Goal: Task Accomplishment & Management: Manage account settings

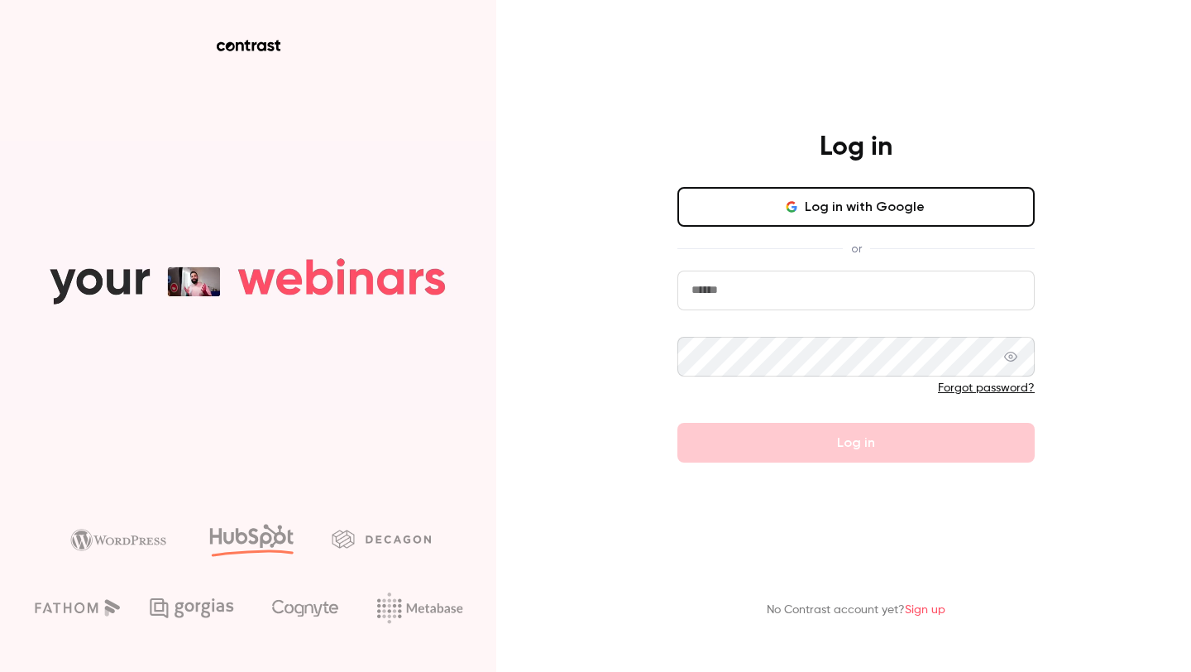
type input "**********"
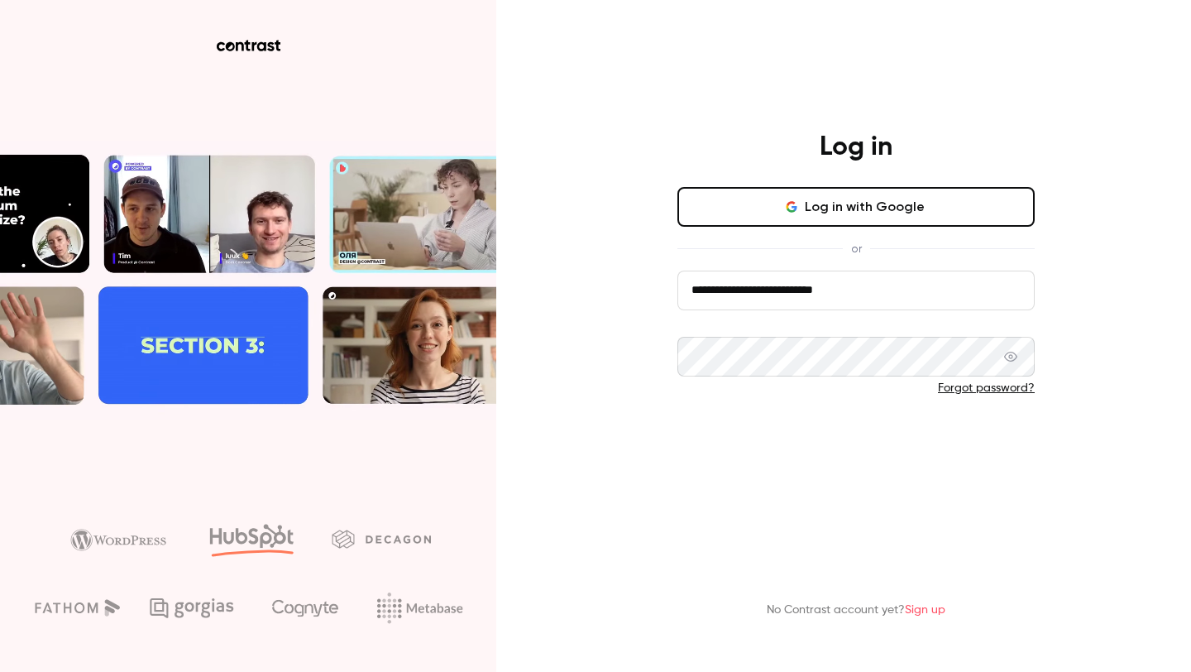
click at [841, 436] on form "**********" at bounding box center [855, 366] width 357 height 192
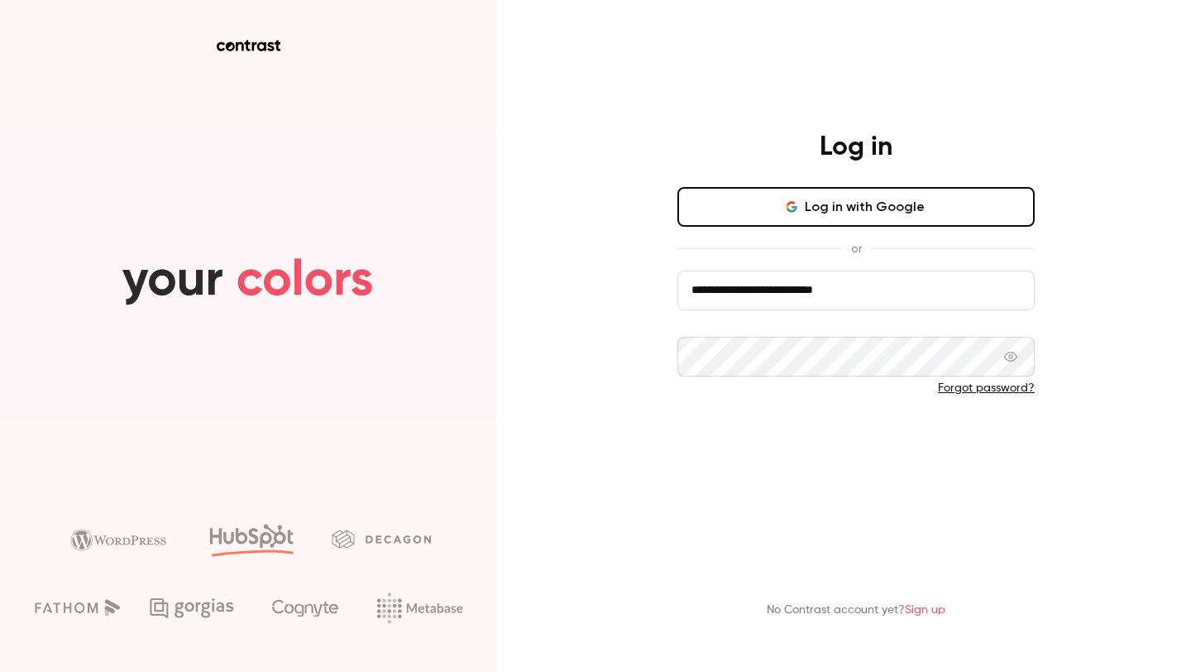
click at [841, 441] on button "Log in" at bounding box center [855, 443] width 357 height 40
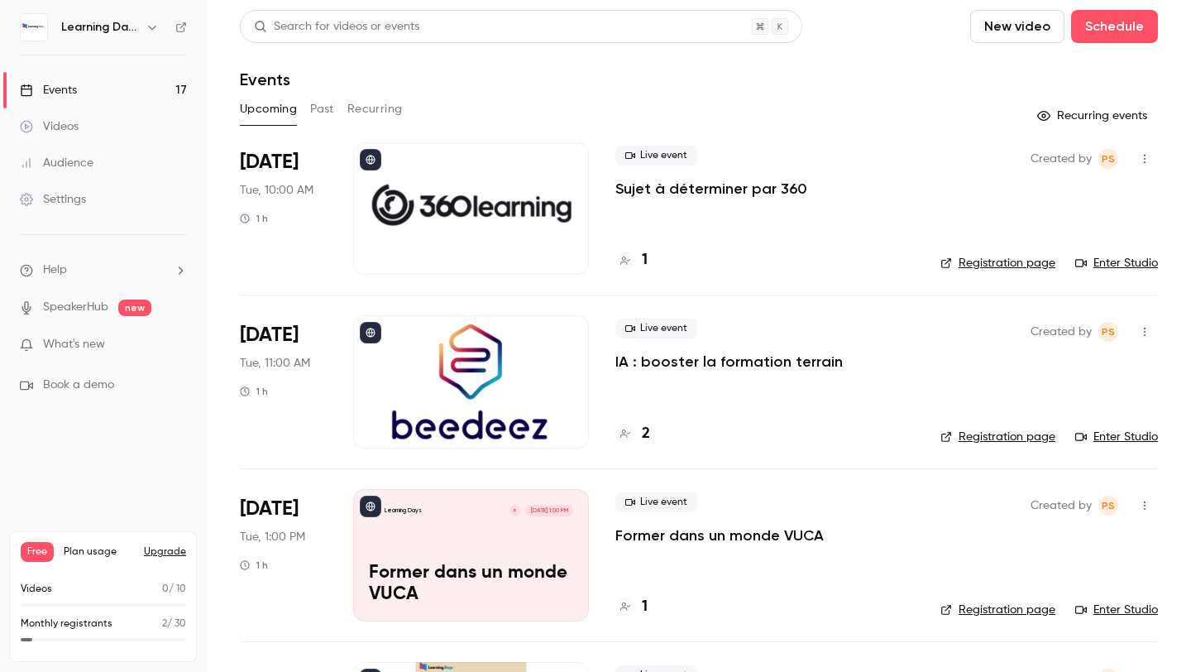
scroll to position [60, 0]
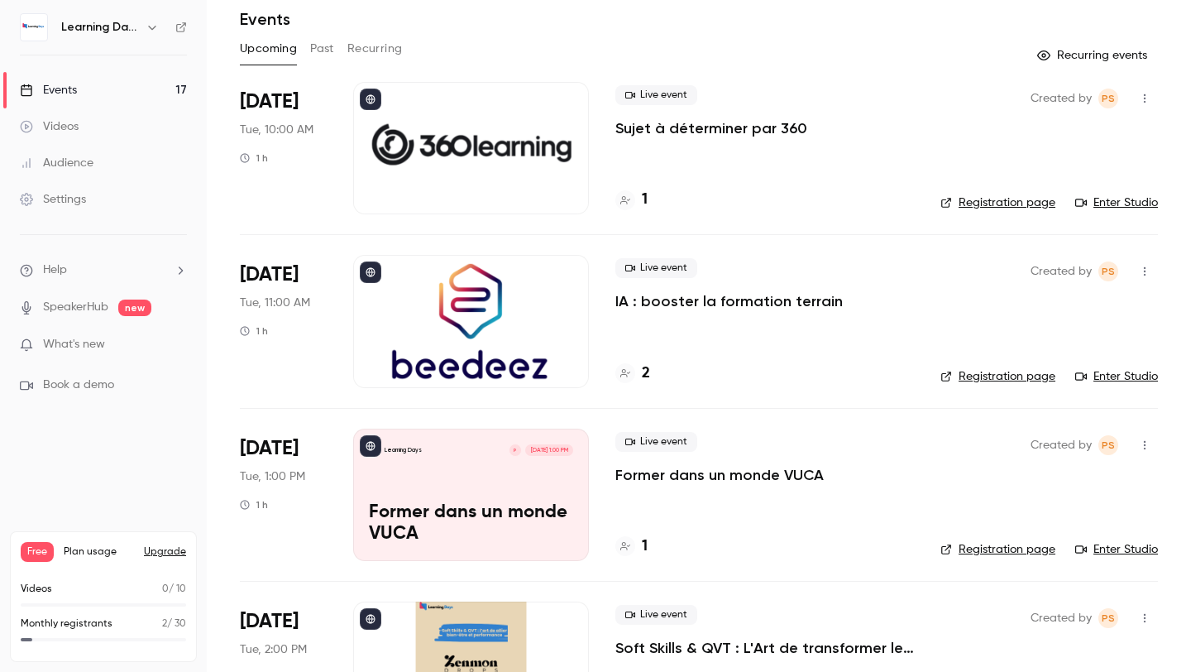
click at [1148, 94] on icon "button" at bounding box center [1144, 99] width 13 height 12
click at [913, 119] on div at bounding box center [595, 336] width 1191 height 672
click at [1156, 93] on button "button" at bounding box center [1145, 98] width 26 height 26
click at [908, 114] on div at bounding box center [595, 336] width 1191 height 672
click at [1146, 98] on icon "button" at bounding box center [1144, 99] width 13 height 12
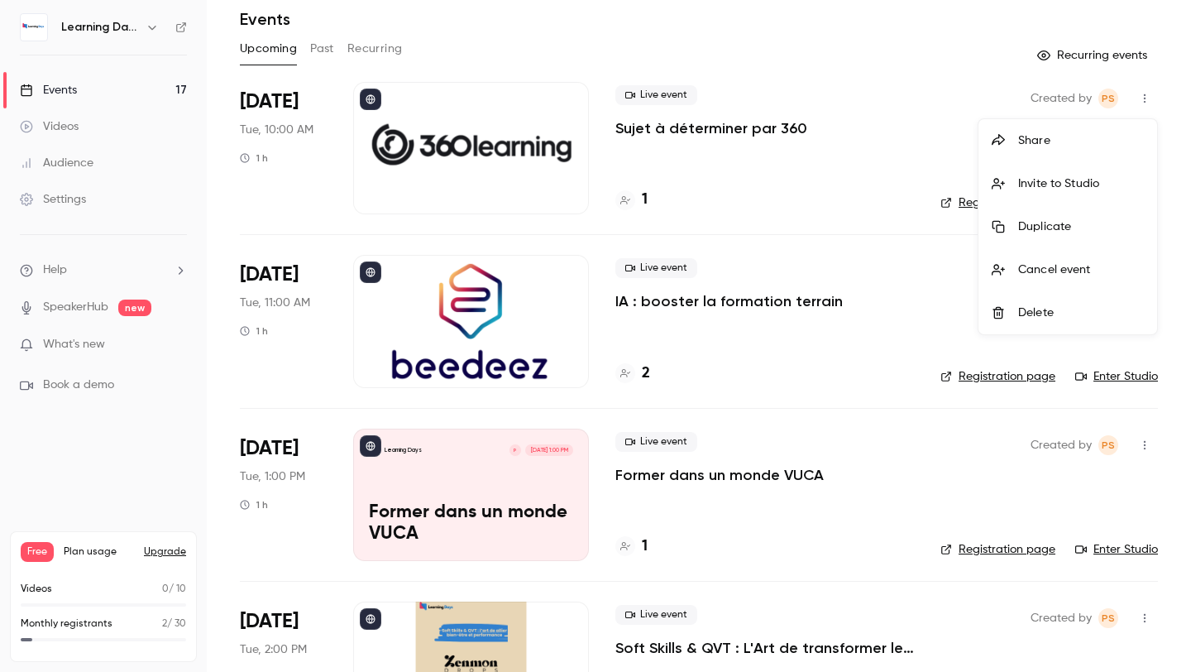
click at [908, 148] on div at bounding box center [595, 336] width 1191 height 672
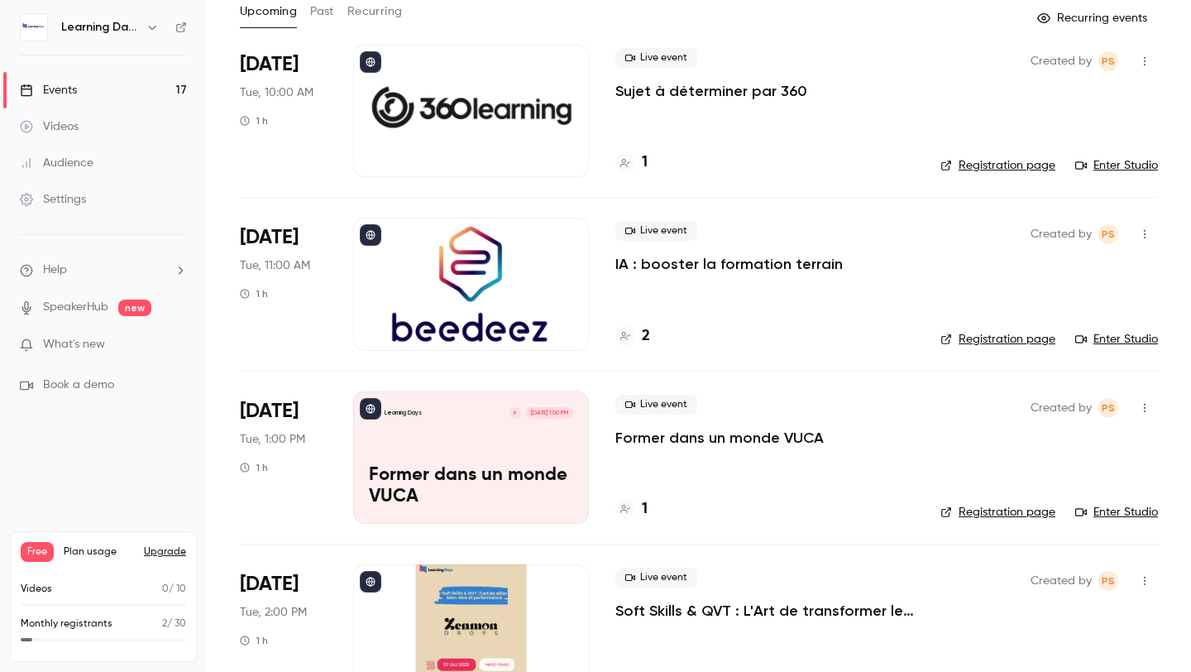
scroll to position [159, 0]
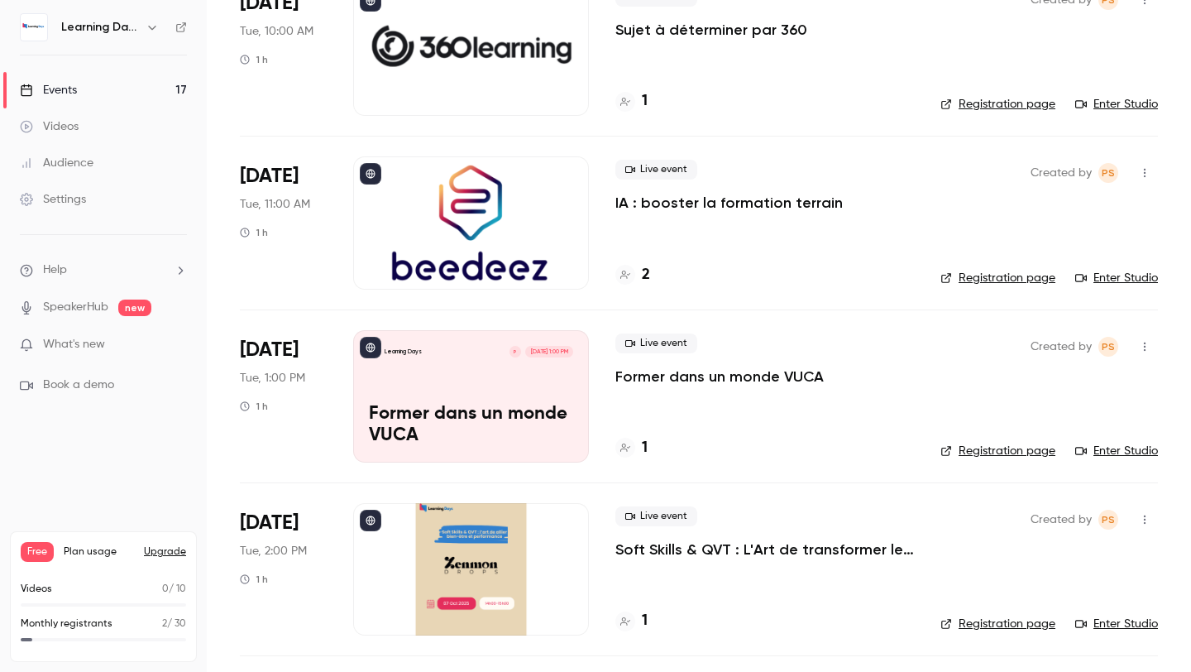
click at [1040, 447] on link "Registration page" at bounding box center [997, 451] width 115 height 17
click at [1148, 347] on icon "button" at bounding box center [1144, 347] width 13 height 12
click at [1088, 347] on div at bounding box center [595, 336] width 1191 height 672
click at [1100, 347] on span "PS" at bounding box center [1108, 347] width 20 height 20
click at [313, 390] on div "[DATE] Tue, 1:00 PM 1 h" at bounding box center [283, 396] width 87 height 132
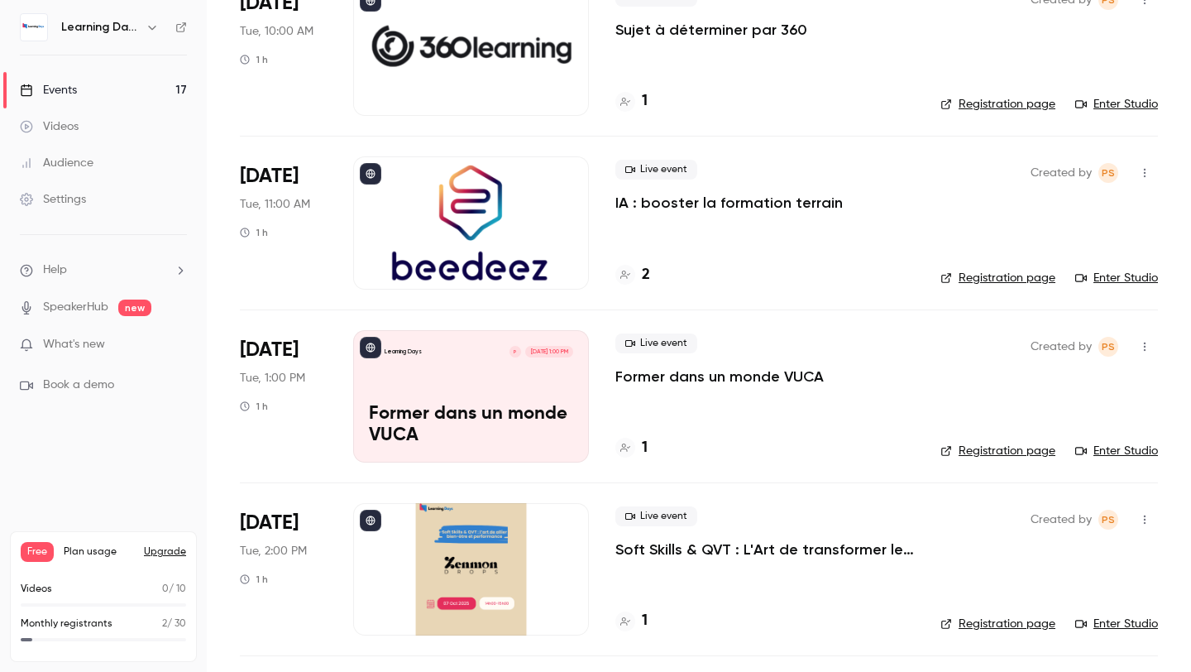
click at [297, 358] on div "[DATE] Tue, 1:00 PM 1 h" at bounding box center [283, 396] width 87 height 132
click at [548, 389] on div "Learning Days P [DATE] 1:00 PM Former dans un monde VUCA" at bounding box center [471, 396] width 236 height 132
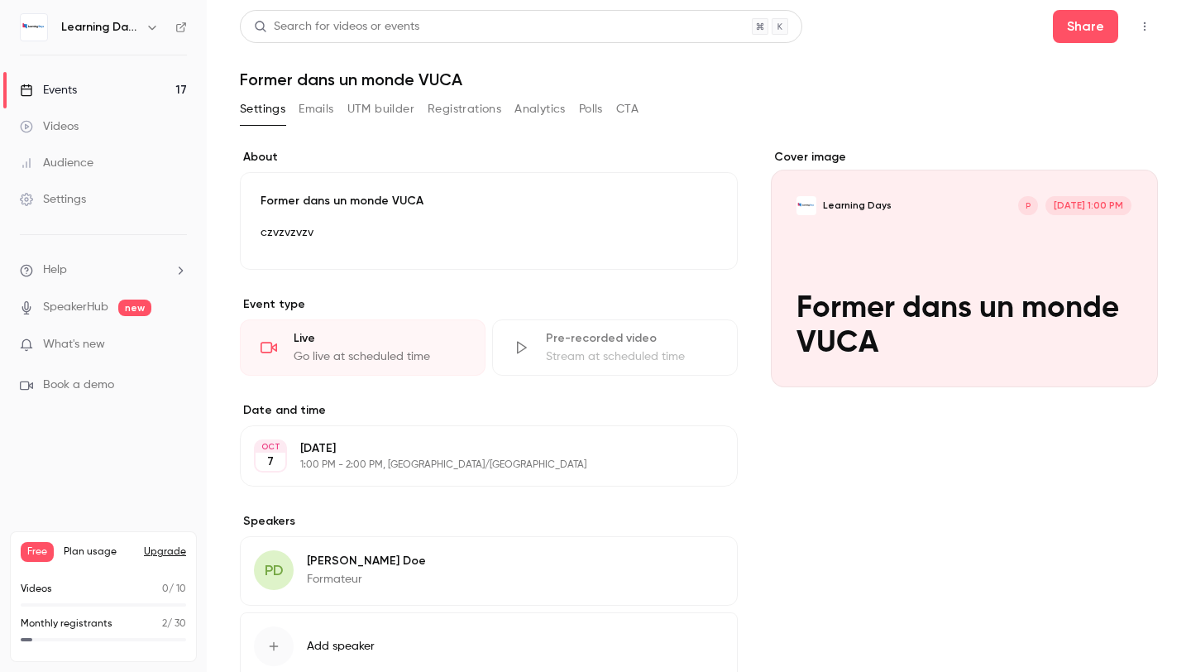
scroll to position [111, 0]
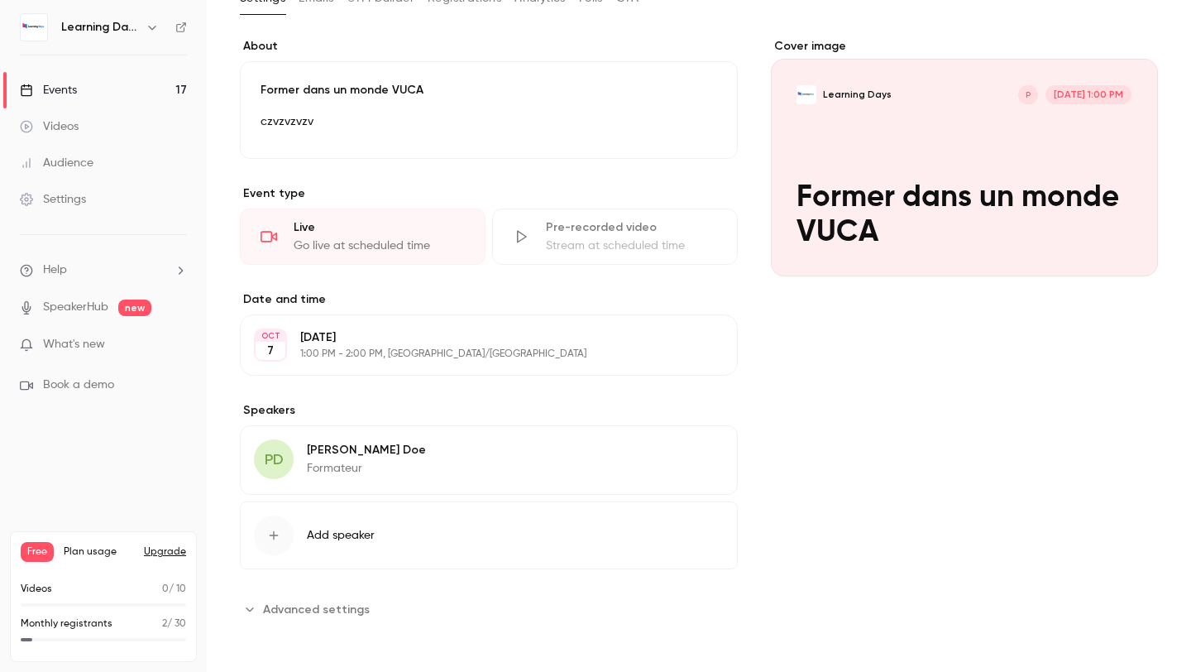
click at [280, 457] on span "PD" at bounding box center [274, 459] width 19 height 22
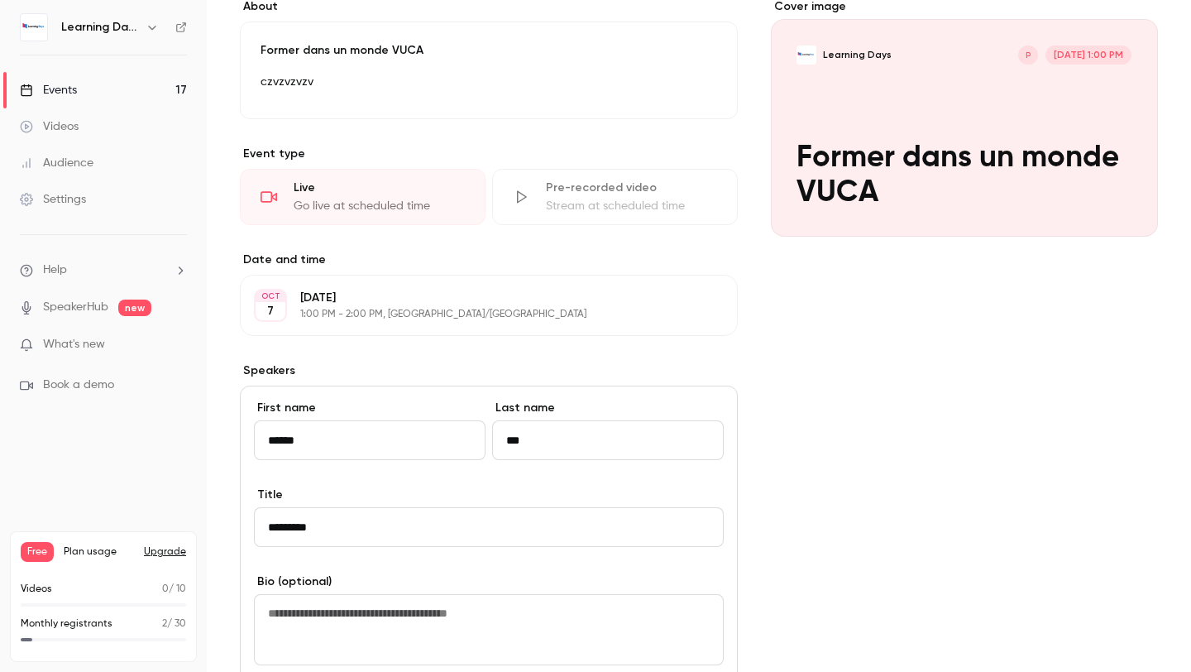
scroll to position [132, 0]
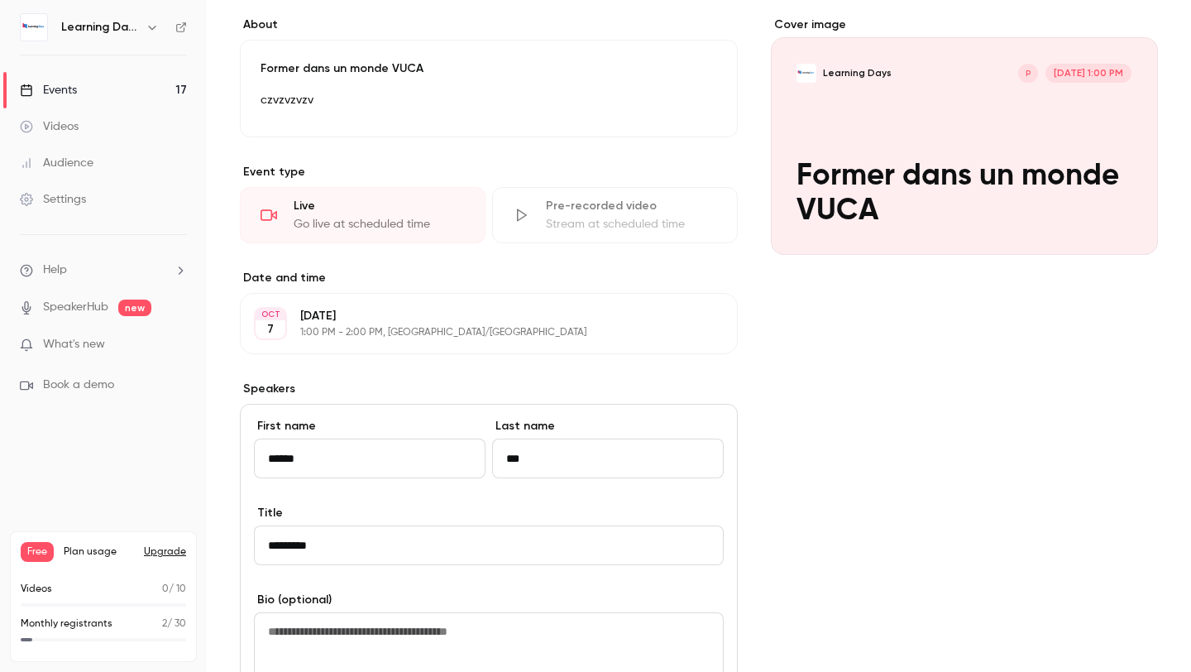
drag, startPoint x: 553, startPoint y: 462, endPoint x: 423, endPoint y: 452, distance: 131.0
click at [423, 452] on div "First name ****** Last name ***" at bounding box center [489, 461] width 470 height 87
type input "*******"
click at [774, 373] on div "Cover image Learning Days P [DATE] 1:00 PM Former dans un monde VUCA" at bounding box center [964, 513] width 387 height 993
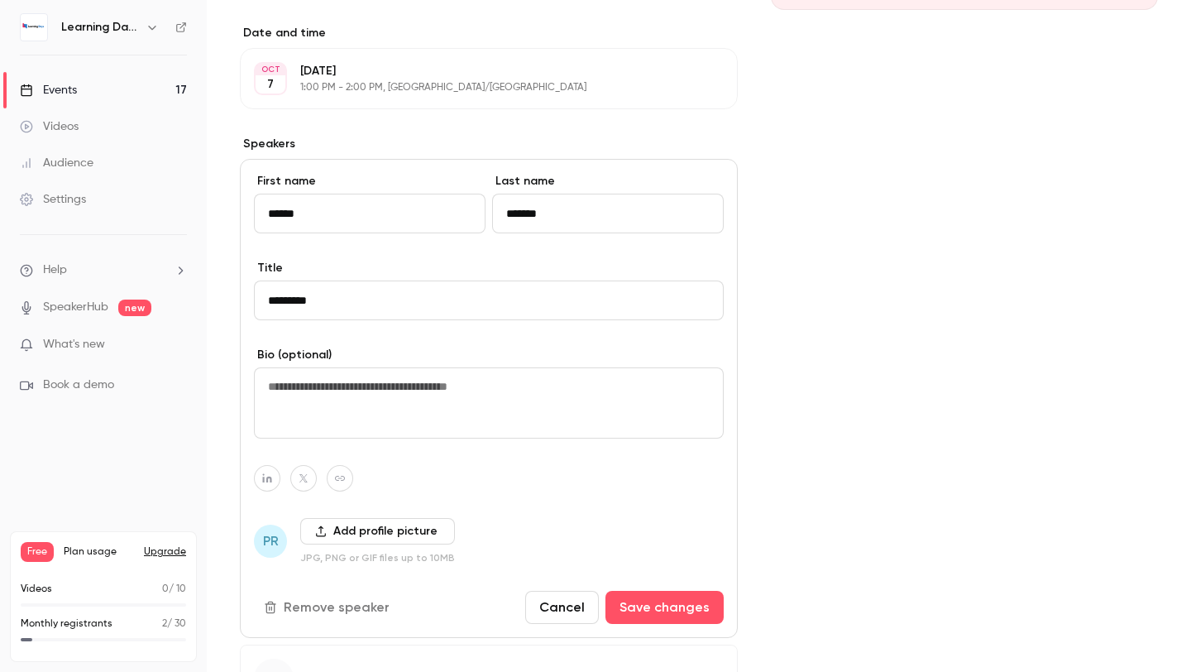
scroll to position [402, 0]
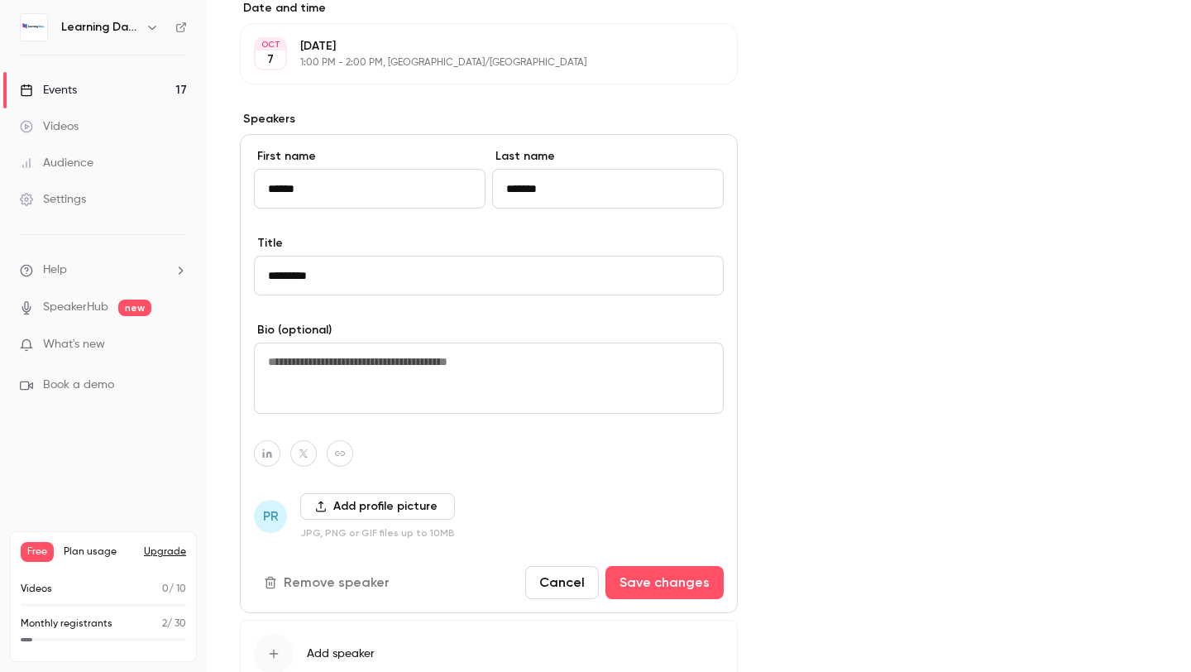
click at [323, 511] on icon "button" at bounding box center [321, 506] width 12 height 12
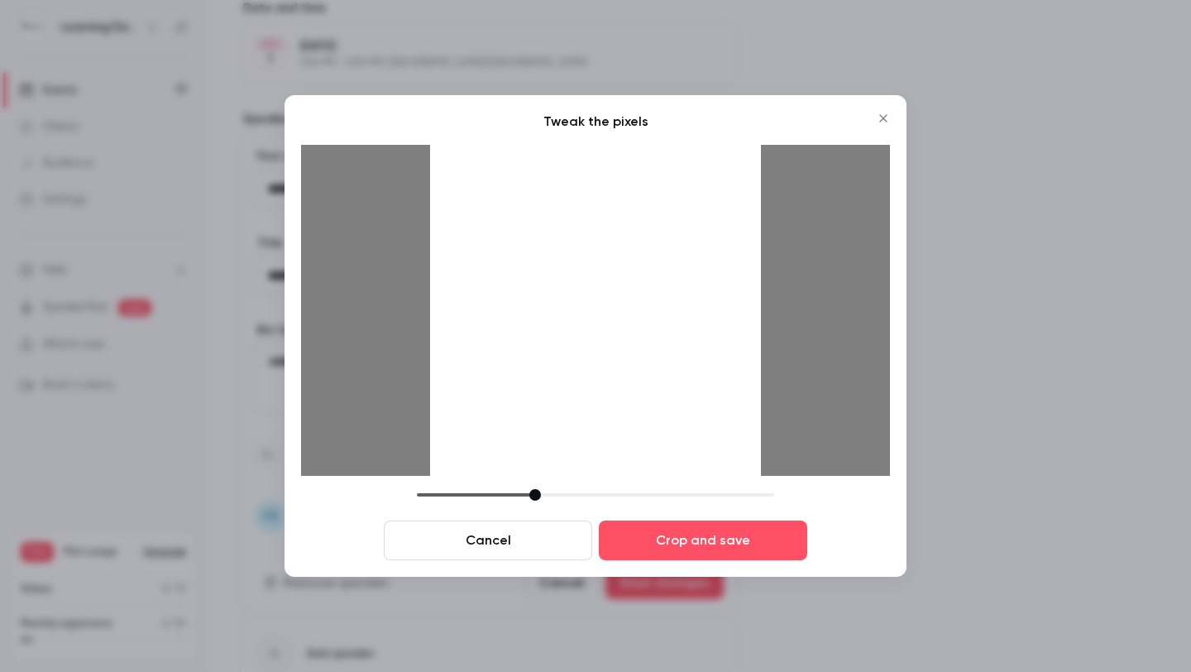
drag, startPoint x: 660, startPoint y: 408, endPoint x: 584, endPoint y: 422, distance: 77.4
click at [584, 422] on div at bounding box center [595, 310] width 331 height 331
click at [529, 495] on div at bounding box center [530, 495] width 12 height 12
drag, startPoint x: 608, startPoint y: 396, endPoint x: 591, endPoint y: 396, distance: 17.4
click at [591, 396] on div at bounding box center [595, 310] width 331 height 331
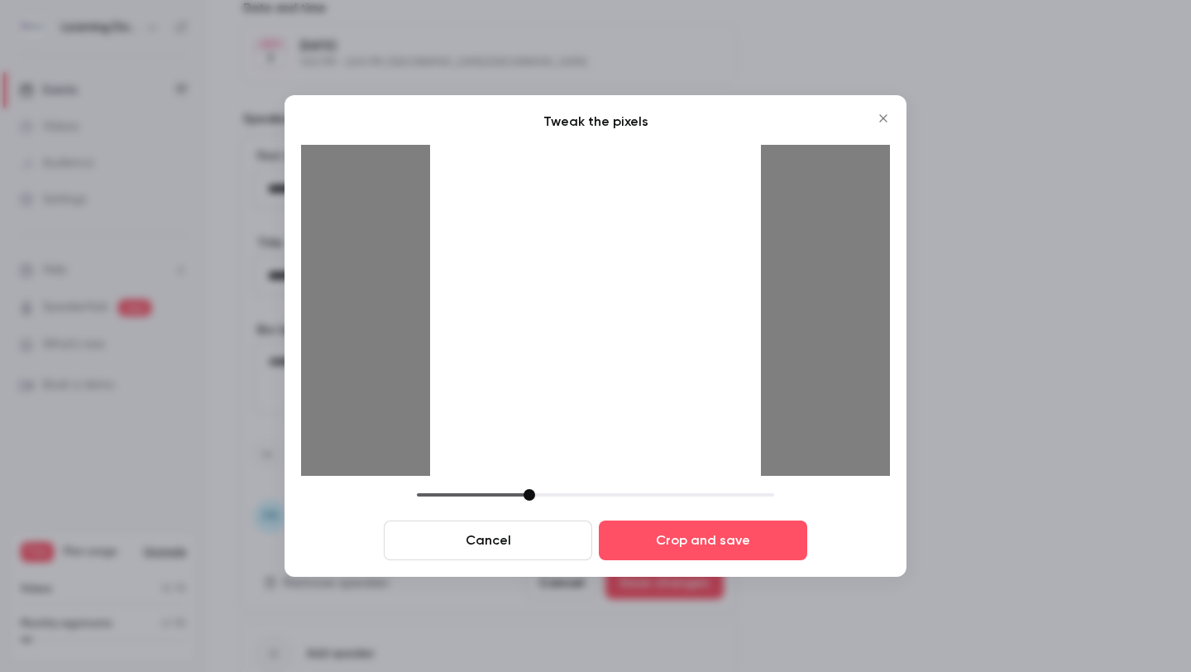
click at [529, 501] on div "Cancel Crop and save" at bounding box center [595, 524] width 589 height 71
click at [529, 500] on div at bounding box center [530, 495] width 12 height 12
drag, startPoint x: 595, startPoint y: 409, endPoint x: 571, endPoint y: 409, distance: 24.0
click at [571, 409] on div at bounding box center [595, 310] width 331 height 331
drag, startPoint x: 532, startPoint y: 495, endPoint x: 549, endPoint y: 505, distance: 19.6
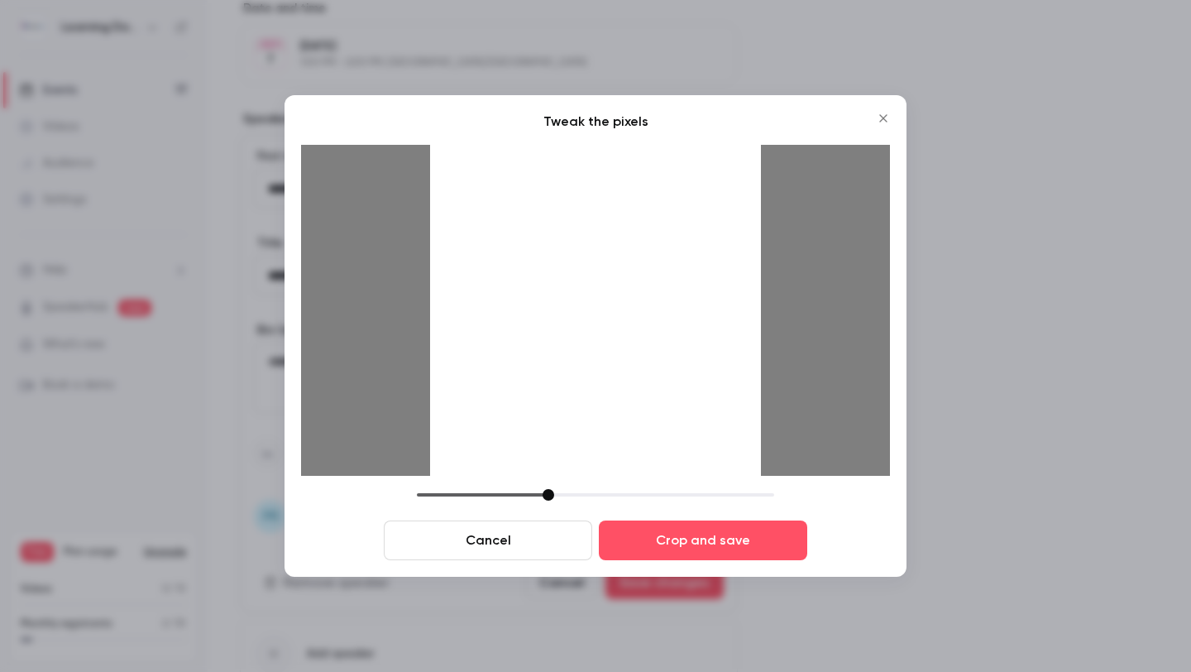
click at [549, 505] on div "Cancel Crop and save" at bounding box center [595, 524] width 589 height 71
click at [680, 409] on div at bounding box center [595, 310] width 331 height 331
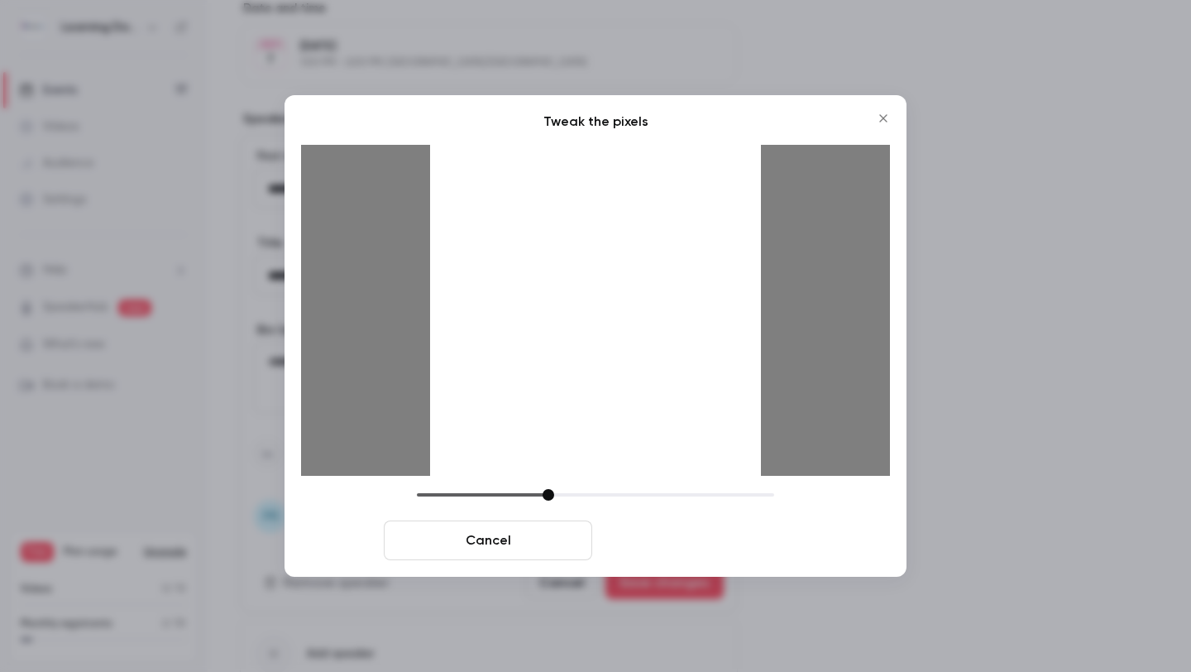
click at [679, 555] on button "Crop and save" at bounding box center [703, 540] width 208 height 40
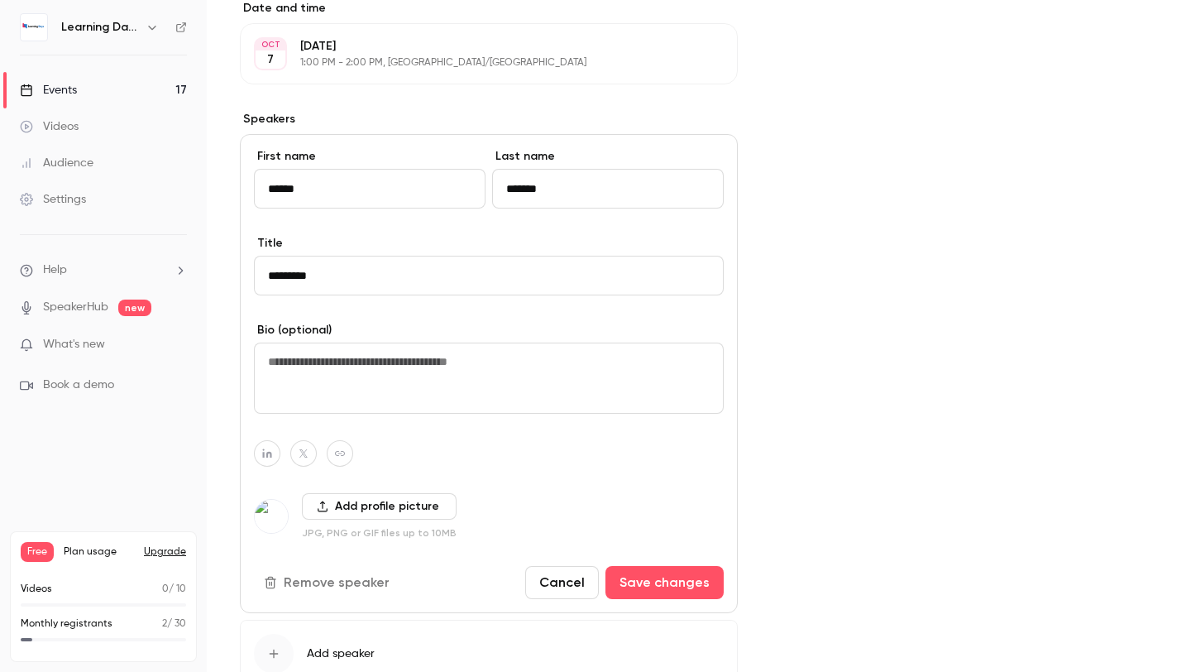
scroll to position [428, 0]
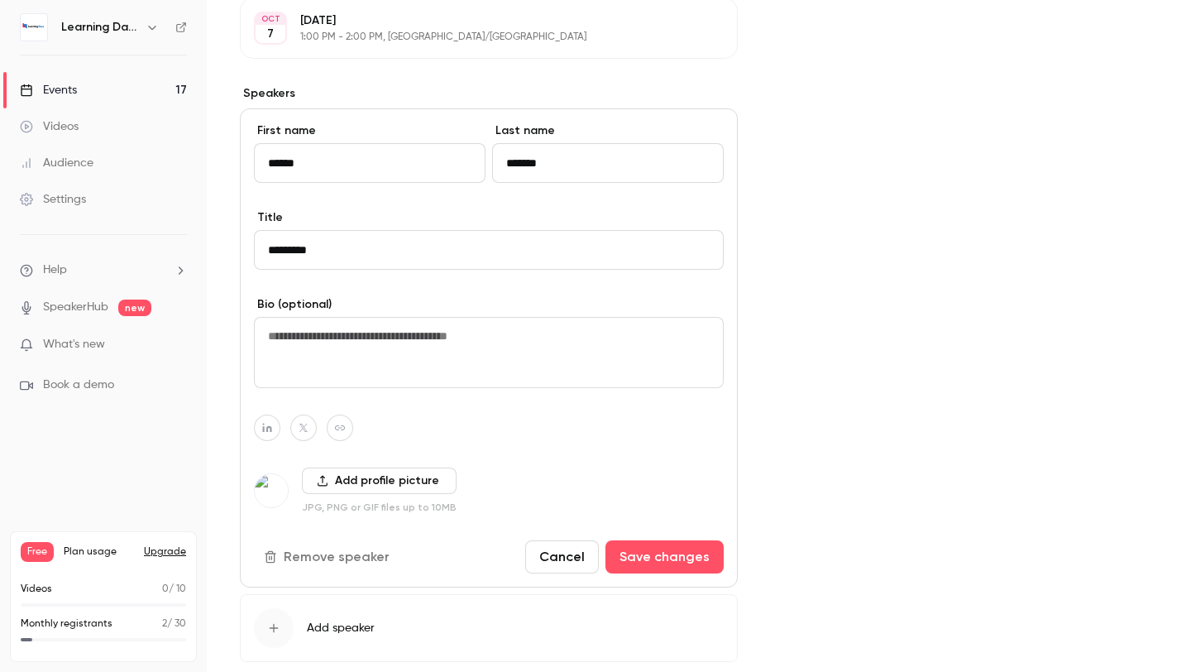
click at [269, 491] on img at bounding box center [271, 490] width 33 height 33
click at [277, 481] on img at bounding box center [271, 490] width 33 height 33
click at [682, 558] on button "Save changes" at bounding box center [664, 556] width 118 height 33
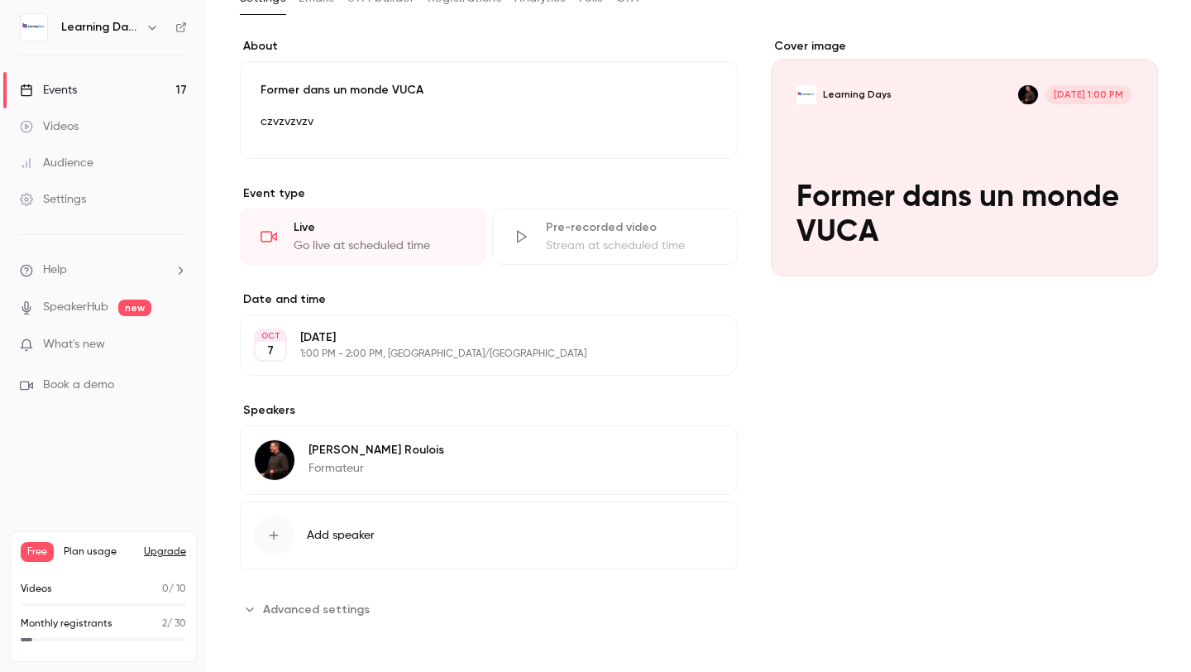
scroll to position [111, 0]
click at [1033, 93] on div "Cover image" at bounding box center [964, 157] width 387 height 238
click at [0, 0] on input "Learning Days [DATE] 1:00 PM Former dans un monde VUCA" at bounding box center [0, 0] width 0 height 0
click at [306, 613] on span "Advanced settings" at bounding box center [316, 609] width 107 height 17
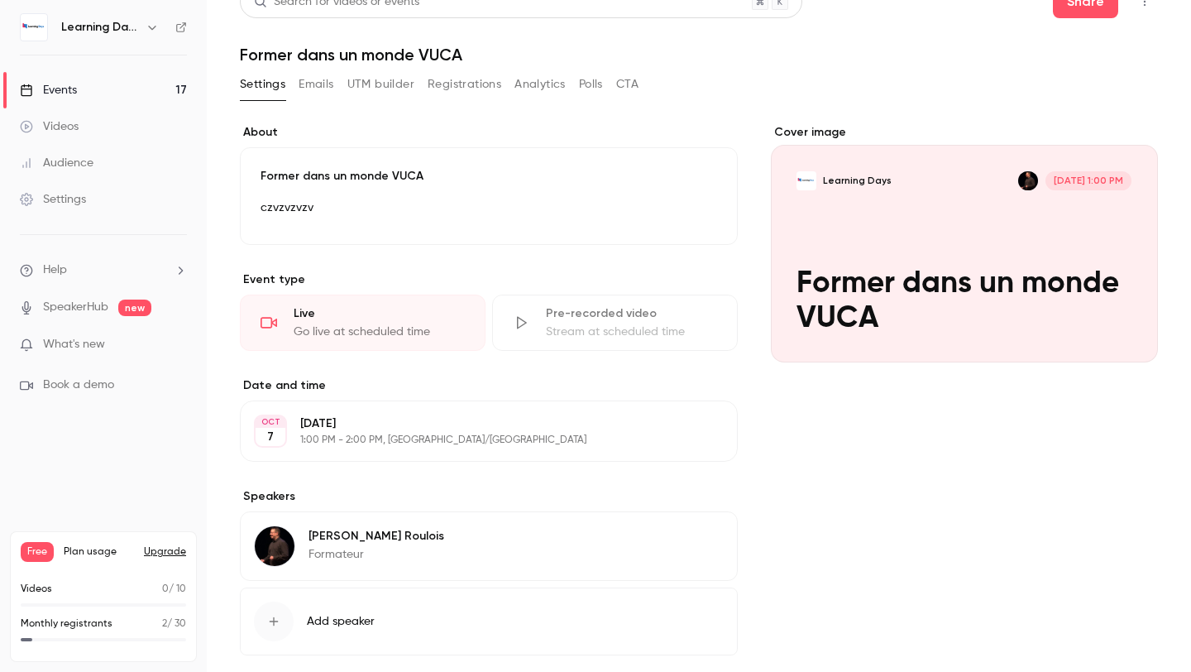
scroll to position [0, 0]
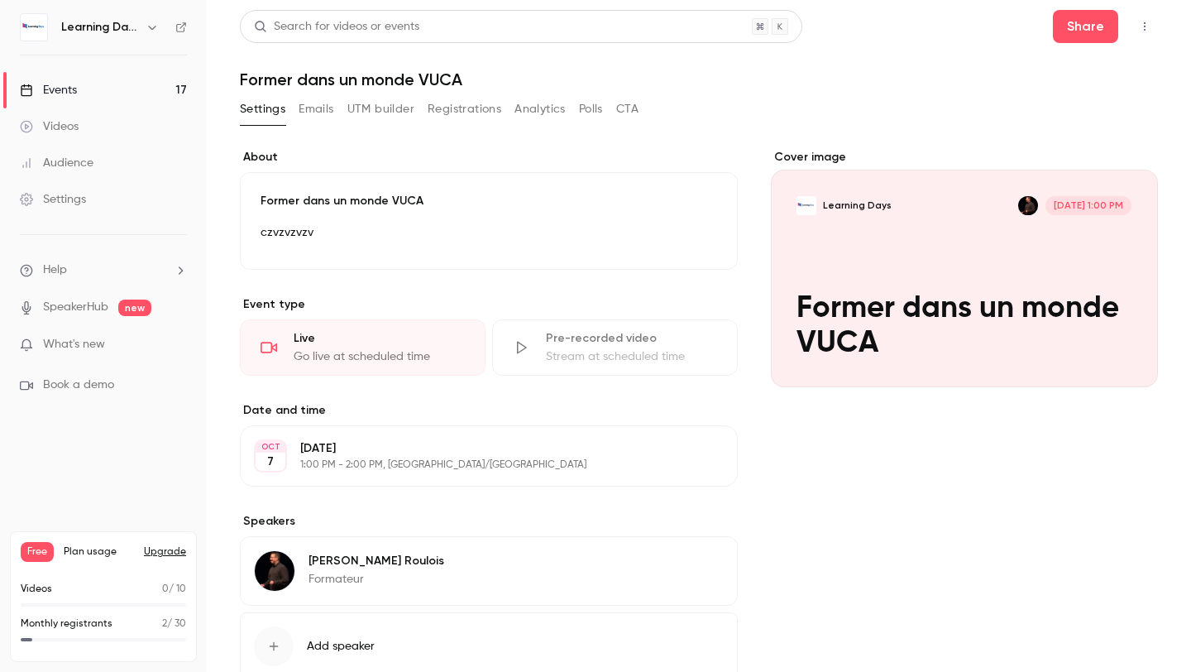
click at [85, 96] on link "Events 17" at bounding box center [103, 90] width 207 height 36
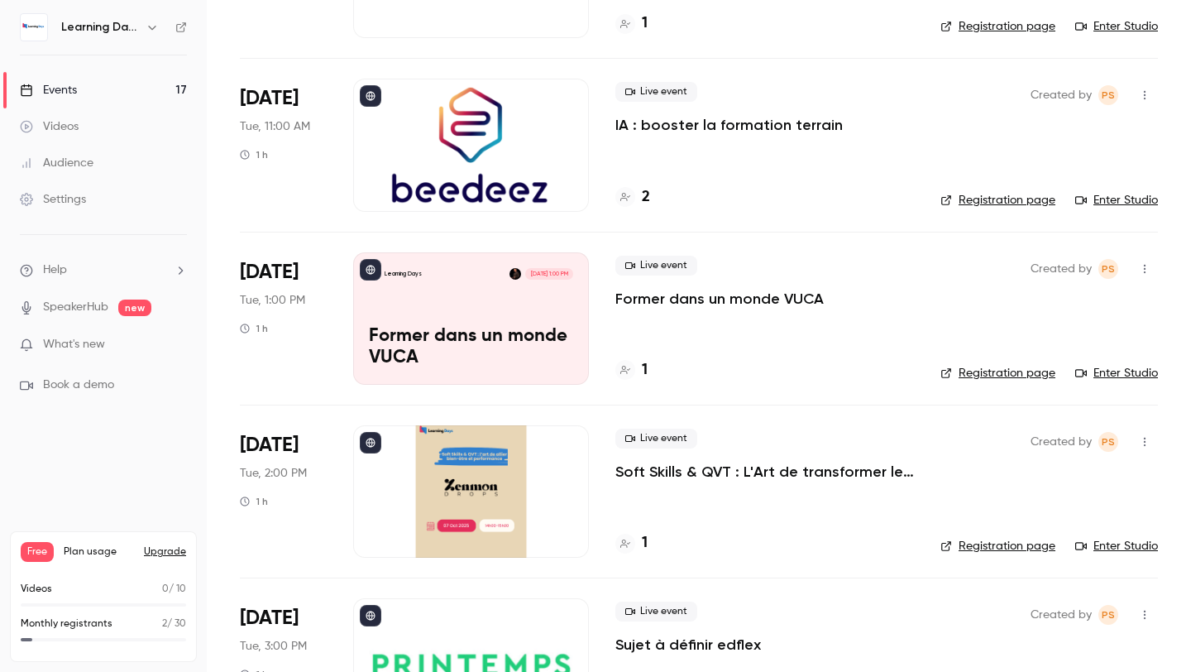
scroll to position [240, 0]
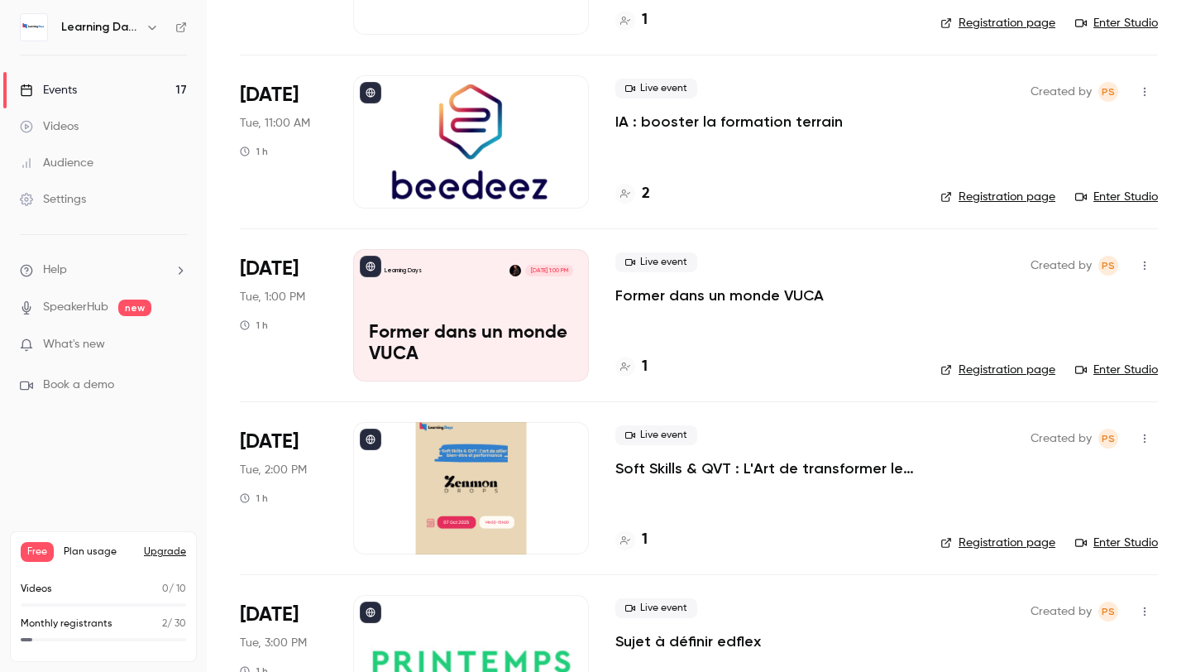
click at [694, 295] on p "Former dans un monde VUCA" at bounding box center [719, 295] width 208 height 20
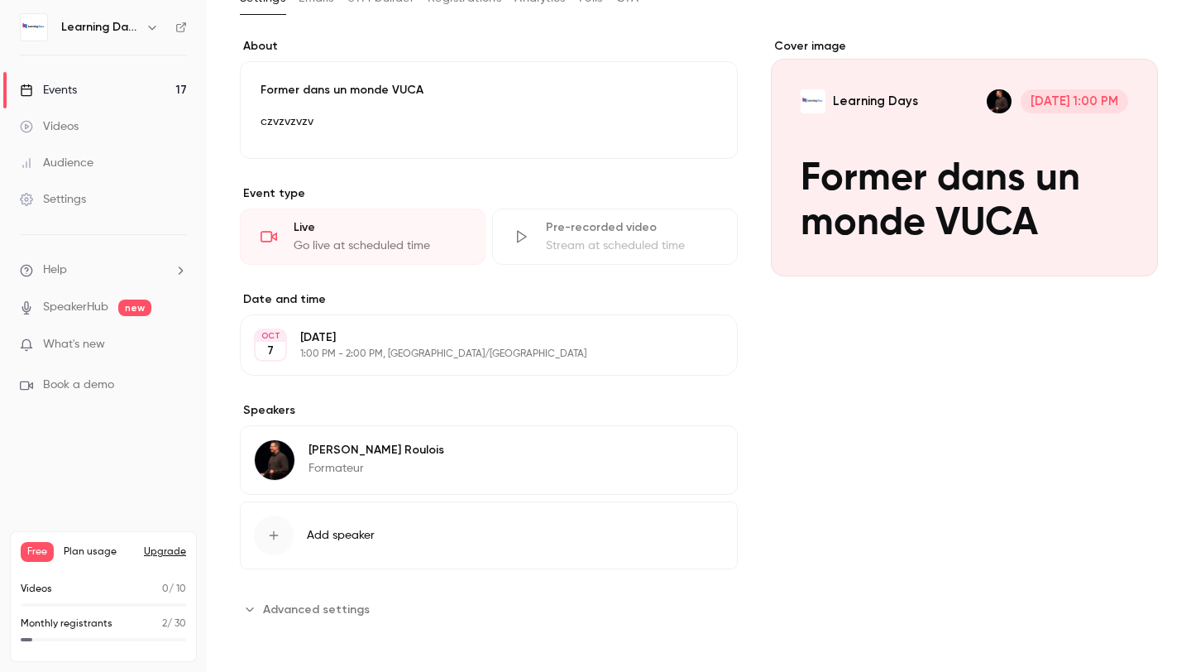
scroll to position [111, 0]
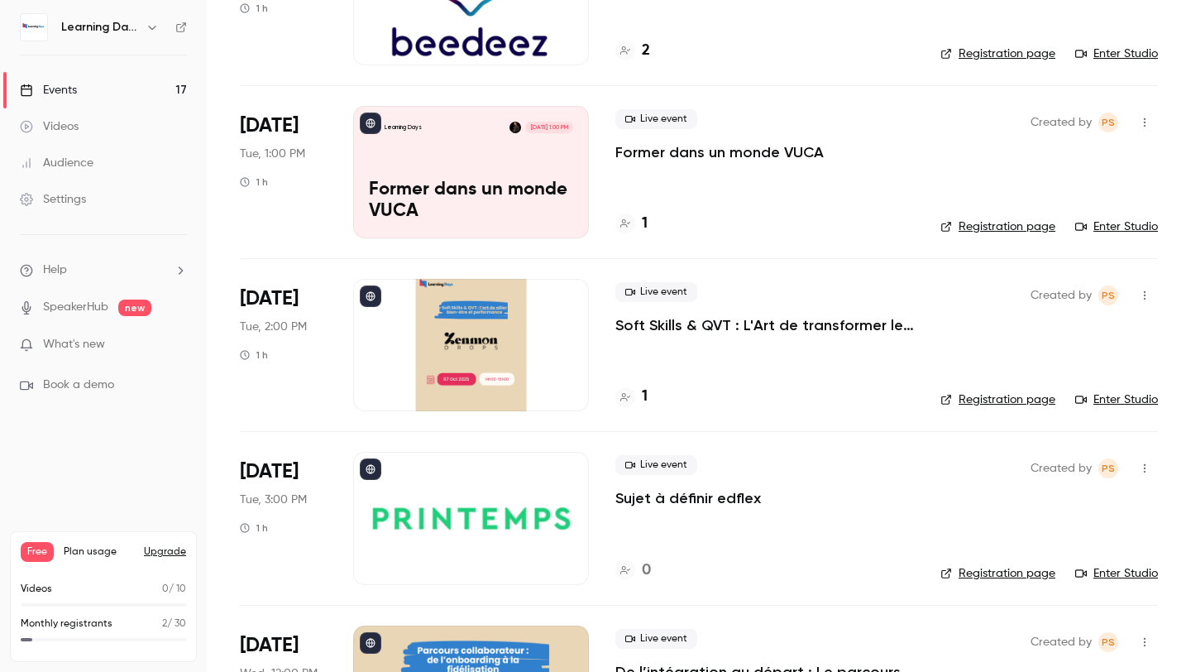
scroll to position [398, 0]
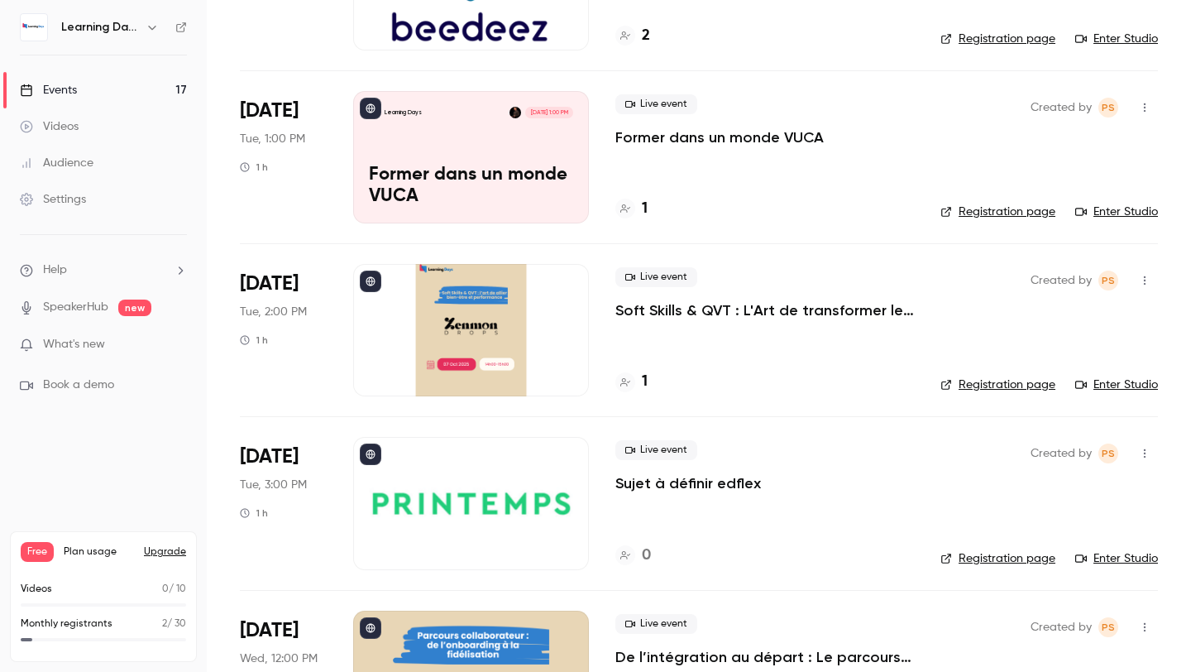
click at [639, 313] on p "Soft Skills & QVT : L'Art de transformer les compétences humaines en levier de …" at bounding box center [764, 310] width 299 height 20
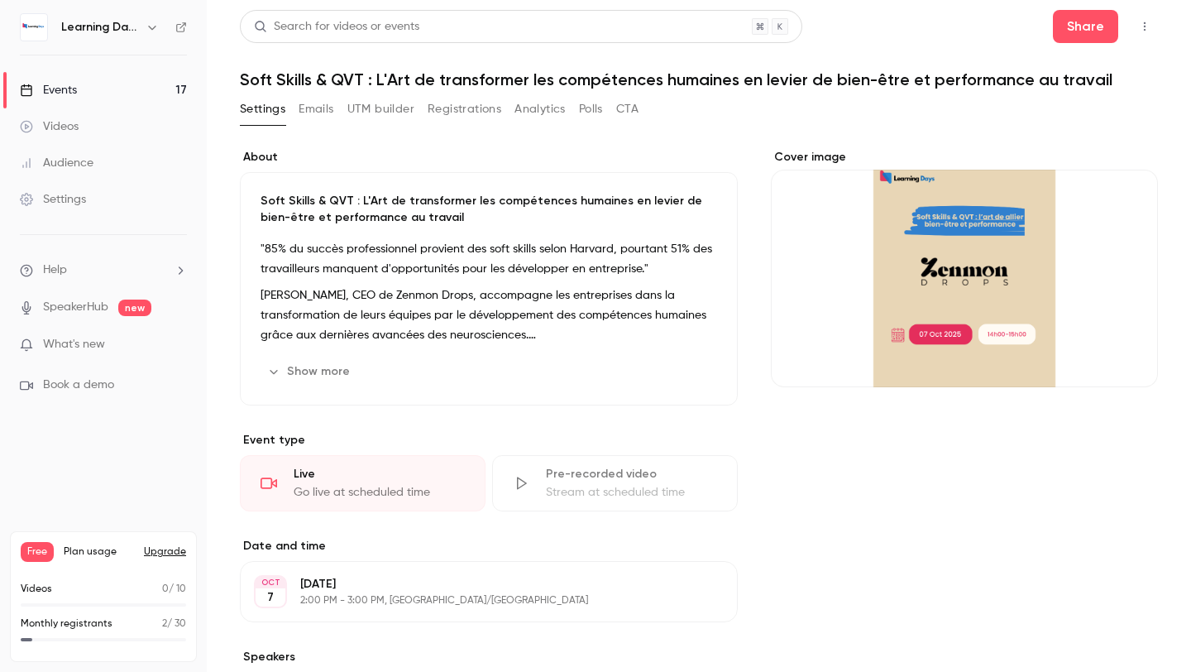
click at [733, 303] on div "Soft Skills & QVT : L'Art de transformer les compétences humaines en levier de …" at bounding box center [489, 288] width 498 height 233
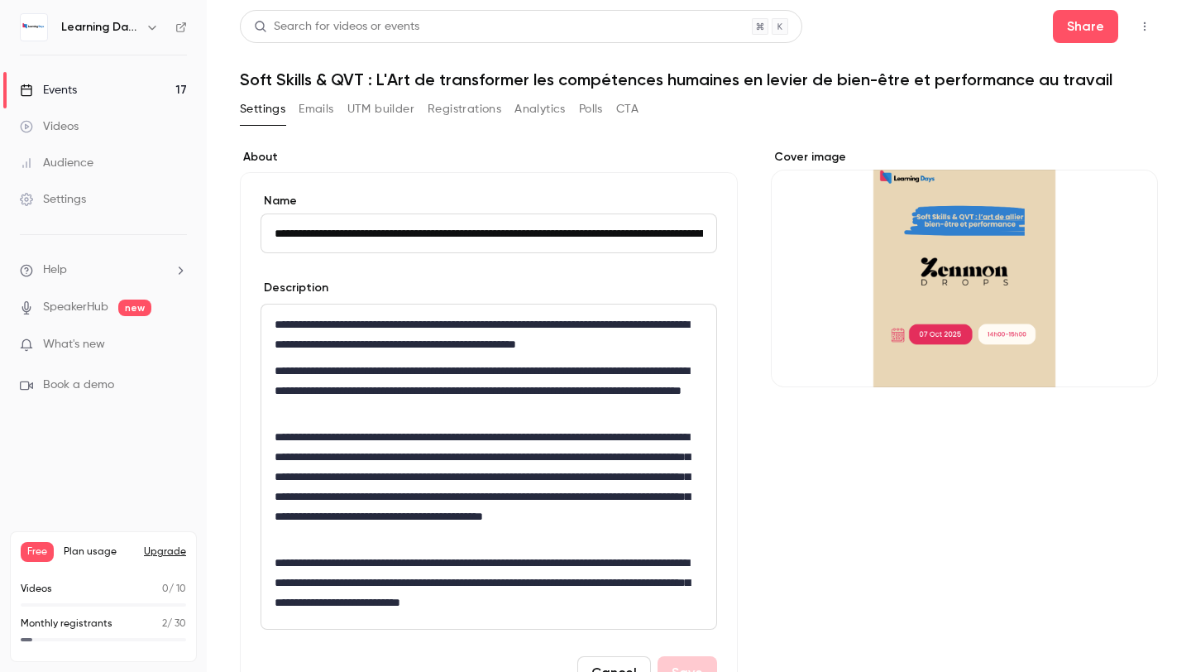
click at [706, 156] on label "About" at bounding box center [489, 157] width 498 height 17
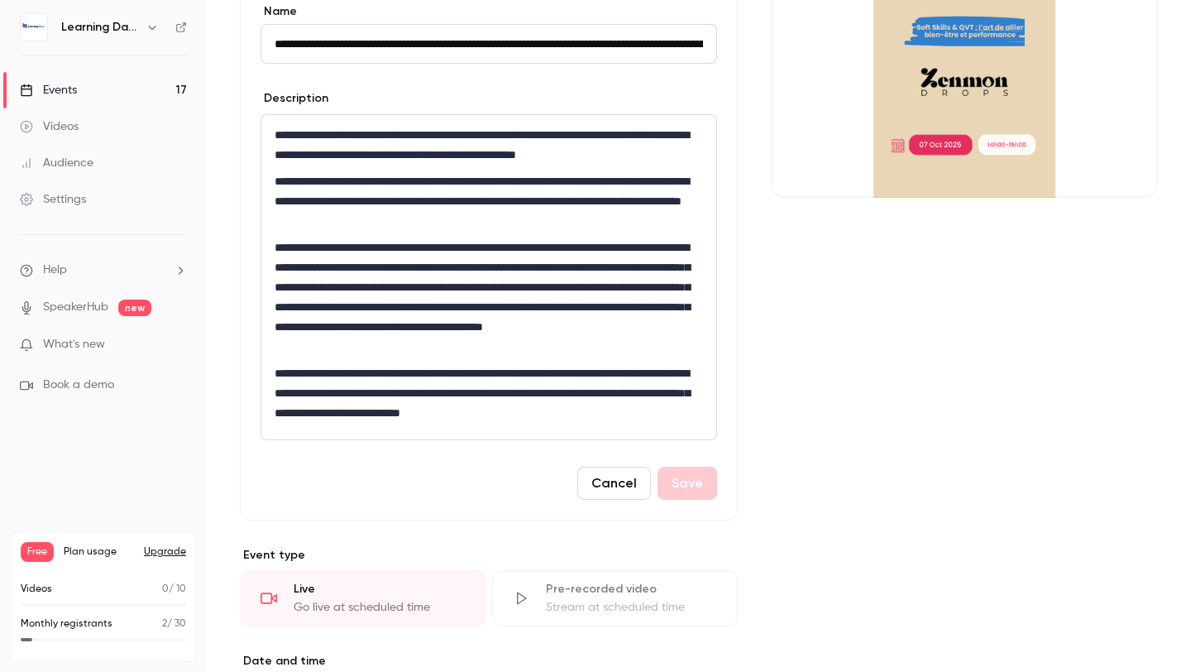
scroll to position [487, 0]
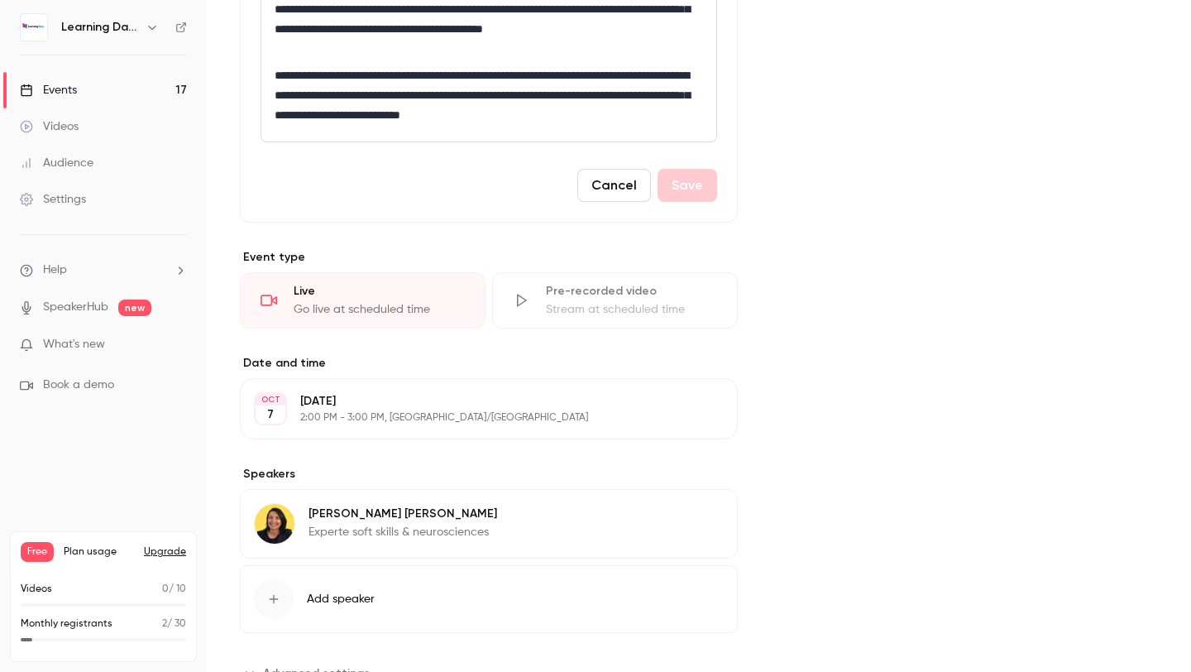
click at [835, 410] on div "Cover image" at bounding box center [964, 174] width 387 height 1024
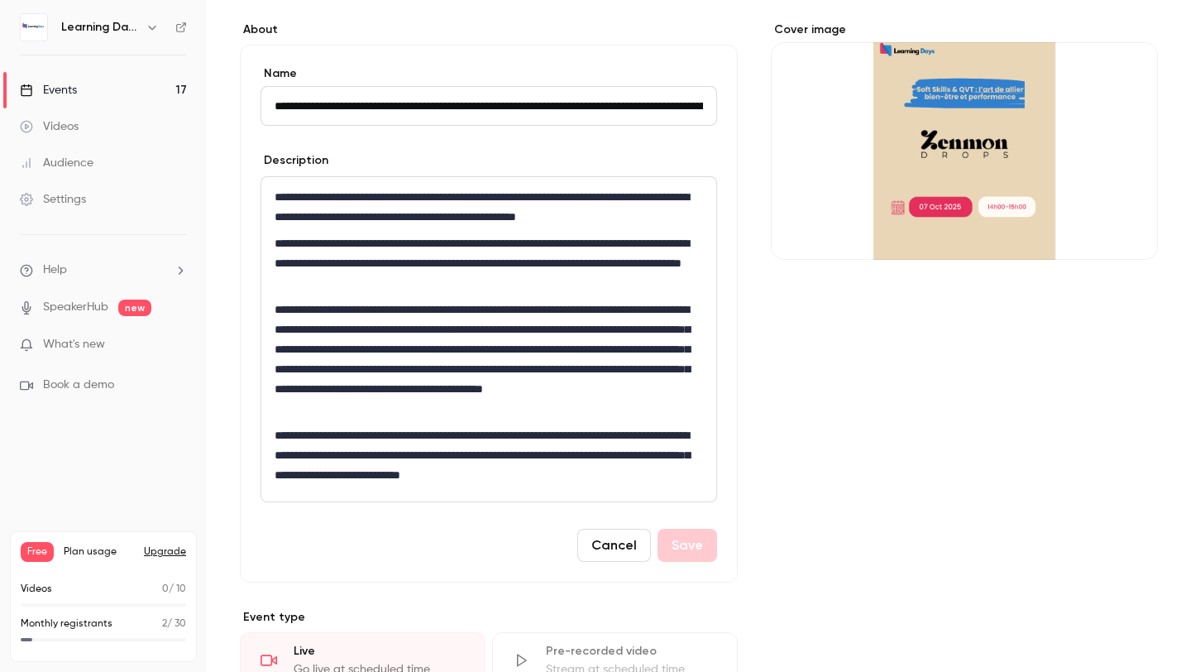
scroll to position [0, 0]
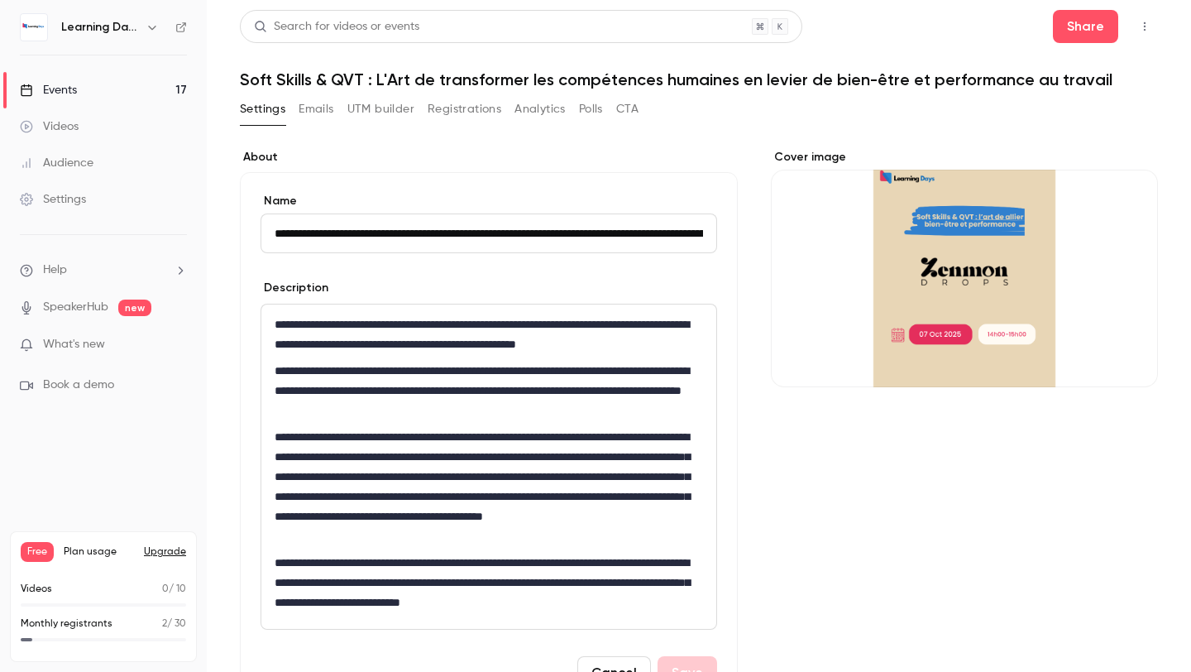
click at [50, 92] on div "Events" at bounding box center [48, 90] width 57 height 17
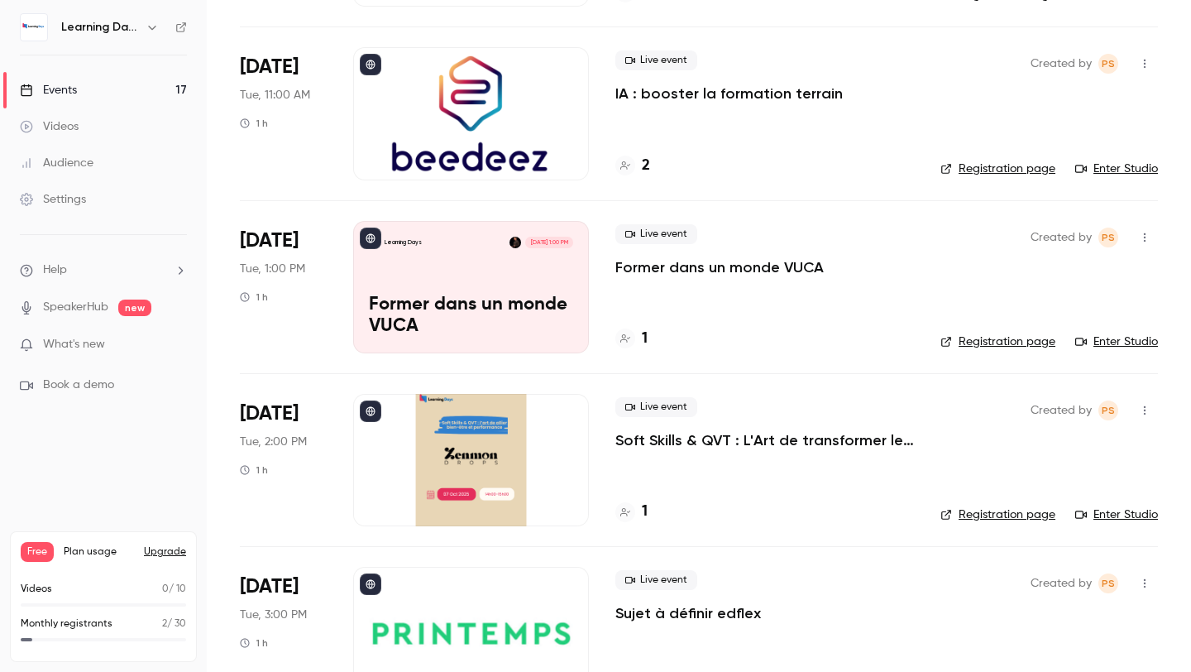
scroll to position [274, 0]
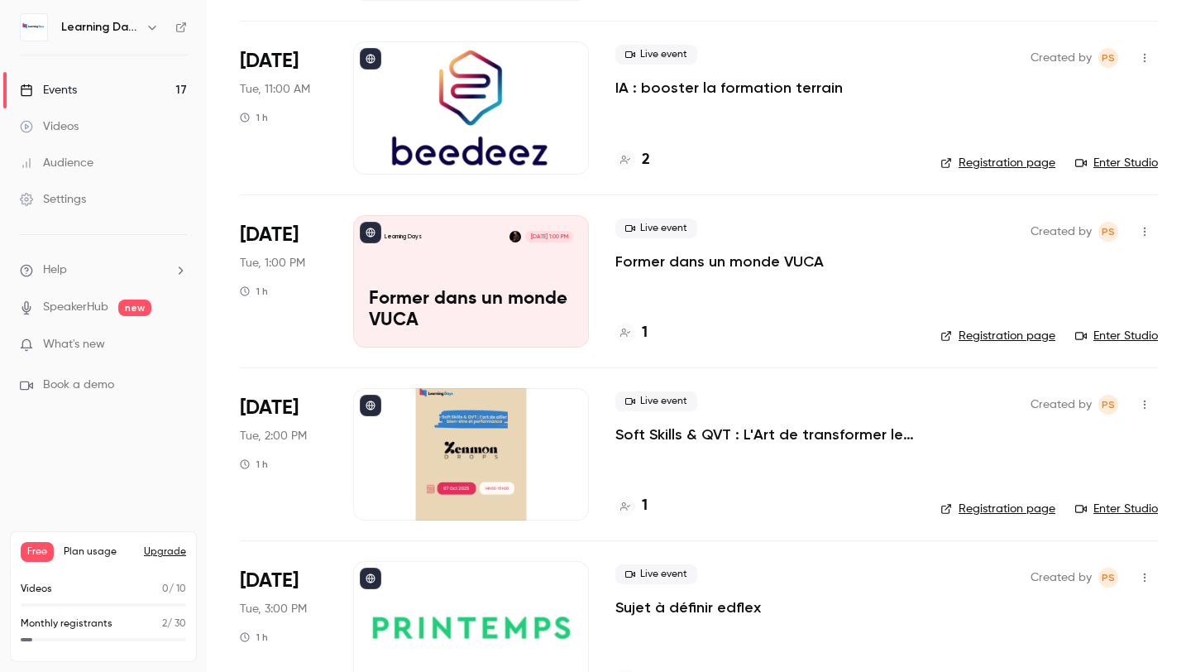
click at [648, 437] on p "Soft Skills & QVT : L'Art de transformer les compétences humaines en levier de …" at bounding box center [764, 434] width 299 height 20
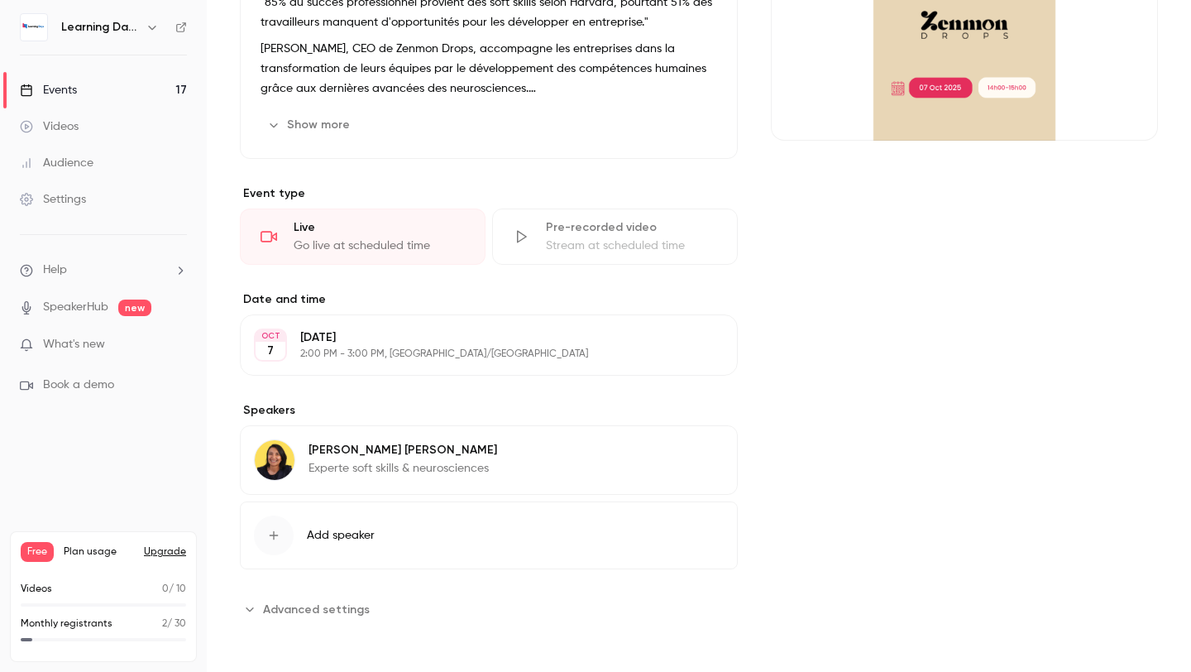
scroll to position [207, 0]
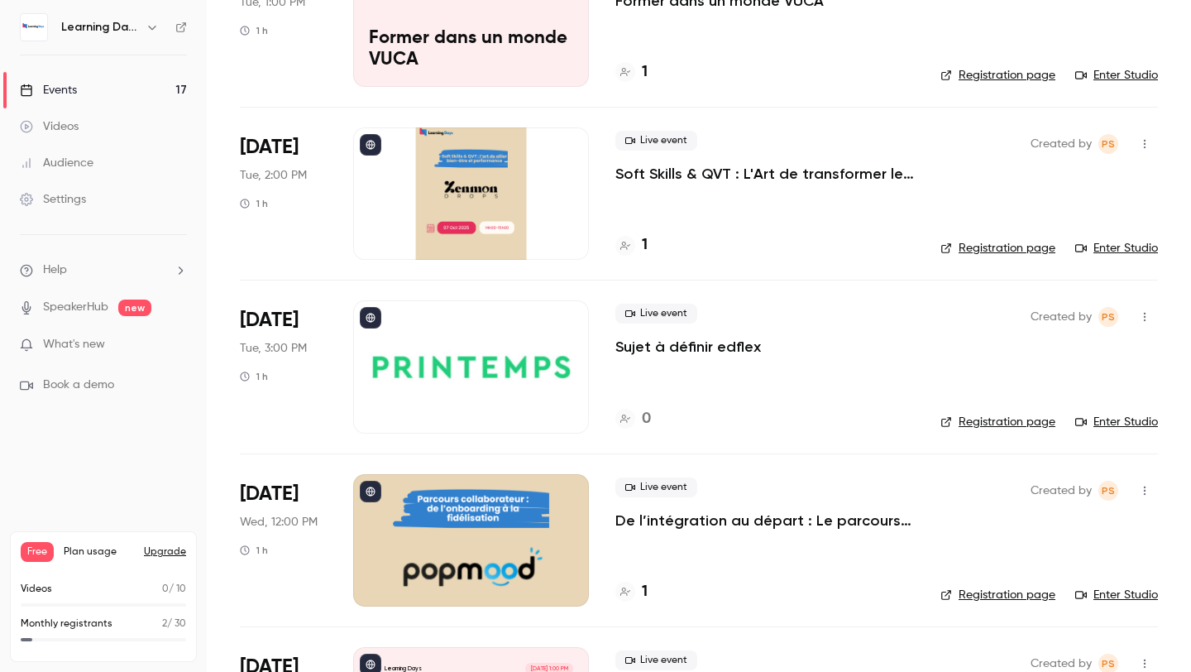
scroll to position [538, 0]
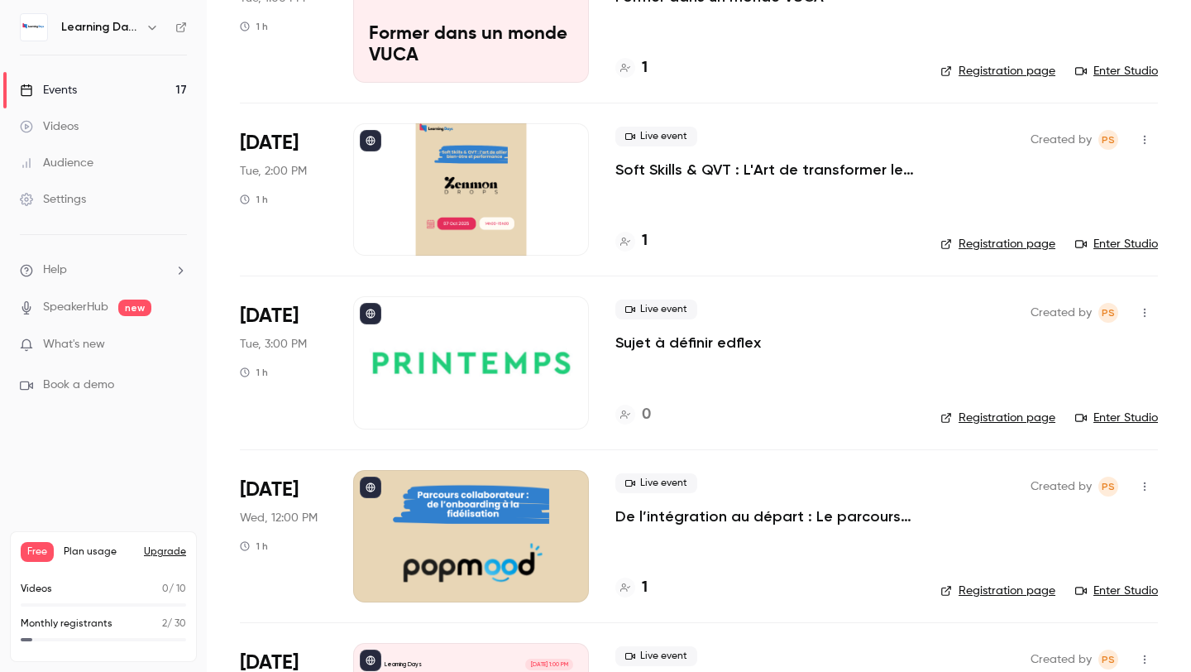
click at [645, 350] on p "Sujet à définir edflex" at bounding box center [688, 343] width 146 height 20
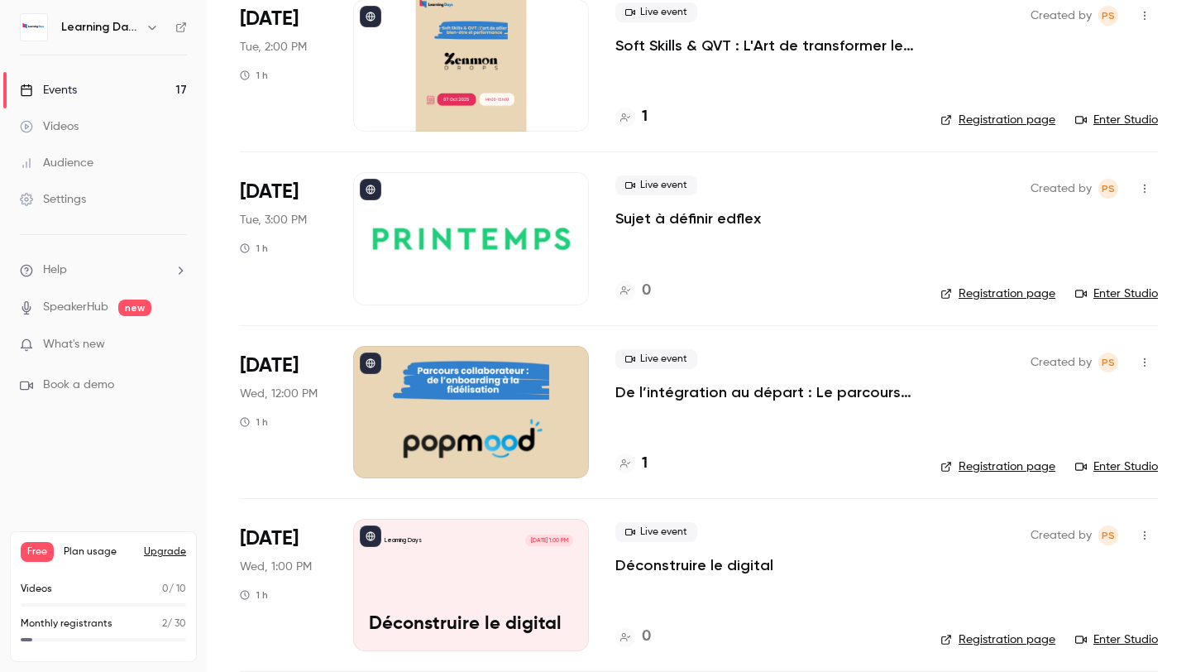
scroll to position [681, 0]
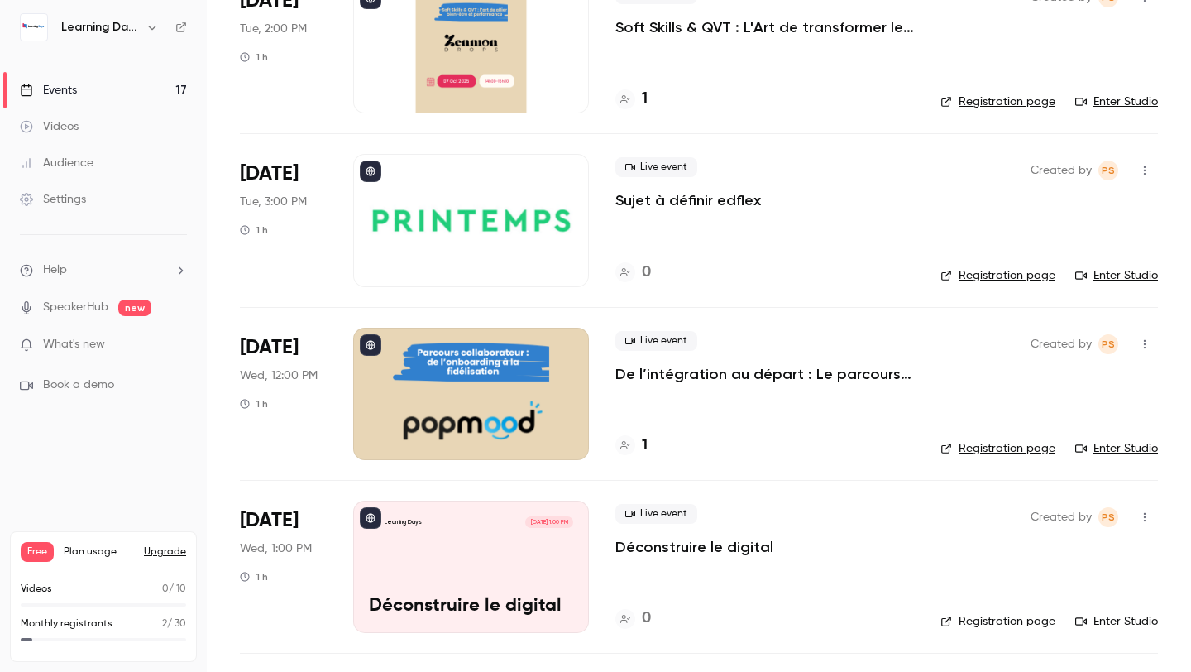
click at [533, 418] on div at bounding box center [471, 394] width 236 height 132
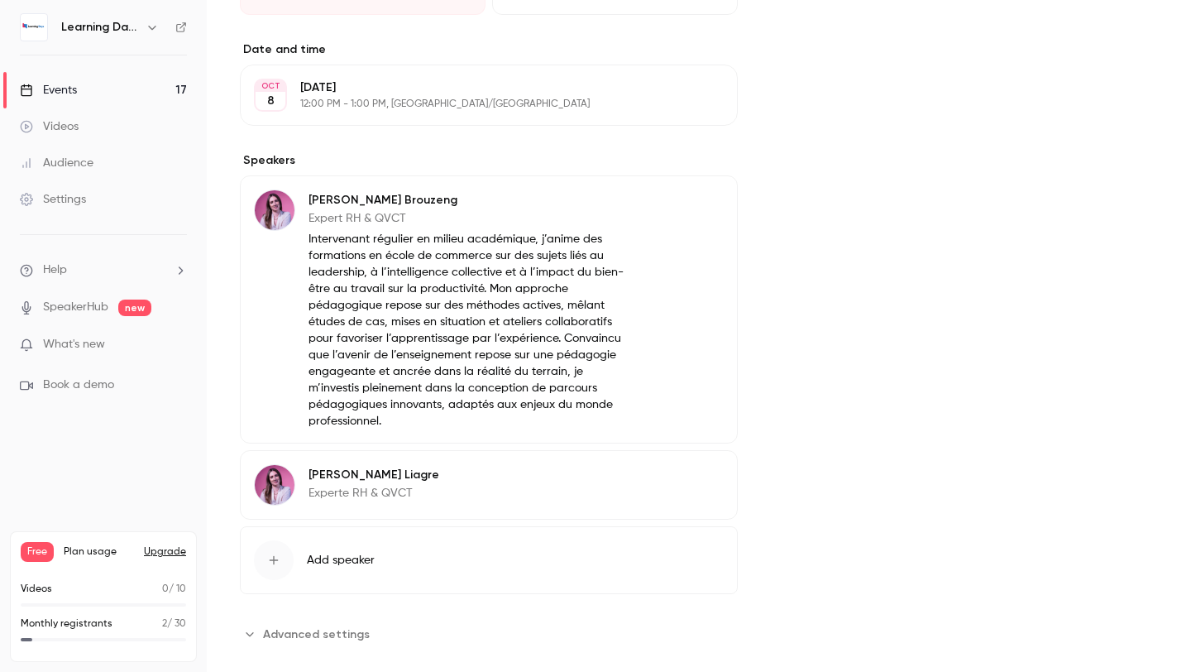
scroll to position [505, 0]
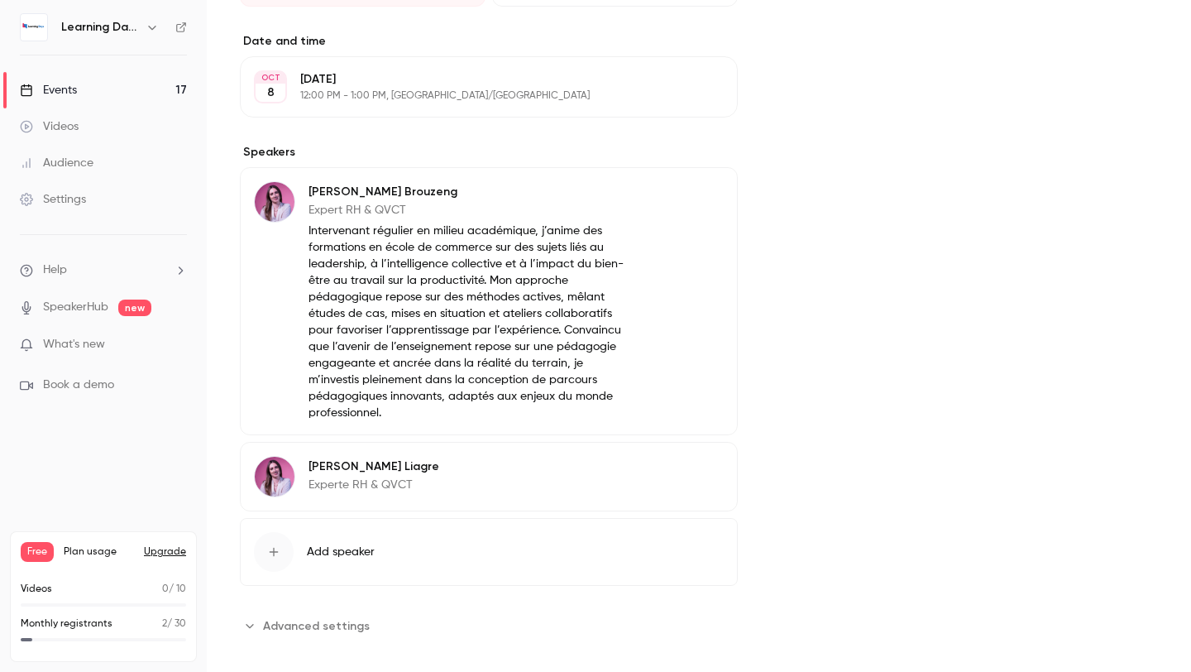
click at [270, 213] on img at bounding box center [275, 202] width 40 height 40
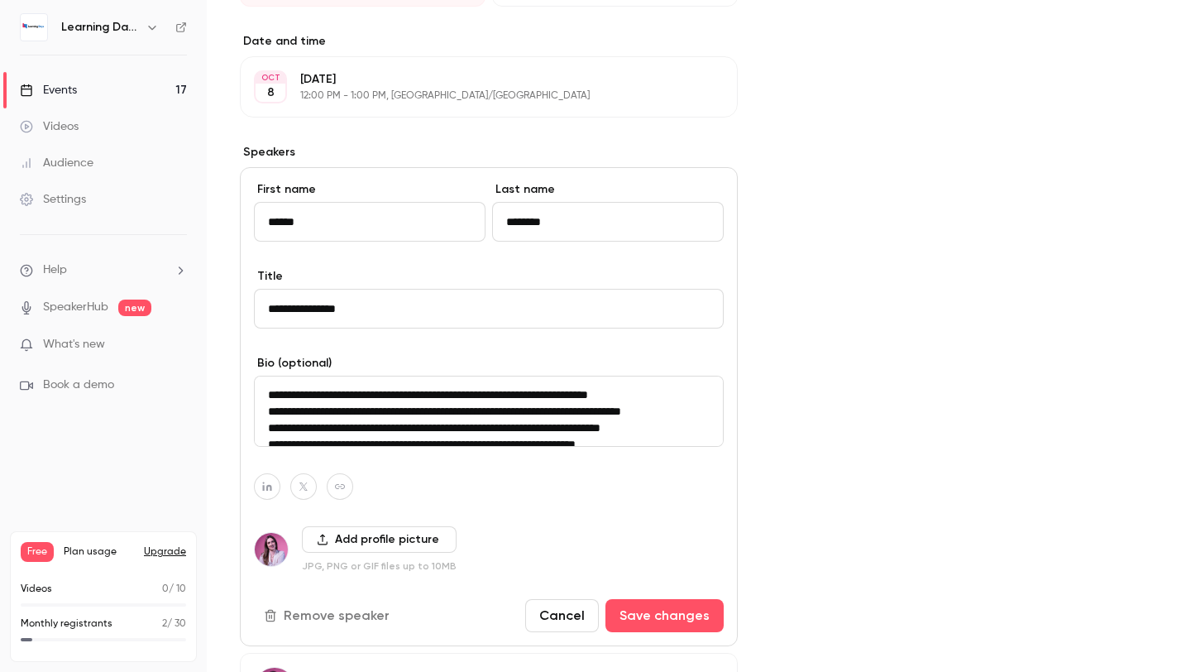
click at [326, 532] on button "Add profile picture" at bounding box center [379, 539] width 155 height 26
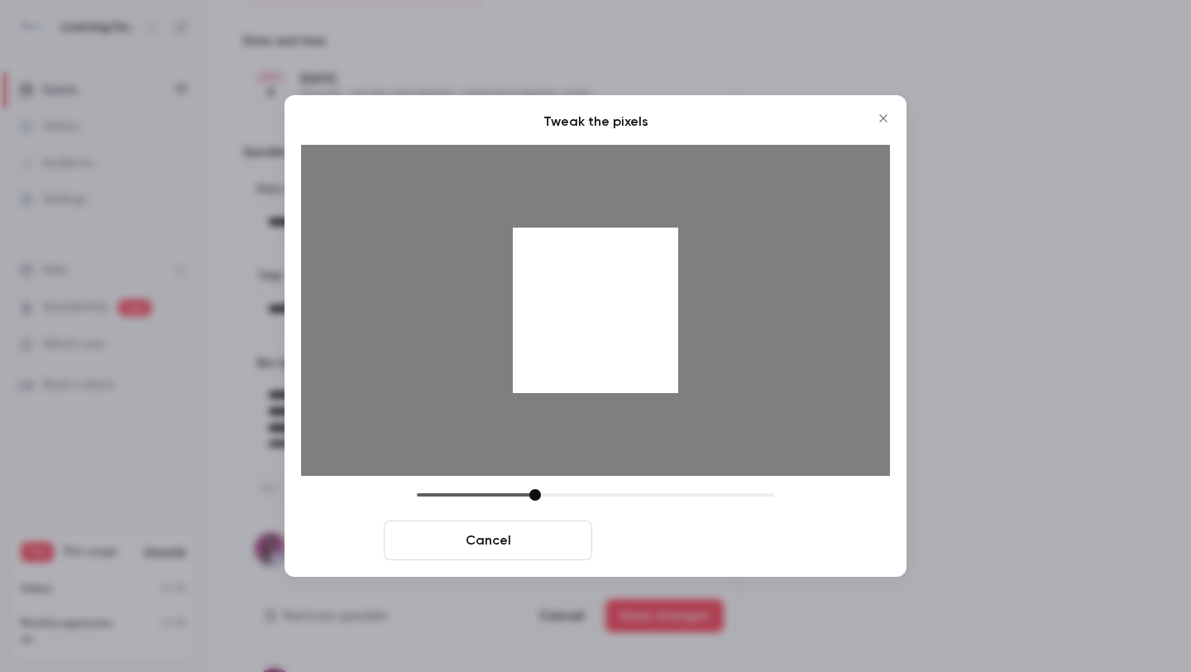
click at [648, 538] on button "Crop and save" at bounding box center [703, 540] width 208 height 40
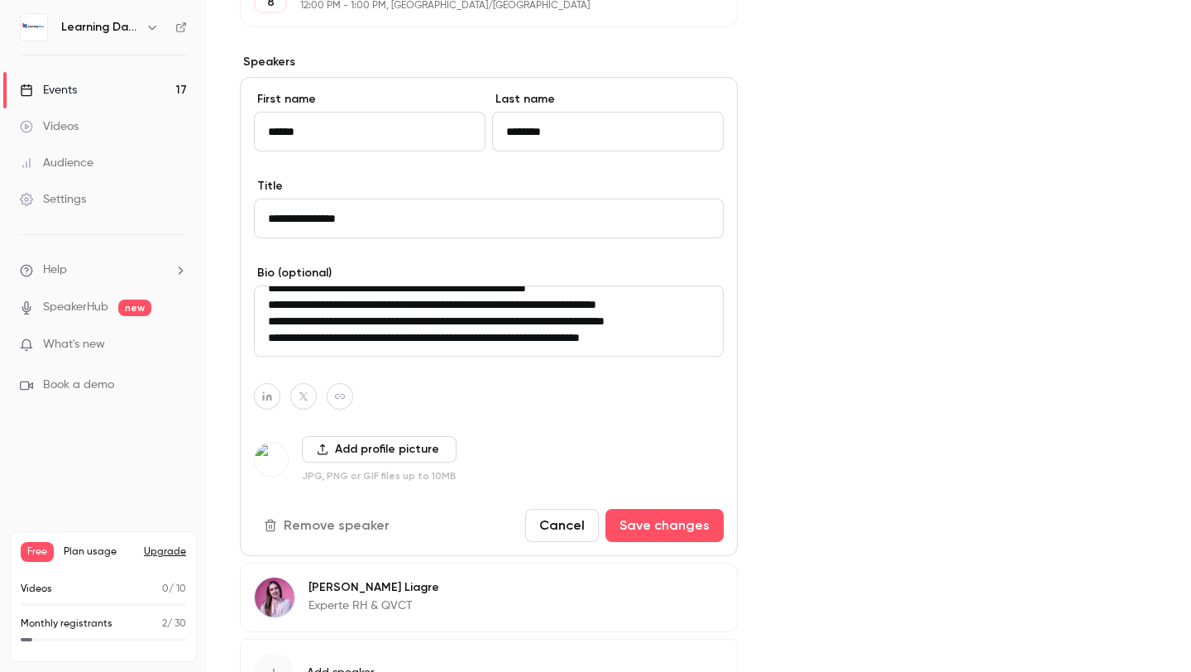
scroll to position [639, 0]
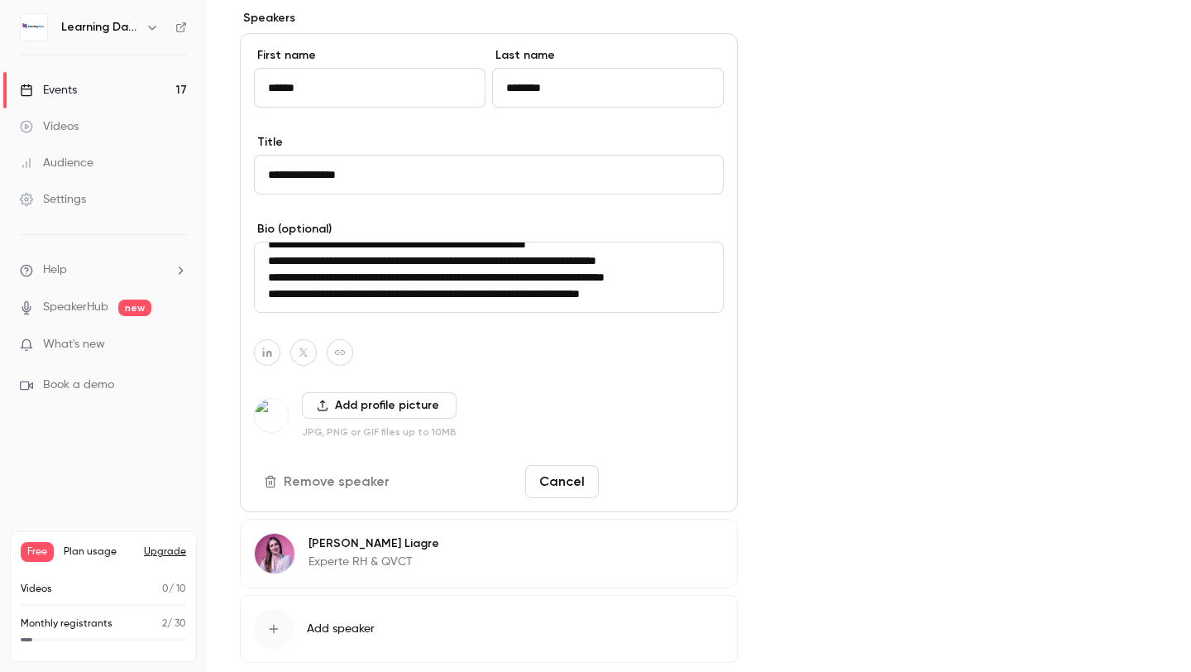
click at [678, 473] on button "Save changes" at bounding box center [664, 481] width 118 height 33
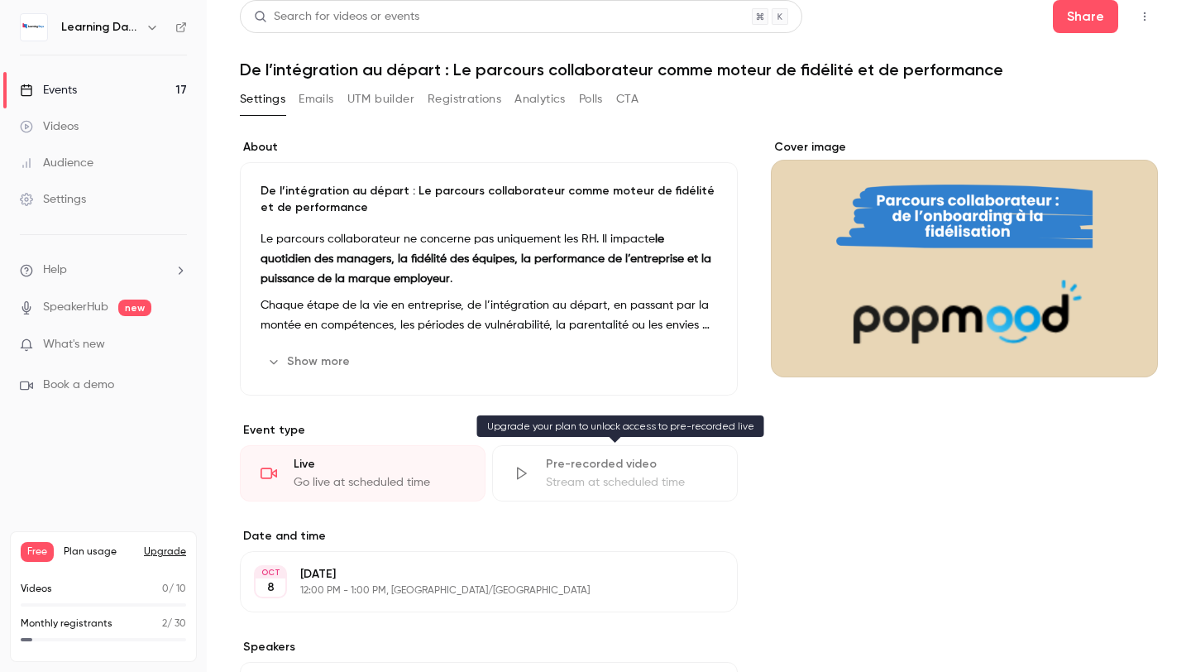
scroll to position [0, 0]
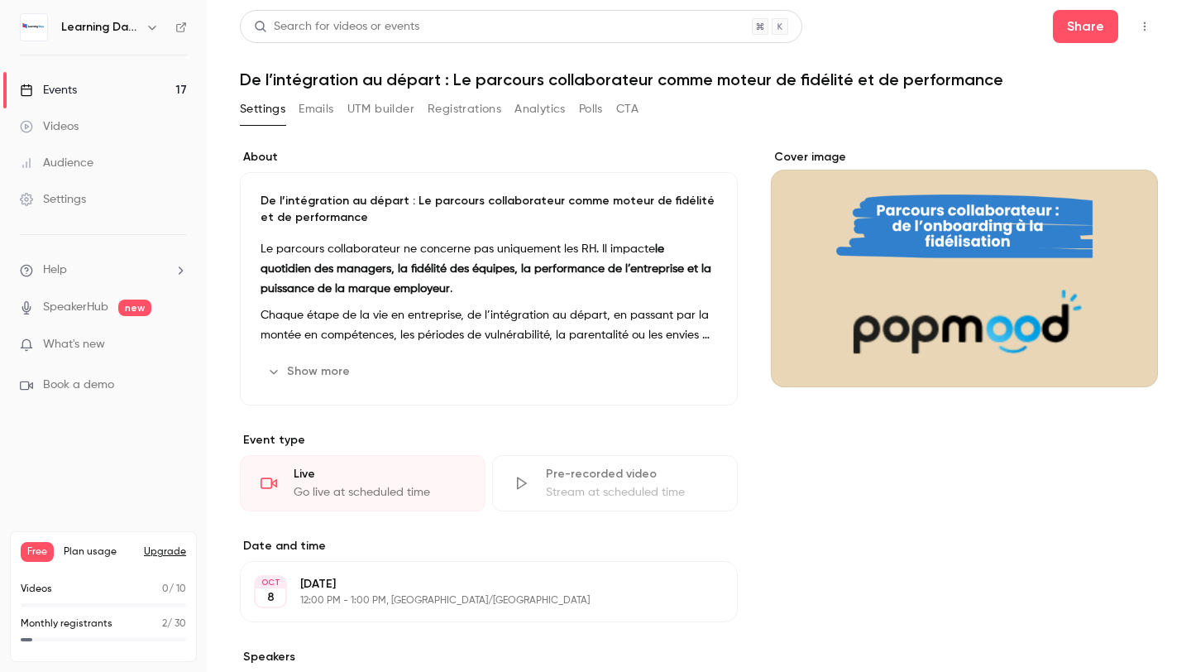
click at [144, 89] on link "Events 17" at bounding box center [103, 90] width 207 height 36
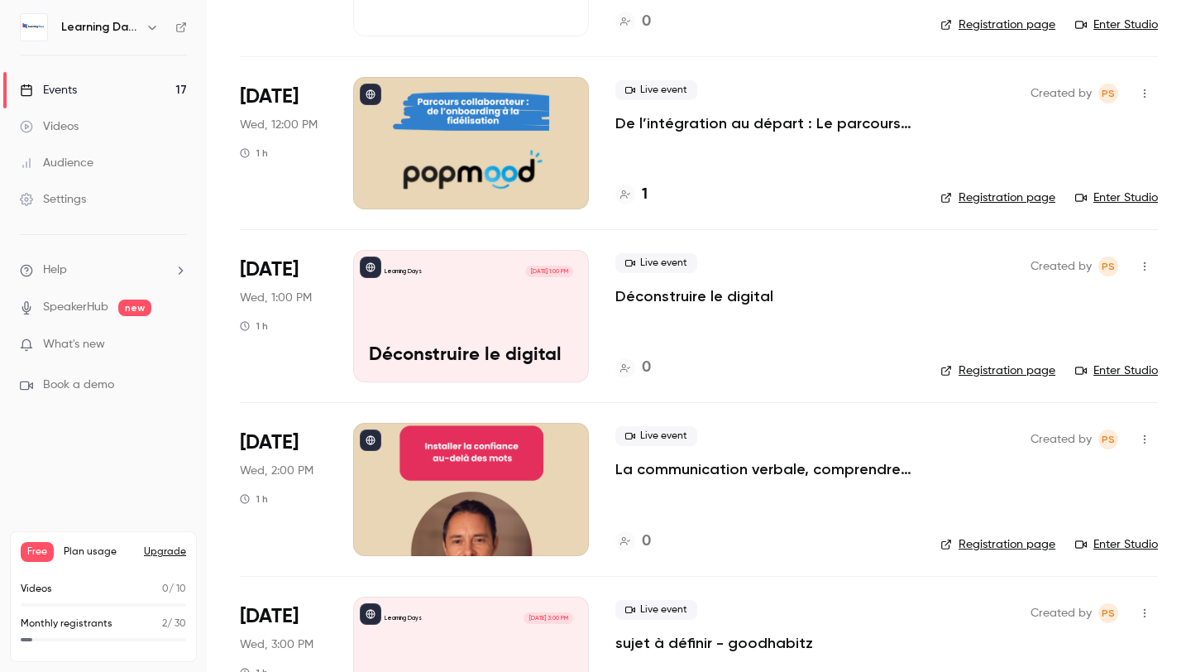
scroll to position [931, 0]
click at [428, 334] on div "Learning Days [DATE] 1:00 PM Déconstruire le digital" at bounding box center [471, 317] width 236 height 132
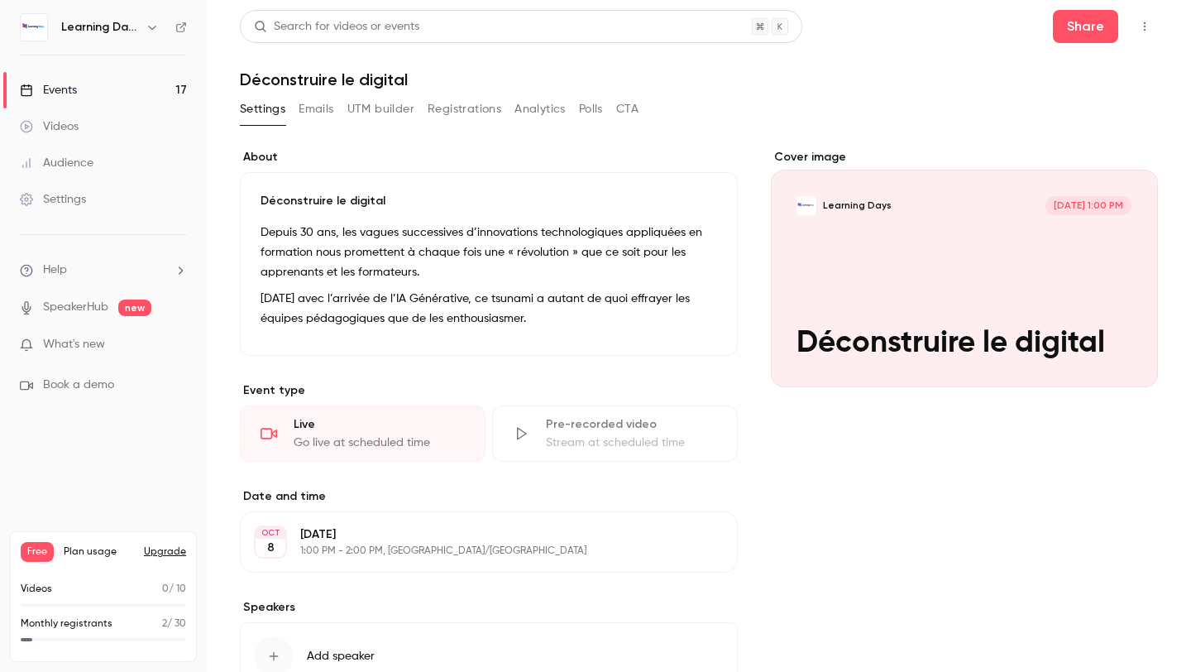
click at [955, 279] on div "Cover image" at bounding box center [964, 268] width 387 height 238
click at [0, 0] on input "Learning Days [DATE] 1:00 PM Déconstruire le digital" at bounding box center [0, 0] width 0 height 0
click at [413, 296] on p "[DATE] avec l’arrivée de l’IA Générative, ce tsunami a autant de quoi effrayer …" at bounding box center [489, 309] width 457 height 40
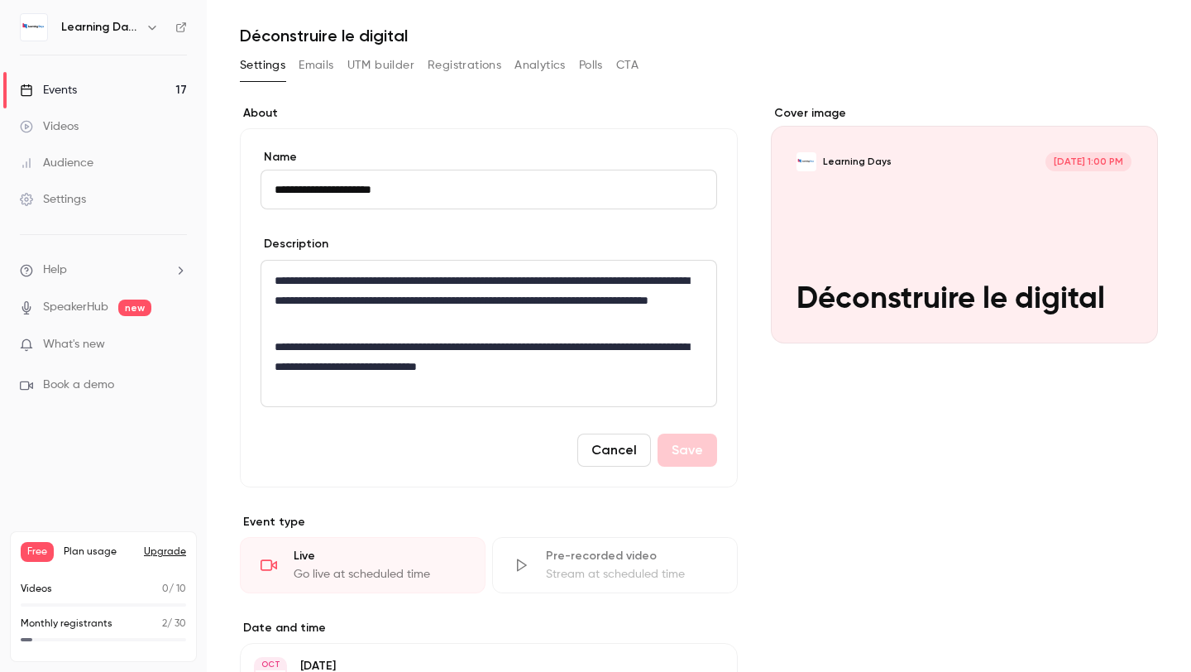
scroll to position [47, 0]
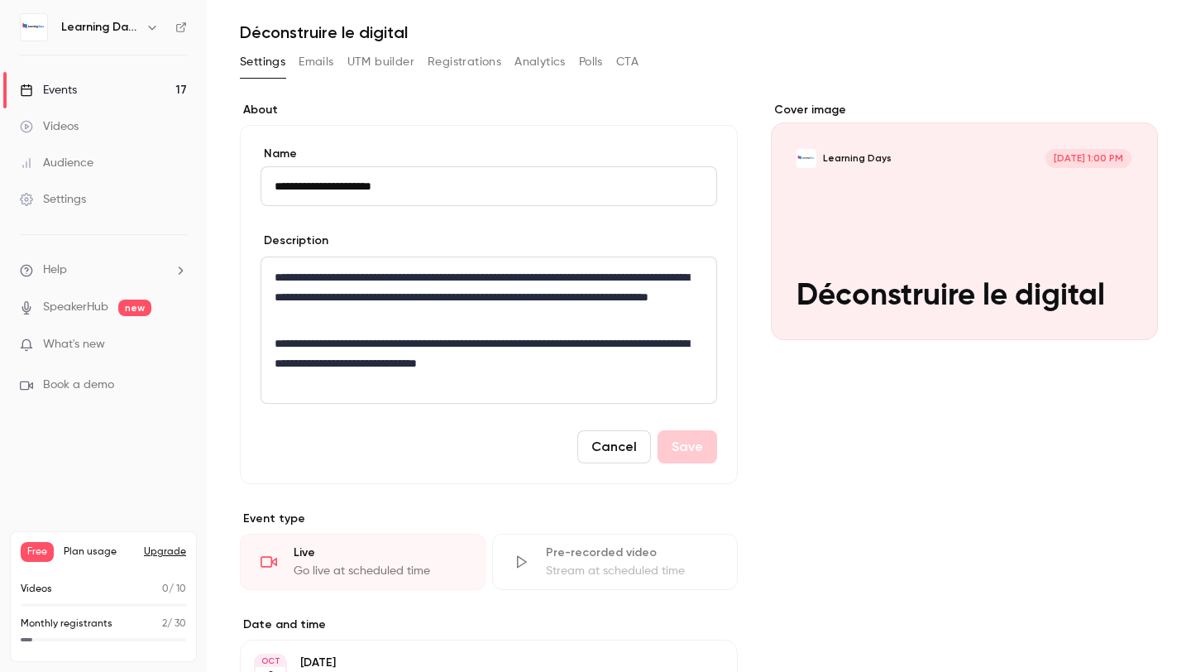
click at [620, 436] on button "Cancel" at bounding box center [614, 446] width 74 height 33
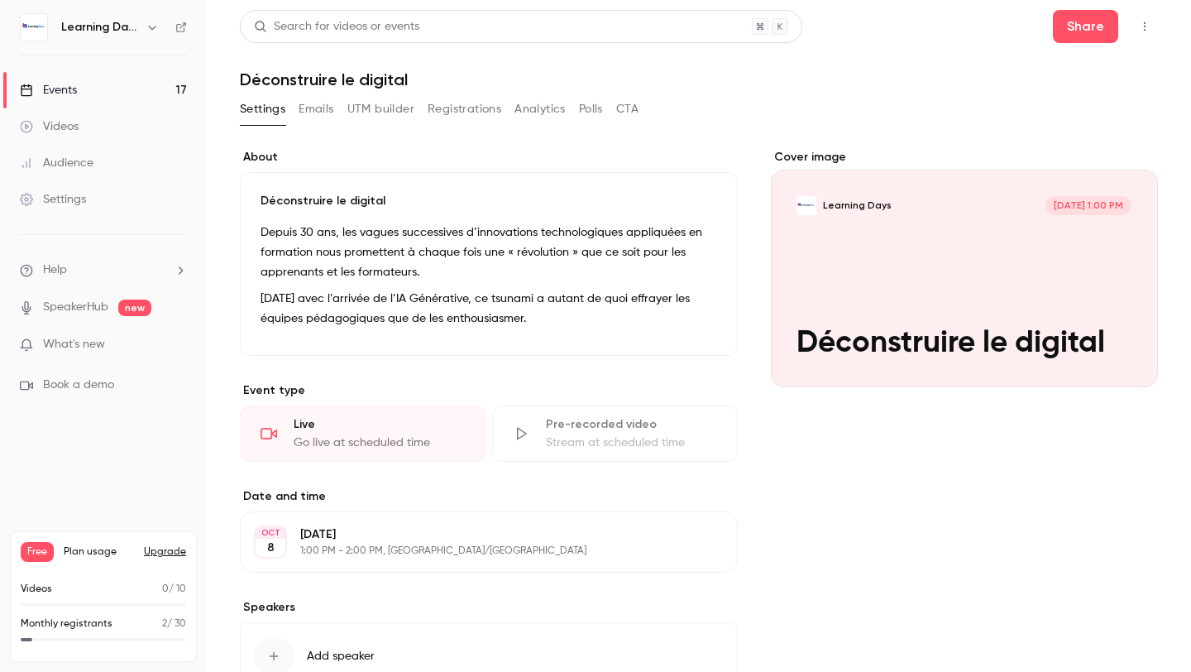
scroll to position [121, 0]
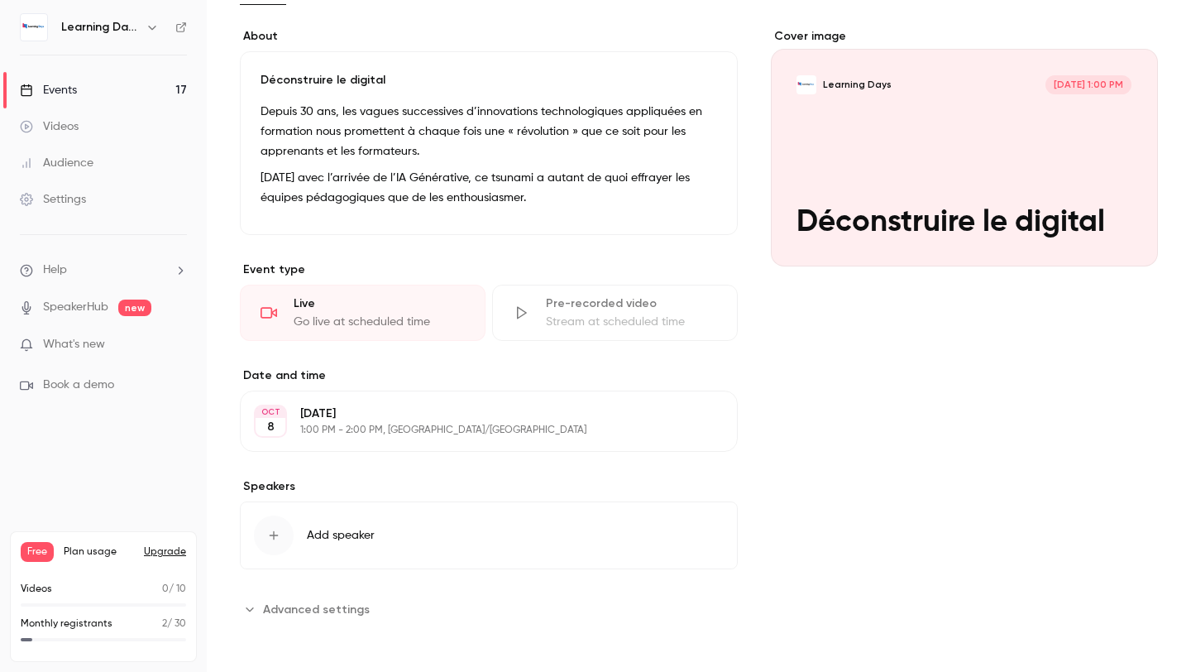
click at [291, 613] on span "Advanced settings" at bounding box center [316, 609] width 107 height 17
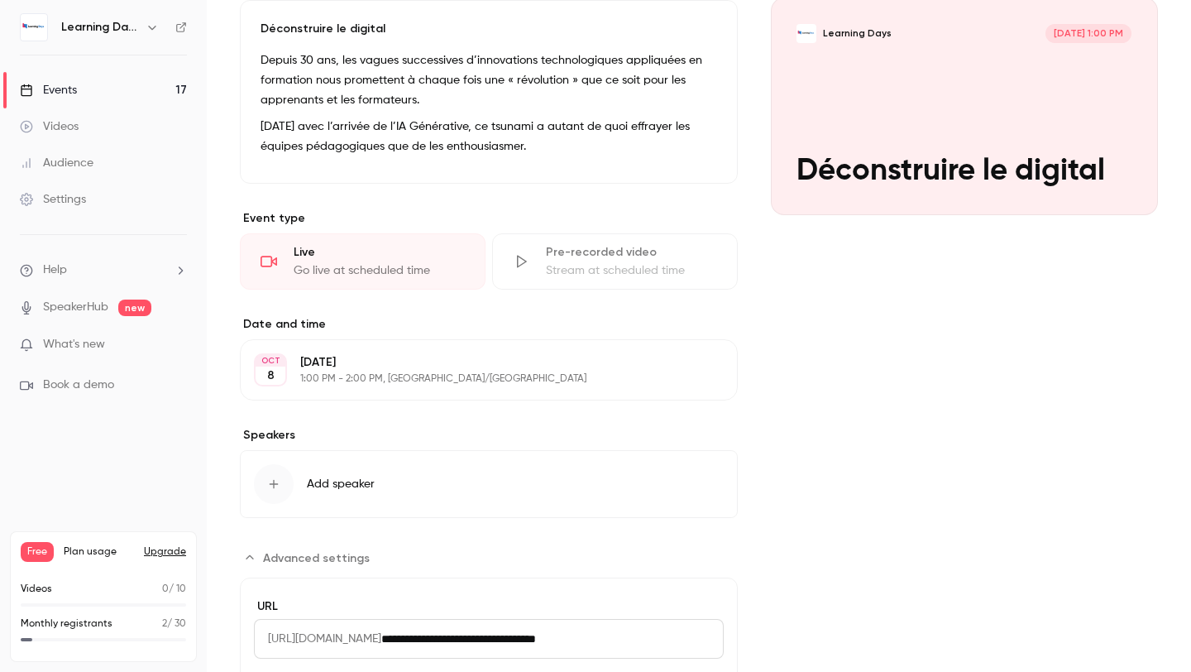
scroll to position [306, 0]
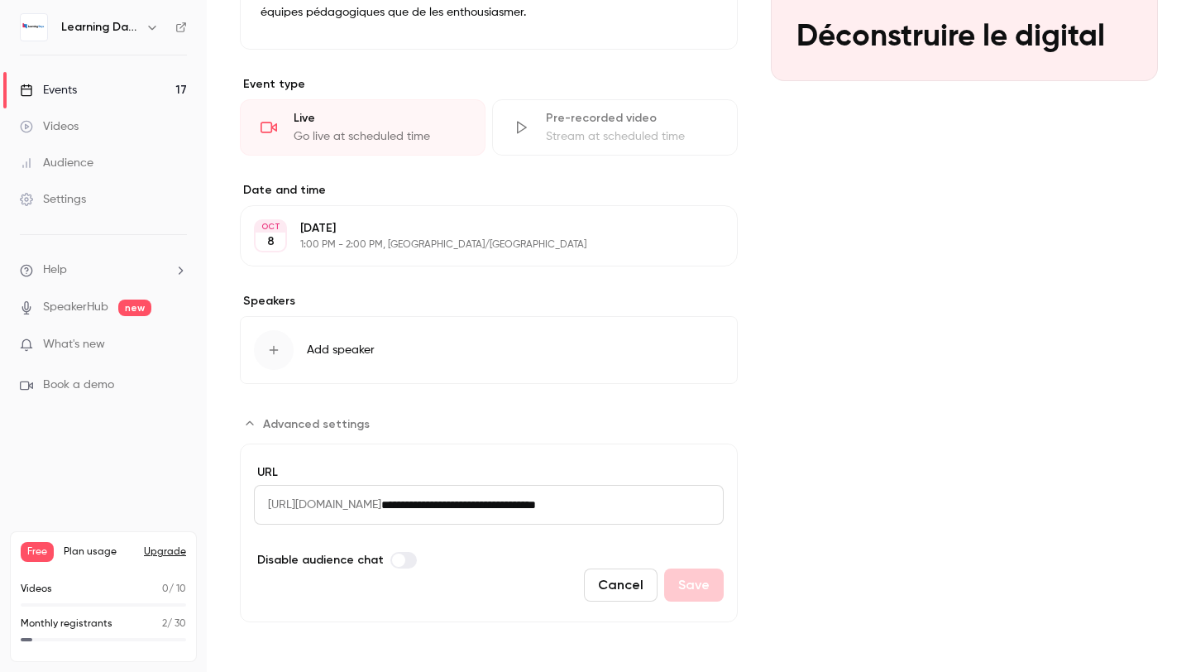
click at [284, 425] on span "Advanced settings" at bounding box center [316, 423] width 107 height 17
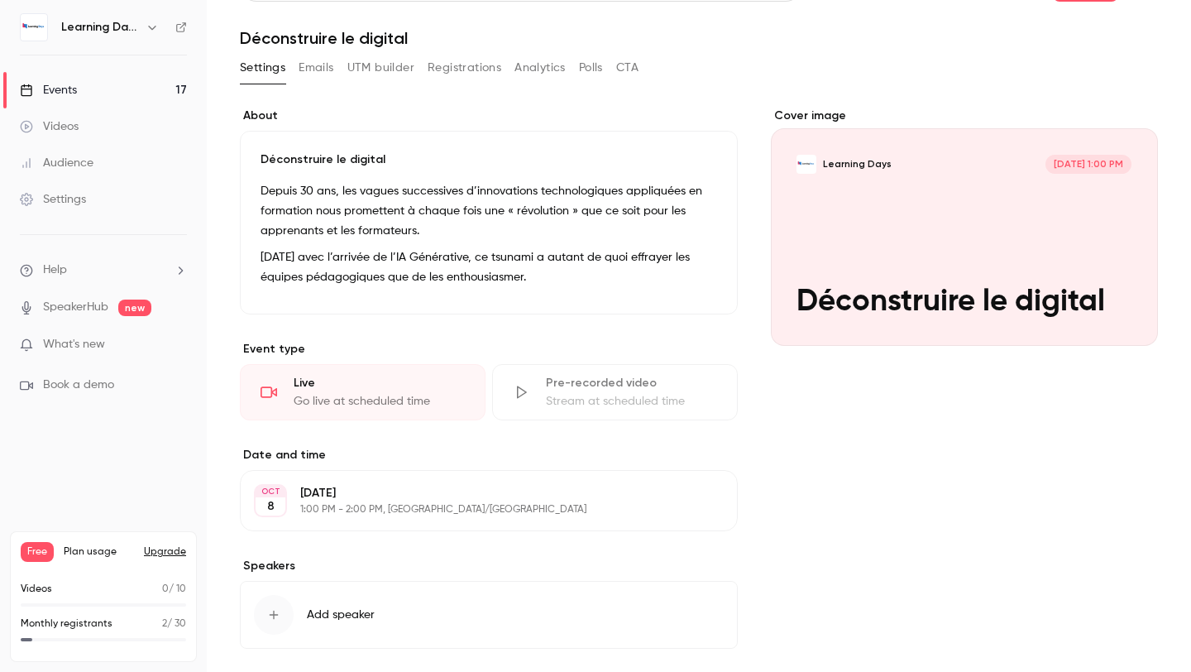
scroll to position [121, 0]
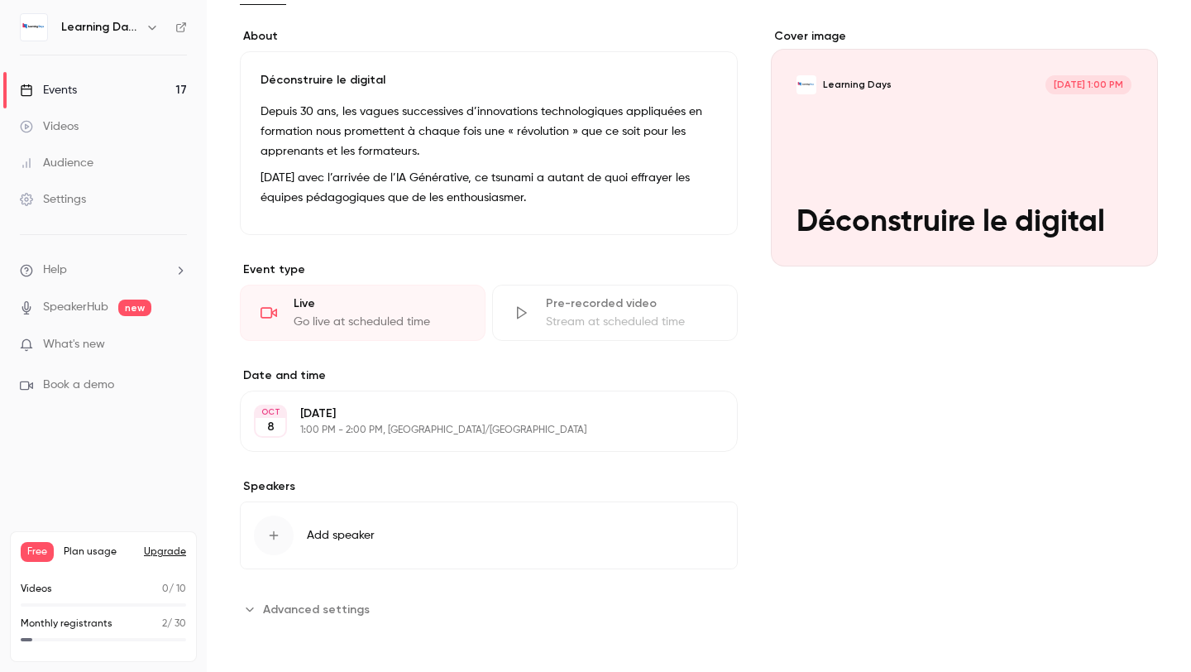
click at [351, 535] on span "Add speaker" at bounding box center [341, 535] width 68 height 17
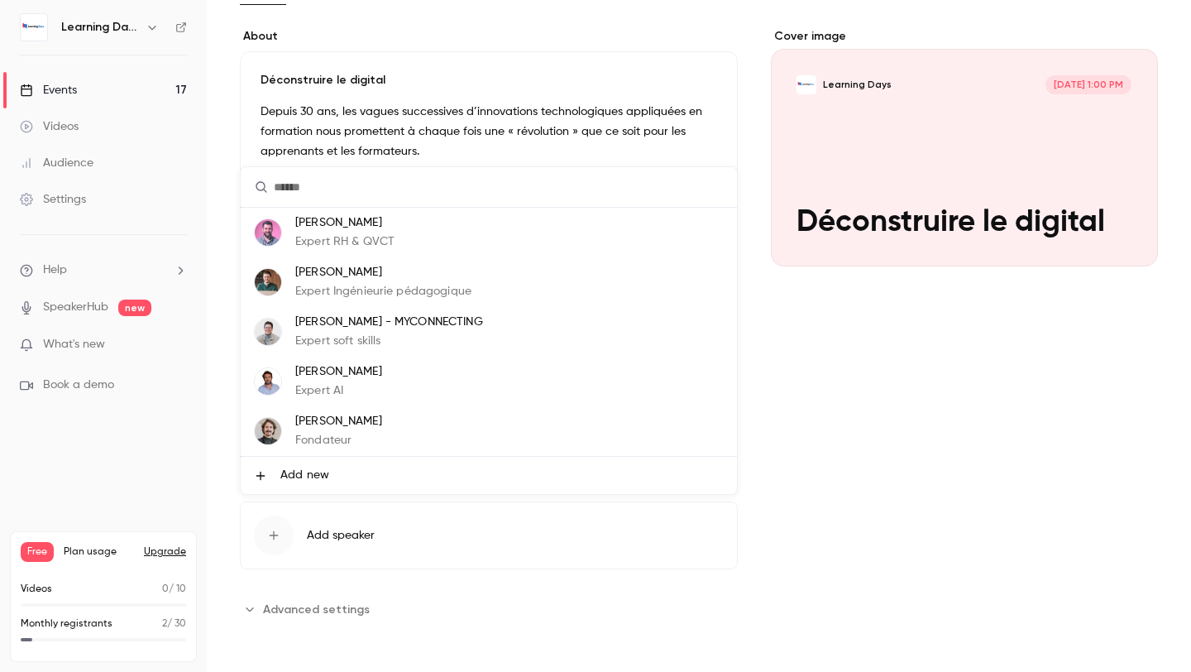
type input "*"
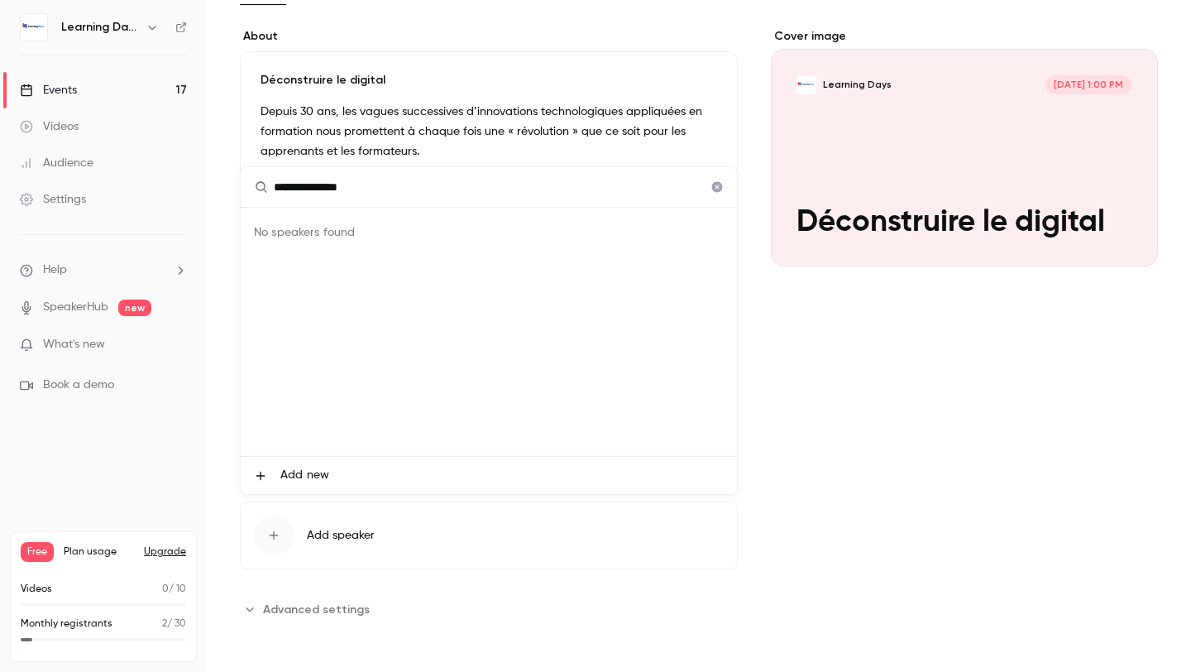
type input "**********"
click at [294, 486] on li "Add new" at bounding box center [489, 475] width 496 height 37
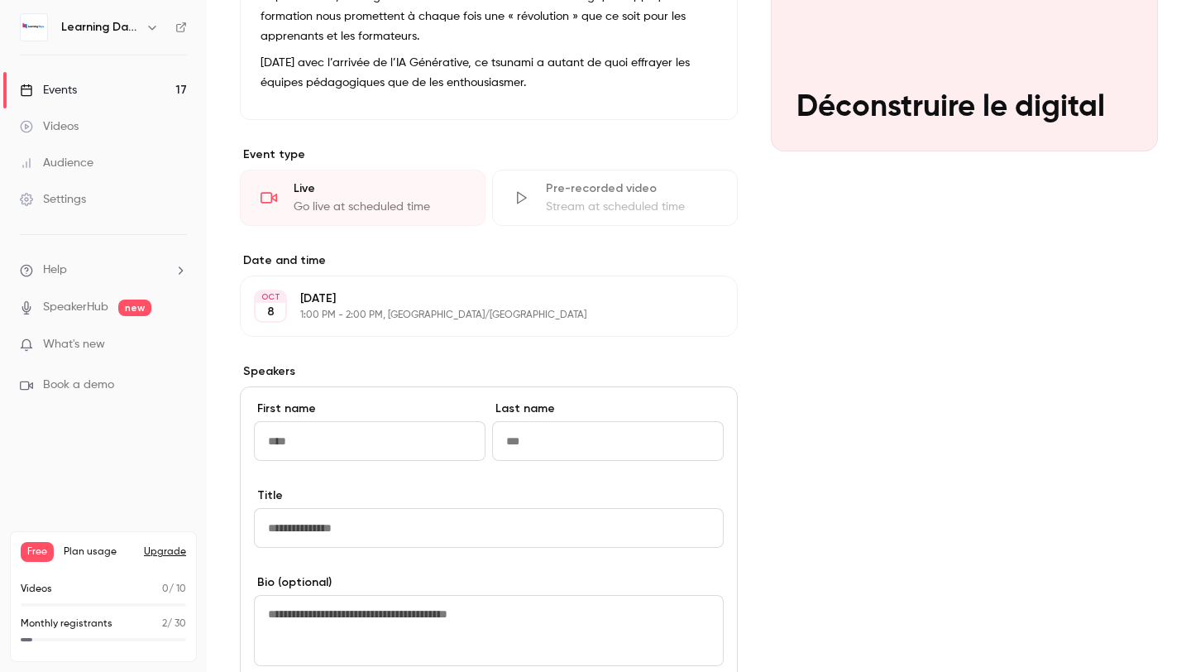
scroll to position [238, 0]
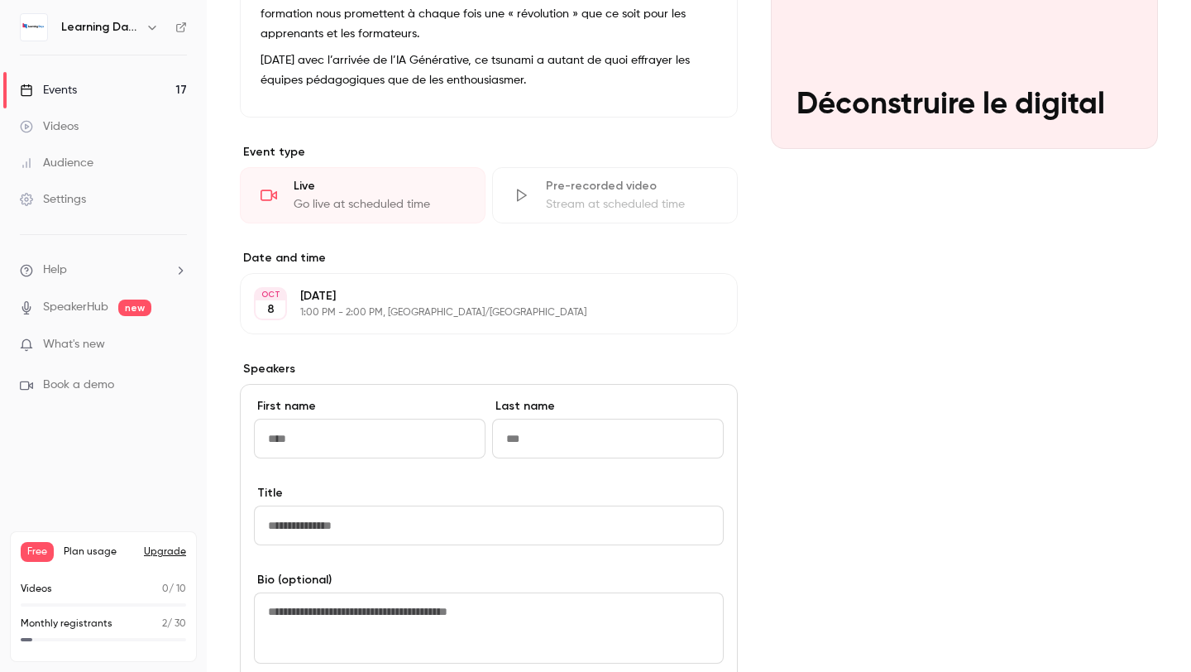
type input "*"
type input "******"
click at [548, 448] on input "Last name" at bounding box center [608, 439] width 232 height 40
type input "********"
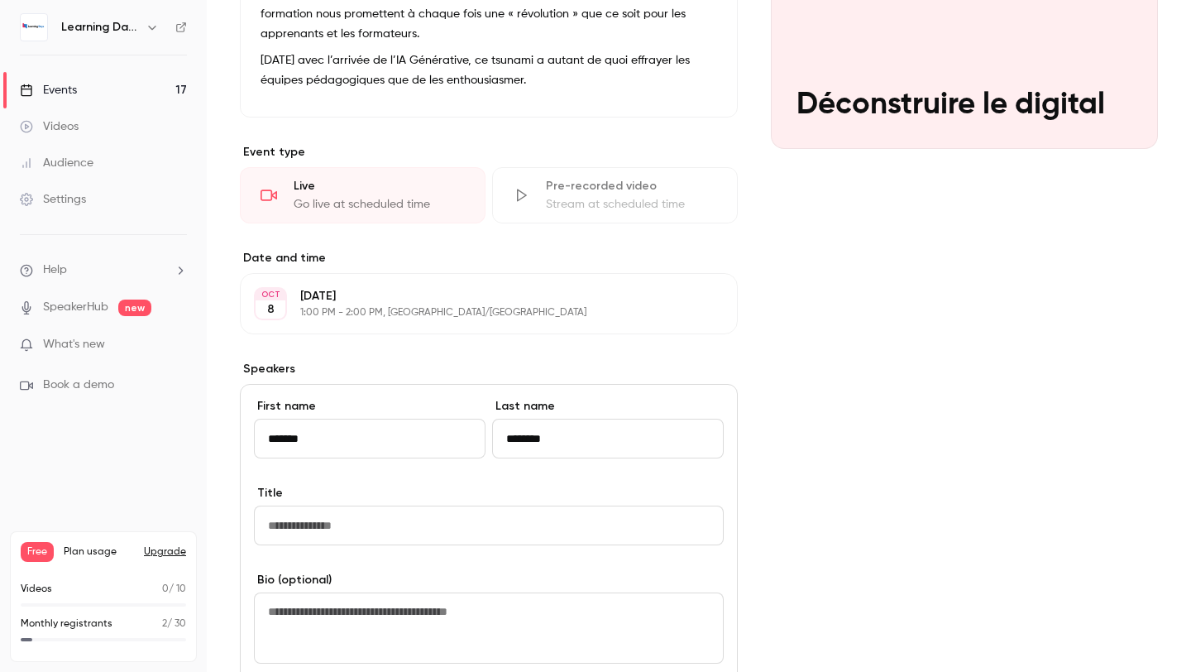
click at [495, 514] on input "Title" at bounding box center [489, 525] width 470 height 40
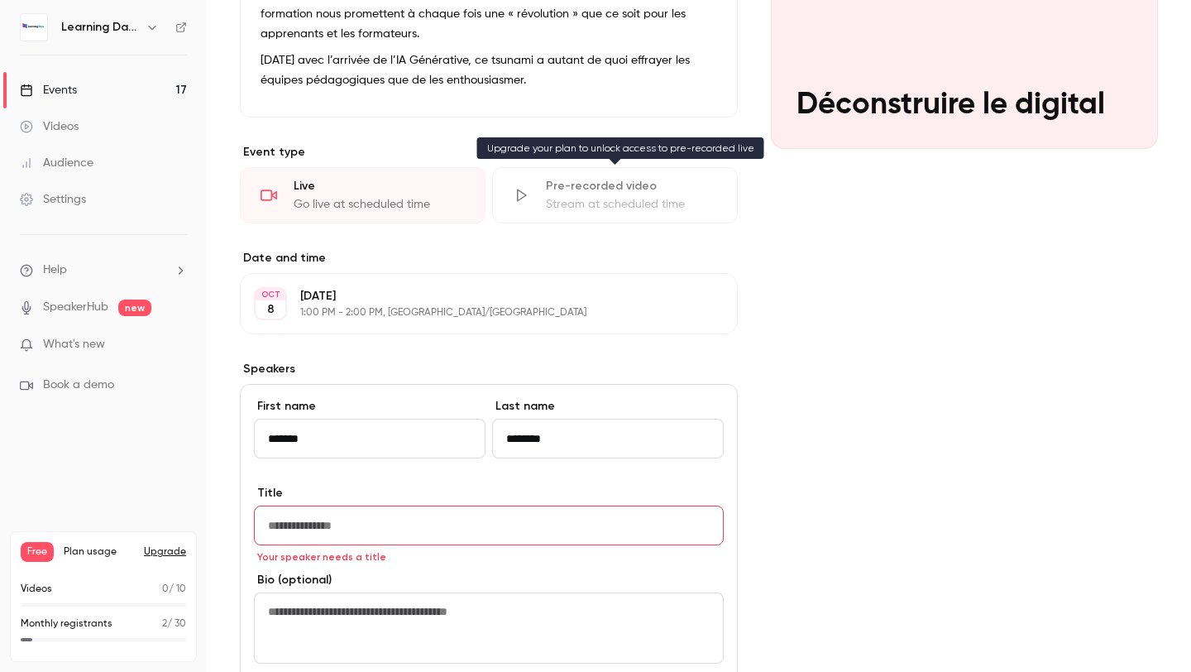
type input "*"
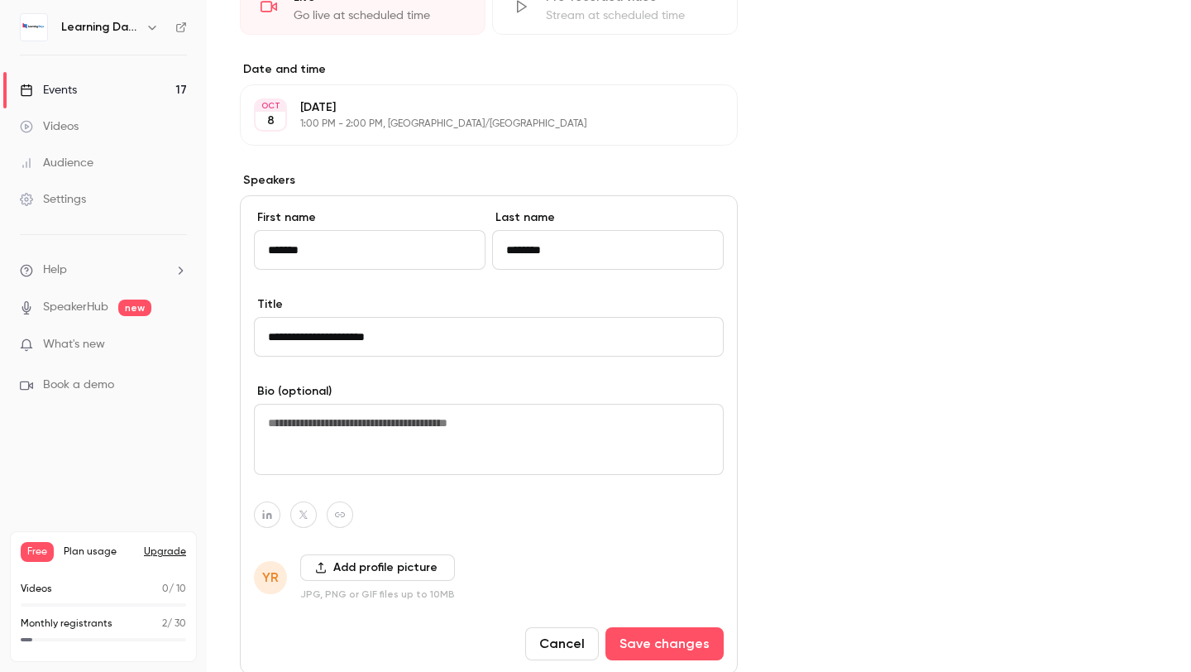
scroll to position [476, 0]
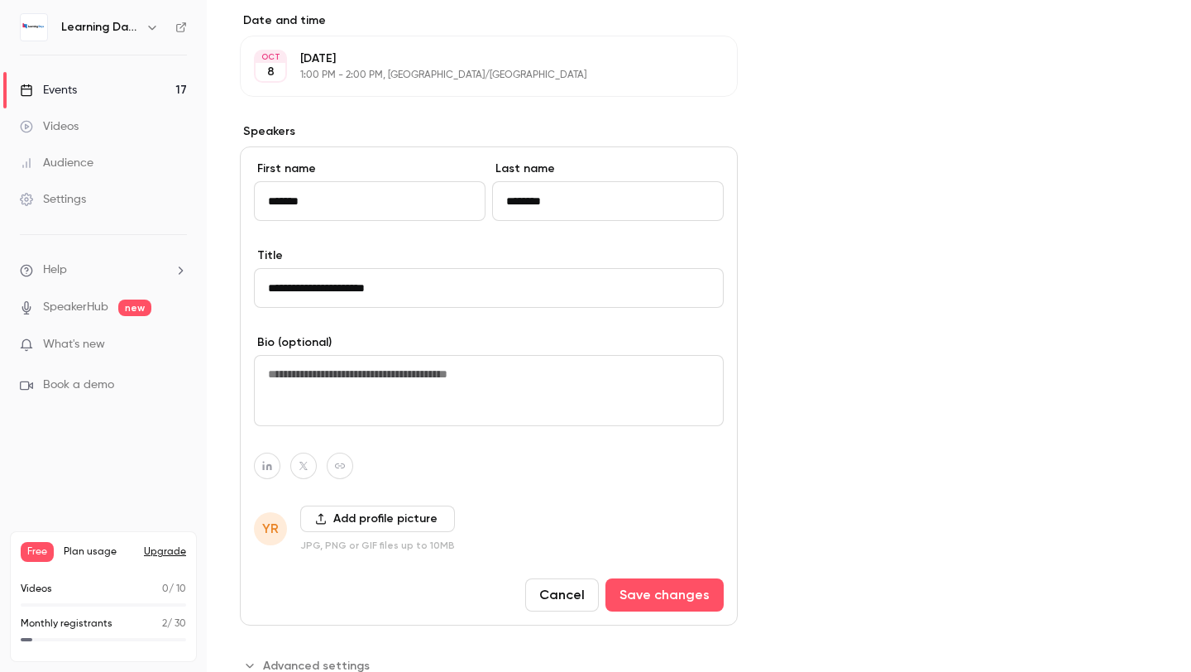
type input "**********"
click at [401, 514] on button "Add profile picture" at bounding box center [377, 518] width 155 height 26
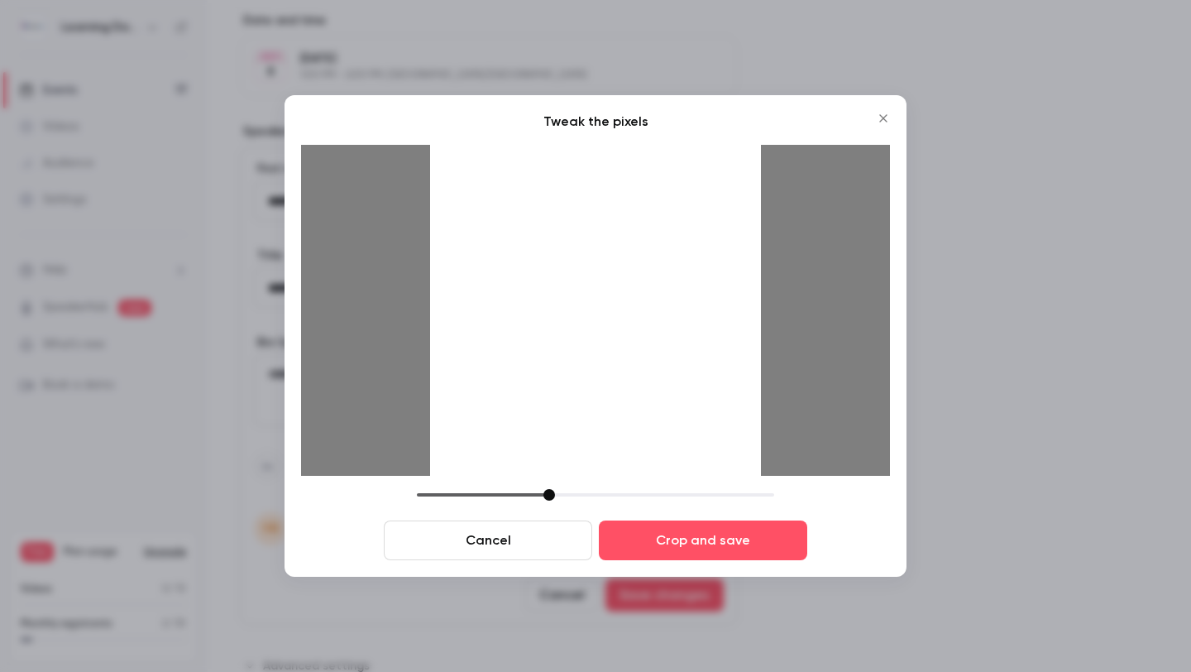
drag, startPoint x: 538, startPoint y: 496, endPoint x: 553, endPoint y: 500, distance: 14.7
click at [553, 500] on div "Cancel Crop and save" at bounding box center [595, 524] width 589 height 71
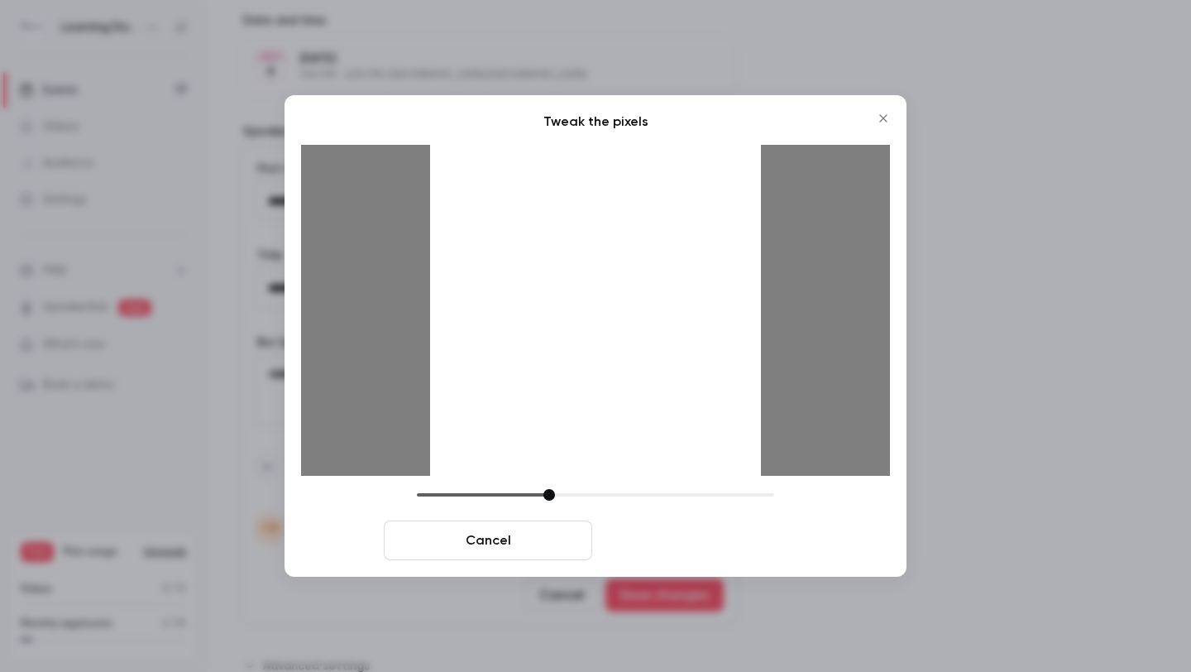
click at [656, 544] on button "Crop and save" at bounding box center [703, 540] width 208 height 40
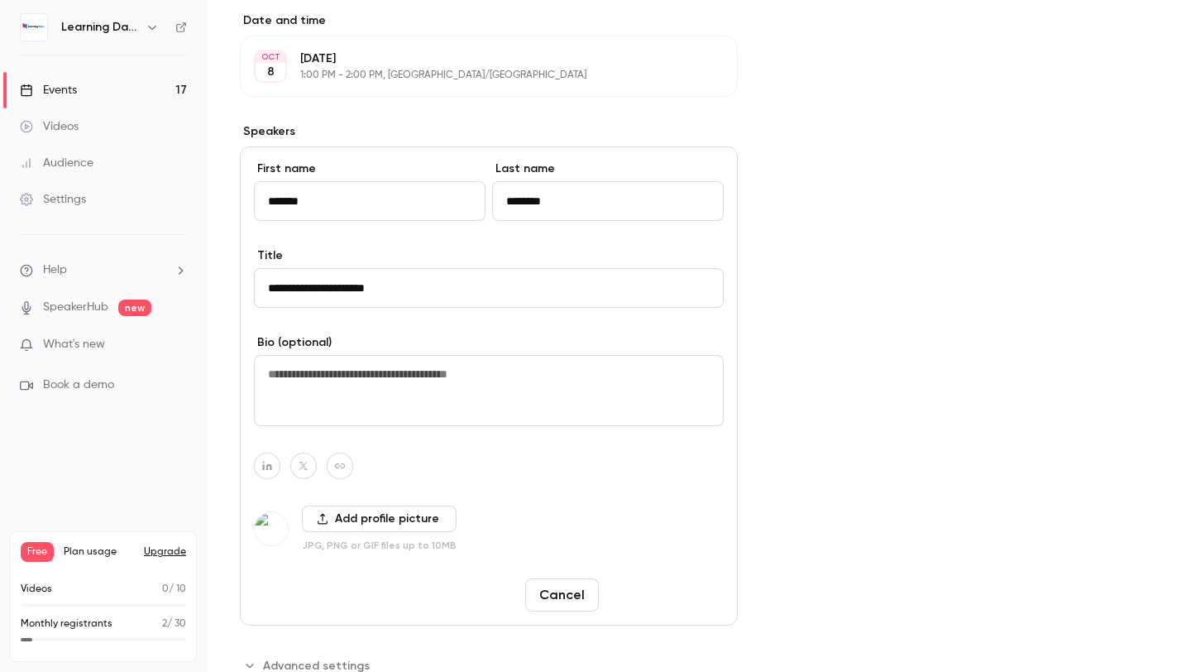
click at [655, 601] on button "Save changes" at bounding box center [664, 594] width 118 height 33
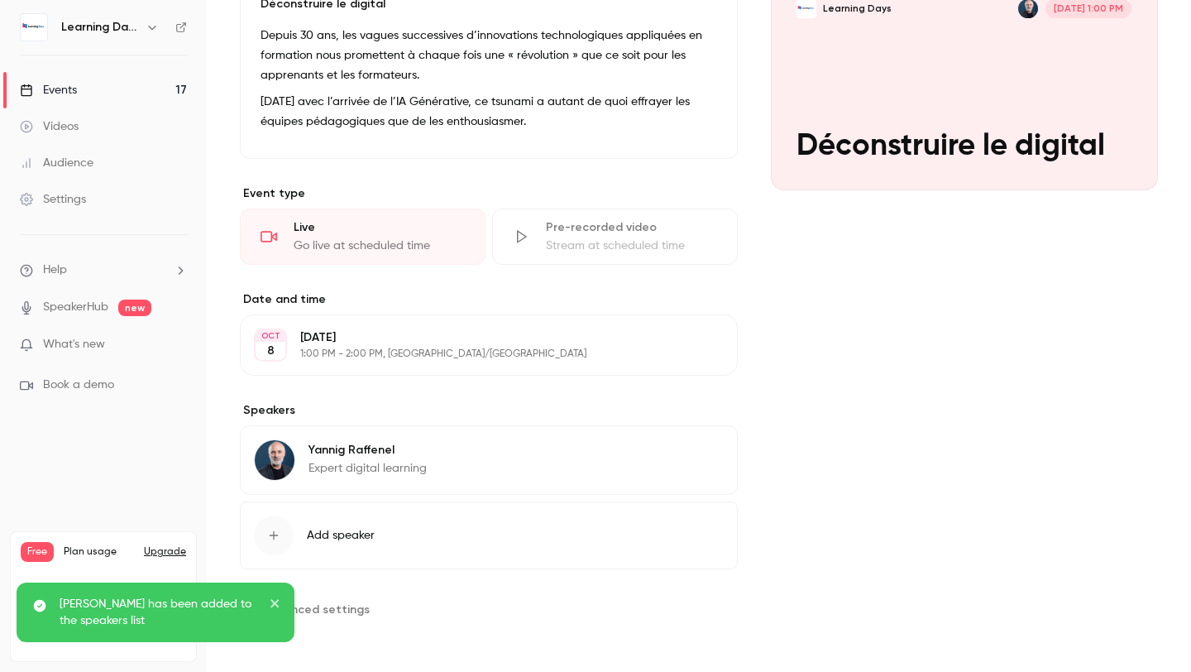
click at [792, 419] on div "Cover image Learning Days [DATE] 1:00 PM Déconstruire le digital" at bounding box center [964, 287] width 387 height 670
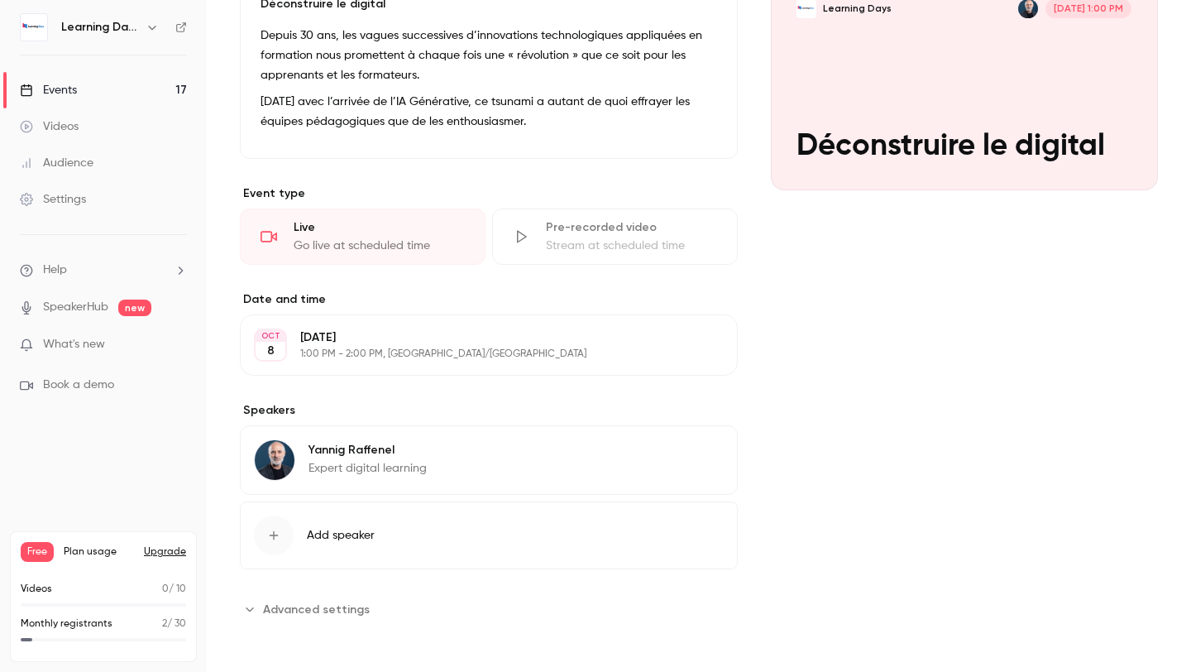
scroll to position [0, 0]
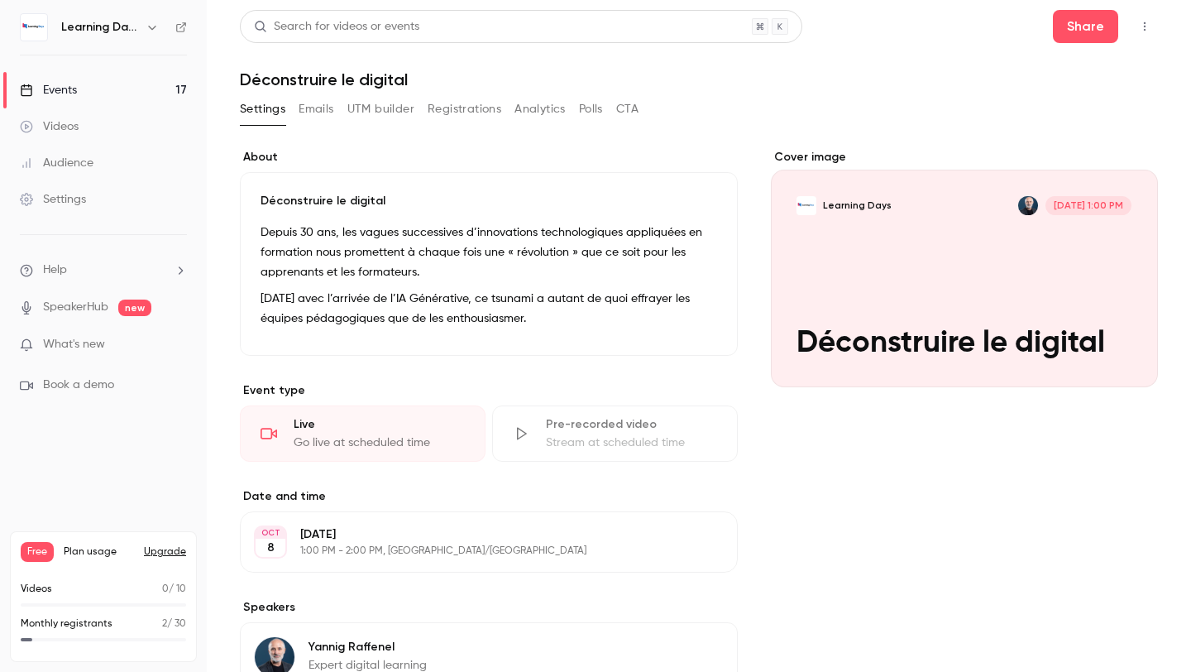
click at [93, 78] on link "Events 17" at bounding box center [103, 90] width 207 height 36
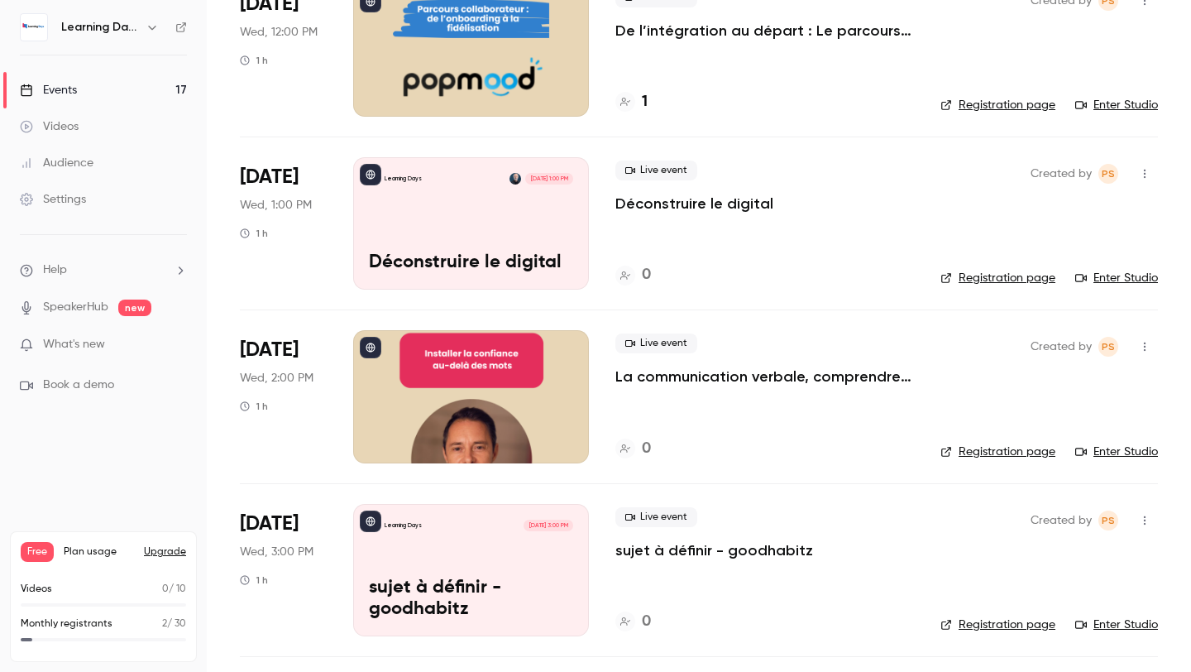
scroll to position [1034, 0]
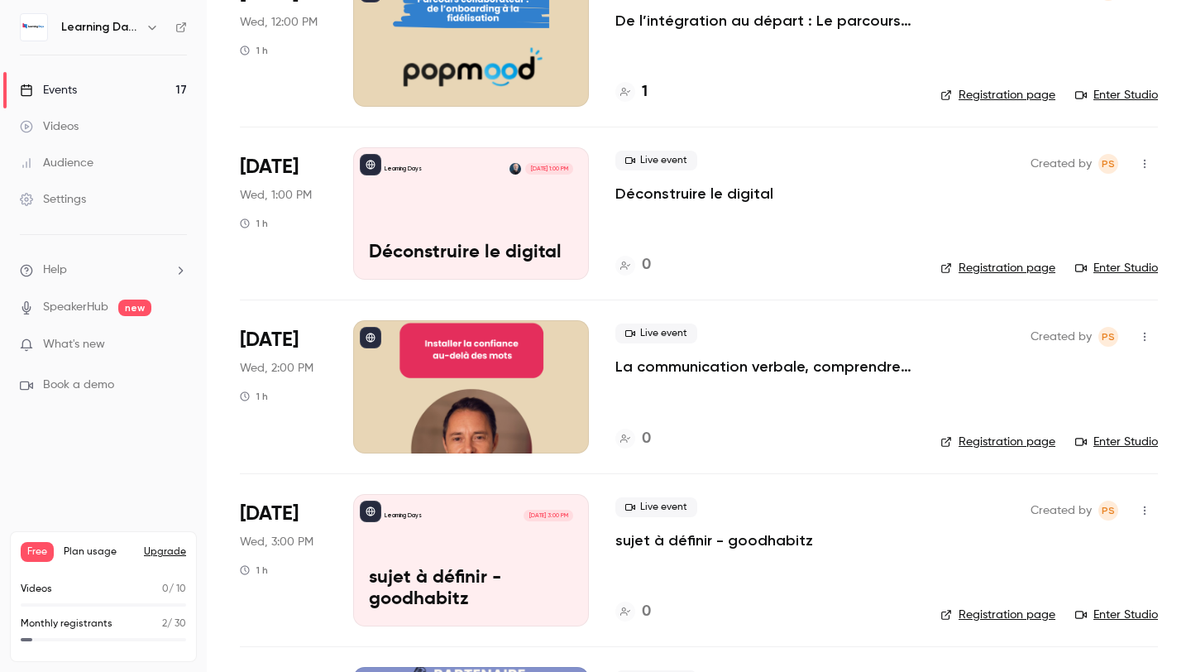
click at [642, 362] on p "La communication verbale, comprendre au delà des mots pour installer la confian…" at bounding box center [764, 367] width 299 height 20
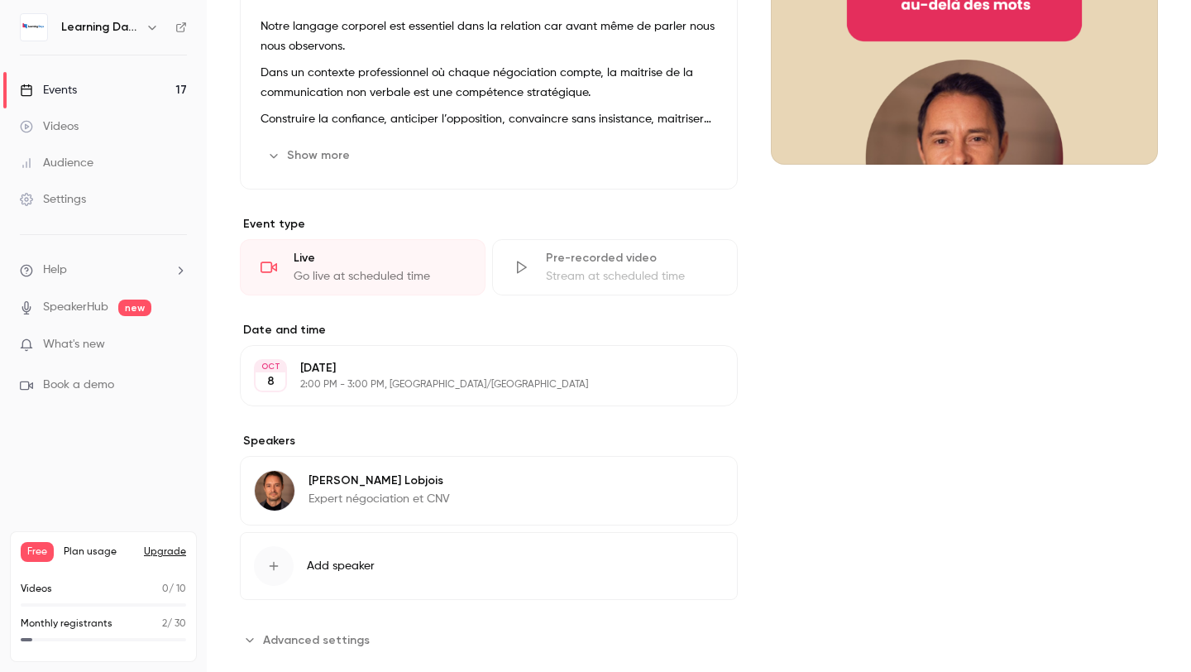
scroll to position [237, 0]
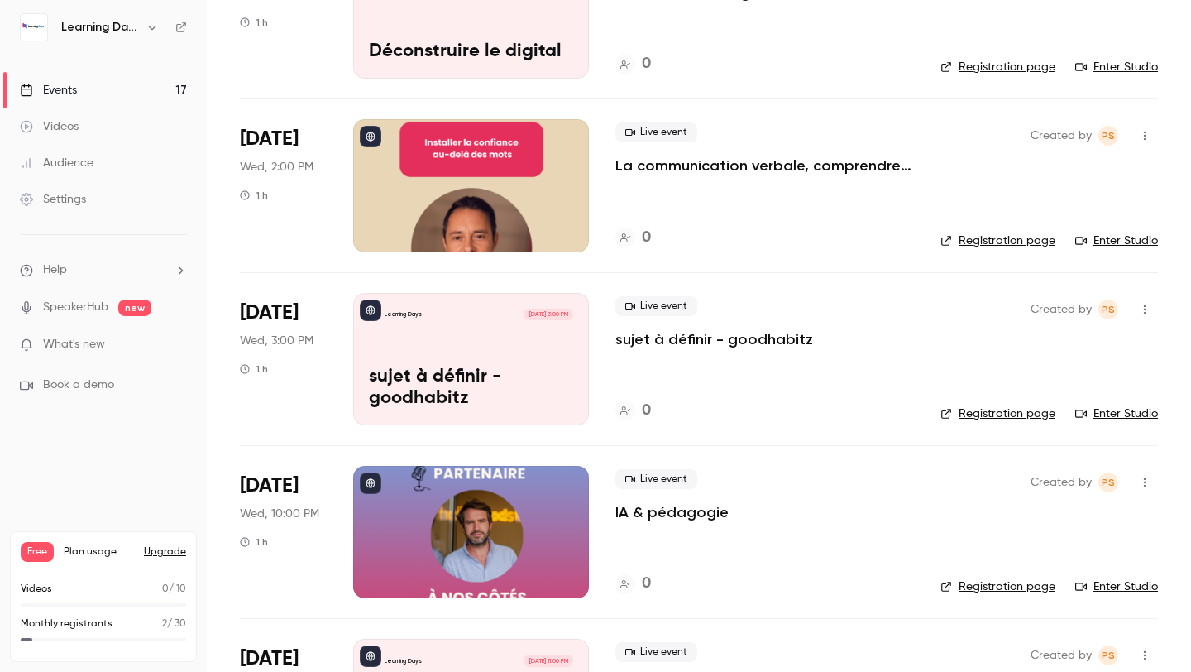
scroll to position [1236, 0]
click at [622, 343] on p "sujet à définir - goodhabitz" at bounding box center [714, 338] width 198 height 20
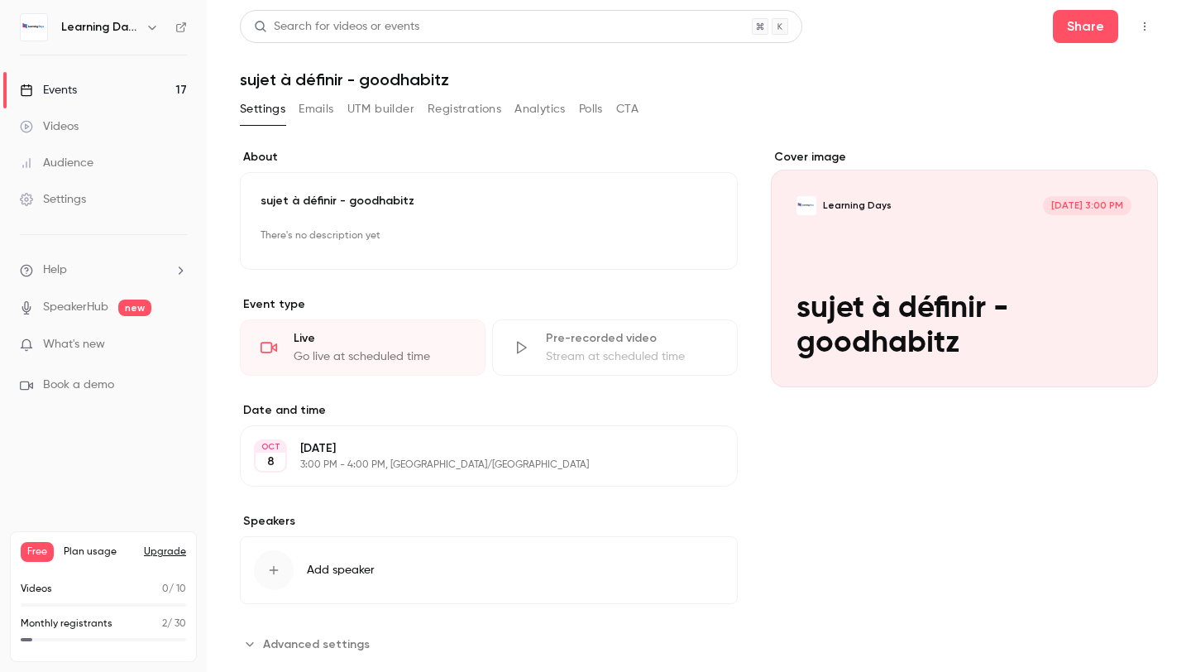
scroll to position [35, 0]
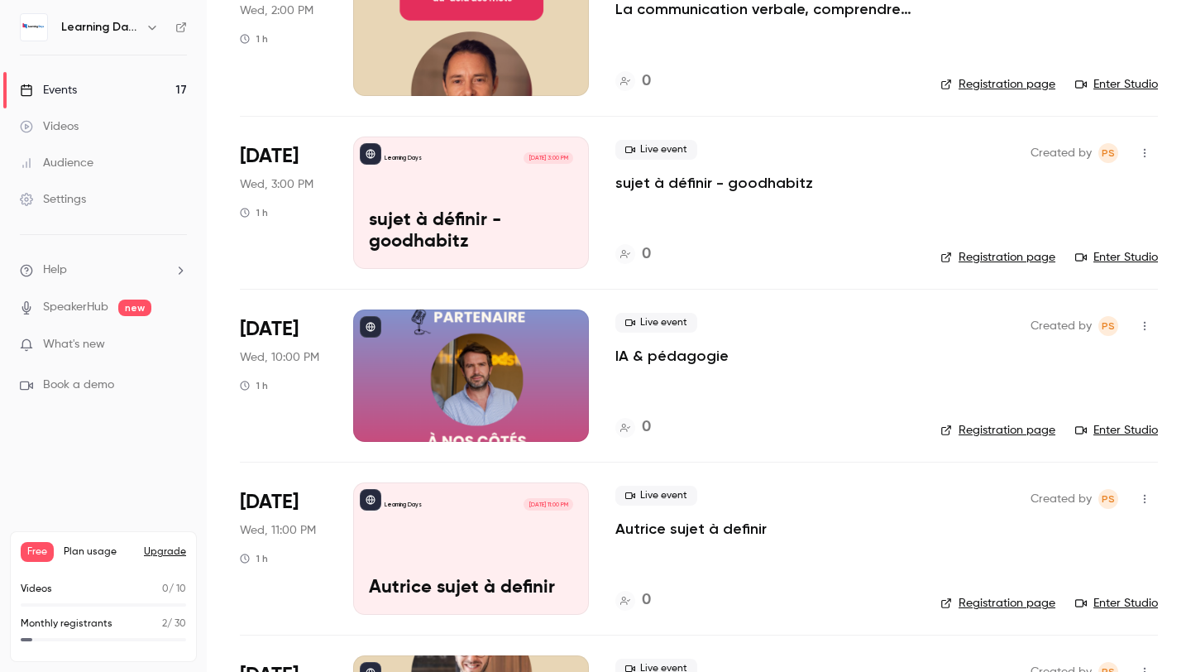
scroll to position [1394, 0]
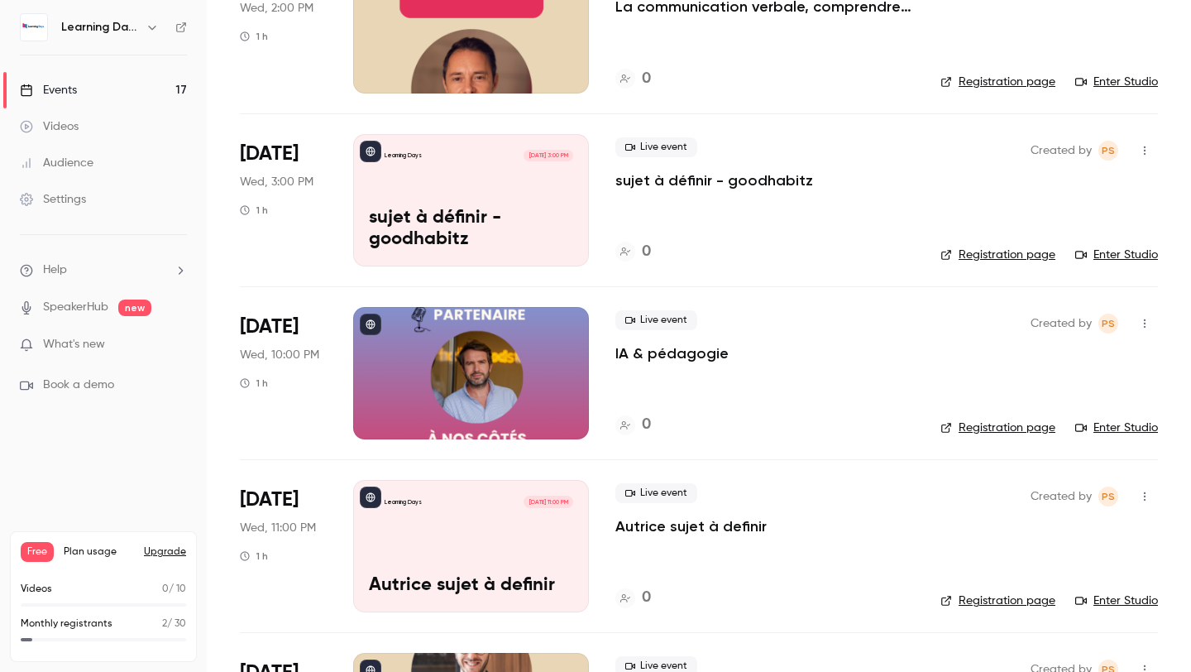
click at [648, 357] on p "IA & pédagogie" at bounding box center [671, 353] width 113 height 20
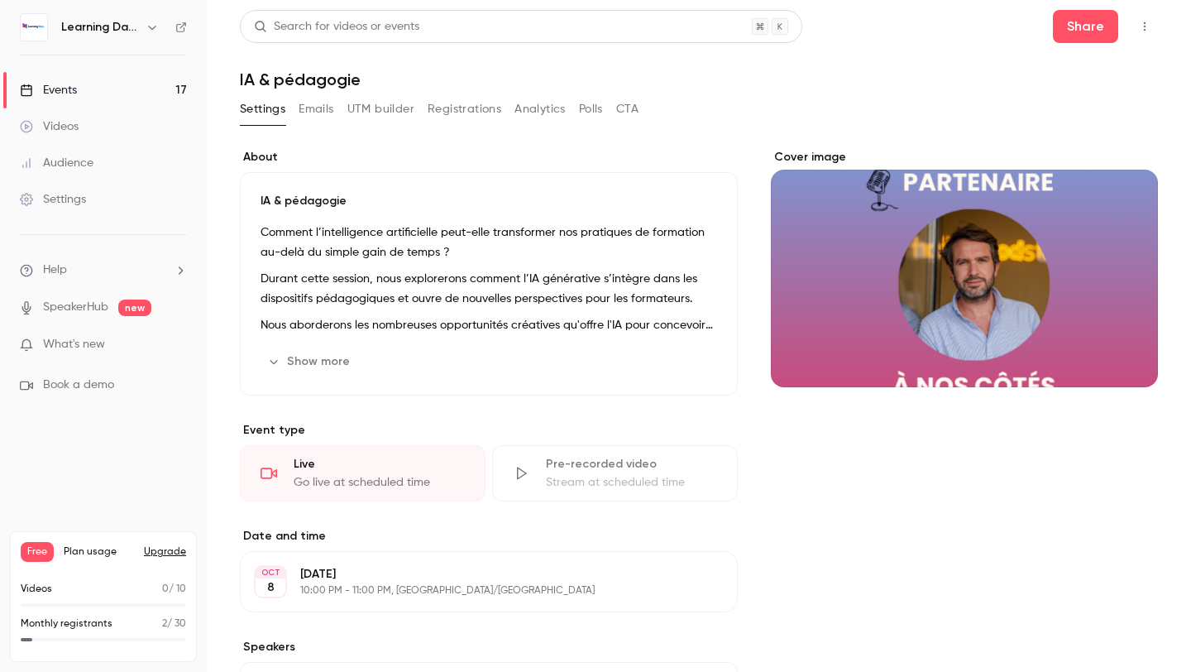
scroll to position [253, 0]
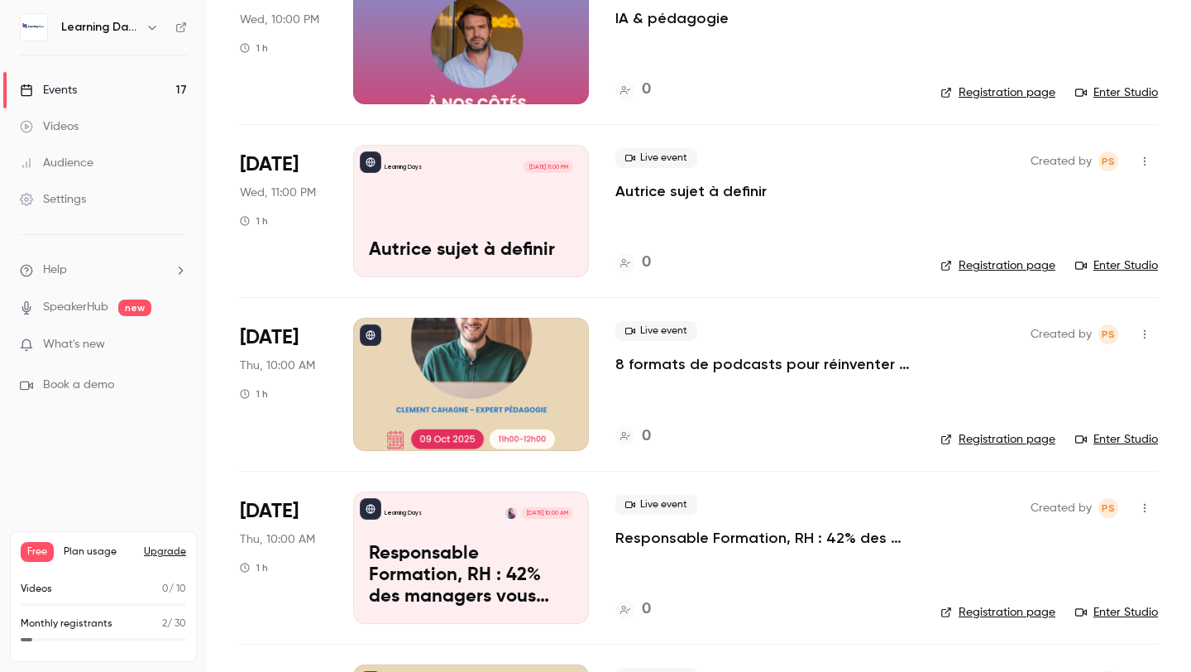
scroll to position [1737, 0]
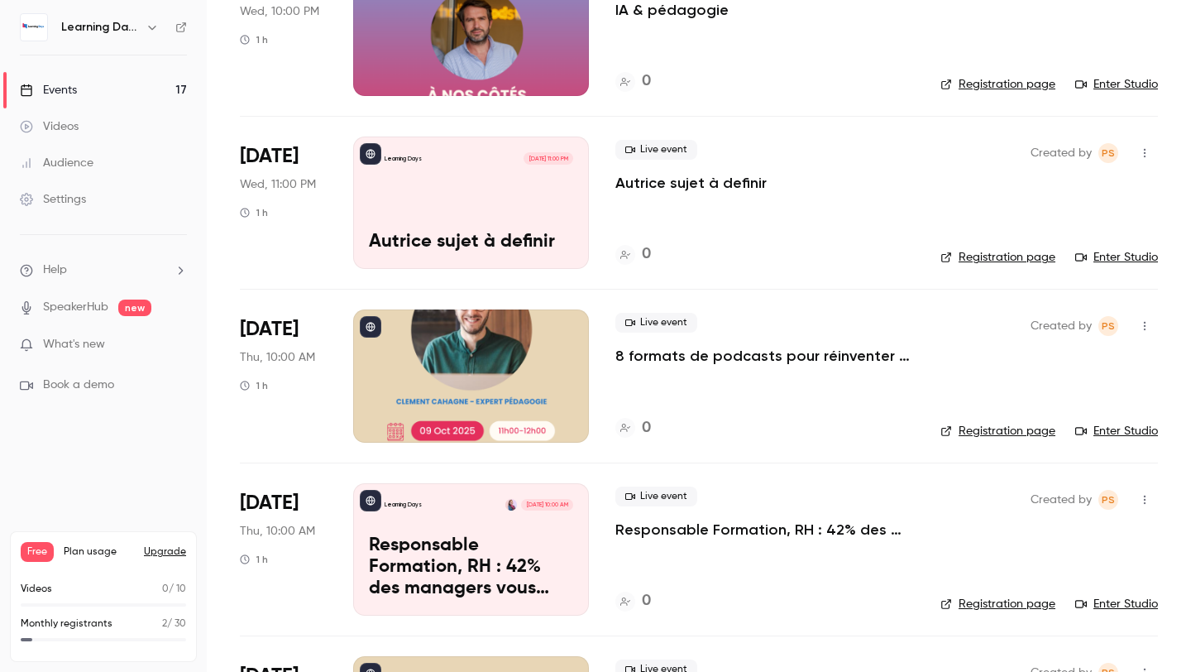
click at [648, 180] on p "Autrice sujet à definir" at bounding box center [690, 183] width 151 height 20
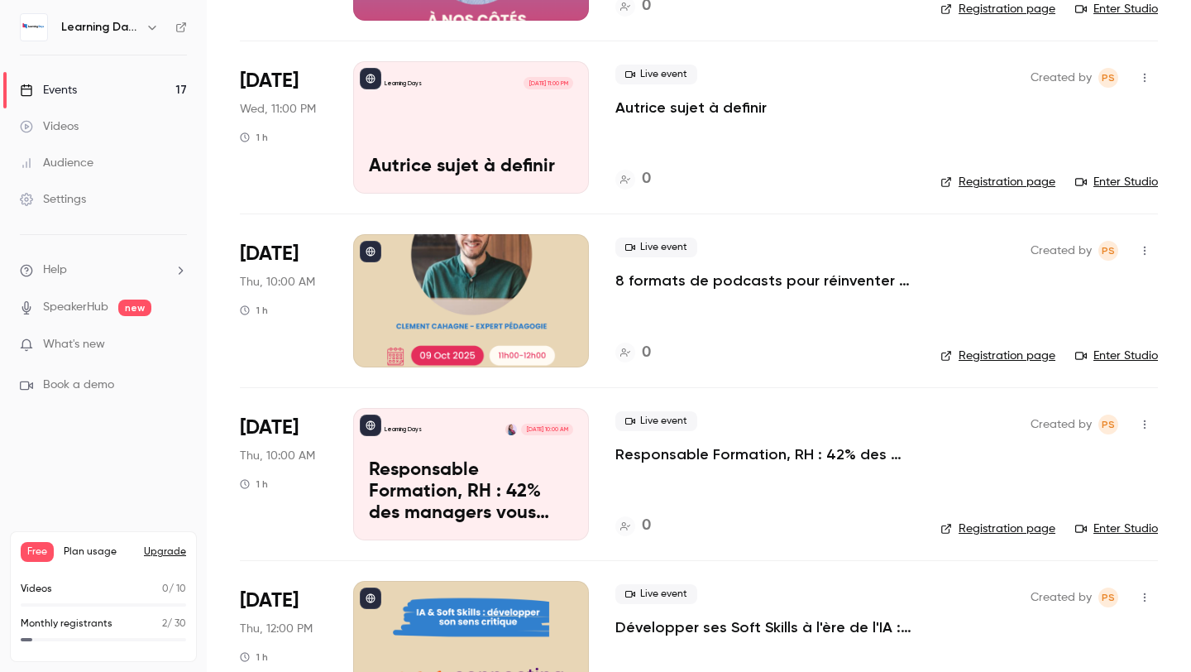
scroll to position [1911, 0]
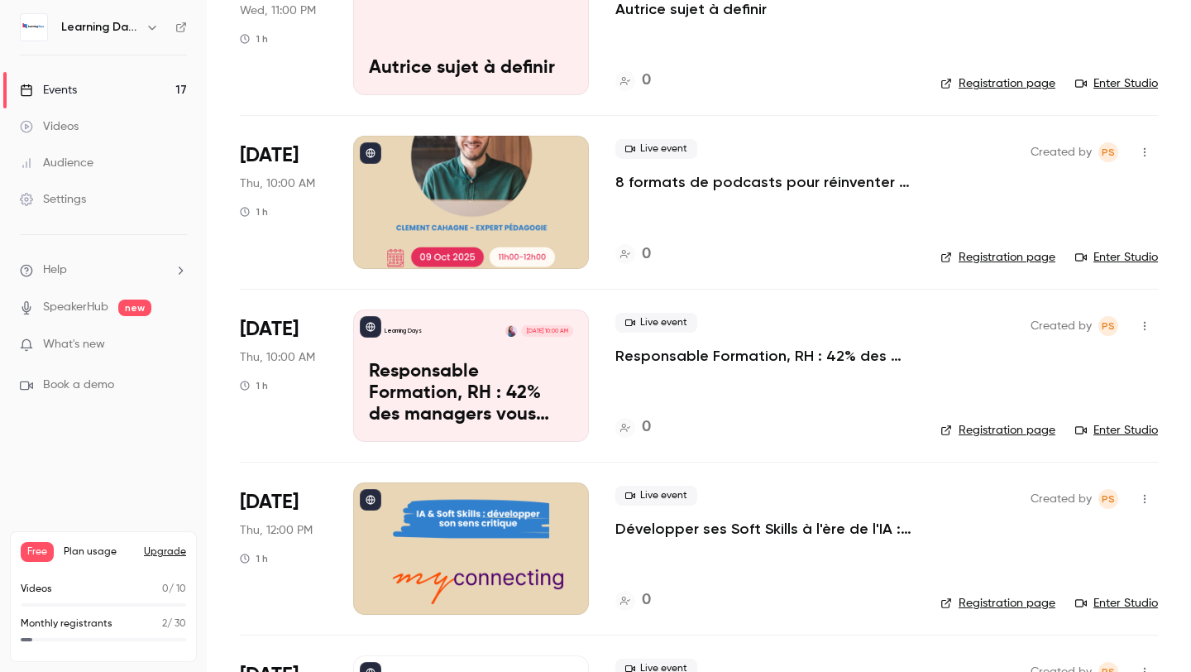
click at [656, 188] on p "8 formats de podcasts pour réinventer vos formations" at bounding box center [764, 182] width 299 height 20
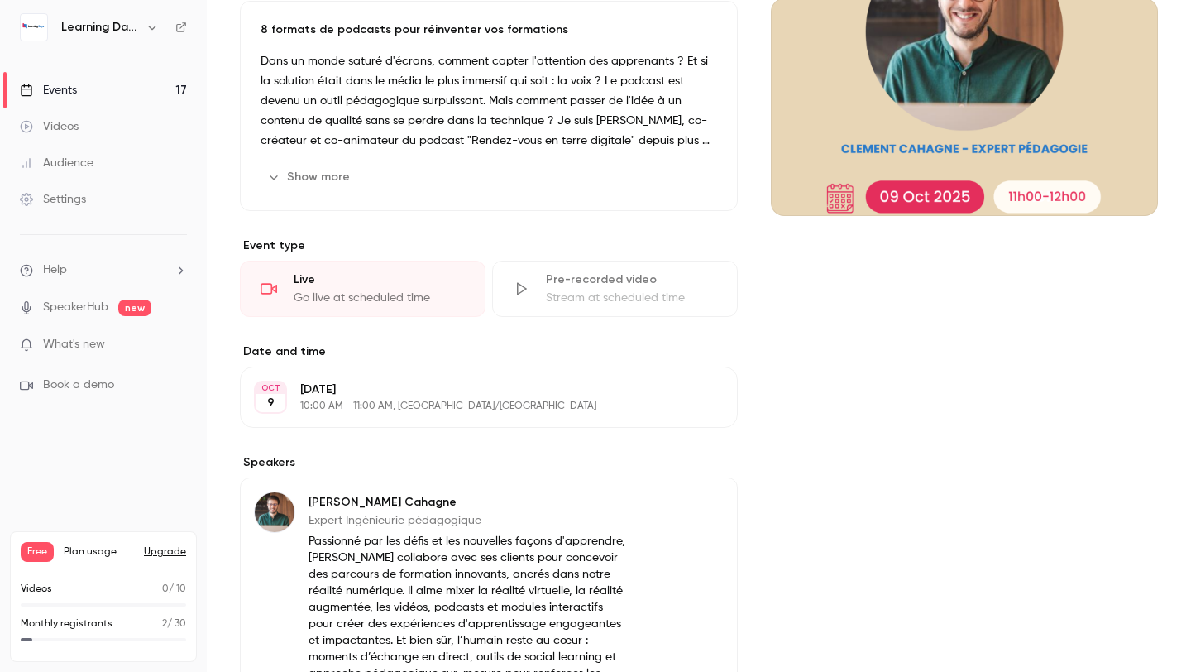
scroll to position [389, 0]
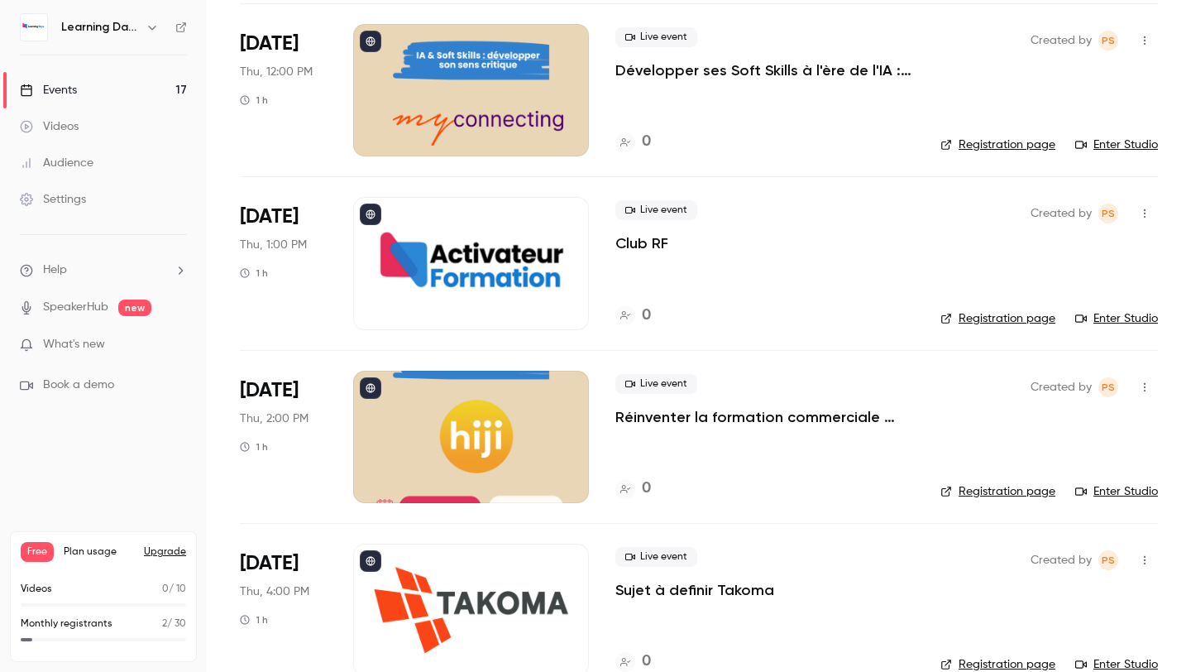
scroll to position [2403, 0]
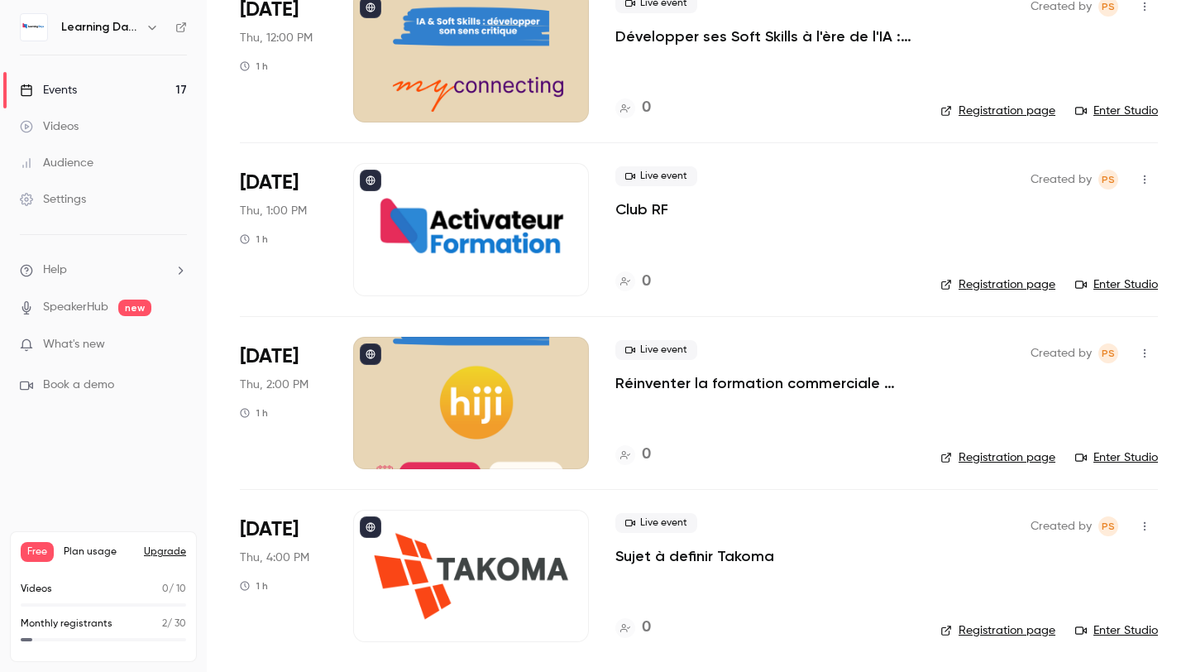
click at [682, 380] on p "Réinventer la formation commerciale grâce à l’IA conversationnelle" at bounding box center [764, 383] width 299 height 20
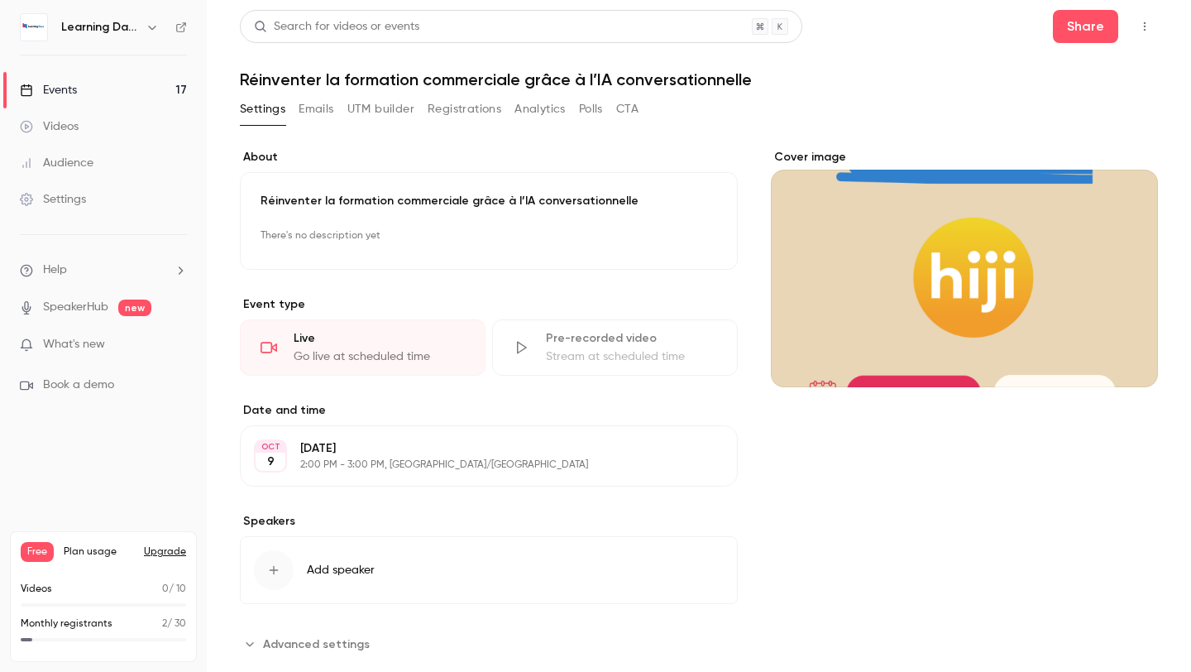
click at [175, 84] on link "Events 17" at bounding box center [103, 90] width 207 height 36
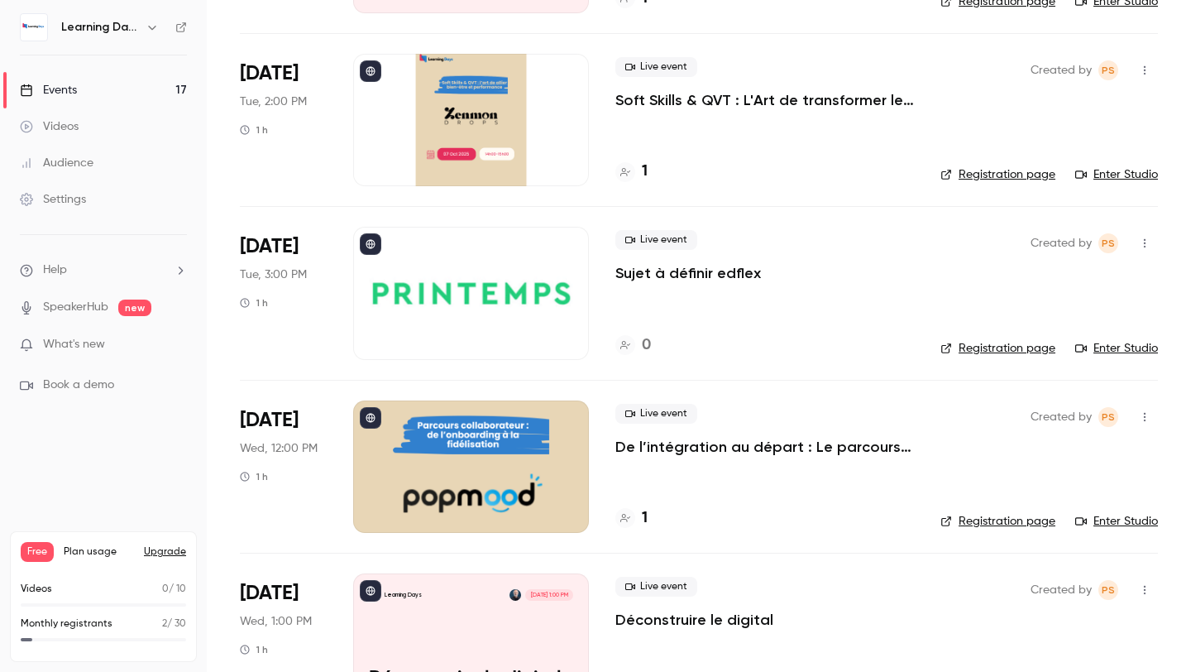
scroll to position [612, 0]
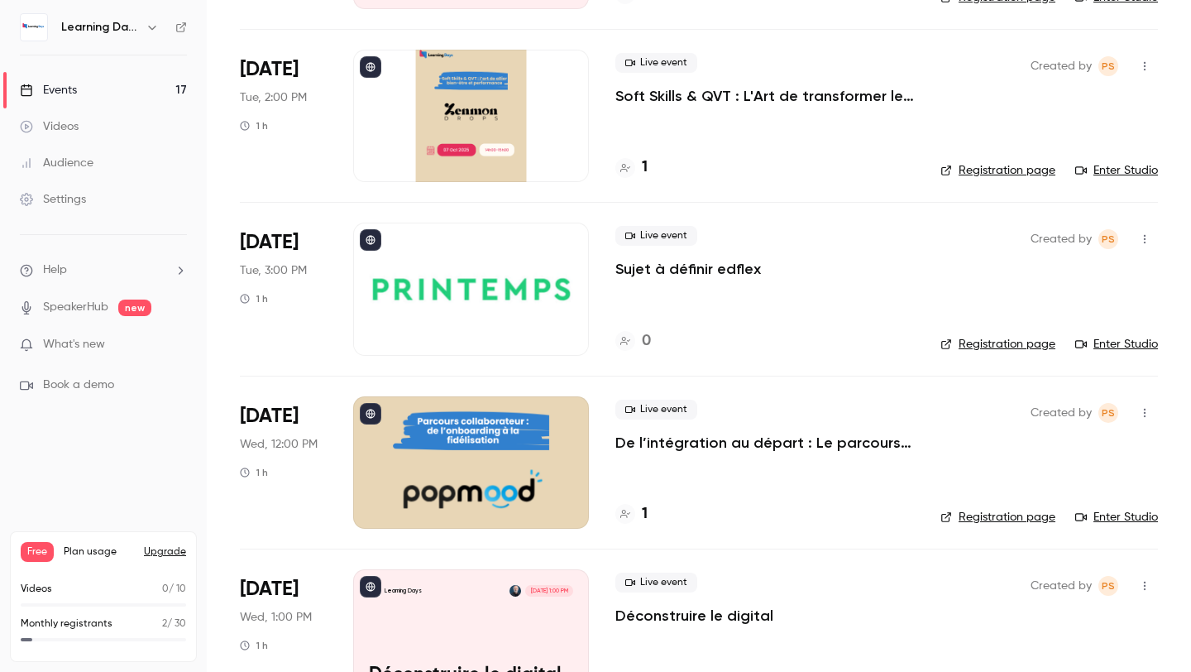
click at [476, 481] on div at bounding box center [471, 462] width 236 height 132
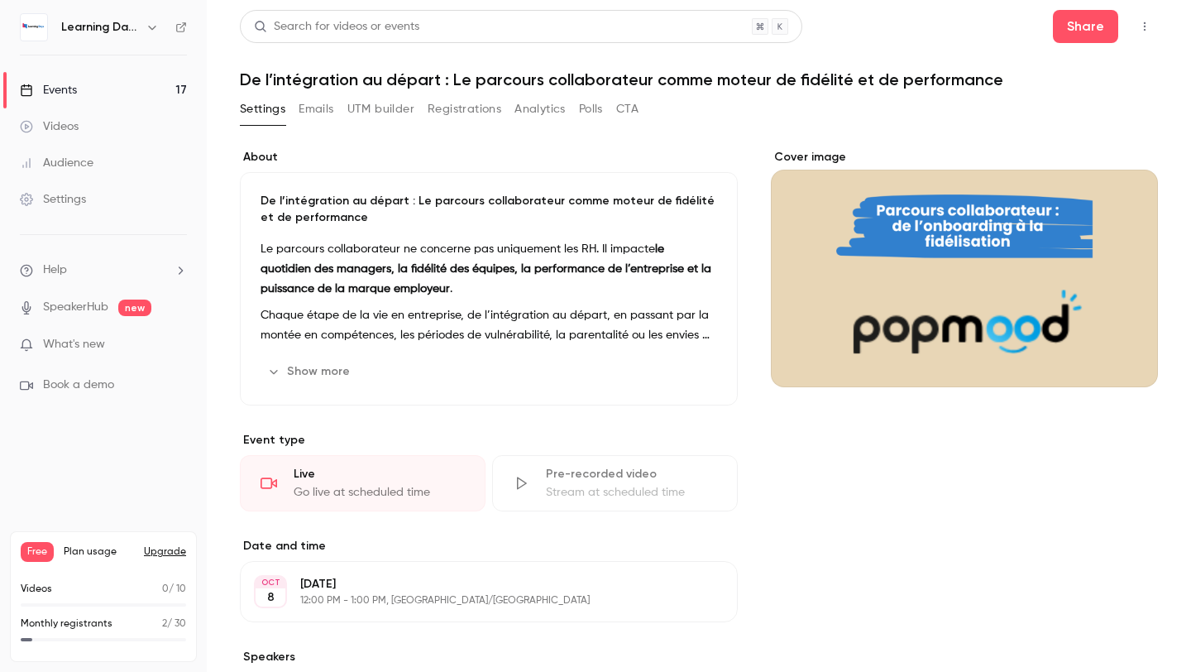
click at [176, 27] on icon at bounding box center [181, 27] width 10 height 10
click at [755, 457] on div "About De l’intégration au départ : Le parcours collaborateur comme moteur de fi…" at bounding box center [699, 646] width 918 height 994
click at [312, 374] on button "Show more" at bounding box center [310, 371] width 99 height 26
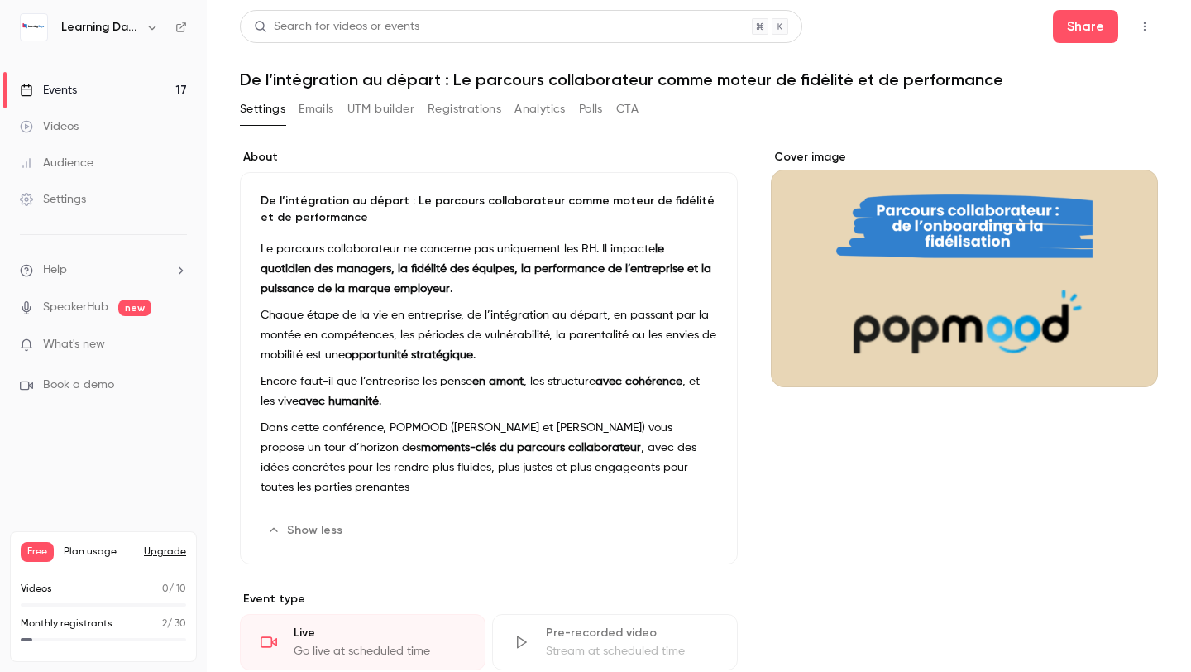
click at [105, 88] on link "Events 17" at bounding box center [103, 90] width 207 height 36
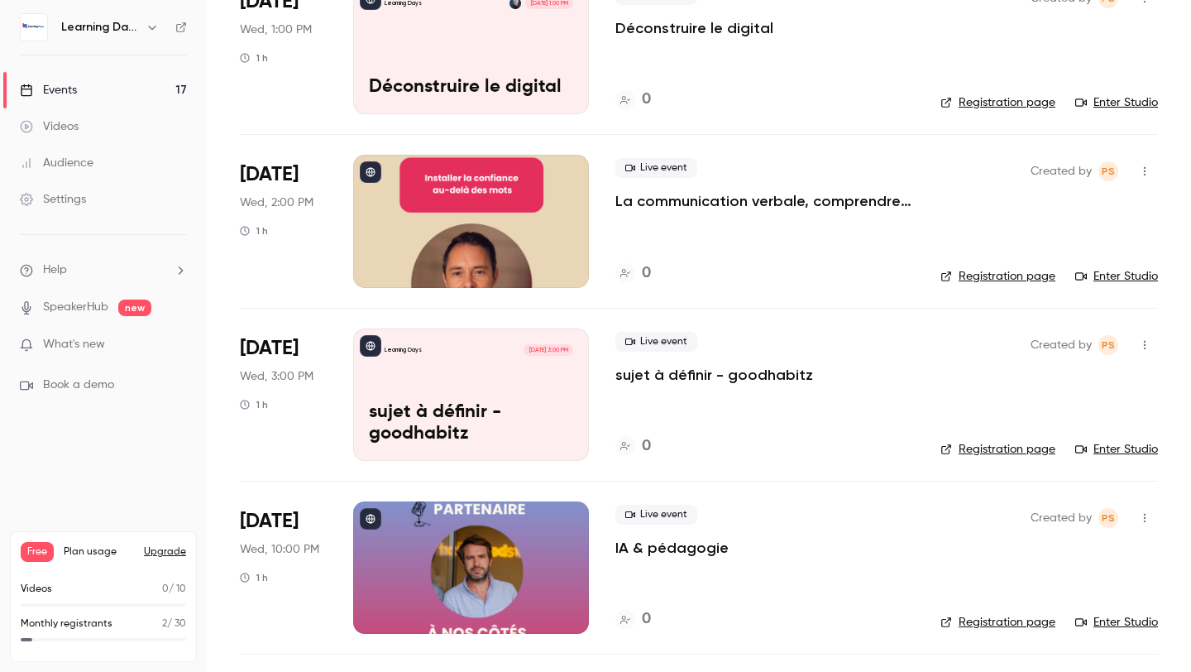
scroll to position [1199, 0]
click at [523, 54] on div "Learning Days [DATE] 1:00 PM Déconstruire le digital" at bounding box center [471, 49] width 236 height 132
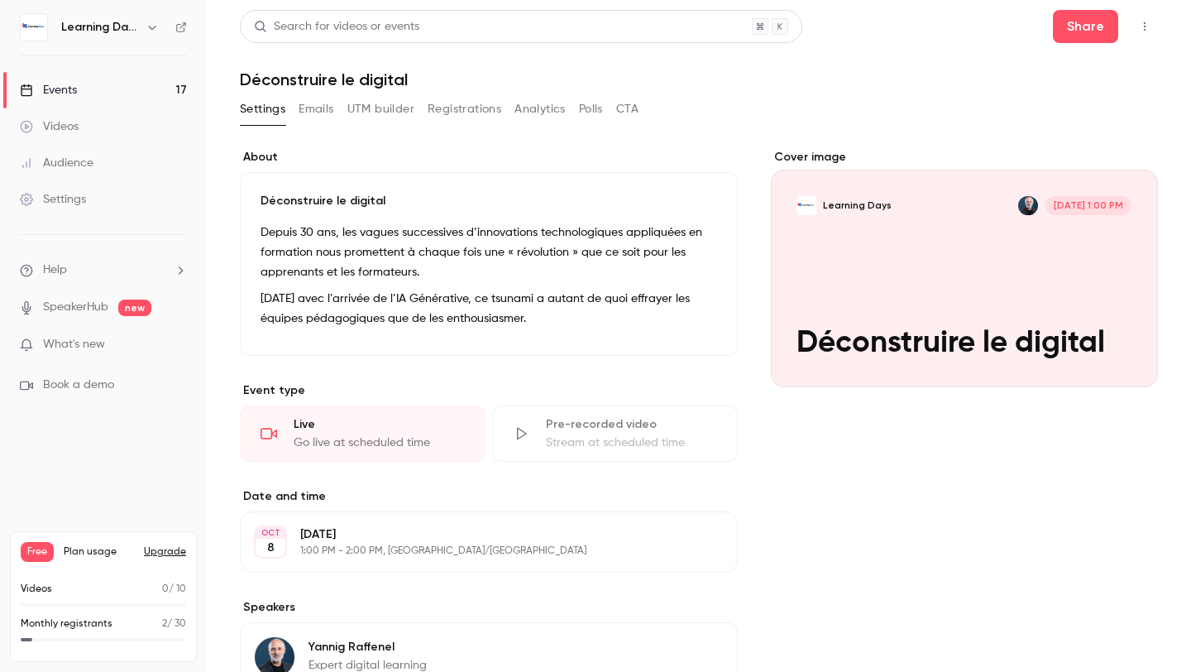
click at [926, 283] on div "Cover image" at bounding box center [964, 268] width 387 height 238
click at [0, 0] on input "Learning Days [DATE] 1:00 PM Déconstruire le digital" at bounding box center [0, 0] width 0 height 0
click at [88, 21] on h6 "Learning Days" at bounding box center [100, 27] width 78 height 17
click at [84, 98] on link "Events 17" at bounding box center [103, 90] width 207 height 36
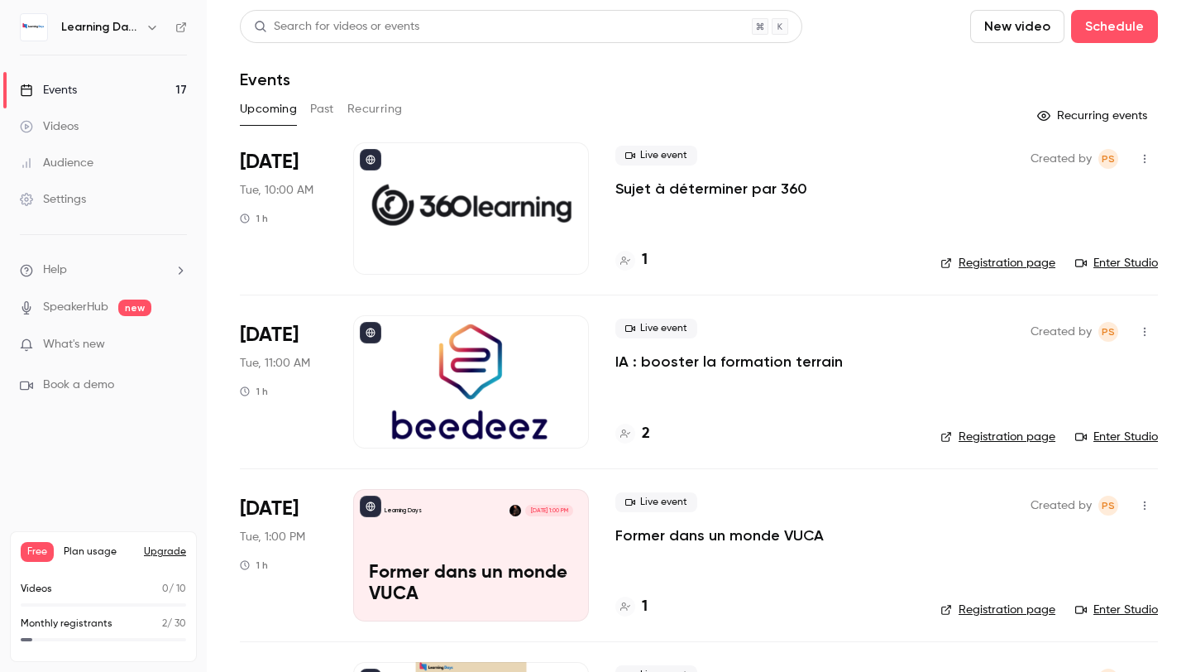
click at [446, 215] on div at bounding box center [471, 208] width 236 height 132
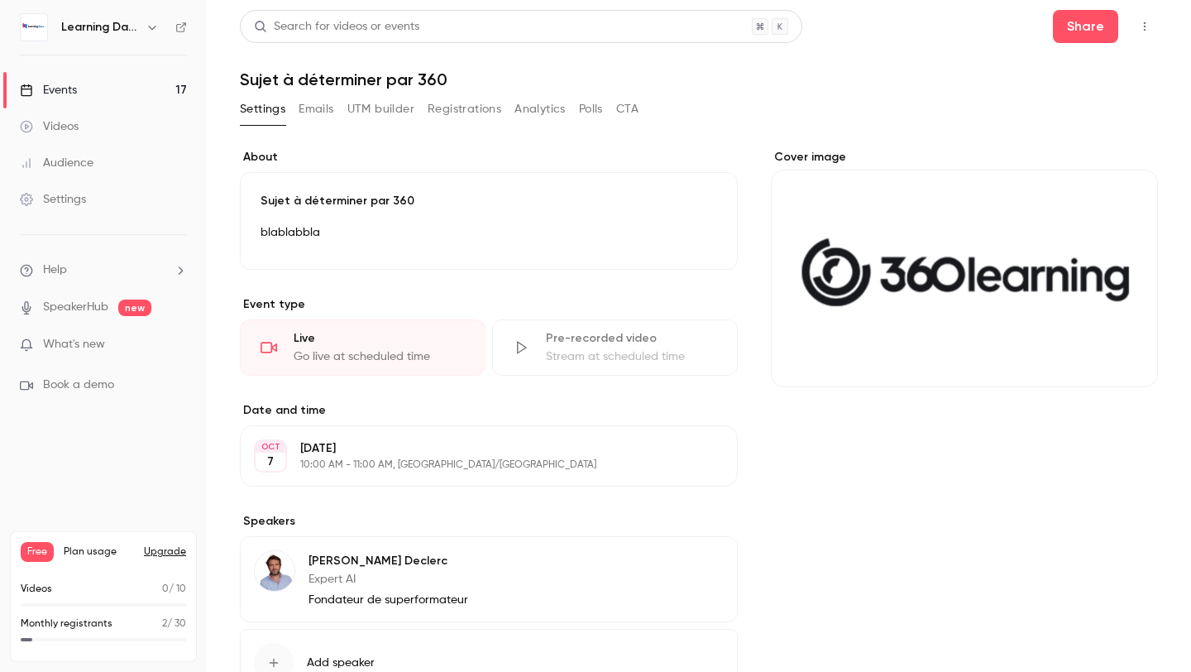
click at [857, 274] on div "Cover image" at bounding box center [964, 268] width 387 height 238
click at [0, 0] on input "Cover image" at bounding box center [0, 0] width 0 height 0
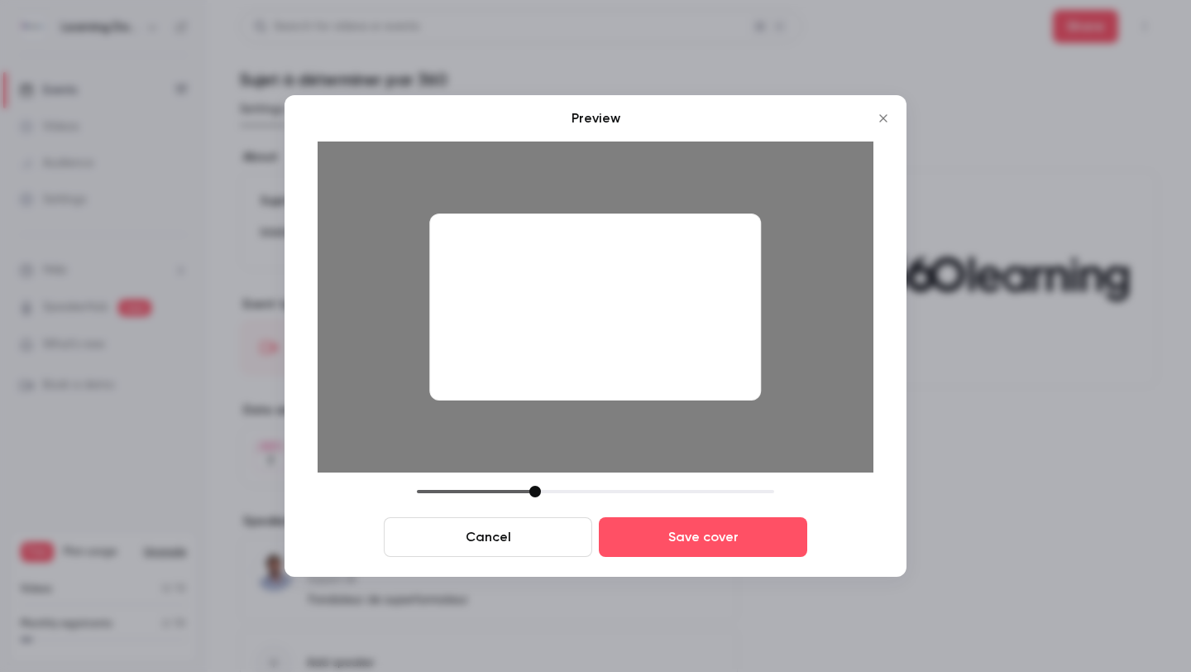
click at [674, 337] on div at bounding box center [595, 306] width 332 height 187
click at [677, 536] on button "Save cover" at bounding box center [703, 537] width 208 height 40
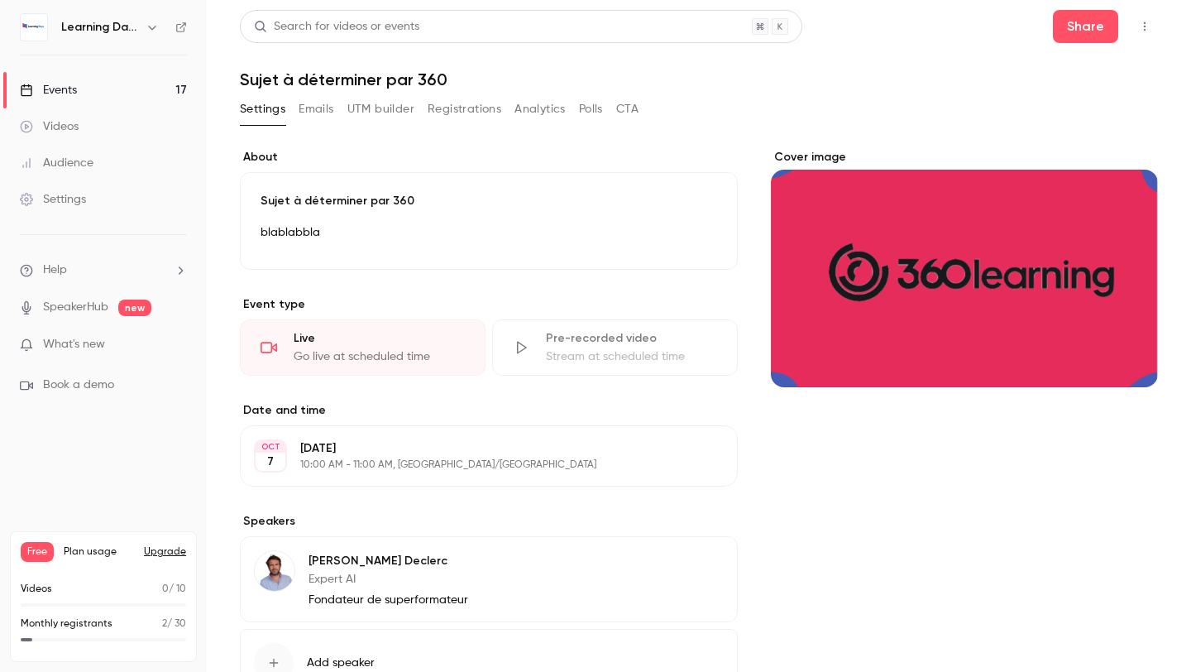
click at [930, 279] on div "Cover image" at bounding box center [964, 268] width 387 height 238
click at [0, 0] on input "Cover image" at bounding box center [0, 0] width 0 height 0
click at [64, 100] on link "Events 17" at bounding box center [103, 90] width 207 height 36
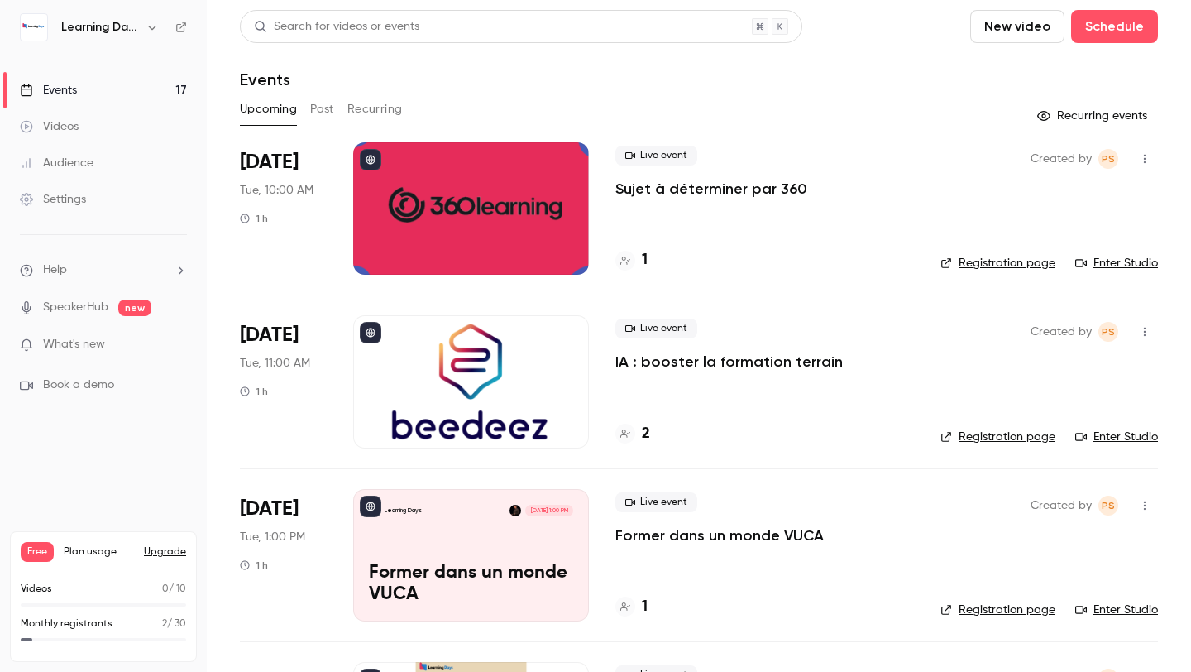
click at [510, 201] on div at bounding box center [471, 208] width 236 height 132
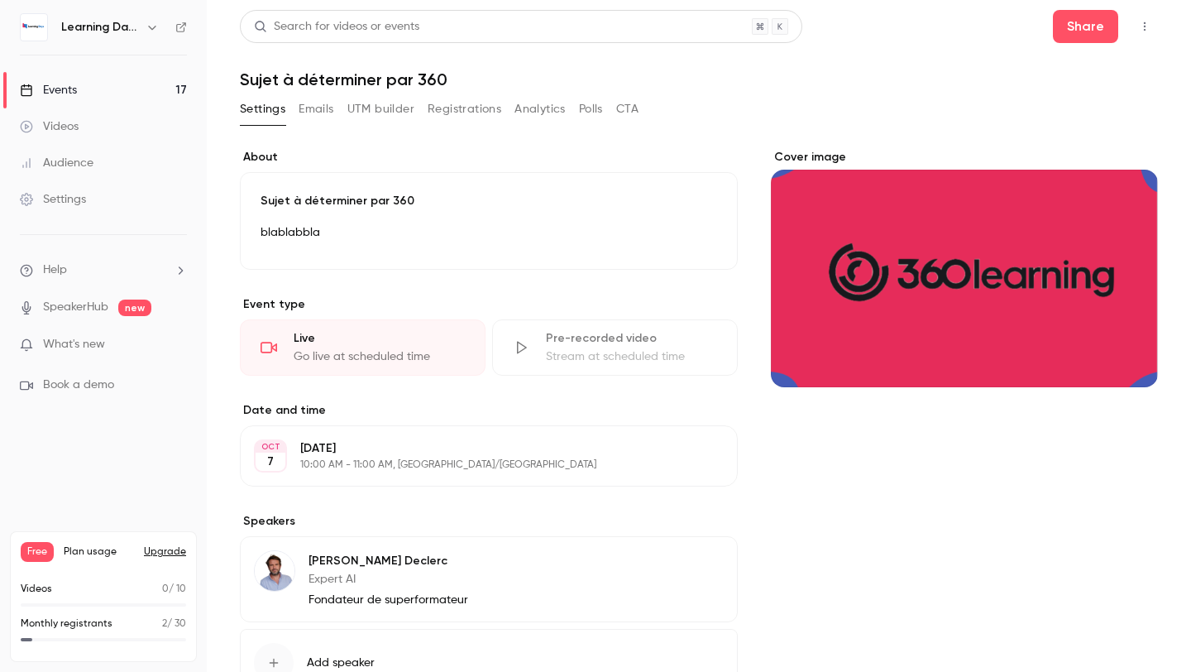
click at [825, 266] on div "Cover image" at bounding box center [964, 268] width 387 height 238
click at [0, 0] on input "Cover image" at bounding box center [0, 0] width 0 height 0
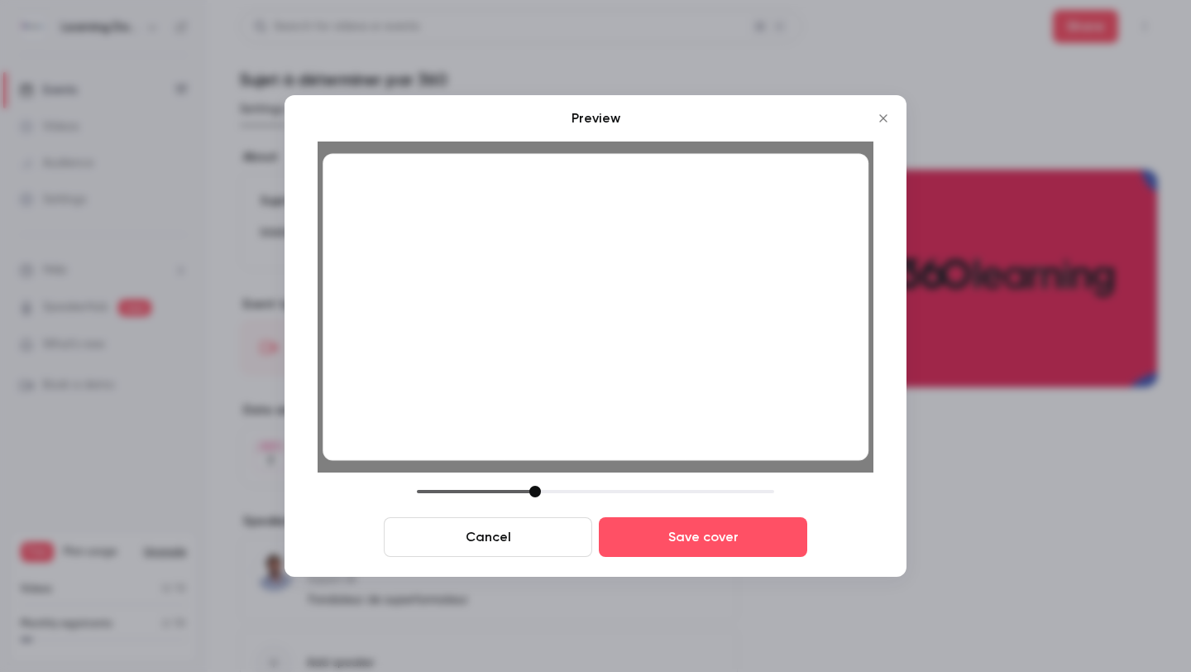
click at [688, 404] on div at bounding box center [596, 307] width 546 height 307
click at [534, 505] on div "Cancel Save cover" at bounding box center [596, 521] width 556 height 71
drag, startPoint x: 584, startPoint y: 357, endPoint x: 562, endPoint y: 368, distance: 24.0
click at [562, 368] on div at bounding box center [596, 307] width 546 height 307
click at [534, 497] on div "Cancel Save cover" at bounding box center [596, 521] width 556 height 71
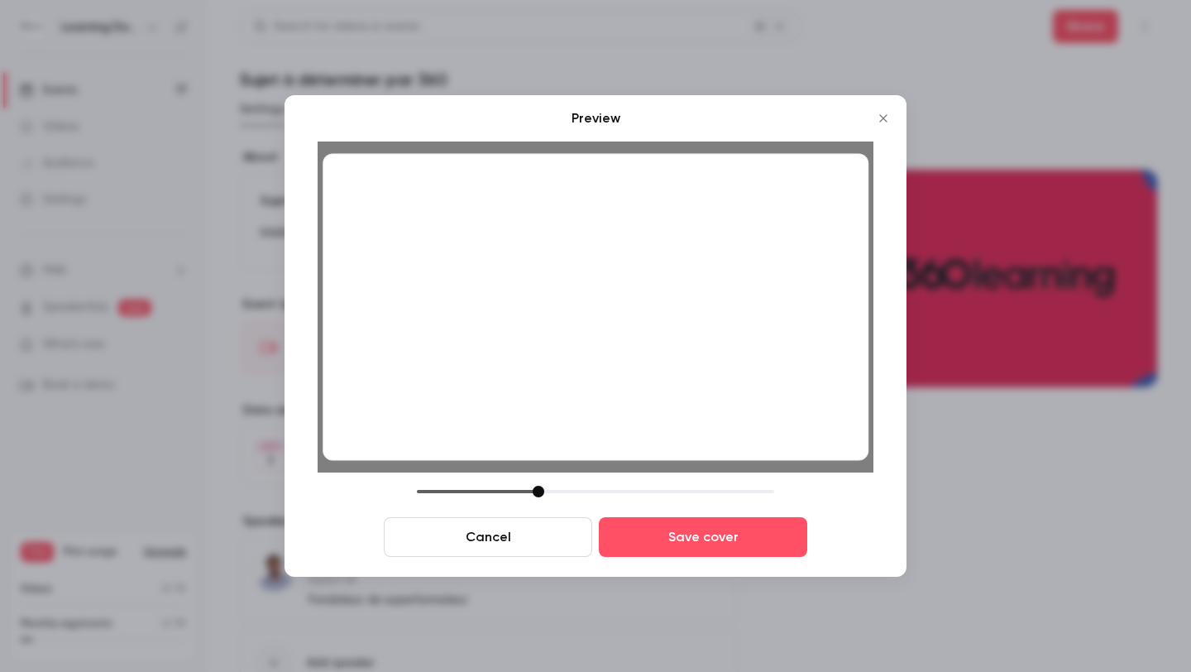
click at [538, 491] on div at bounding box center [539, 492] width 12 height 12
click at [570, 371] on div at bounding box center [596, 307] width 546 height 307
click at [693, 530] on button "Save cover" at bounding box center [703, 537] width 208 height 40
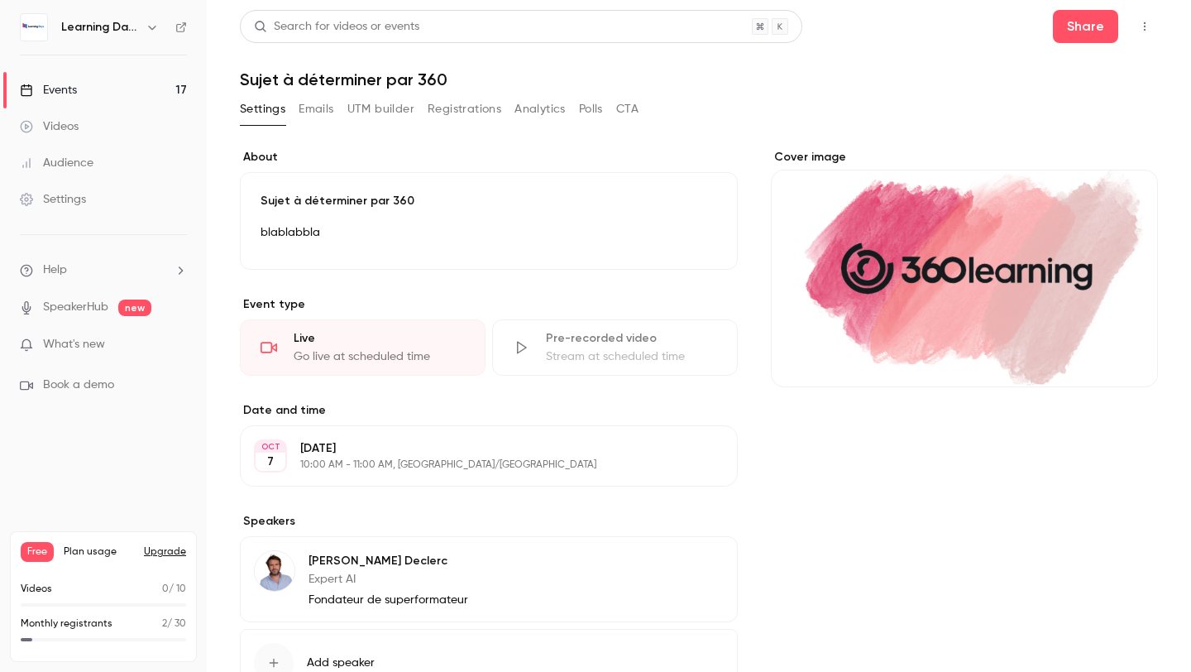
click at [870, 484] on div "Cover image" at bounding box center [964, 449] width 387 height 601
click at [161, 83] on link "Events 17" at bounding box center [103, 90] width 207 height 36
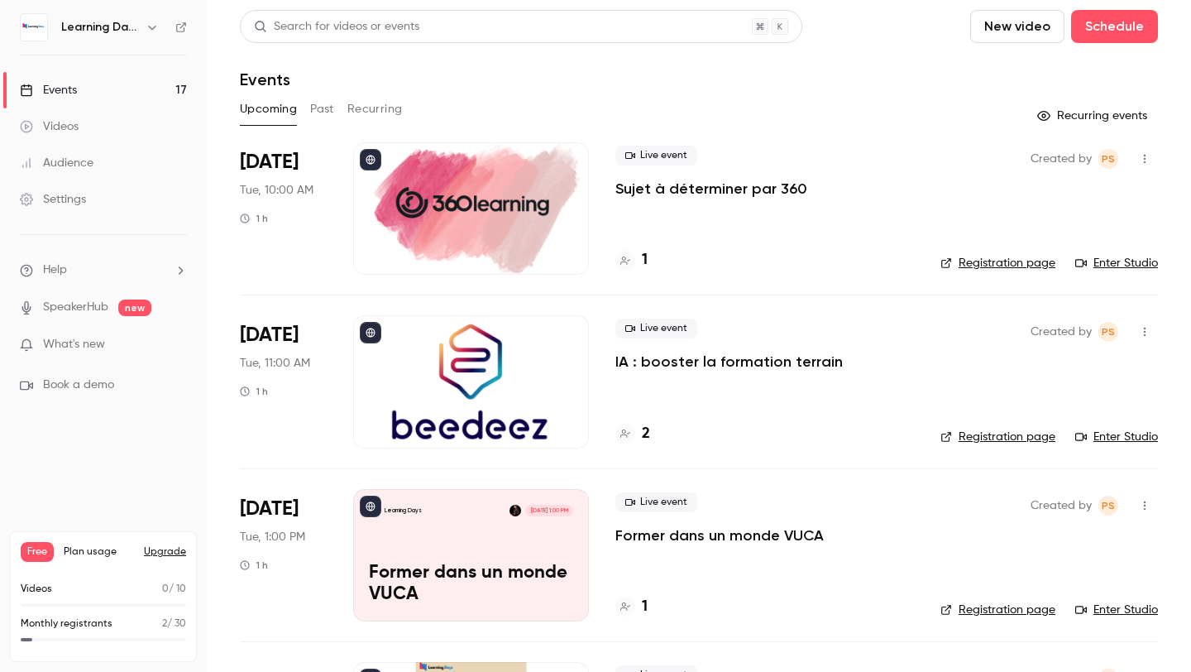
click at [185, 32] on icon at bounding box center [181, 28] width 12 height 12
click at [457, 368] on div at bounding box center [471, 381] width 236 height 132
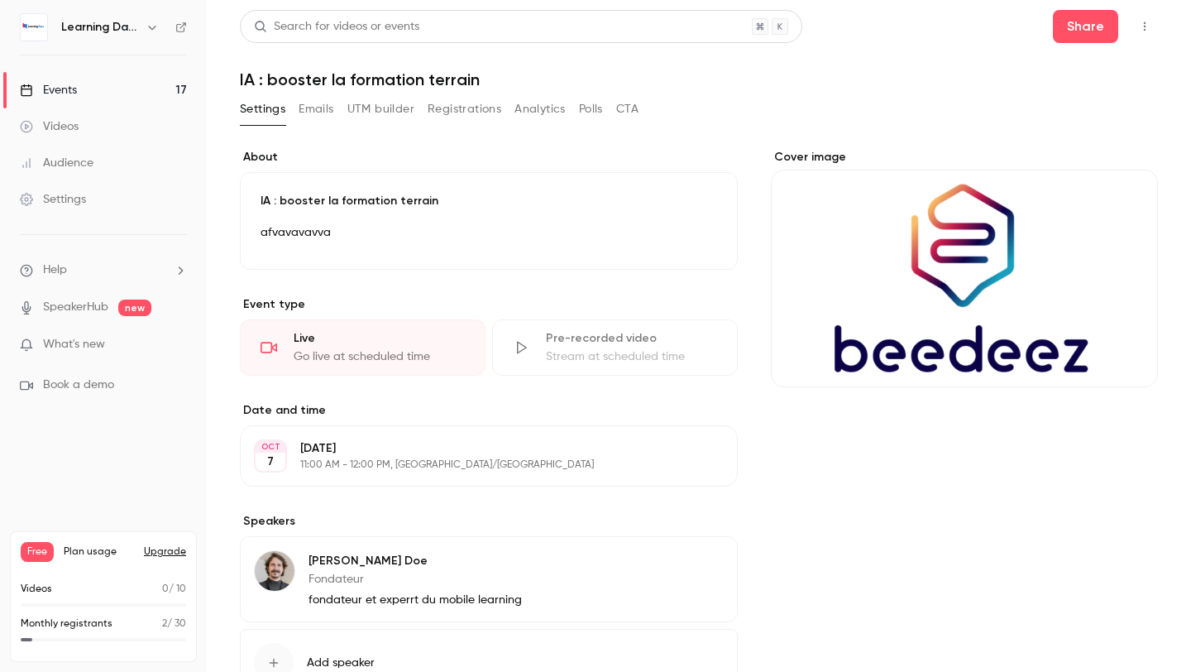
click at [955, 281] on div "Cover image" at bounding box center [964, 268] width 387 height 238
click at [0, 0] on input "Cover image" at bounding box center [0, 0] width 0 height 0
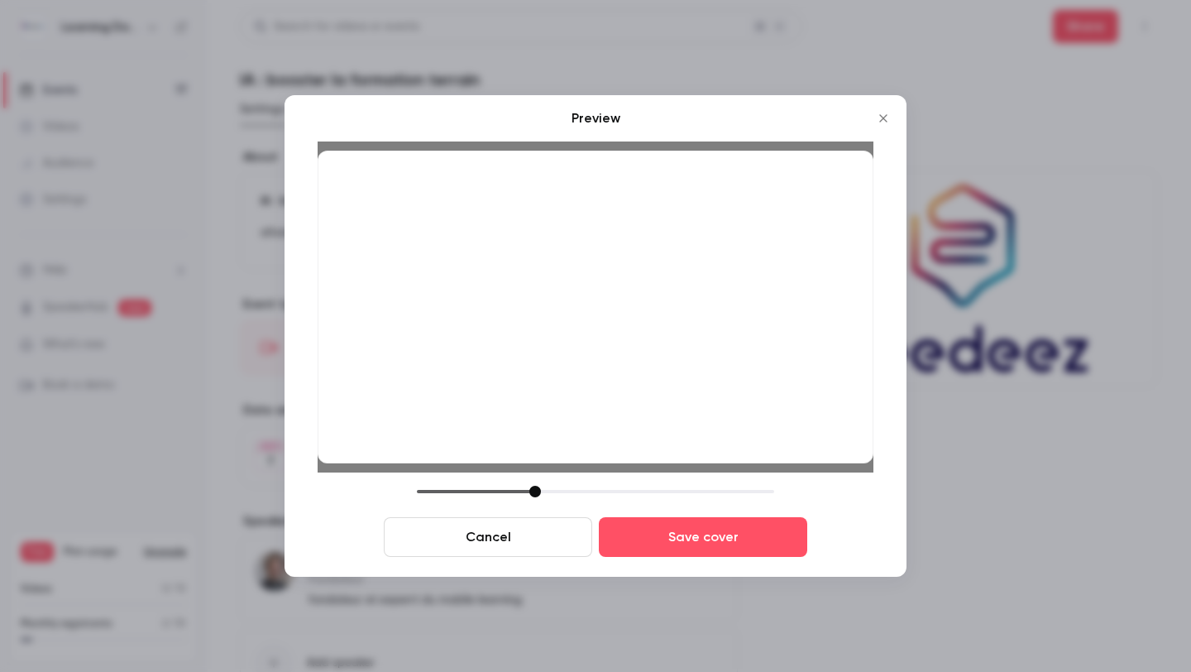
drag, startPoint x: 822, startPoint y: 374, endPoint x: 831, endPoint y: 374, distance: 9.1
click at [831, 374] on div at bounding box center [596, 307] width 556 height 313
click at [537, 495] on div at bounding box center [540, 492] width 12 height 12
click at [576, 414] on div at bounding box center [596, 307] width 556 height 313
click at [535, 493] on div at bounding box center [539, 492] width 12 height 12
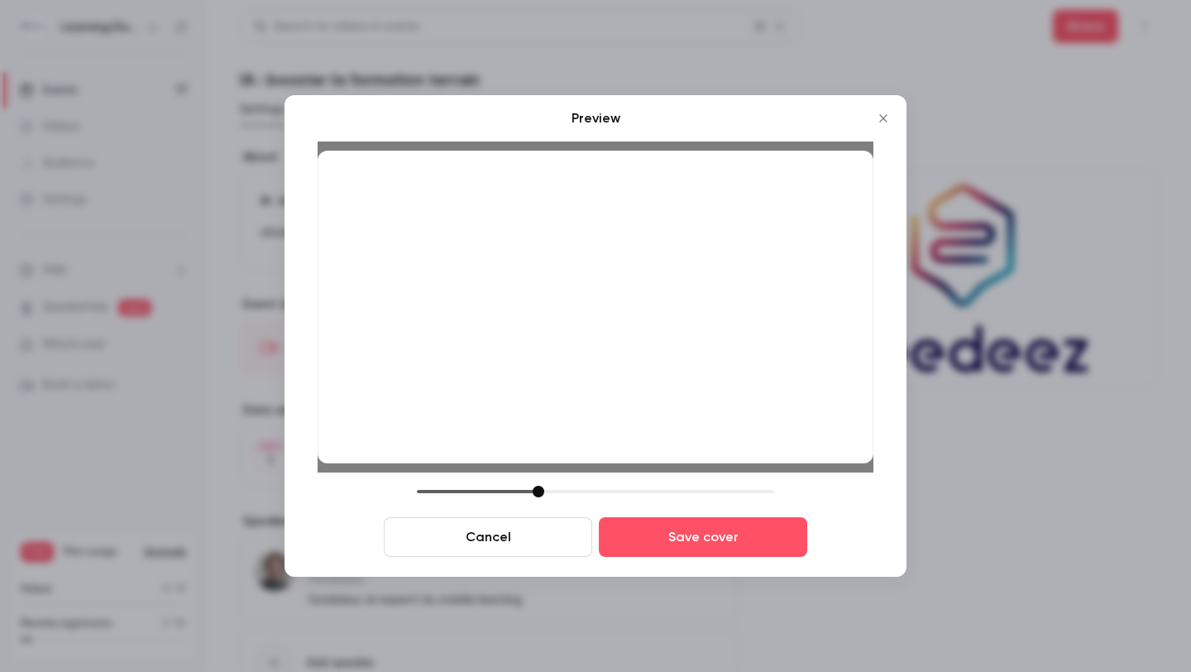
drag, startPoint x: 603, startPoint y: 304, endPoint x: 600, endPoint y: 324, distance: 20.1
click at [600, 325] on div at bounding box center [596, 307] width 556 height 313
click at [664, 541] on button "Save cover" at bounding box center [703, 537] width 208 height 40
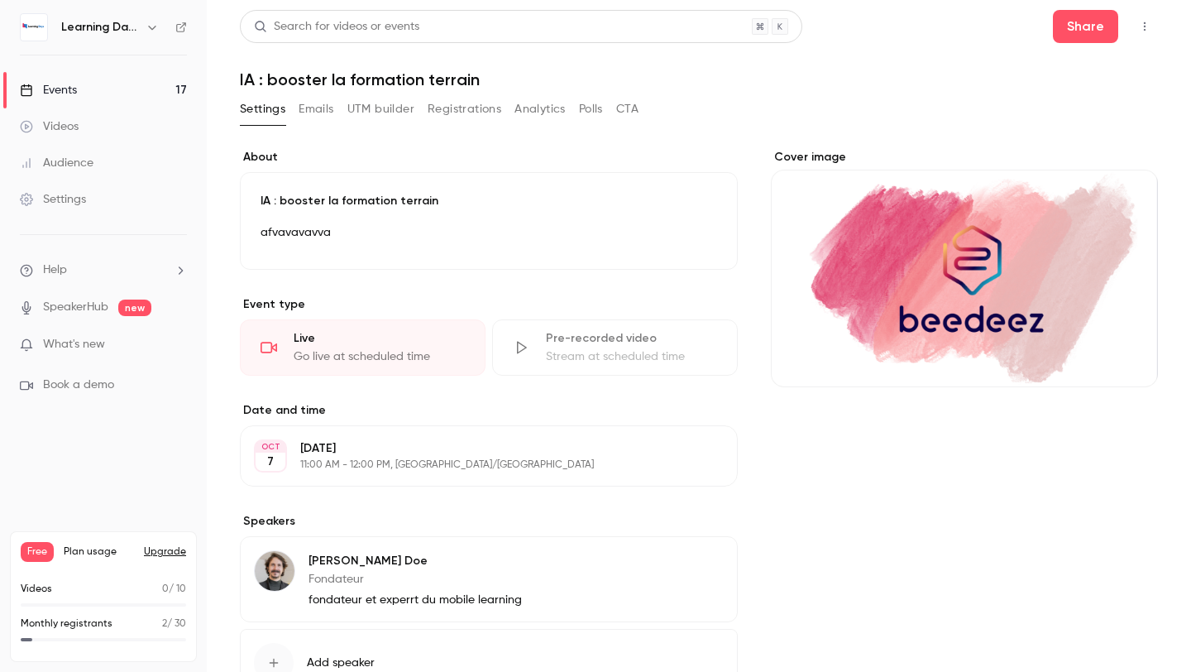
click at [977, 251] on div "Cover image" at bounding box center [964, 268] width 387 height 238
click at [0, 0] on input "Cover image" at bounding box center [0, 0] width 0 height 0
click at [99, 88] on link "Events 17" at bounding box center [103, 90] width 207 height 36
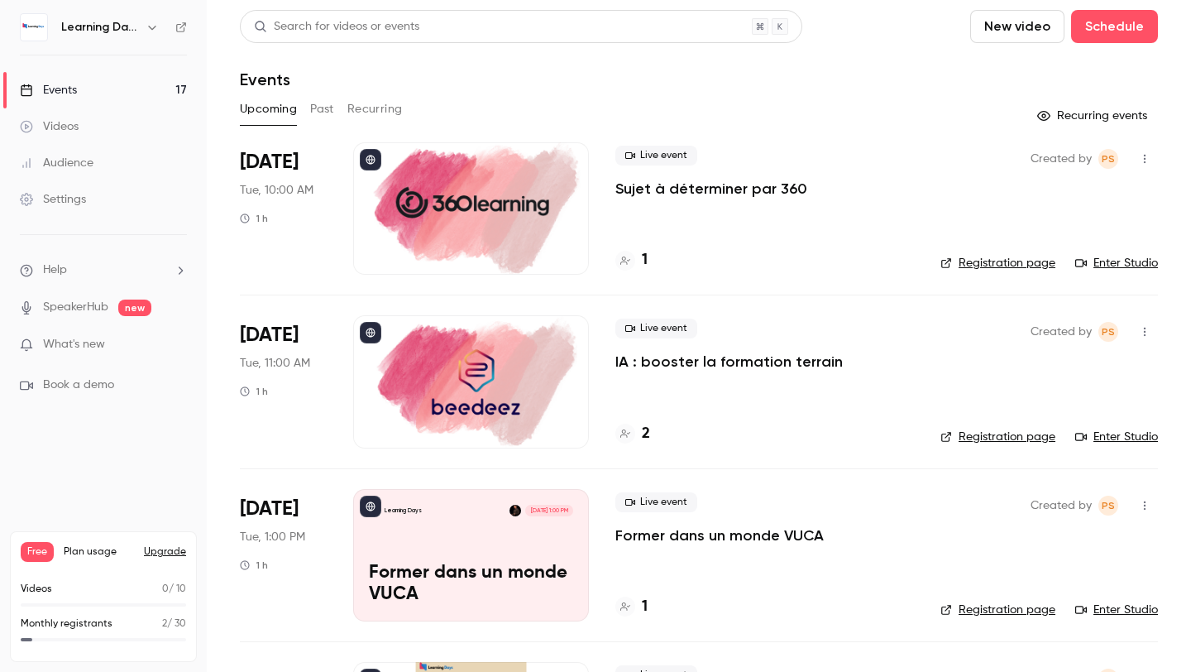
click at [184, 37] on div "Learning Days" at bounding box center [103, 27] width 167 height 28
click at [183, 34] on div "Learning Days" at bounding box center [103, 27] width 167 height 28
click at [182, 26] on icon at bounding box center [181, 27] width 10 height 10
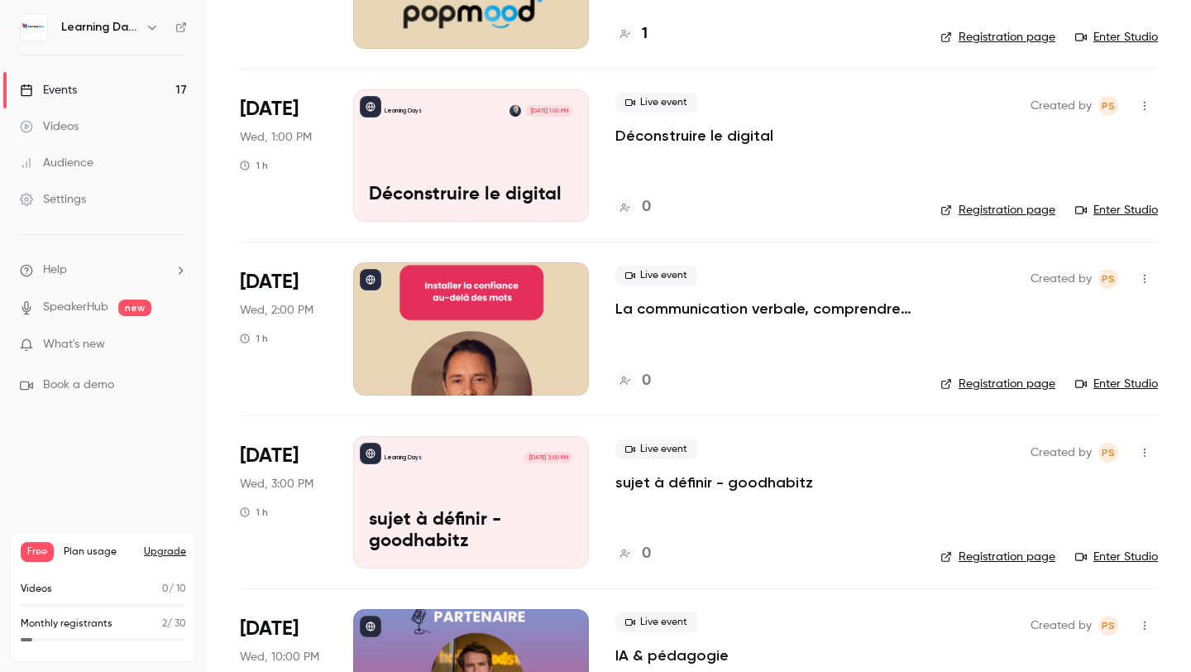
scroll to position [1290, 0]
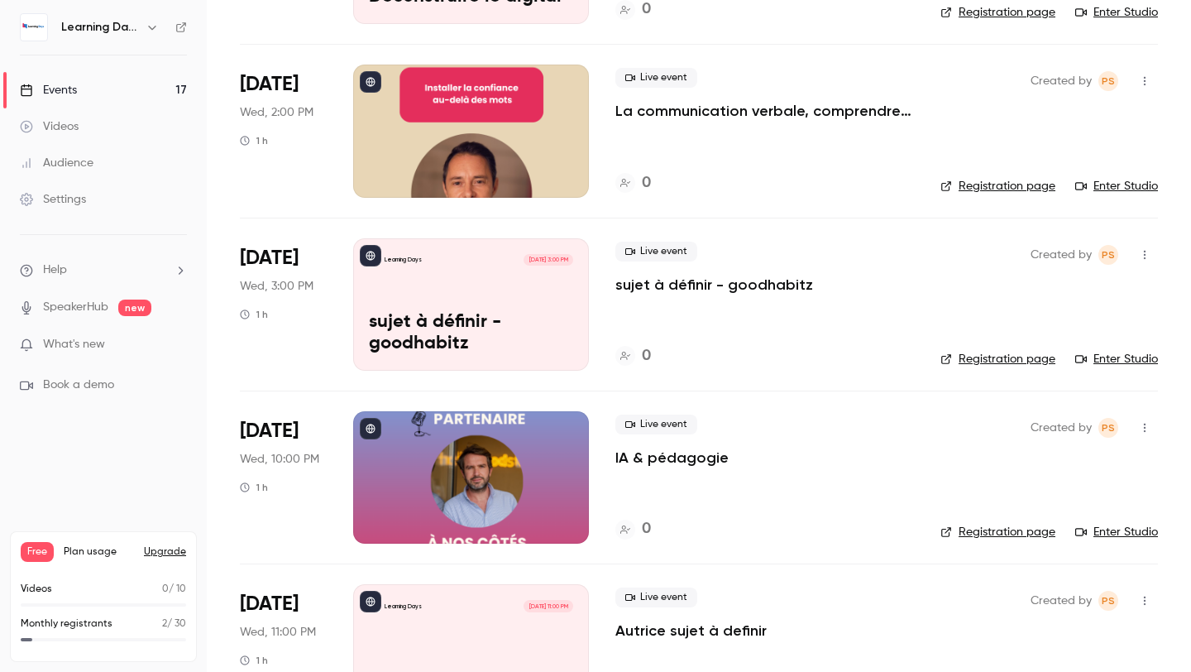
click at [491, 460] on div at bounding box center [471, 477] width 236 height 132
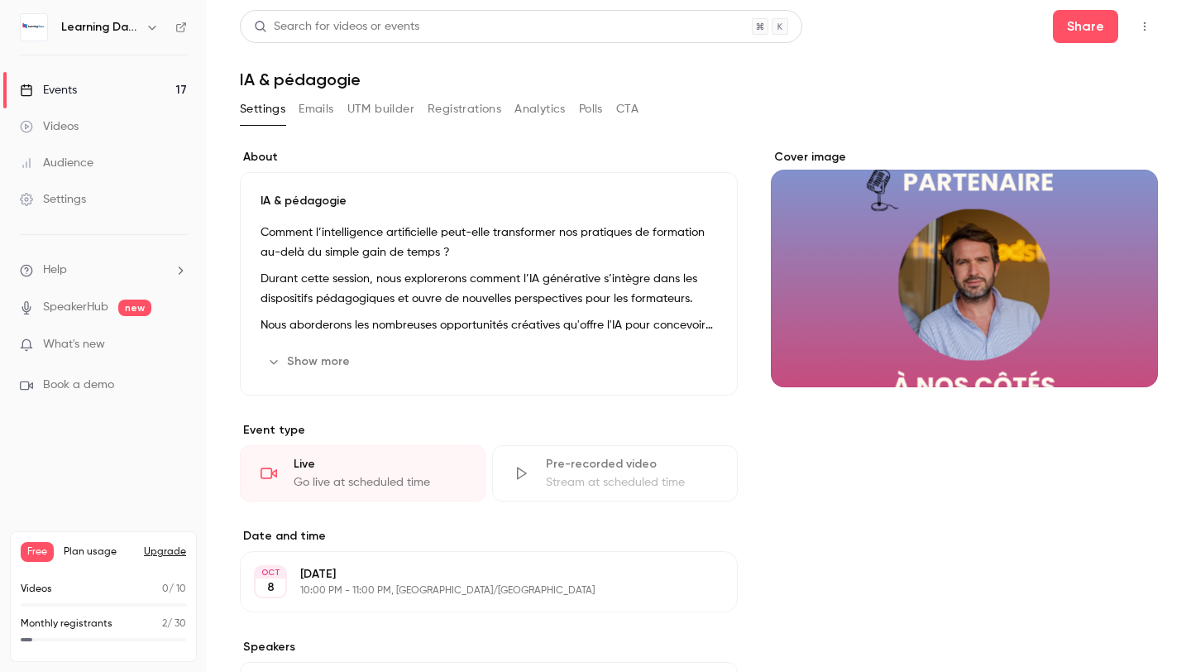
click at [979, 254] on div "Cover image" at bounding box center [964, 268] width 387 height 238
click at [0, 0] on input "Cover image" at bounding box center [0, 0] width 0 height 0
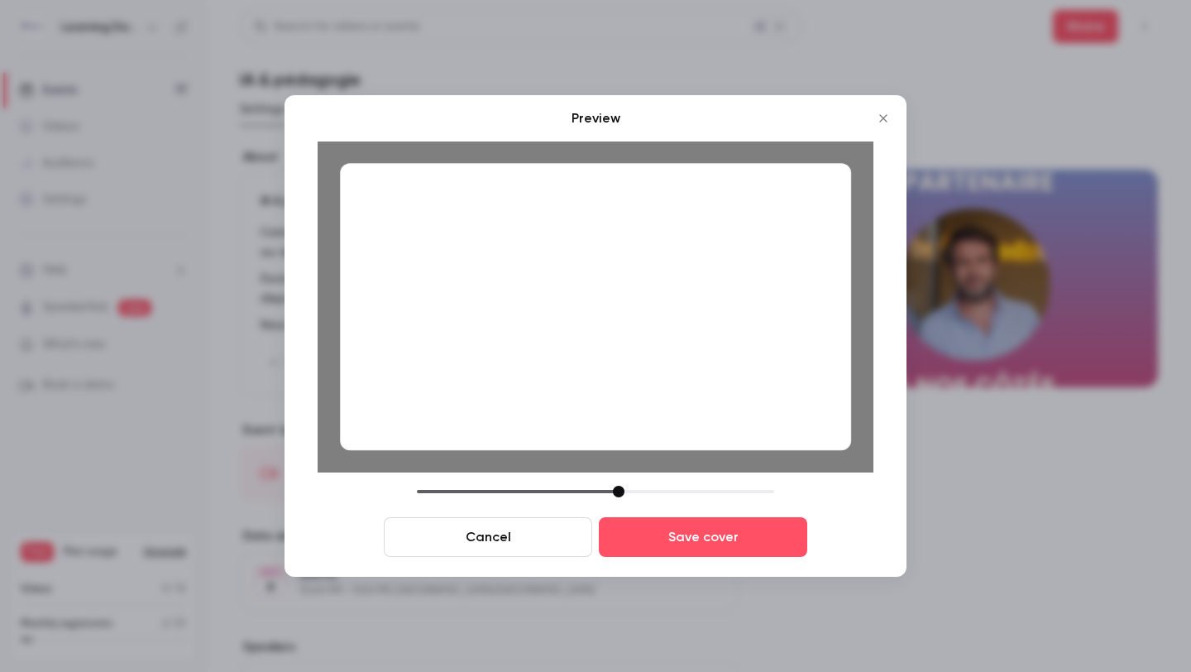
drag, startPoint x: 535, startPoint y: 491, endPoint x: 619, endPoint y: 480, distance: 84.3
click at [619, 480] on div "Preview Cancel Save cover" at bounding box center [596, 332] width 556 height 448
drag, startPoint x: 624, startPoint y: 376, endPoint x: 624, endPoint y: 395, distance: 18.2
click at [624, 395] on div at bounding box center [595, 306] width 511 height 287
click at [668, 534] on button "Save cover" at bounding box center [703, 537] width 208 height 40
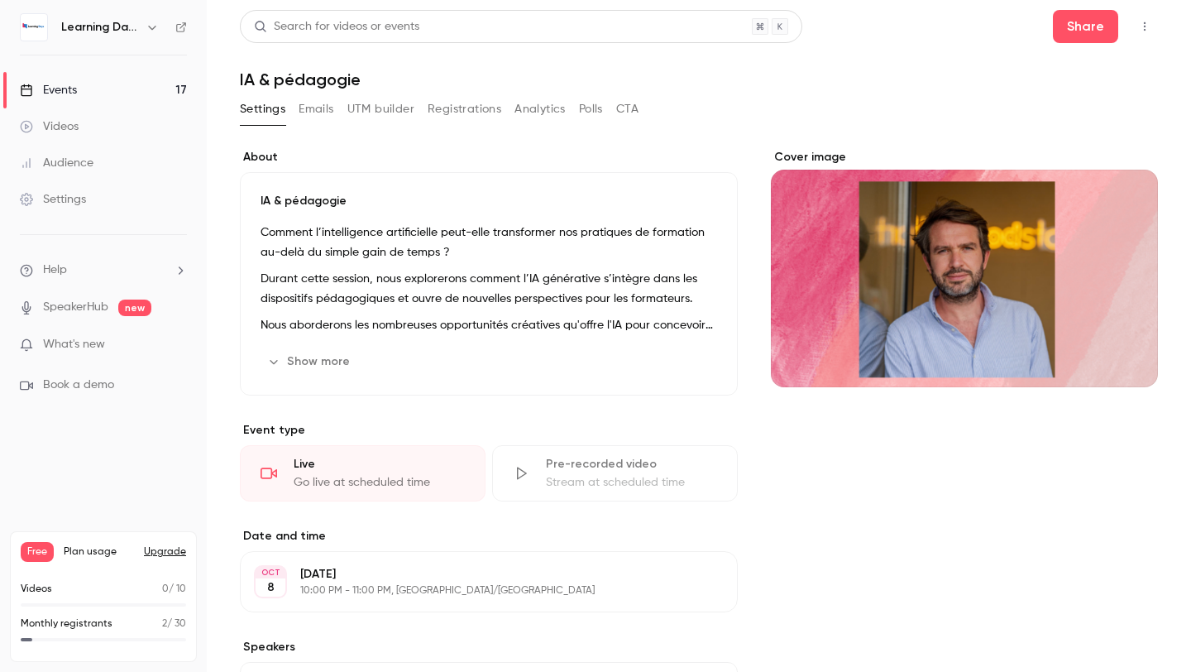
click at [175, 26] on icon at bounding box center [181, 28] width 12 height 12
click at [74, 100] on link "Events 17" at bounding box center [103, 90] width 207 height 36
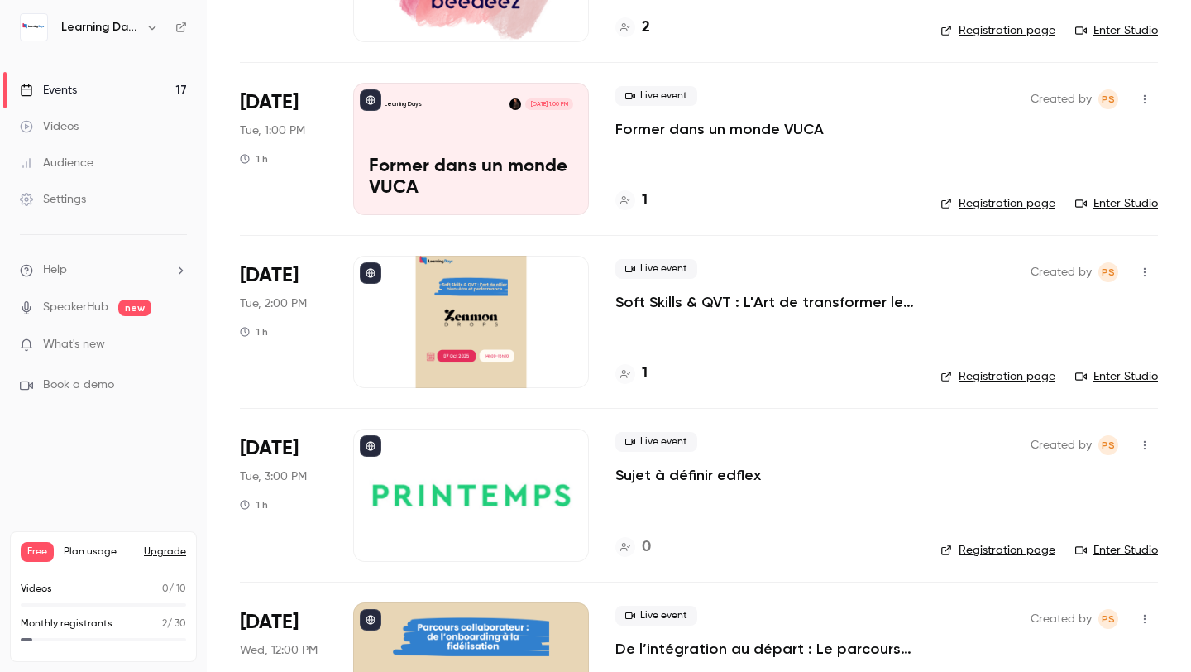
scroll to position [375, 0]
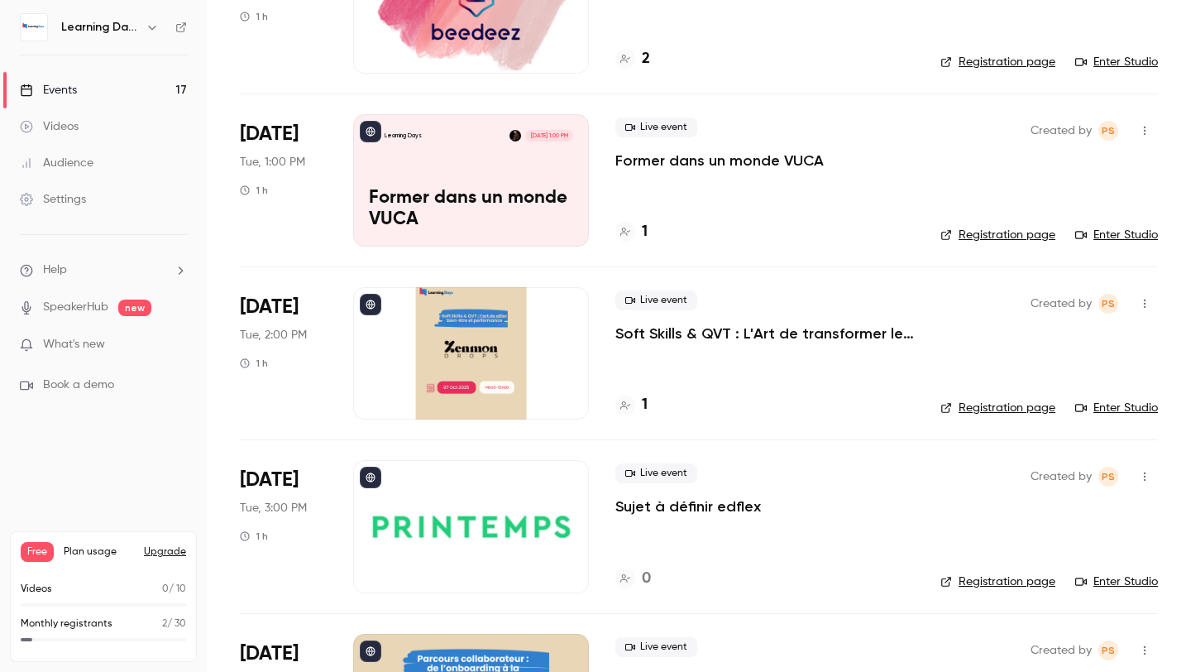
click at [524, 170] on div "Learning Days [DATE] 1:00 PM Former dans un monde VUCA" at bounding box center [471, 180] width 236 height 132
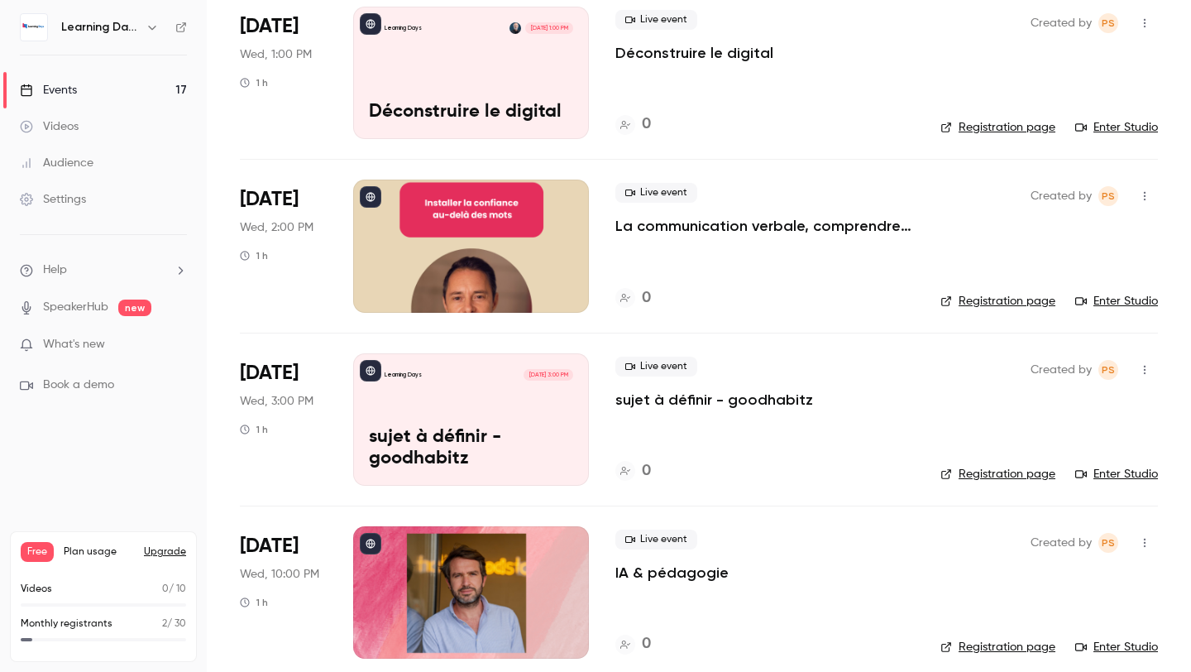
scroll to position [1334, 0]
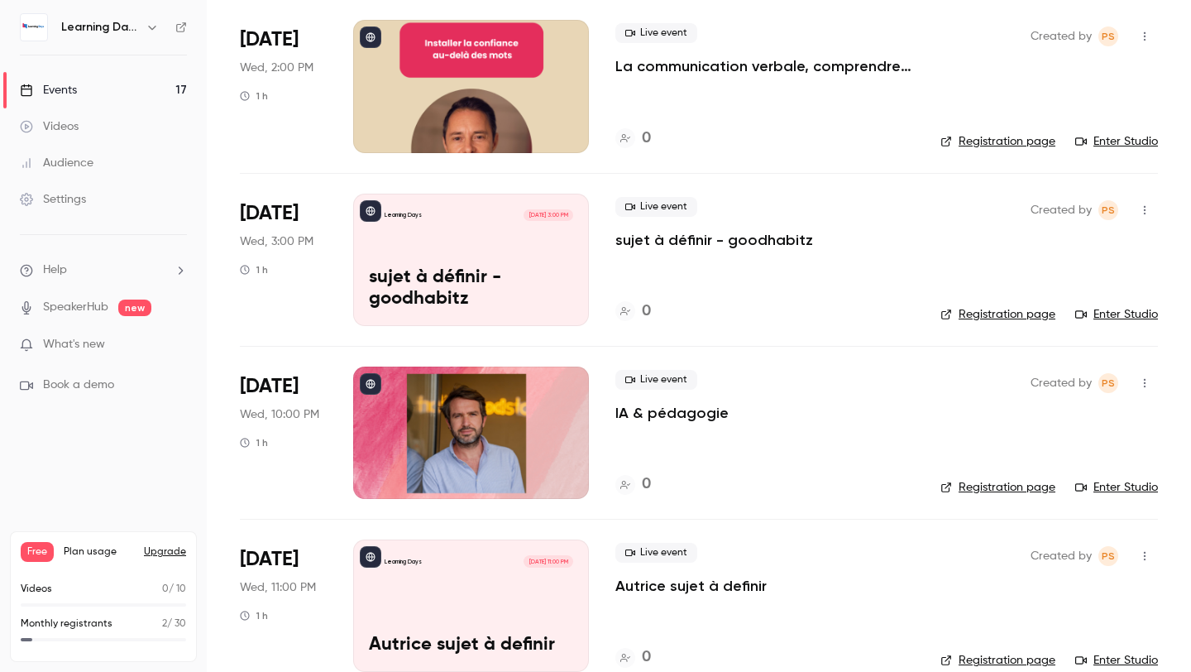
click at [503, 451] on div at bounding box center [471, 432] width 236 height 132
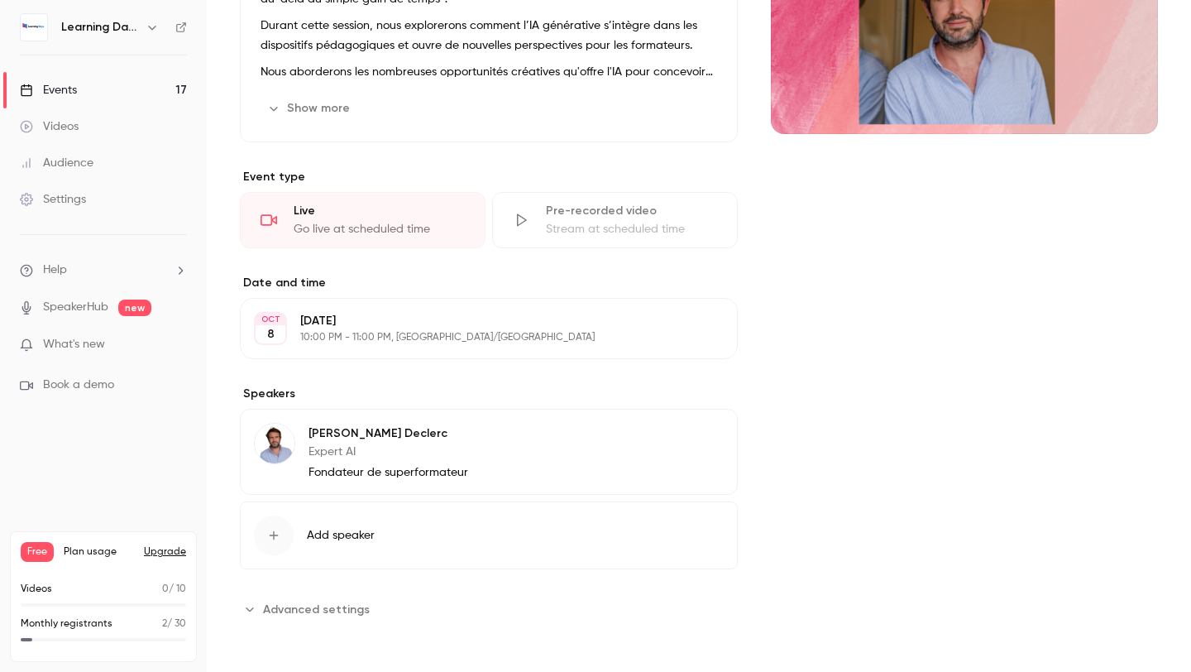
scroll to position [213, 0]
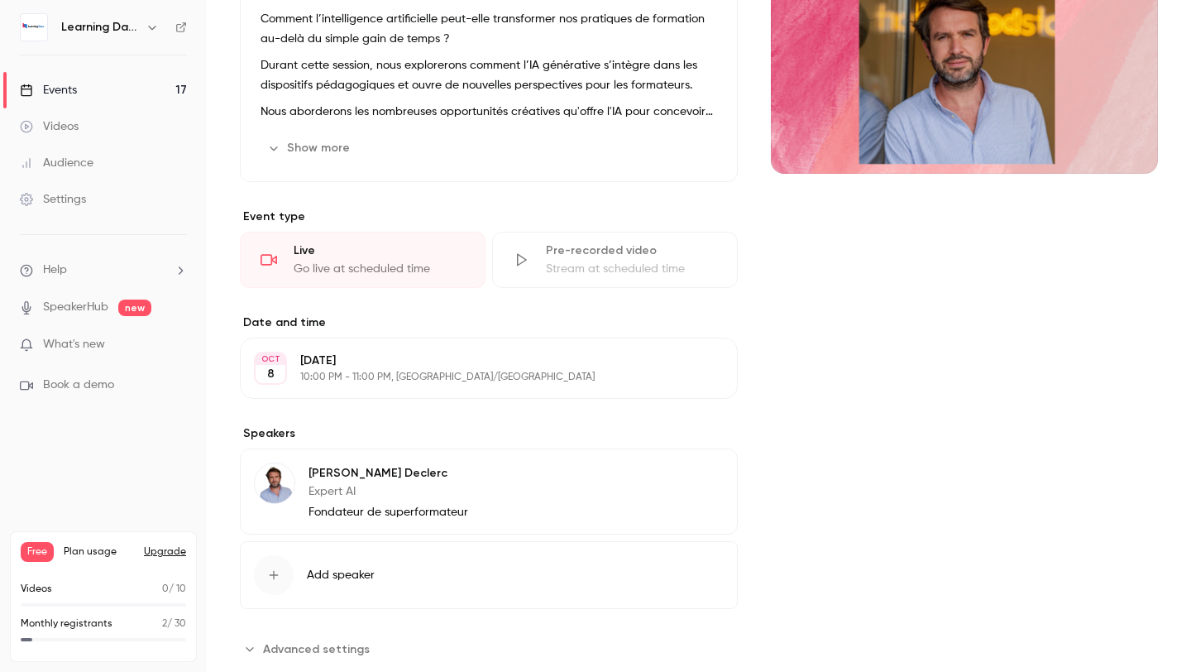
click at [918, 107] on div "Cover image" at bounding box center [964, 54] width 387 height 238
click at [0, 0] on input "Cover image" at bounding box center [0, 0] width 0 height 0
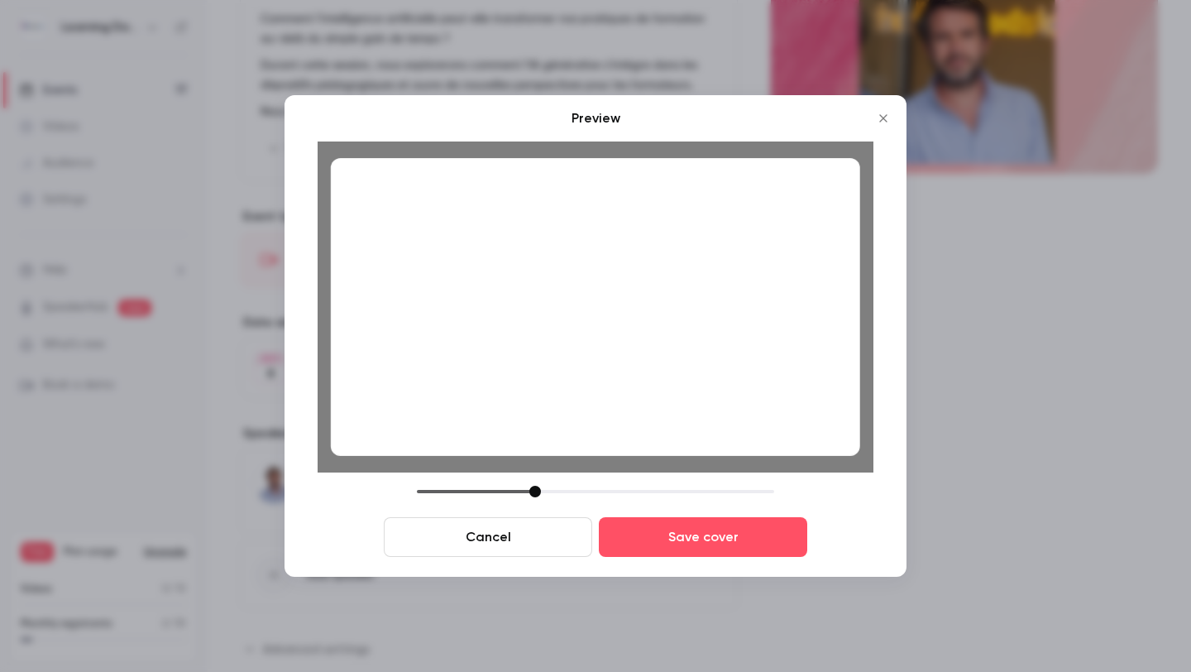
drag, startPoint x: 664, startPoint y: 386, endPoint x: 670, endPoint y: 395, distance: 10.8
click at [670, 395] on div at bounding box center [595, 307] width 529 height 298
click at [532, 498] on div "Cancel Save cover" at bounding box center [596, 521] width 556 height 71
drag, startPoint x: 668, startPoint y: 362, endPoint x: 668, endPoint y: 345, distance: 17.4
click at [668, 345] on div at bounding box center [595, 307] width 529 height 298
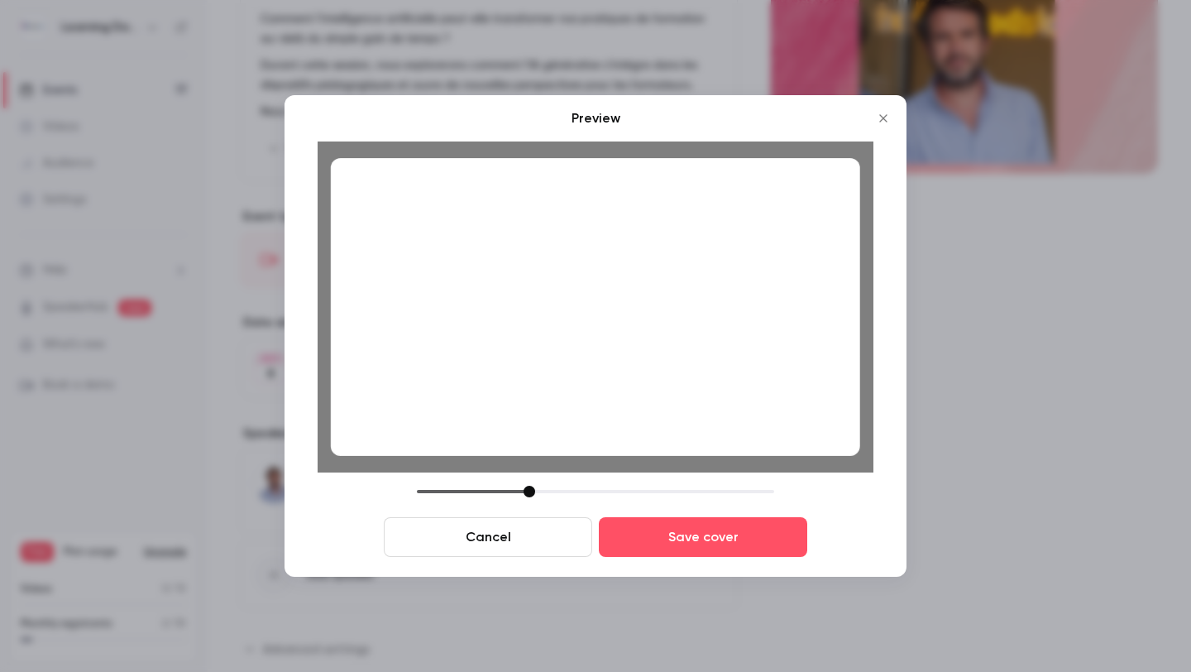
click at [532, 495] on div at bounding box center [530, 492] width 12 height 12
drag, startPoint x: 592, startPoint y: 311, endPoint x: 603, endPoint y: 327, distance: 19.0
click at [603, 327] on div at bounding box center [595, 307] width 529 height 298
click at [658, 534] on button "Save cover" at bounding box center [703, 537] width 208 height 40
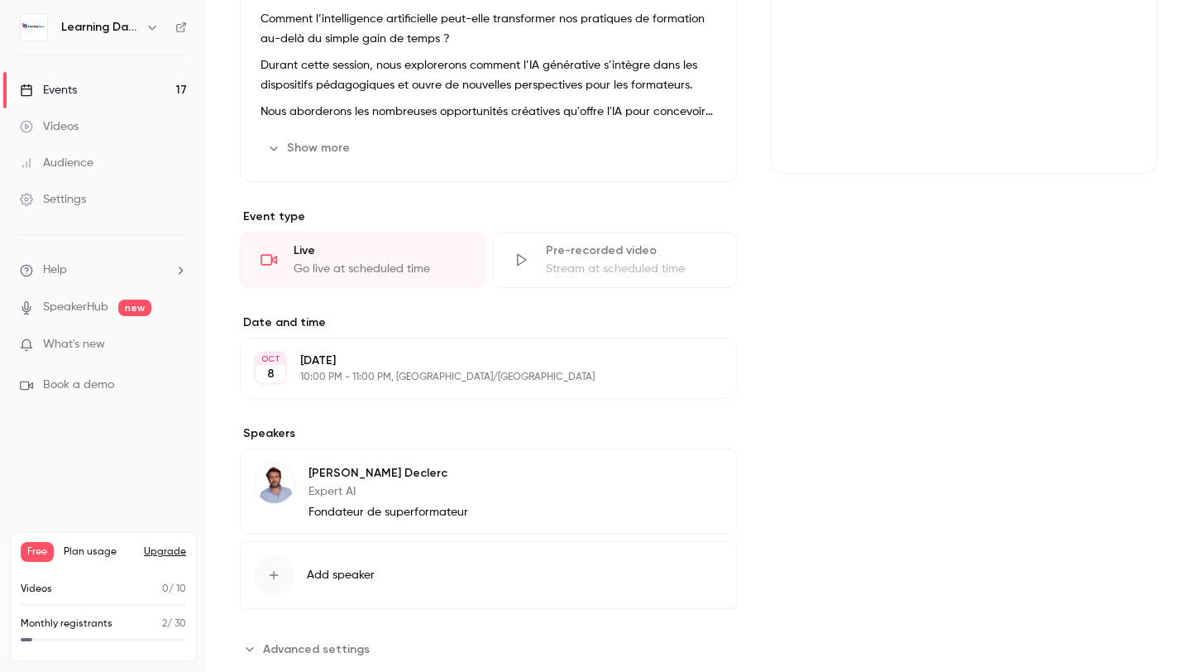
click at [935, 64] on div "Cover image" at bounding box center [964, 54] width 387 height 238
click at [0, 0] on input "Cover image" at bounding box center [0, 0] width 0 height 0
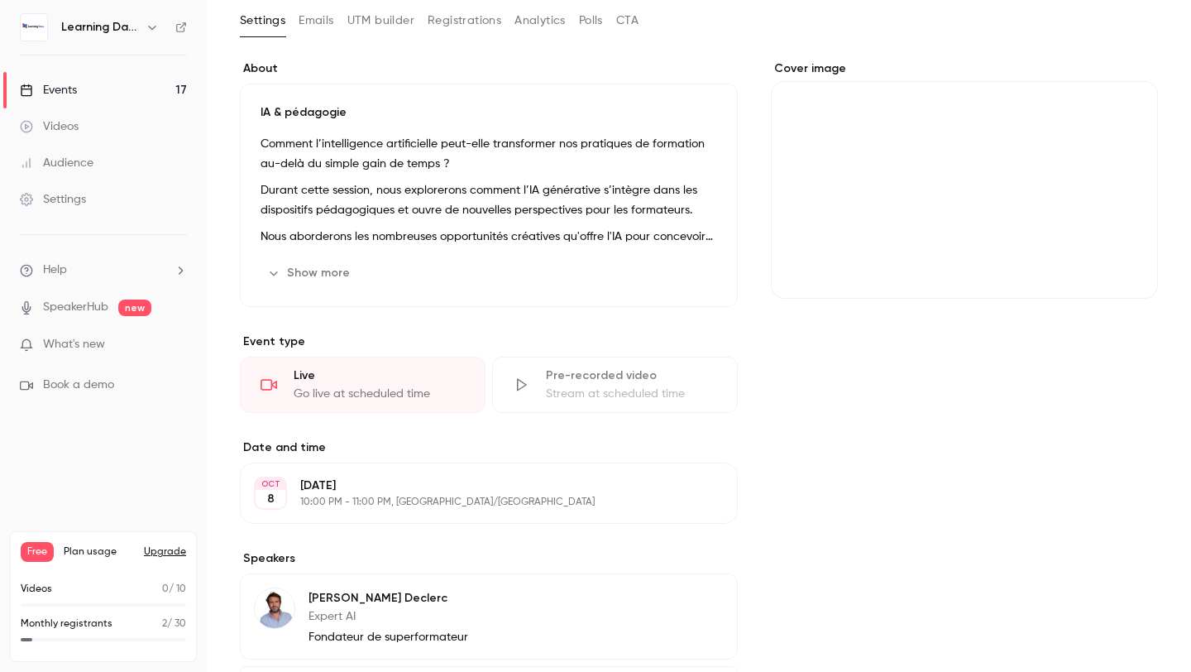
scroll to position [0, 0]
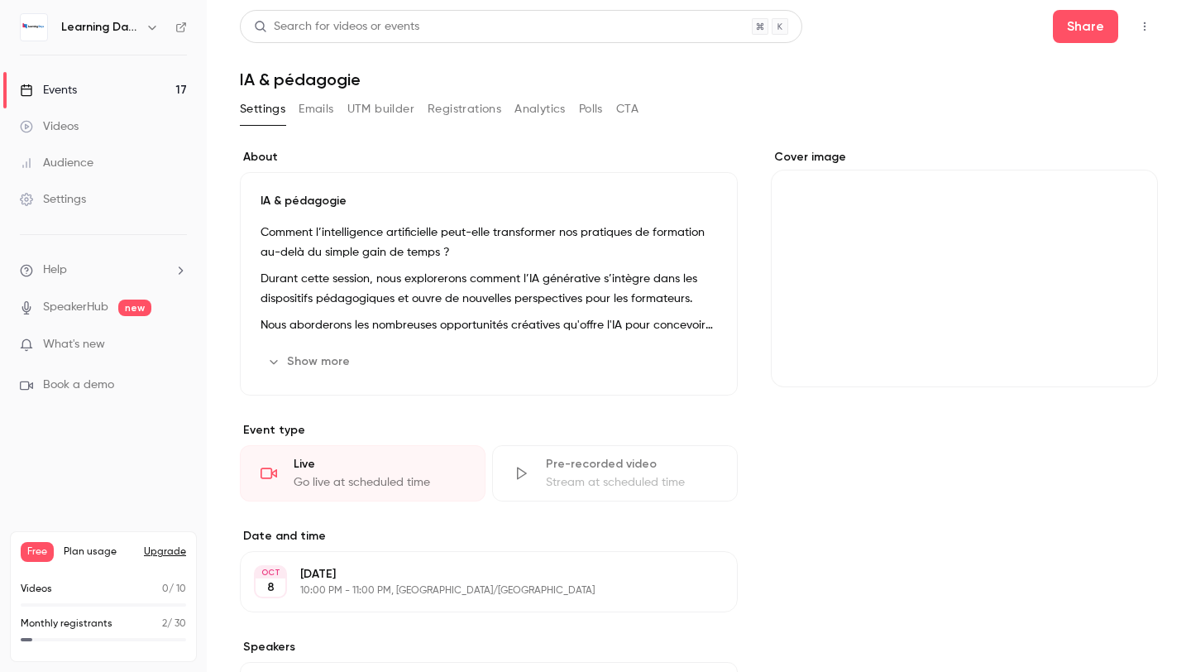
click at [175, 28] on icon at bounding box center [181, 28] width 12 height 12
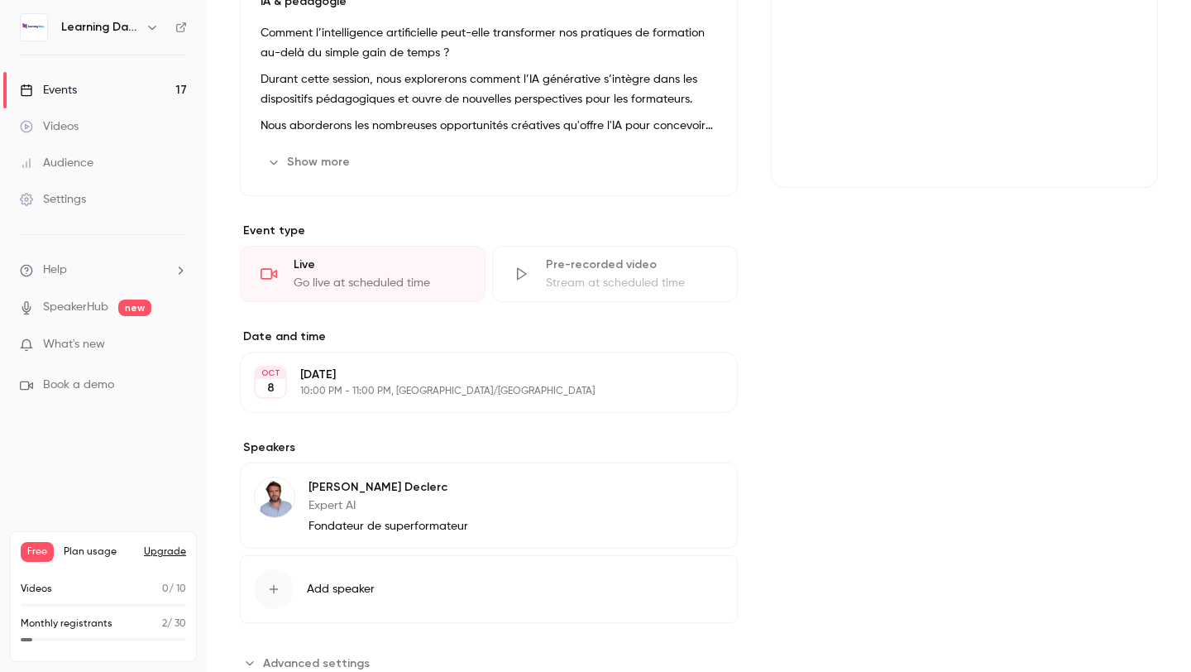
scroll to position [219, 0]
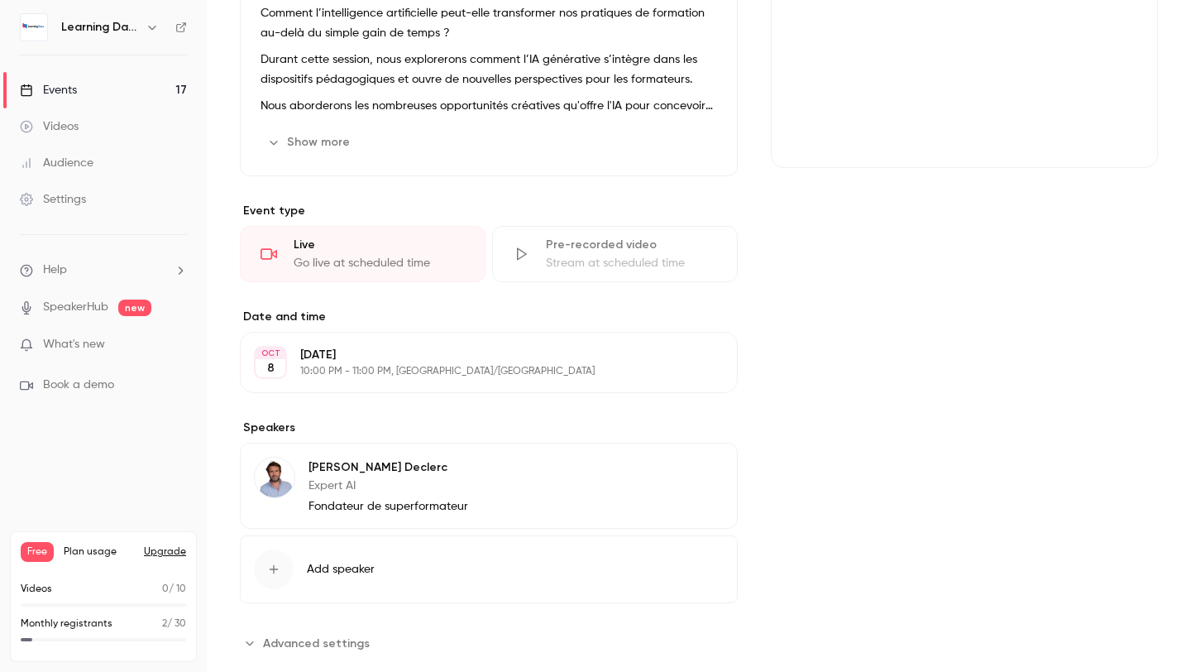
click at [870, 109] on div "Cover image" at bounding box center [964, 49] width 387 height 238
click at [0, 0] on input "Cover image" at bounding box center [0, 0] width 0 height 0
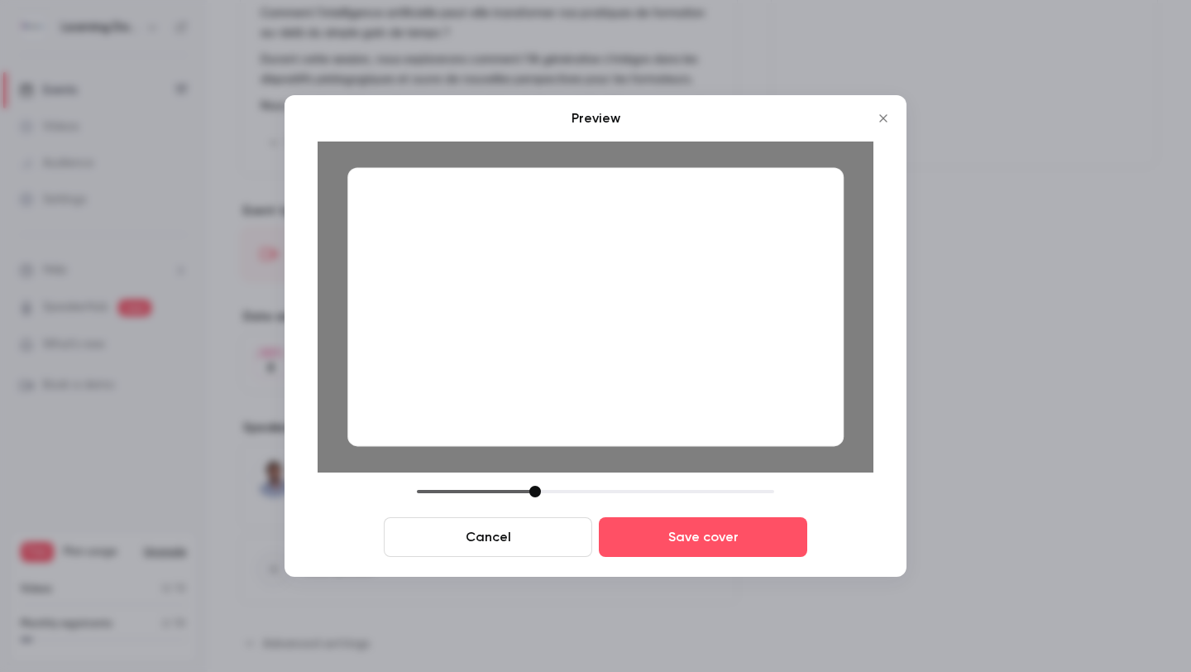
drag, startPoint x: 668, startPoint y: 333, endPoint x: 668, endPoint y: 343, distance: 9.9
click at [668, 342] on div at bounding box center [595, 306] width 496 height 279
click at [543, 490] on div at bounding box center [595, 492] width 357 height 12
drag, startPoint x: 540, startPoint y: 494, endPoint x: 527, endPoint y: 500, distance: 14.8
click at [527, 500] on div "Cancel Save cover" at bounding box center [596, 521] width 556 height 71
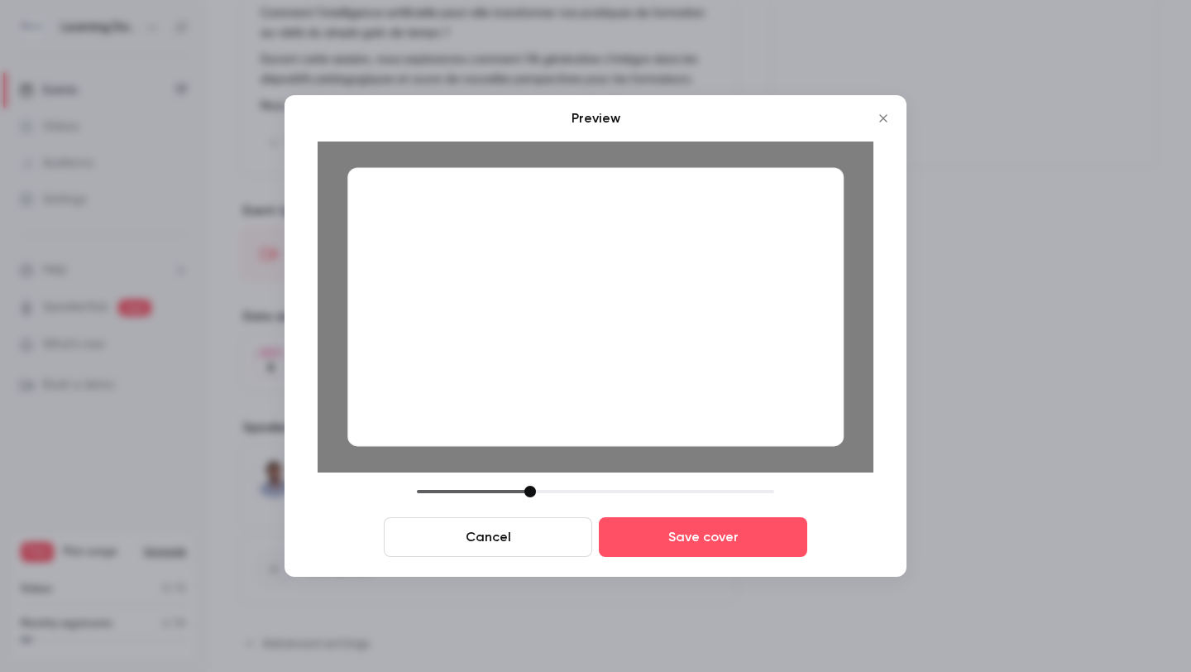
drag, startPoint x: 561, startPoint y: 409, endPoint x: 561, endPoint y: 418, distance: 9.1
click at [561, 418] on div at bounding box center [595, 306] width 496 height 279
drag, startPoint x: 525, startPoint y: 491, endPoint x: 492, endPoint y: 490, distance: 33.1
click at [492, 490] on div at bounding box center [497, 492] width 12 height 12
click at [533, 538] on button "Cancel" at bounding box center [488, 537] width 208 height 40
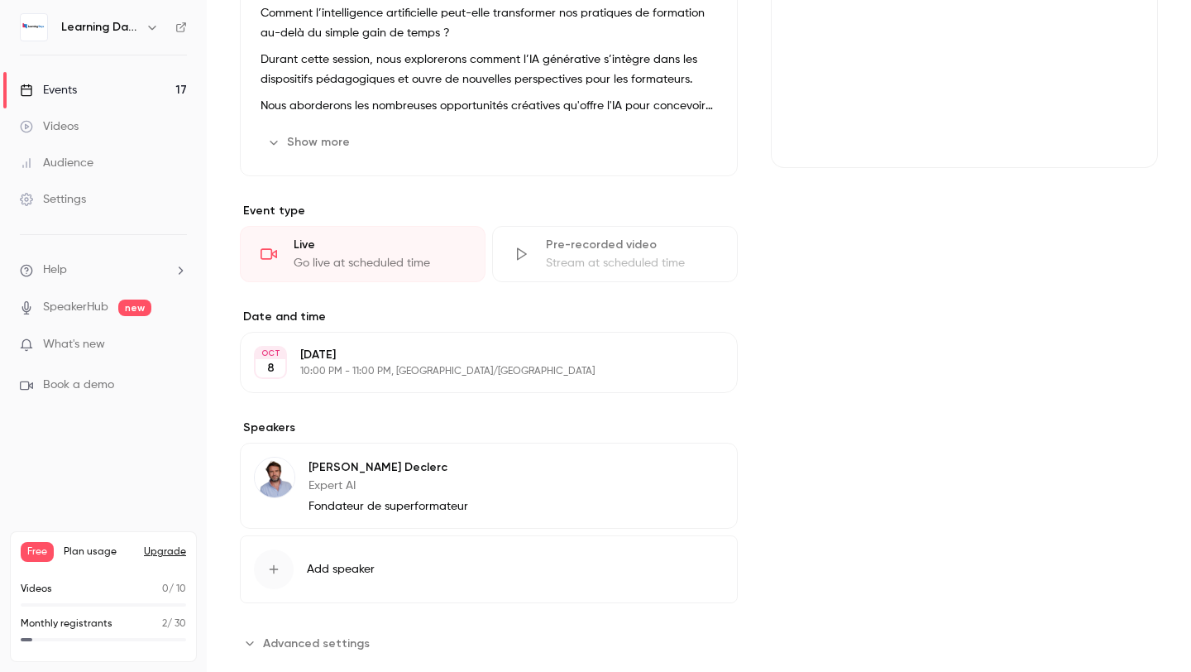
click at [827, 127] on div "Cover image" at bounding box center [964, 49] width 387 height 238
click at [0, 0] on input "Cover image" at bounding box center [0, 0] width 0 height 0
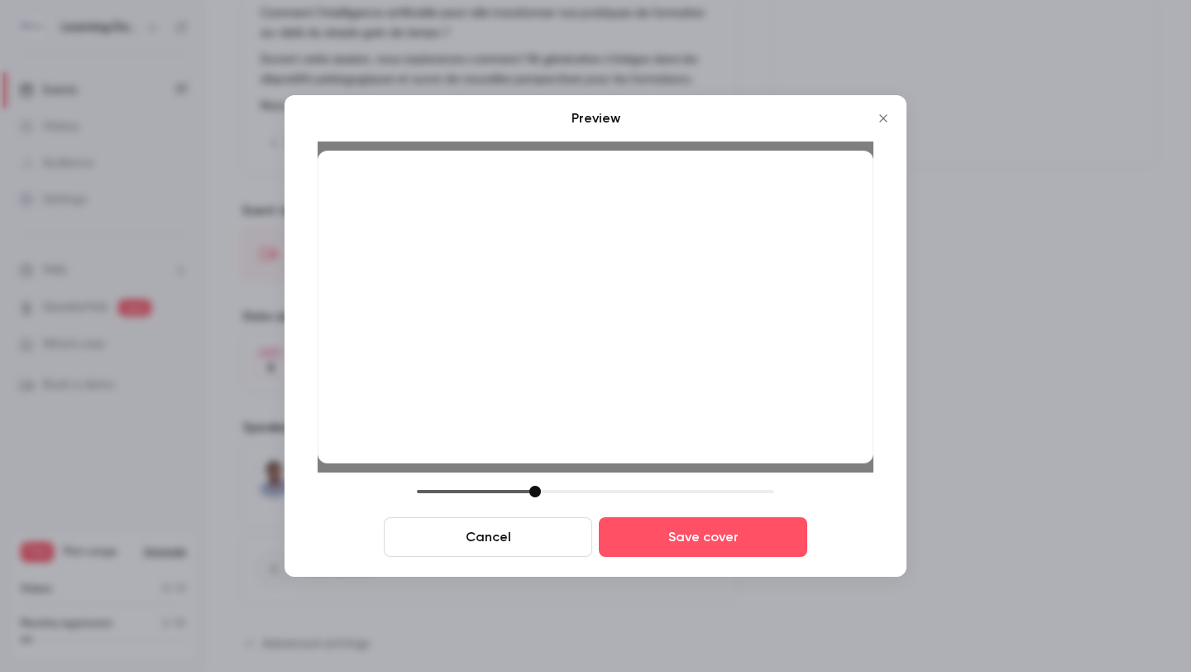
click at [613, 379] on div at bounding box center [596, 307] width 556 height 313
click at [529, 493] on div at bounding box center [532, 492] width 12 height 12
click at [391, 344] on div at bounding box center [596, 307] width 556 height 313
click at [659, 524] on button "Save cover" at bounding box center [703, 537] width 208 height 40
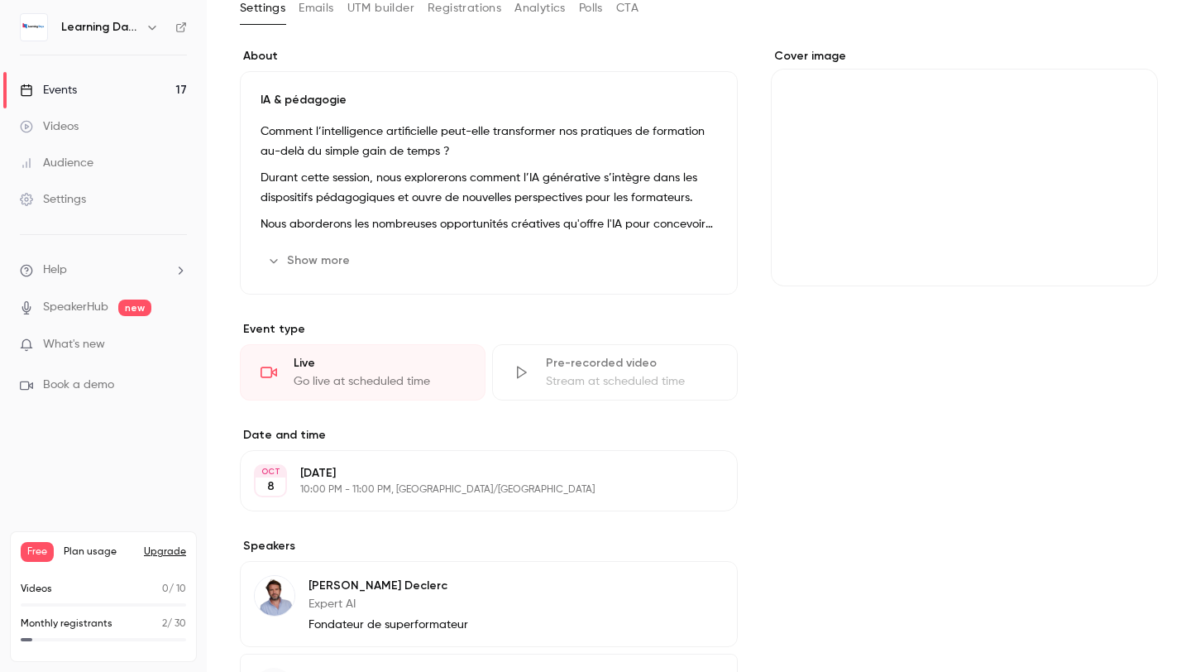
scroll to position [97, 0]
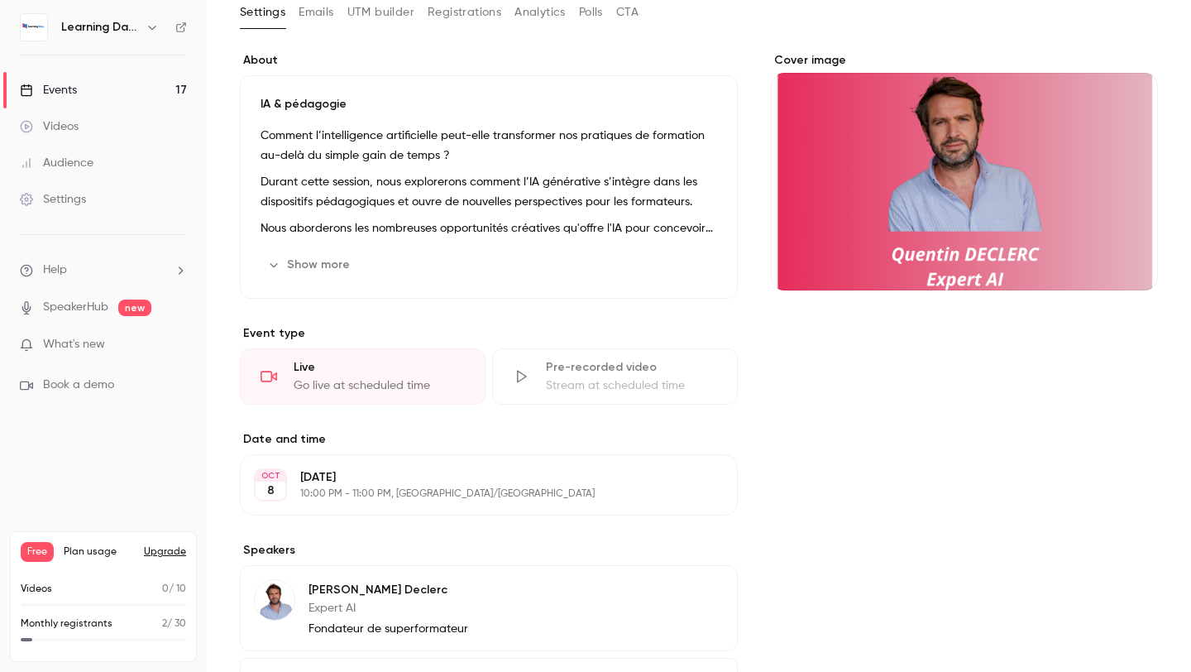
click at [914, 203] on div "Cover image" at bounding box center [964, 171] width 387 height 238
click at [0, 0] on input "Cover image" at bounding box center [0, 0] width 0 height 0
click at [849, 212] on div "Cover image" at bounding box center [964, 171] width 387 height 238
click at [0, 0] on input "Cover image" at bounding box center [0, 0] width 0 height 0
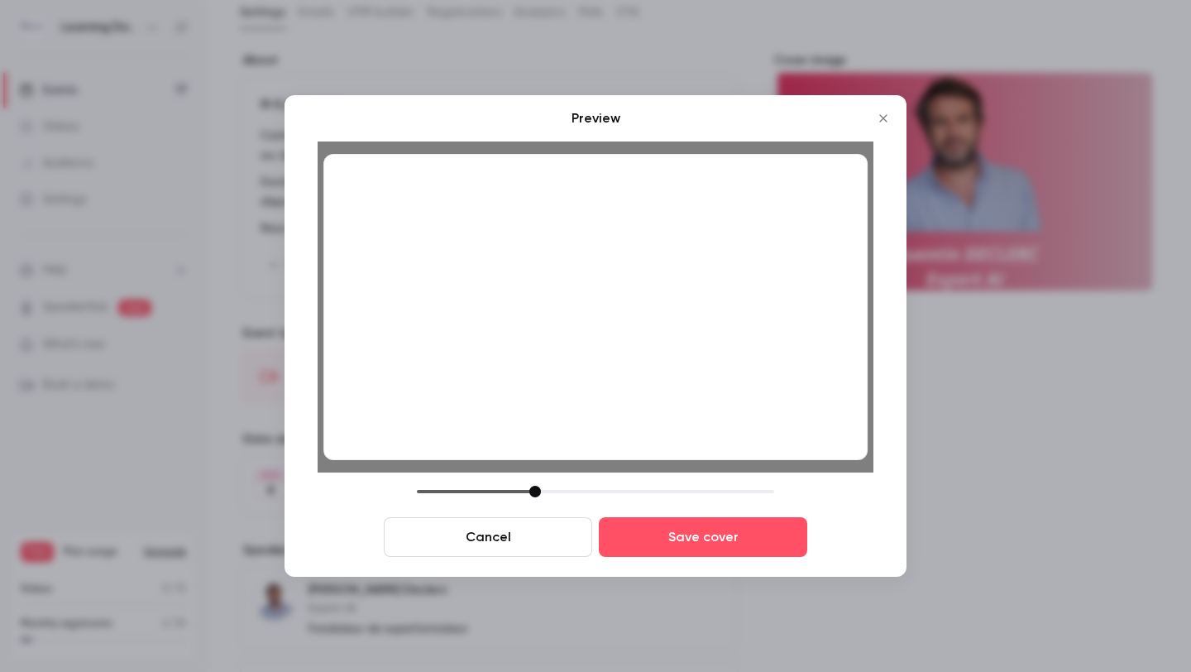
drag, startPoint x: 744, startPoint y: 409, endPoint x: 728, endPoint y: 399, distance: 19.3
click at [728, 399] on div at bounding box center [595, 307] width 544 height 306
drag, startPoint x: 530, startPoint y: 491, endPoint x: 520, endPoint y: 492, distance: 10.0
click at [520, 492] on div at bounding box center [525, 492] width 12 height 12
click at [556, 375] on div at bounding box center [595, 307] width 544 height 306
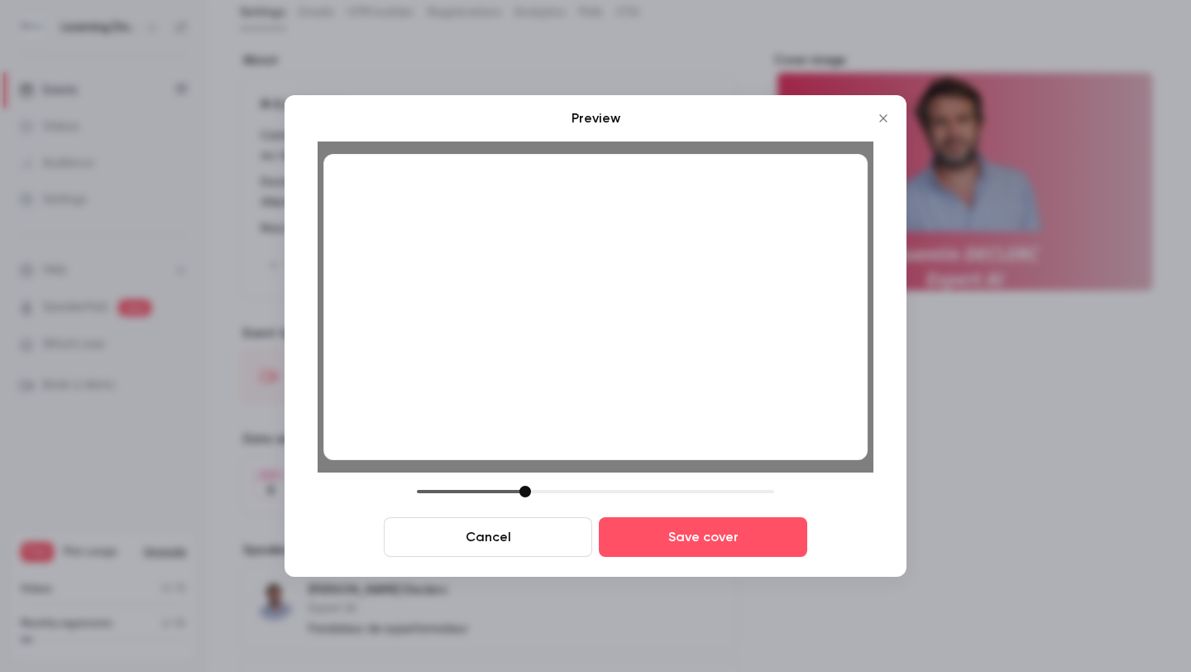
drag, startPoint x: 609, startPoint y: 361, endPoint x: 606, endPoint y: 371, distance: 11.0
click at [606, 371] on div at bounding box center [595, 307] width 544 height 306
click at [655, 552] on button "Save cover" at bounding box center [703, 537] width 208 height 40
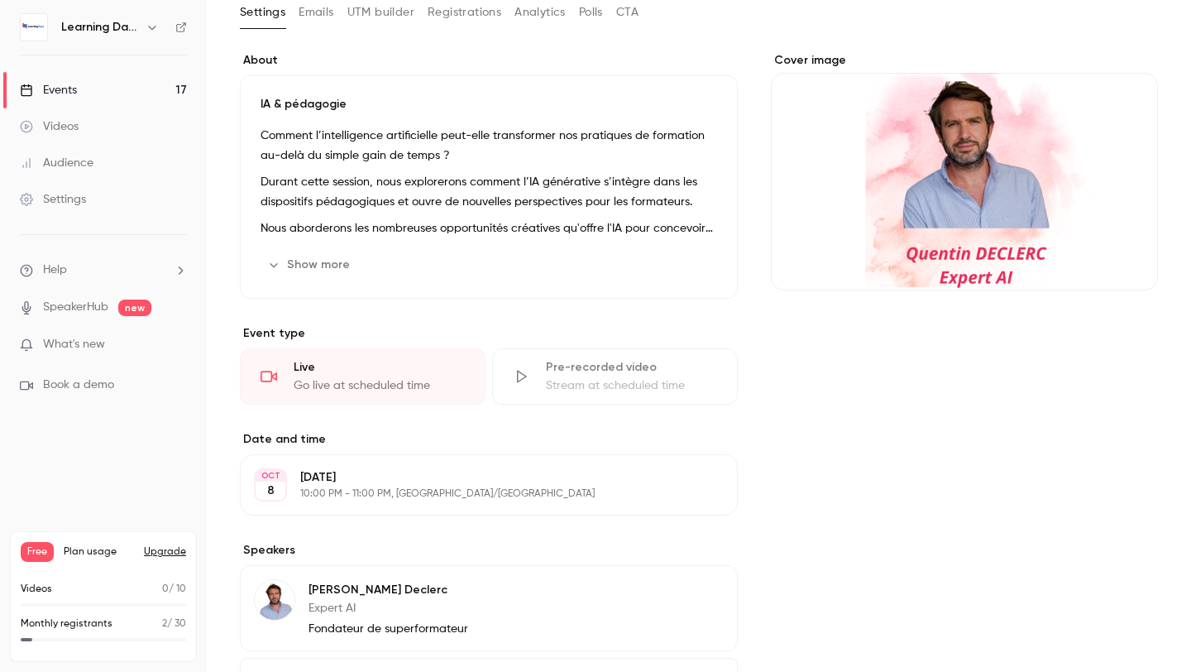
click at [1005, 142] on div "Cover image" at bounding box center [964, 171] width 387 height 238
click at [0, 0] on input "Cover image" at bounding box center [0, 0] width 0 height 0
click at [988, 156] on div "Cover image" at bounding box center [964, 171] width 387 height 238
click at [0, 0] on input "Cover image" at bounding box center [0, 0] width 0 height 0
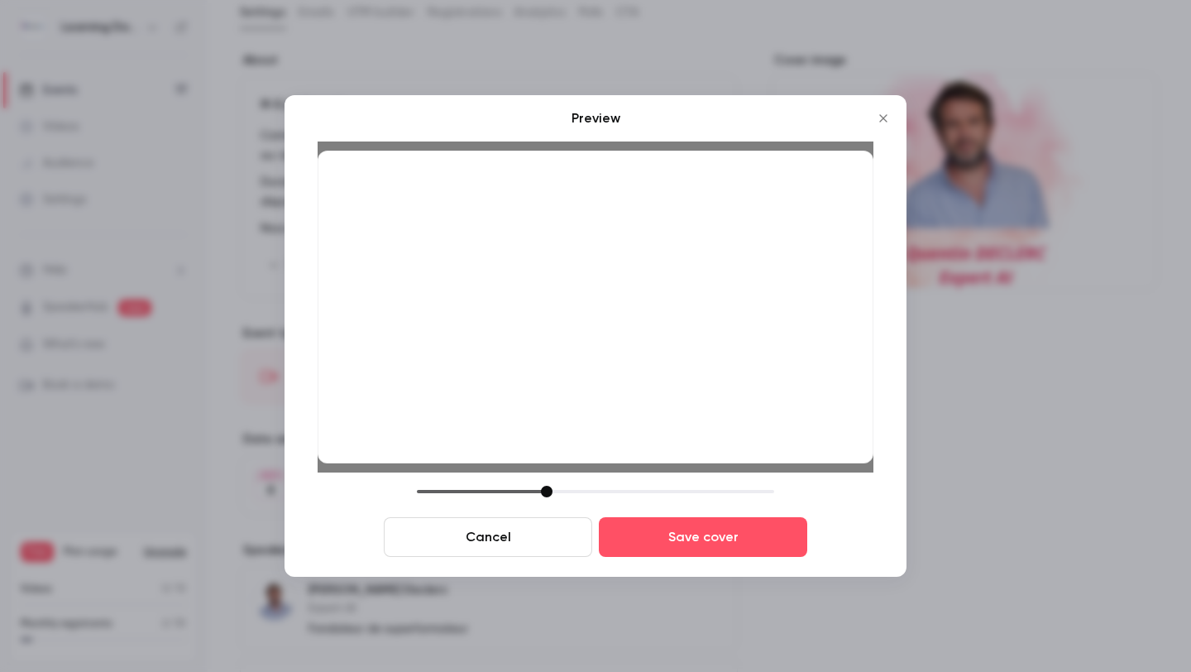
drag, startPoint x: 529, startPoint y: 491, endPoint x: 541, endPoint y: 491, distance: 11.6
click at [541, 491] on div at bounding box center [547, 492] width 12 height 12
drag, startPoint x: 586, startPoint y: 324, endPoint x: 585, endPoint y: 335, distance: 10.8
click at [585, 335] on div at bounding box center [596, 307] width 556 height 313
drag, startPoint x: 543, startPoint y: 487, endPoint x: 531, endPoint y: 486, distance: 12.4
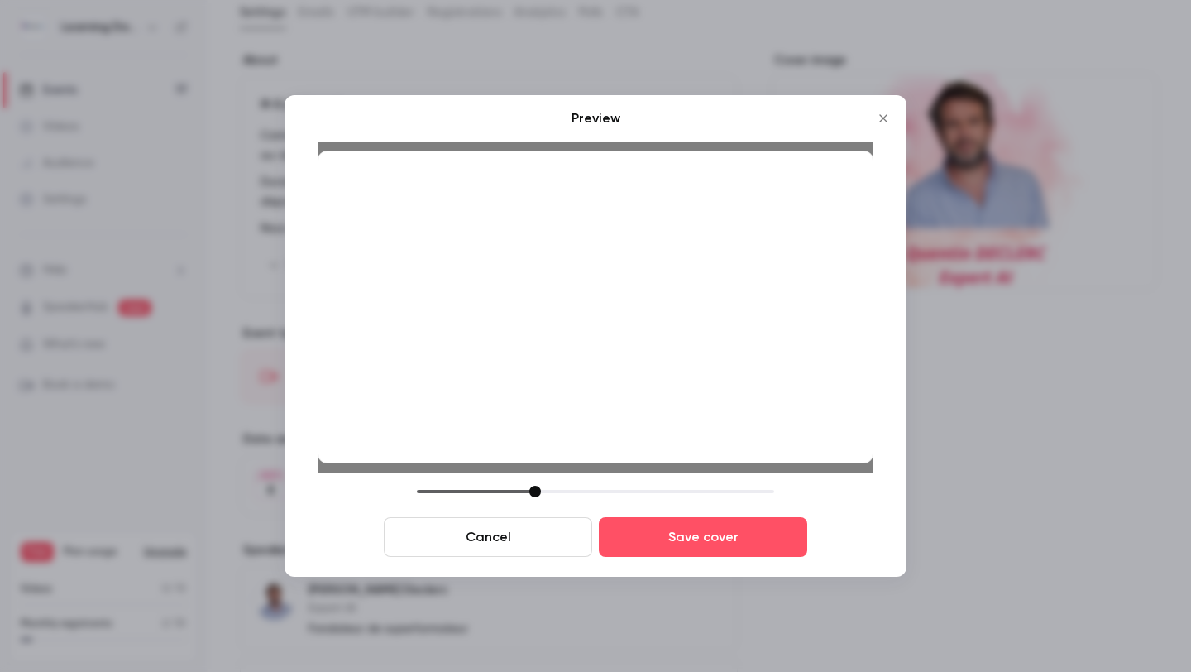
click at [531, 486] on div at bounding box center [535, 492] width 12 height 12
drag, startPoint x: 538, startPoint y: 398, endPoint x: 539, endPoint y: 430, distance: 32.3
click at [539, 430] on div at bounding box center [596, 307] width 556 height 313
click at [512, 583] on div at bounding box center [595, 336] width 1191 height 672
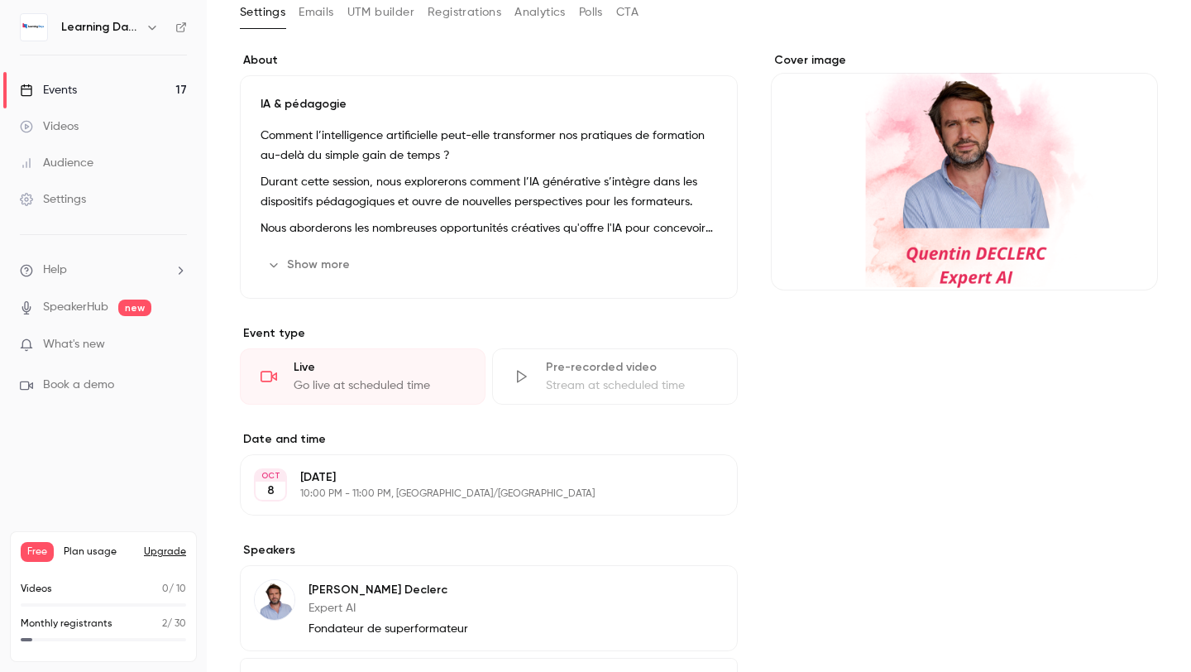
click at [1004, 198] on div "Cover image" at bounding box center [964, 171] width 387 height 238
click at [0, 0] on input "Cover image" at bounding box center [0, 0] width 0 height 0
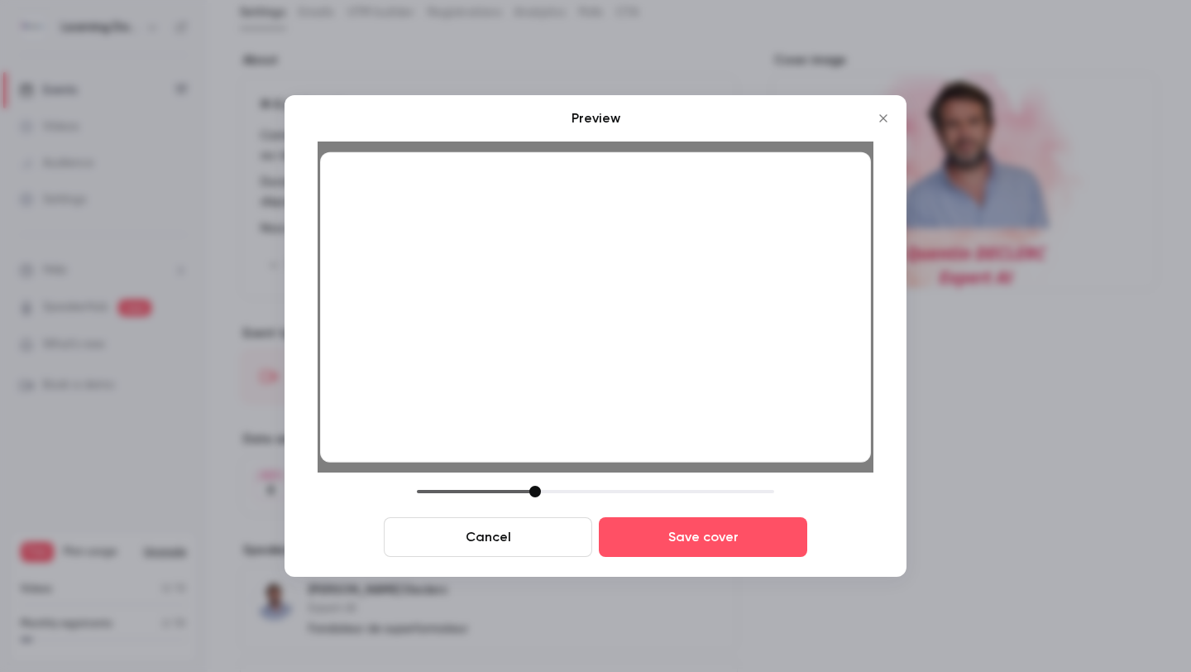
drag, startPoint x: 522, startPoint y: 357, endPoint x: 522, endPoint y: 370, distance: 12.4
click at [522, 370] on div at bounding box center [595, 307] width 551 height 310
click at [525, 525] on button "Cancel" at bounding box center [488, 537] width 208 height 40
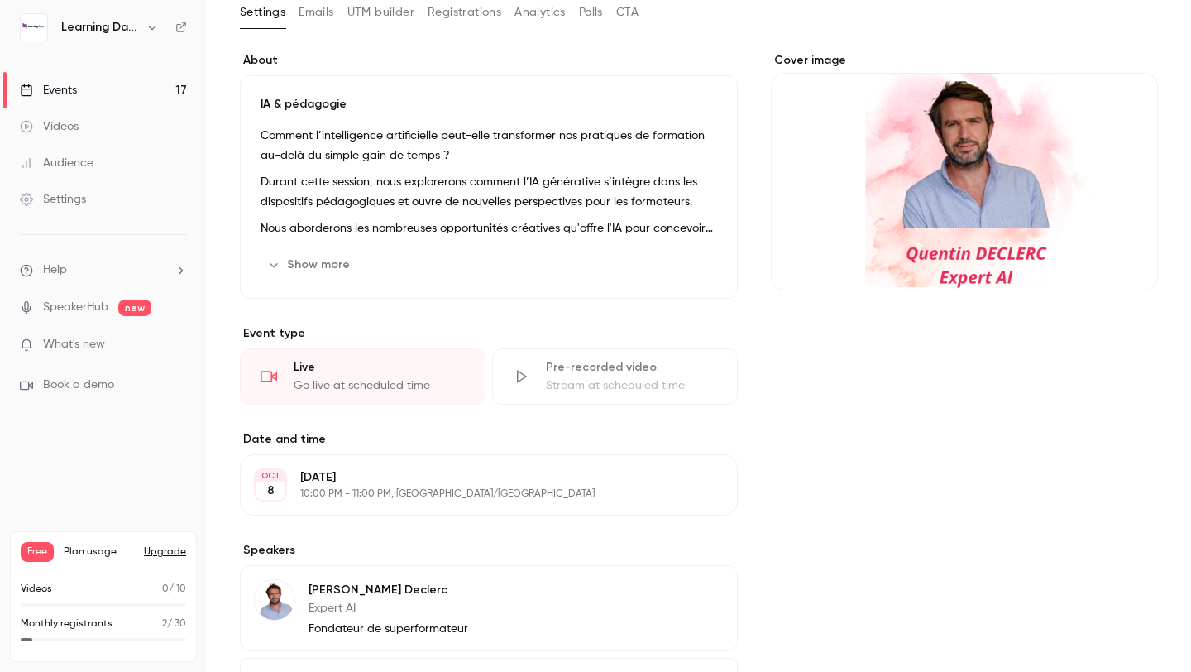
drag, startPoint x: 457, startPoint y: 631, endPoint x: 435, endPoint y: 671, distance: 45.2
click at [435, 671] on section "Speakers [PERSON_NAME] Expert AI Fondateur de superformateur Edit Add speaker" at bounding box center [489, 634] width 498 height 184
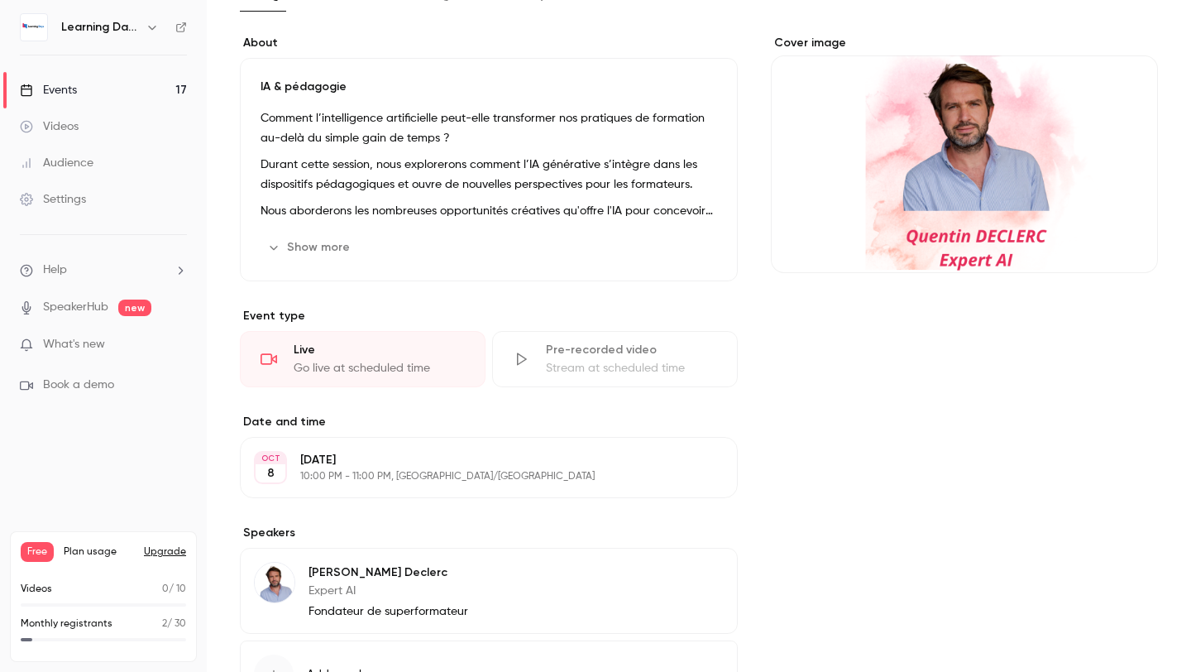
click at [972, 170] on div "Cover image" at bounding box center [964, 154] width 387 height 238
click at [0, 0] on input "Cover image" at bounding box center [0, 0] width 0 height 0
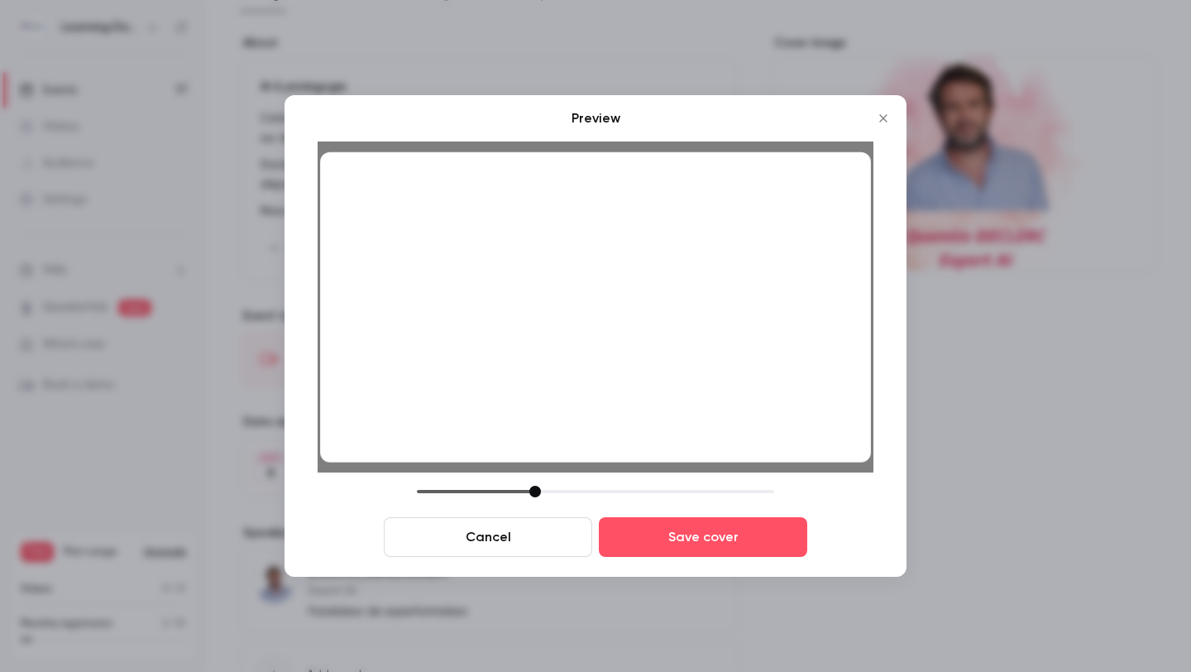
drag, startPoint x: 621, startPoint y: 321, endPoint x: 623, endPoint y: 330, distance: 9.2
click at [623, 330] on div at bounding box center [595, 307] width 551 height 310
click at [528, 490] on div at bounding box center [595, 492] width 357 height 12
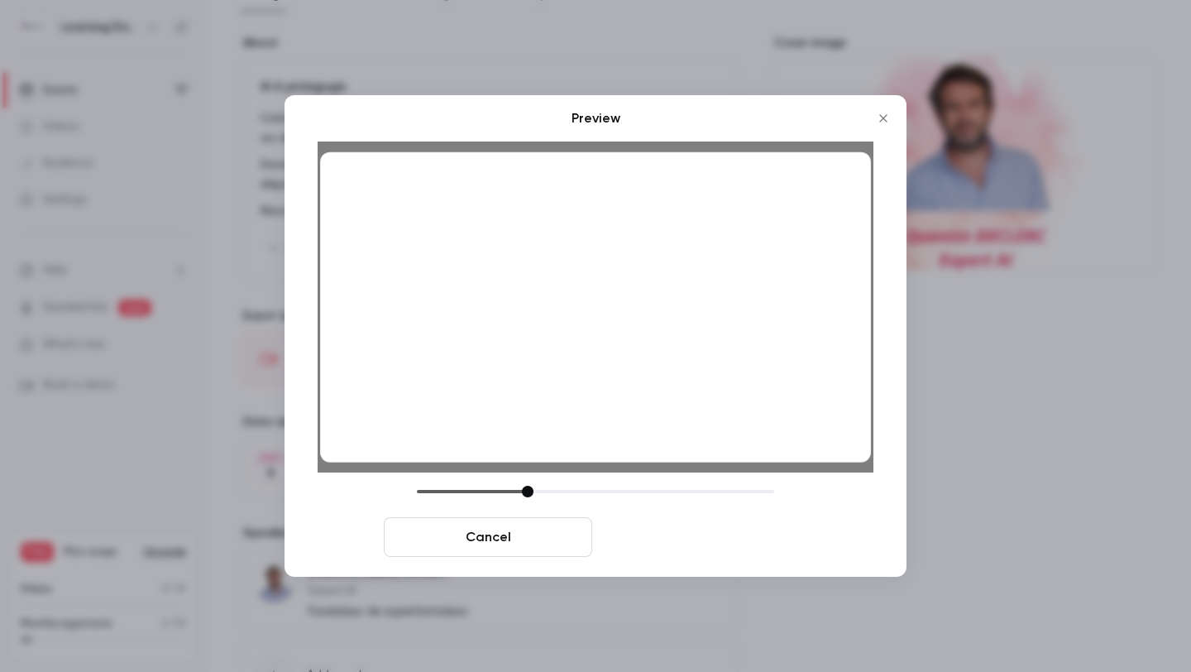
click at [673, 542] on button "Save cover" at bounding box center [703, 537] width 208 height 40
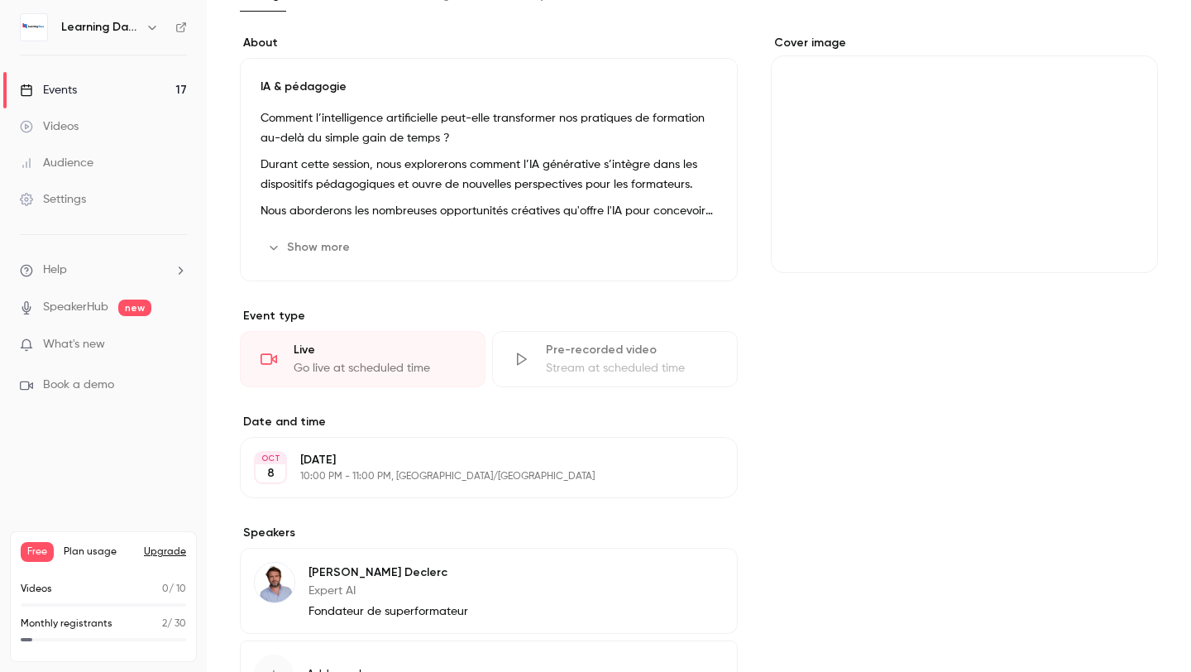
click at [964, 158] on div "Cover image" at bounding box center [964, 154] width 387 height 238
click at [0, 0] on input "Cover image" at bounding box center [0, 0] width 0 height 0
click at [108, 76] on link "Events 17" at bounding box center [103, 90] width 207 height 36
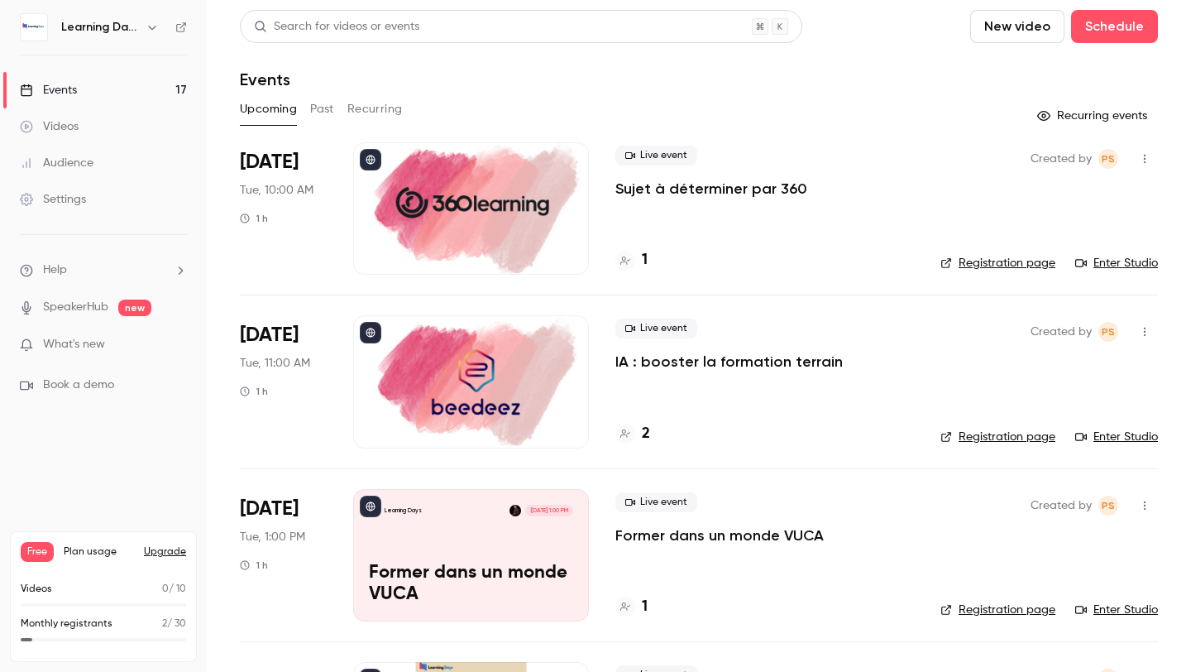
click at [152, 81] on link "Events 17" at bounding box center [103, 90] width 207 height 36
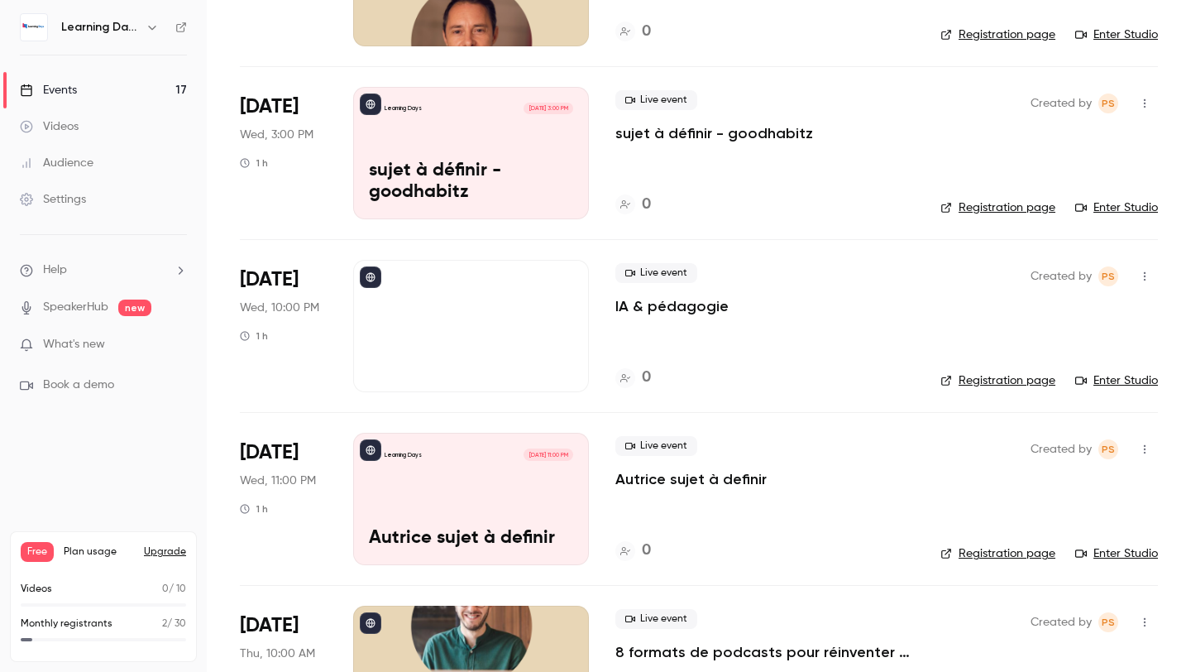
scroll to position [1479, 0]
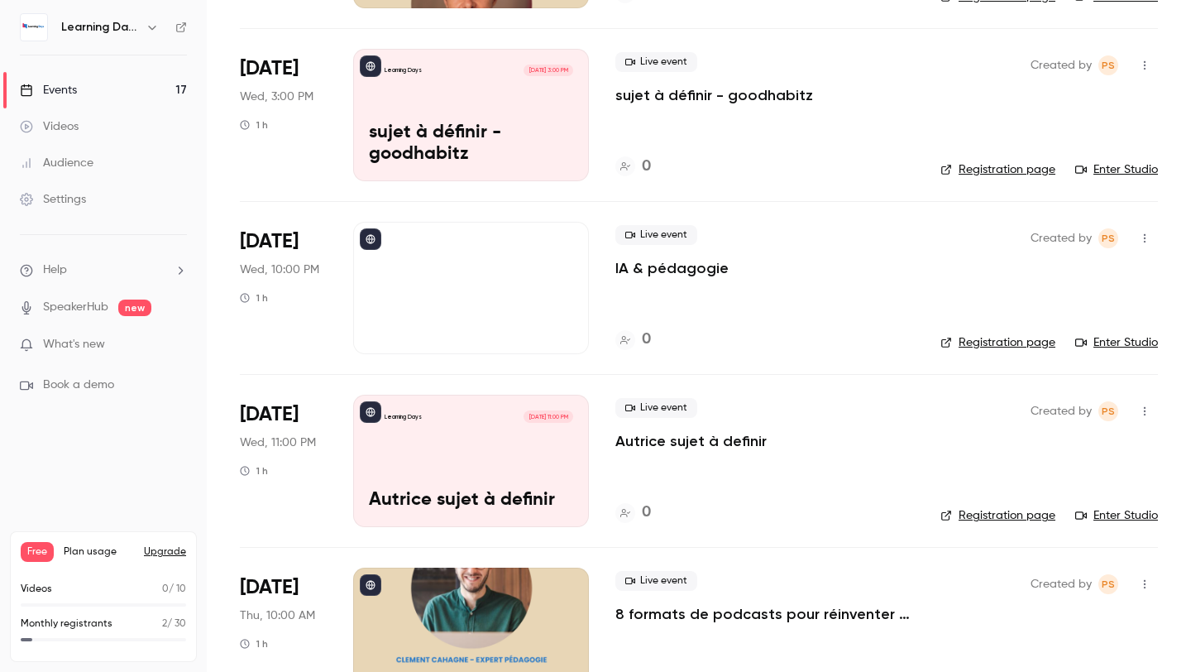
click at [502, 309] on div at bounding box center [471, 288] width 236 height 132
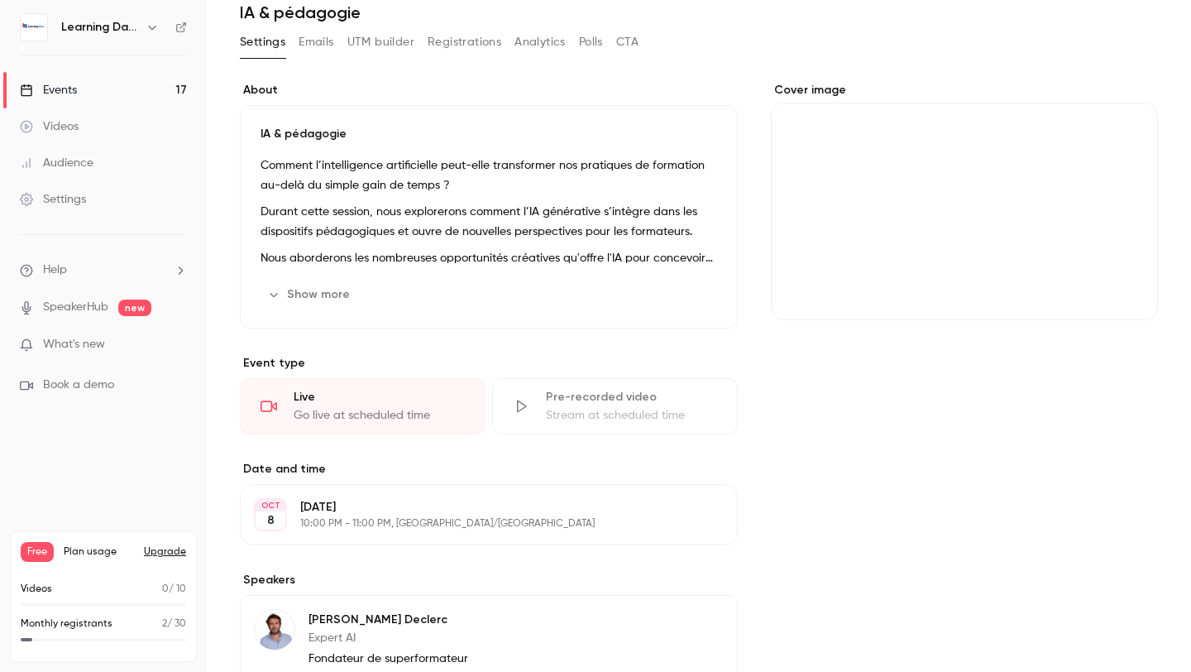
scroll to position [55, 0]
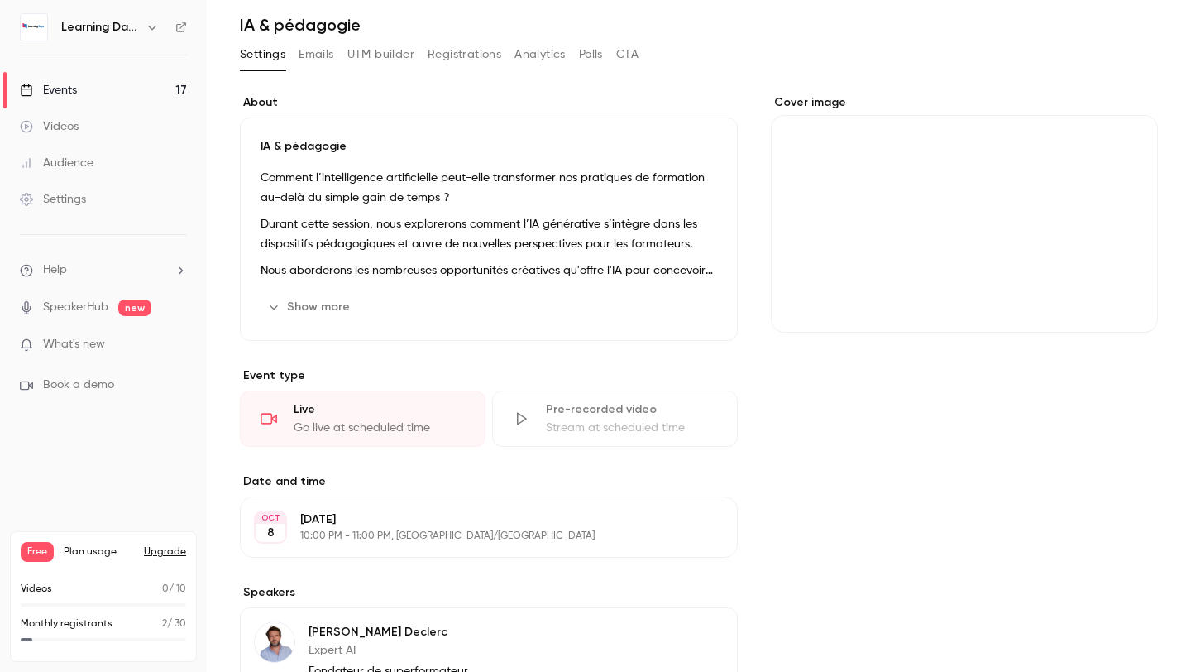
click at [883, 233] on div "Cover image" at bounding box center [964, 213] width 387 height 238
click at [0, 0] on input "Cover image" at bounding box center [0, 0] width 0 height 0
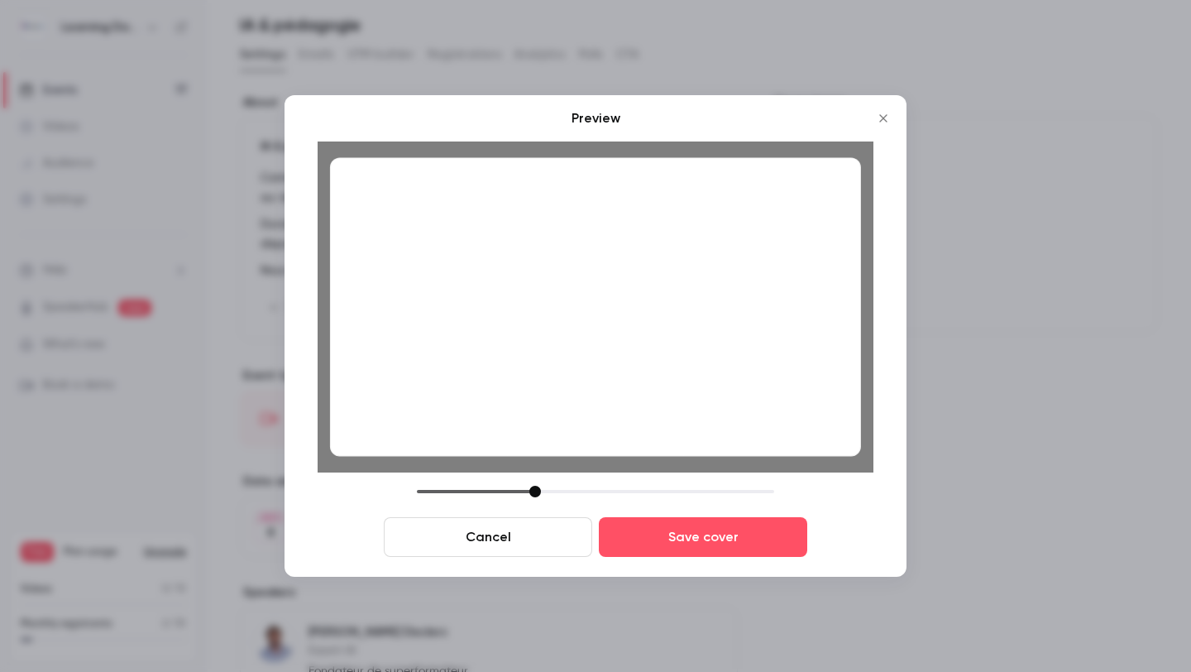
click at [688, 378] on div at bounding box center [595, 306] width 531 height 299
click at [692, 524] on button "Save cover" at bounding box center [703, 537] width 208 height 40
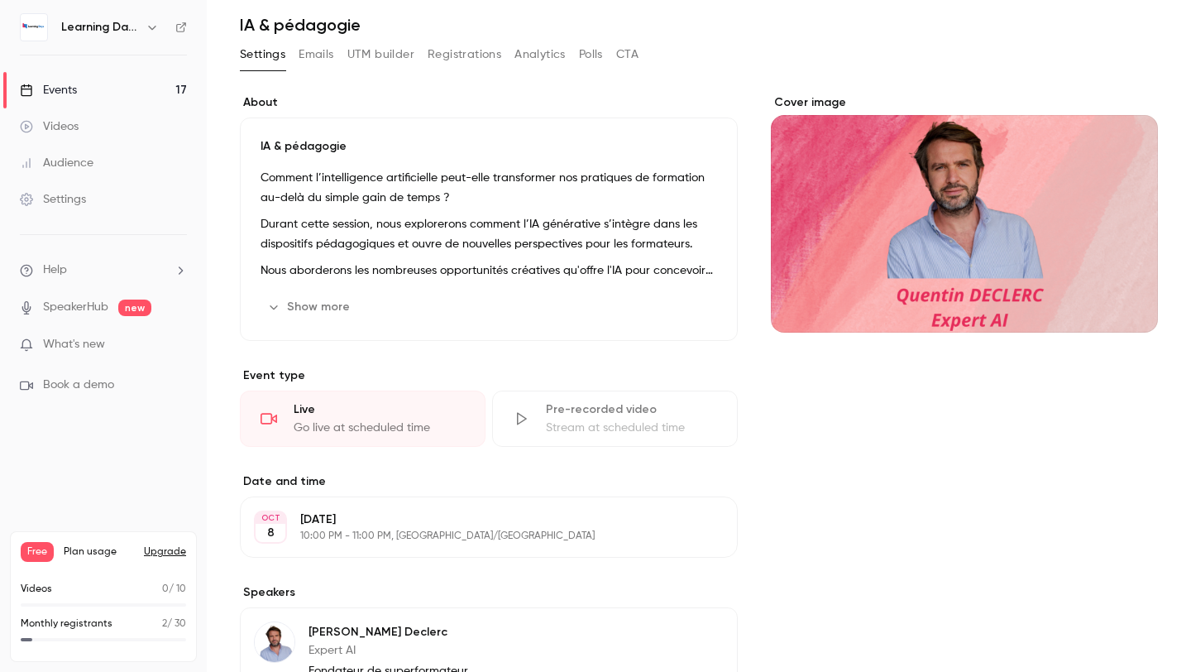
click at [131, 98] on link "Events 17" at bounding box center [103, 90] width 207 height 36
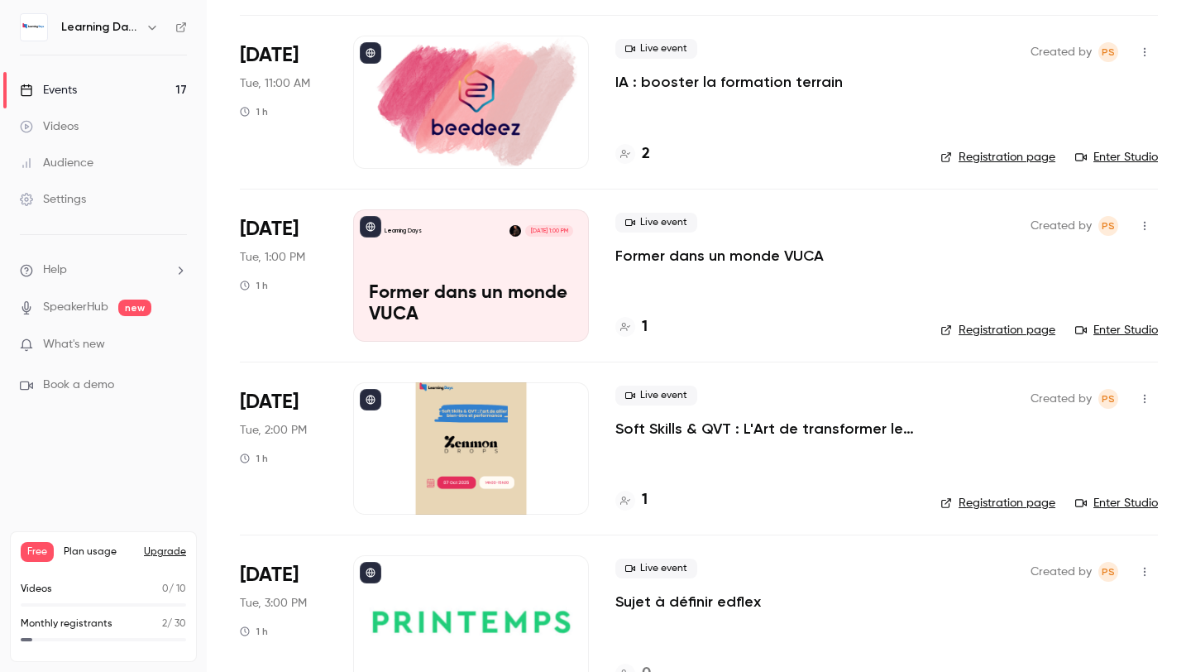
scroll to position [372, 0]
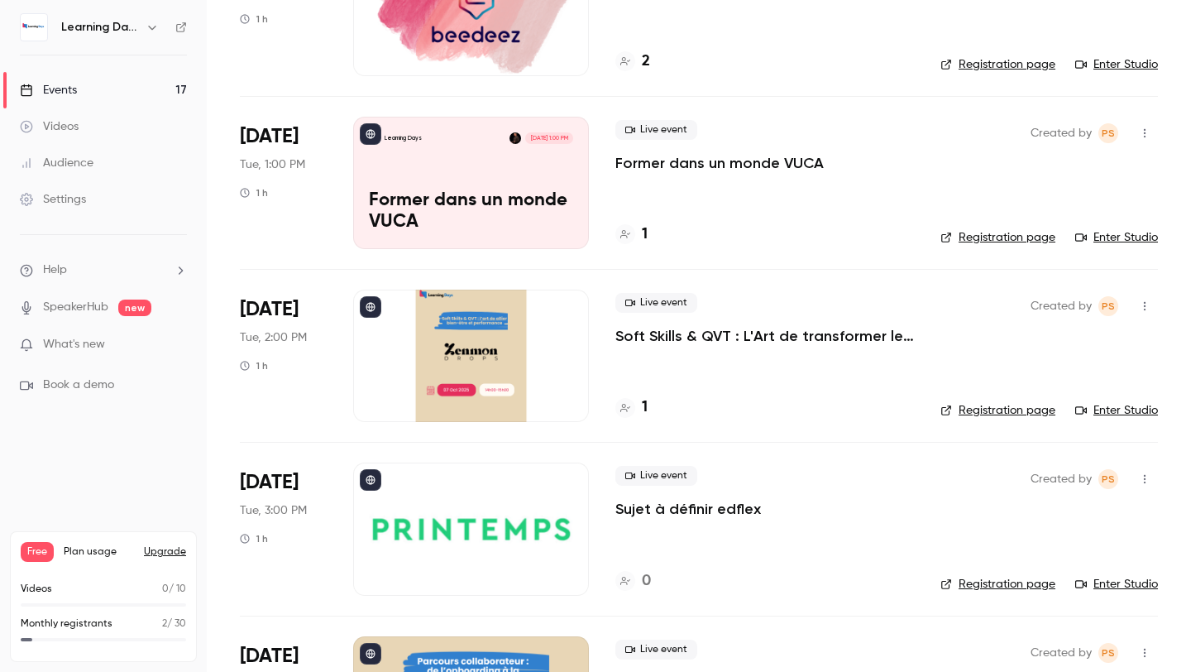
click at [471, 325] on div at bounding box center [471, 356] width 236 height 132
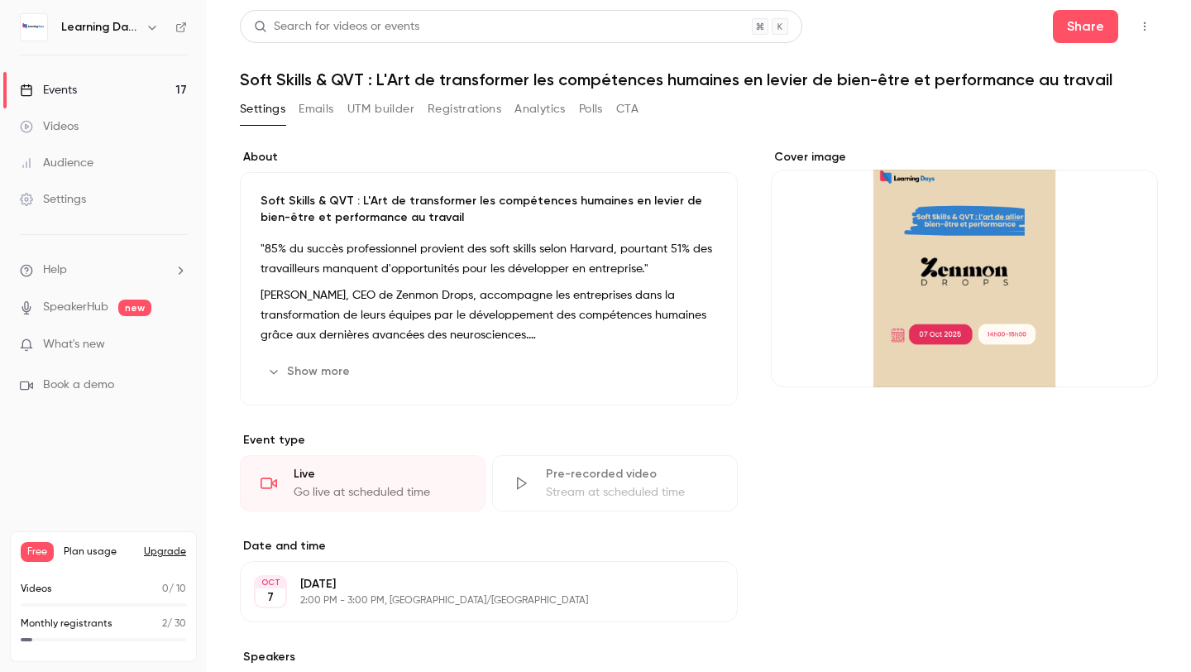
click at [919, 251] on div "Cover image" at bounding box center [964, 268] width 387 height 238
click at [0, 0] on input "Cover image" at bounding box center [0, 0] width 0 height 0
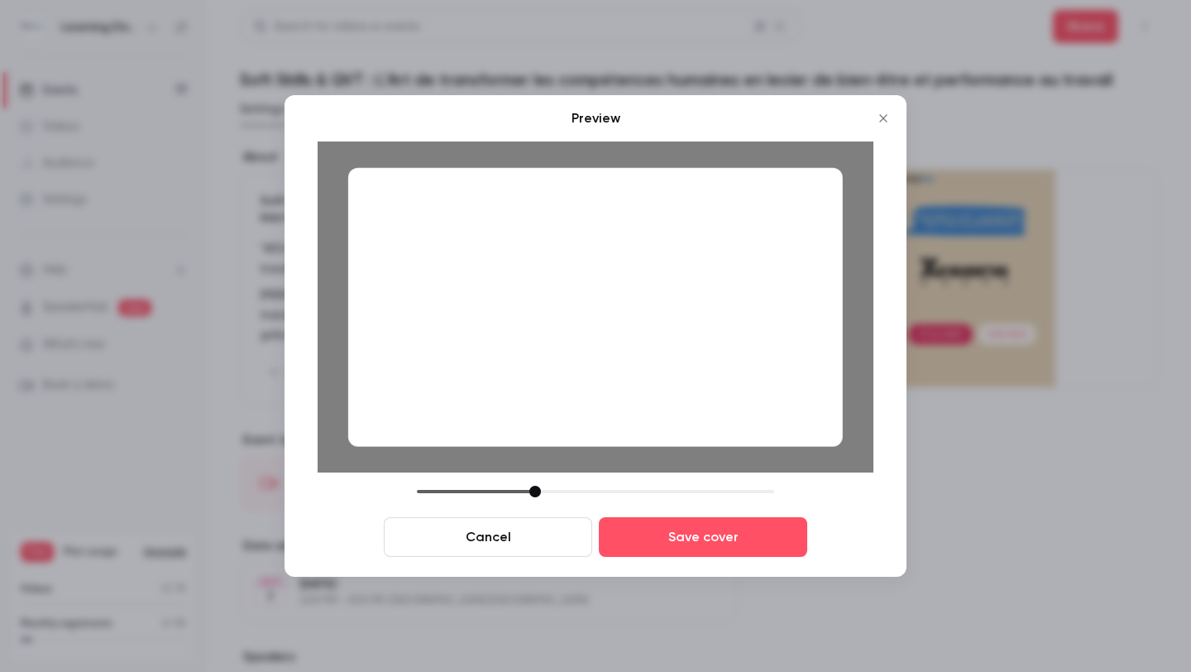
click at [680, 370] on div at bounding box center [595, 307] width 495 height 279
drag, startPoint x: 533, startPoint y: 493, endPoint x: 523, endPoint y: 493, distance: 9.9
click at [523, 493] on div at bounding box center [525, 492] width 12 height 12
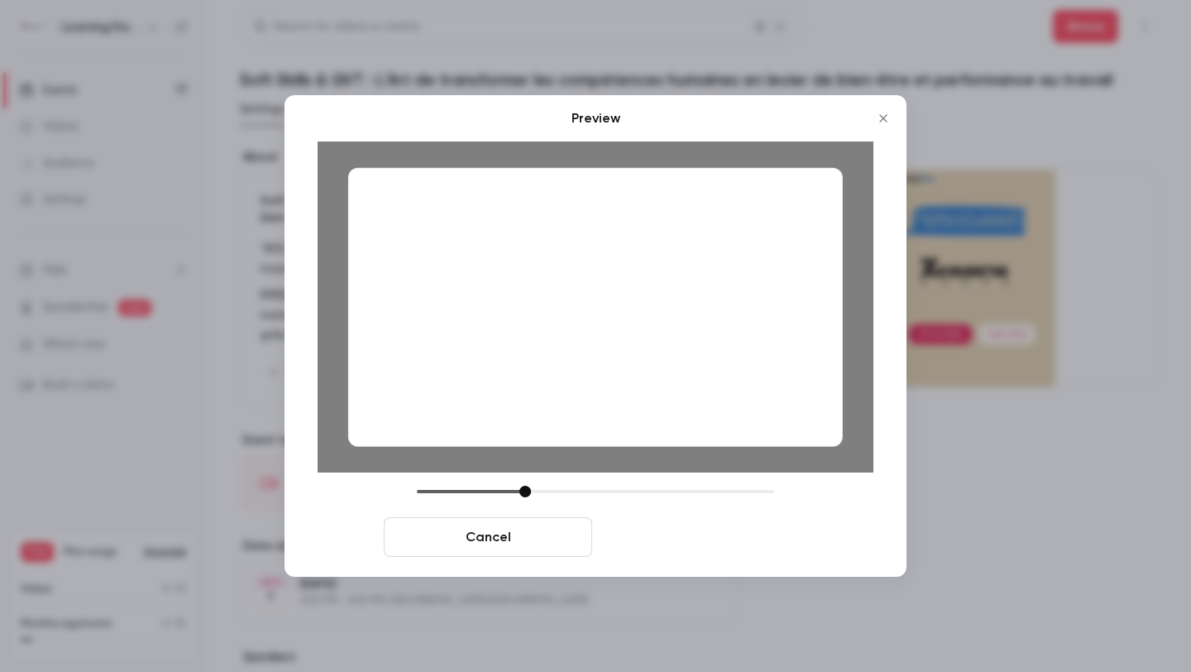
click at [686, 541] on button "Save cover" at bounding box center [703, 537] width 208 height 40
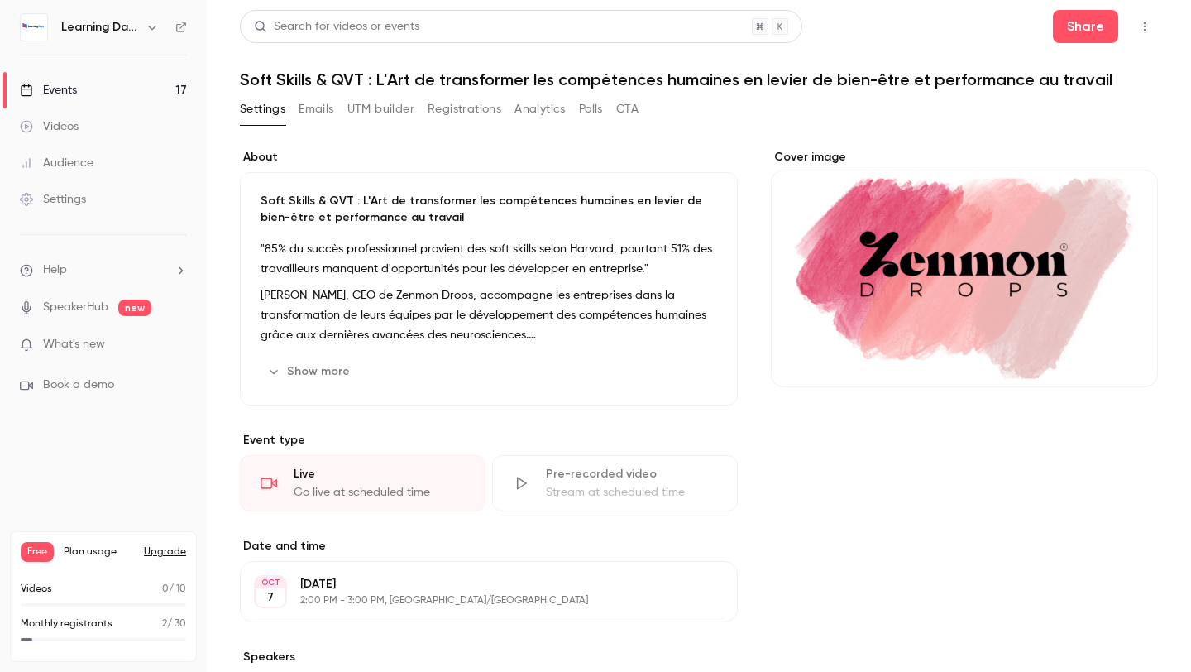
click at [891, 452] on div "Cover image" at bounding box center [964, 509] width 387 height 720
click at [123, 92] on link "Events 17" at bounding box center [103, 90] width 207 height 36
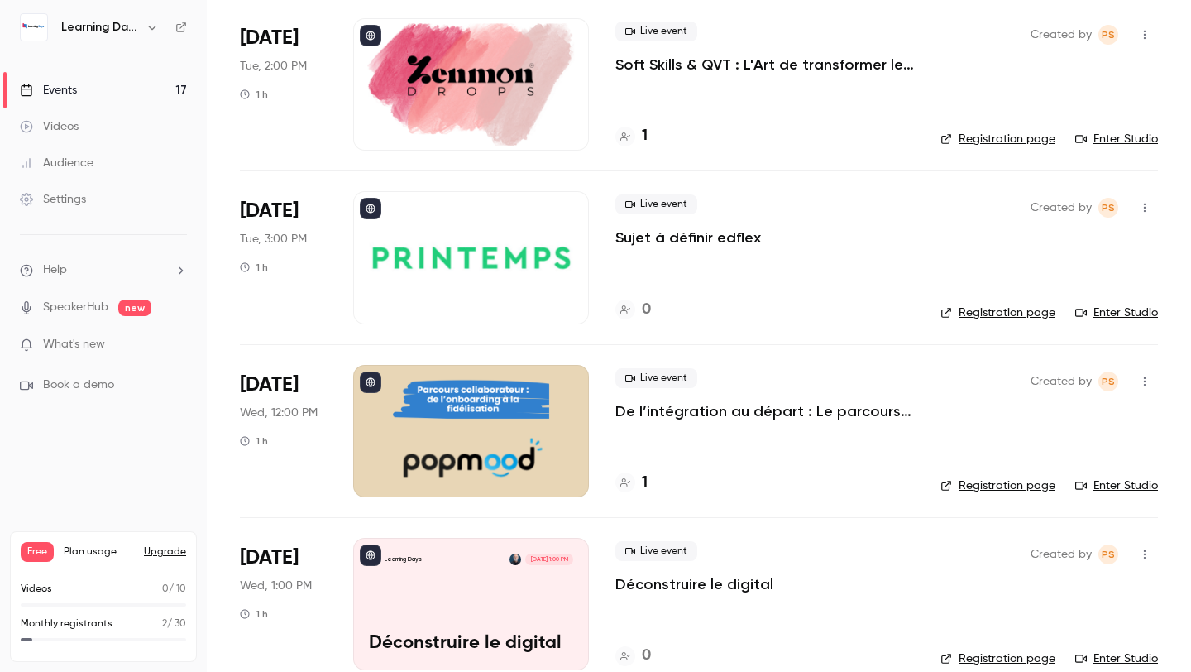
scroll to position [548, 0]
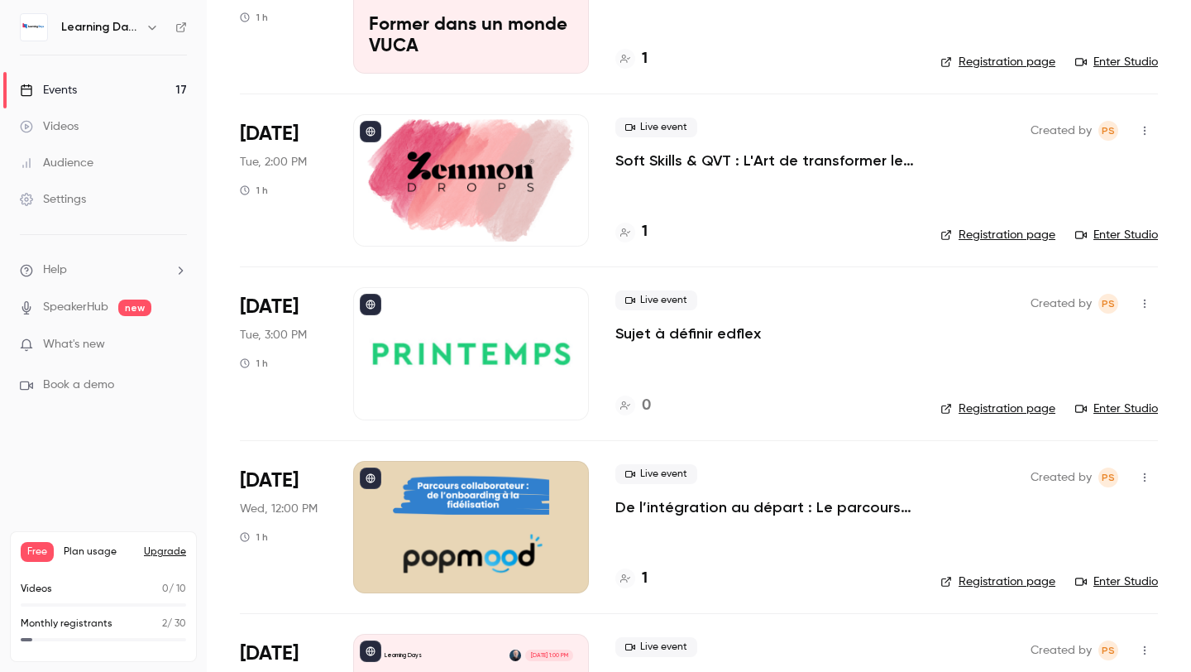
click at [487, 422] on li "[DATE] Tue, 3:00 PM 1 h Live event Sujet à définir edflex 0 Created by PS Regis…" at bounding box center [699, 352] width 918 height 173
click at [486, 391] on div at bounding box center [471, 353] width 236 height 132
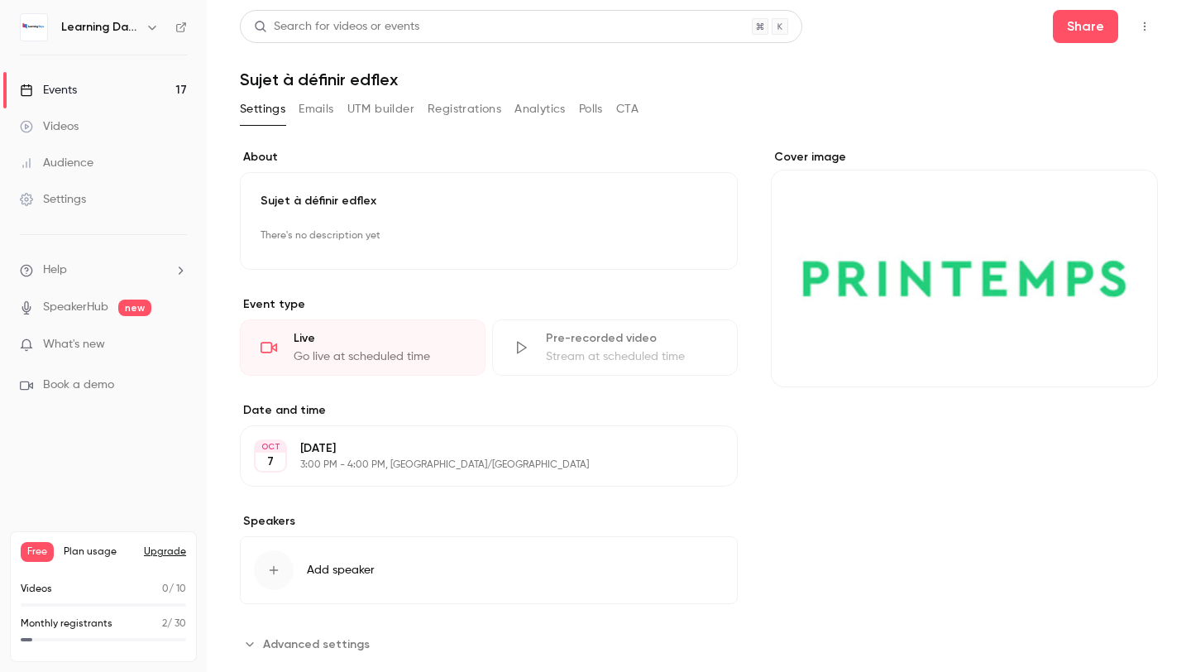
click at [871, 304] on div "Cover image" at bounding box center [964, 268] width 387 height 238
click at [0, 0] on input "Cover image" at bounding box center [0, 0] width 0 height 0
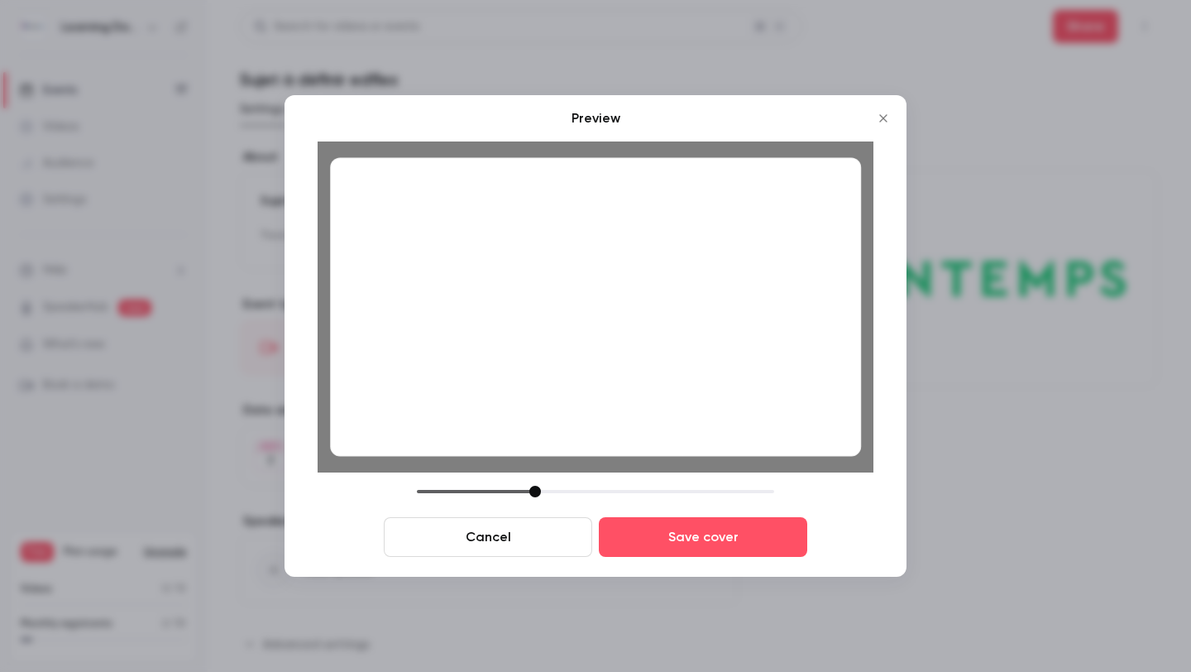
click at [724, 342] on div at bounding box center [595, 307] width 531 height 299
click at [701, 548] on button "Save cover" at bounding box center [703, 537] width 208 height 40
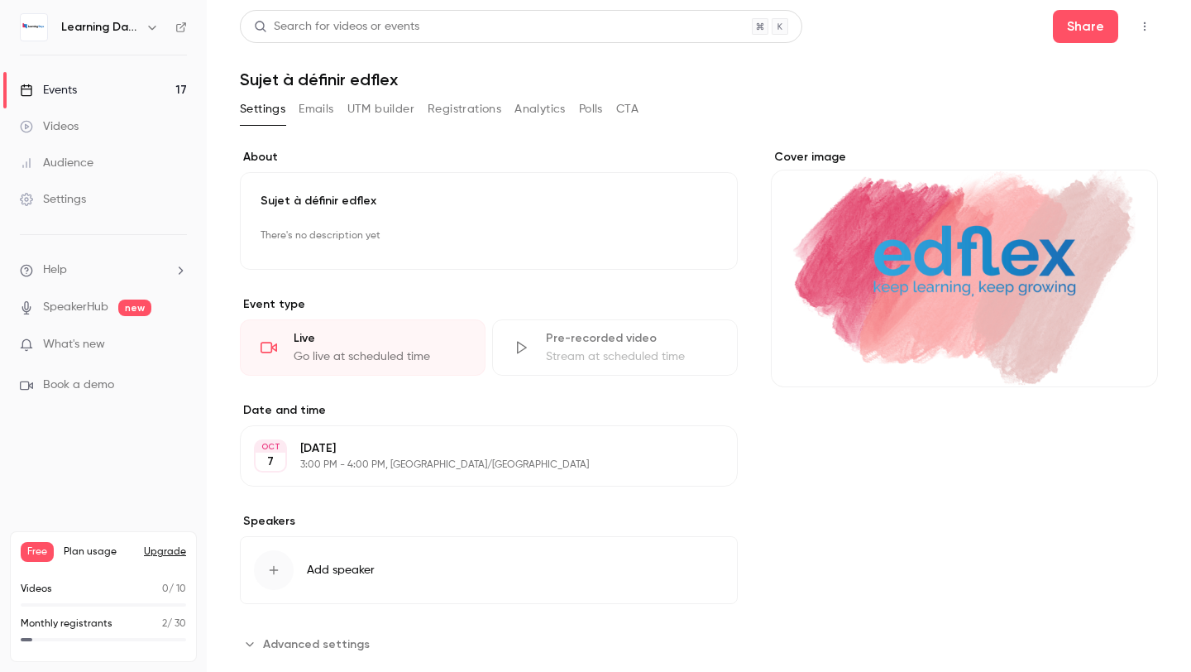
click at [110, 98] on link "Events 17" at bounding box center [103, 90] width 207 height 36
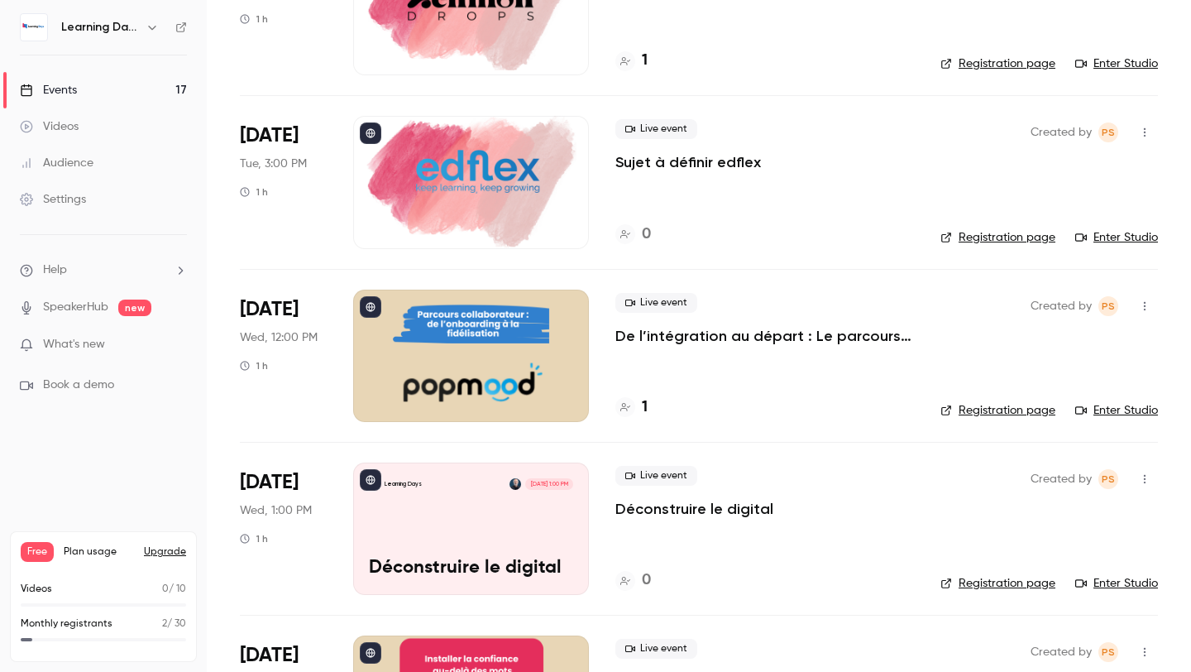
scroll to position [716, 0]
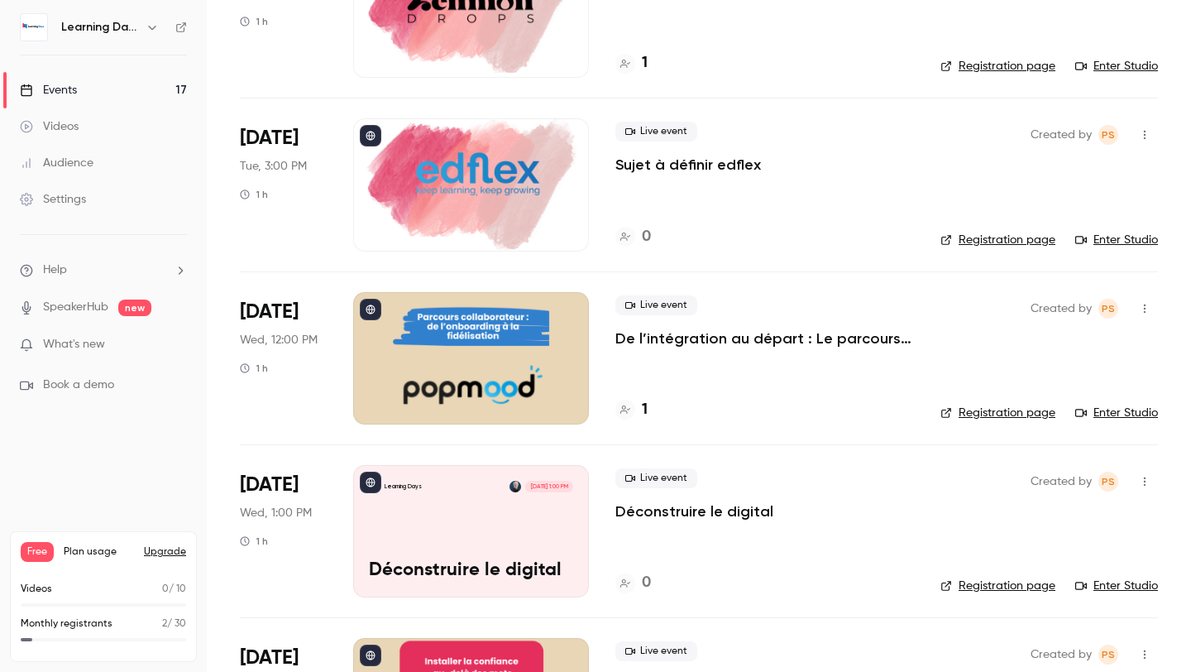
click at [517, 387] on div at bounding box center [471, 358] width 236 height 132
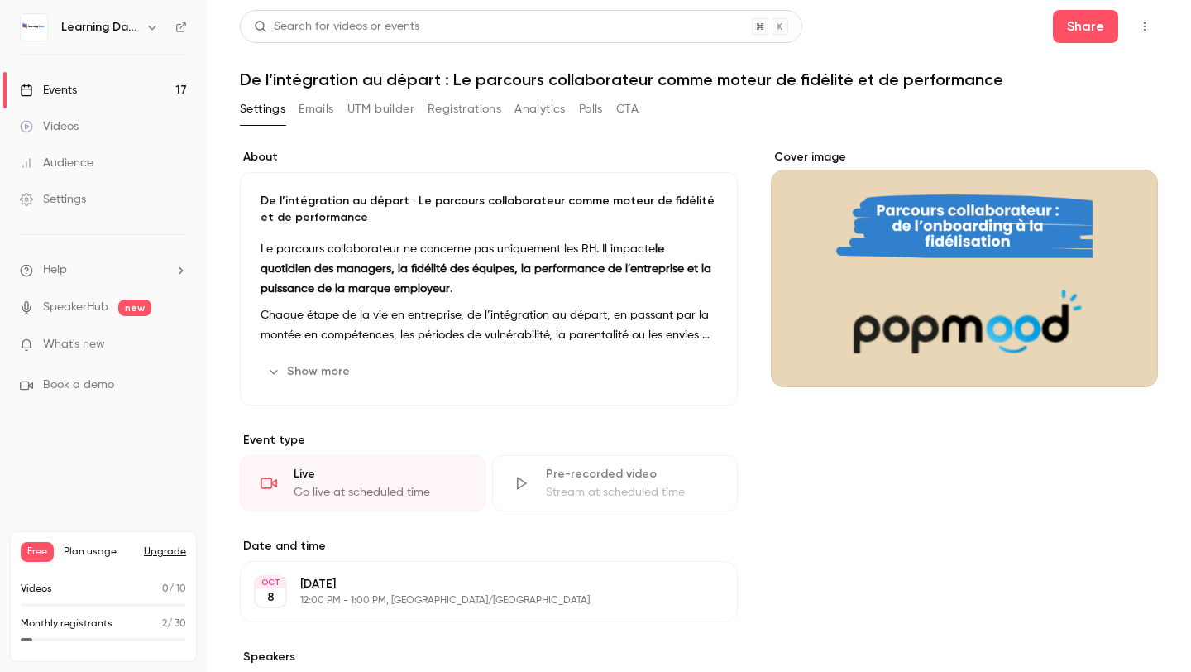
click at [942, 337] on div "Cover image" at bounding box center [964, 268] width 387 height 238
click at [0, 0] on input "Cover image" at bounding box center [0, 0] width 0 height 0
click at [878, 285] on div "Cover image" at bounding box center [964, 268] width 387 height 238
click at [0, 0] on input "Cover image" at bounding box center [0, 0] width 0 height 0
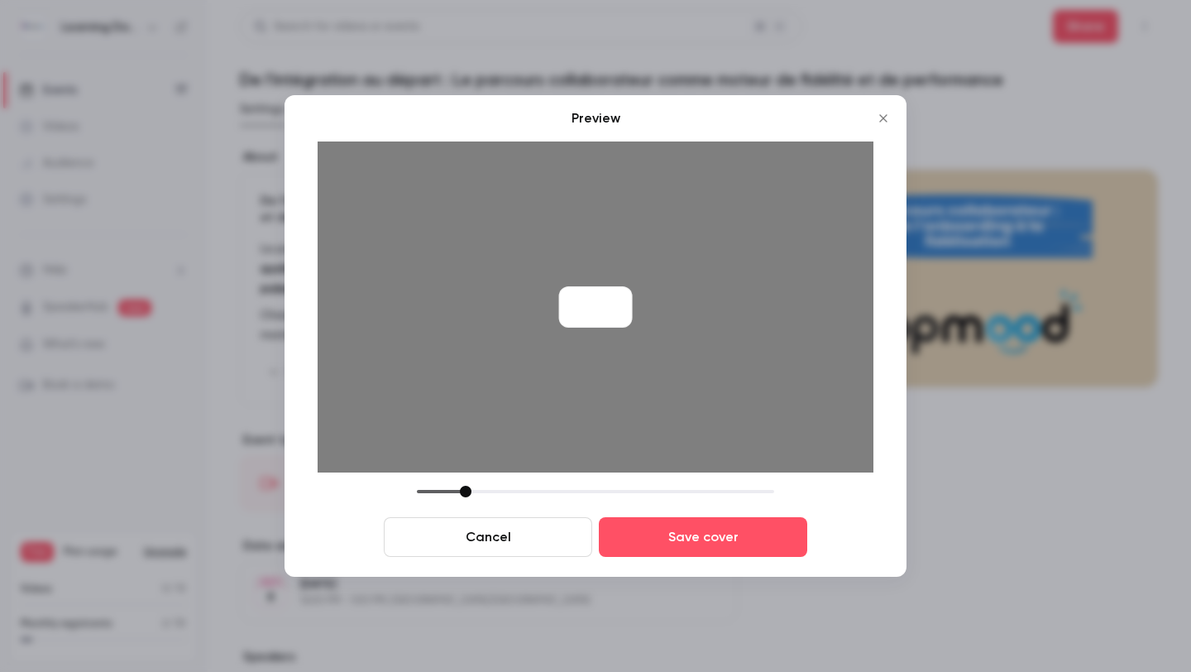
drag, startPoint x: 534, startPoint y: 486, endPoint x: 464, endPoint y: 478, distance: 70.7
click at [465, 478] on div "Preview Cancel Save cover" at bounding box center [596, 332] width 556 height 448
click at [773, 542] on button "Save cover" at bounding box center [703, 537] width 208 height 40
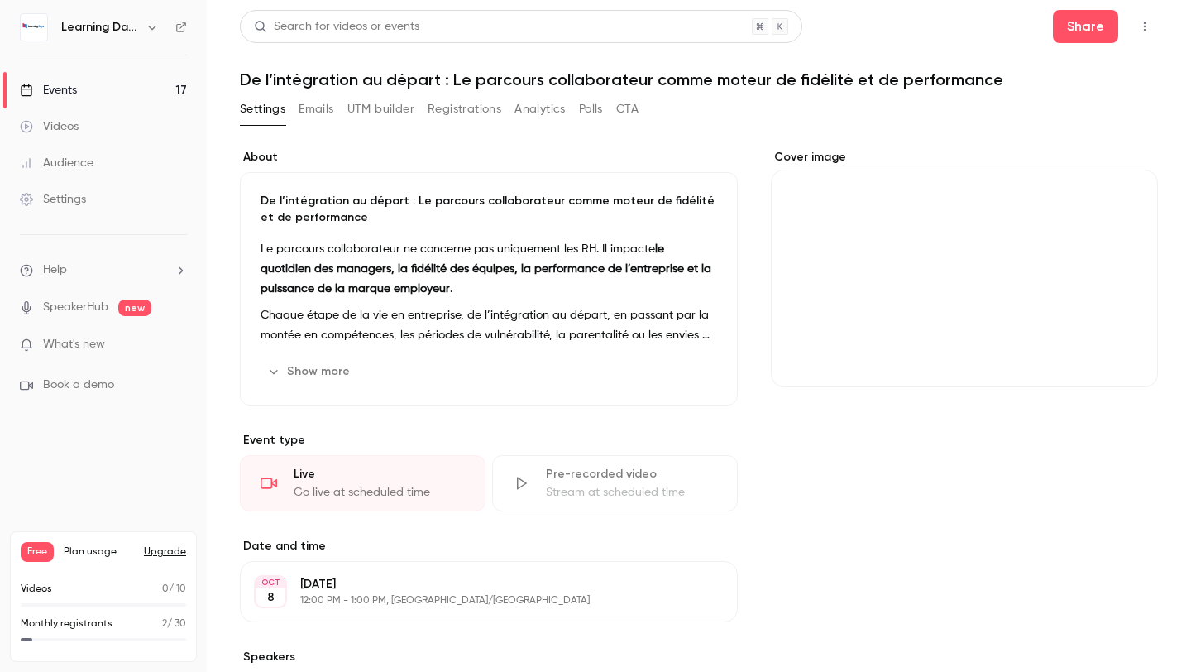
click at [902, 285] on div "Cover image" at bounding box center [964, 268] width 387 height 238
click at [0, 0] on input "Cover image" at bounding box center [0, 0] width 0 height 0
click at [943, 476] on div "Cover image" at bounding box center [964, 646] width 387 height 994
click at [897, 481] on div "Cover image" at bounding box center [964, 646] width 387 height 994
click at [834, 273] on div "Cover image" at bounding box center [964, 268] width 387 height 238
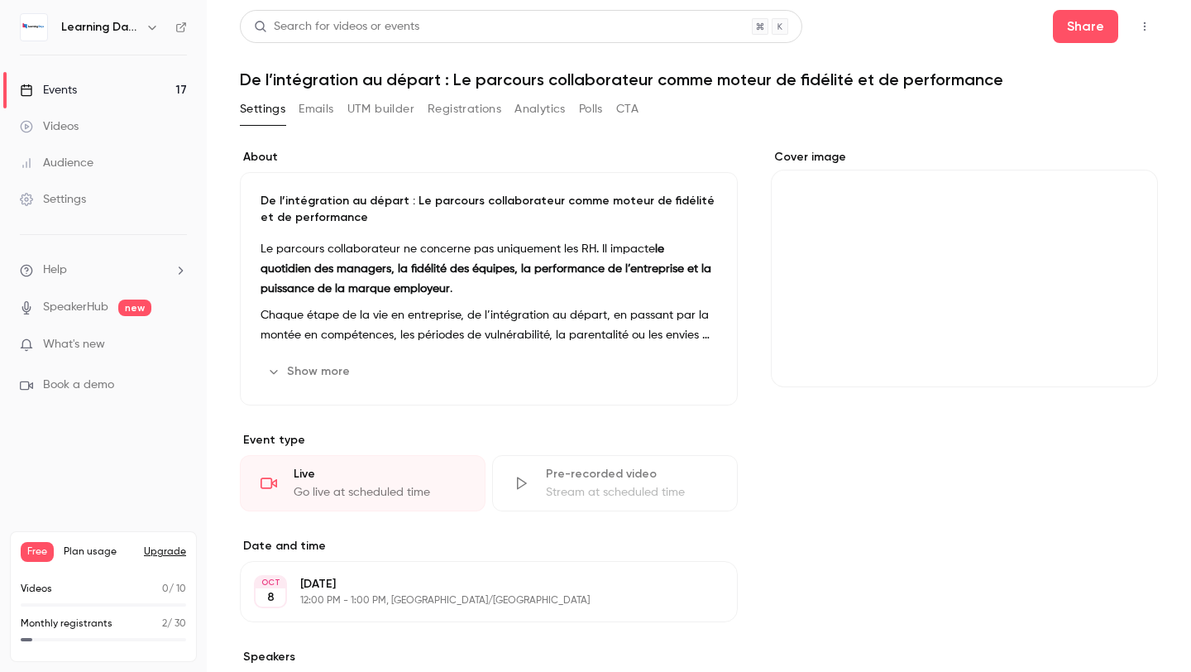
click at [0, 0] on input "Cover image" at bounding box center [0, 0] width 0 height 0
click at [769, 309] on div "About De l’intégration au départ : Le parcours collaborateur comme moteur de fi…" at bounding box center [699, 646] width 918 height 994
click at [878, 309] on div "Cover image" at bounding box center [964, 268] width 387 height 238
click at [0, 0] on input "Cover image" at bounding box center [0, 0] width 0 height 0
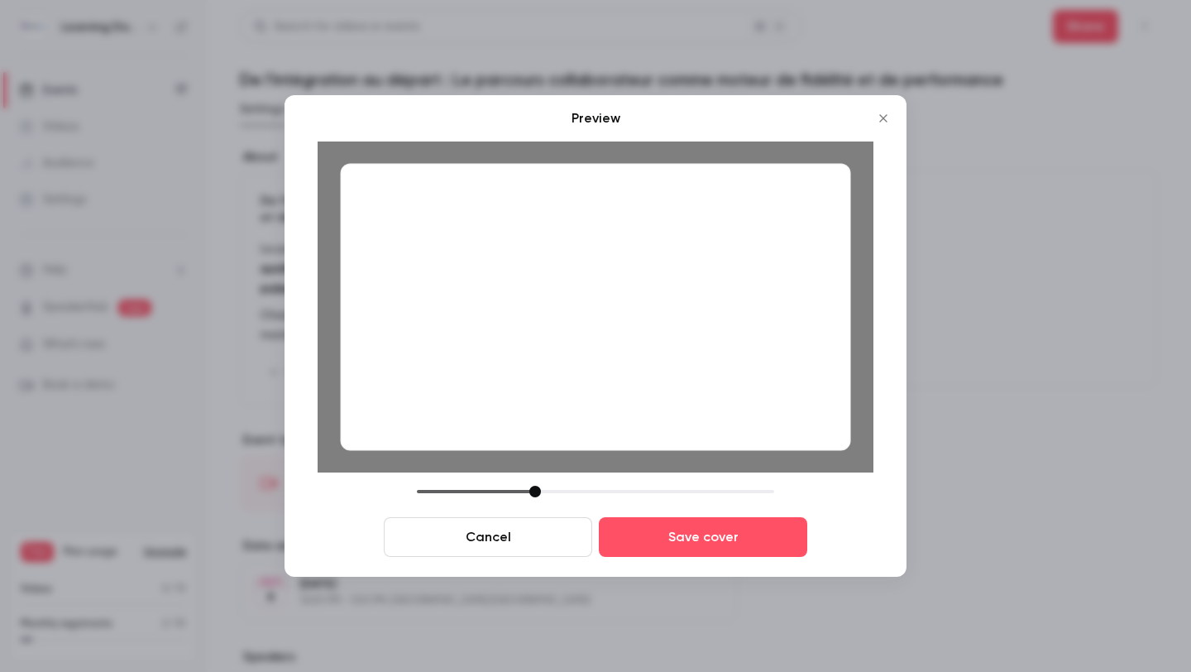
click at [679, 412] on div at bounding box center [596, 307] width 510 height 287
click at [666, 541] on button "Save cover" at bounding box center [703, 537] width 208 height 40
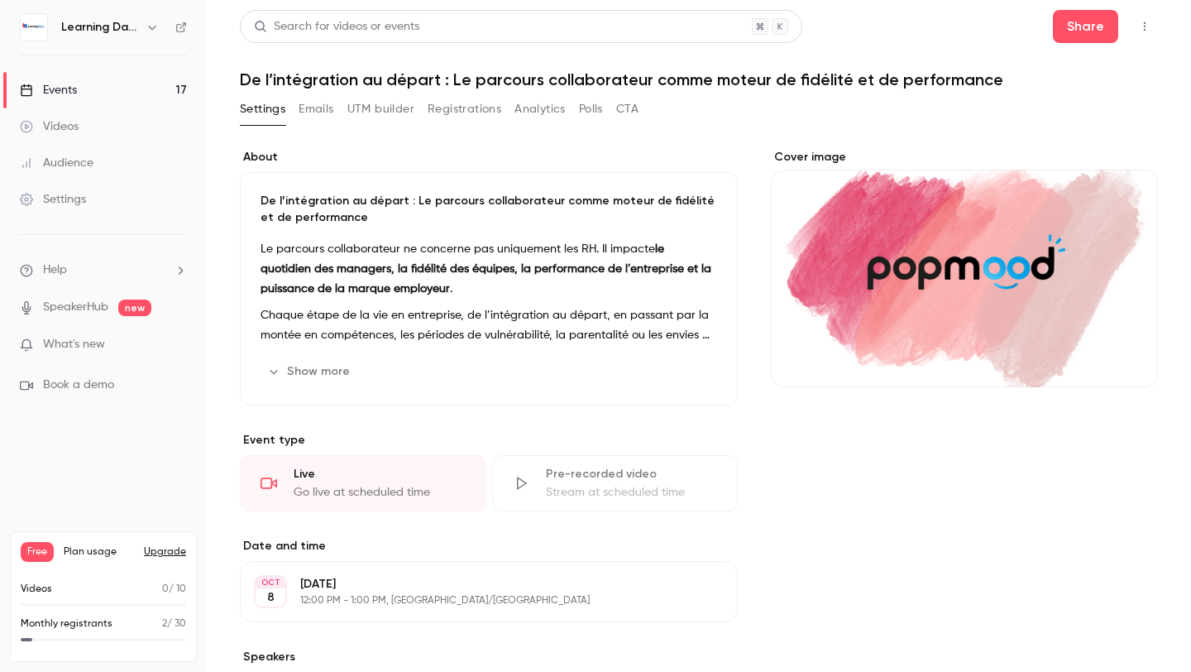
click at [65, 98] on link "Events 17" at bounding box center [103, 90] width 207 height 36
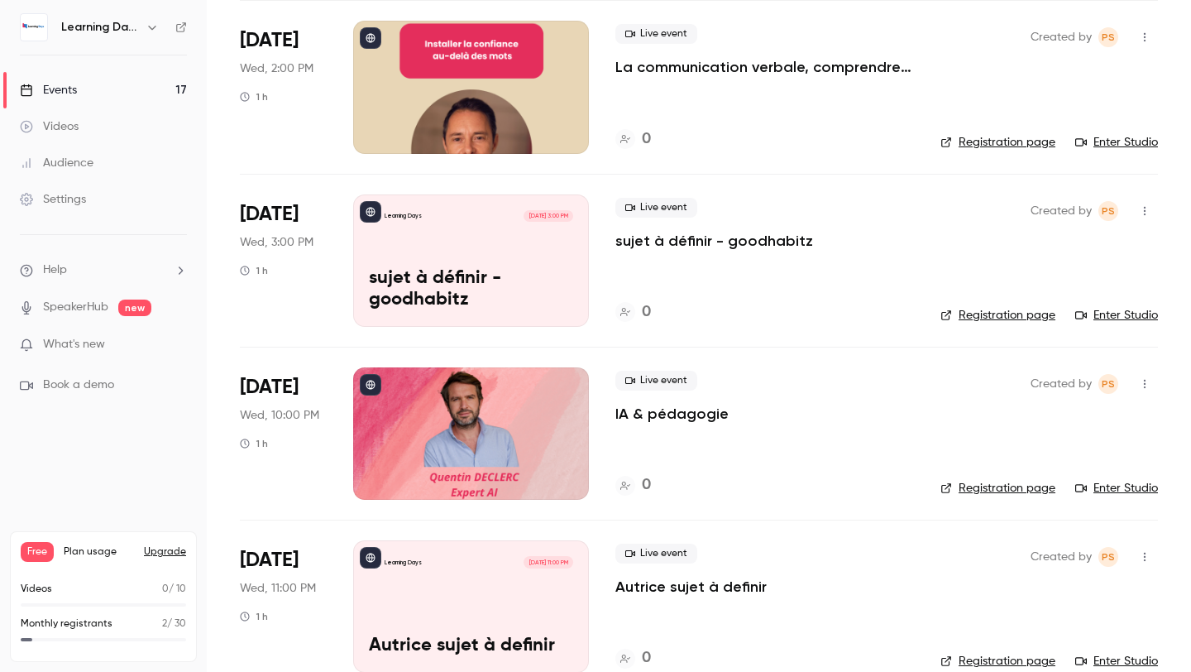
scroll to position [1337, 0]
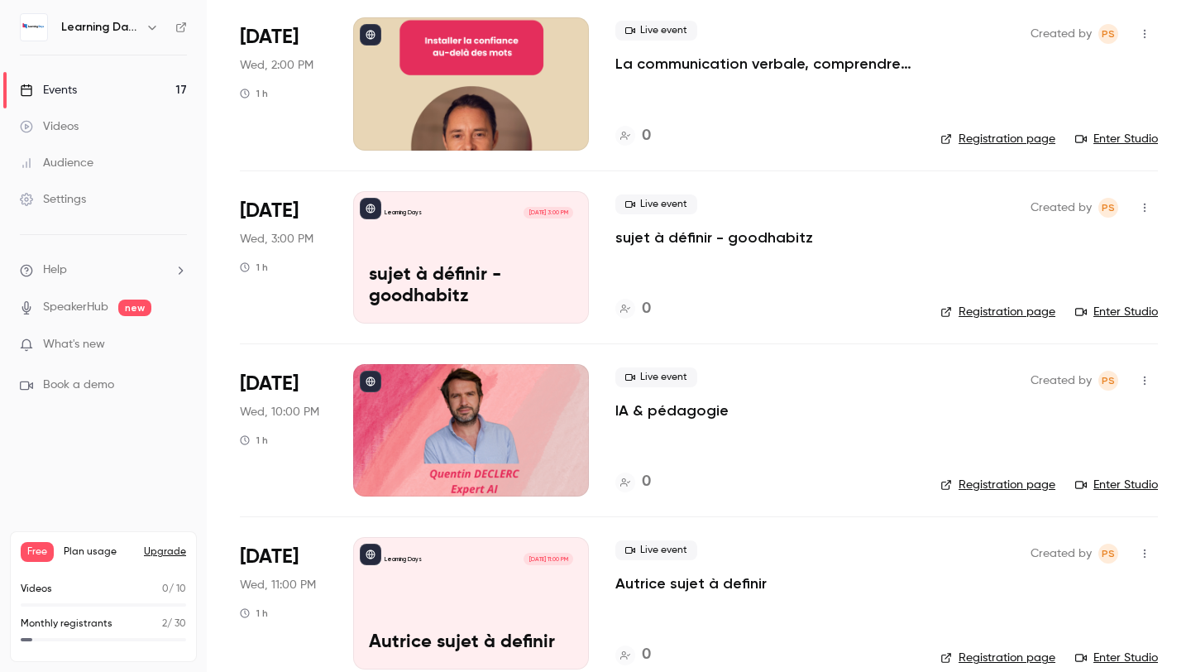
click at [493, 290] on p "sujet à définir - goodhabitz" at bounding box center [471, 286] width 204 height 43
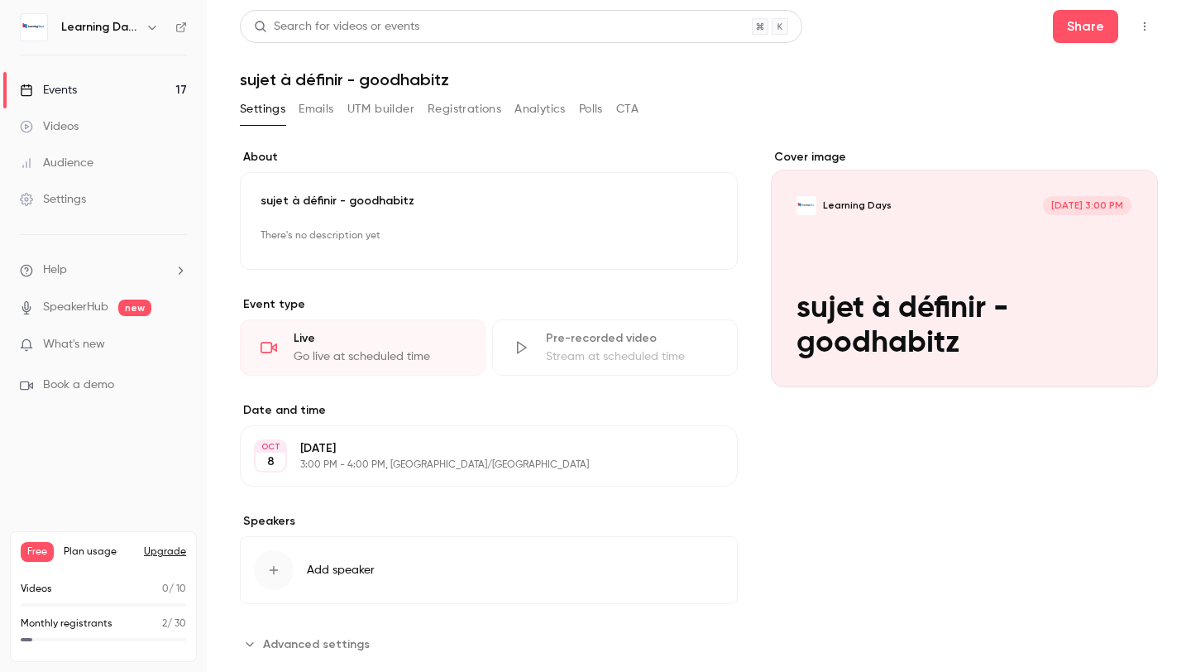
click at [950, 235] on div "Cover image" at bounding box center [964, 268] width 387 height 238
click at [0, 0] on input "Learning Days [DATE] 3:00 PM sujet à définir - goodhabitz" at bounding box center [0, 0] width 0 height 0
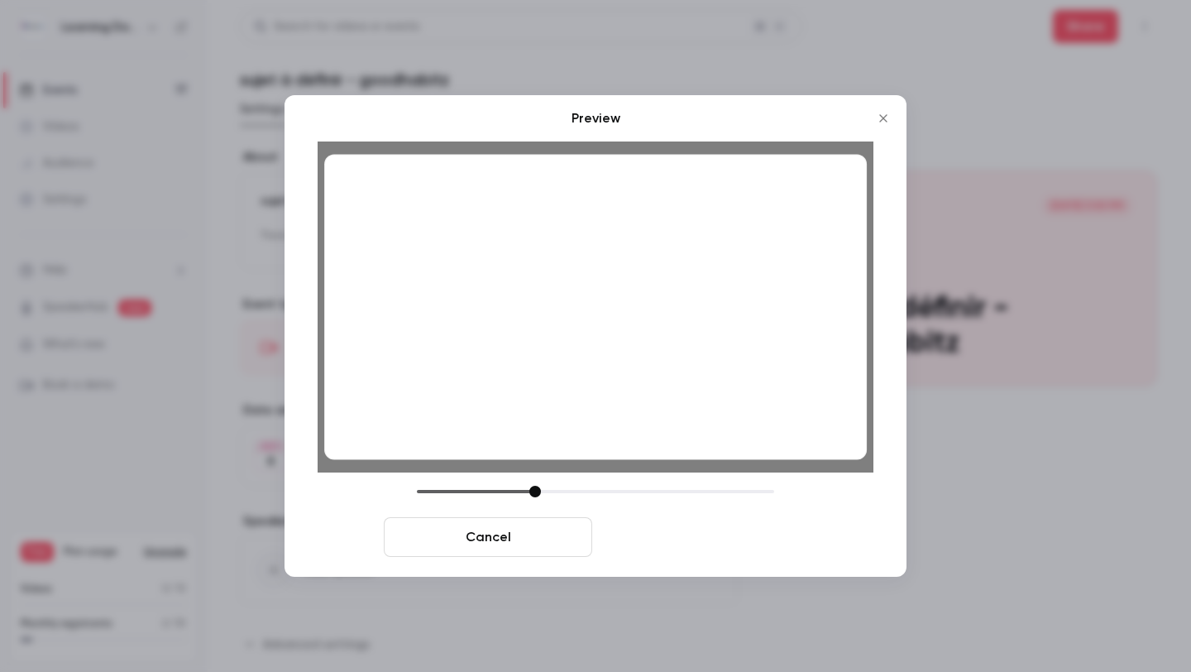
click at [639, 529] on button "Save cover" at bounding box center [703, 537] width 208 height 40
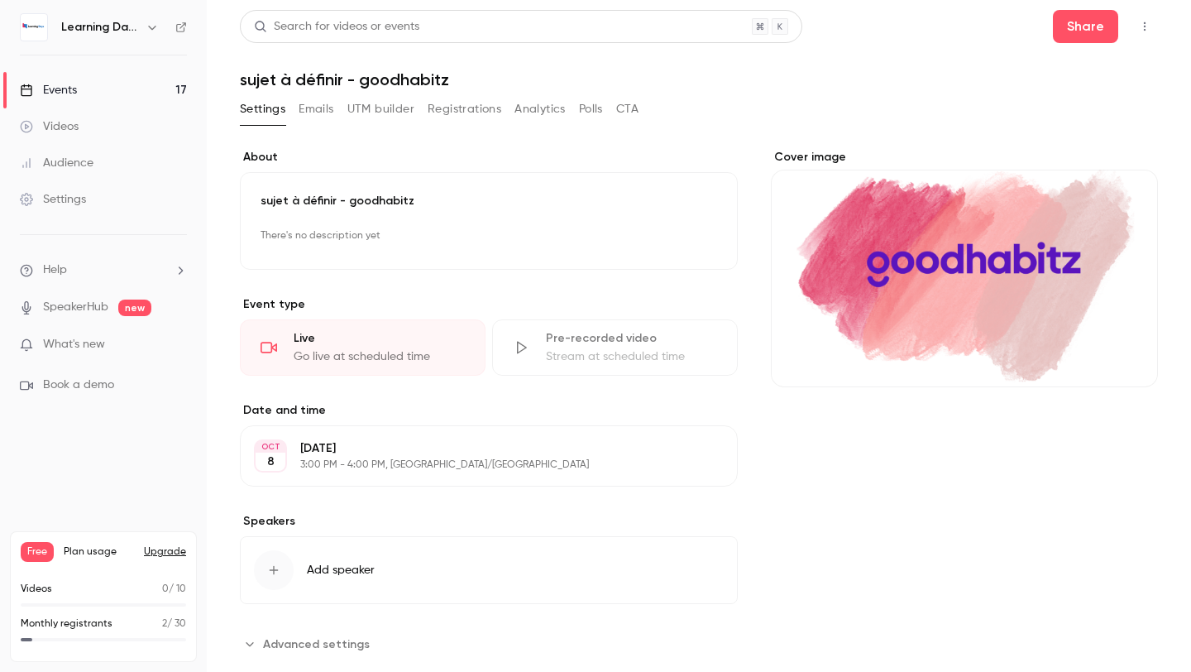
click at [117, 90] on link "Events 17" at bounding box center [103, 90] width 207 height 36
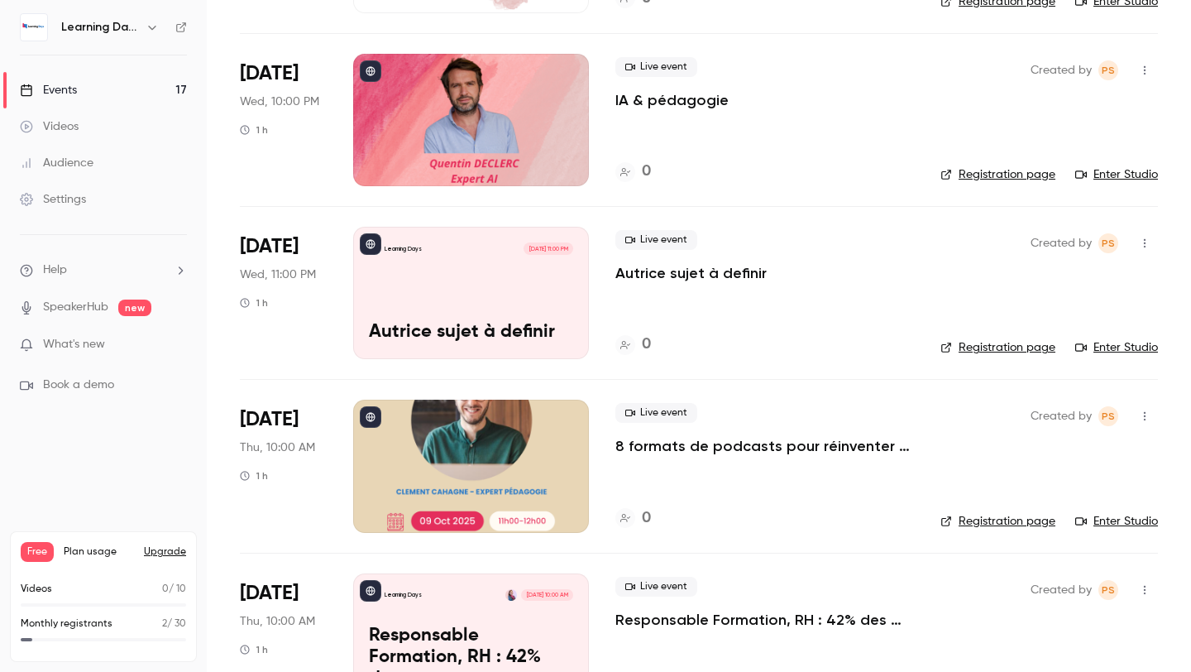
scroll to position [1651, 0]
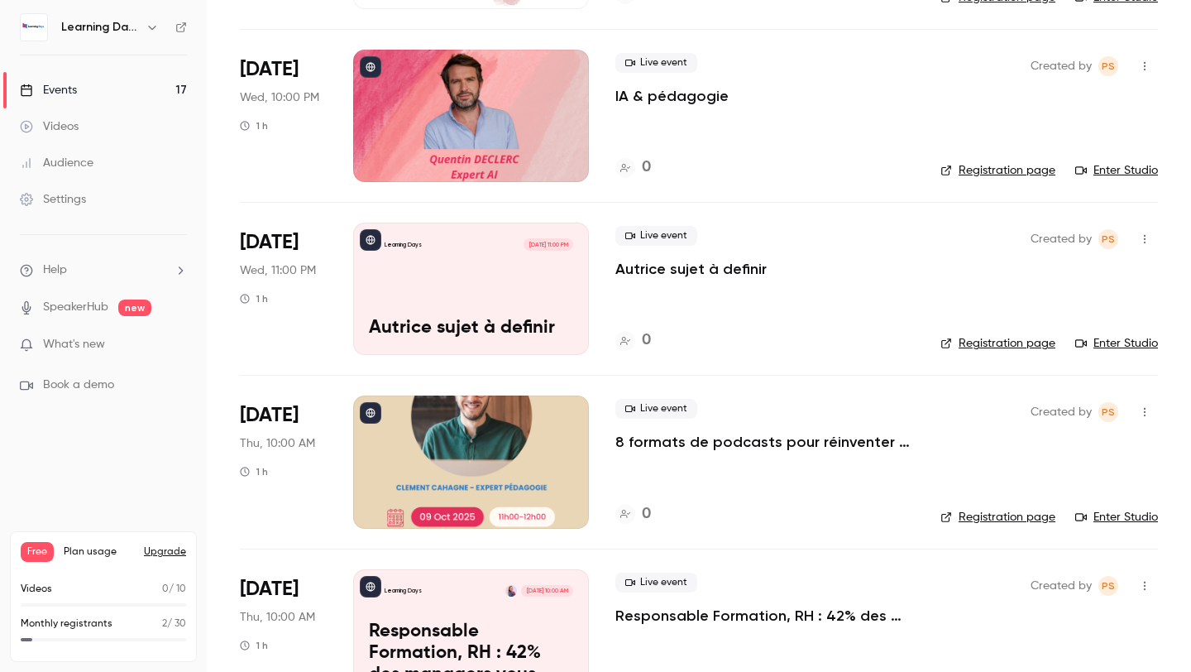
click at [502, 296] on div "Learning Days [DATE] 11:00 PM Autrice sujet à definir" at bounding box center [471, 289] width 236 height 132
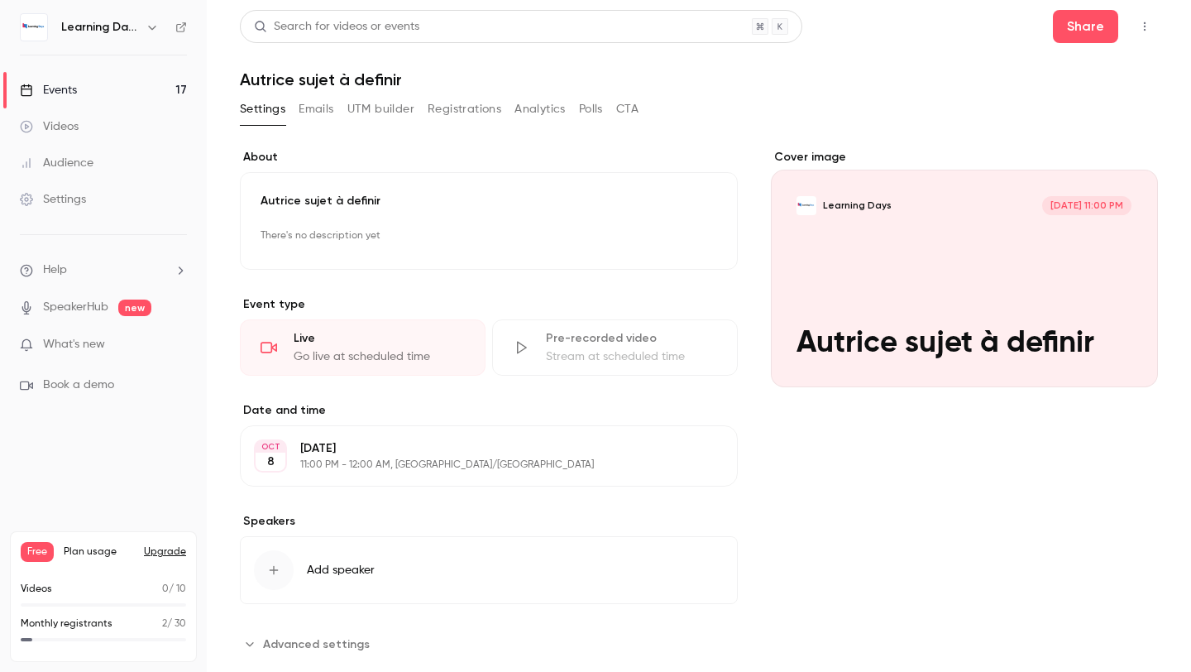
click at [975, 242] on div "Cover image" at bounding box center [964, 268] width 387 height 238
click at [0, 0] on input "Learning Days [DATE] 11:00 PM Autrice sujet à definir" at bounding box center [0, 0] width 0 height 0
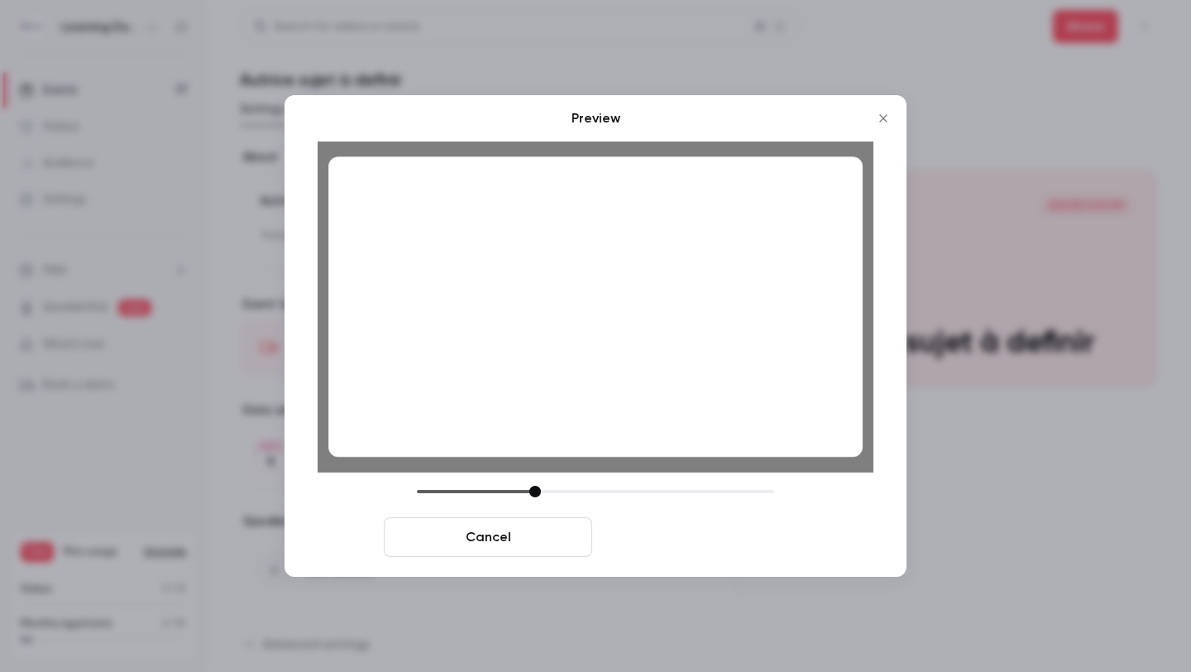
click at [642, 530] on button "Save cover" at bounding box center [703, 537] width 208 height 40
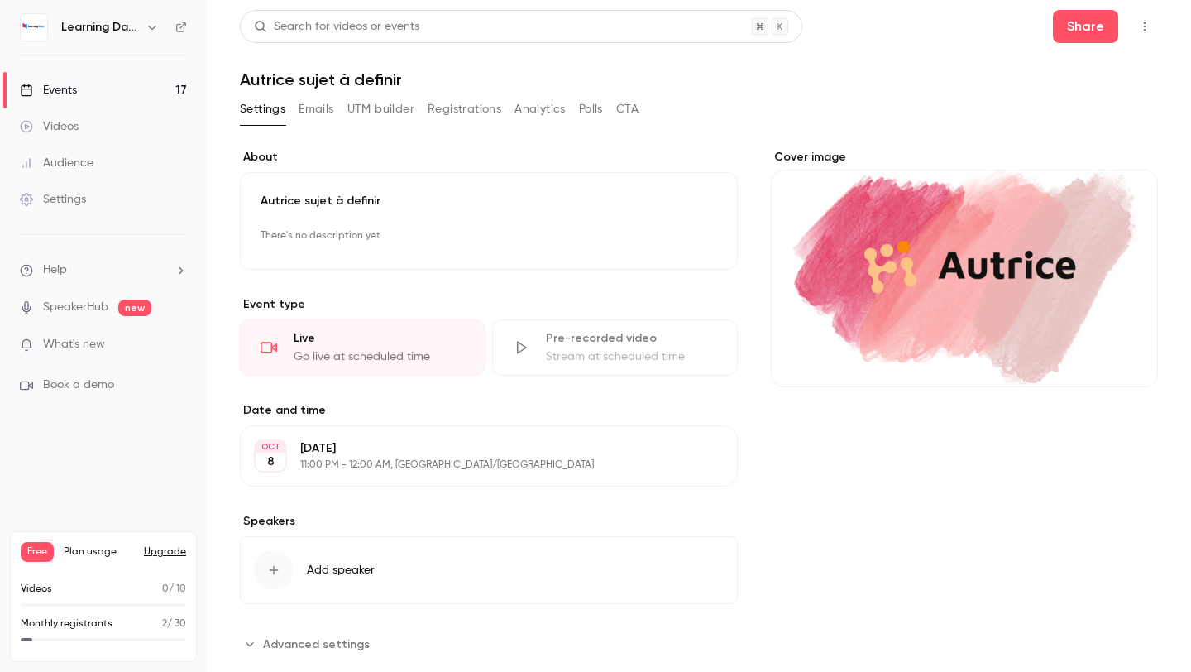
click at [94, 77] on link "Events 17" at bounding box center [103, 90] width 207 height 36
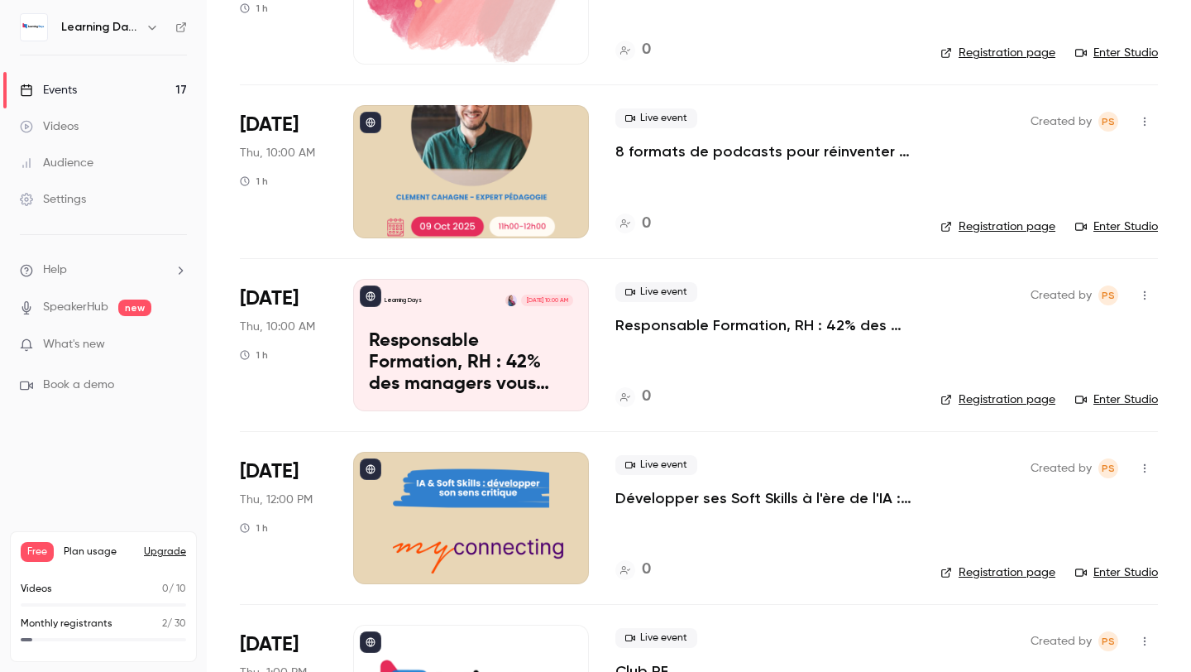
scroll to position [1957, 0]
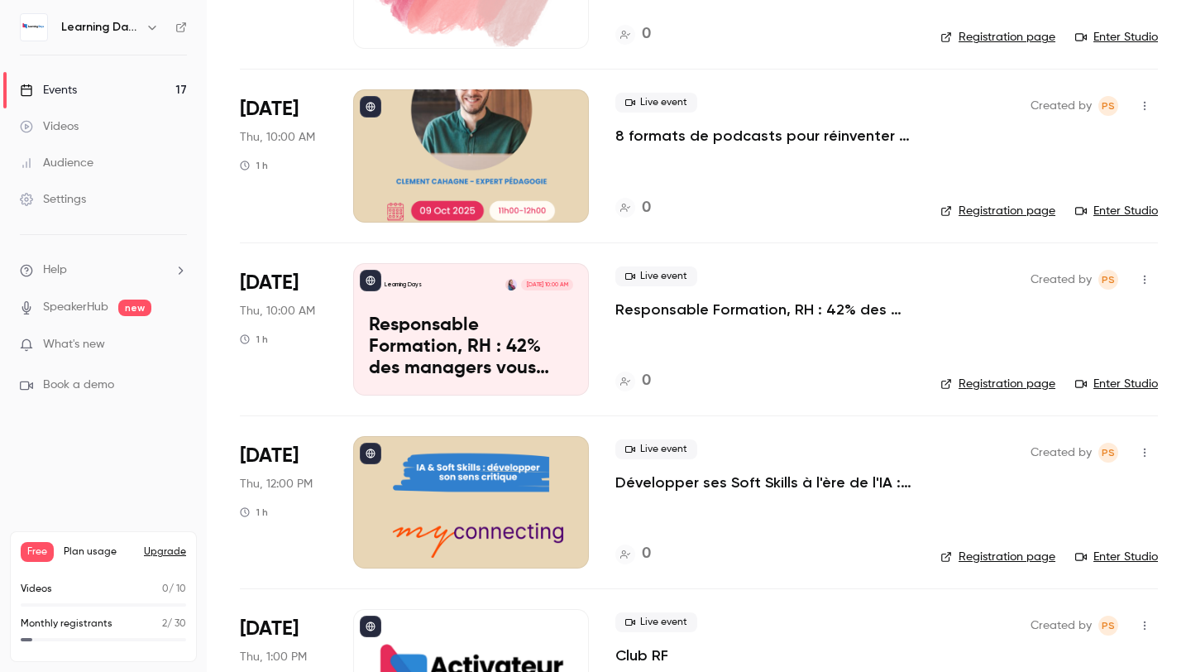
click at [467, 505] on div at bounding box center [471, 502] width 236 height 132
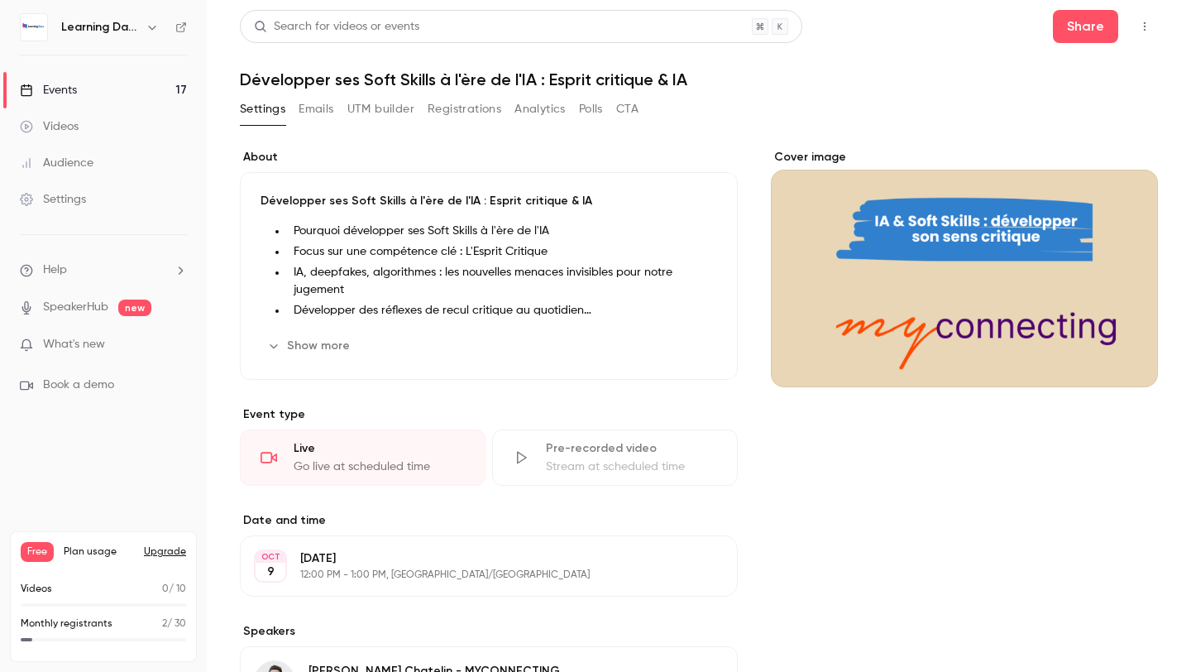
click at [940, 208] on div "Cover image" at bounding box center [964, 268] width 387 height 238
click at [0, 0] on input "Cover image" at bounding box center [0, 0] width 0 height 0
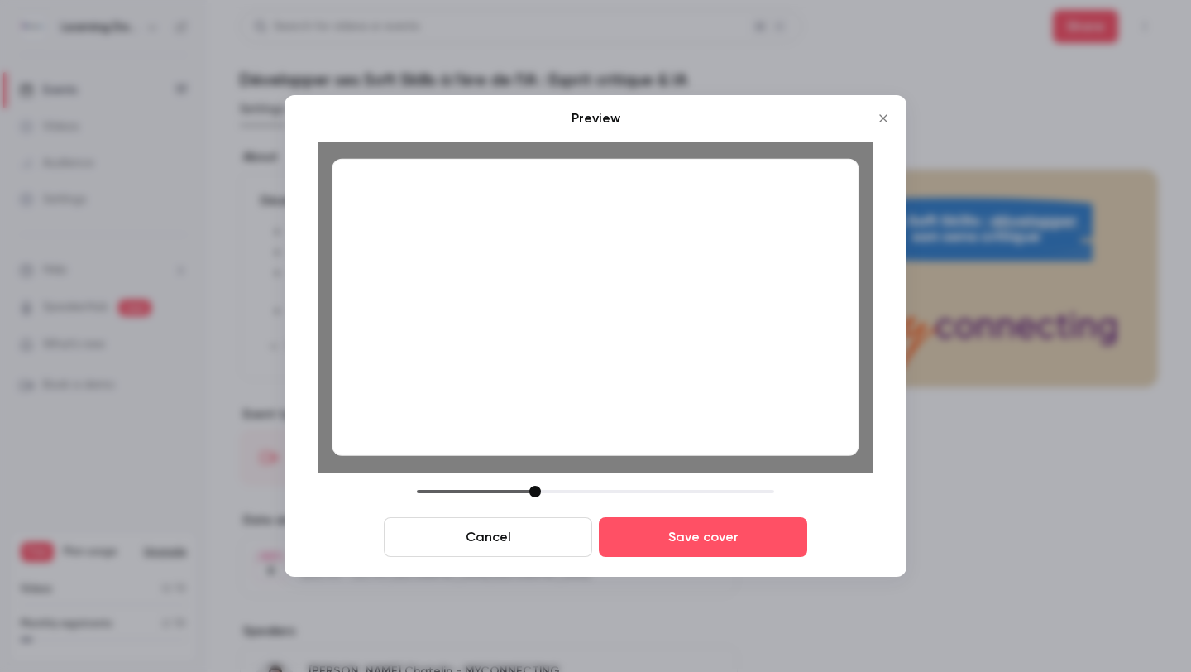
drag, startPoint x: 672, startPoint y: 366, endPoint x: 672, endPoint y: 384, distance: 17.4
click at [672, 384] on div at bounding box center [595, 307] width 527 height 297
click at [666, 550] on button "Save cover" at bounding box center [703, 537] width 208 height 40
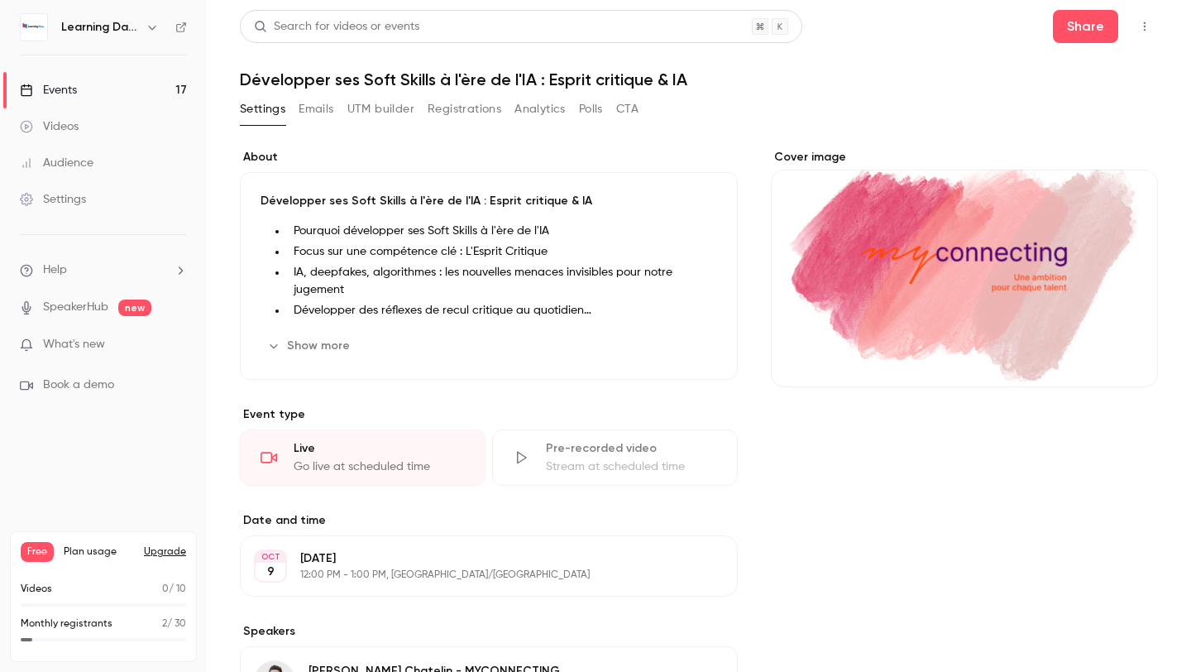
click at [64, 103] on link "Events 17" at bounding box center [103, 90] width 207 height 36
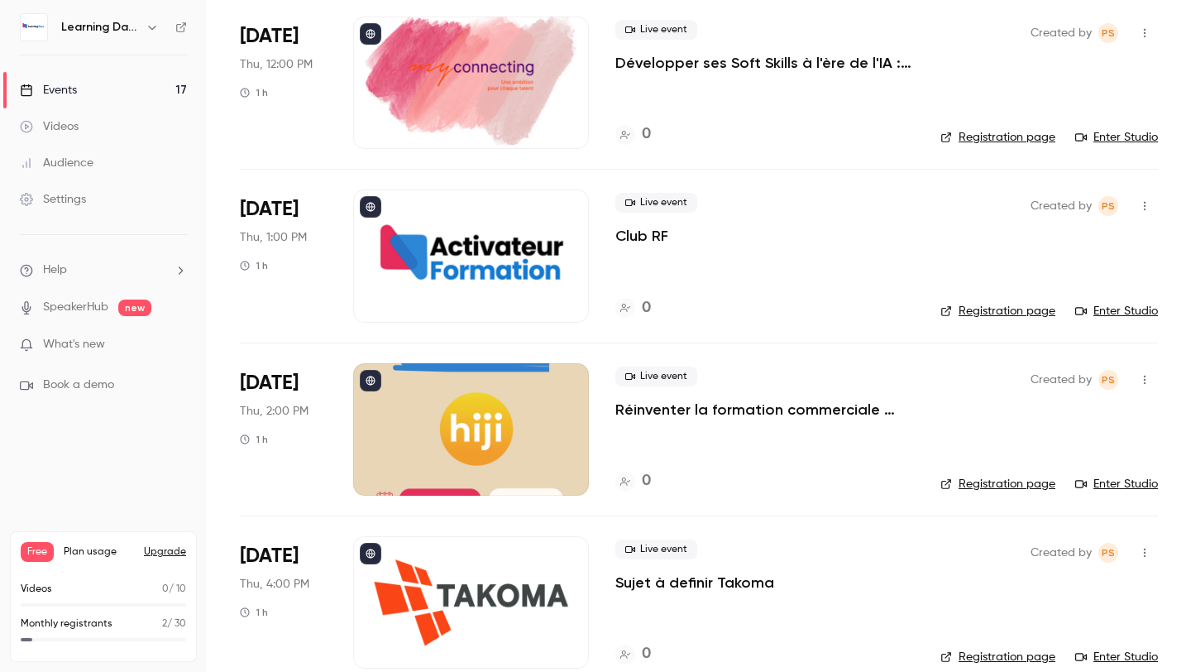
scroll to position [2381, 0]
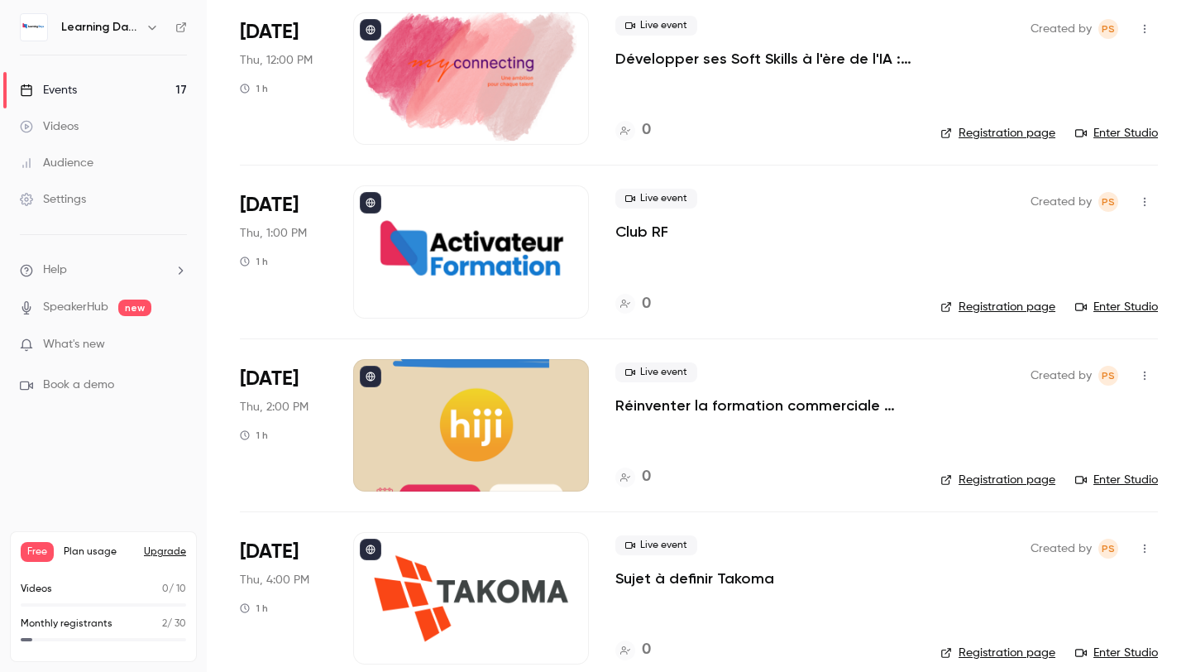
click at [450, 422] on div at bounding box center [471, 425] width 236 height 132
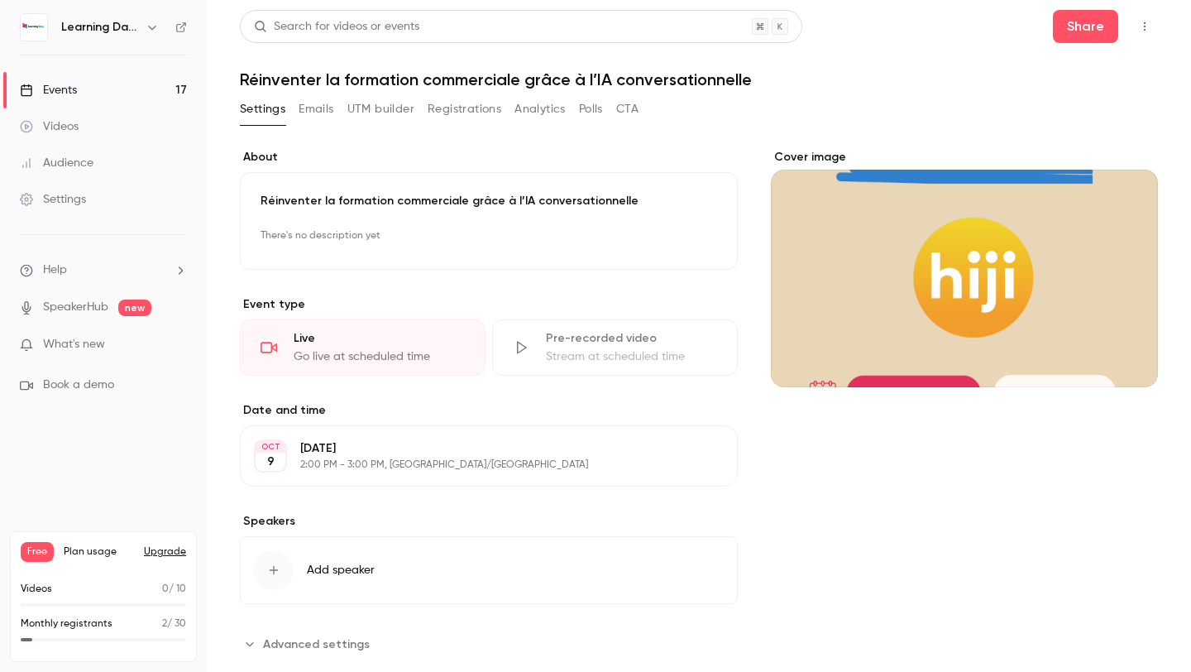
click at [982, 337] on div "Cover image" at bounding box center [964, 268] width 387 height 238
click at [0, 0] on input "Cover image" at bounding box center [0, 0] width 0 height 0
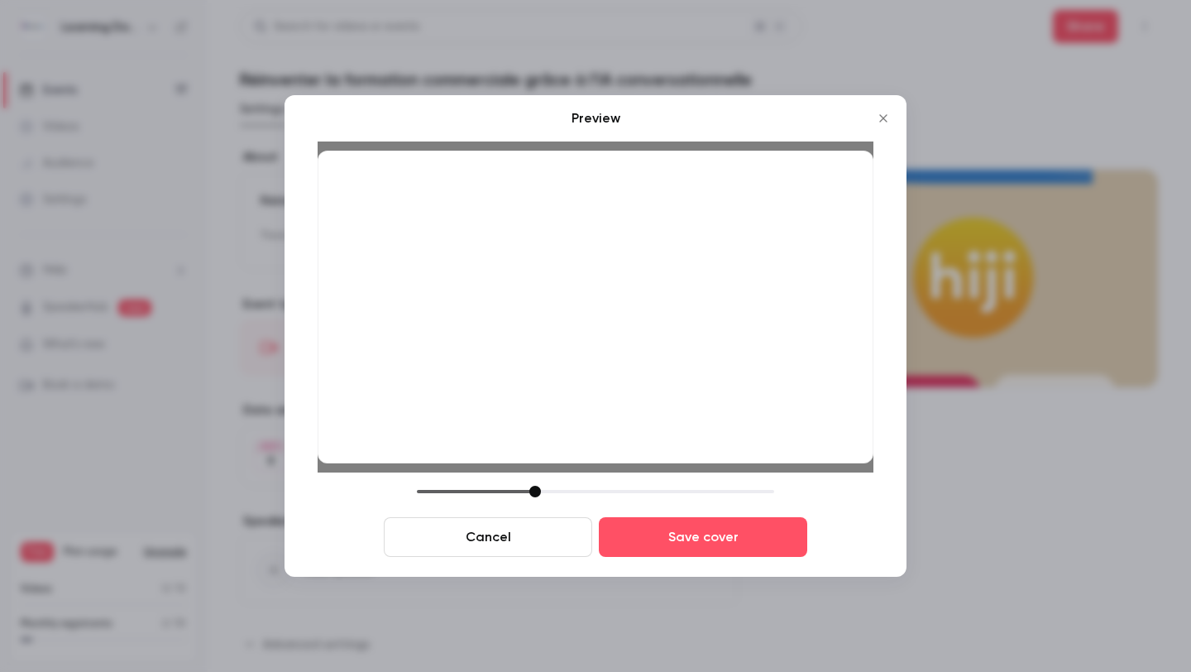
click at [744, 385] on div at bounding box center [596, 307] width 556 height 313
click at [720, 548] on button "Save cover" at bounding box center [703, 537] width 208 height 40
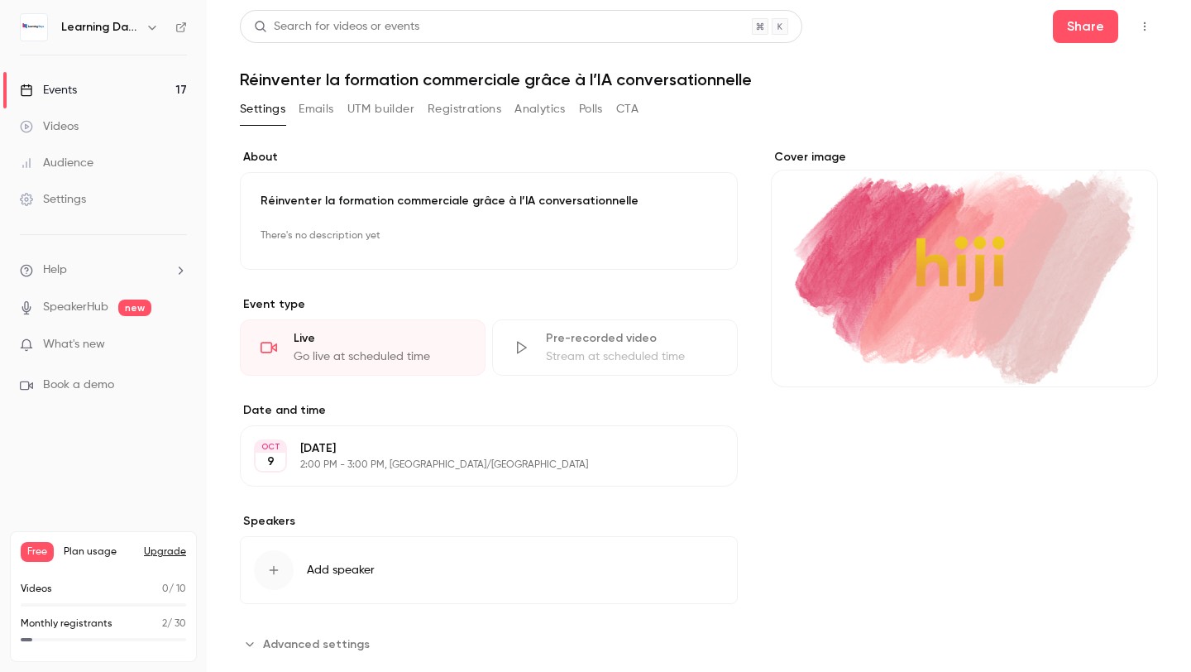
click at [1002, 213] on div "Cover image" at bounding box center [964, 268] width 387 height 238
click at [0, 0] on input "Cover image" at bounding box center [0, 0] width 0 height 0
click at [94, 86] on link "Events 17" at bounding box center [103, 90] width 207 height 36
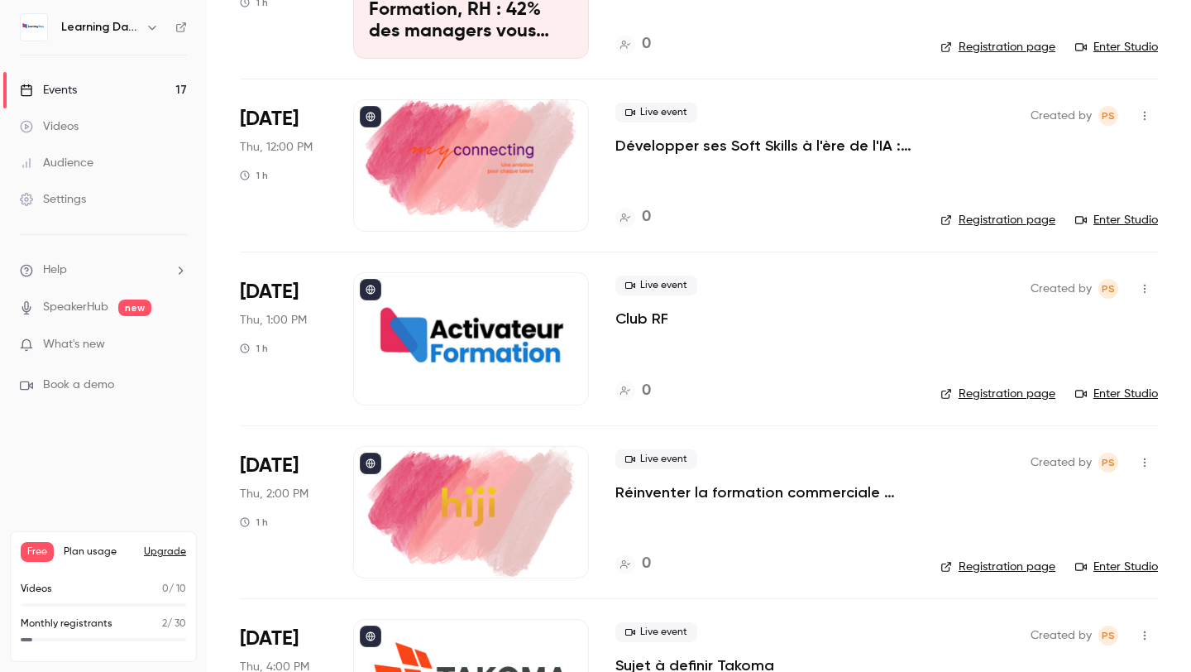
scroll to position [2403, 0]
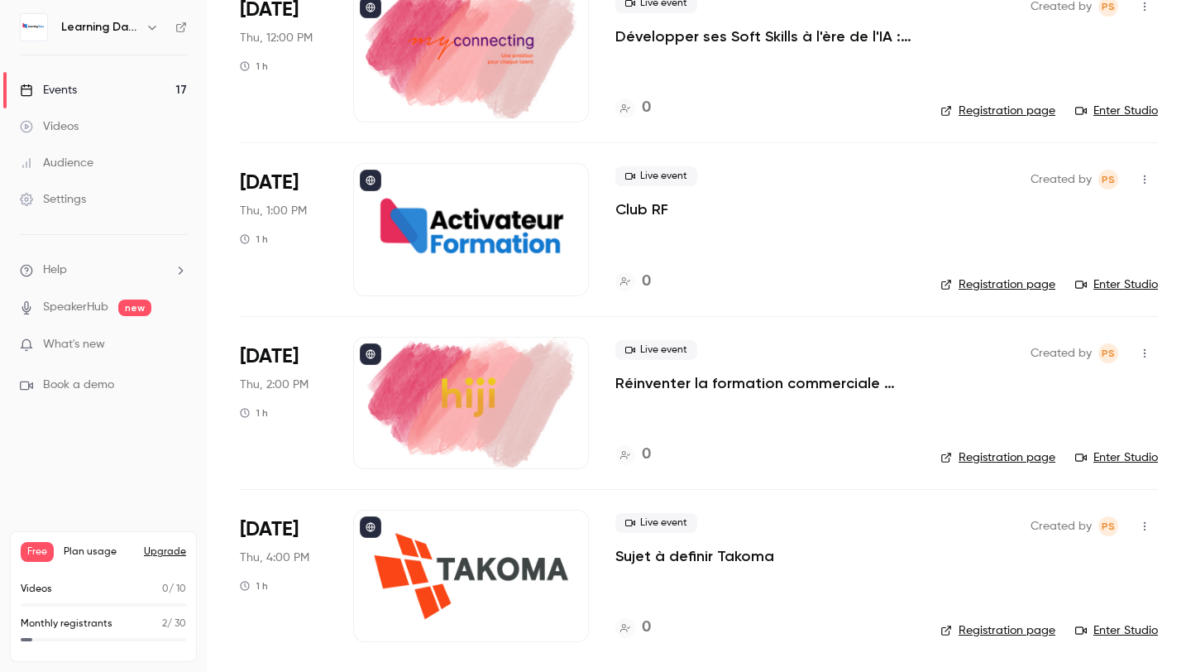
click at [447, 558] on div at bounding box center [471, 576] width 236 height 132
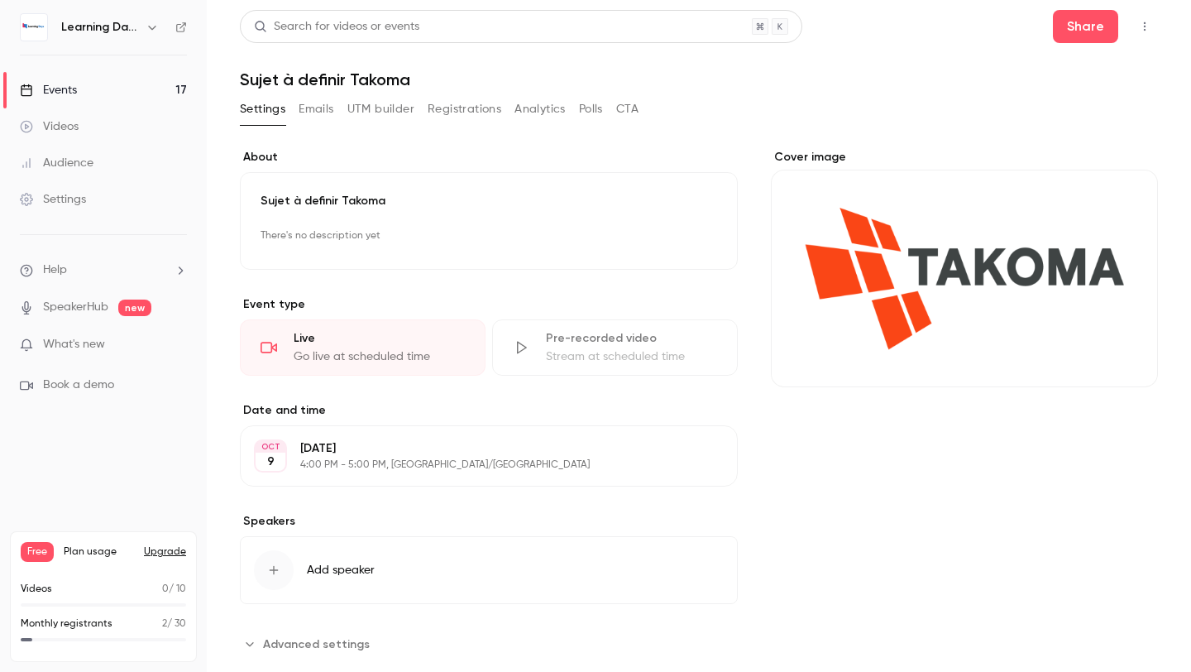
click at [902, 282] on div "Cover image" at bounding box center [964, 268] width 387 height 238
click at [0, 0] on input "Cover image" at bounding box center [0, 0] width 0 height 0
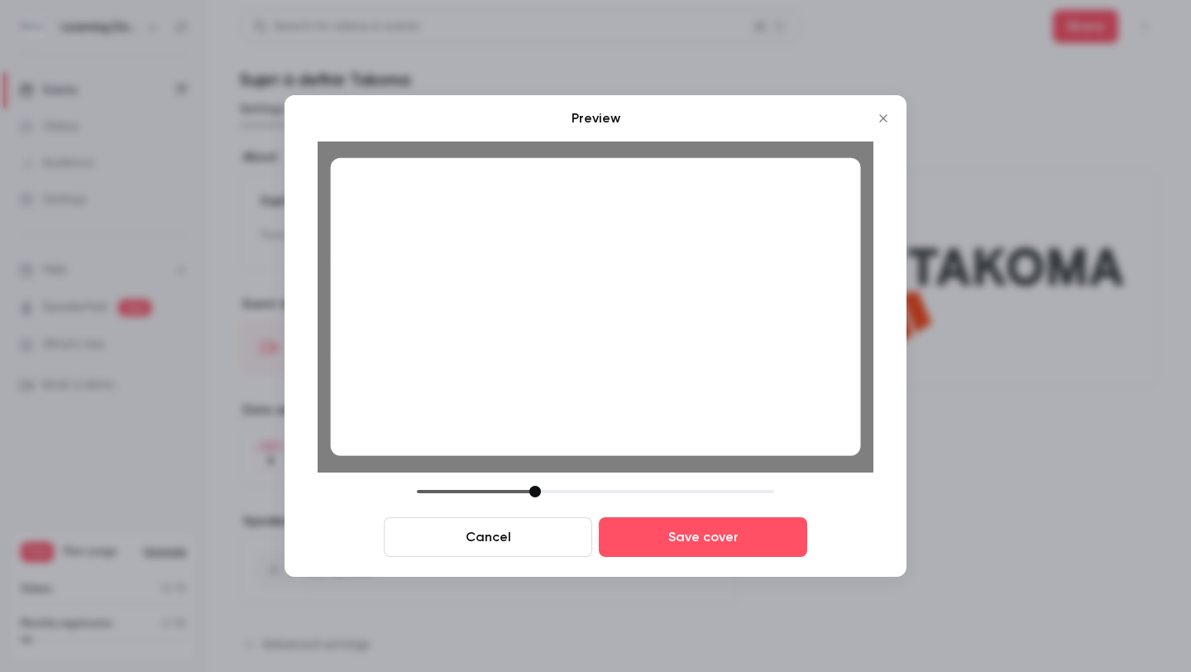
click at [708, 418] on div at bounding box center [596, 307] width 530 height 298
click at [678, 528] on button "Save cover" at bounding box center [703, 537] width 208 height 40
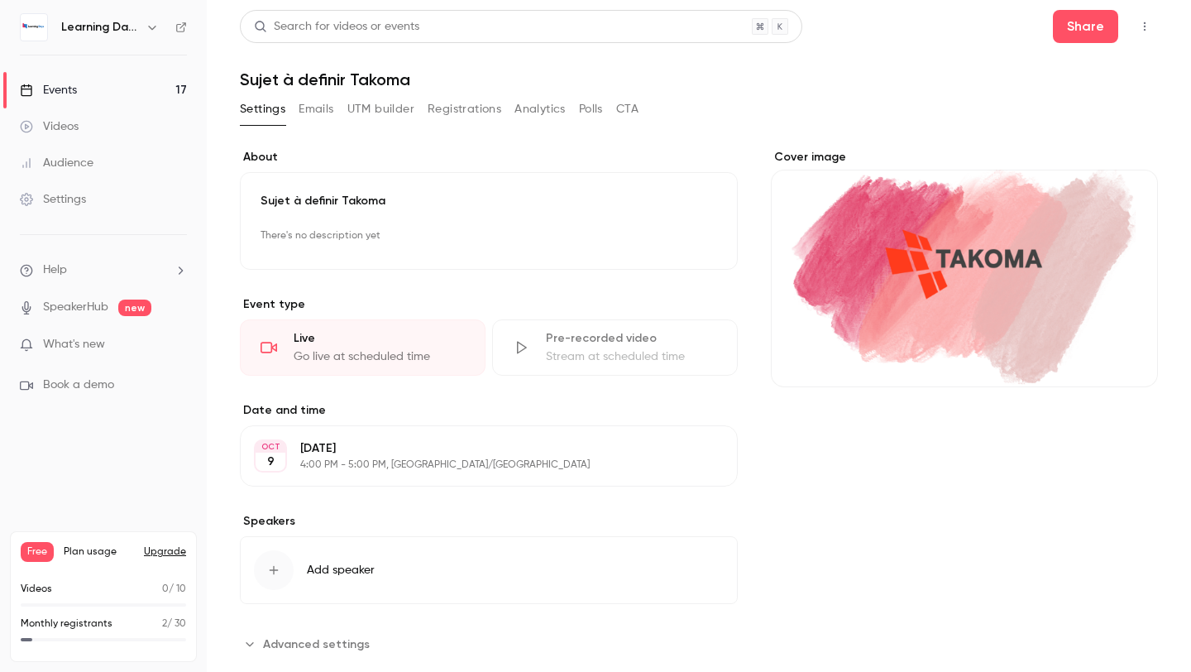
click at [86, 79] on link "Events 17" at bounding box center [103, 90] width 207 height 36
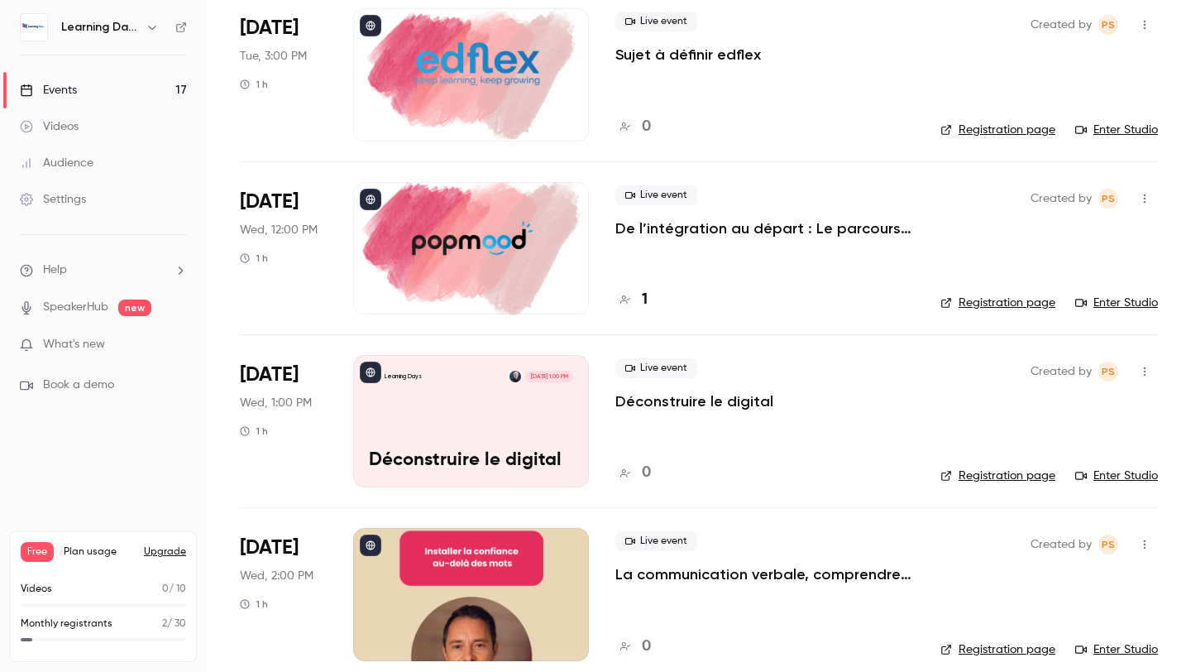
scroll to position [836, 0]
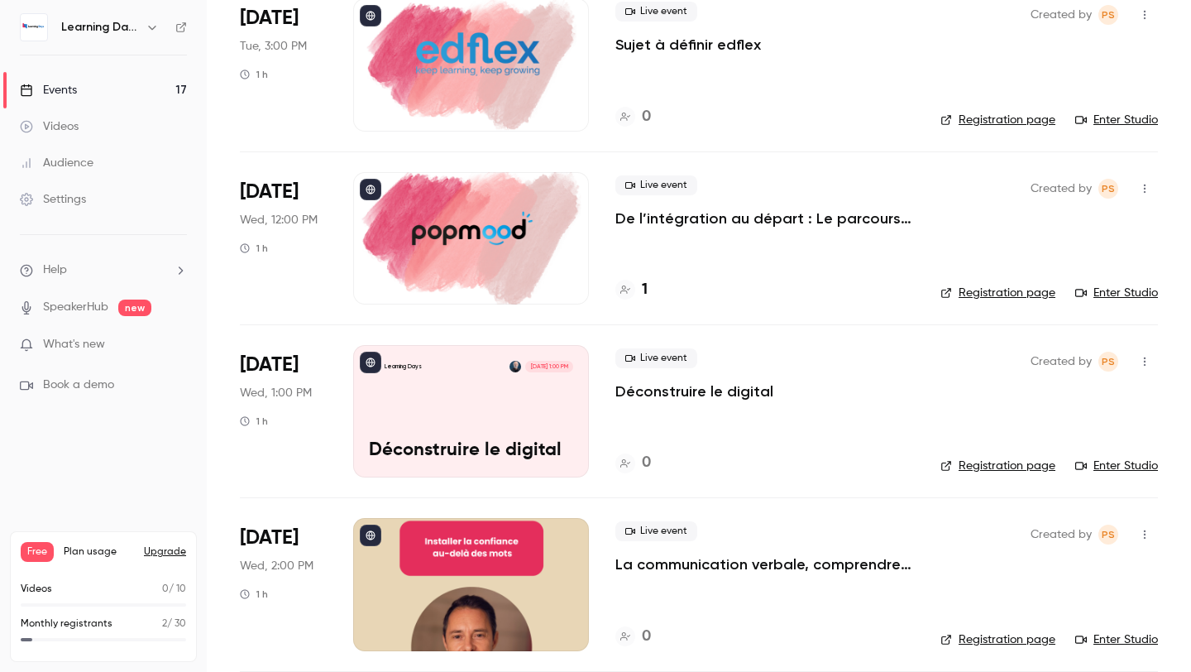
click at [185, 19] on div "Learning Days" at bounding box center [103, 27] width 167 height 28
click at [184, 27] on icon at bounding box center [181, 28] width 12 height 12
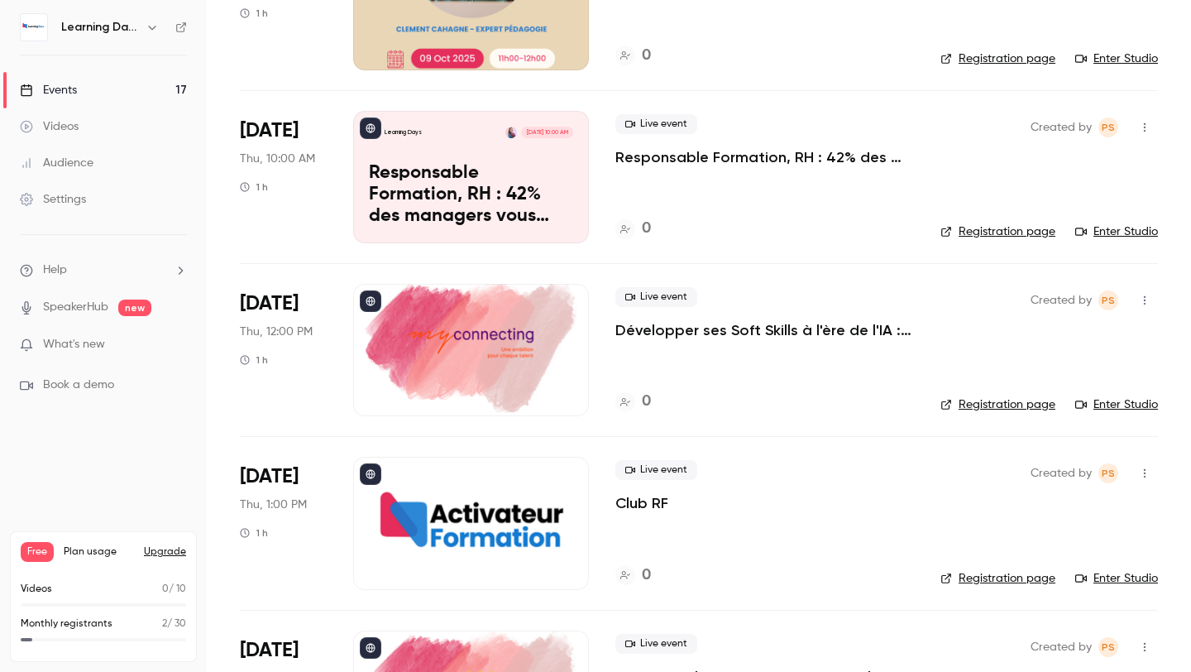
scroll to position [2056, 0]
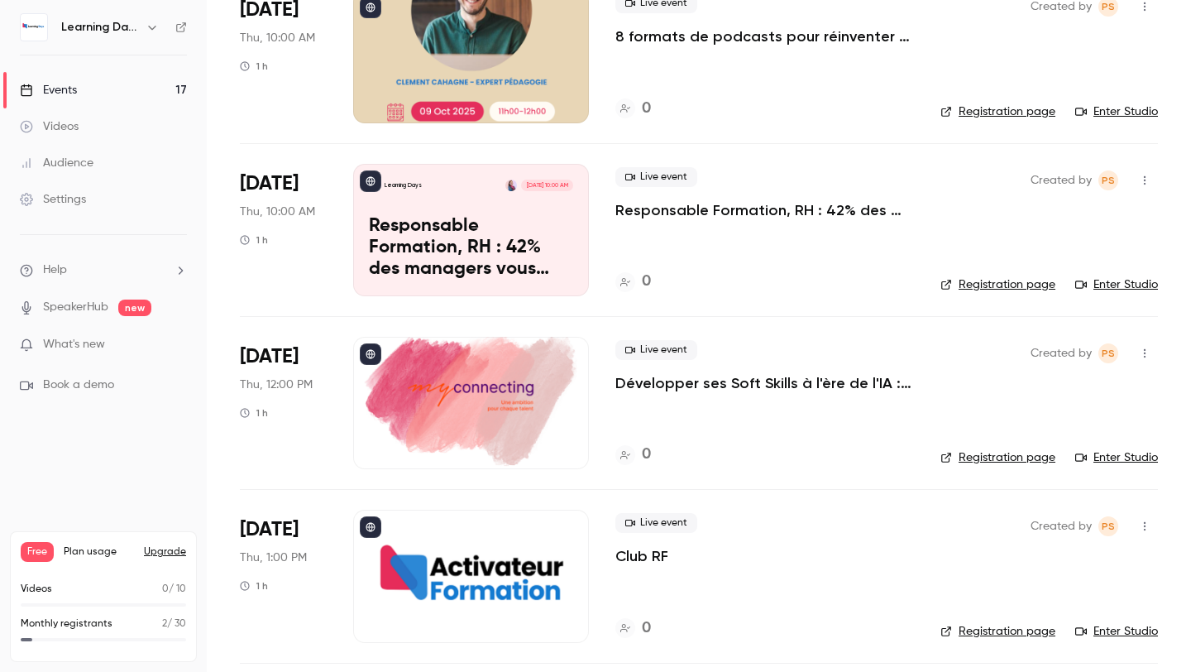
click at [495, 232] on p "Responsable Formation, RH : 42% des managers vous ignorent. Que faites-vous ?" at bounding box center [471, 248] width 204 height 64
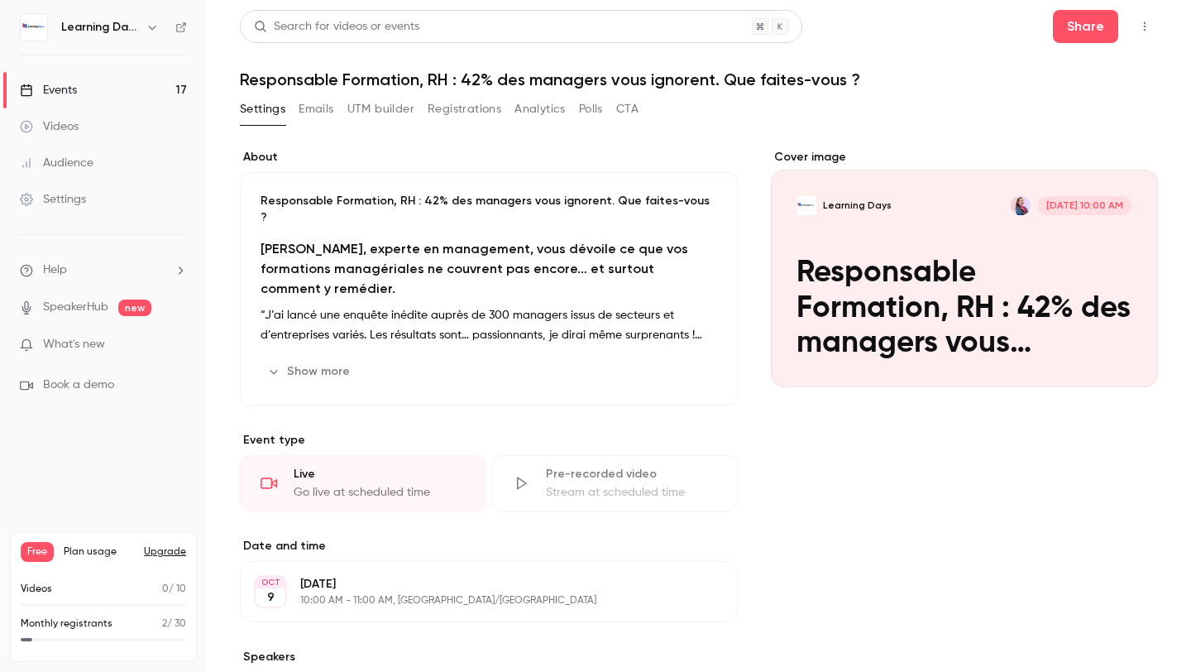
click at [907, 250] on div "Cover image" at bounding box center [964, 268] width 387 height 238
click at [0, 0] on input "Learning Days [DATE] 10:00 AM Responsable Formation, RH : 42% des managers vous…" at bounding box center [0, 0] width 0 height 0
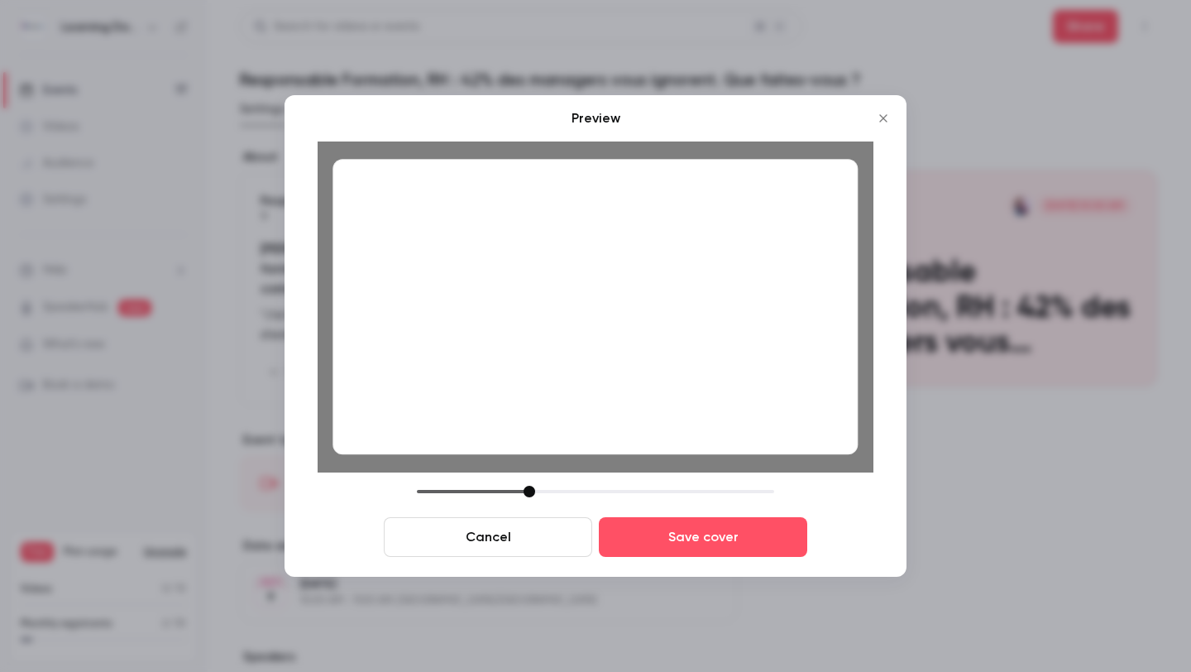
click at [525, 486] on div at bounding box center [595, 492] width 357 height 12
click at [750, 543] on button "Save cover" at bounding box center [703, 537] width 208 height 40
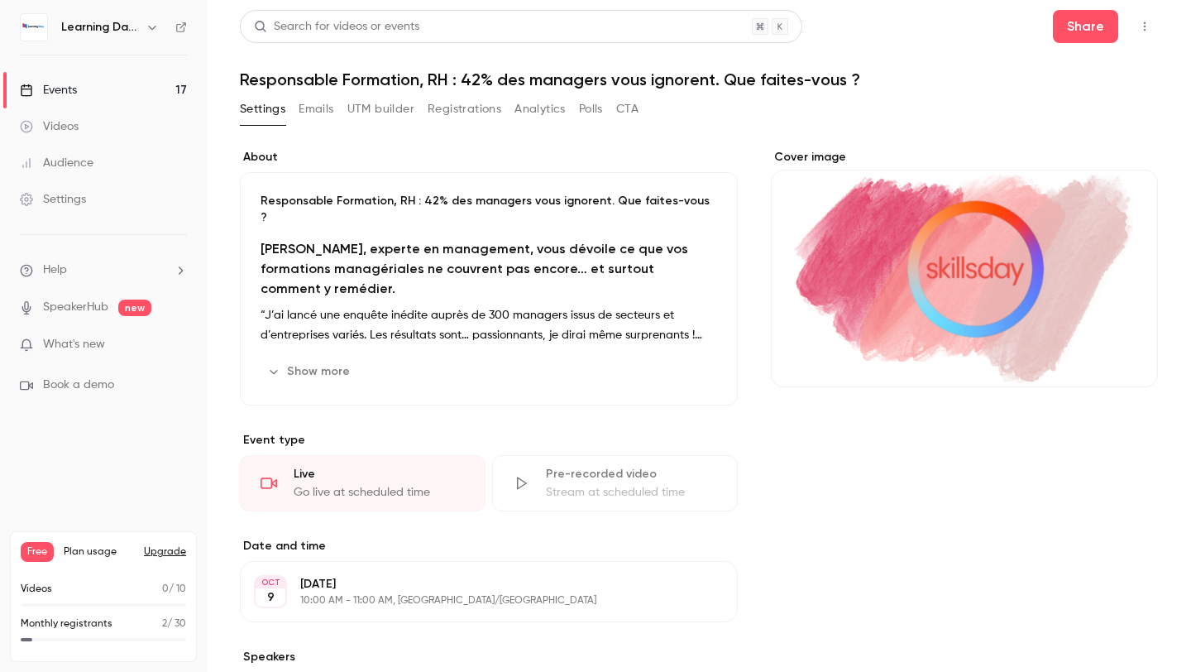
click at [160, 90] on link "Events 17" at bounding box center [103, 90] width 207 height 36
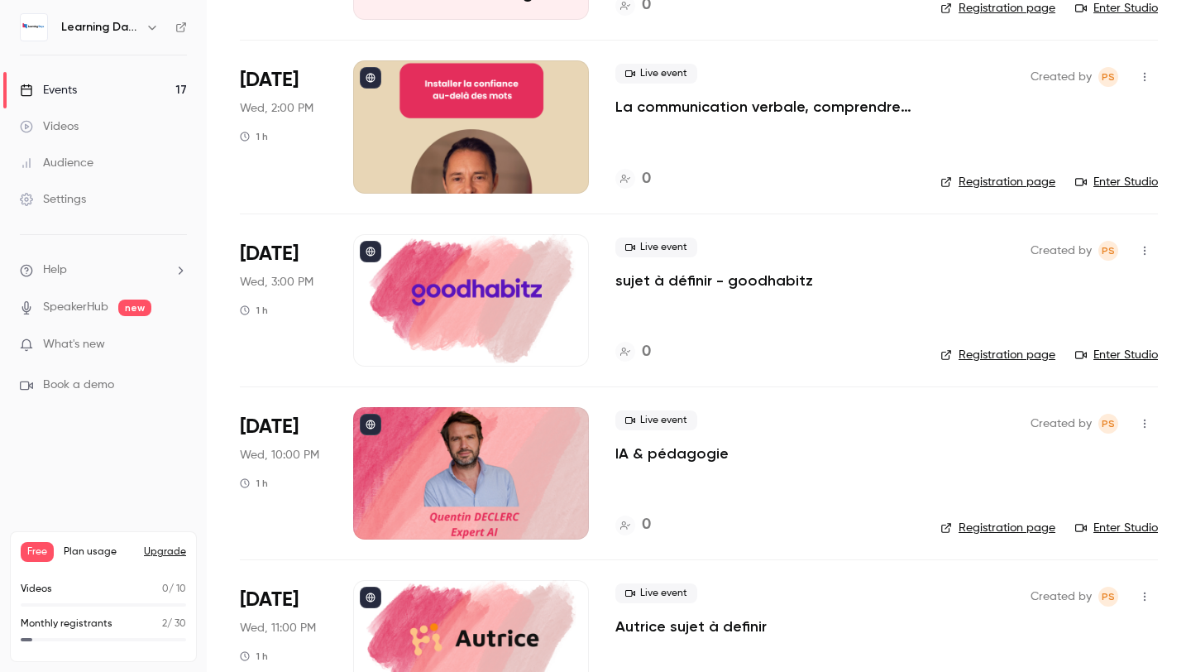
scroll to position [1298, 0]
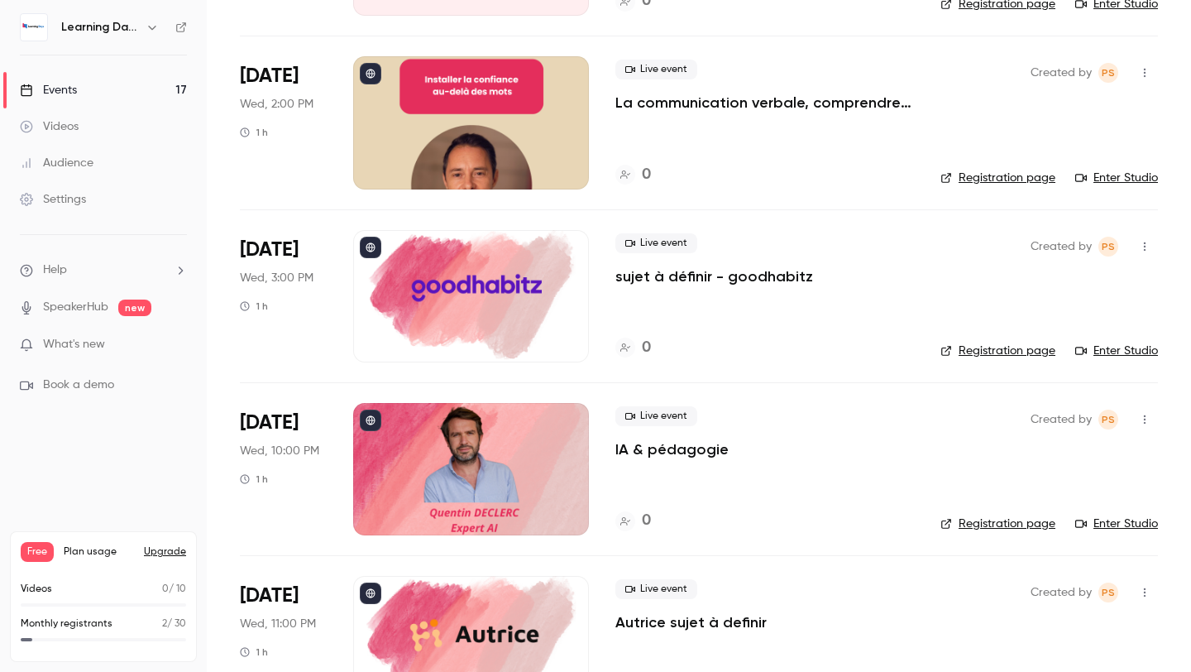
click at [490, 467] on div at bounding box center [471, 469] width 236 height 132
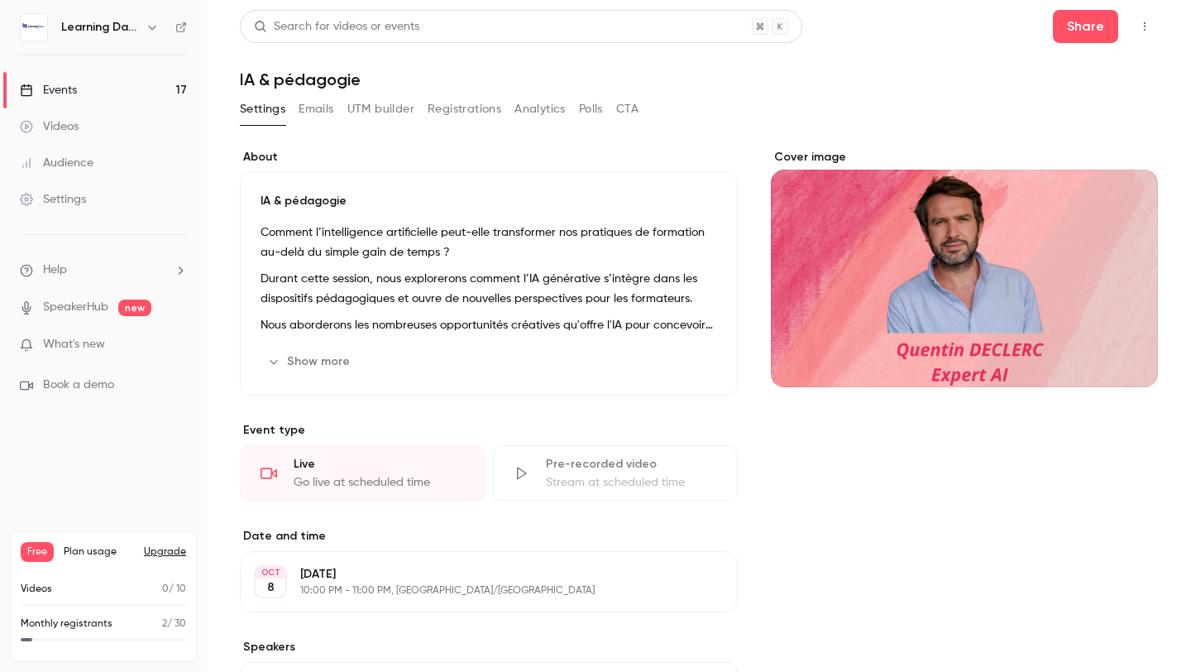
click at [951, 312] on div "Cover image" at bounding box center [964, 268] width 387 height 238
click at [0, 0] on input "Cover image" at bounding box center [0, 0] width 0 height 0
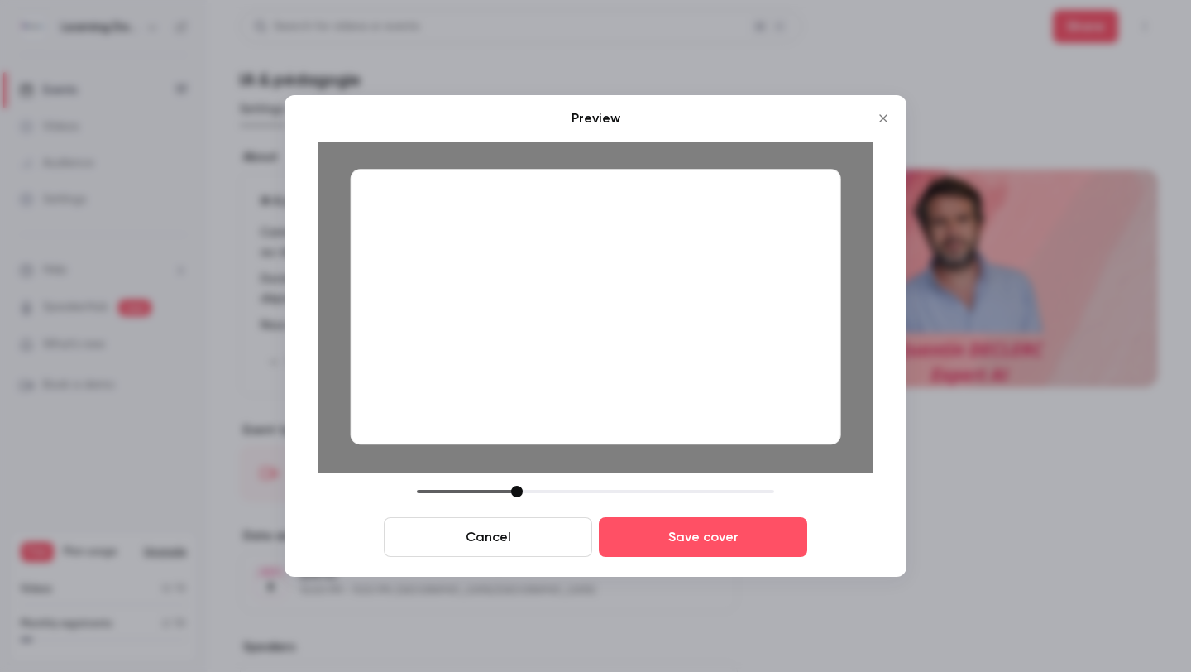
drag, startPoint x: 533, startPoint y: 488, endPoint x: 514, endPoint y: 490, distance: 18.3
click at [514, 490] on div at bounding box center [517, 492] width 12 height 12
click at [570, 400] on div at bounding box center [596, 306] width 491 height 275
drag, startPoint x: 513, startPoint y: 489, endPoint x: 514, endPoint y: 498, distance: 9.2
click at [514, 498] on div "Cancel Save cover" at bounding box center [596, 521] width 556 height 71
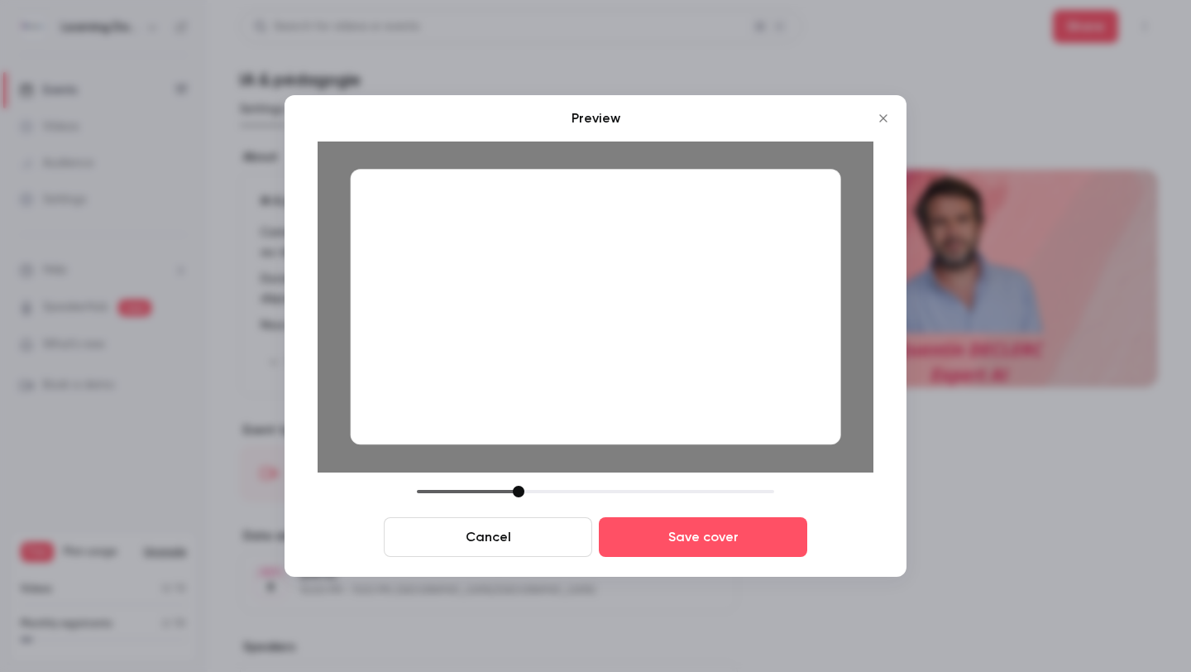
click at [467, 543] on button "Cancel" at bounding box center [488, 537] width 208 height 40
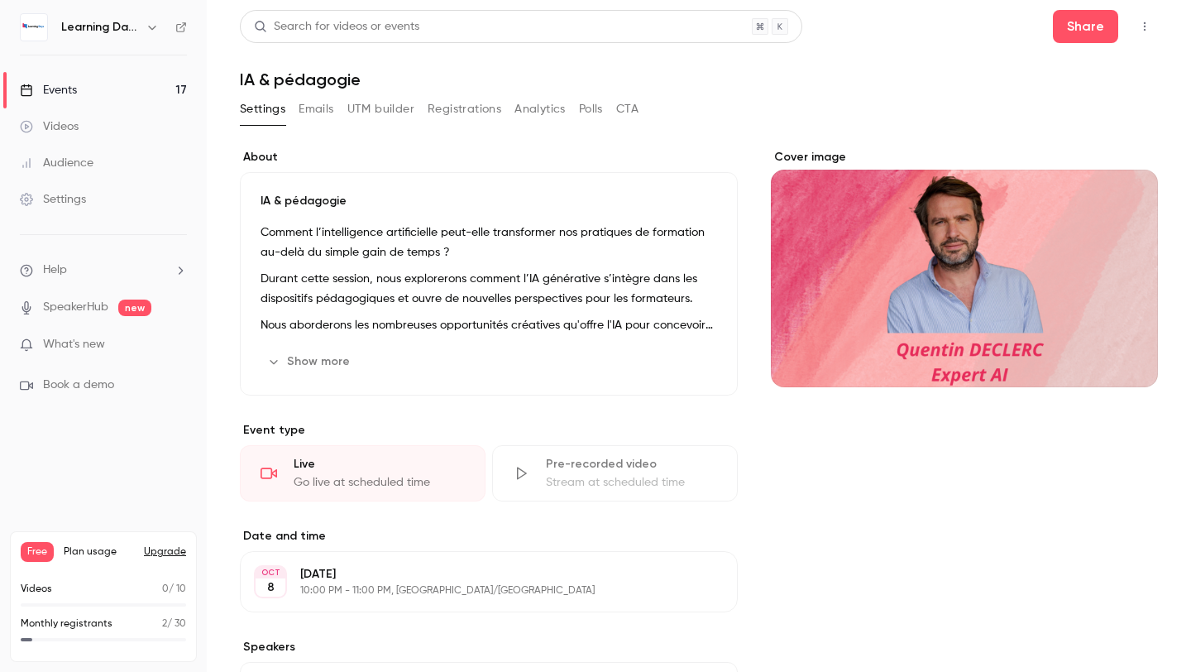
click at [827, 401] on div "Cover image" at bounding box center [964, 512] width 387 height 726
click at [827, 366] on div "Cover image" at bounding box center [964, 268] width 387 height 238
click at [0, 0] on input "Cover image" at bounding box center [0, 0] width 0 height 0
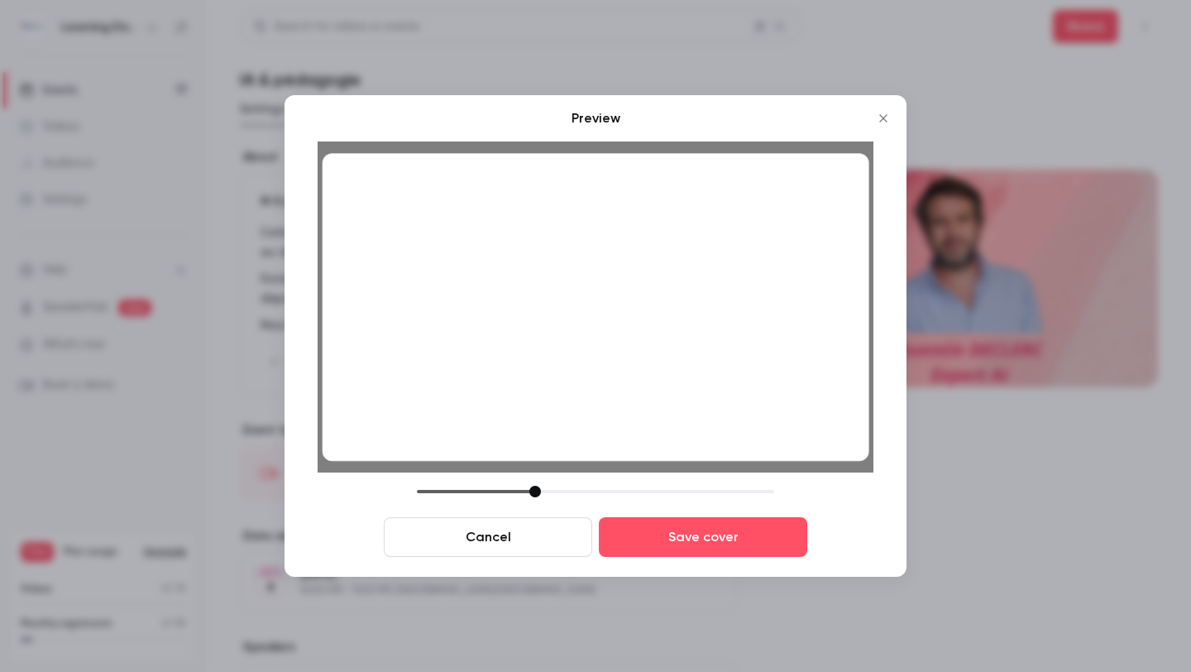
click at [742, 337] on div at bounding box center [596, 307] width 547 height 308
click at [534, 488] on div at bounding box center [535, 492] width 12 height 12
click at [622, 543] on button "Save cover" at bounding box center [703, 537] width 208 height 40
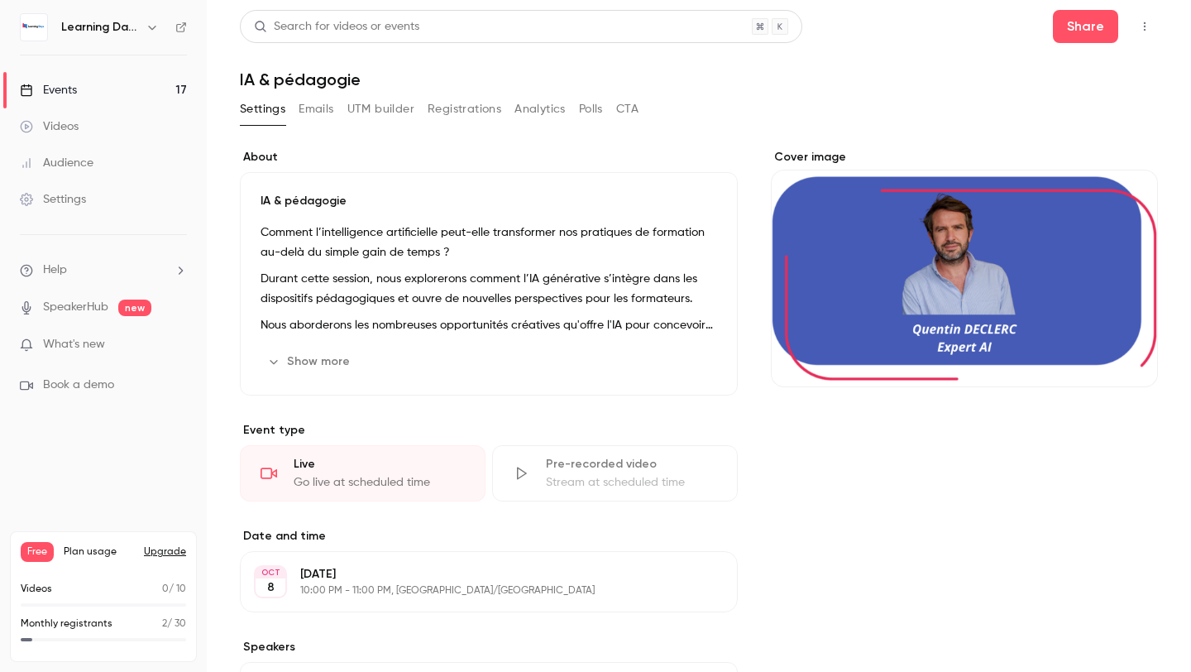
click at [186, 32] on icon at bounding box center [181, 28] width 12 height 12
click at [55, 93] on div "Events" at bounding box center [48, 90] width 57 height 17
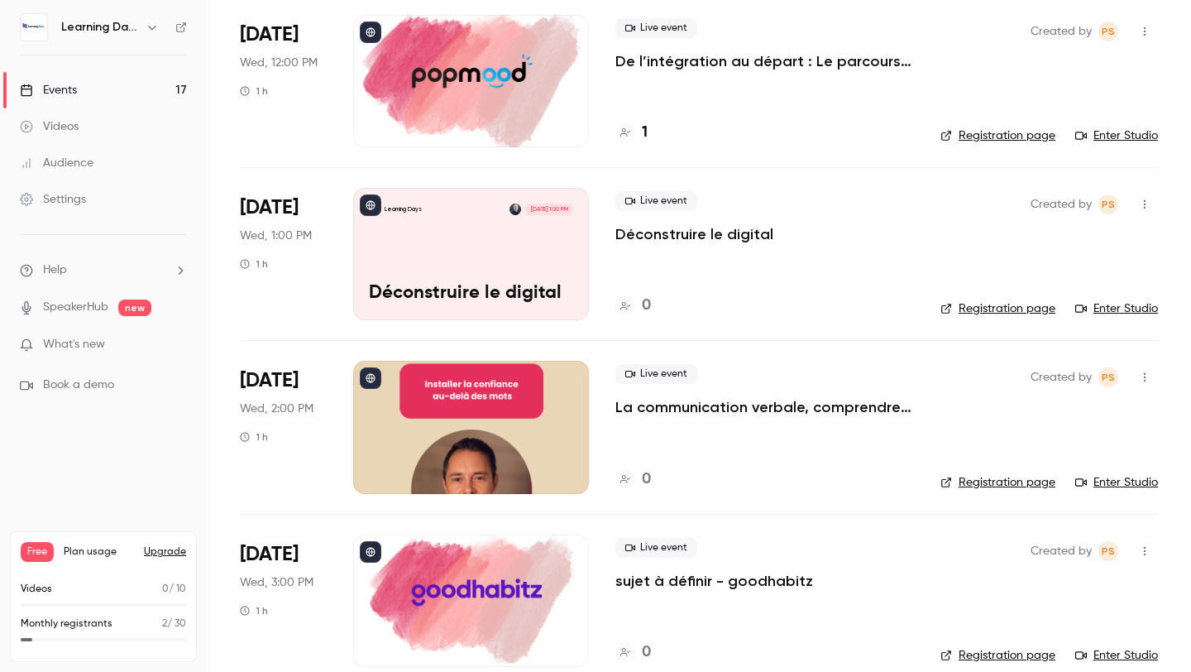
scroll to position [1003, 0]
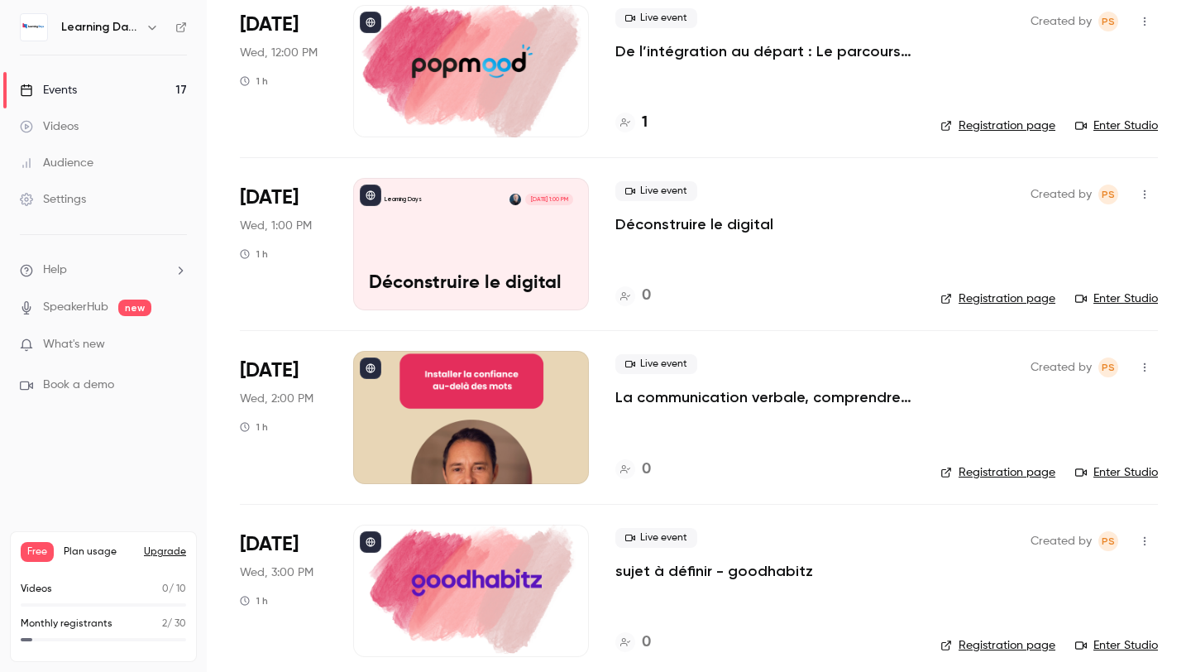
click at [444, 424] on div at bounding box center [471, 417] width 236 height 132
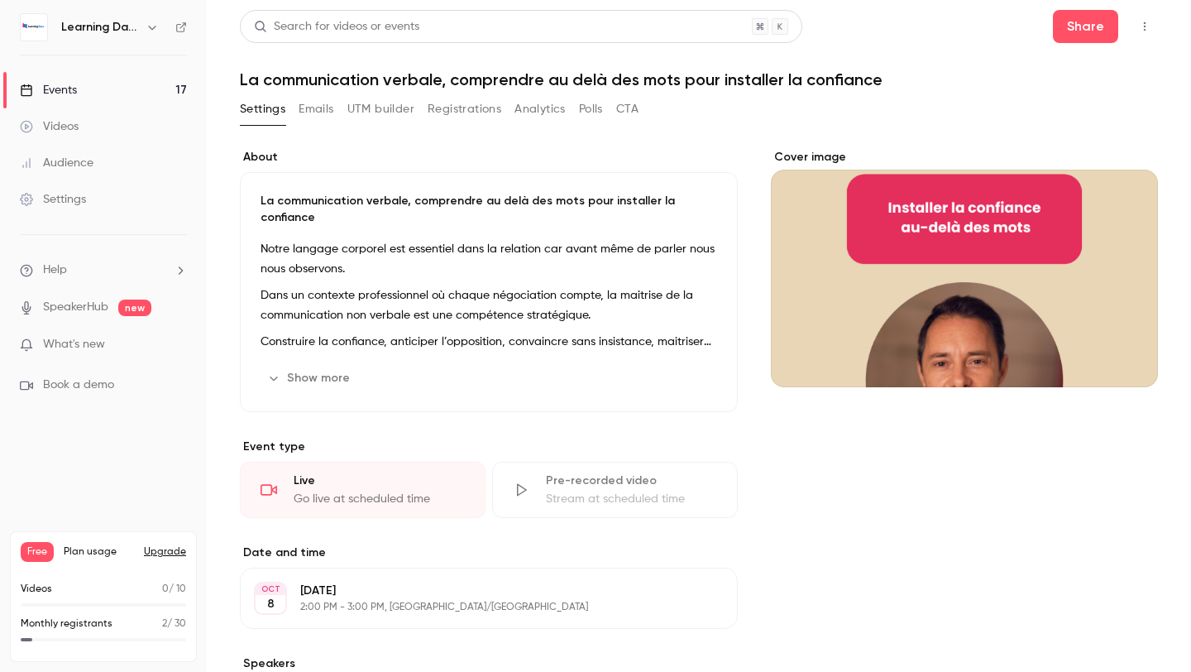
click at [930, 218] on div "Cover image" at bounding box center [964, 268] width 387 height 238
click at [0, 0] on input "Cover image" at bounding box center [0, 0] width 0 height 0
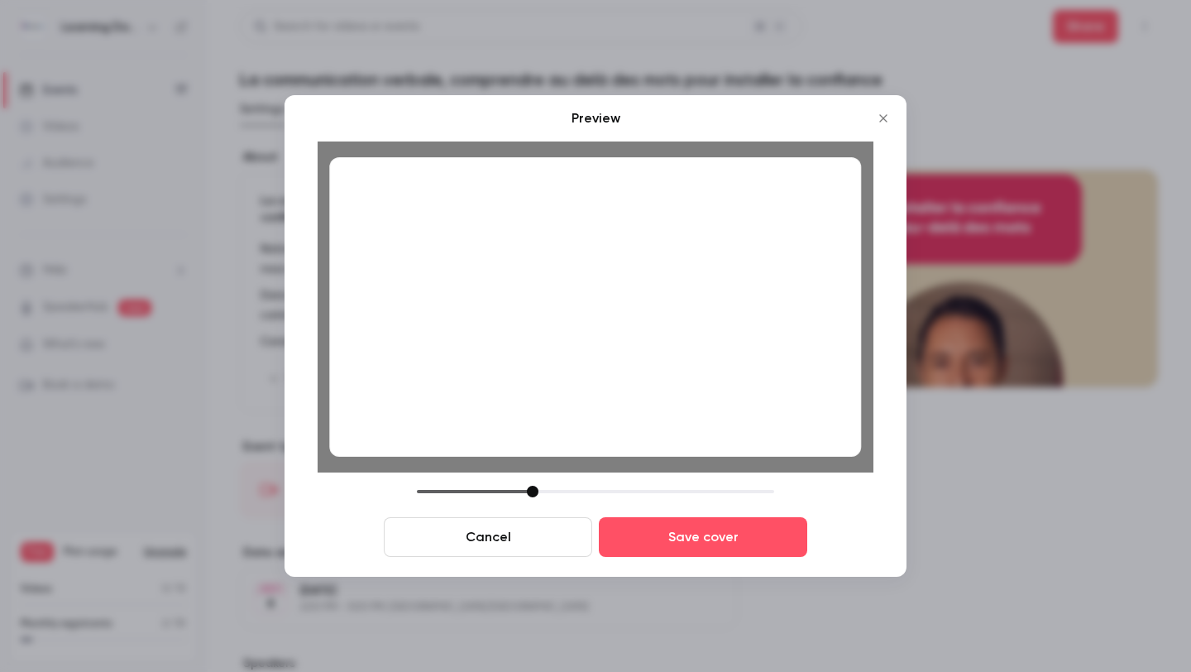
click at [535, 493] on div at bounding box center [533, 492] width 12 height 12
click at [676, 534] on button "Save cover" at bounding box center [703, 537] width 208 height 40
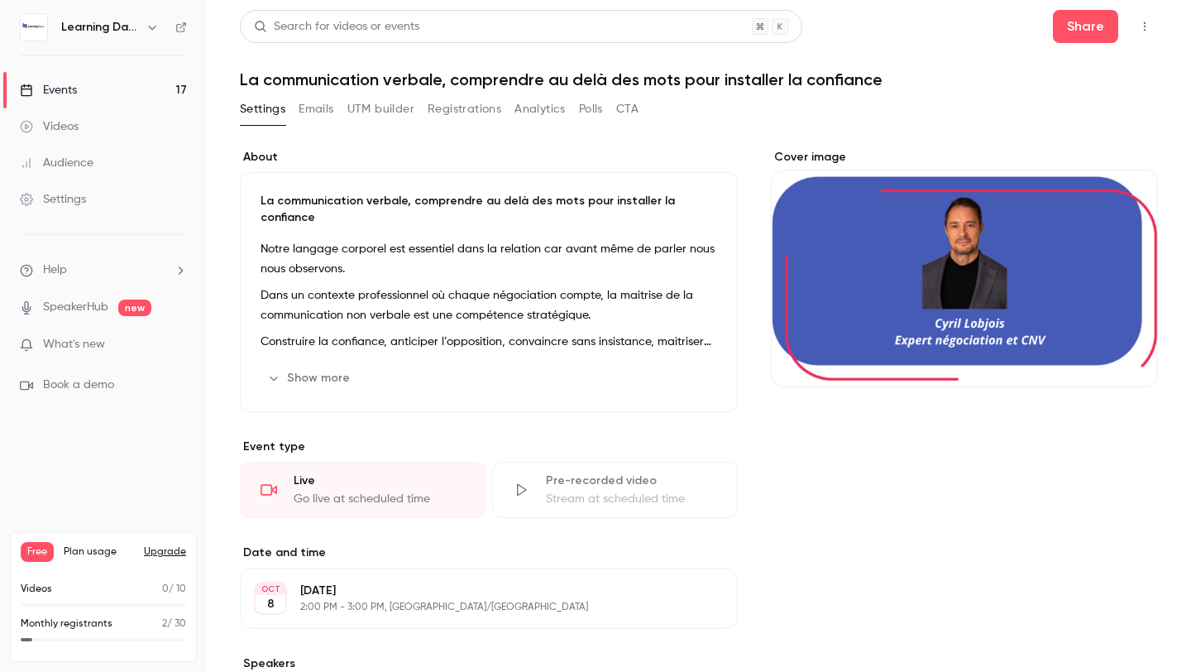
click at [118, 92] on link "Events 17" at bounding box center [103, 90] width 207 height 36
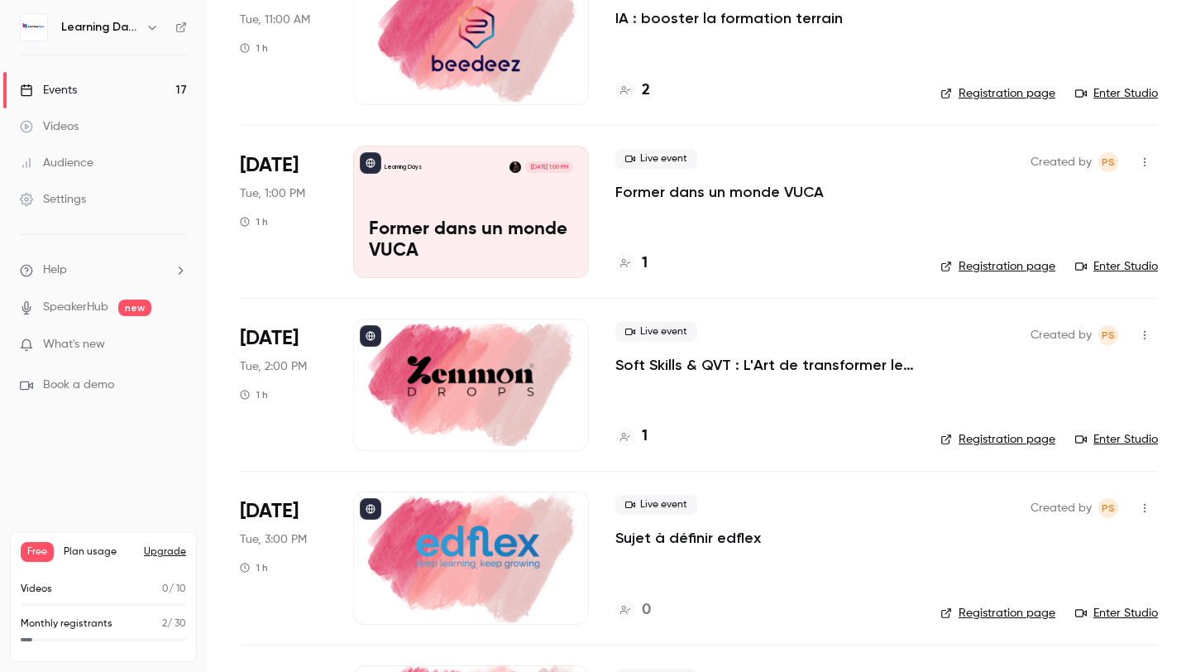
scroll to position [339, 0]
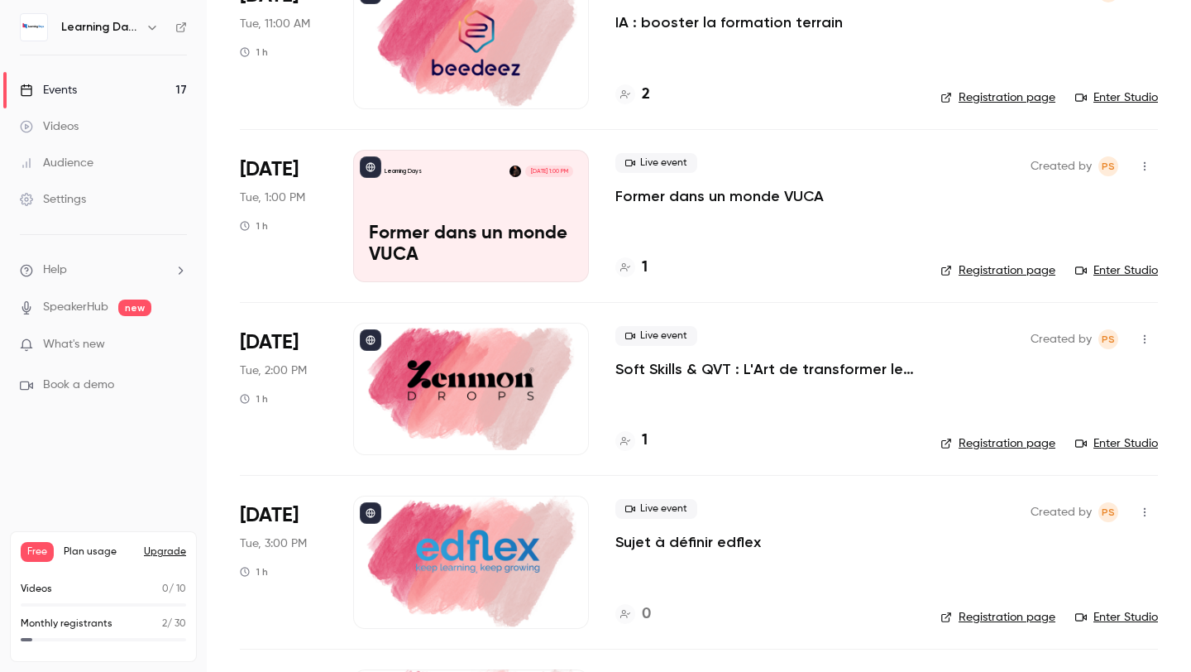
click at [497, 232] on p "Former dans un monde VUCA" at bounding box center [471, 244] width 204 height 43
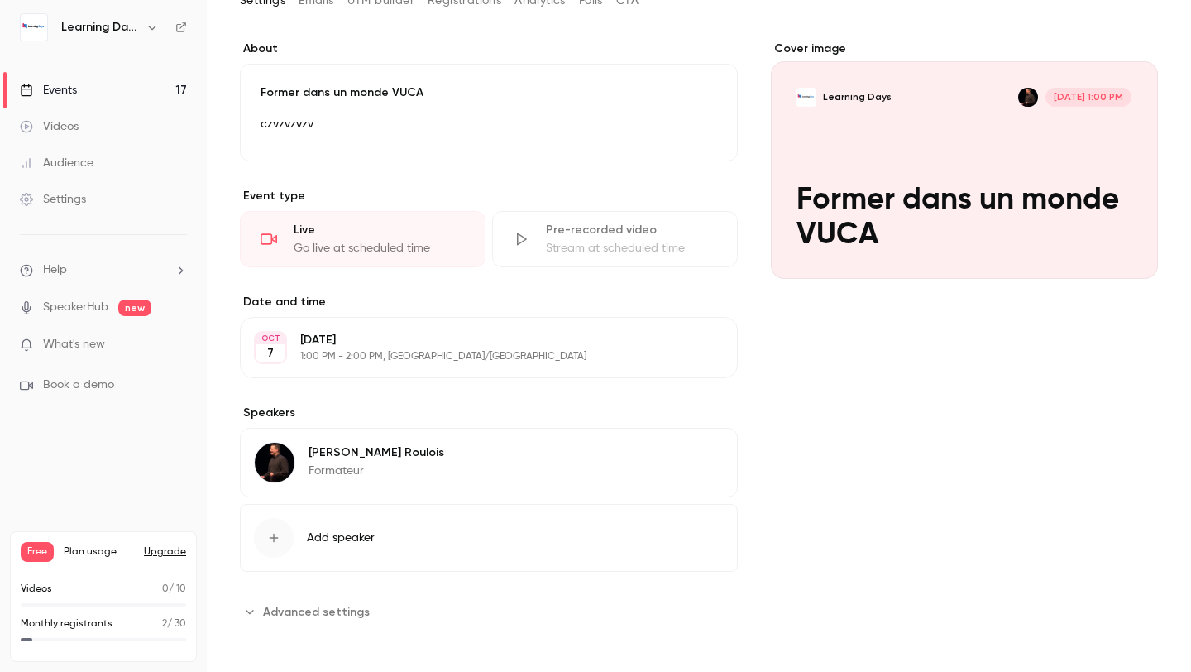
scroll to position [111, 0]
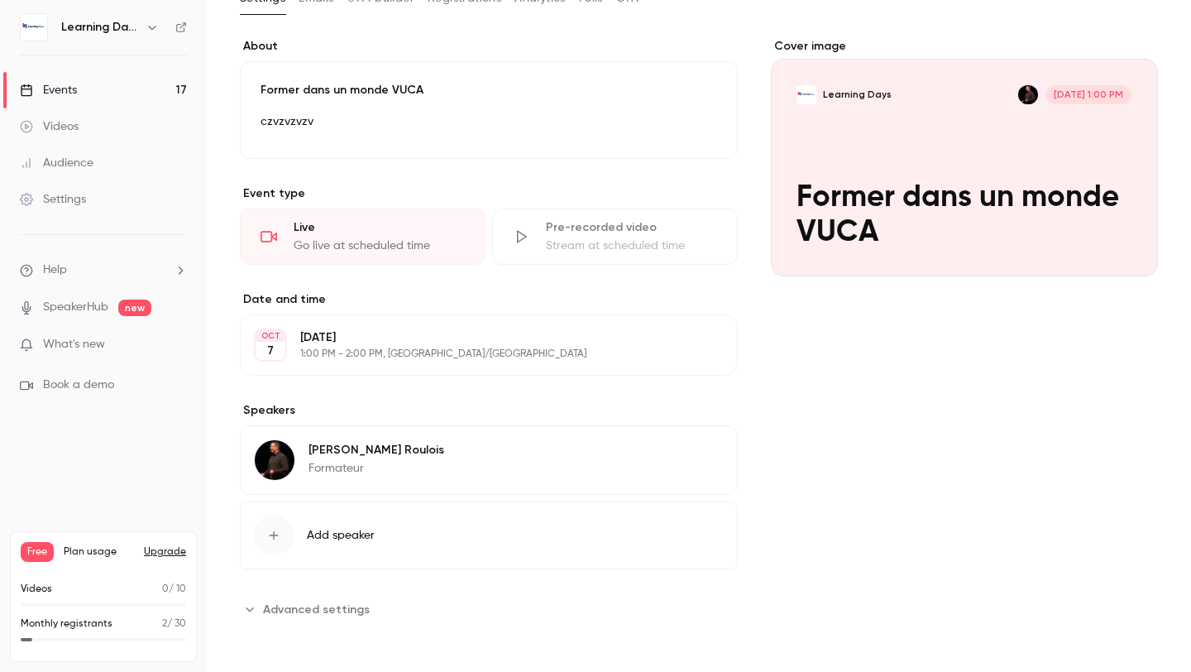
click at [361, 470] on p "Formateur" at bounding box center [377, 468] width 136 height 17
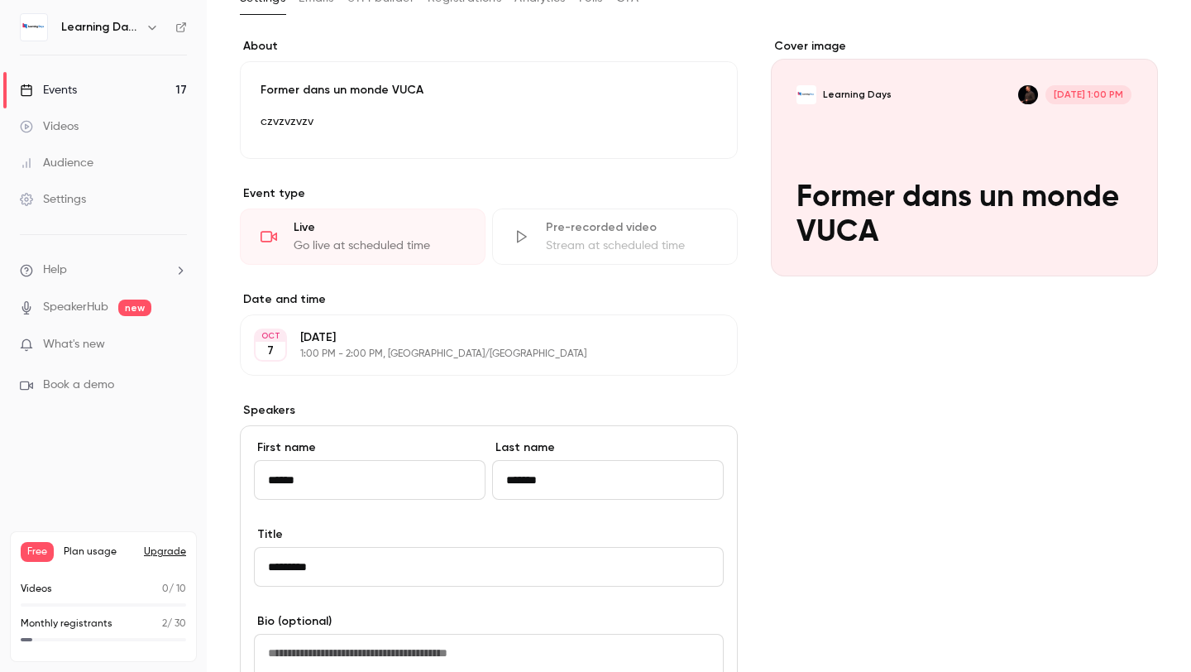
click at [853, 527] on div "Cover image Learning Days [DATE] 1:00 PM Former dans un monde VUCA" at bounding box center [964, 534] width 387 height 993
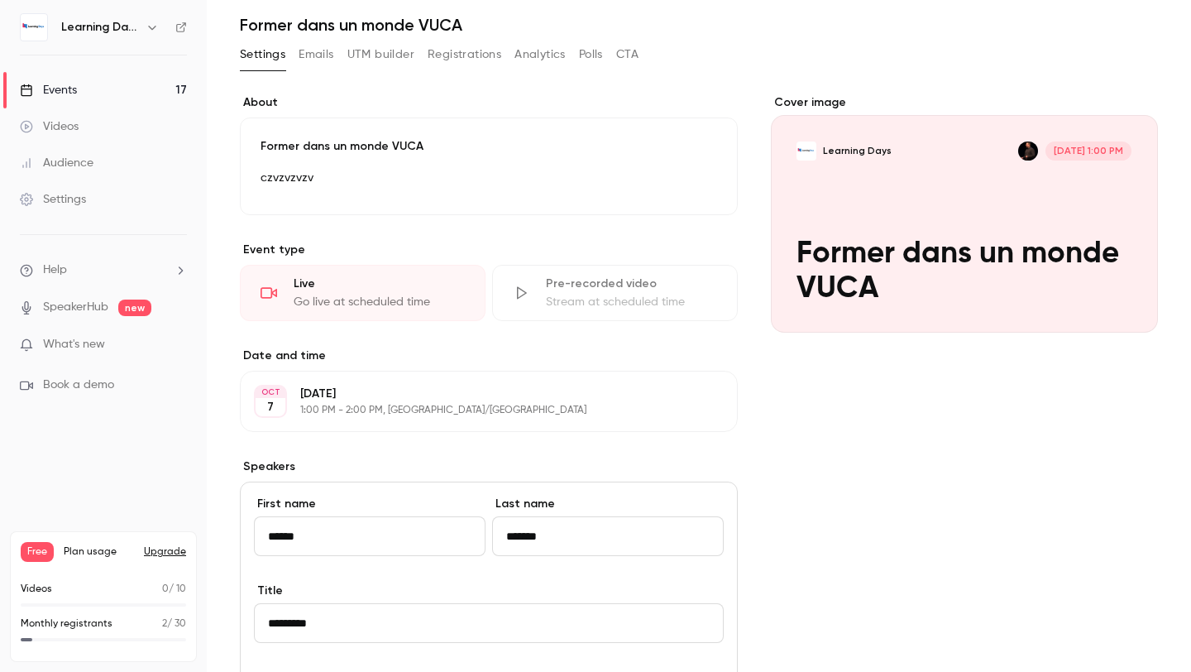
scroll to position [40, 0]
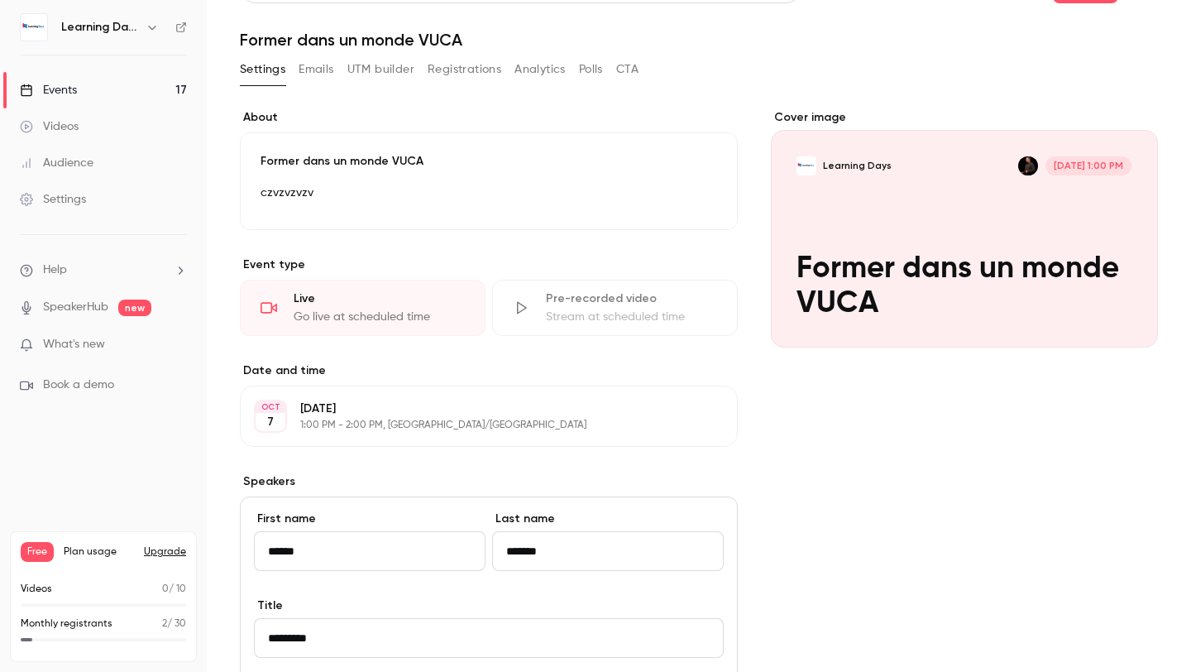
click at [864, 318] on div "Cover image" at bounding box center [964, 228] width 387 height 238
click at [0, 0] on input "Learning Days [DATE] 1:00 PM Former dans un monde VUCA" at bounding box center [0, 0] width 0 height 0
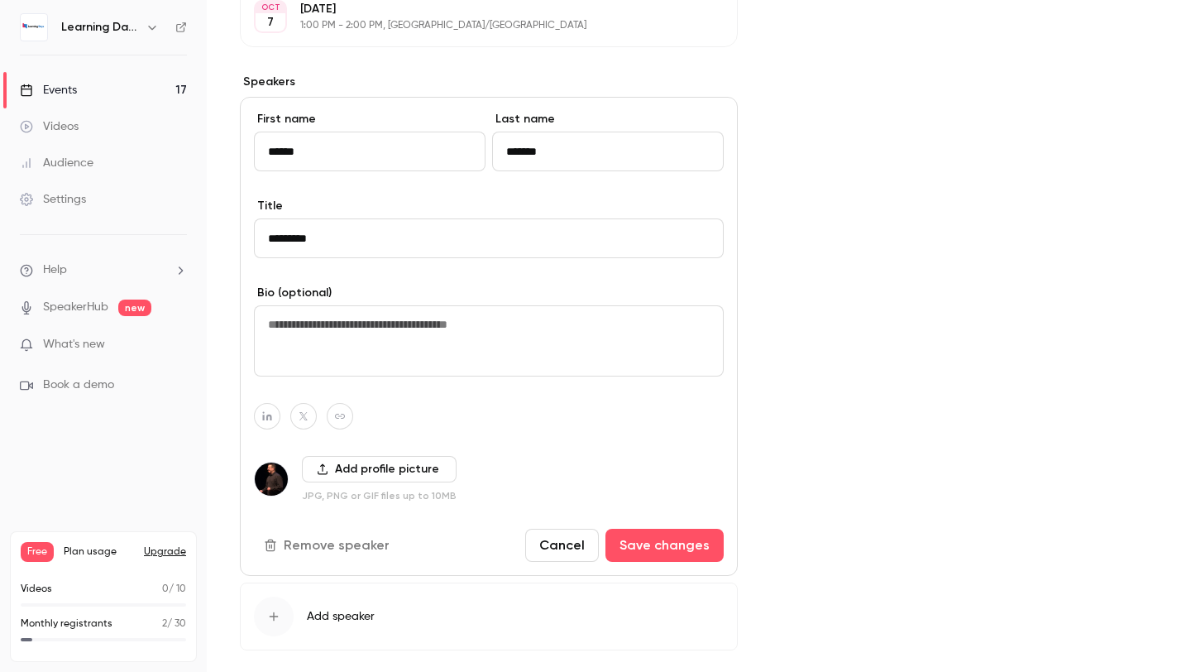
scroll to position [520, 0]
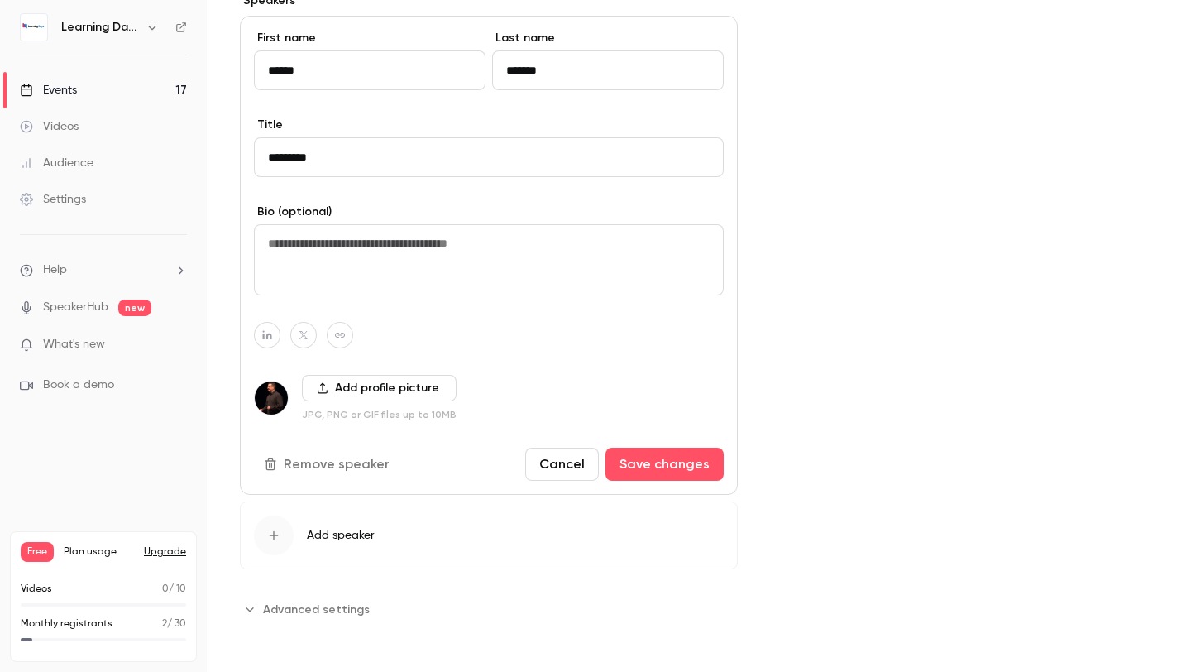
click at [574, 461] on button "Cancel" at bounding box center [562, 463] width 74 height 33
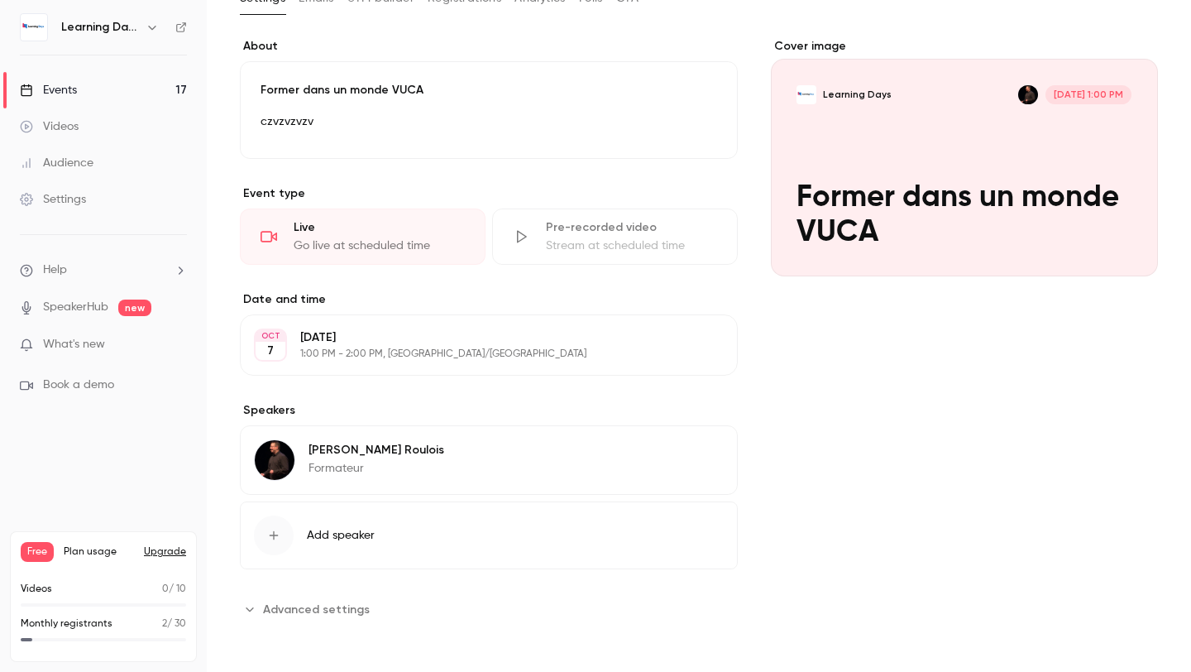
click at [856, 132] on div "Cover image" at bounding box center [964, 157] width 387 height 238
click at [0, 0] on input "Learning Days [DATE] 1:00 PM Former dans un monde VUCA" at bounding box center [0, 0] width 0 height 0
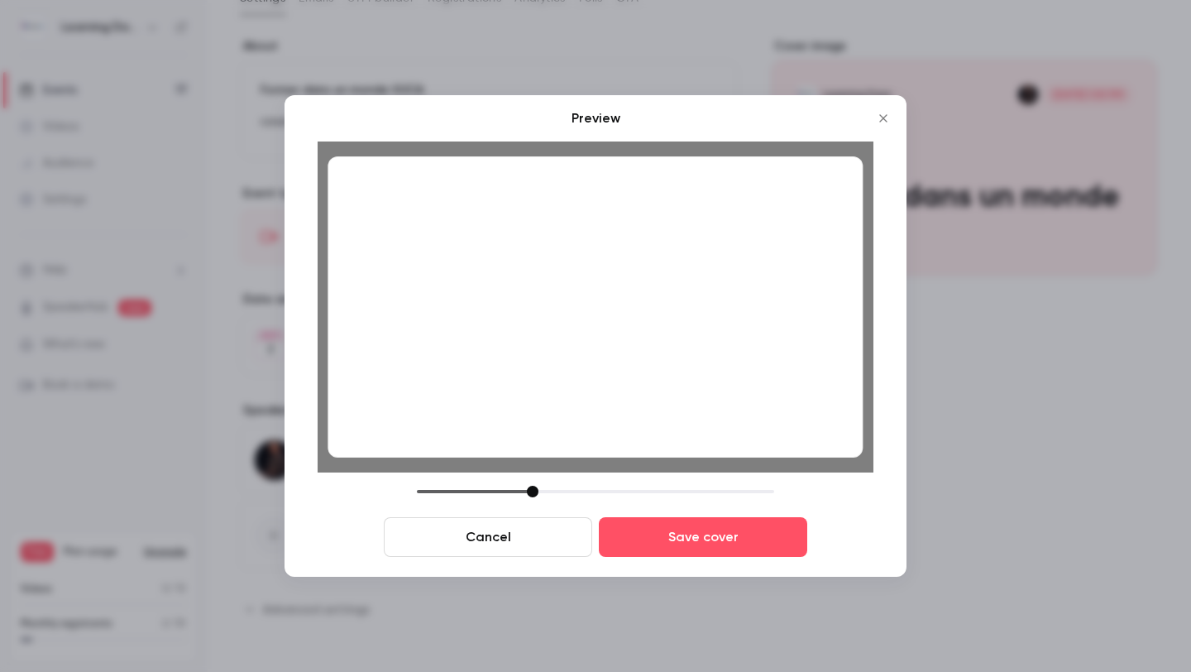
click at [534, 491] on div at bounding box center [533, 492] width 12 height 12
click at [669, 553] on button "Save cover" at bounding box center [703, 537] width 208 height 40
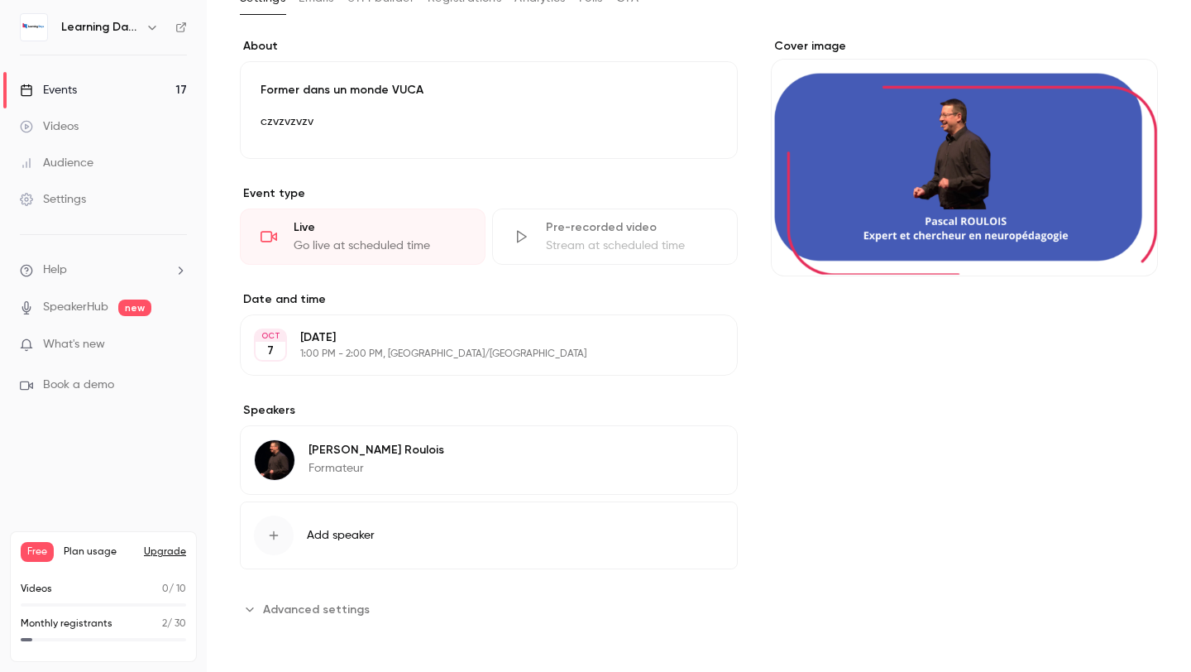
click at [136, 88] on link "Events 17" at bounding box center [103, 90] width 207 height 36
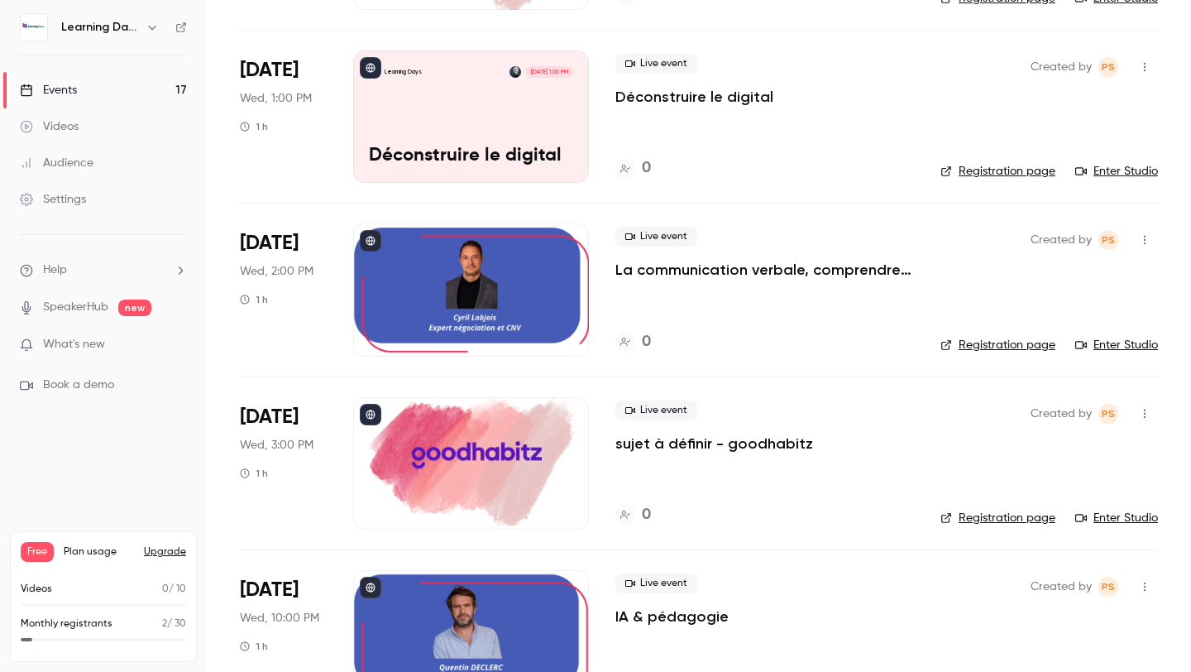
scroll to position [1130, 0]
click at [514, 107] on div "Learning Days [DATE] 1:00 PM Déconstruire le digital" at bounding box center [471, 117] width 236 height 132
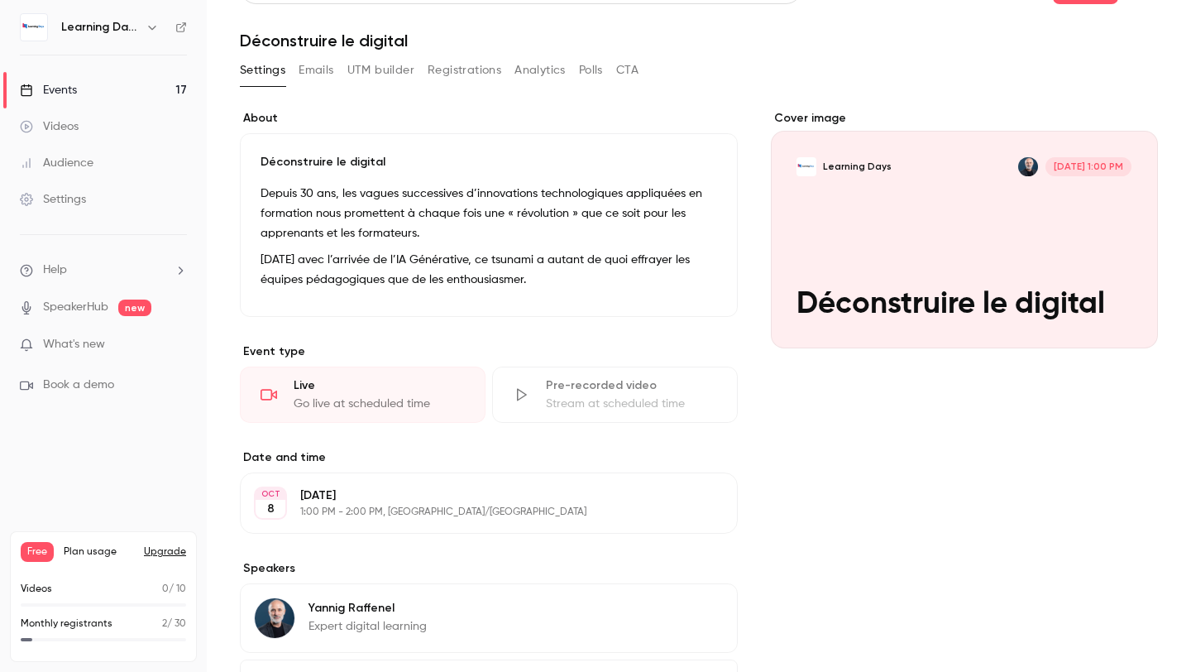
scroll to position [84, 0]
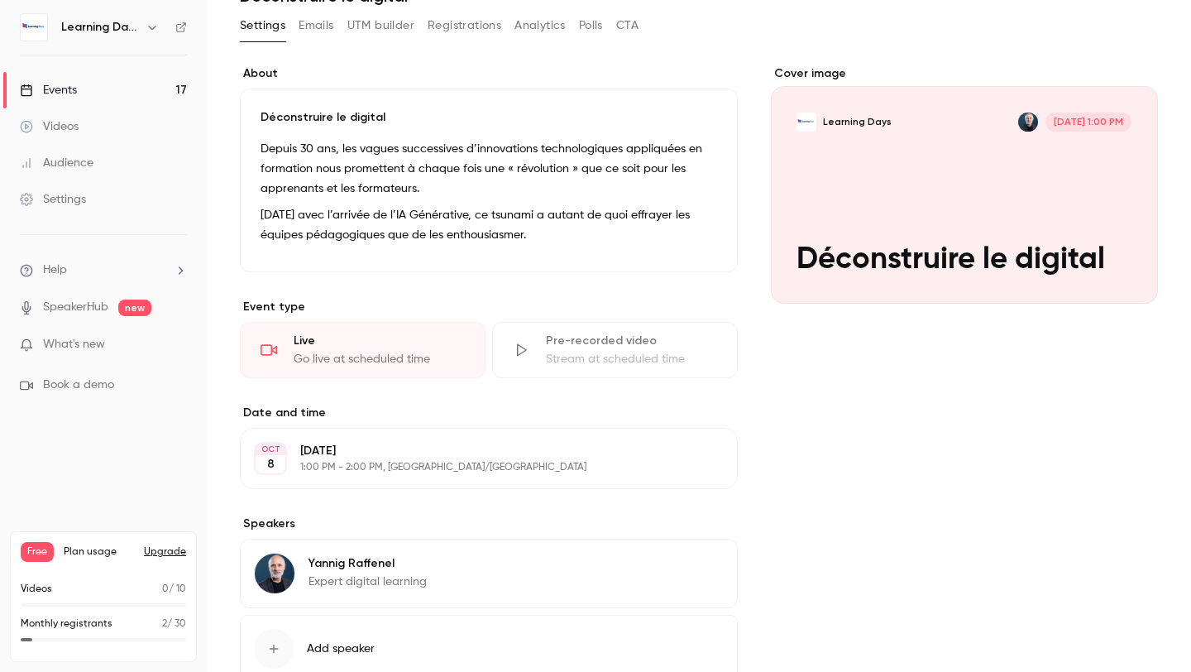
click at [914, 108] on div "Cover image" at bounding box center [964, 184] width 387 height 238
click at [0, 0] on input "Learning Days [DATE] 1:00 PM Déconstruire le digital" at bounding box center [0, 0] width 0 height 0
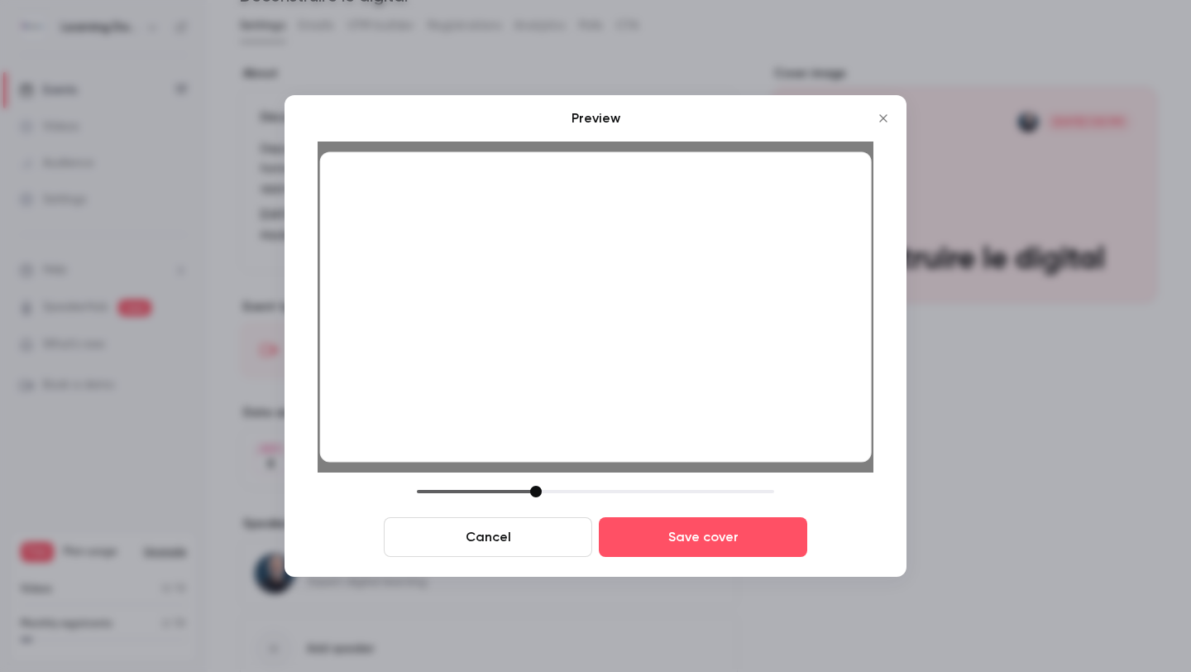
click at [537, 496] on div at bounding box center [536, 492] width 12 height 12
drag, startPoint x: 528, startPoint y: 415, endPoint x: 522, endPoint y: 422, distance: 8.8
click at [522, 422] on div at bounding box center [596, 307] width 552 height 310
click at [532, 494] on div at bounding box center [538, 492] width 12 height 12
click at [648, 548] on button "Save cover" at bounding box center [703, 537] width 208 height 40
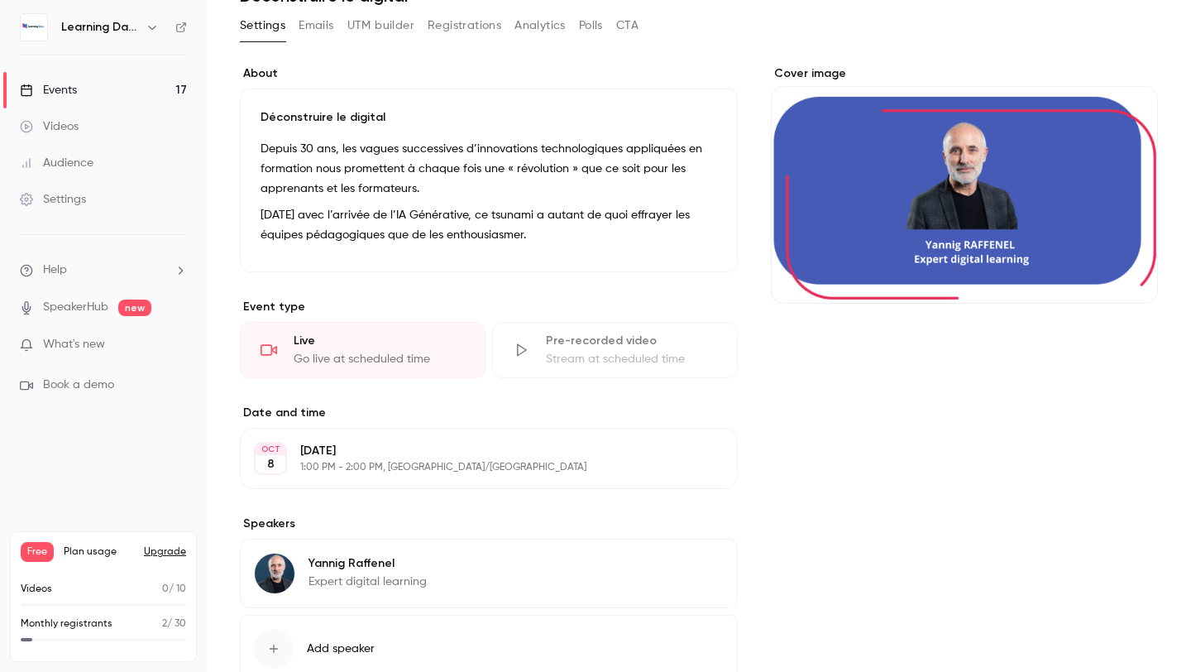
click at [78, 77] on link "Events 17" at bounding box center [103, 90] width 207 height 36
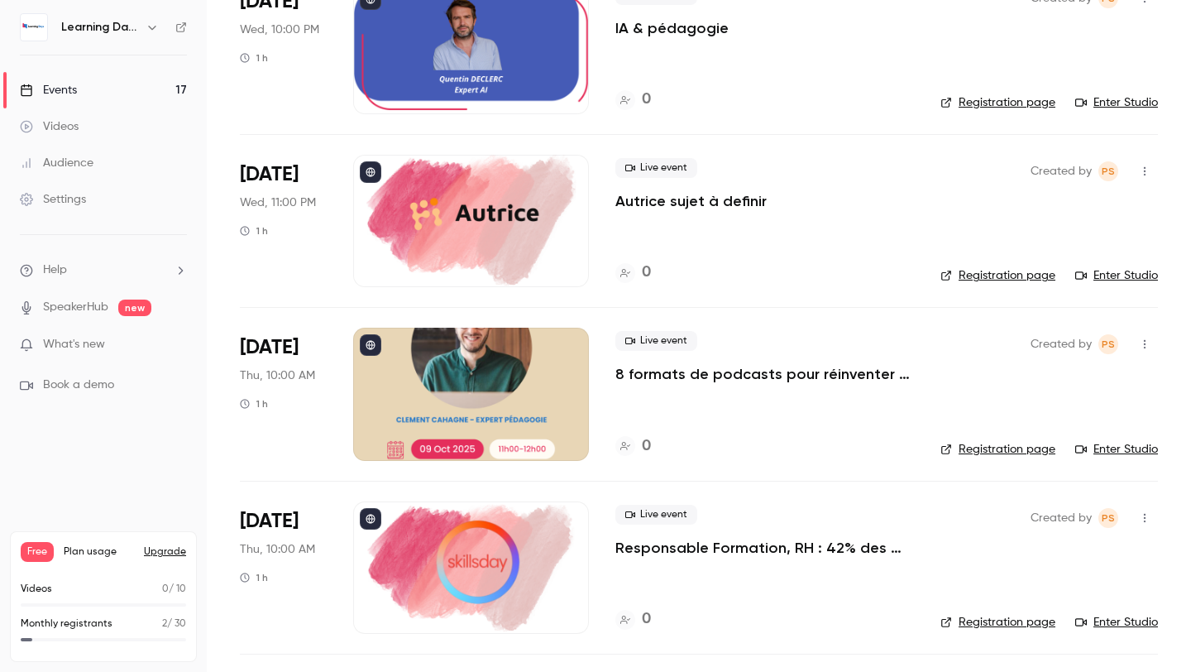
scroll to position [1720, 0]
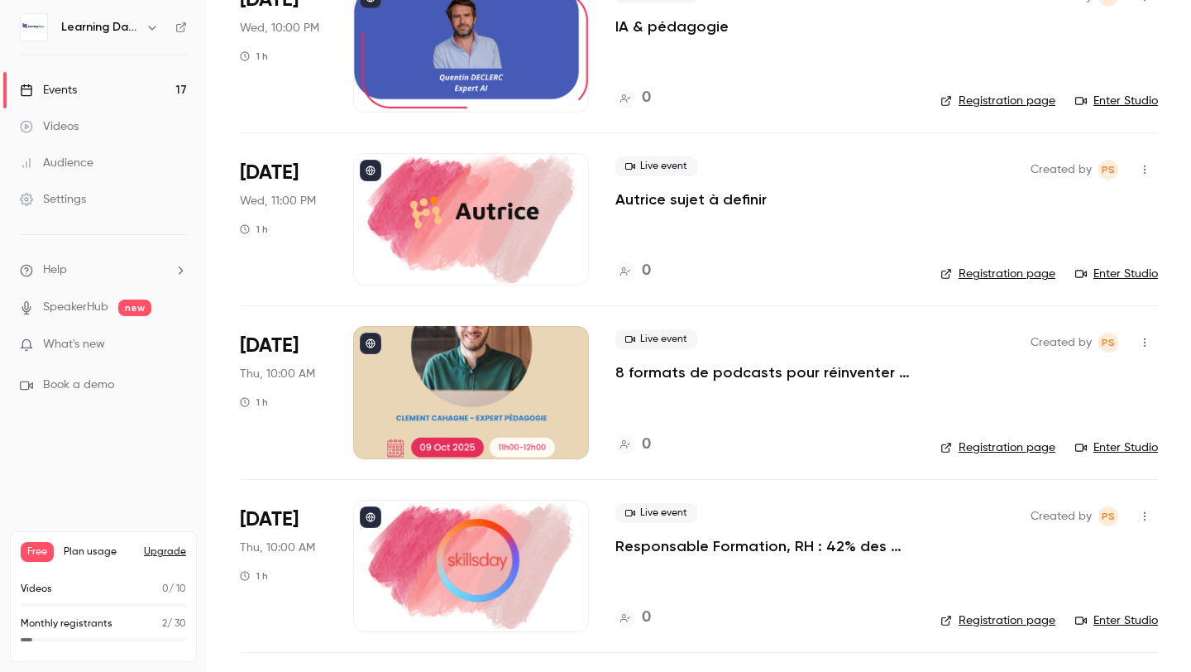
click at [518, 405] on div at bounding box center [471, 392] width 236 height 132
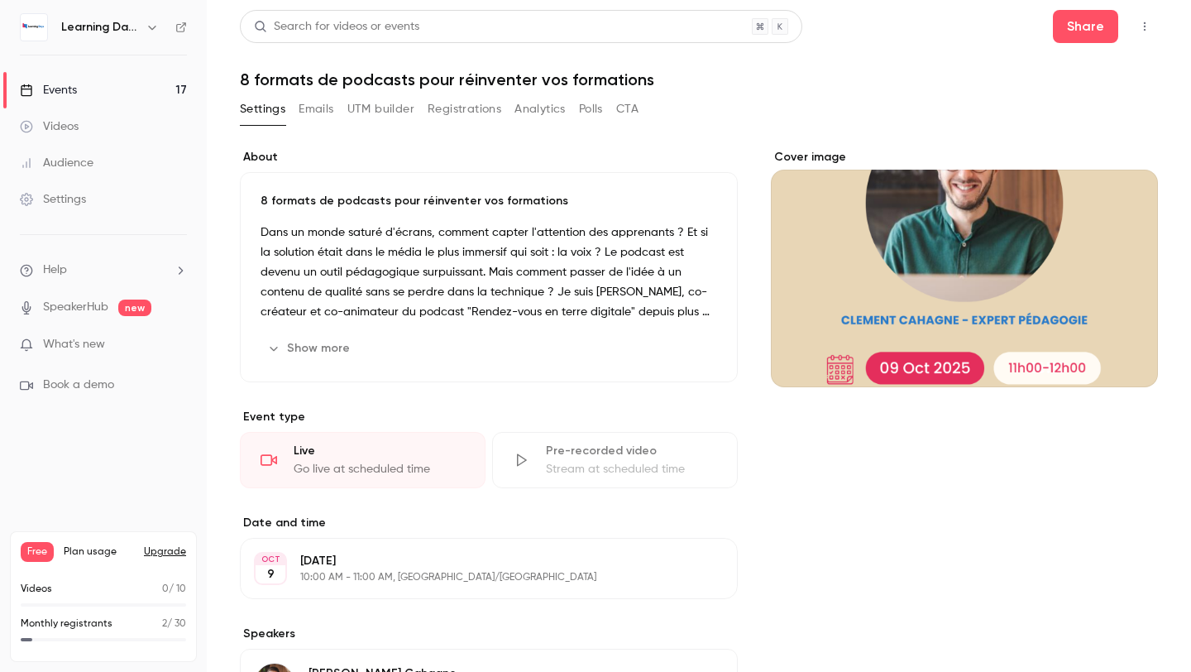
click at [921, 285] on div "Cover image" at bounding box center [964, 268] width 387 height 238
click at [0, 0] on input "Cover image" at bounding box center [0, 0] width 0 height 0
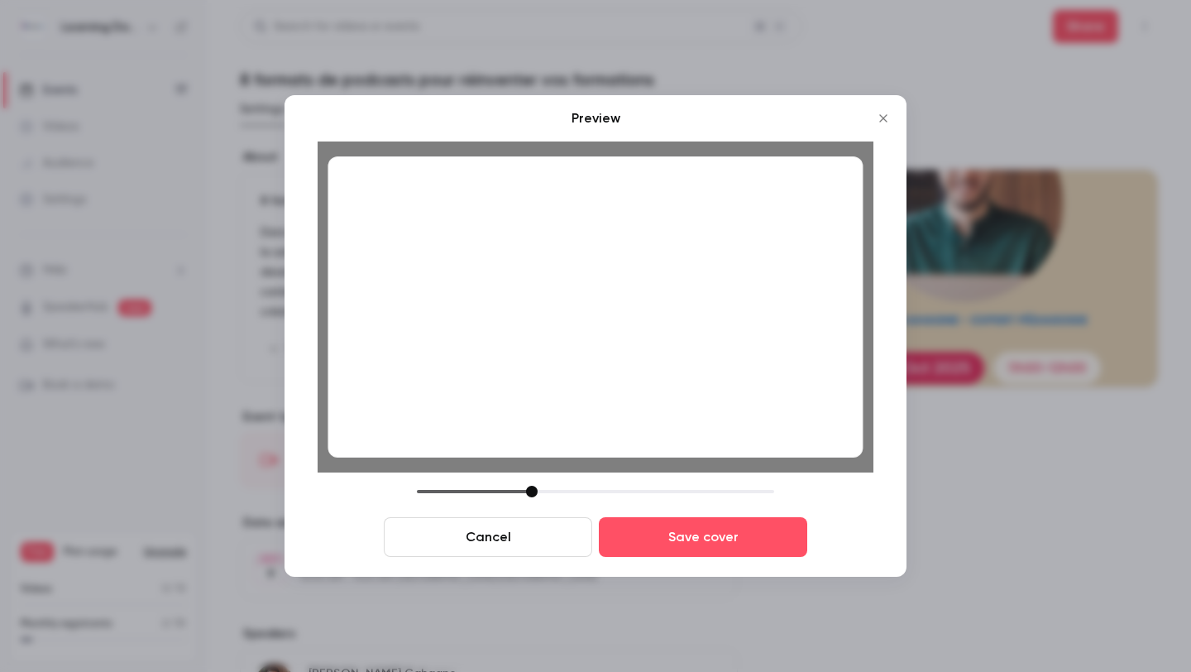
click at [532, 491] on div at bounding box center [532, 492] width 12 height 12
click at [653, 536] on button "Save cover" at bounding box center [703, 537] width 208 height 40
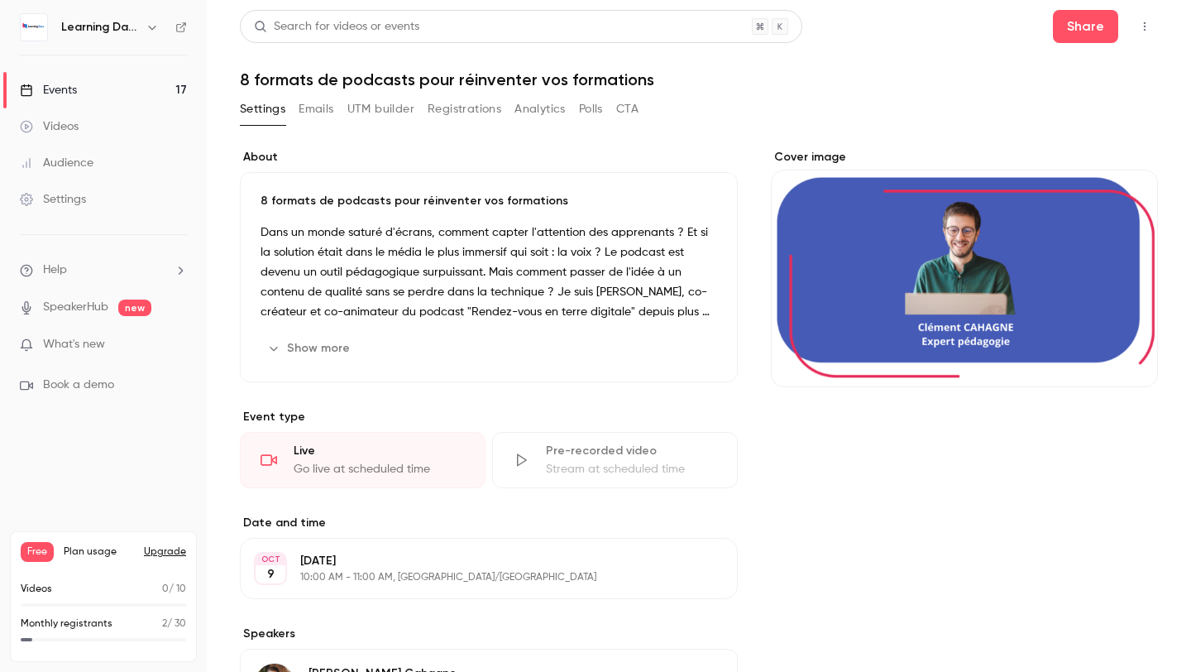
click at [131, 90] on link "Events 17" at bounding box center [103, 90] width 207 height 36
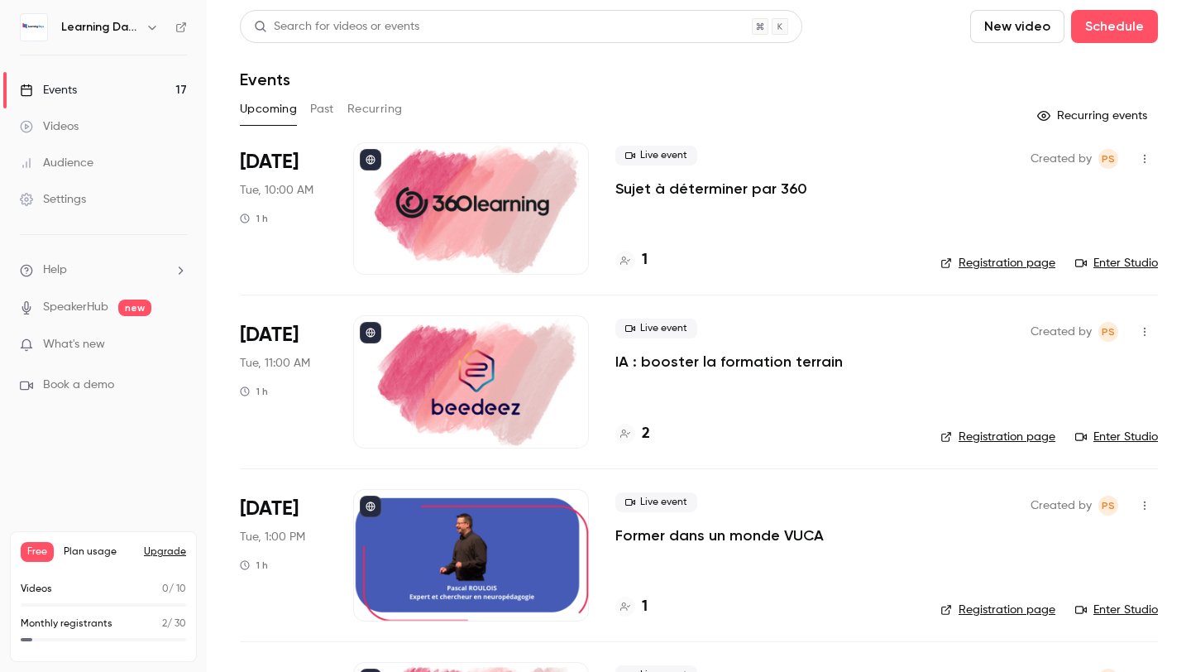
click at [647, 428] on h4 "2" at bounding box center [646, 434] width 8 height 22
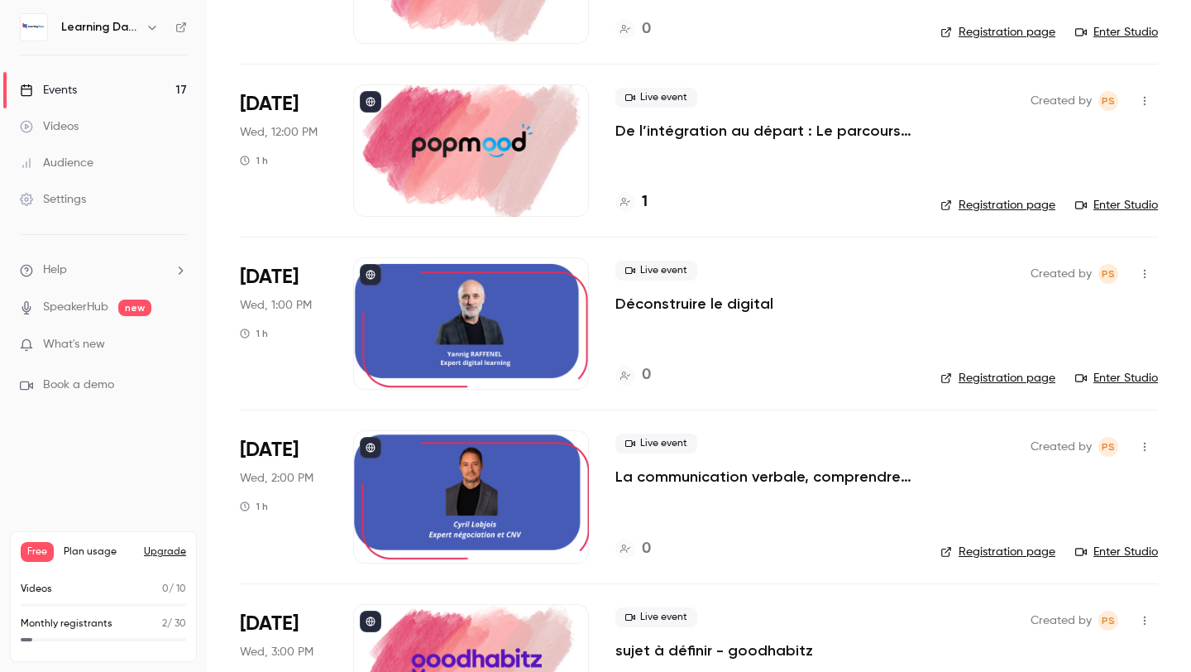
click at [480, 367] on div at bounding box center [471, 323] width 236 height 132
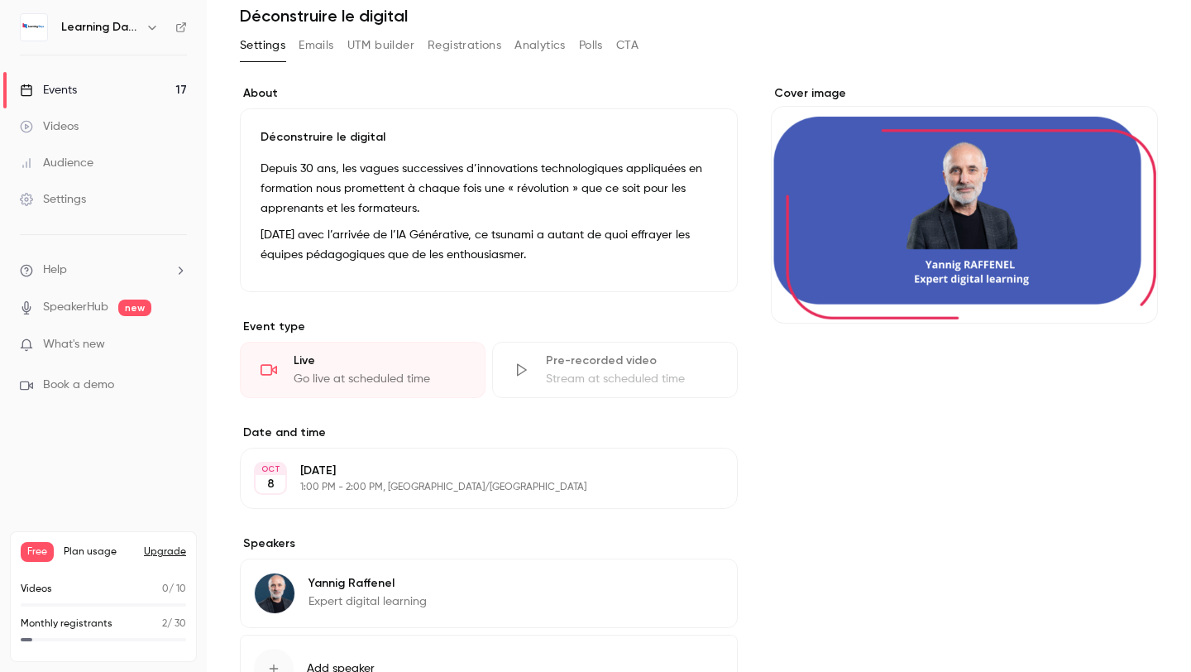
scroll to position [3, 0]
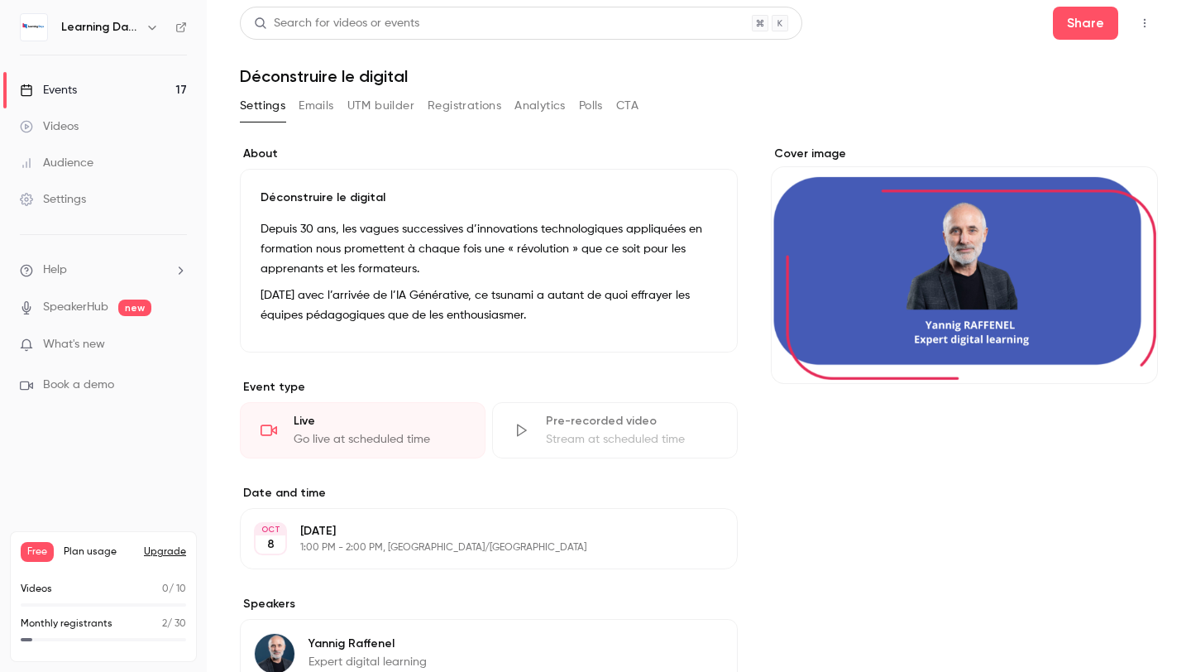
click at [808, 421] on div "Cover image" at bounding box center [964, 481] width 387 height 670
click at [1007, 265] on div "Cover image" at bounding box center [964, 265] width 387 height 238
click at [0, 0] on input "Cover image" at bounding box center [0, 0] width 0 height 0
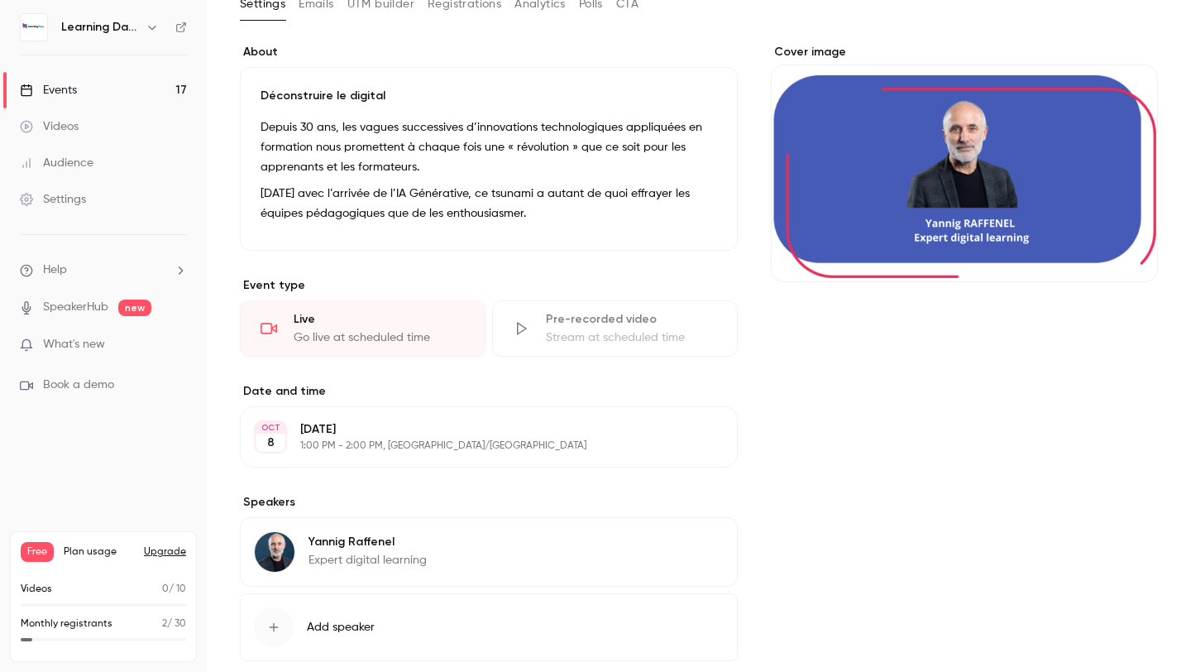
scroll to position [141, 0]
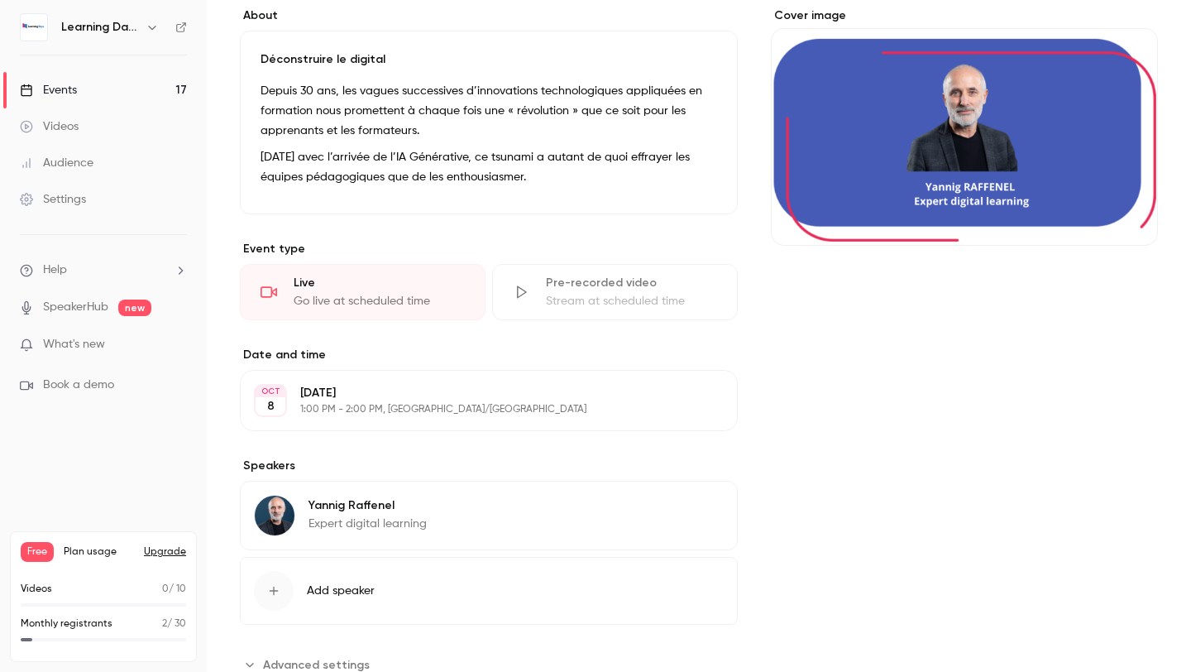
click at [69, 80] on link "Events 17" at bounding box center [103, 90] width 207 height 36
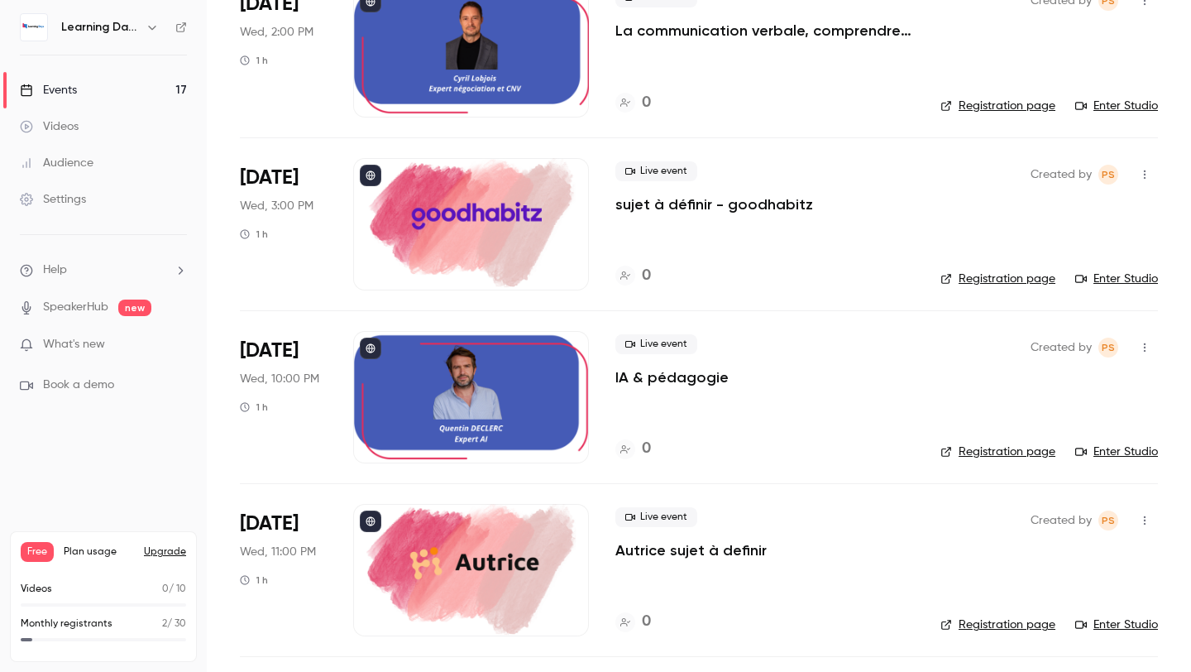
scroll to position [1343, 0]
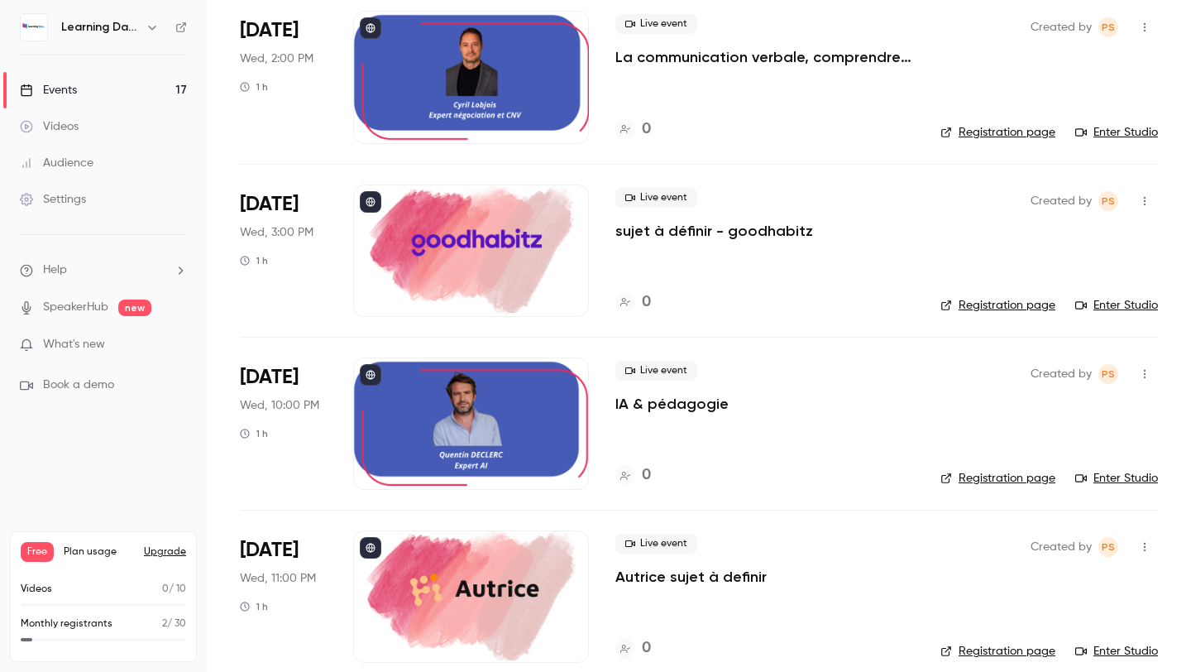
click at [926, 241] on li "[DATE] Wed, 3:00 PM 1 h Live event sujet à définir - goodhabitz 0 Created by PS…" at bounding box center [699, 250] width 918 height 173
click at [771, 240] on div "Live event sujet à définir - goodhabitz 0" at bounding box center [764, 250] width 299 height 132
click at [771, 231] on p "sujet à définir - goodhabitz" at bounding box center [714, 231] width 198 height 20
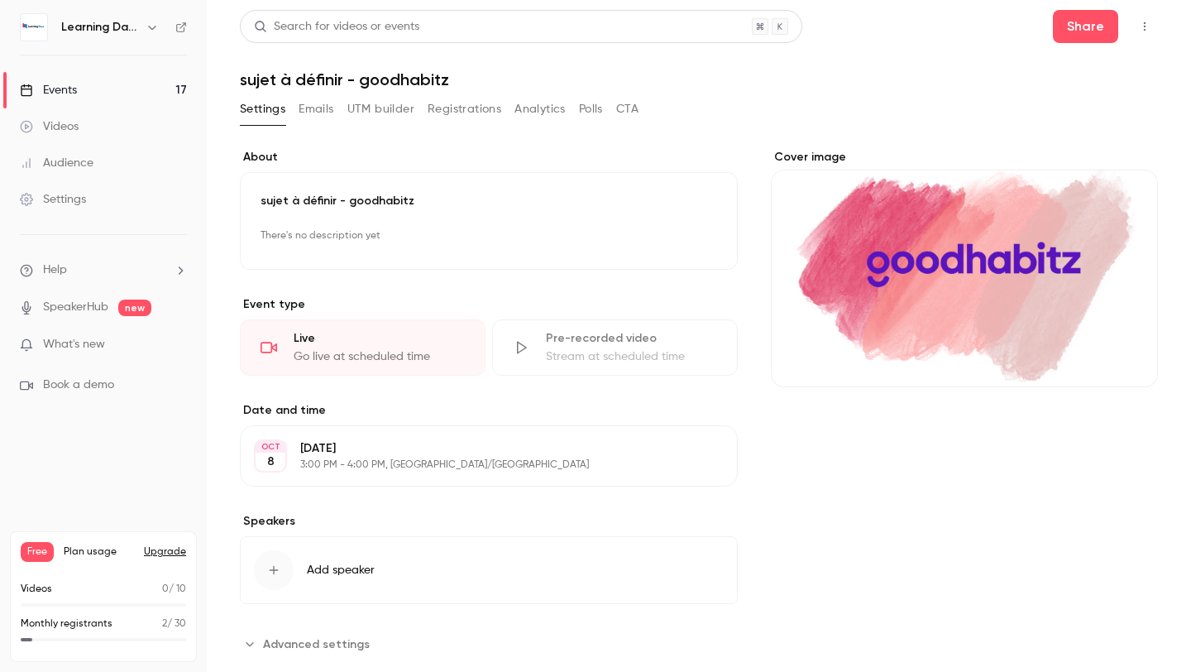
scroll to position [35, 0]
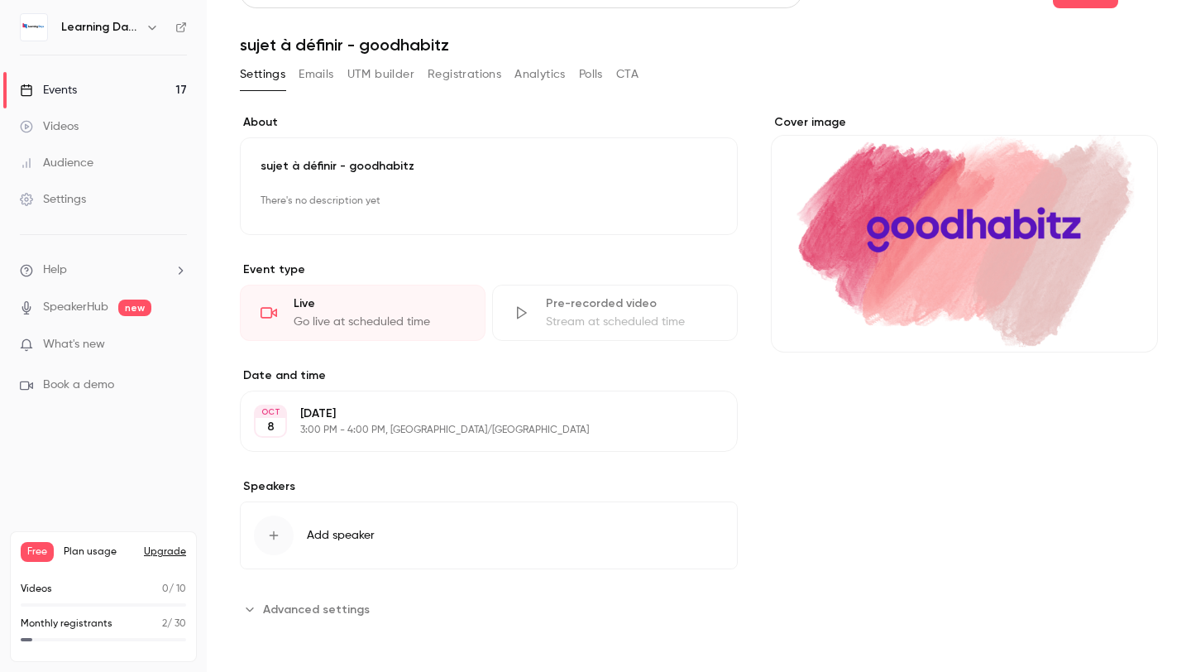
click at [338, 518] on button "Add speaker" at bounding box center [489, 535] width 498 height 68
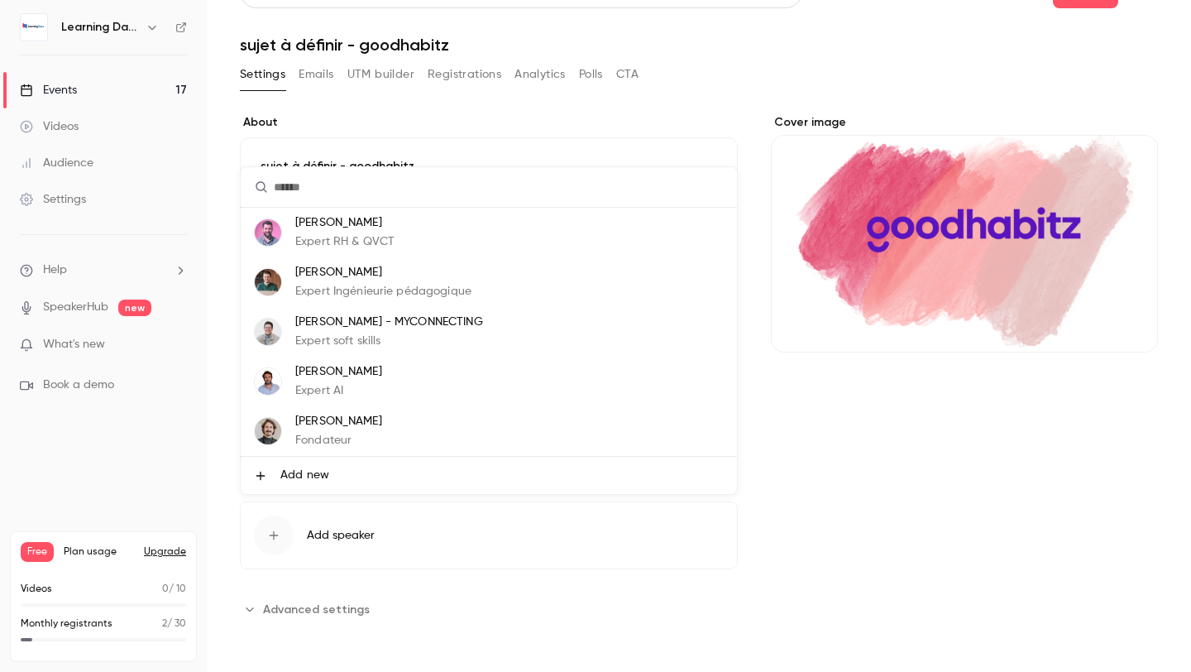
click at [341, 483] on li "Add new" at bounding box center [489, 475] width 496 height 37
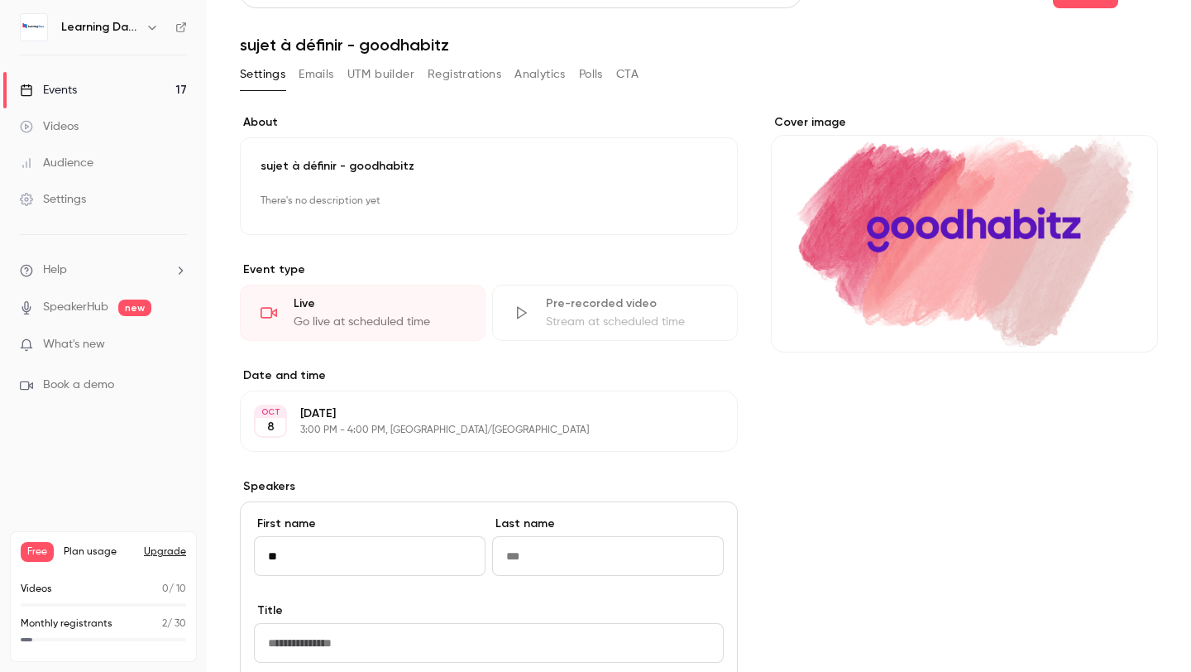
type input "*"
type input "******"
click at [532, 540] on input "Last name" at bounding box center [608, 556] width 232 height 40
click at [814, 519] on div "Cover image" at bounding box center [964, 573] width 387 height 919
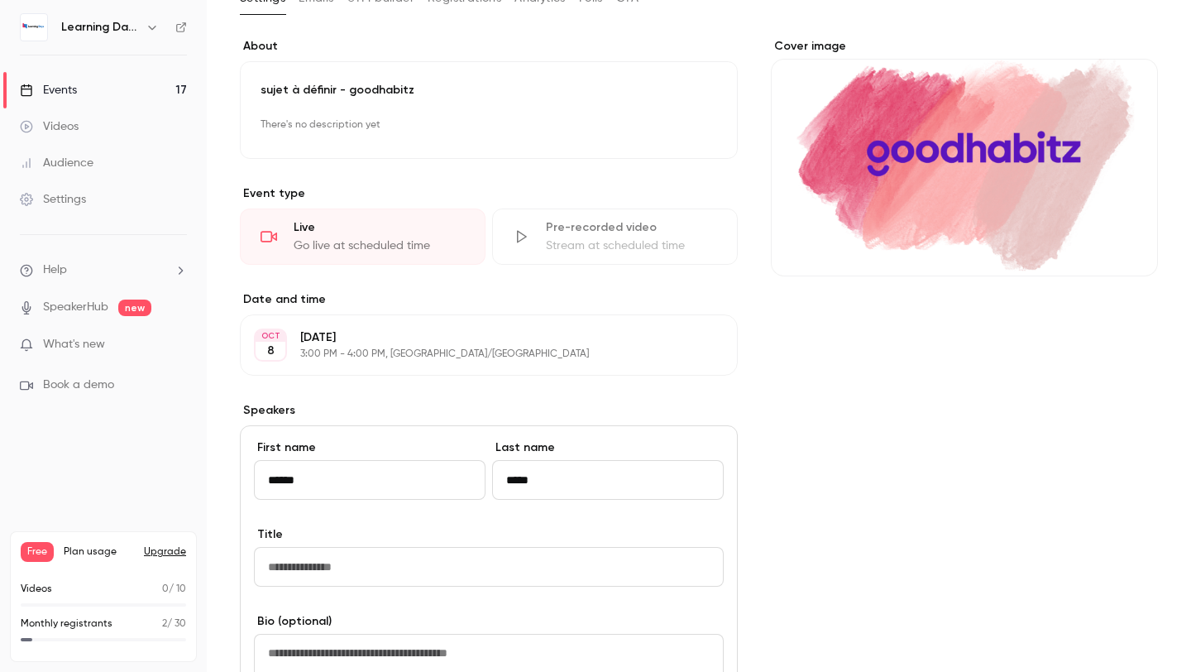
scroll to position [175, 0]
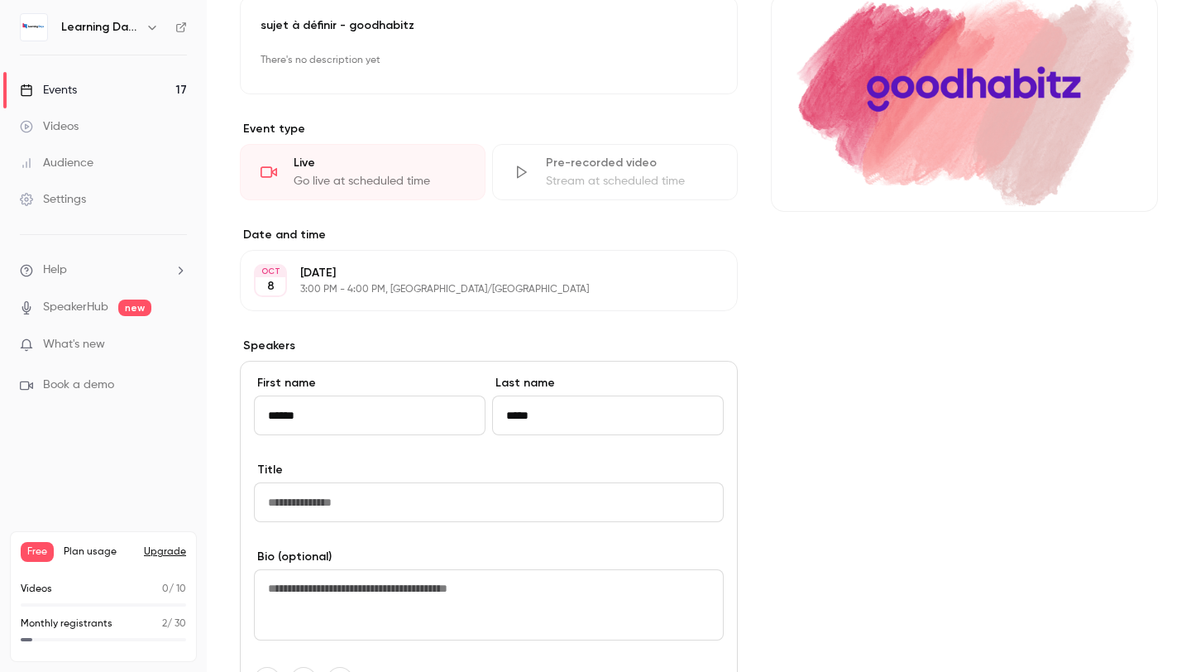
click at [615, 421] on input "*****" at bounding box center [608, 415] width 232 height 40
type input "*****"
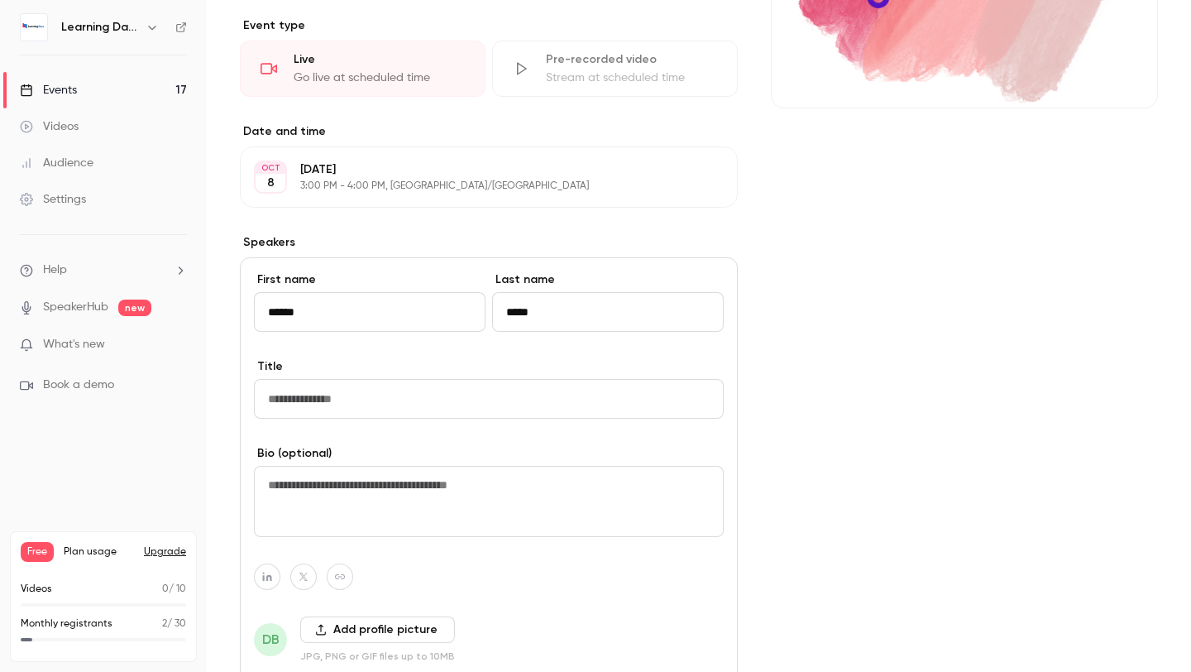
scroll to position [280, 0]
click at [563, 394] on input "Title" at bounding box center [489, 397] width 470 height 40
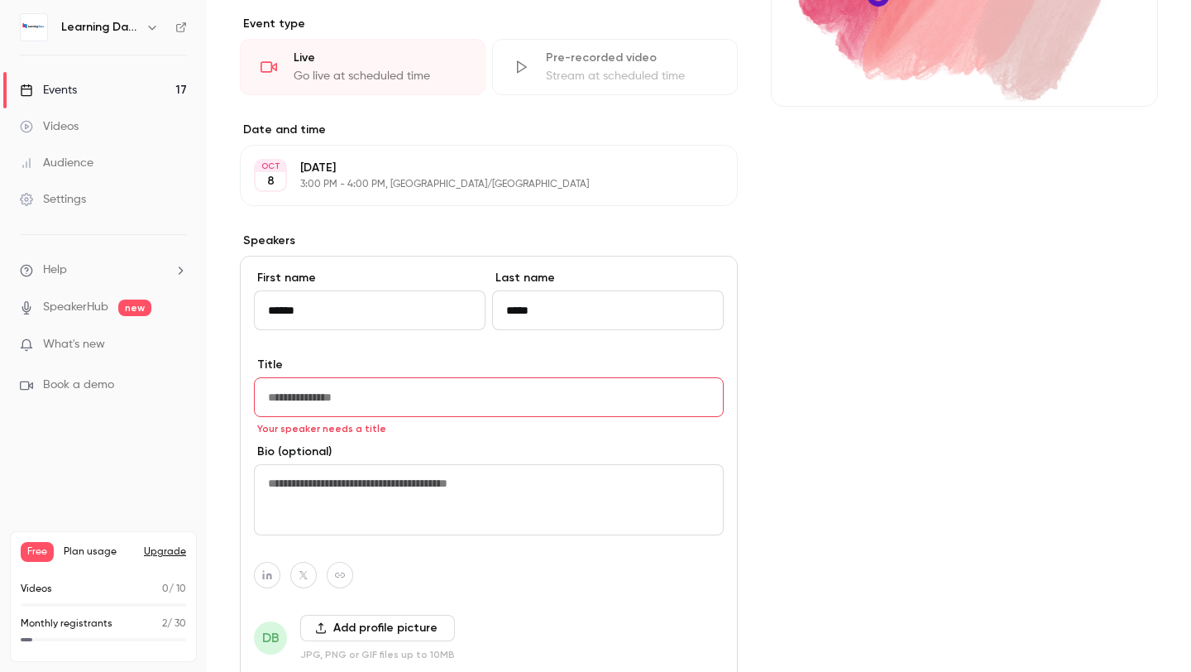
click at [550, 491] on textarea at bounding box center [489, 499] width 470 height 71
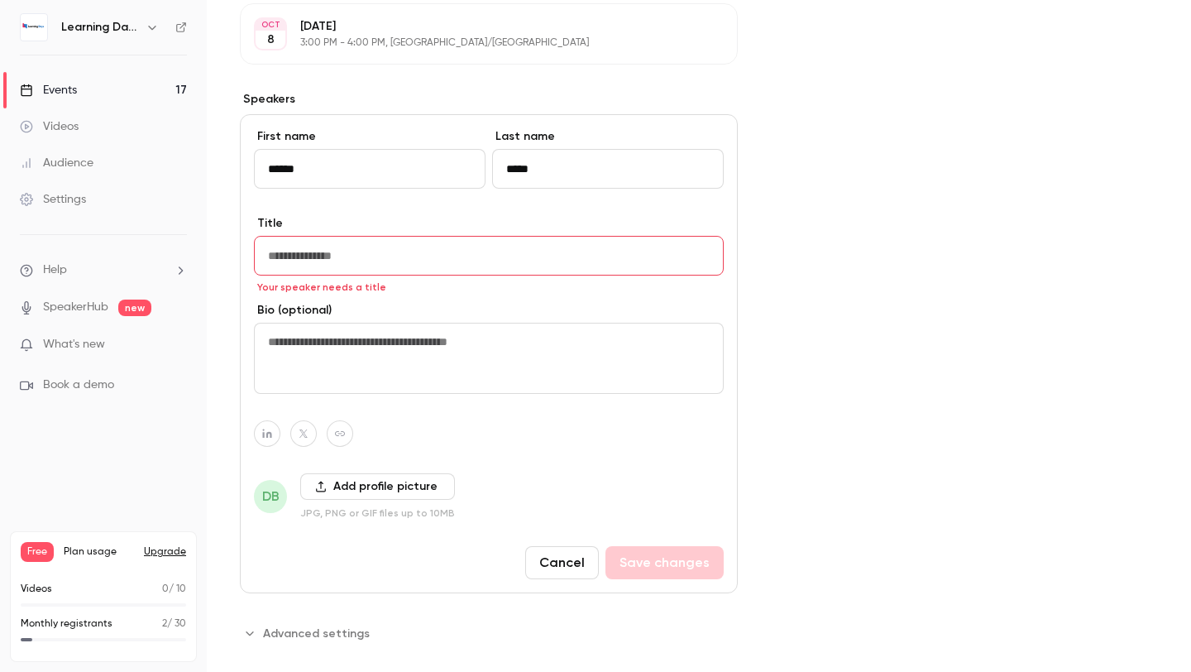
scroll to position [424, 0]
click at [535, 257] on input "Title" at bounding box center [489, 253] width 470 height 40
click at [500, 471] on div "DB Add profile picture JPG, PNG or GIF files up to 10MB" at bounding box center [489, 494] width 470 height 46
click at [450, 232] on div "Title Your speaker needs a title" at bounding box center [489, 243] width 470 height 60
click at [450, 242] on input "Title" at bounding box center [489, 253] width 470 height 40
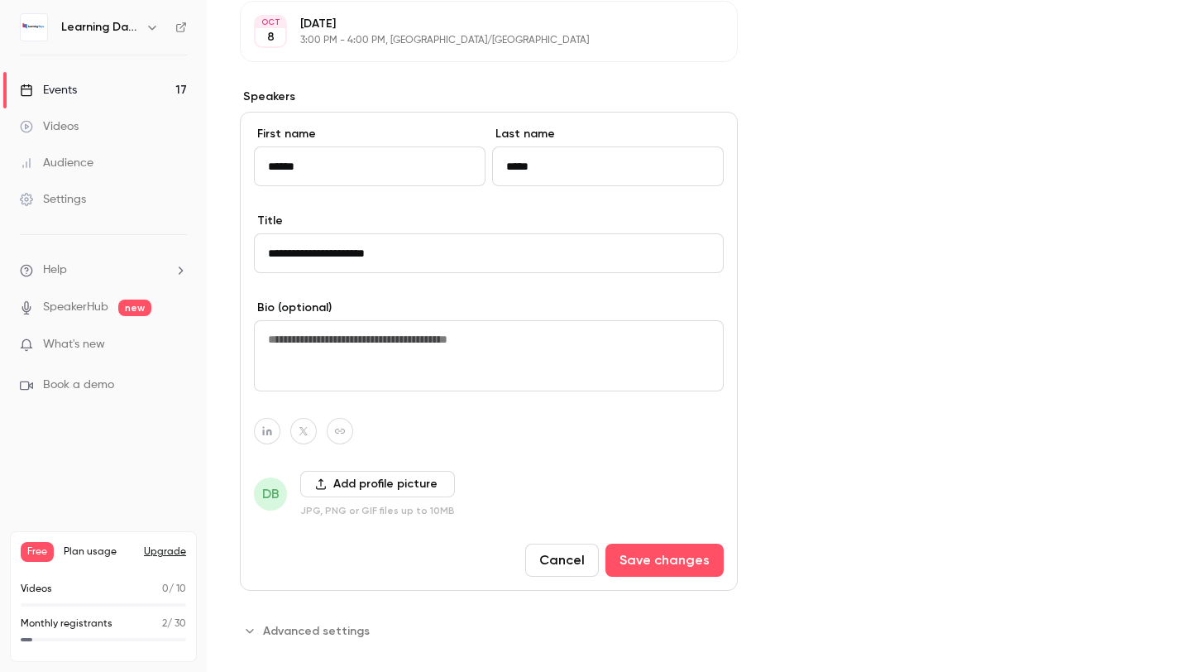
type input "**********"
click at [565, 425] on div at bounding box center [489, 431] width 470 height 26
click at [444, 472] on button "Add profile picture" at bounding box center [377, 484] width 155 height 26
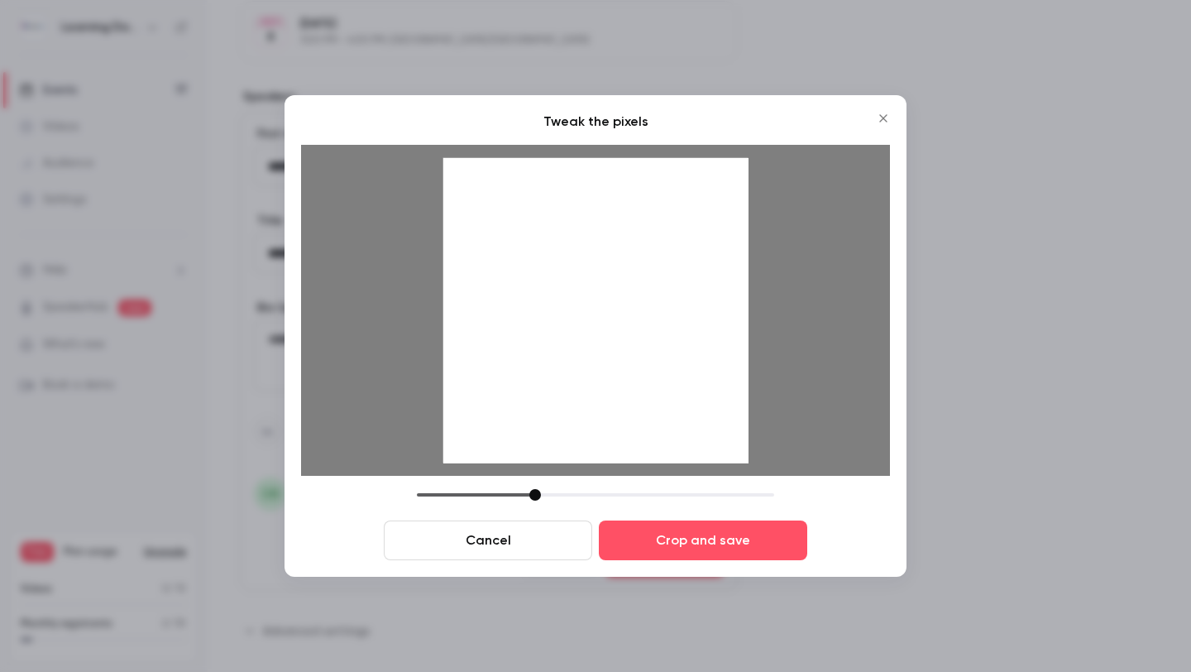
drag, startPoint x: 648, startPoint y: 340, endPoint x: 653, endPoint y: 306, distance: 34.3
click at [653, 306] on div at bounding box center [595, 310] width 305 height 305
click at [646, 306] on div at bounding box center [595, 310] width 305 height 305
drag, startPoint x: 534, startPoint y: 499, endPoint x: 540, endPoint y: 491, distance: 9.4
click at [540, 491] on div at bounding box center [541, 495] width 12 height 12
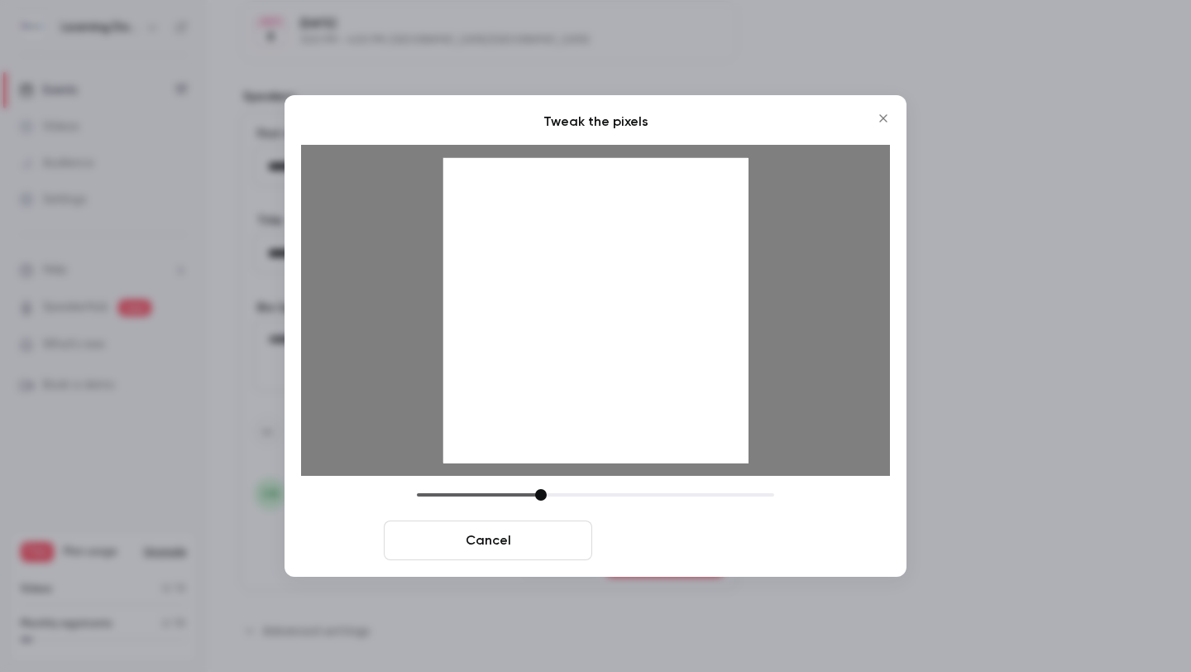
click at [676, 536] on button "Crop and save" at bounding box center [703, 540] width 208 height 40
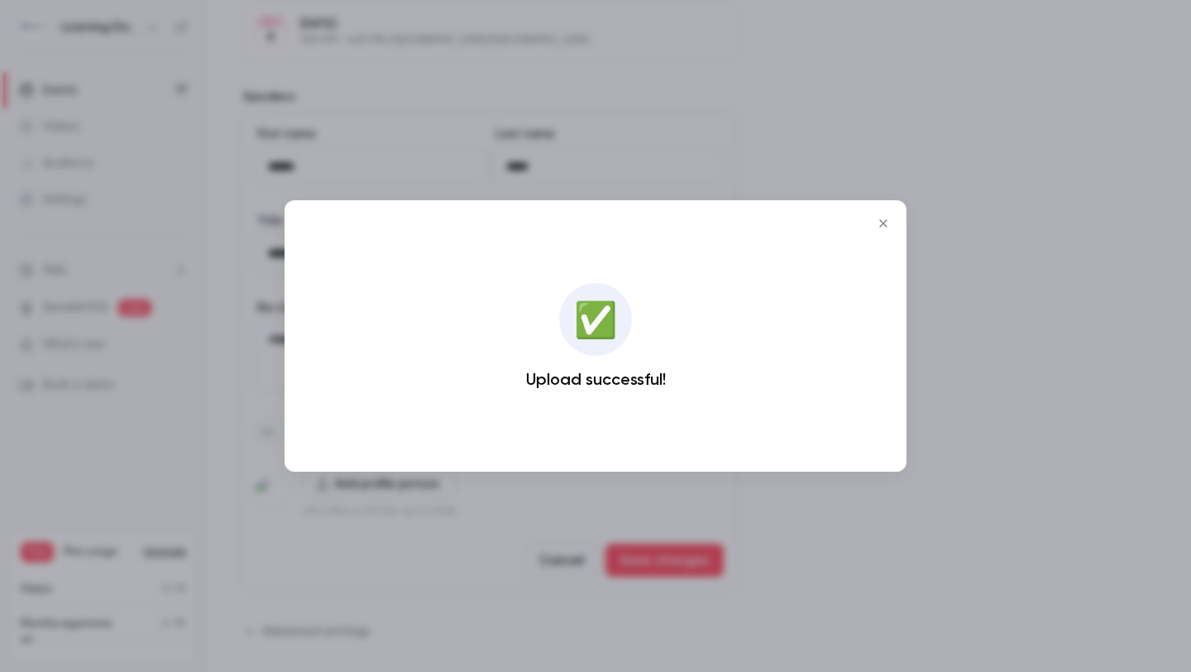
click at [969, 210] on div at bounding box center [595, 336] width 1191 height 672
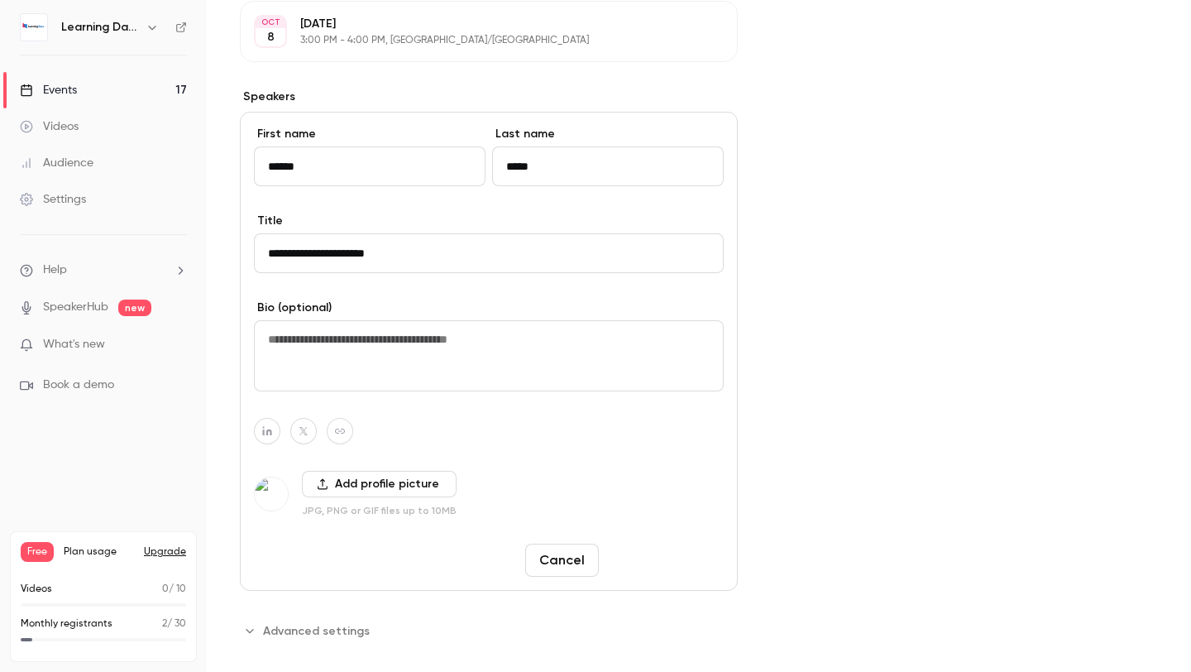
click at [661, 553] on button "Save changes" at bounding box center [664, 559] width 118 height 33
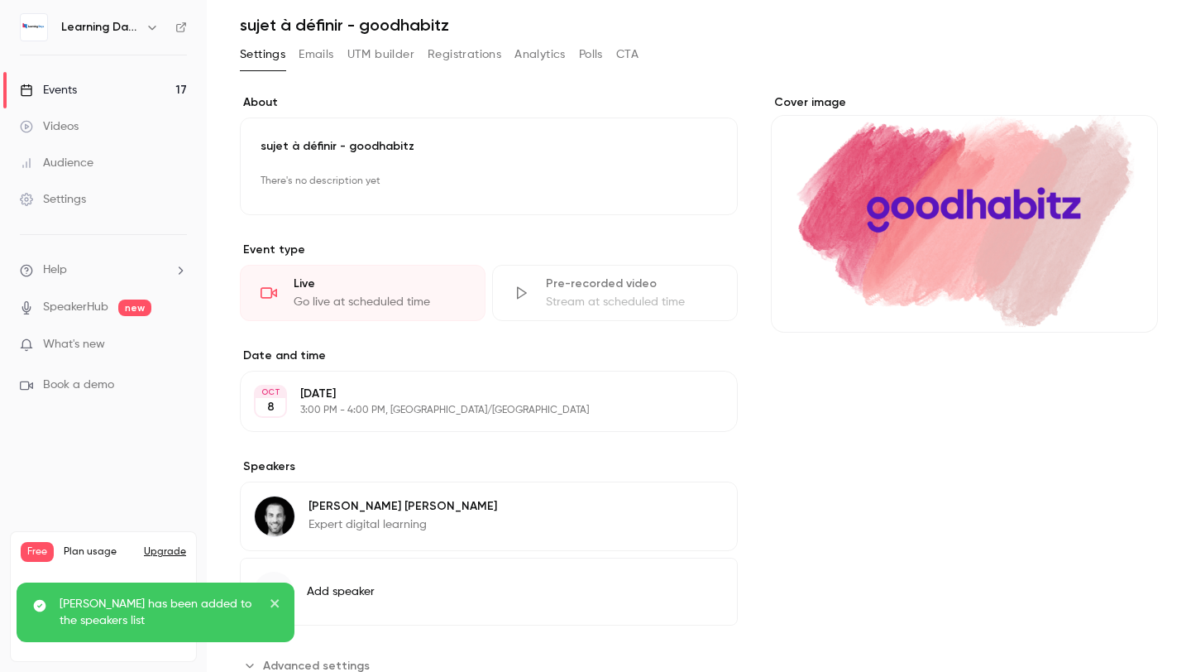
scroll to position [54, 0]
click at [137, 84] on link "Events 17" at bounding box center [103, 90] width 207 height 36
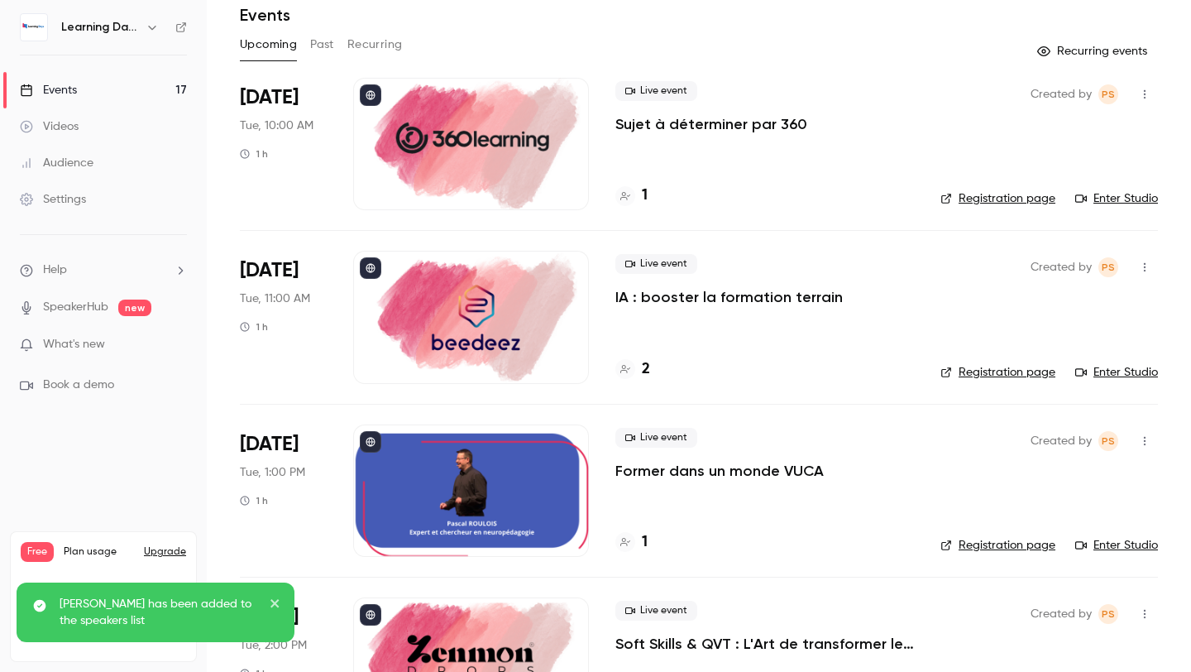
scroll to position [85, 0]
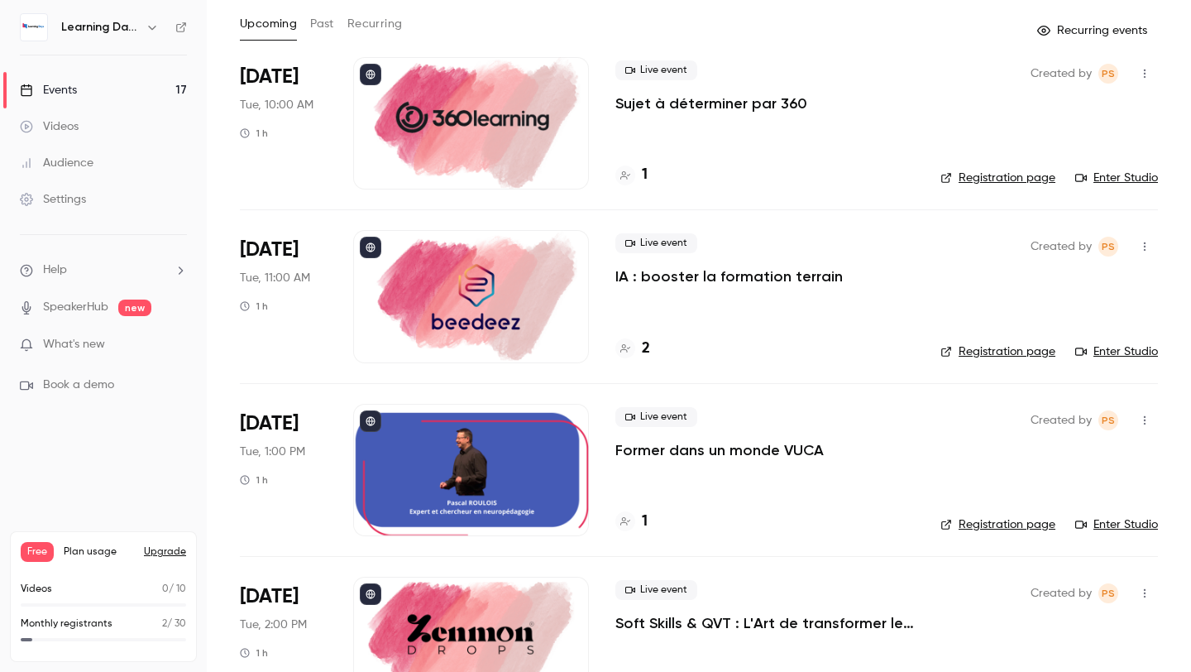
click at [519, 152] on div at bounding box center [471, 123] width 236 height 132
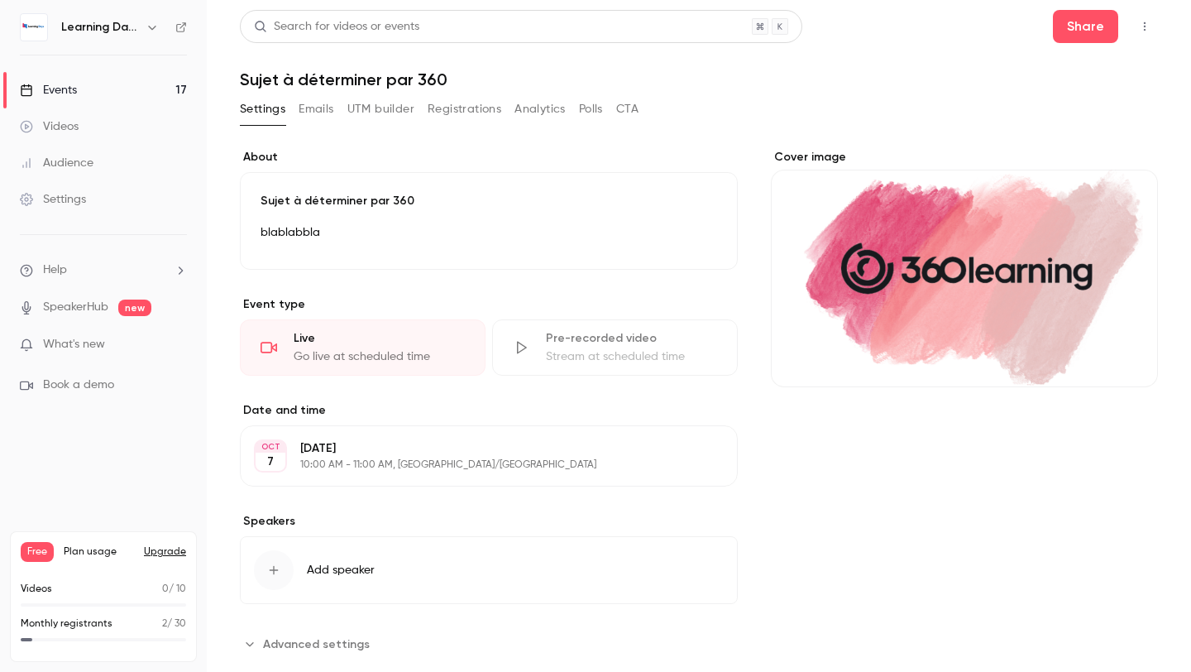
scroll to position [35, 0]
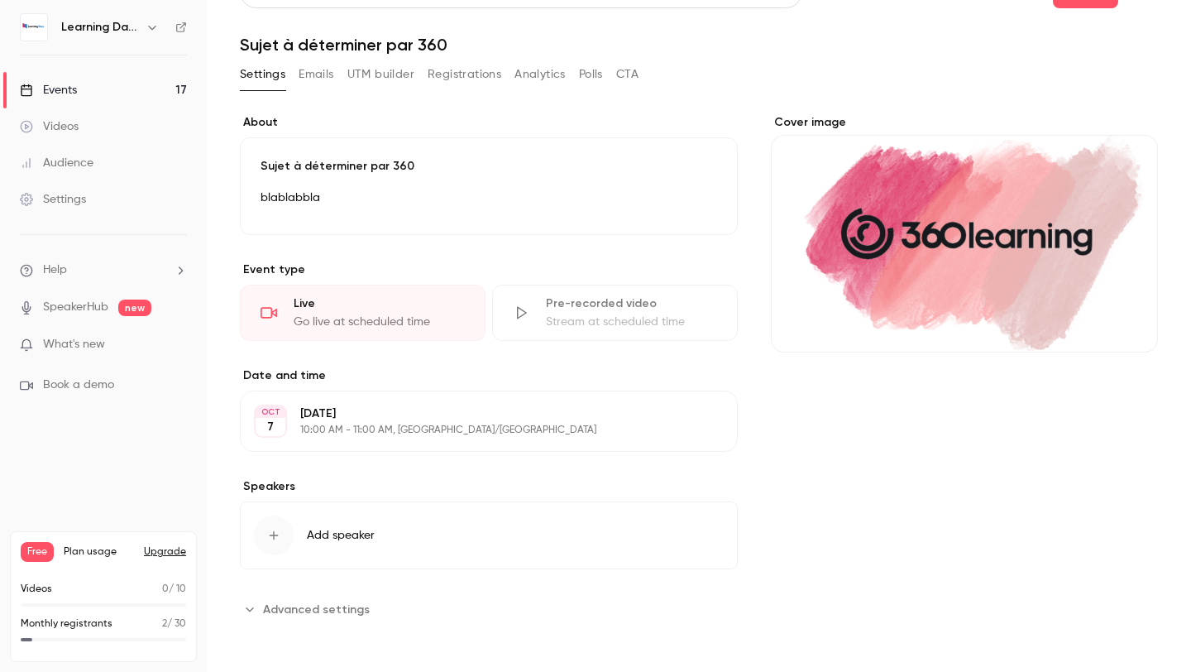
click at [382, 535] on button "Add speaker" at bounding box center [489, 535] width 498 height 68
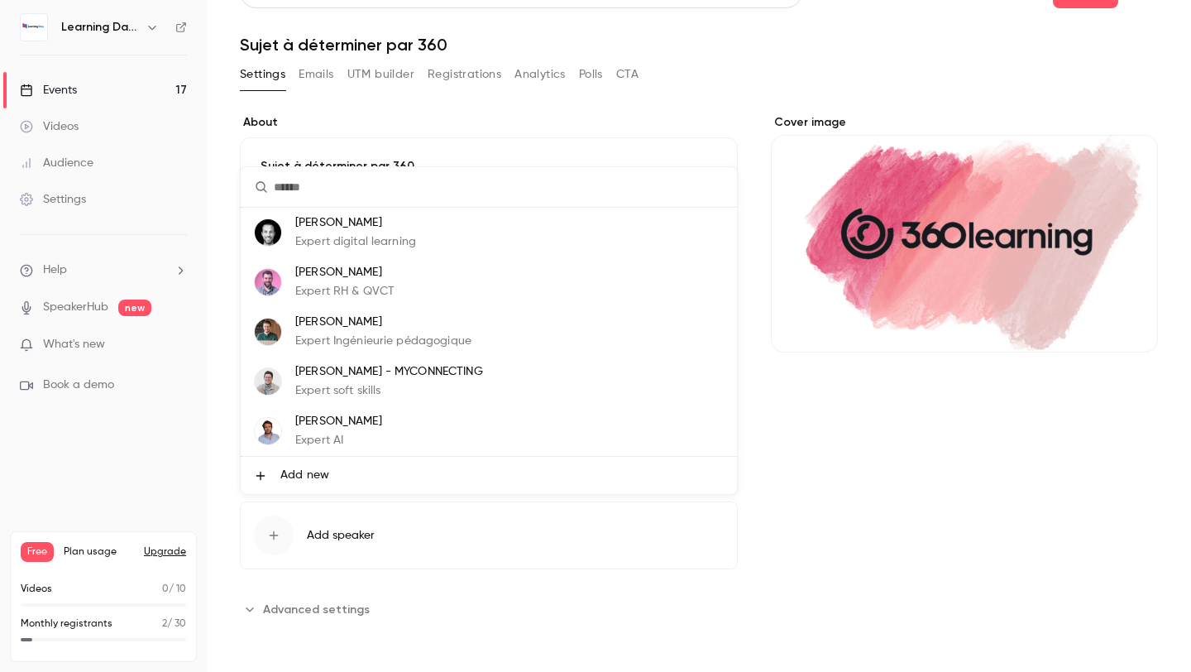
click at [391, 481] on li "Add new" at bounding box center [489, 475] width 496 height 37
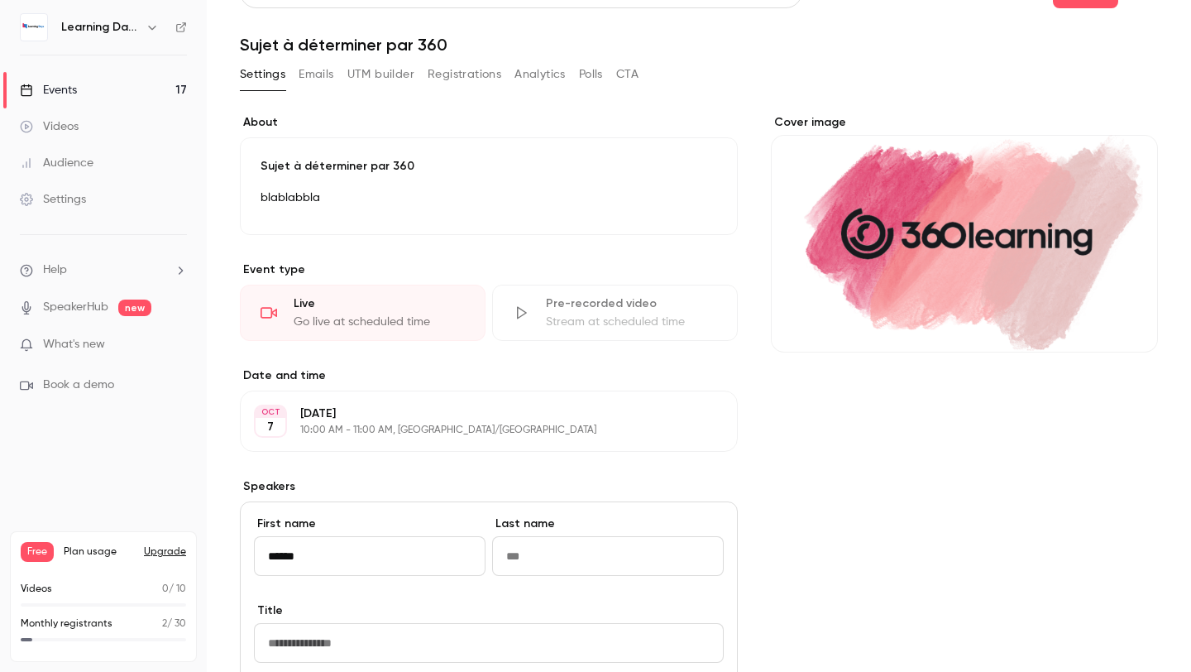
type input "******"
click at [538, 562] on input "Last name" at bounding box center [608, 556] width 232 height 40
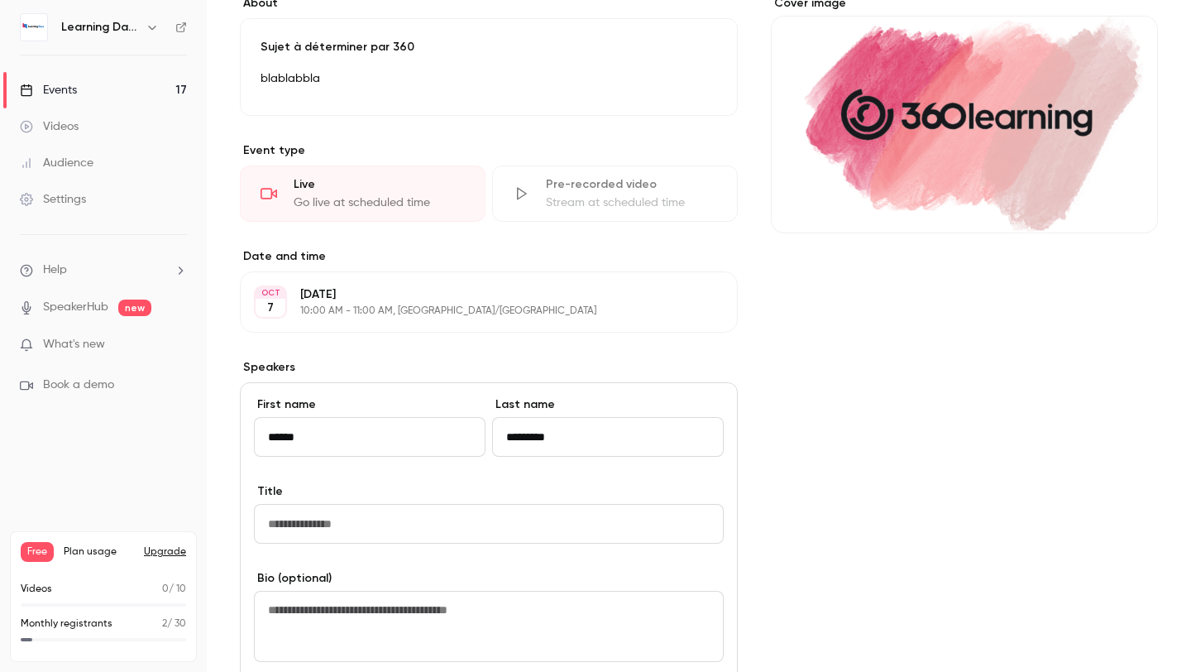
scroll to position [155, 0]
type input "*********"
click at [543, 537] on input "Title" at bounding box center [489, 523] width 470 height 40
type input "**********"
click at [573, 552] on div "**********" at bounding box center [489, 620] width 498 height 479
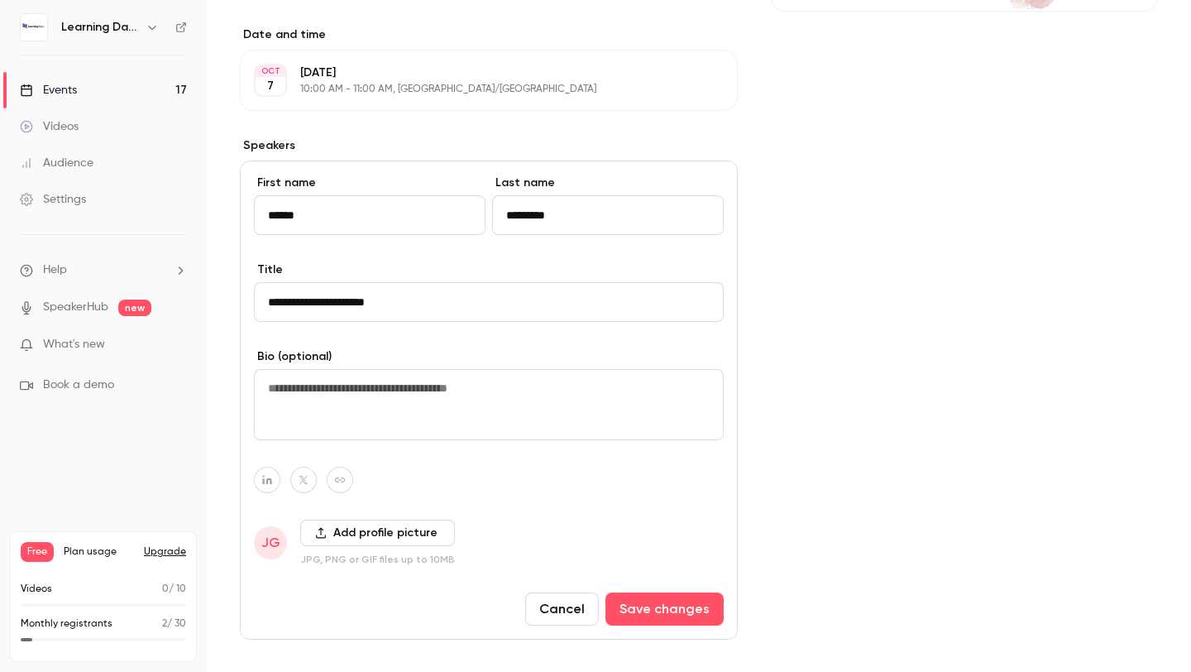
scroll to position [446, 0]
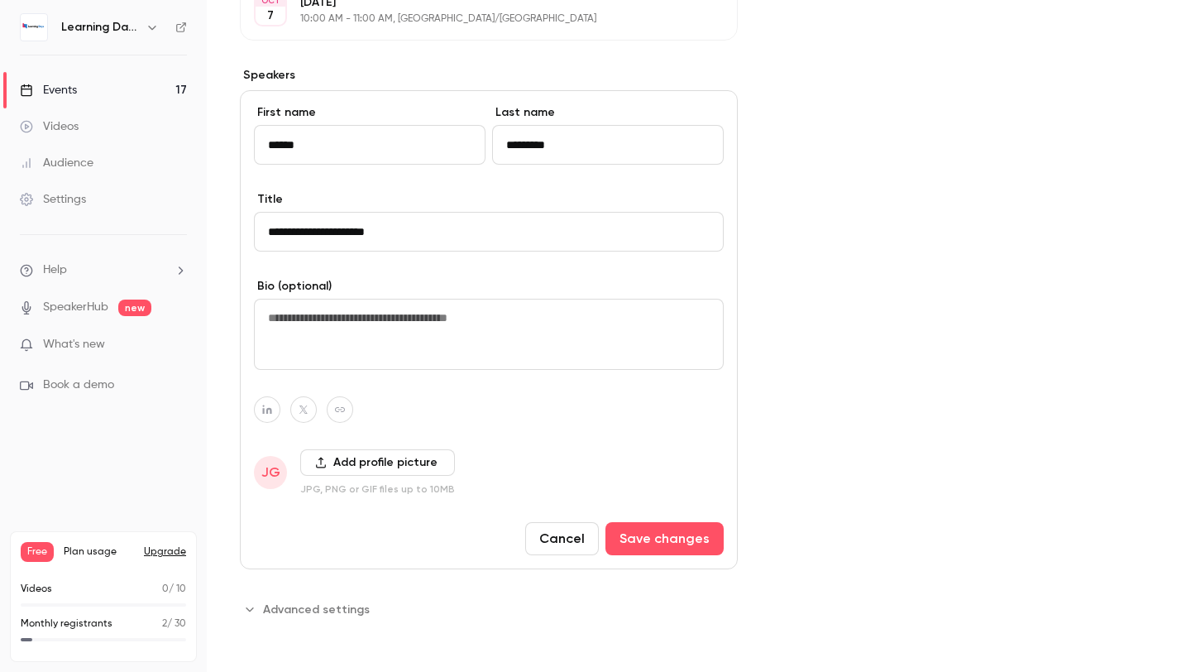
click at [394, 462] on button "Add profile picture" at bounding box center [377, 462] width 155 height 26
click at [364, 467] on button "Add profile picture" at bounding box center [377, 462] width 155 height 26
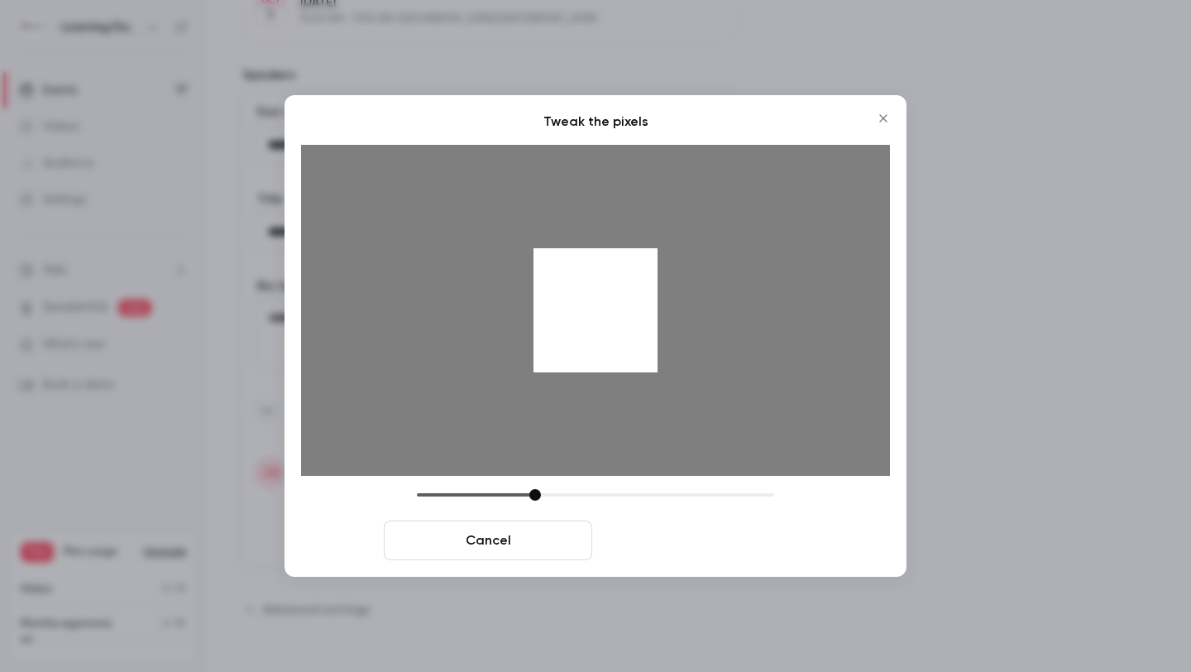
click at [659, 530] on button "Crop and save" at bounding box center [703, 540] width 208 height 40
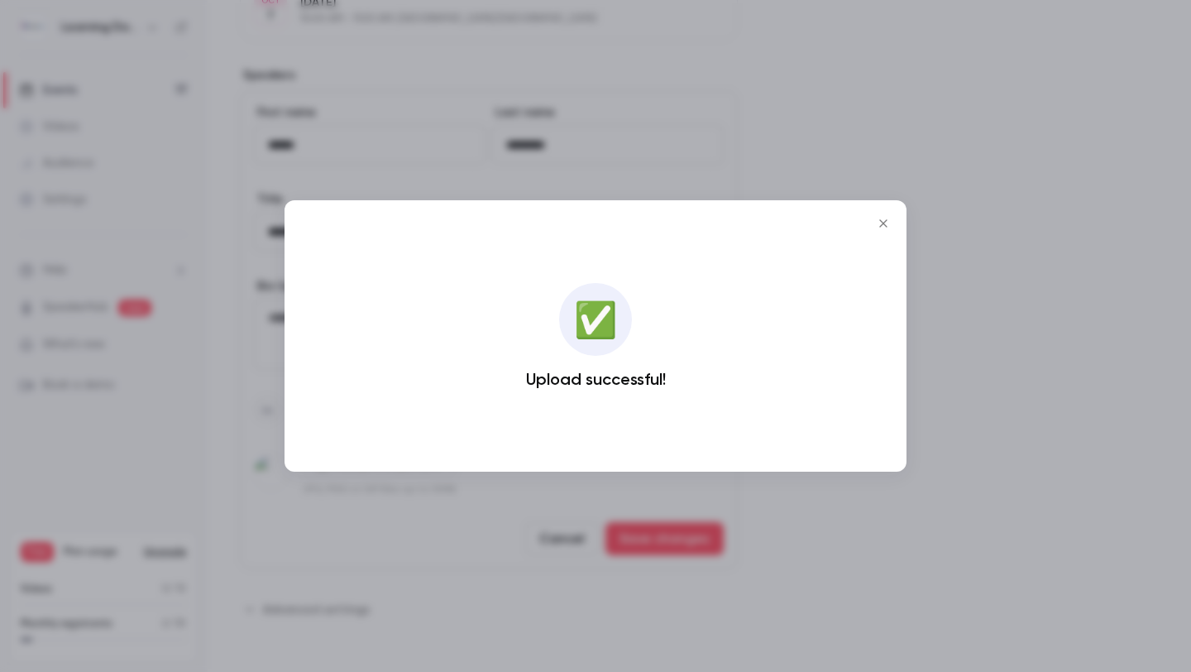
click at [802, 501] on div at bounding box center [595, 336] width 1191 height 672
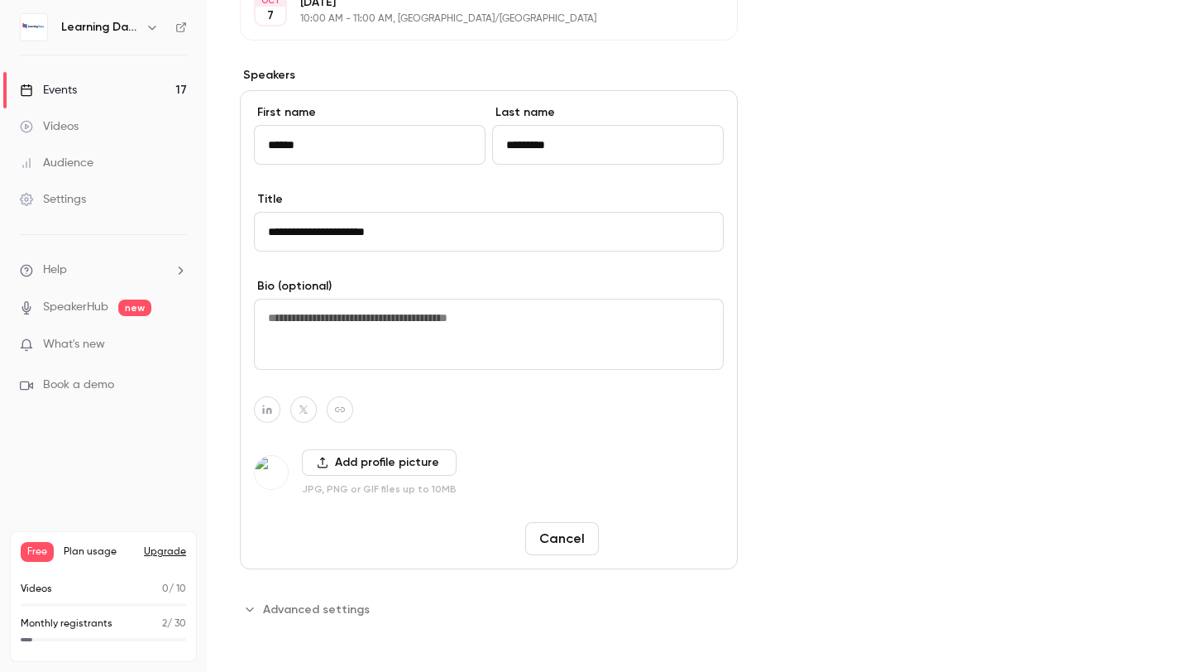
click at [642, 534] on button "Save changes" at bounding box center [664, 538] width 118 height 33
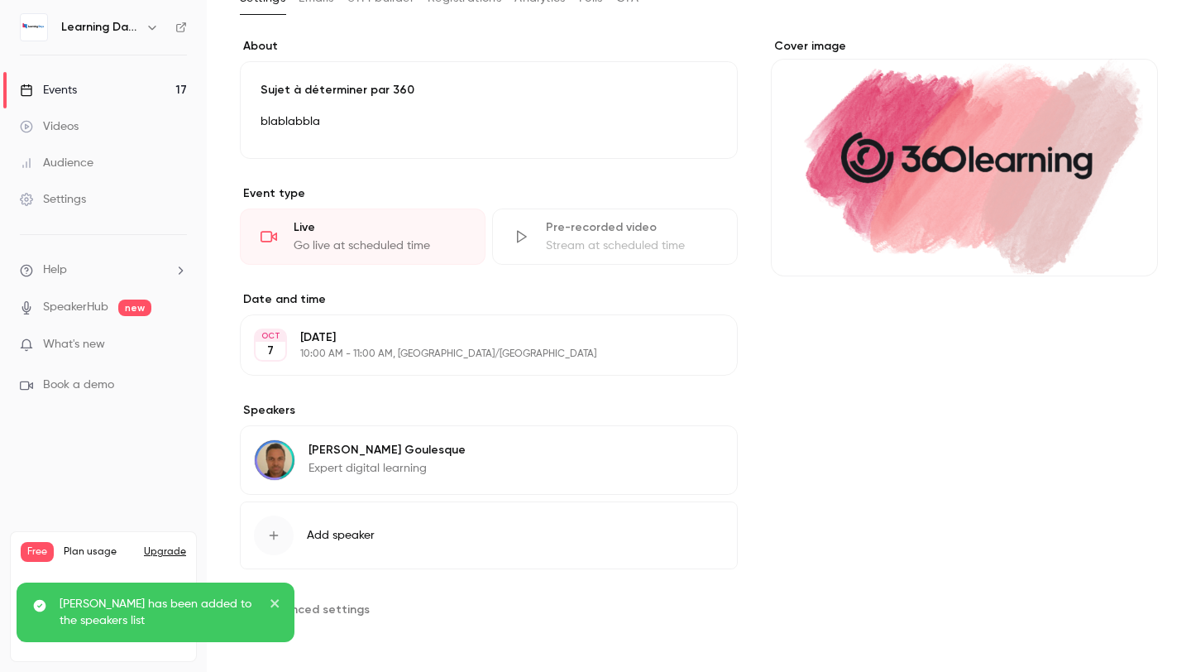
click at [89, 96] on link "Events 17" at bounding box center [103, 90] width 207 height 36
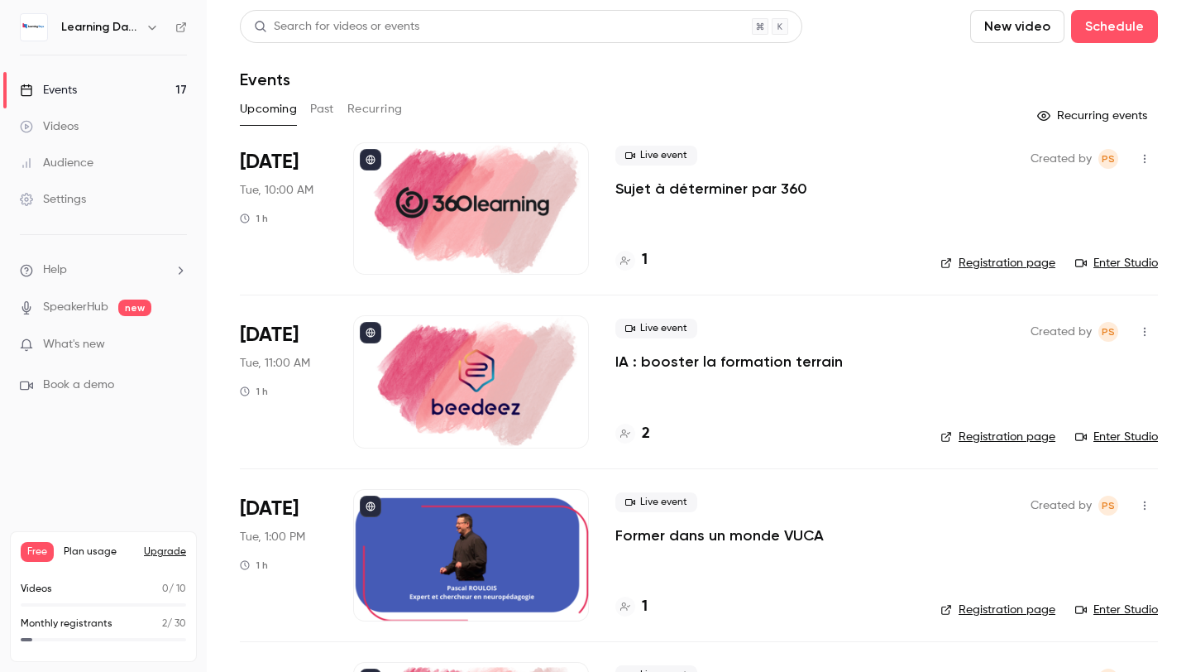
scroll to position [25, 0]
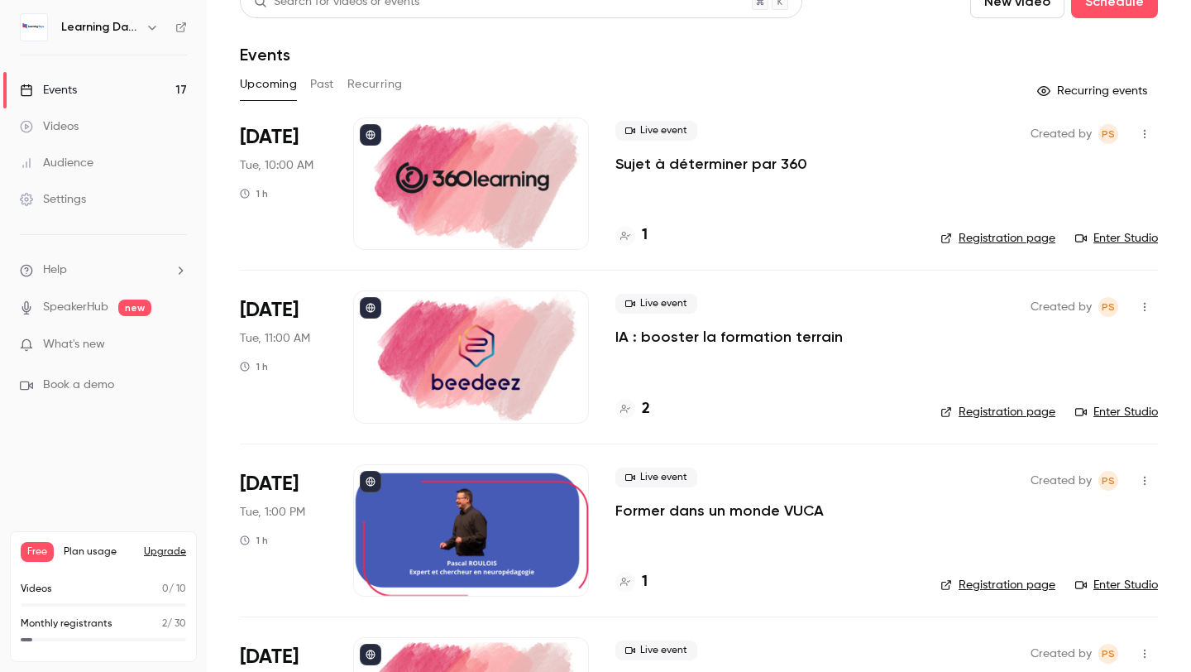
click at [478, 376] on div at bounding box center [471, 356] width 236 height 132
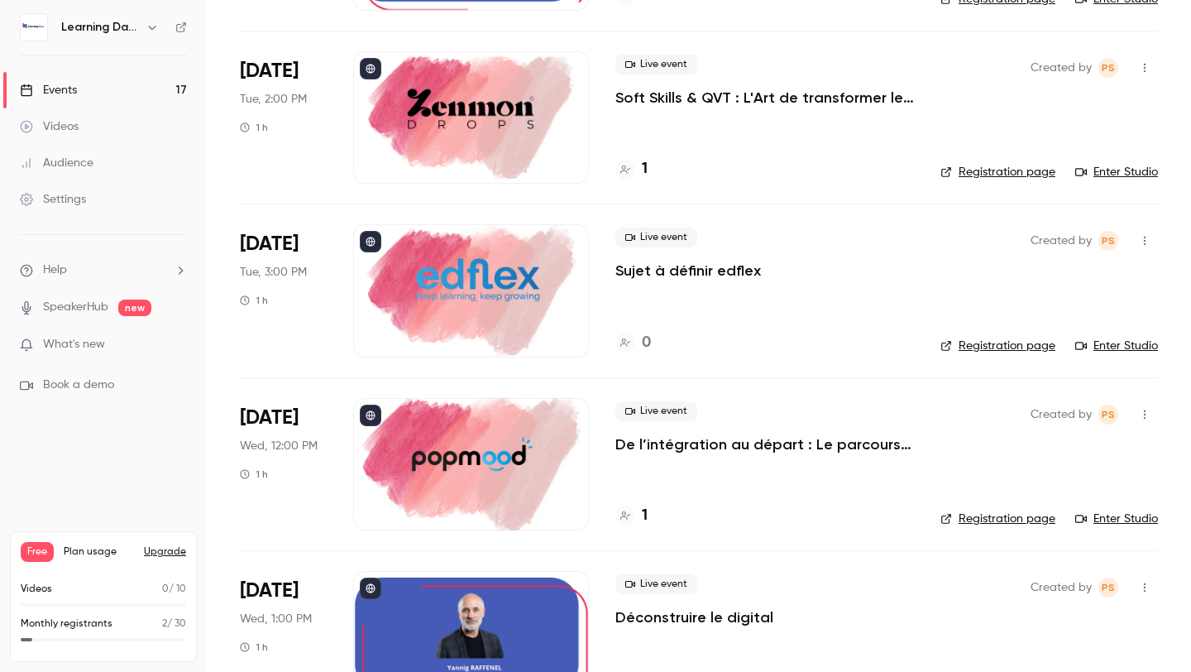
scroll to position [629, 0]
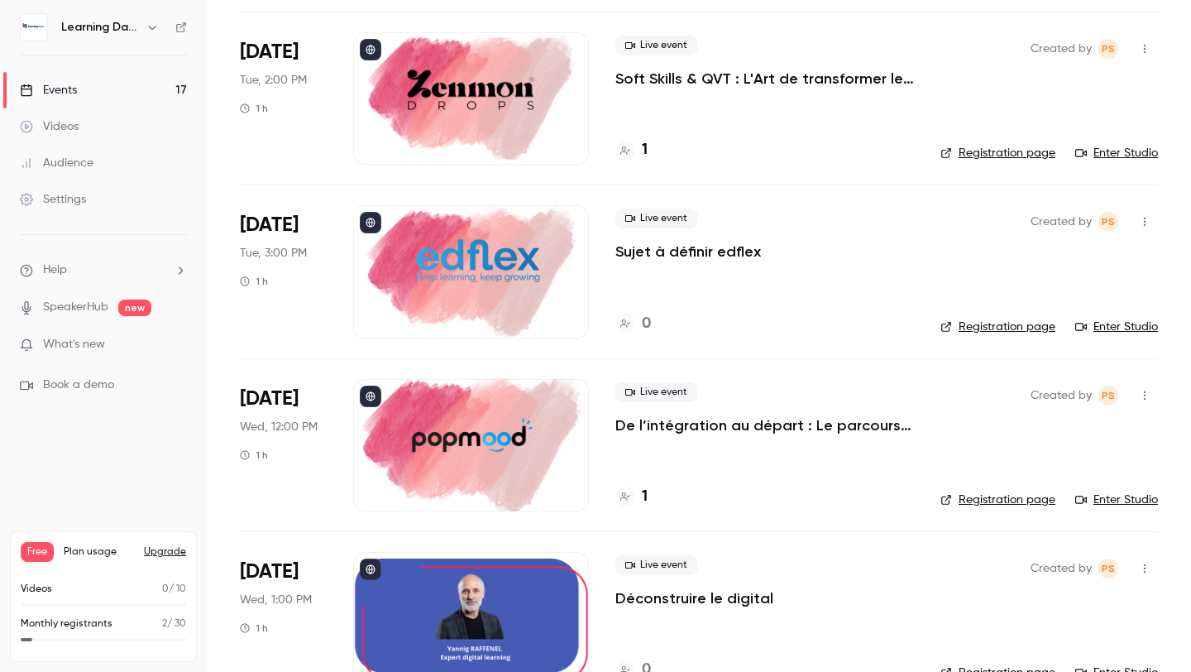
click at [453, 113] on div at bounding box center [471, 98] width 236 height 132
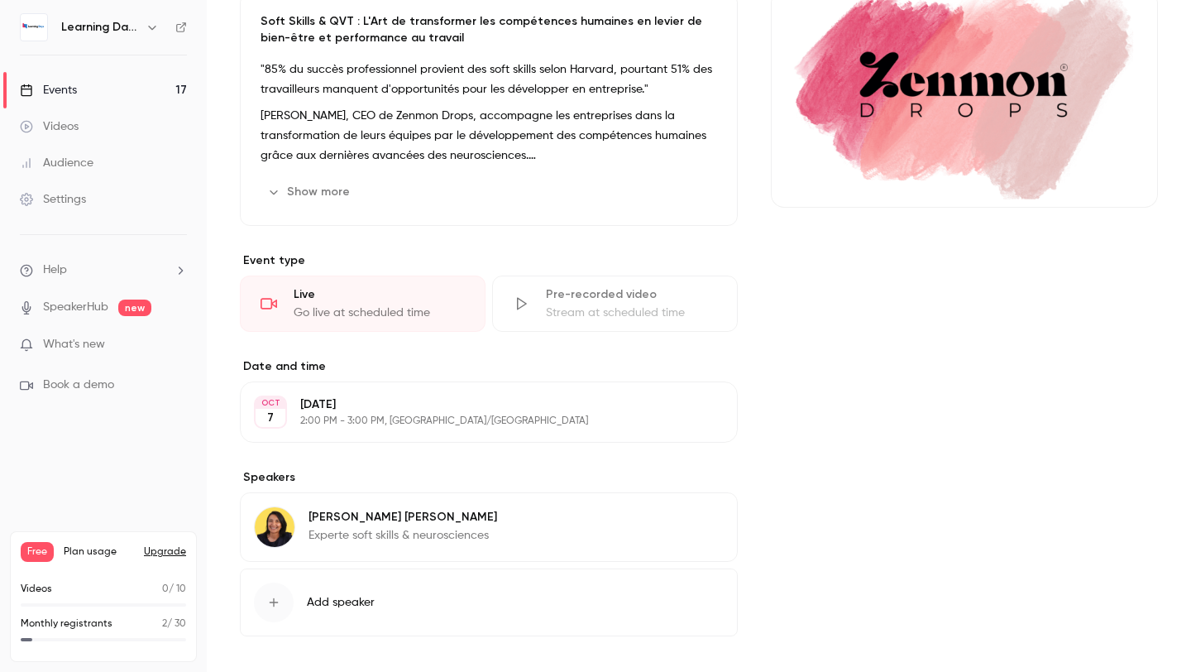
scroll to position [181, 0]
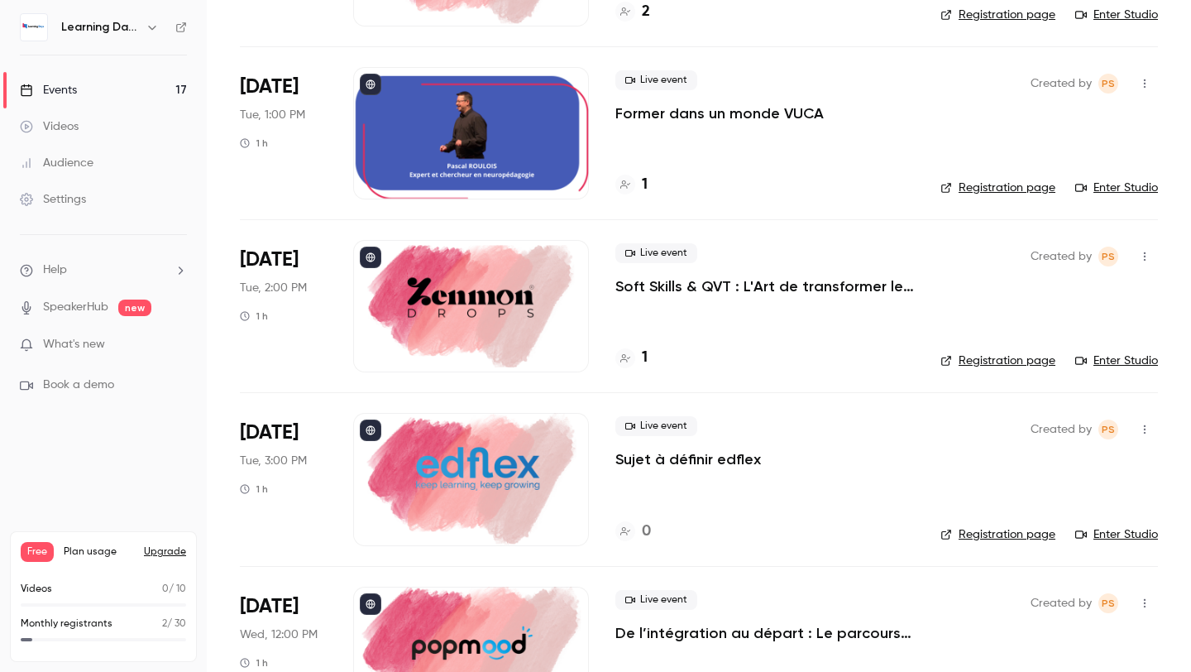
scroll to position [534, 0]
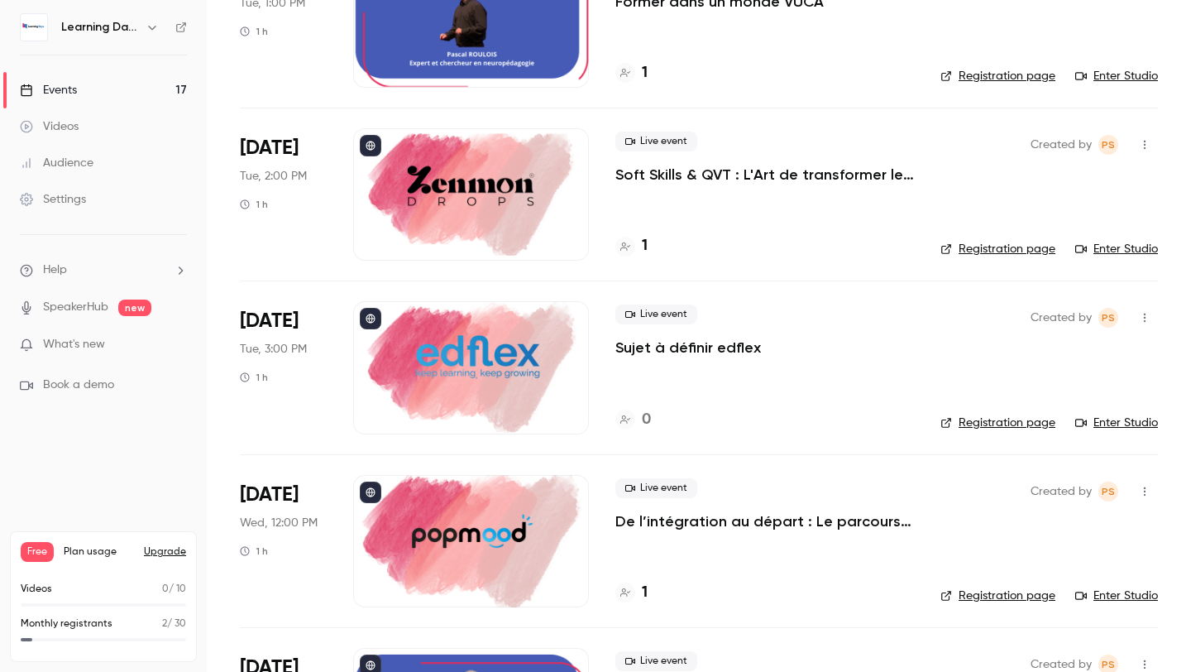
click at [460, 376] on div at bounding box center [471, 367] width 236 height 132
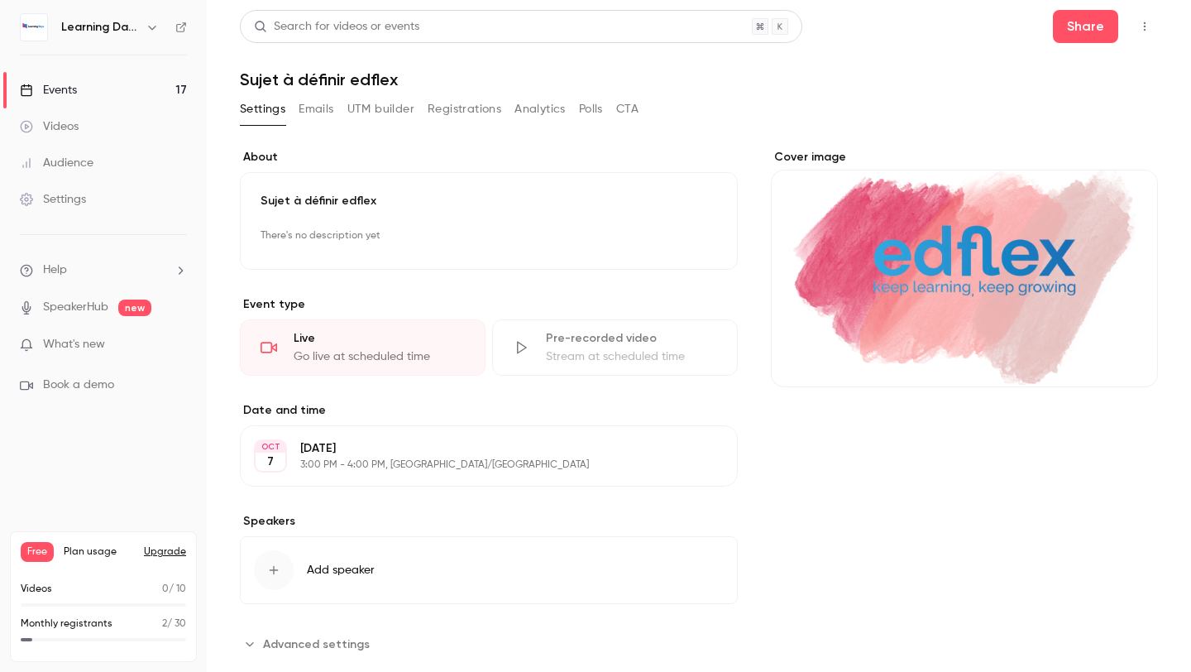
scroll to position [35, 0]
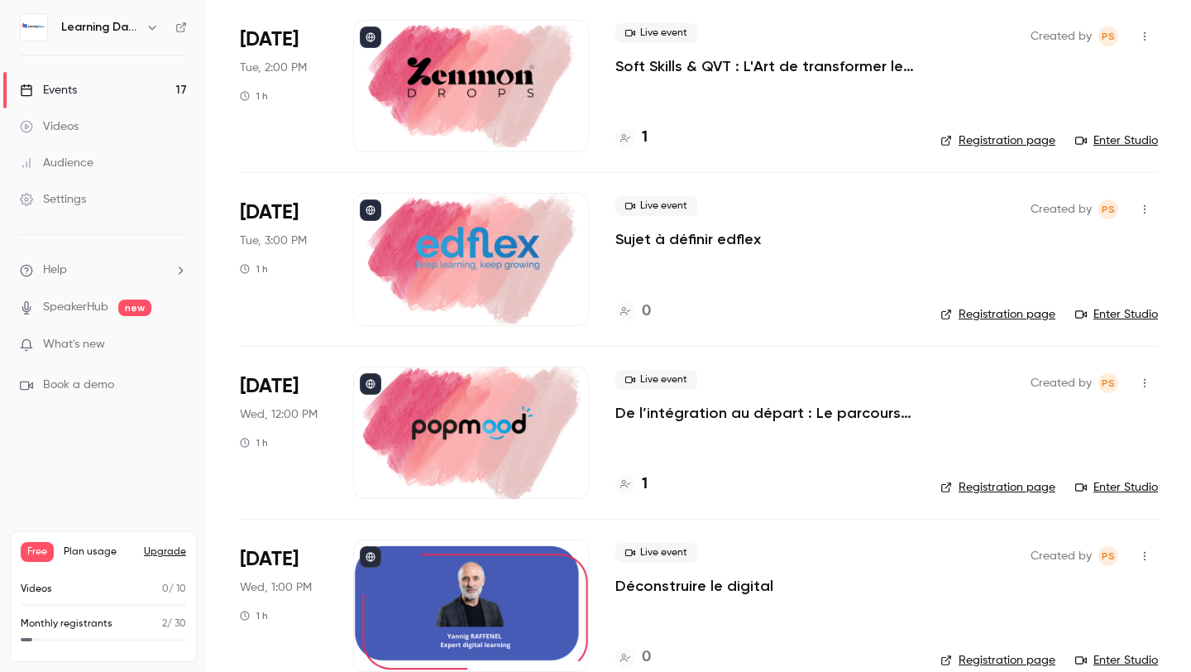
scroll to position [658, 0]
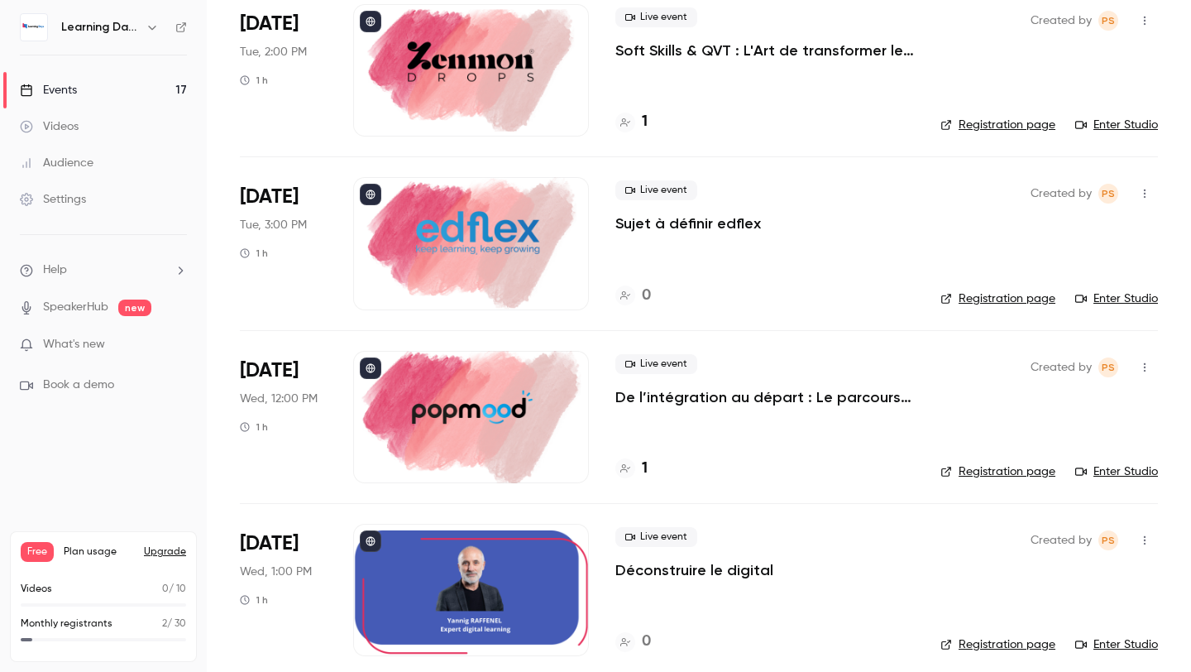
click at [479, 406] on div at bounding box center [471, 417] width 236 height 132
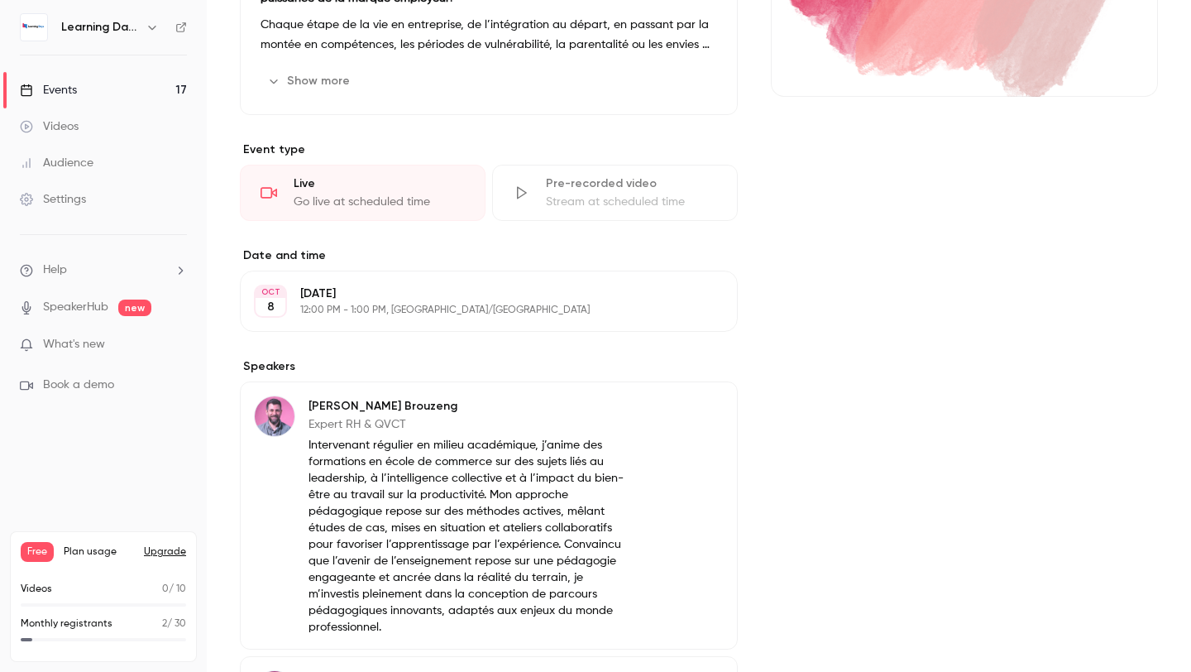
scroll to position [465, 0]
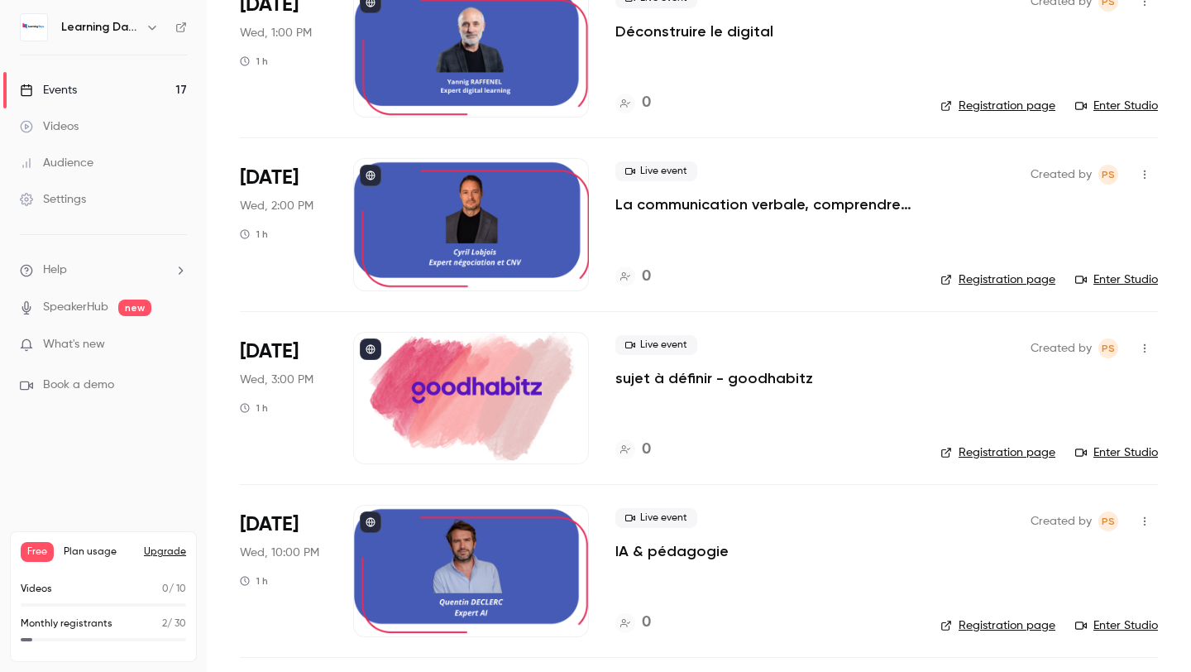
scroll to position [1228, 0]
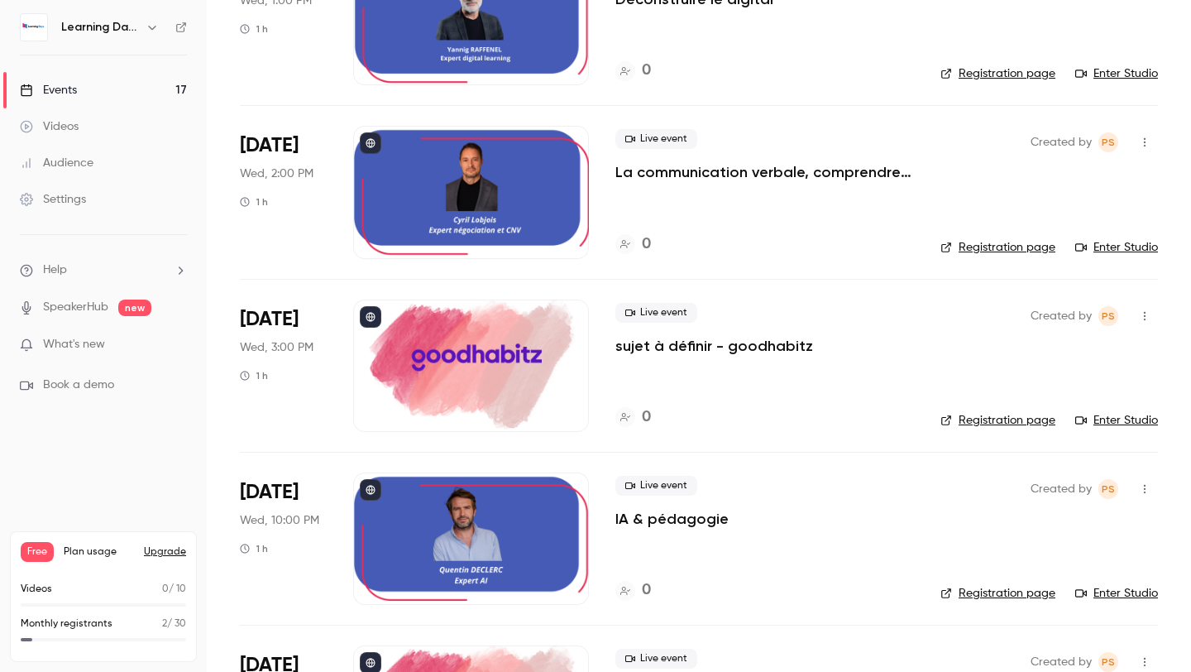
click at [437, 356] on div at bounding box center [471, 365] width 236 height 132
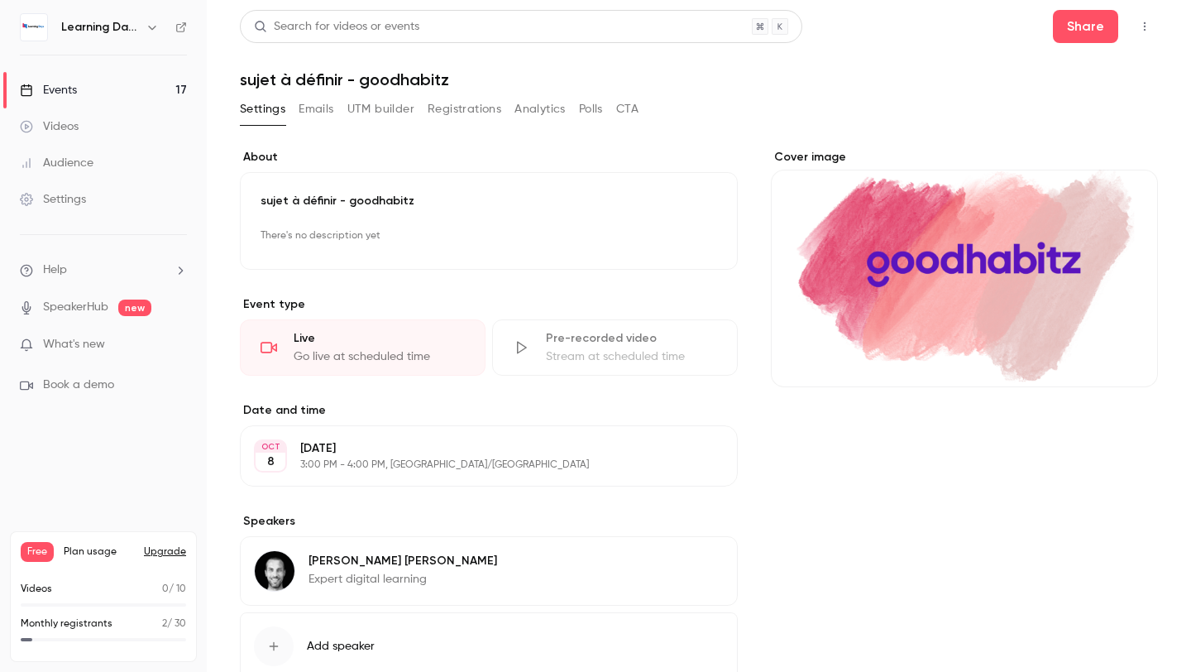
scroll to position [111, 0]
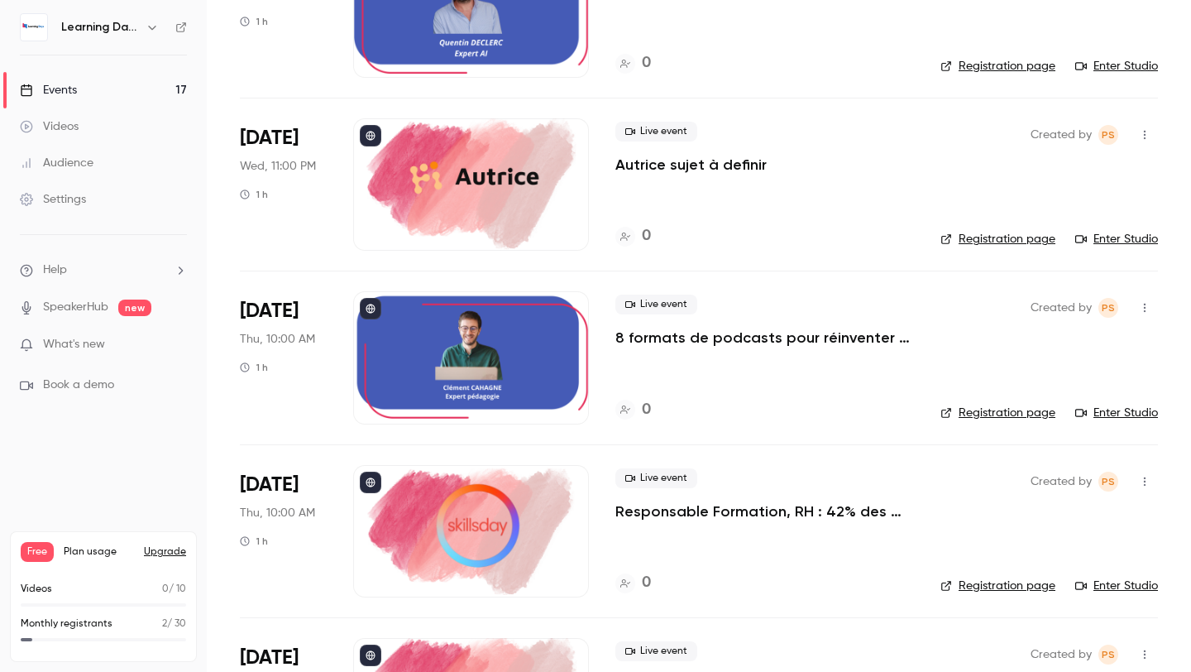
scroll to position [1763, 0]
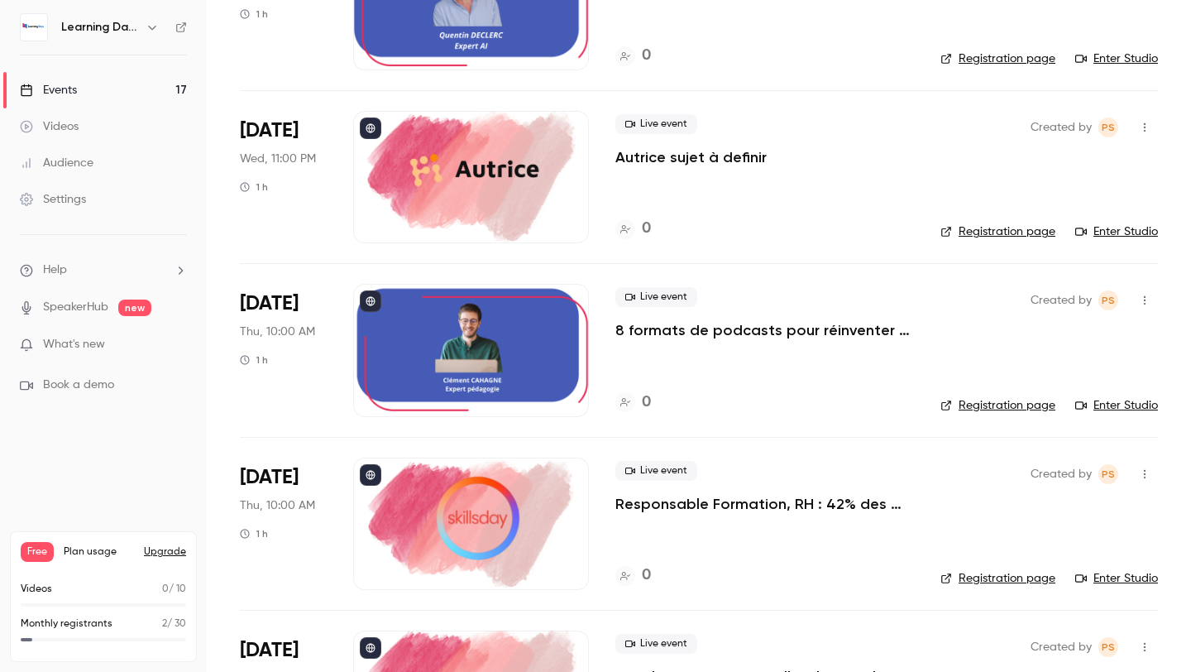
click at [503, 162] on div at bounding box center [471, 177] width 236 height 132
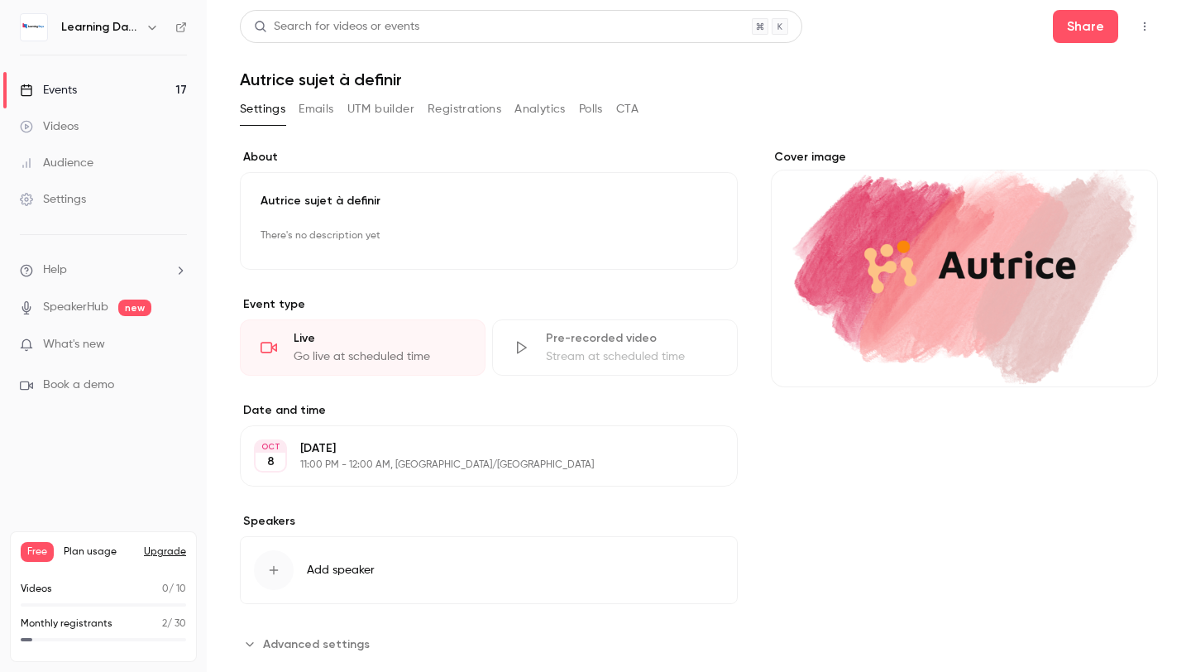
scroll to position [35, 0]
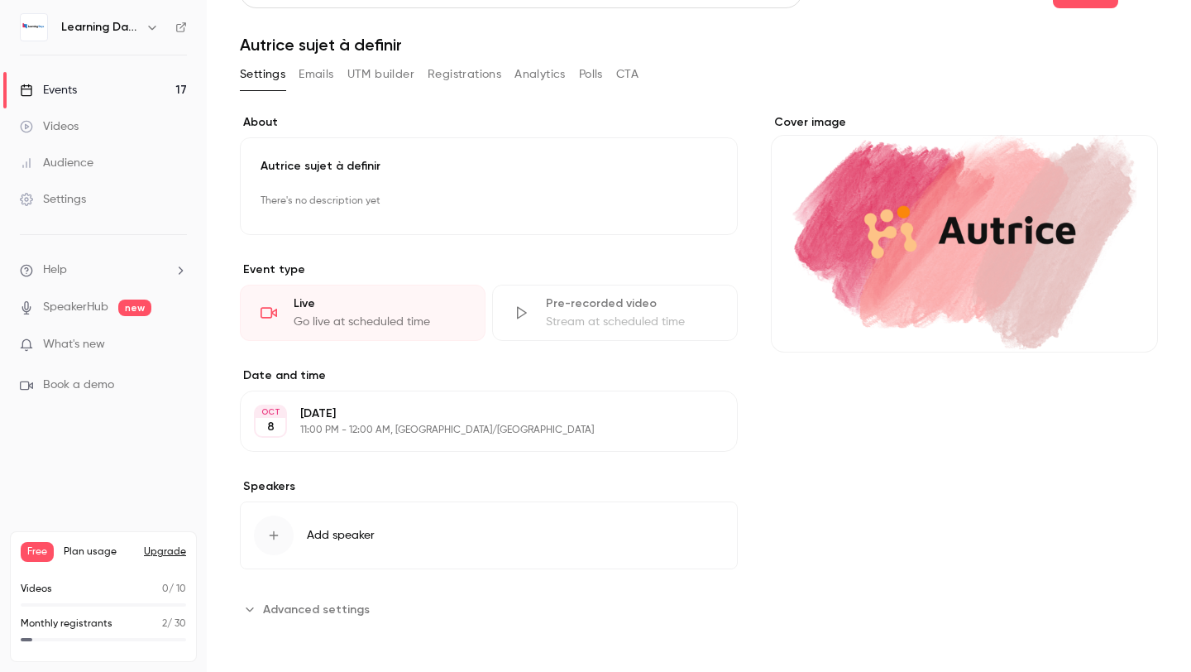
click at [287, 570] on div "**********" at bounding box center [489, 368] width 498 height 508
click at [271, 534] on icon "button" at bounding box center [273, 535] width 13 height 13
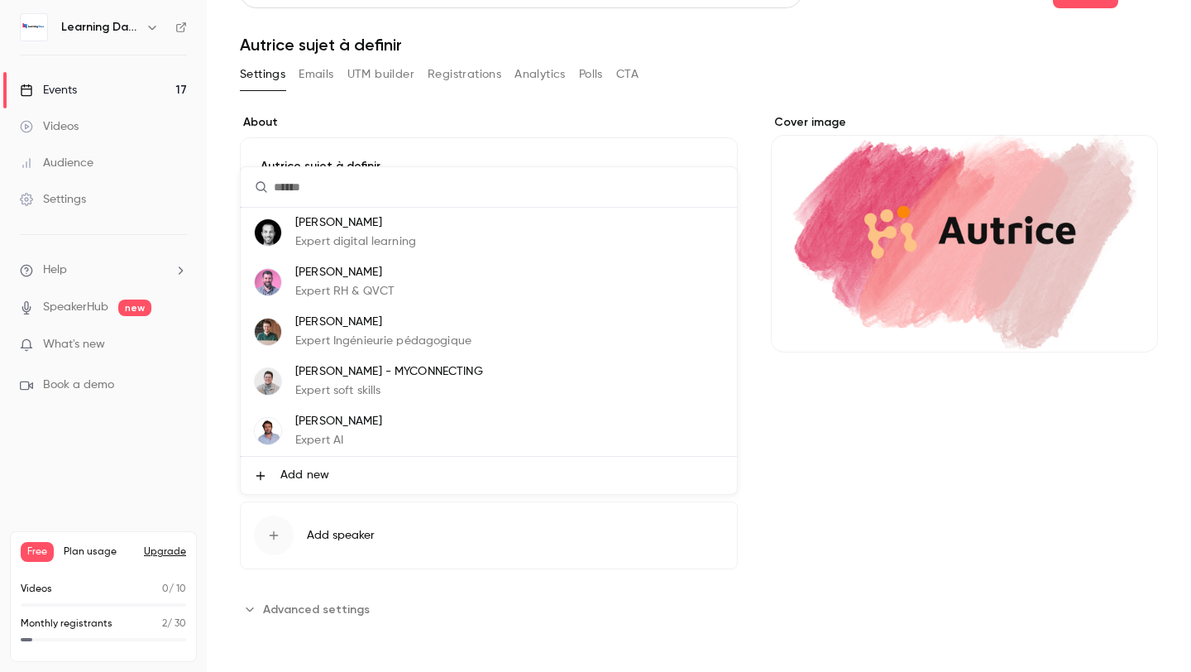
click at [305, 475] on span "Add new" at bounding box center [304, 475] width 49 height 17
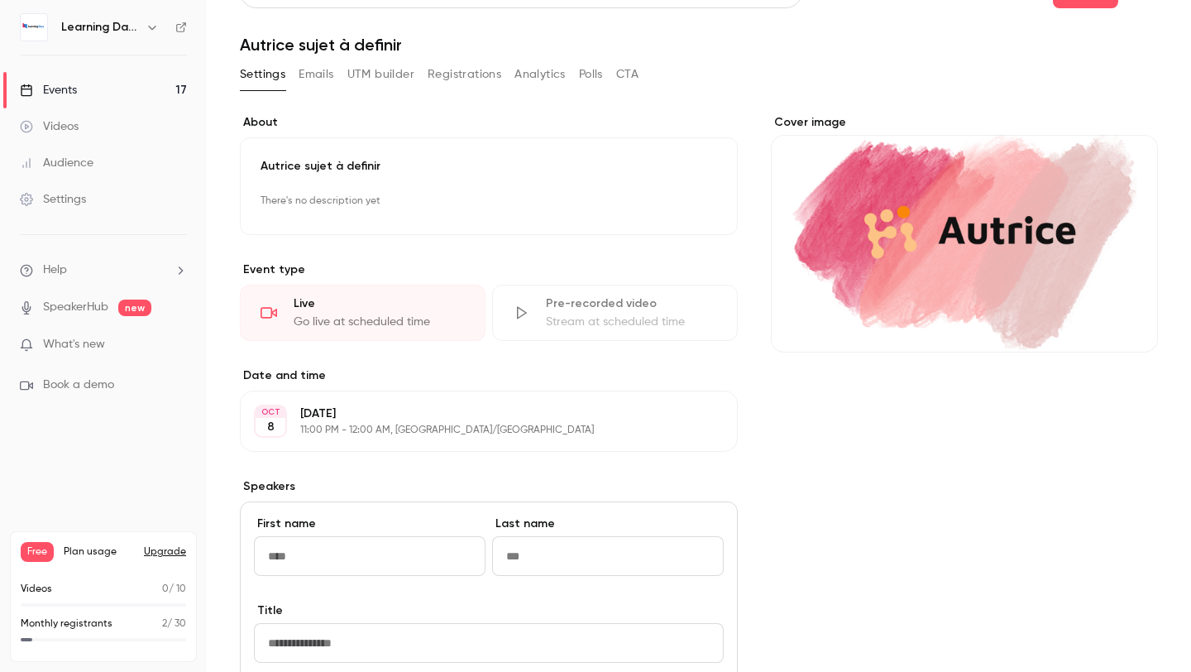
type input "*"
type input "******"
click at [512, 543] on input "Last name" at bounding box center [608, 556] width 232 height 40
type input "*"
paste input "**********"
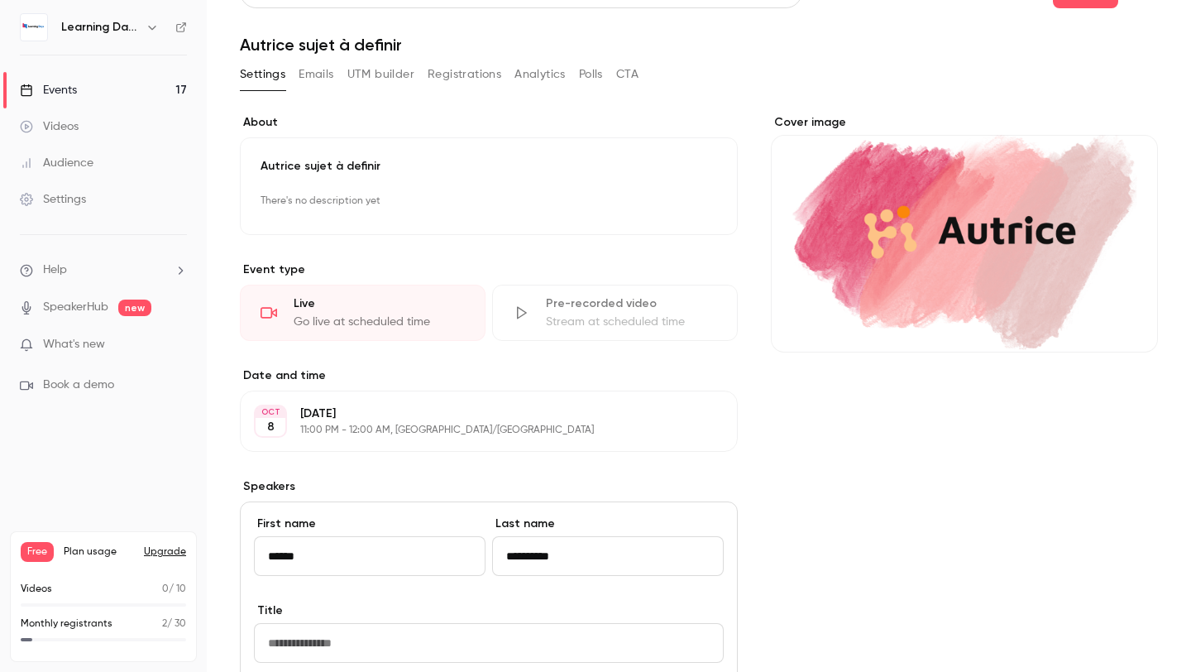
type input "**********"
drag, startPoint x: 335, startPoint y: 565, endPoint x: 184, endPoint y: 567, distance: 151.4
click at [184, 567] on div "**********" at bounding box center [595, 336] width 1191 height 672
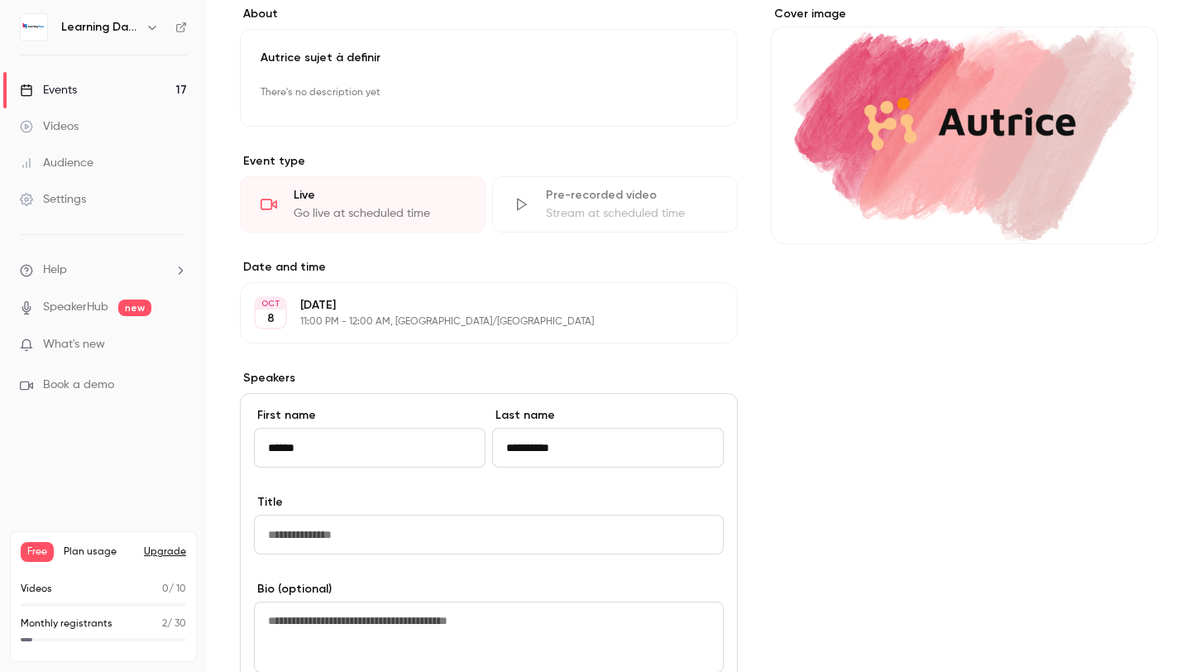
scroll to position [202, 0]
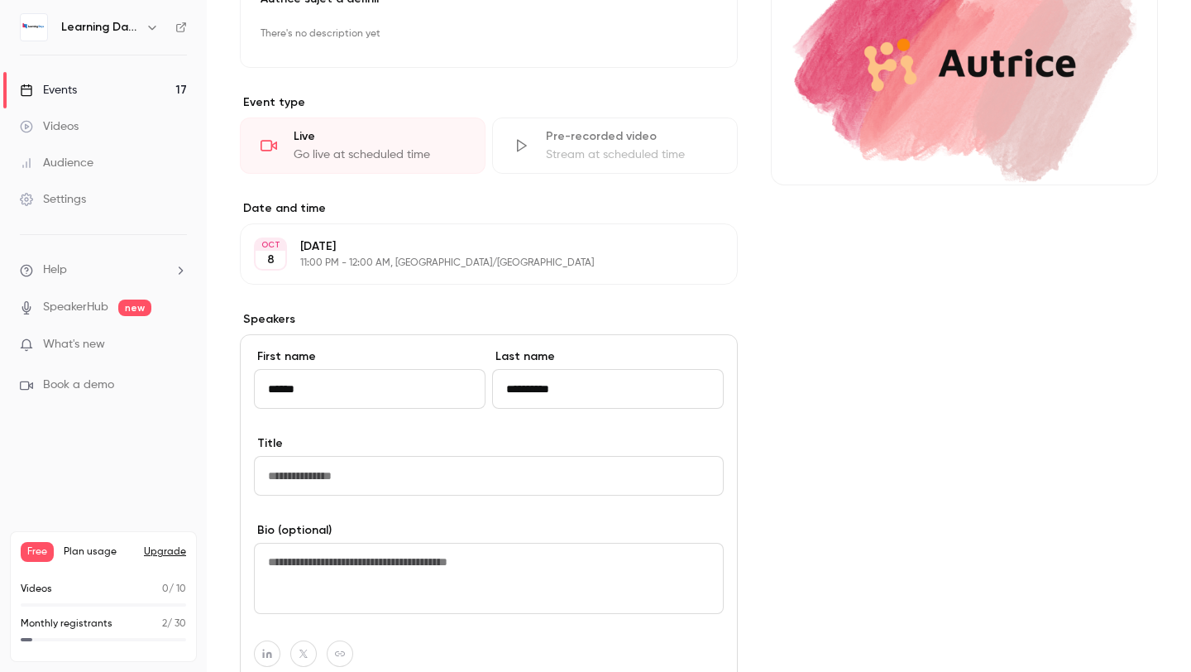
type input "******"
click at [368, 482] on input "Title" at bounding box center [489, 476] width 470 height 40
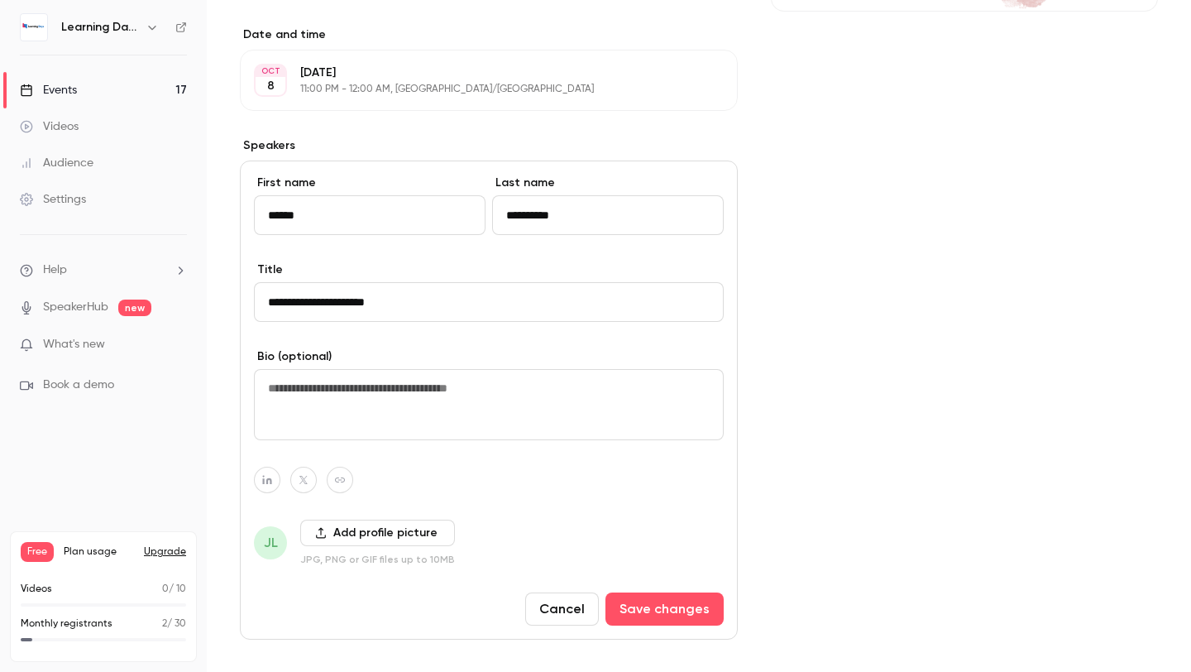
scroll to position [404, 0]
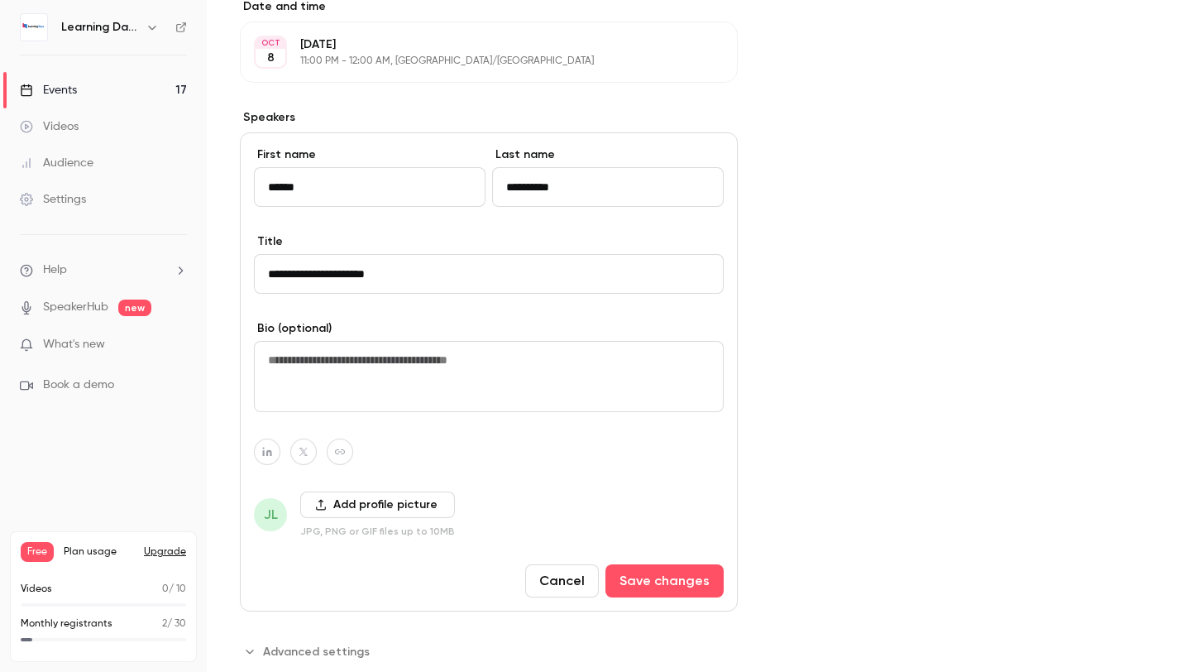
type input "**********"
click at [390, 502] on button "Add profile picture" at bounding box center [377, 504] width 155 height 26
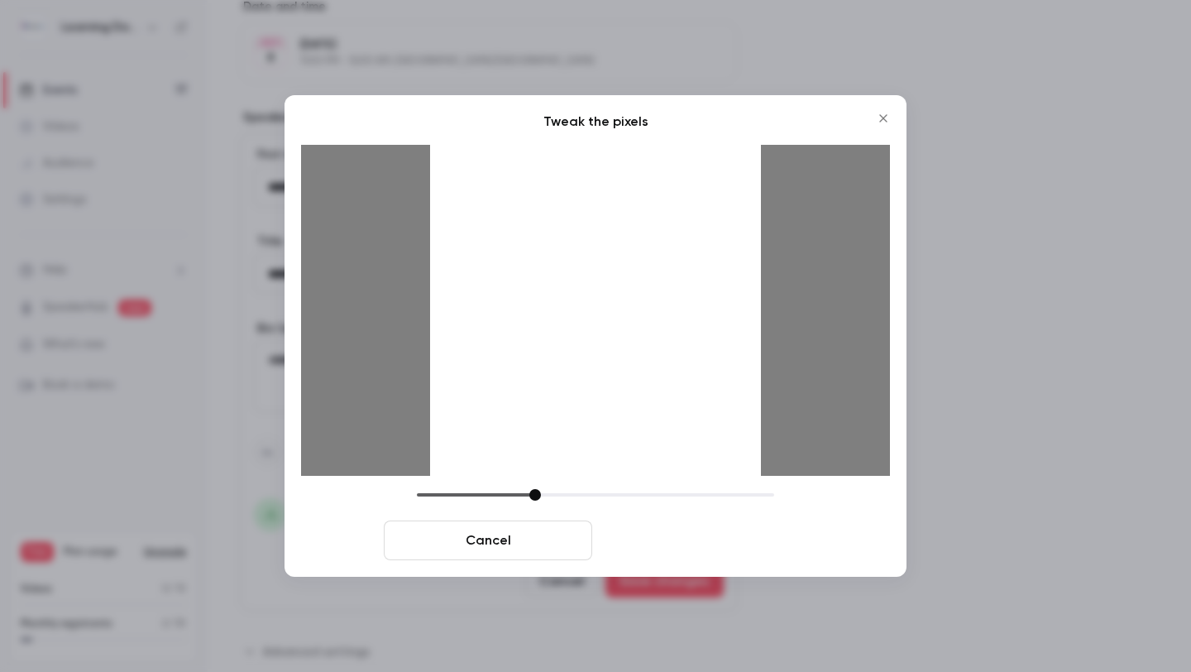
click at [674, 543] on button "Crop and save" at bounding box center [703, 540] width 208 height 40
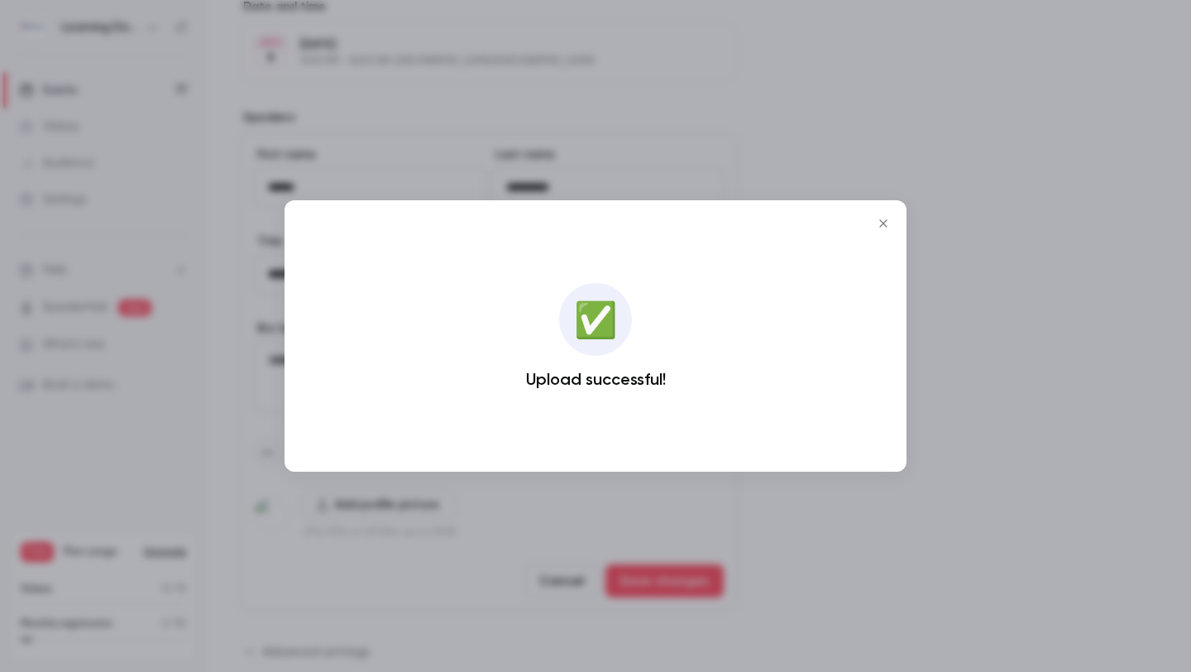
click at [709, 521] on div at bounding box center [595, 336] width 1191 height 672
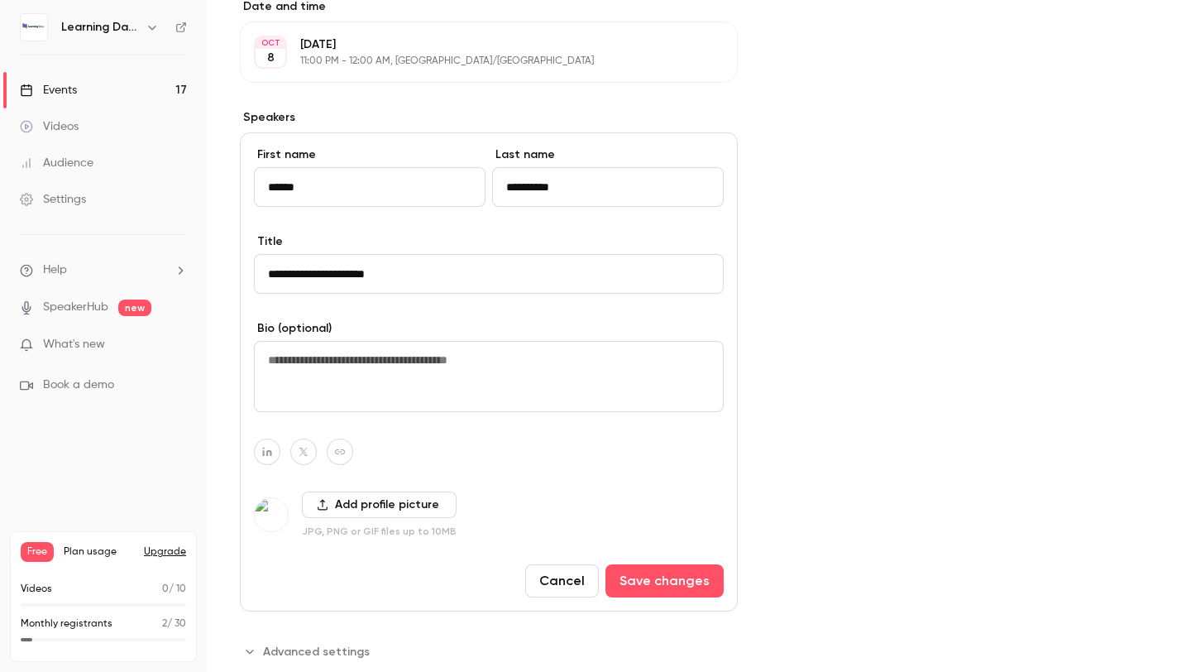
click at [693, 557] on div "**********" at bounding box center [489, 371] width 498 height 479
click at [692, 579] on button "Save changes" at bounding box center [664, 580] width 118 height 33
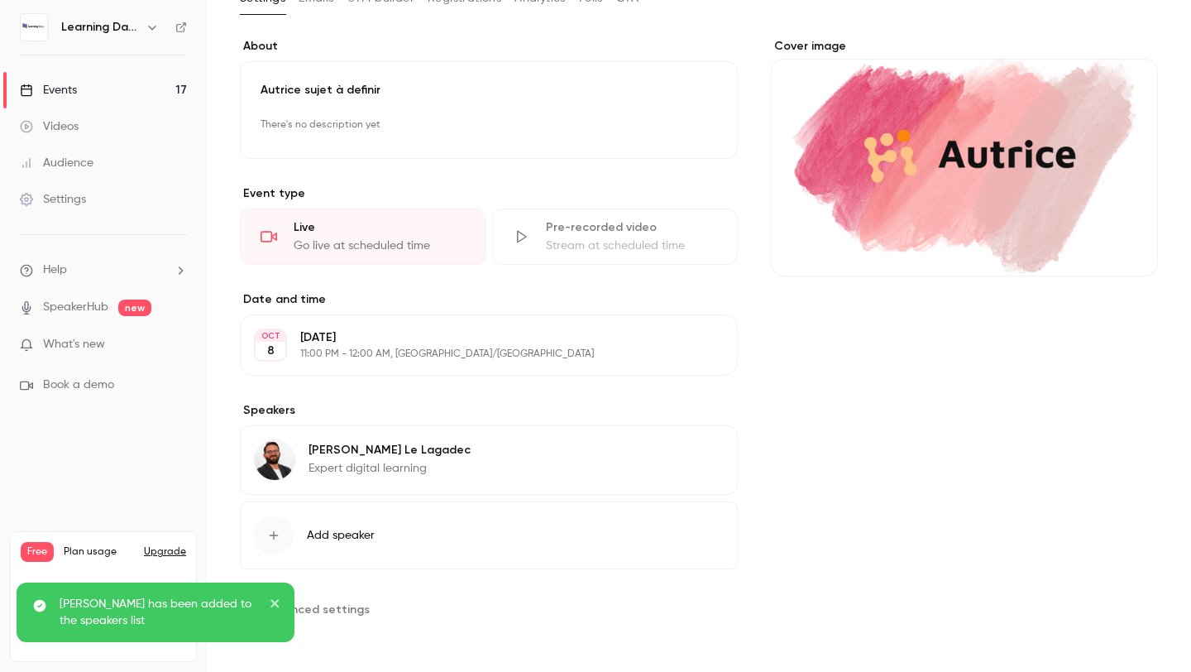
scroll to position [0, 0]
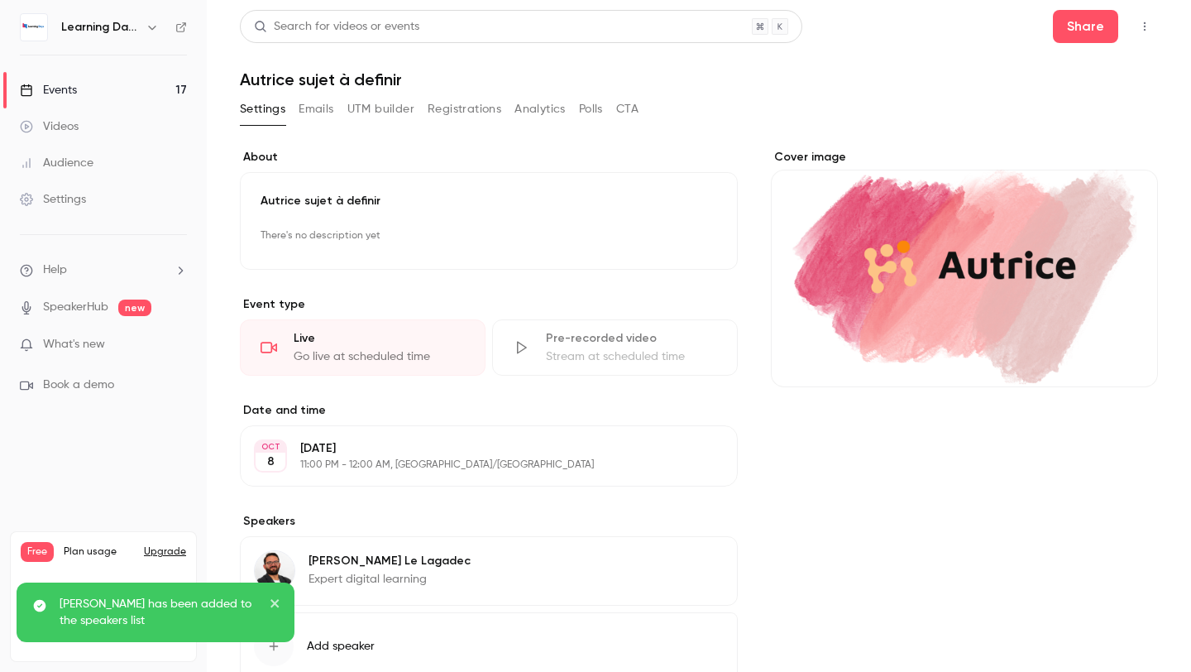
click at [115, 93] on link "Events 17" at bounding box center [103, 90] width 207 height 36
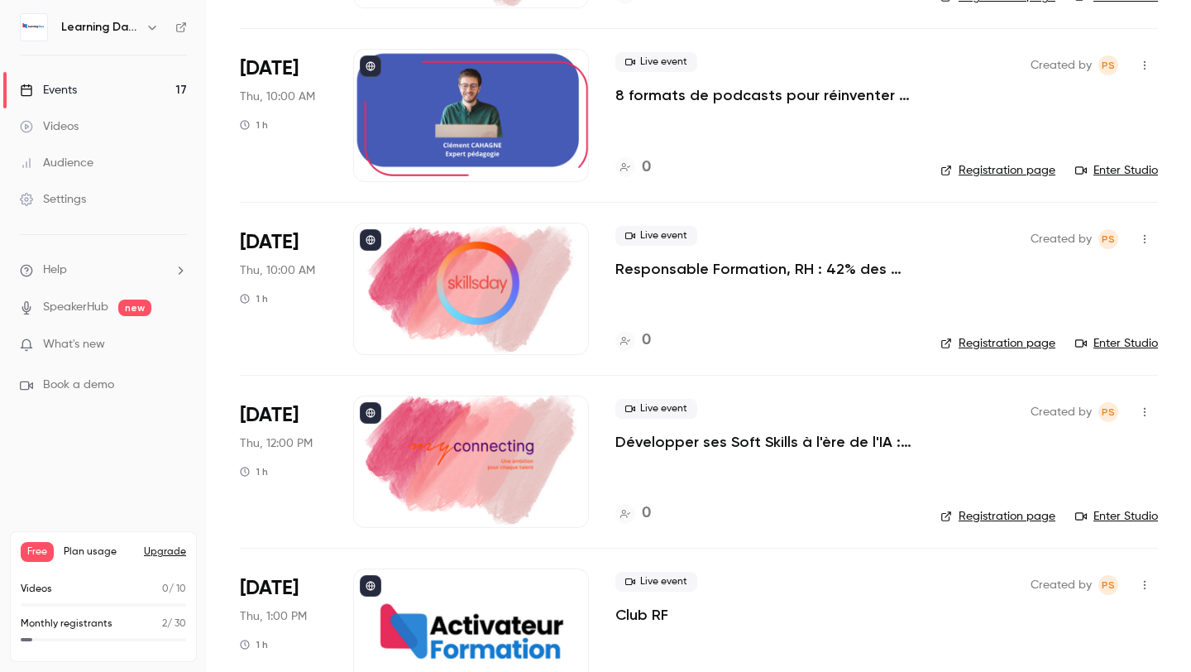
scroll to position [2036, 0]
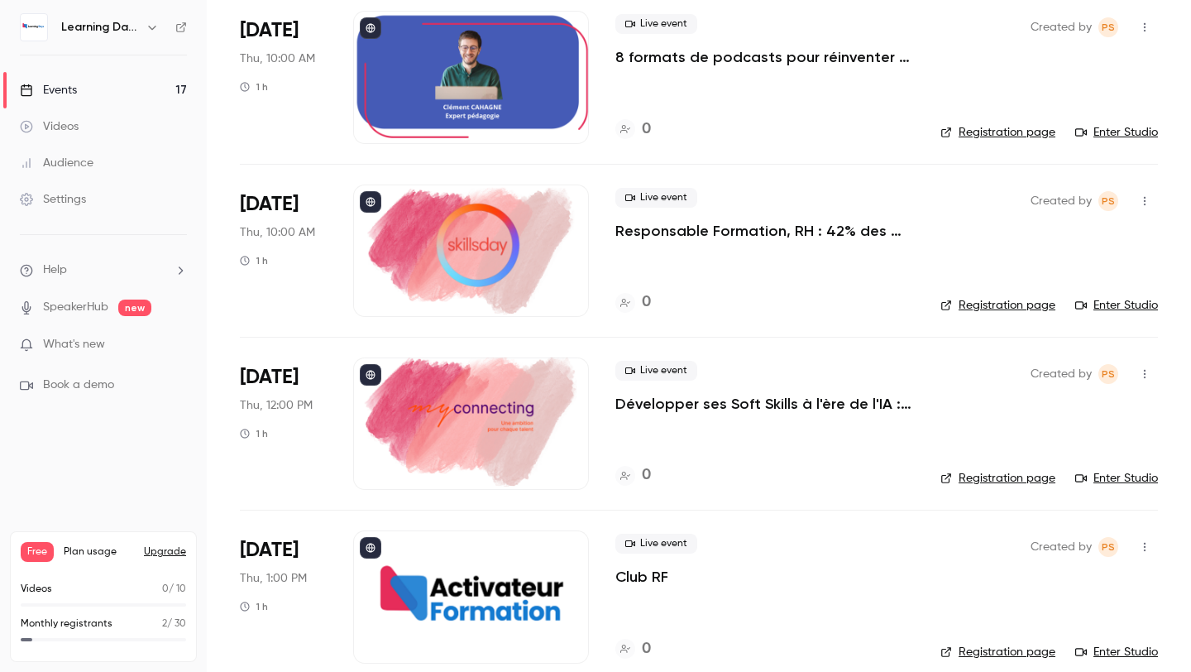
click at [461, 214] on div at bounding box center [471, 250] width 236 height 132
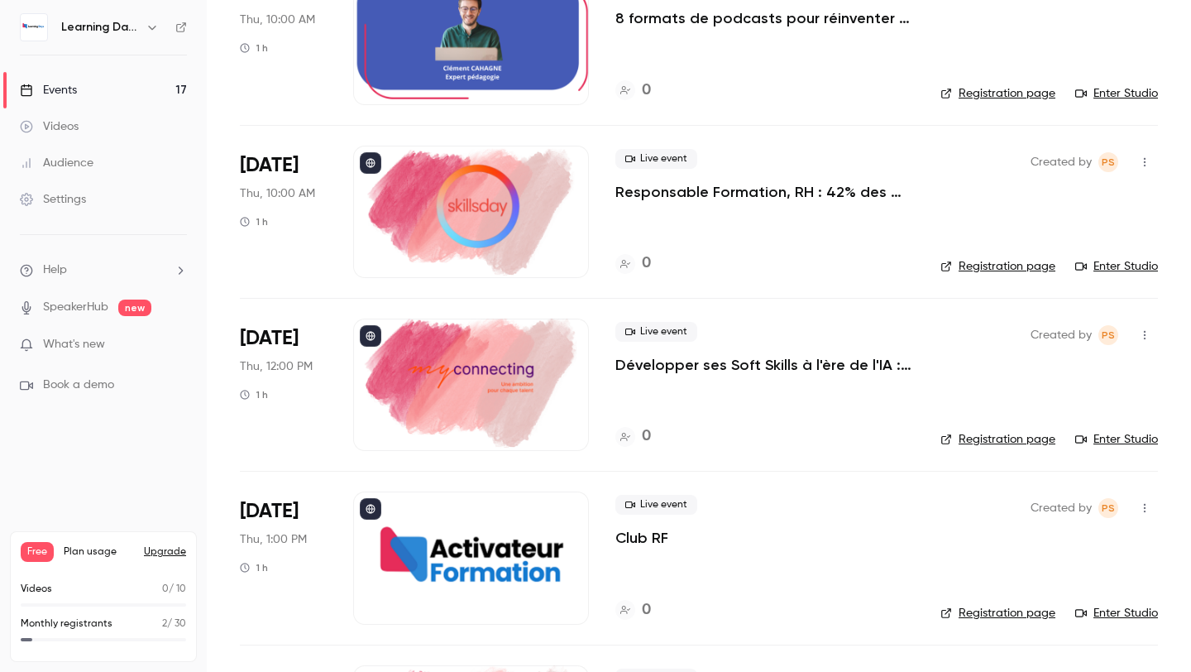
scroll to position [2075, 0]
click at [415, 395] on div at bounding box center [471, 384] width 236 height 132
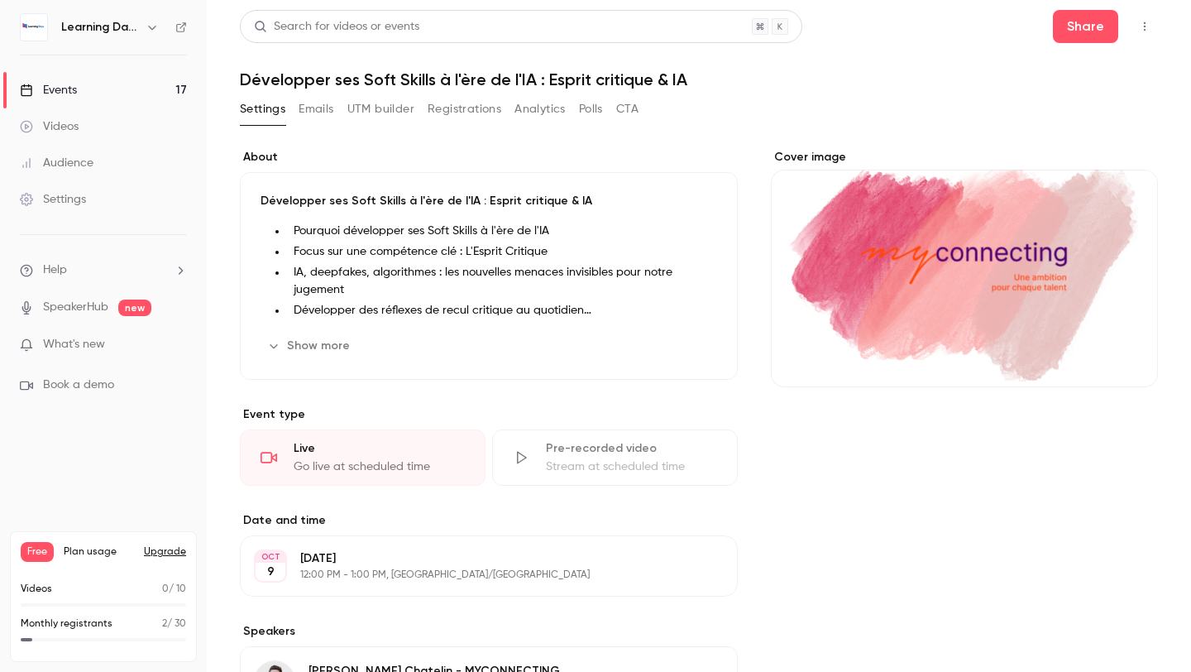
scroll to position [221, 0]
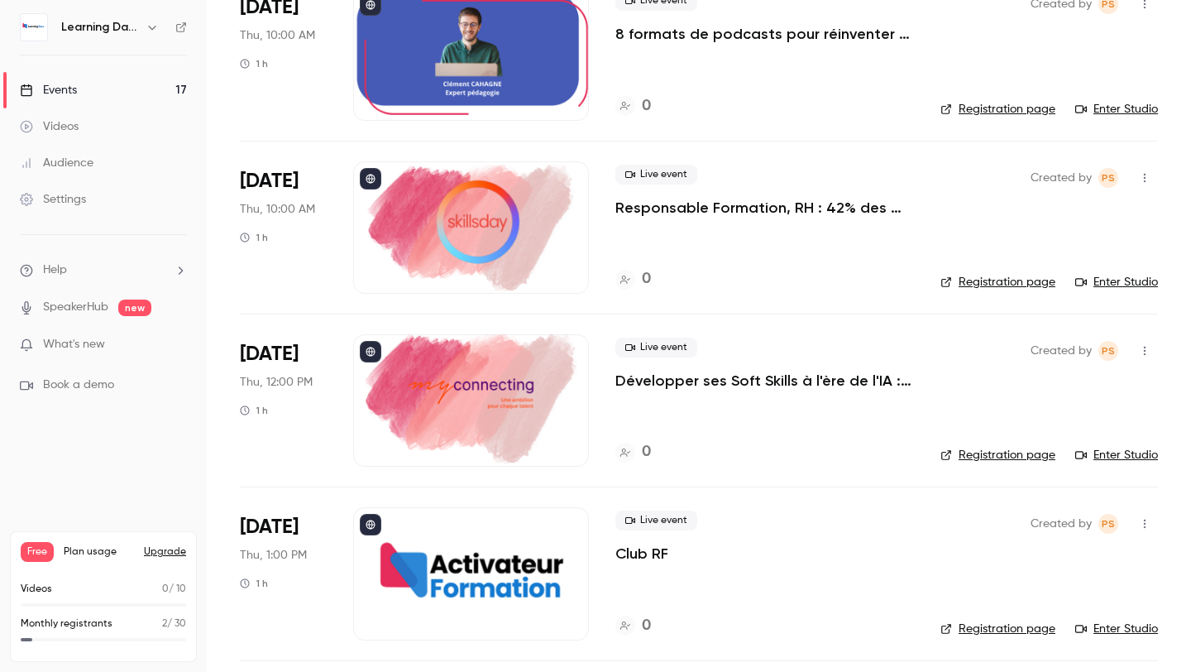
scroll to position [2403, 0]
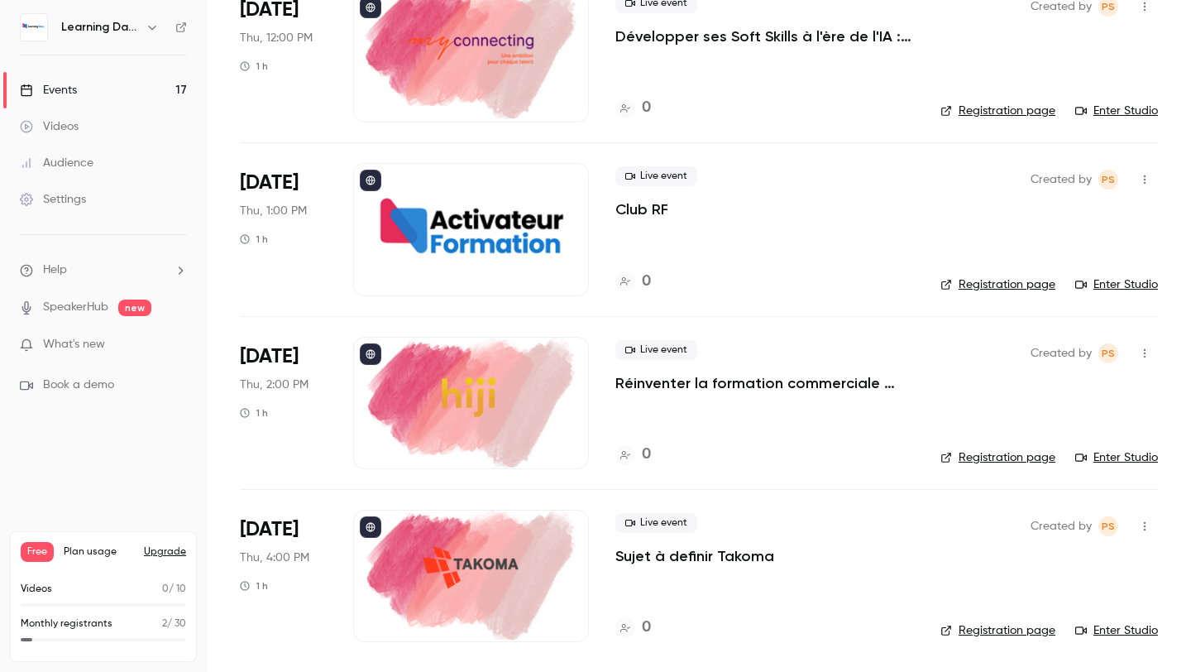
click at [482, 395] on div at bounding box center [471, 403] width 236 height 132
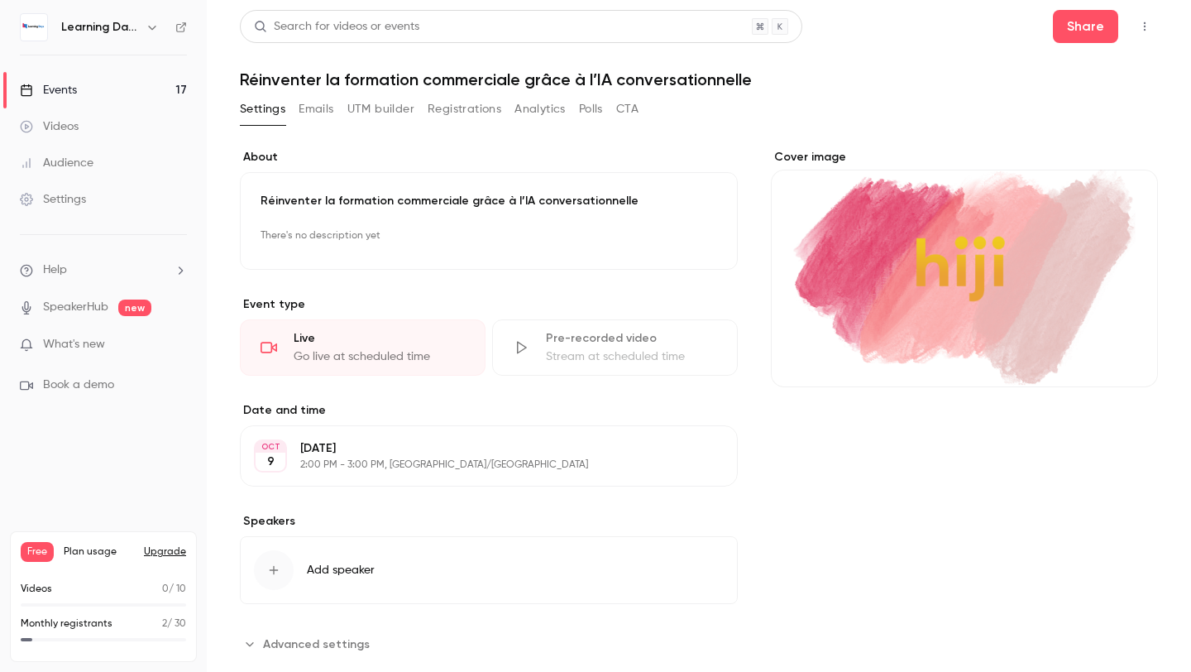
scroll to position [35, 0]
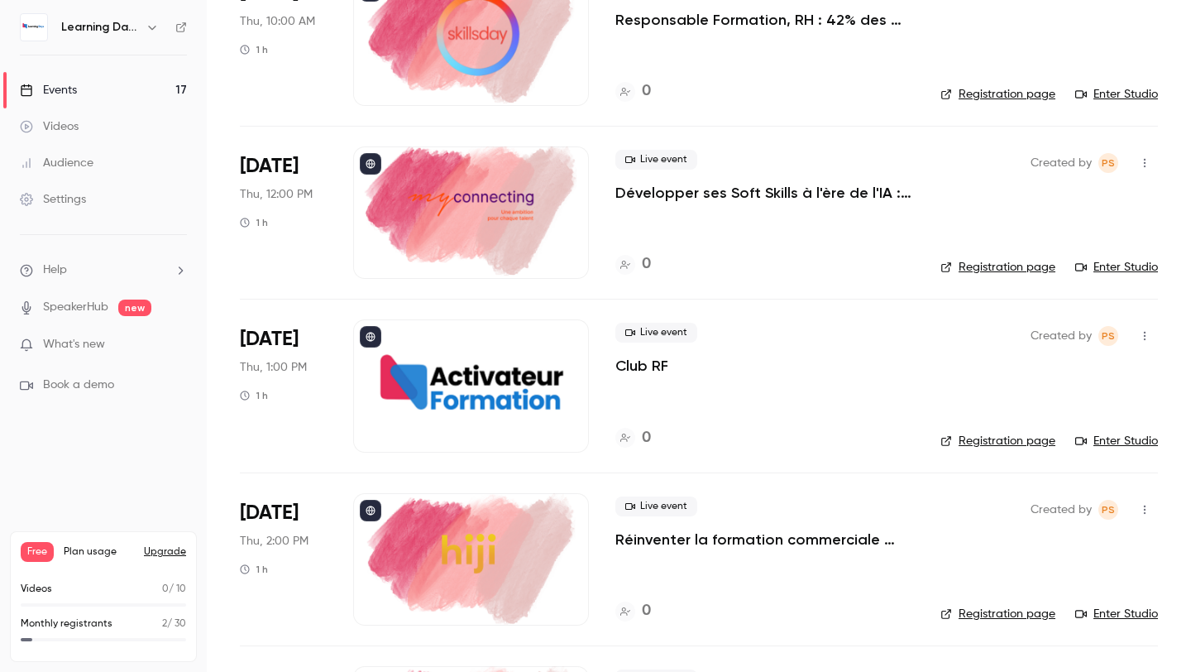
scroll to position [2403, 0]
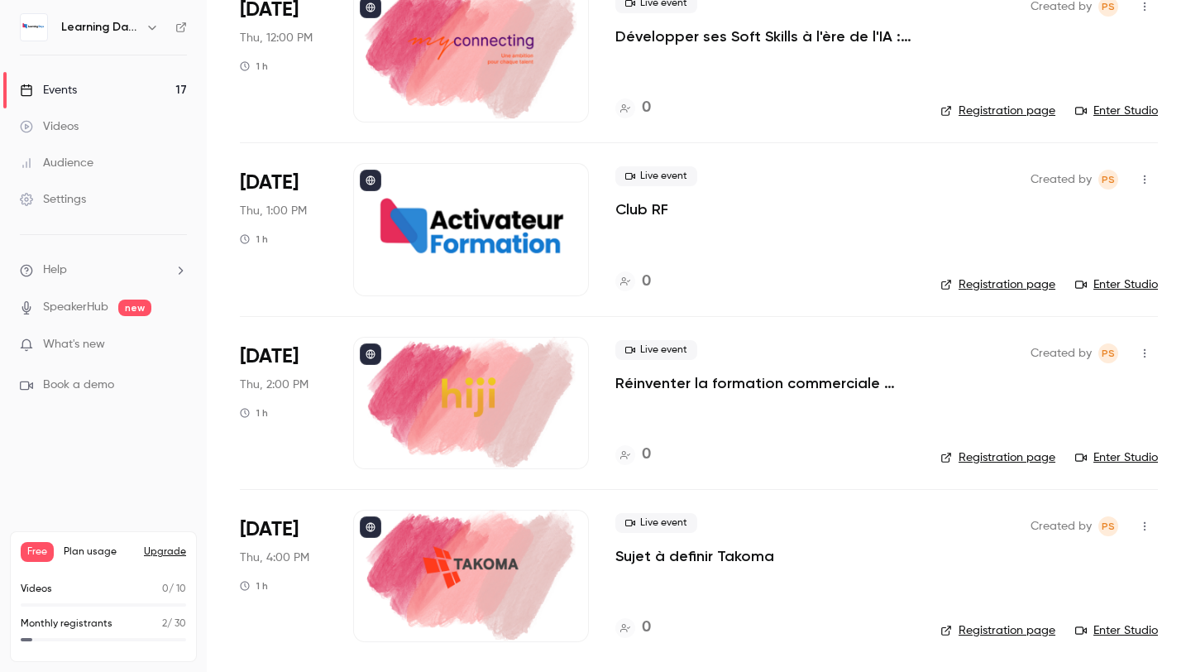
click at [447, 554] on div at bounding box center [471, 576] width 236 height 132
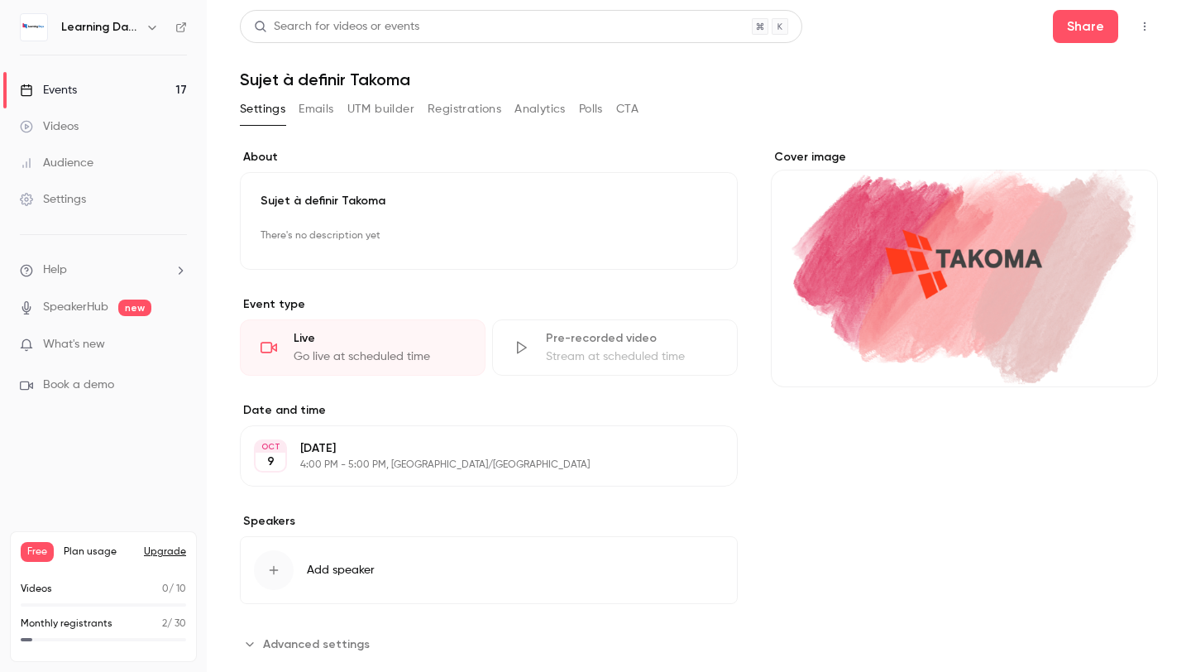
scroll to position [35, 0]
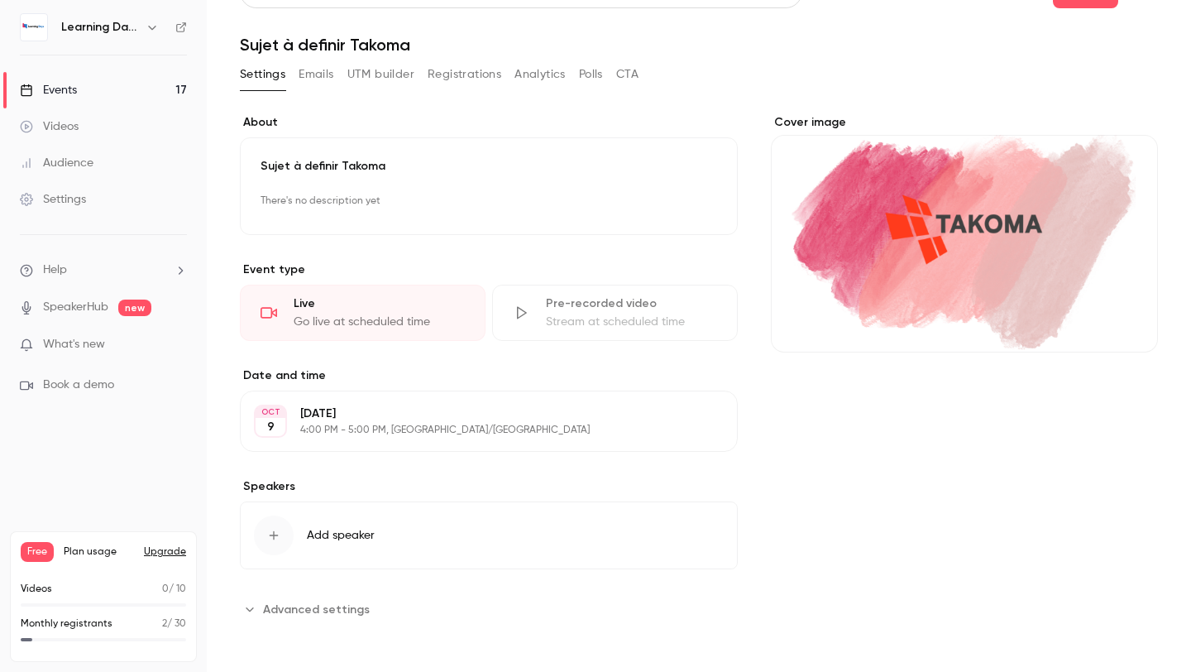
click at [368, 548] on button "Add speaker" at bounding box center [489, 535] width 498 height 68
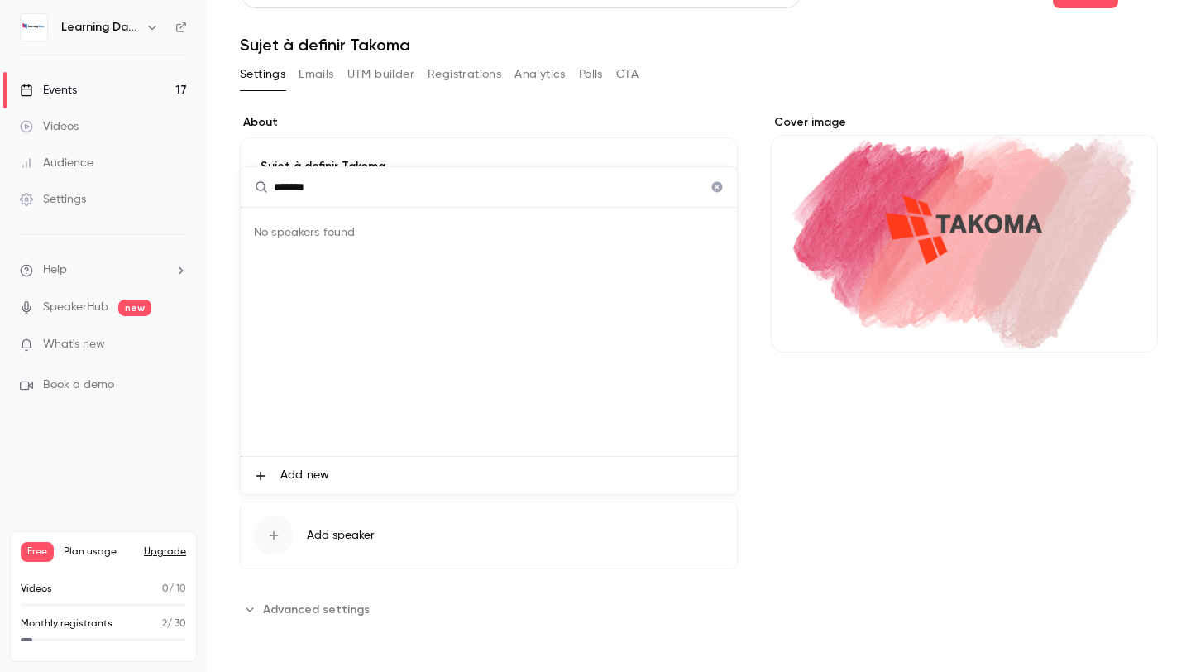
type input "******"
click at [296, 482] on span "Add new" at bounding box center [304, 475] width 49 height 17
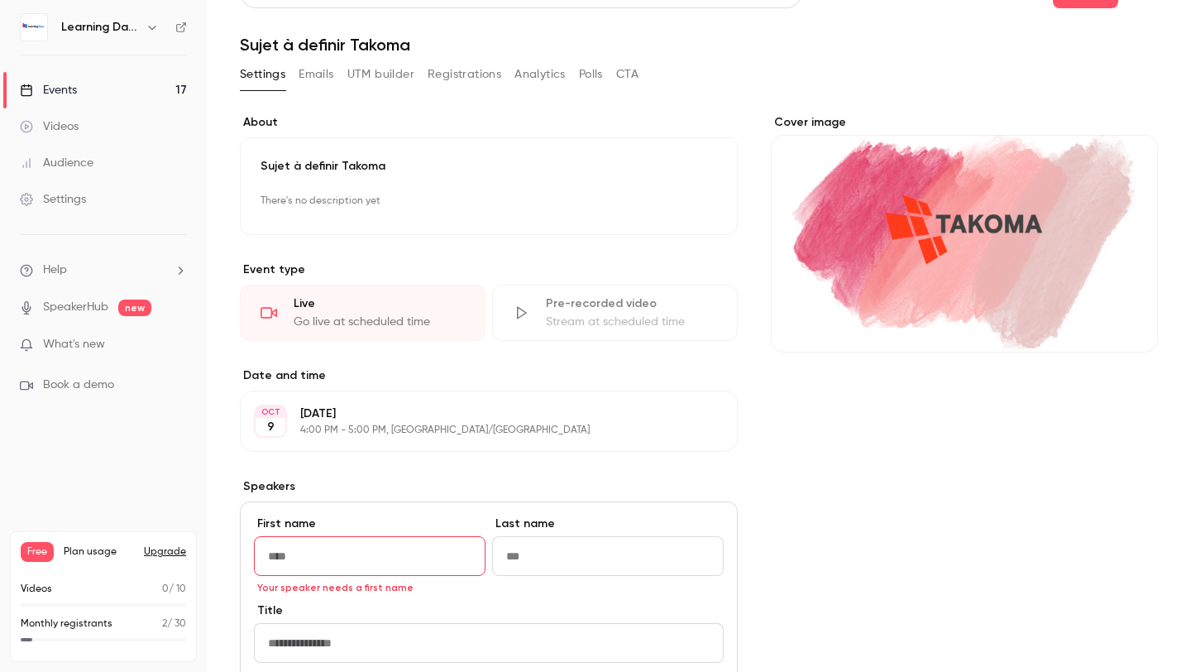
type input "*"
click at [314, 542] on input "First name" at bounding box center [370, 556] width 232 height 40
type input "*"
type input "******"
click at [525, 548] on input "Last name" at bounding box center [608, 556] width 232 height 40
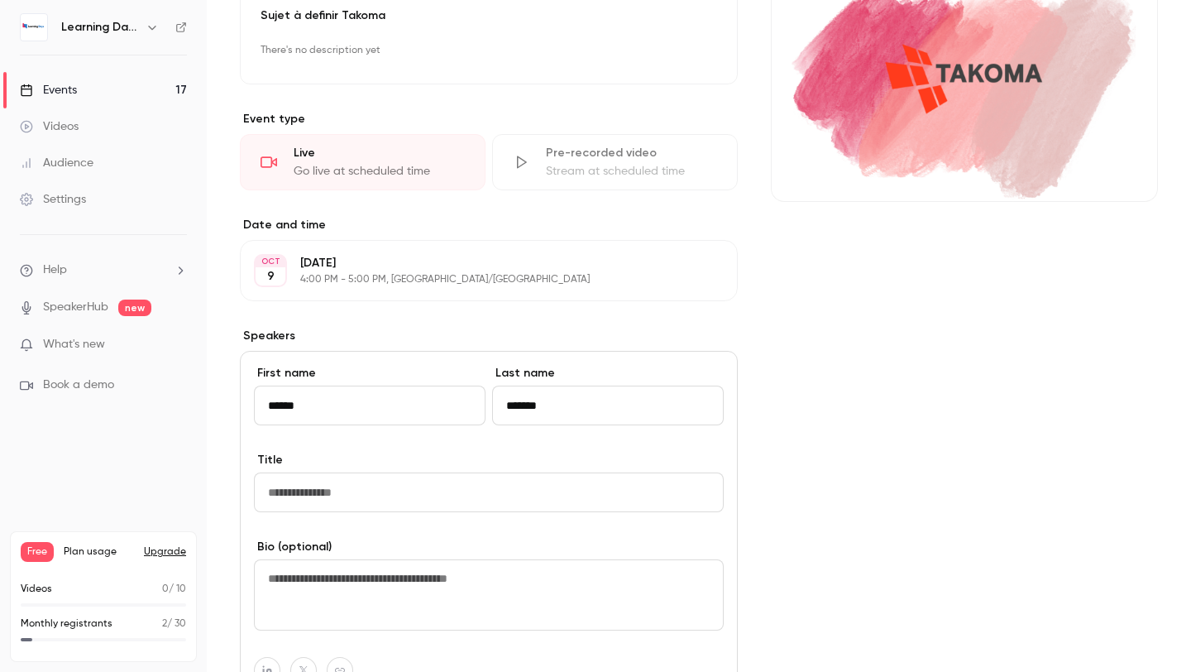
scroll to position [190, 0]
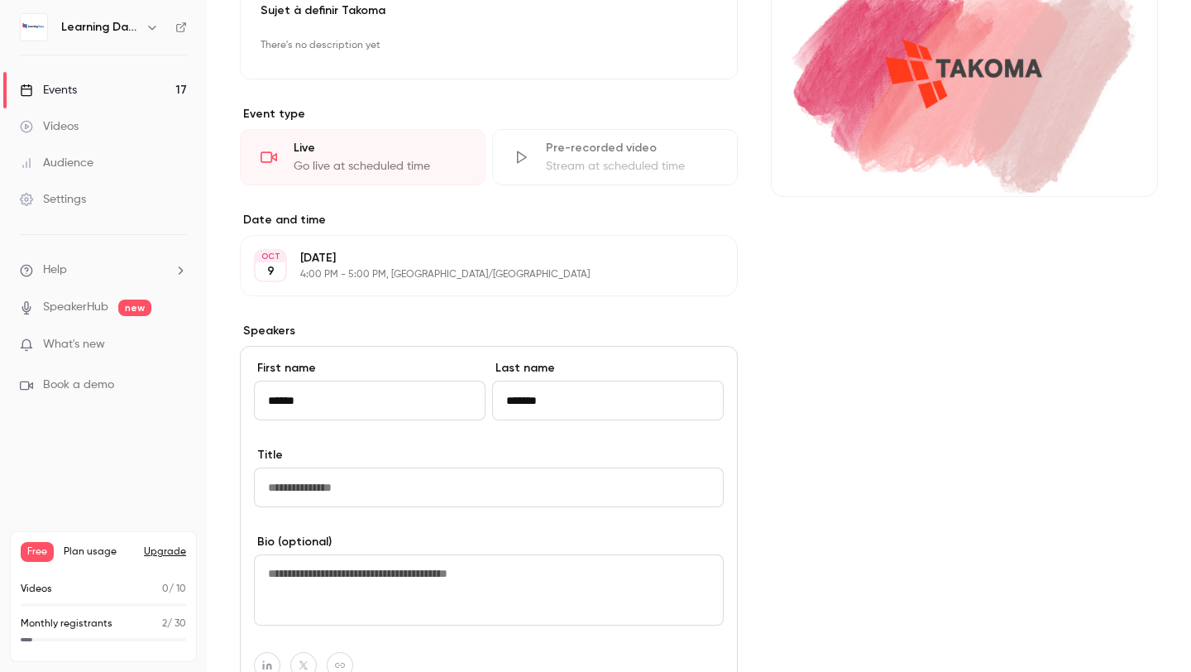
type input "*******"
click at [504, 499] on input "Title" at bounding box center [489, 487] width 470 height 40
type input "*"
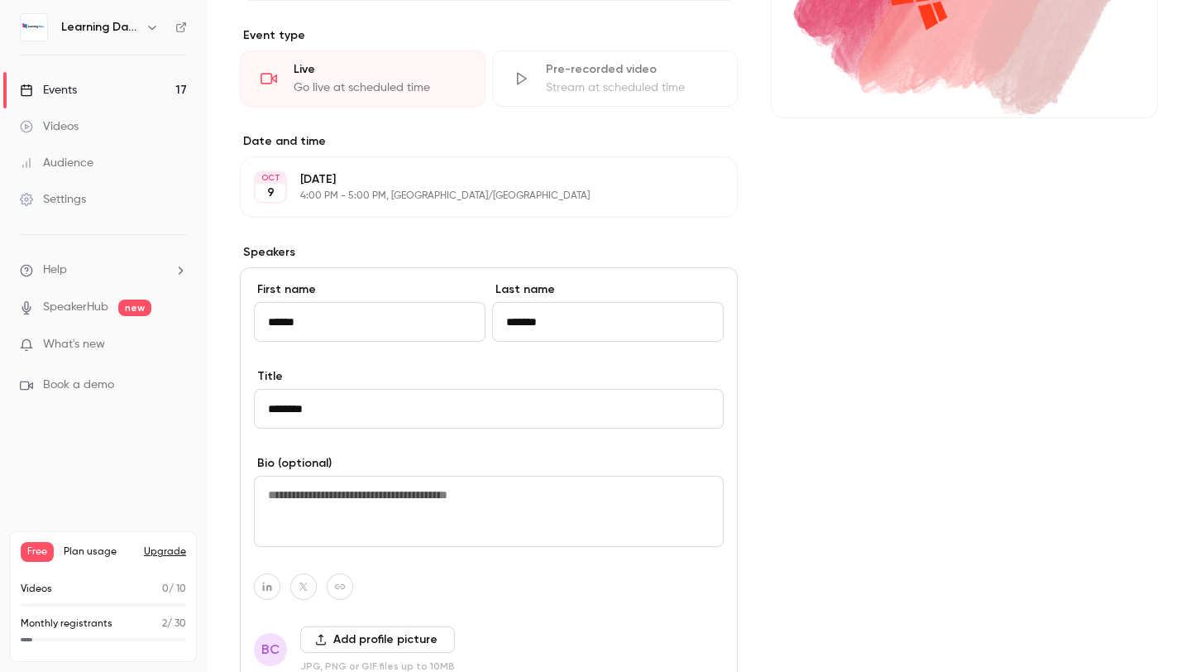
scroll to position [316, 0]
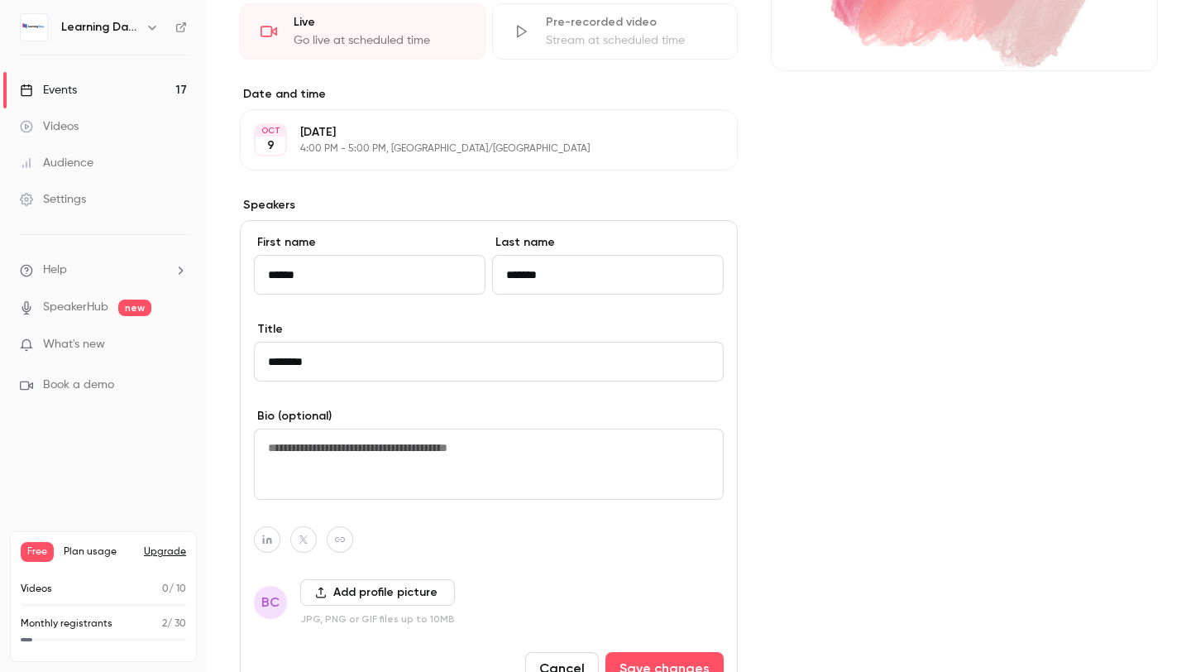
type input "********"
click at [435, 579] on button "Add profile picture" at bounding box center [377, 592] width 155 height 26
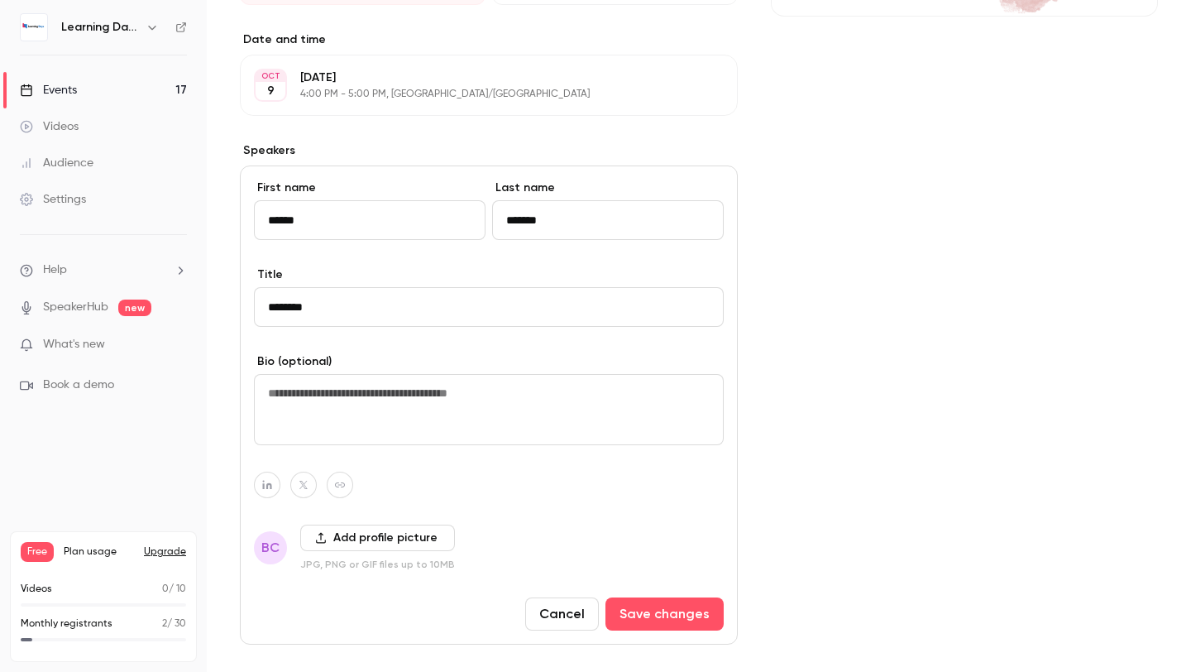
scroll to position [386, 0]
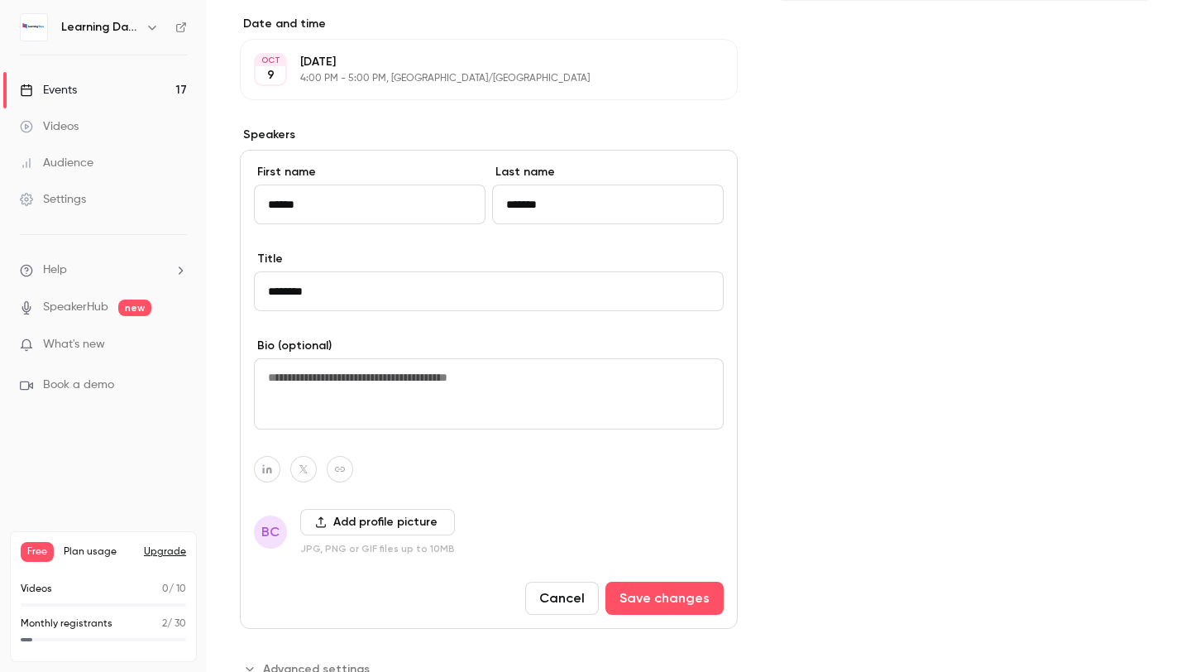
click at [352, 525] on button "Add profile picture" at bounding box center [377, 522] width 155 height 26
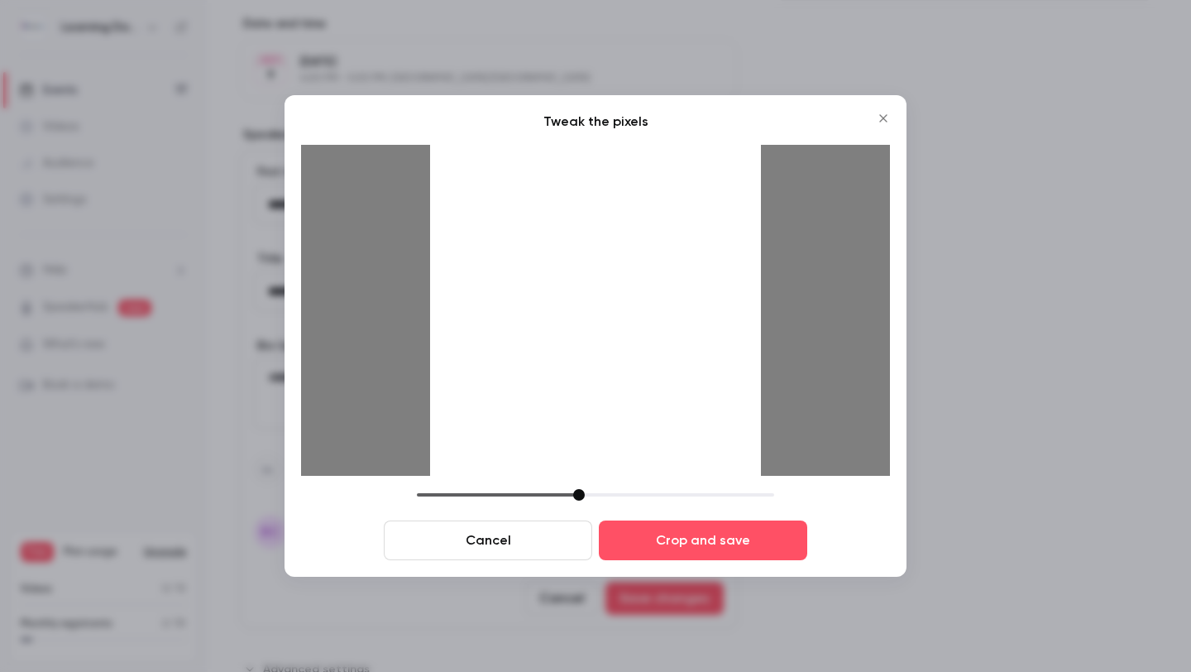
drag, startPoint x: 532, startPoint y: 489, endPoint x: 576, endPoint y: 413, distance: 87.8
click at [576, 413] on div "Tweak the pixels Cancel Crop and save" at bounding box center [595, 336] width 589 height 448
click at [576, 413] on div at bounding box center [595, 310] width 331 height 331
drag, startPoint x: 634, startPoint y: 351, endPoint x: 613, endPoint y: 372, distance: 30.4
click at [613, 372] on div at bounding box center [595, 310] width 331 height 331
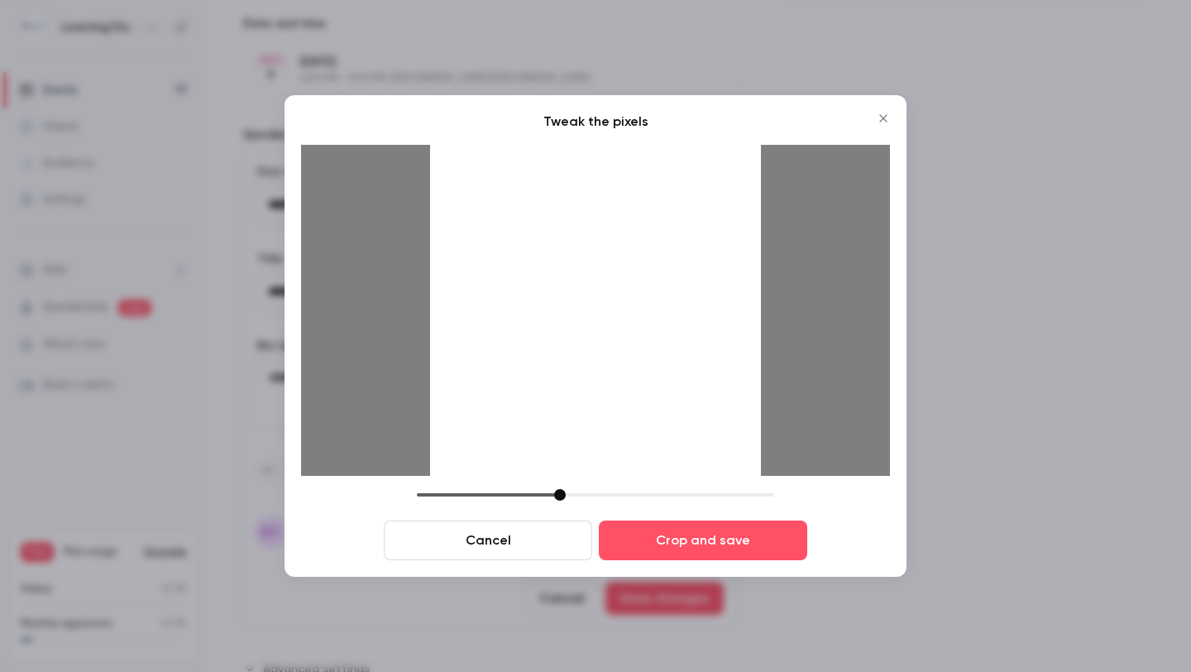
drag, startPoint x: 577, startPoint y: 492, endPoint x: 557, endPoint y: 492, distance: 20.7
click at [557, 492] on div at bounding box center [560, 495] width 12 height 12
drag, startPoint x: 625, startPoint y: 408, endPoint x: 605, endPoint y: 398, distance: 21.5
click at [605, 398] on div at bounding box center [595, 310] width 331 height 331
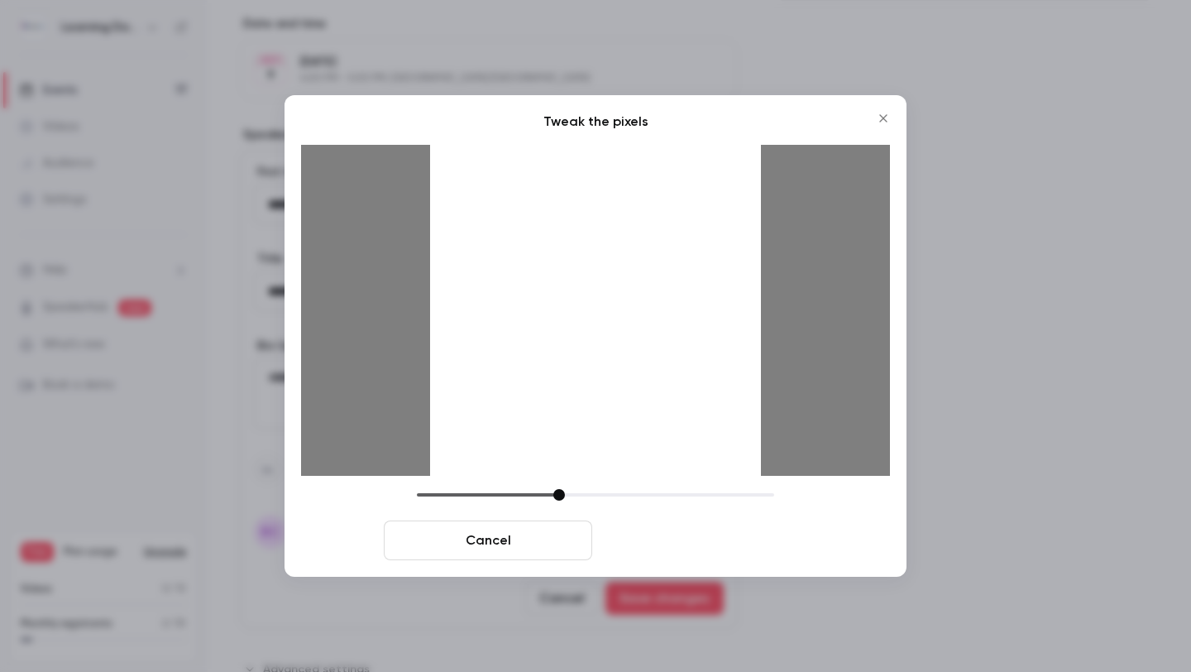
click at [668, 549] on button "Crop and save" at bounding box center [703, 540] width 208 height 40
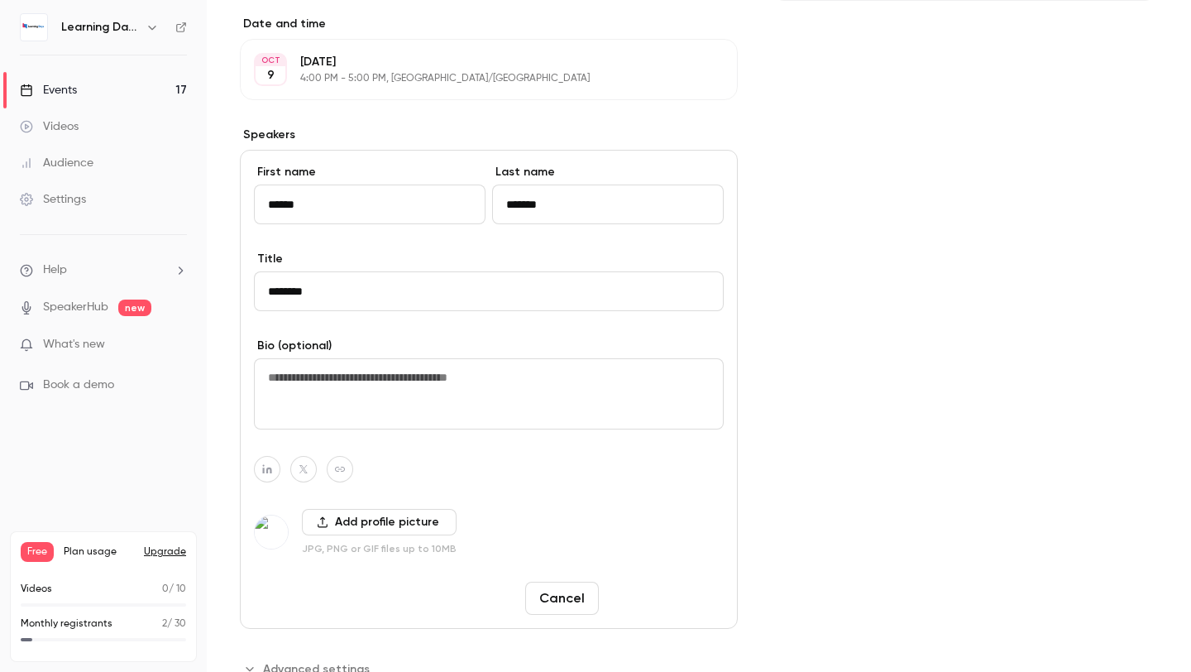
click at [664, 601] on button "Save changes" at bounding box center [664, 597] width 118 height 33
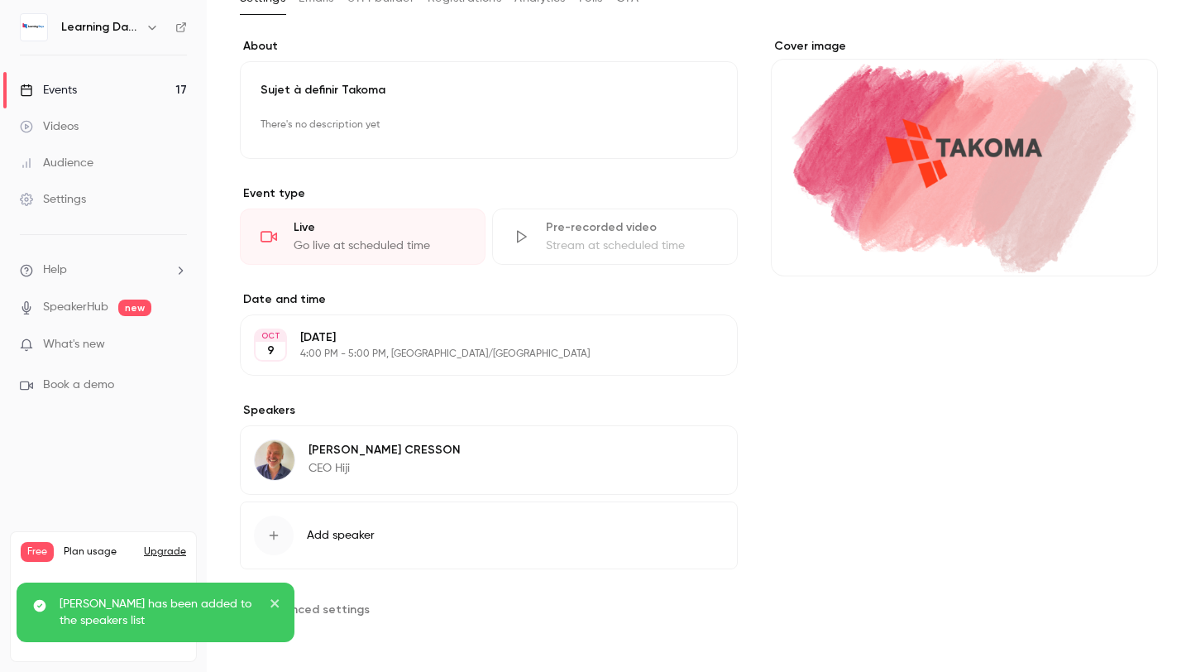
scroll to position [111, 0]
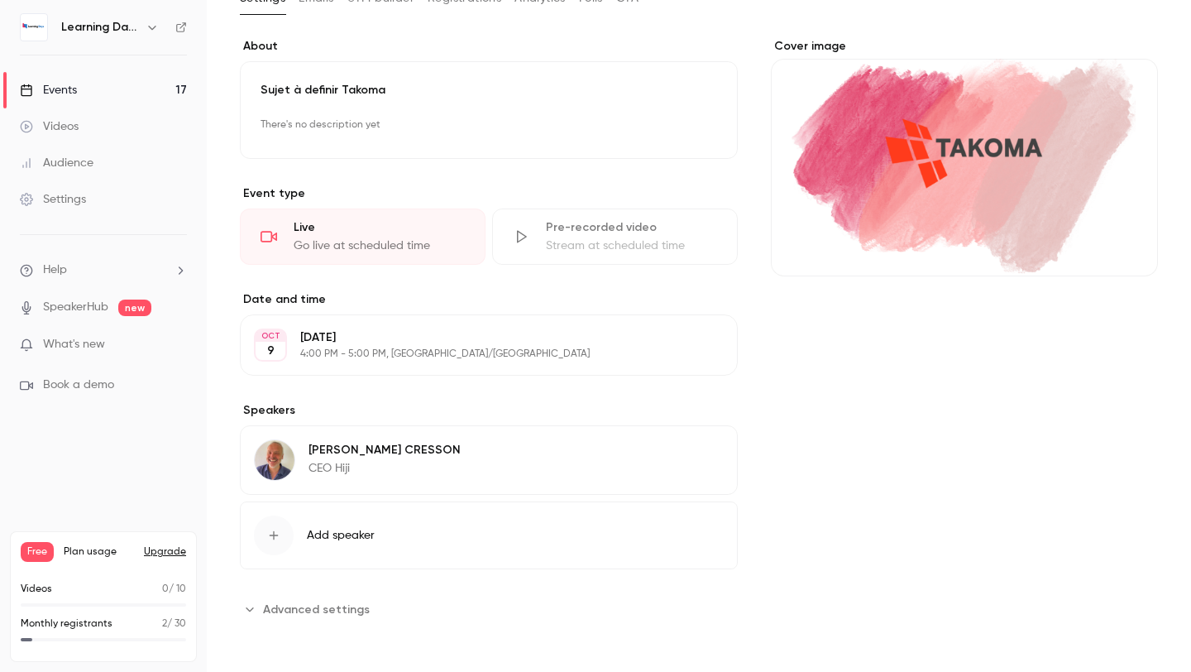
click at [682, 459] on button "Edit" at bounding box center [693, 452] width 60 height 26
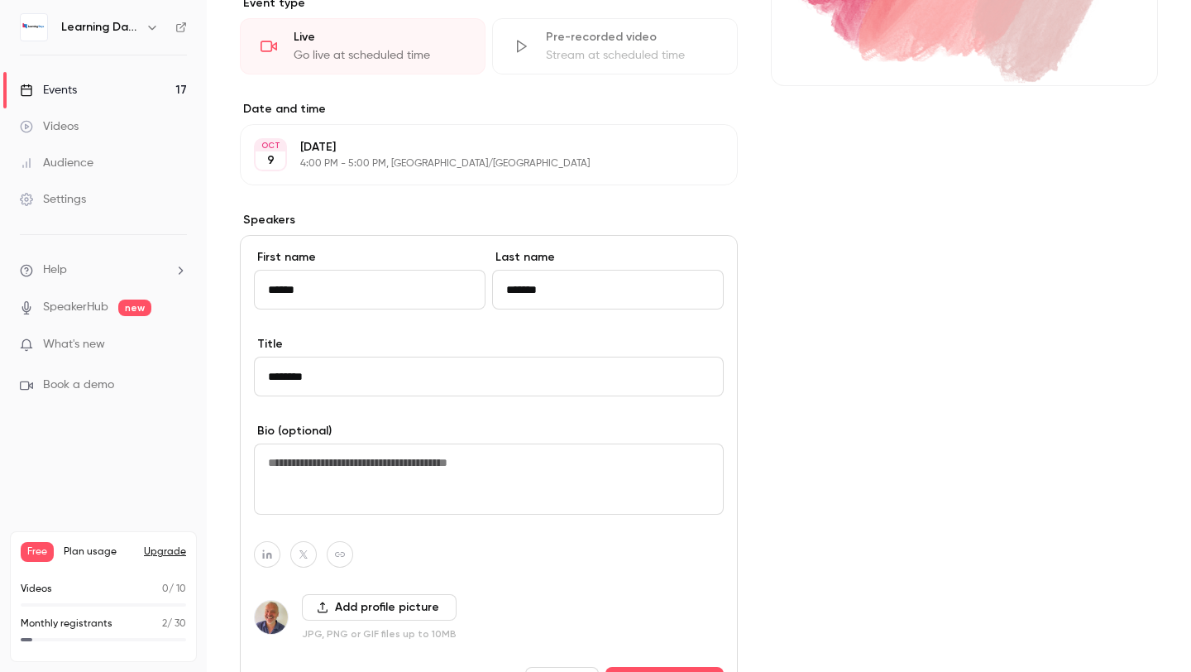
scroll to position [424, 0]
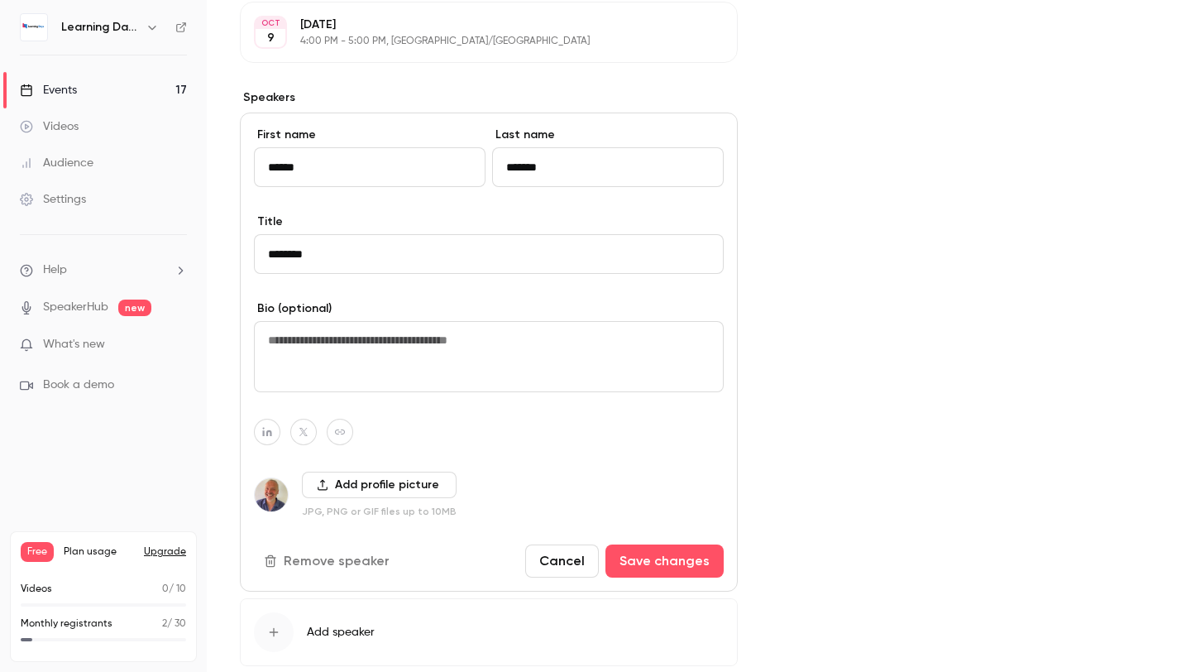
click at [324, 568] on button "Remove speaker" at bounding box center [328, 560] width 149 height 33
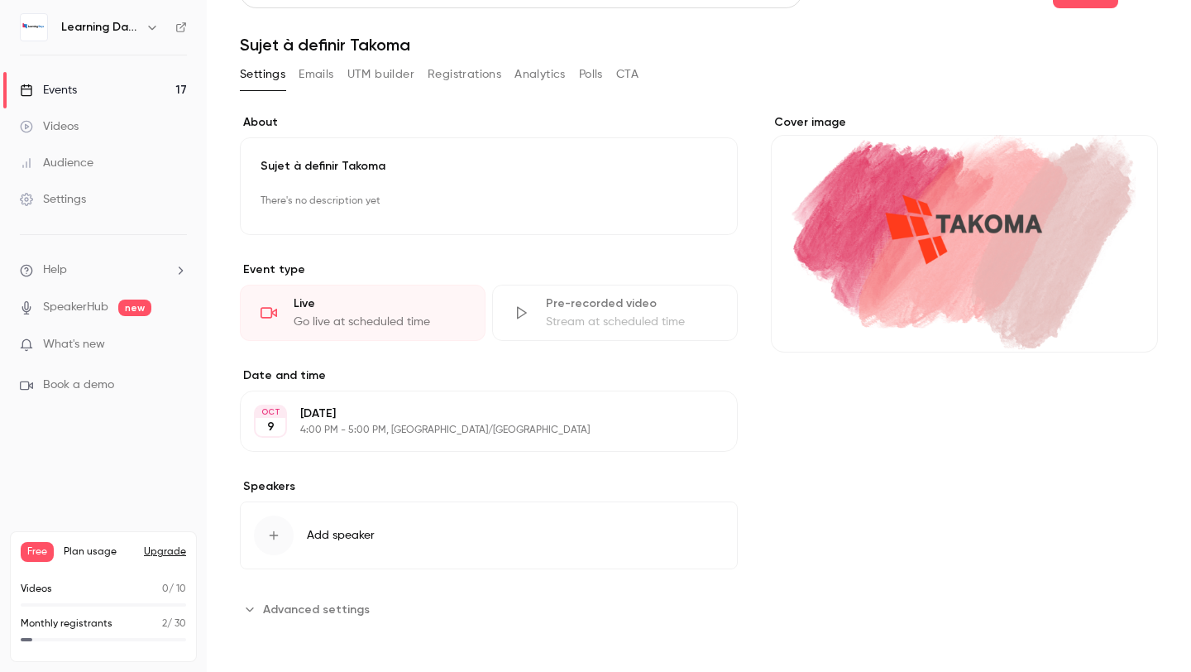
click at [102, 95] on link "Events 17" at bounding box center [103, 90] width 207 height 36
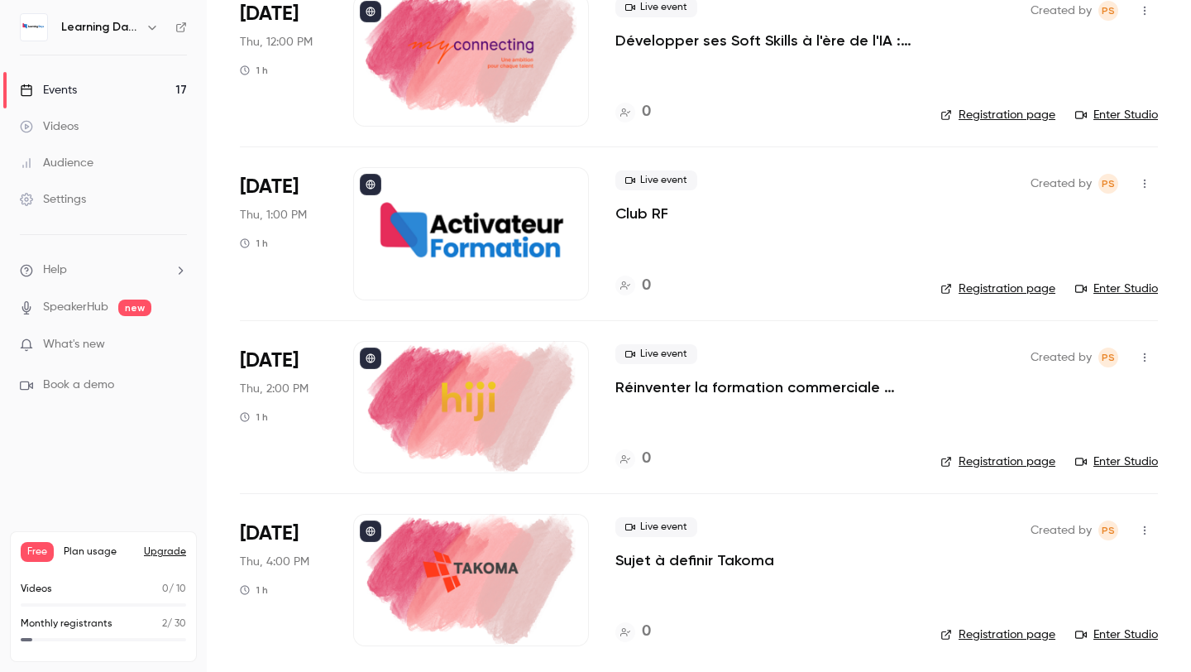
scroll to position [2403, 0]
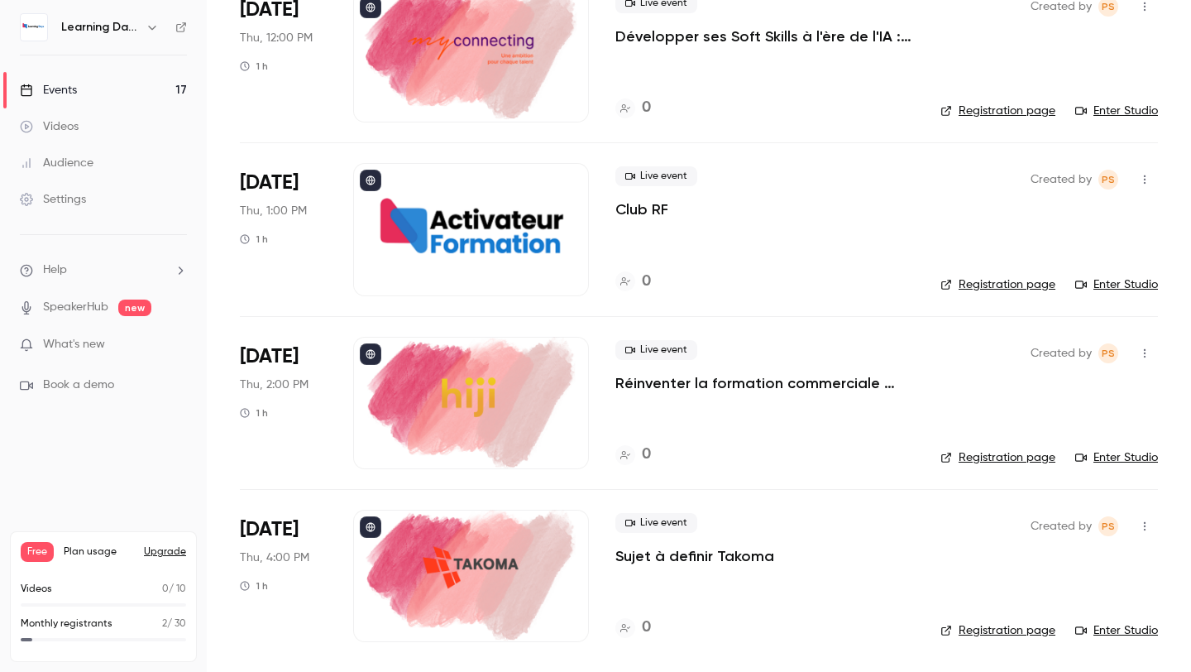
click at [438, 364] on div at bounding box center [471, 403] width 236 height 132
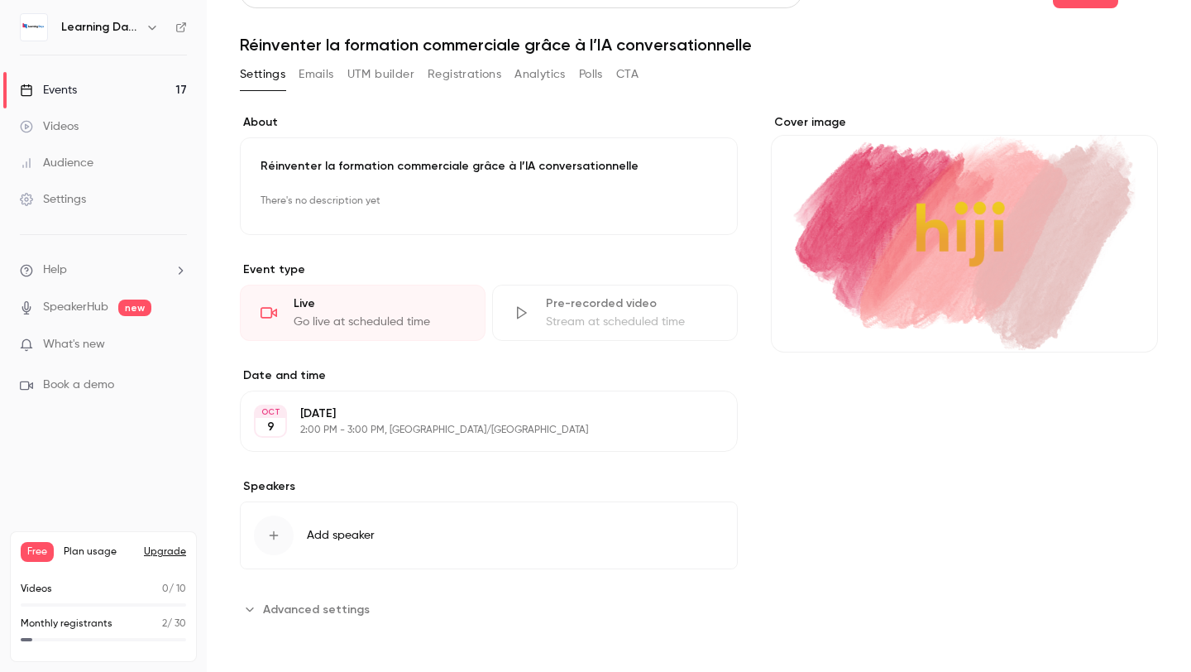
click at [362, 516] on button "Add speaker" at bounding box center [489, 535] width 498 height 68
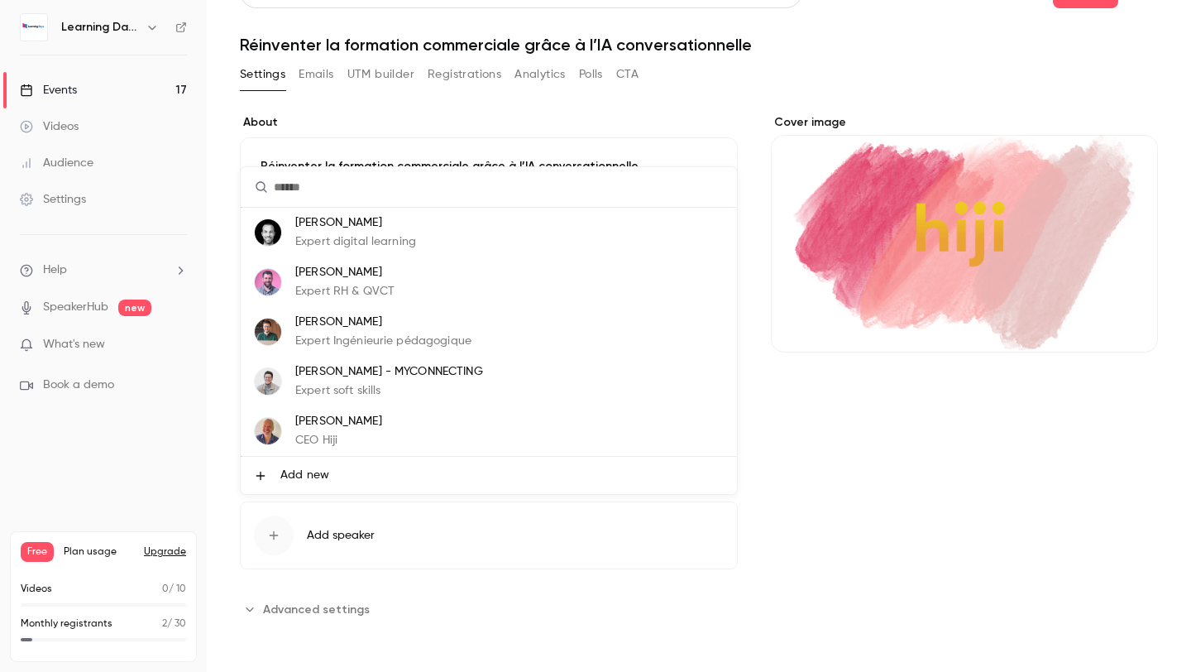
click at [365, 438] on p "CEO Hiji" at bounding box center [338, 440] width 87 height 17
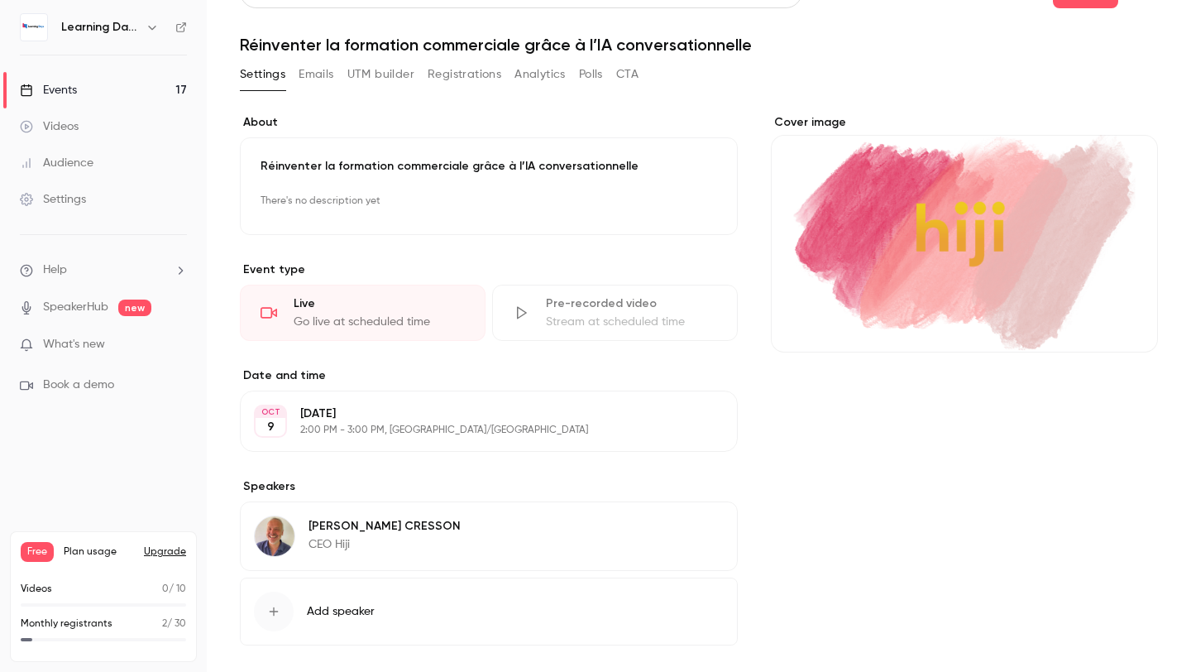
click at [792, 451] on div "Cover image" at bounding box center [964, 406] width 387 height 584
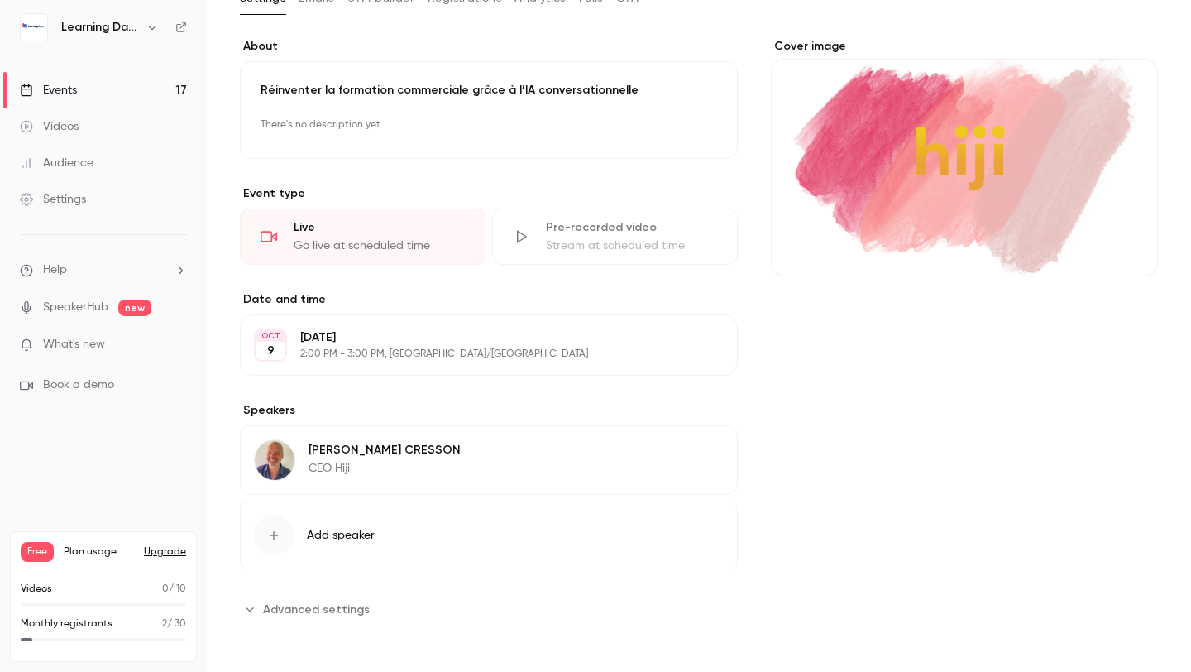
scroll to position [0, 0]
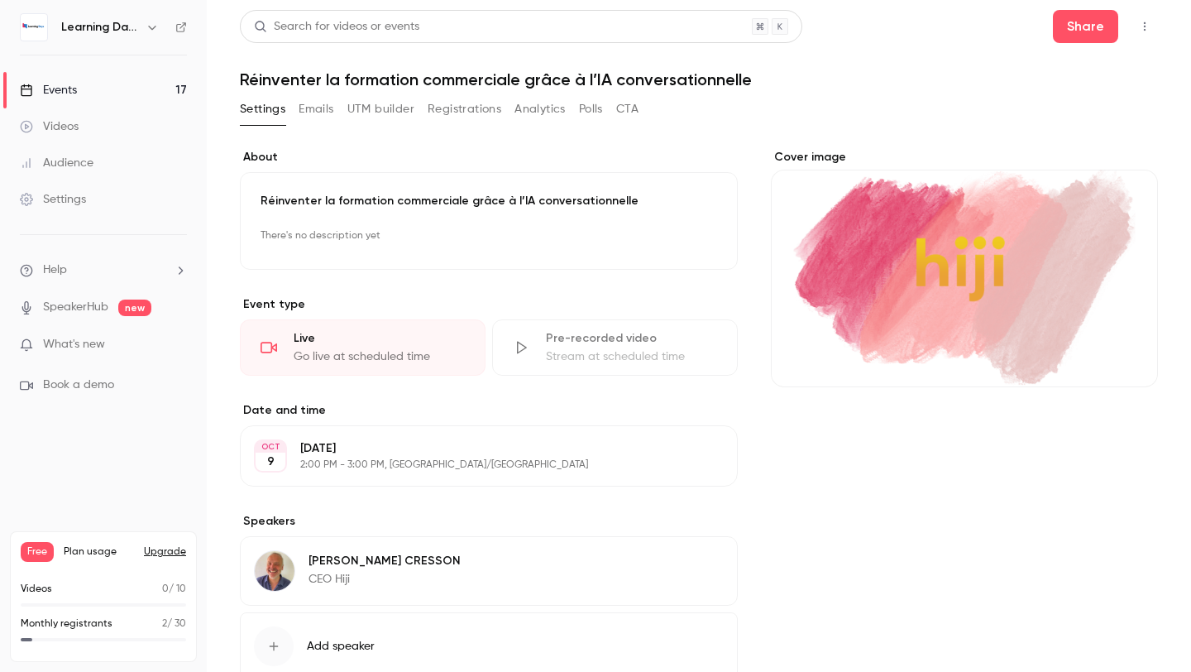
click at [121, 97] on link "Events 17" at bounding box center [103, 90] width 207 height 36
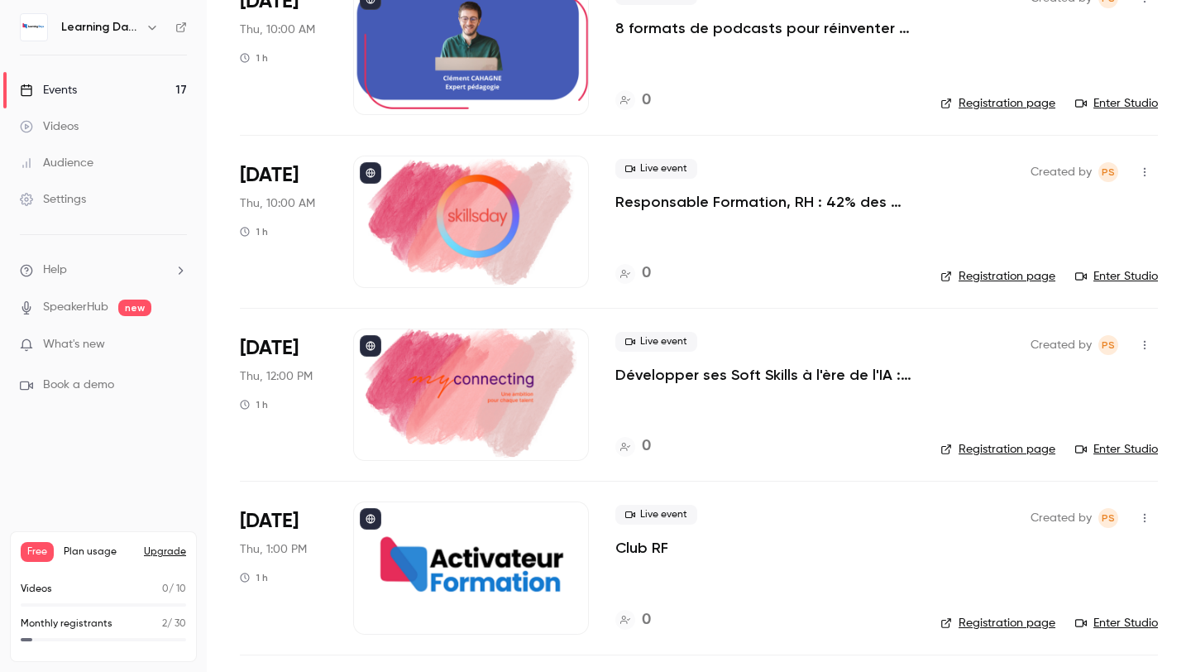
scroll to position [2403, 0]
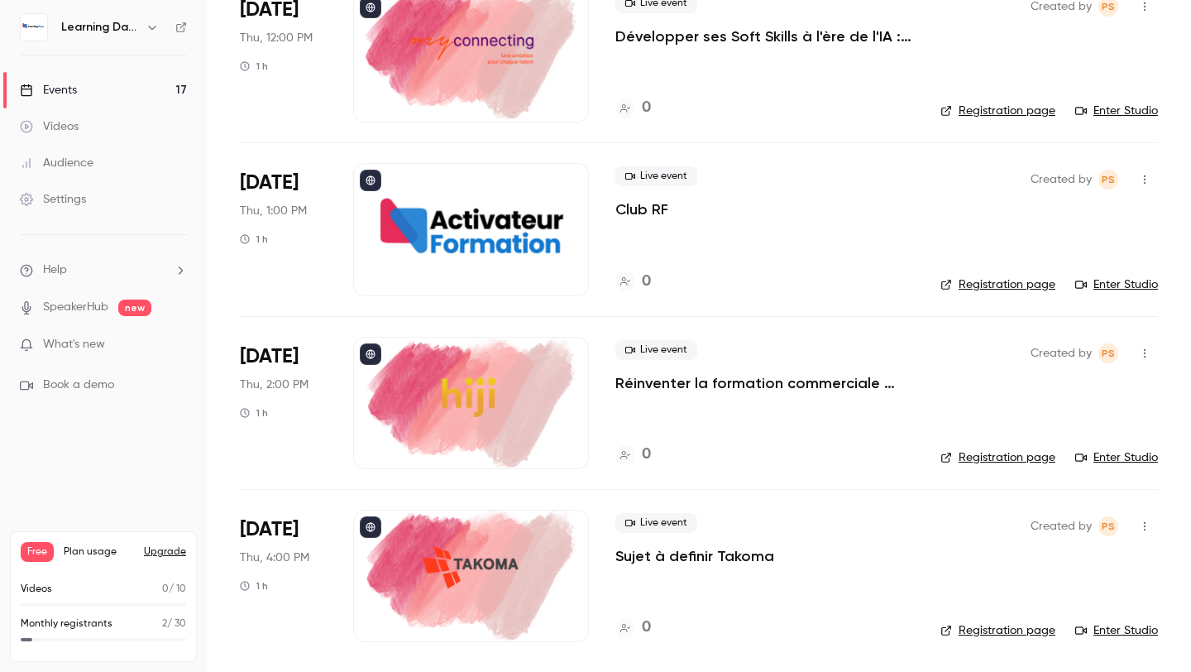
click at [452, 406] on div at bounding box center [471, 403] width 236 height 132
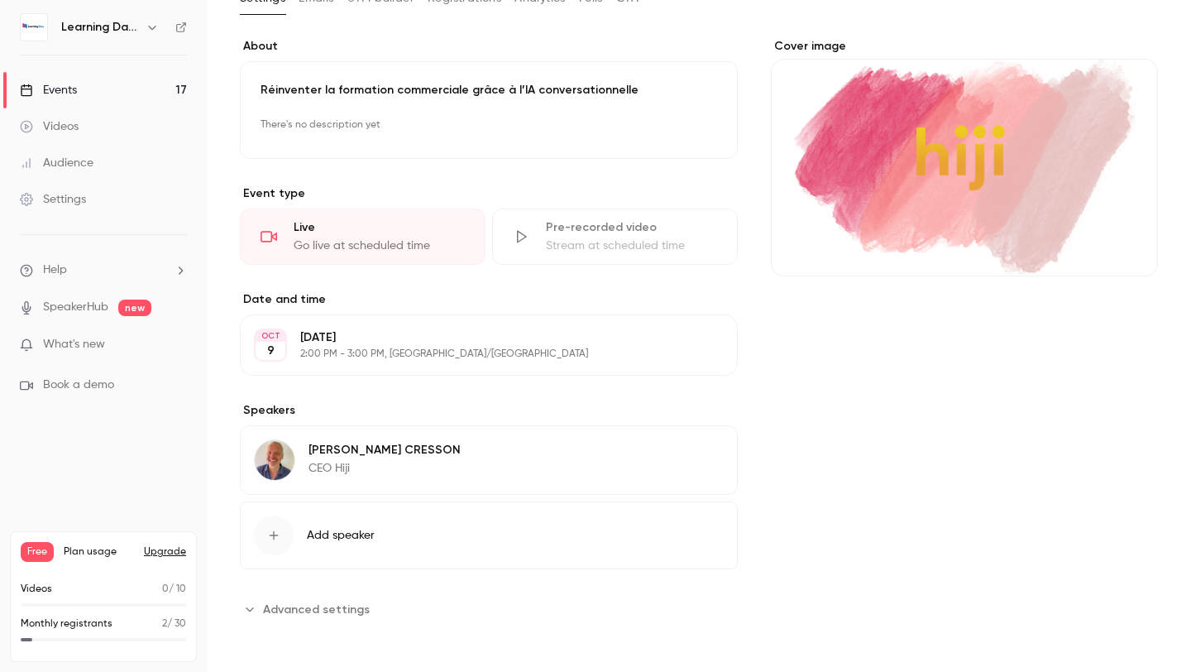
scroll to position [111, 0]
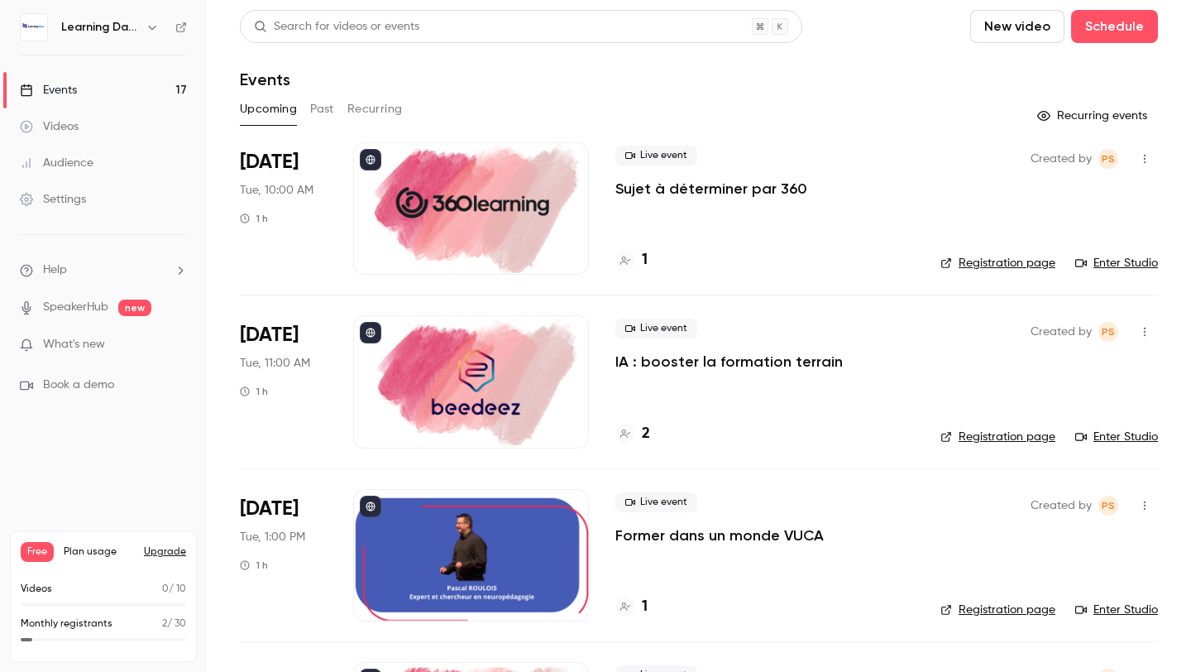
click at [625, 96] on div "Upcoming Past Recurring" at bounding box center [699, 109] width 918 height 26
click at [898, 261] on div "1" at bounding box center [764, 260] width 299 height 22
click at [1123, 113] on button "Recurring events" at bounding box center [1094, 116] width 128 height 26
click at [1078, 115] on button "Recurring events" at bounding box center [1094, 116] width 128 height 26
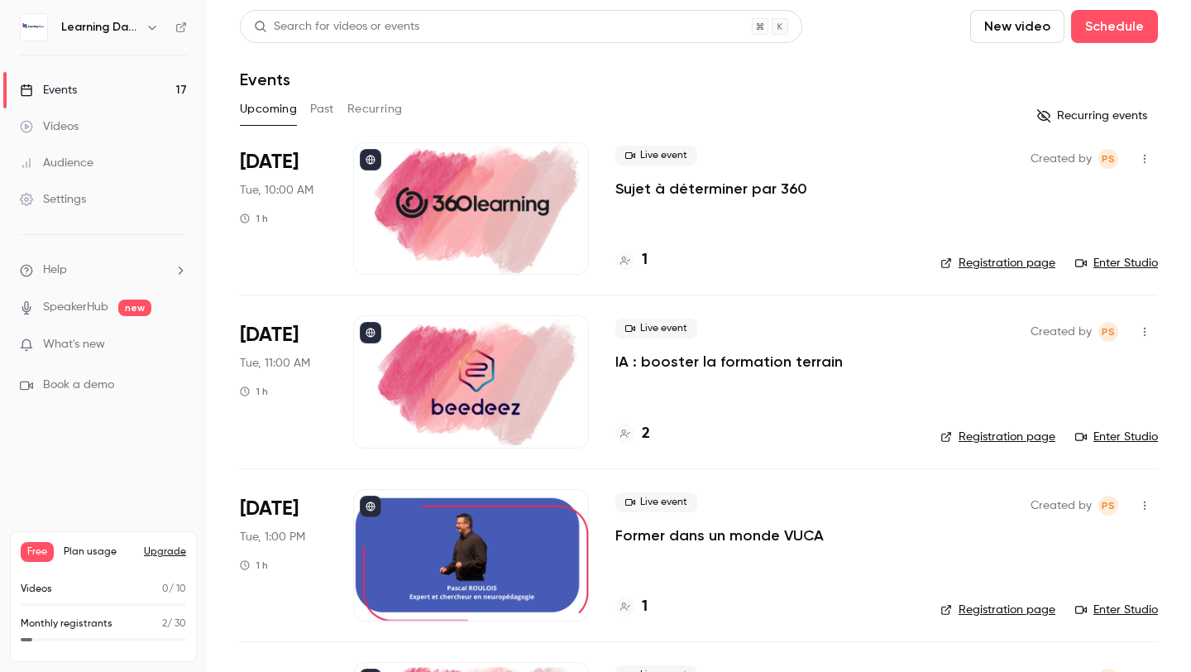
click at [1078, 115] on button "Recurring events" at bounding box center [1094, 116] width 128 height 26
click at [180, 36] on div "Learning Days" at bounding box center [103, 27] width 167 height 28
click at [179, 29] on icon at bounding box center [181, 28] width 12 height 12
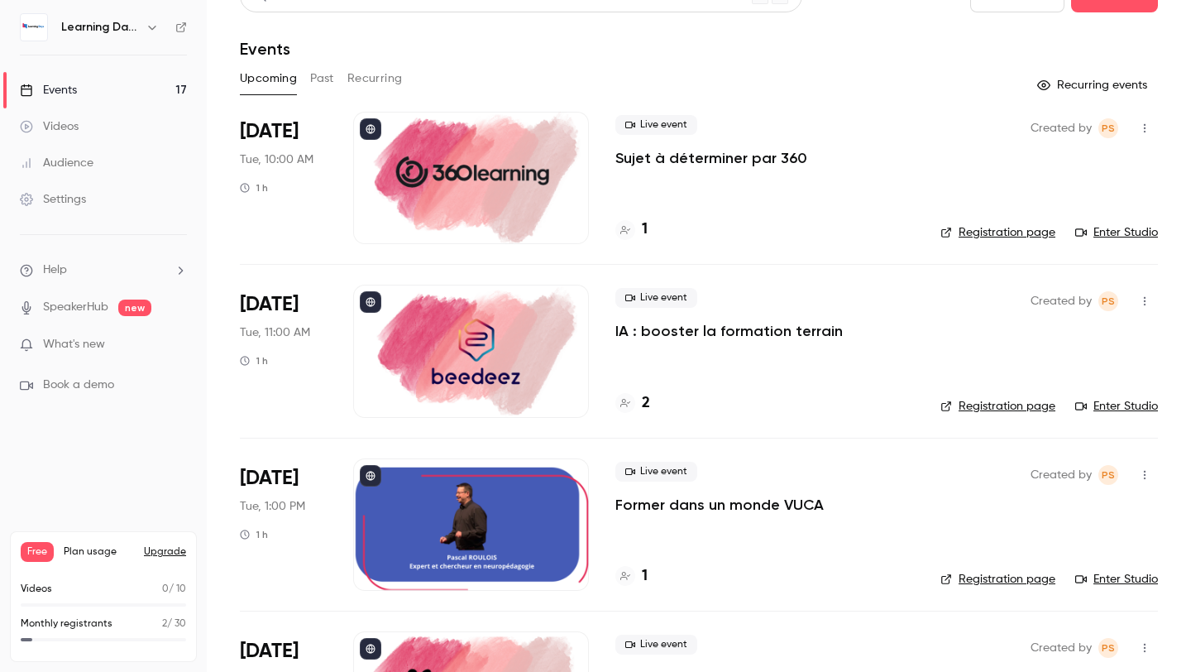
scroll to position [31, 0]
click at [1032, 184] on div "Created by PS Registration page Enter Studio" at bounding box center [1049, 177] width 218 height 132
click at [534, 149] on div at bounding box center [471, 177] width 236 height 132
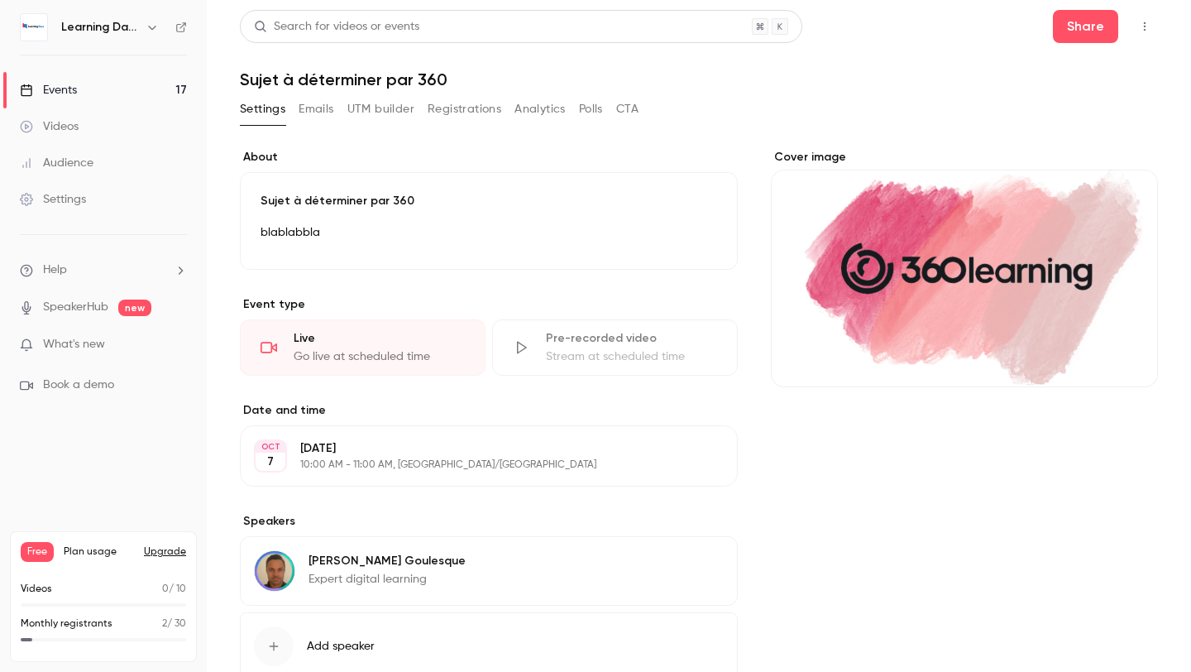
scroll to position [111, 0]
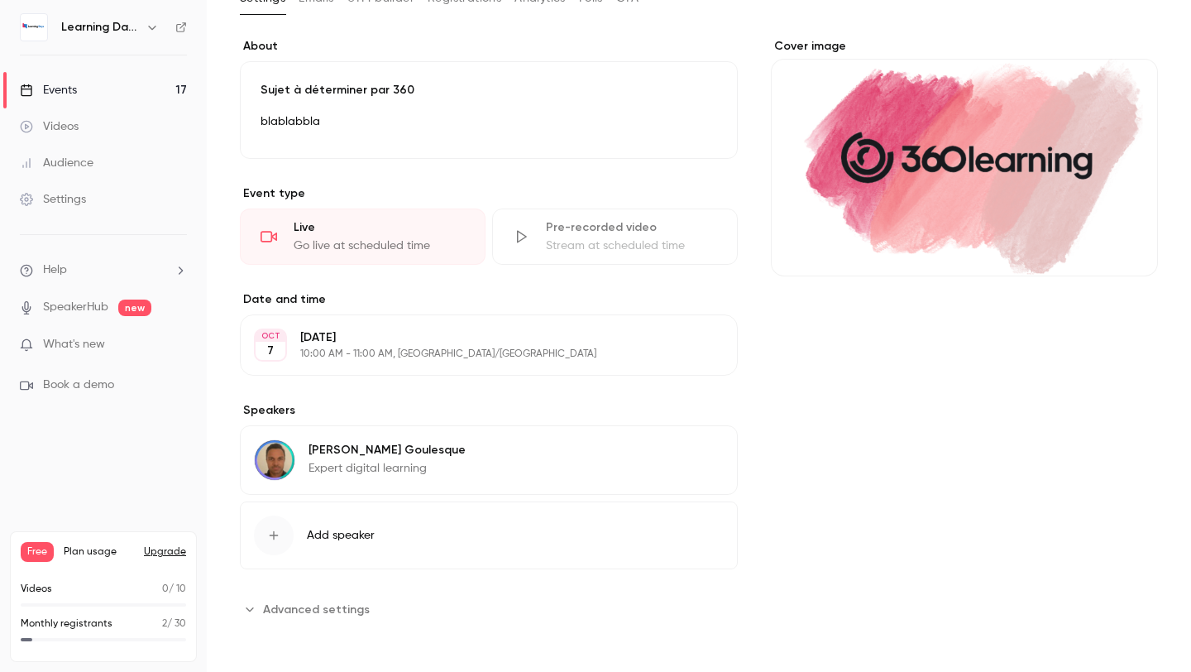
click at [633, 517] on button "Add speaker" at bounding box center [489, 535] width 498 height 68
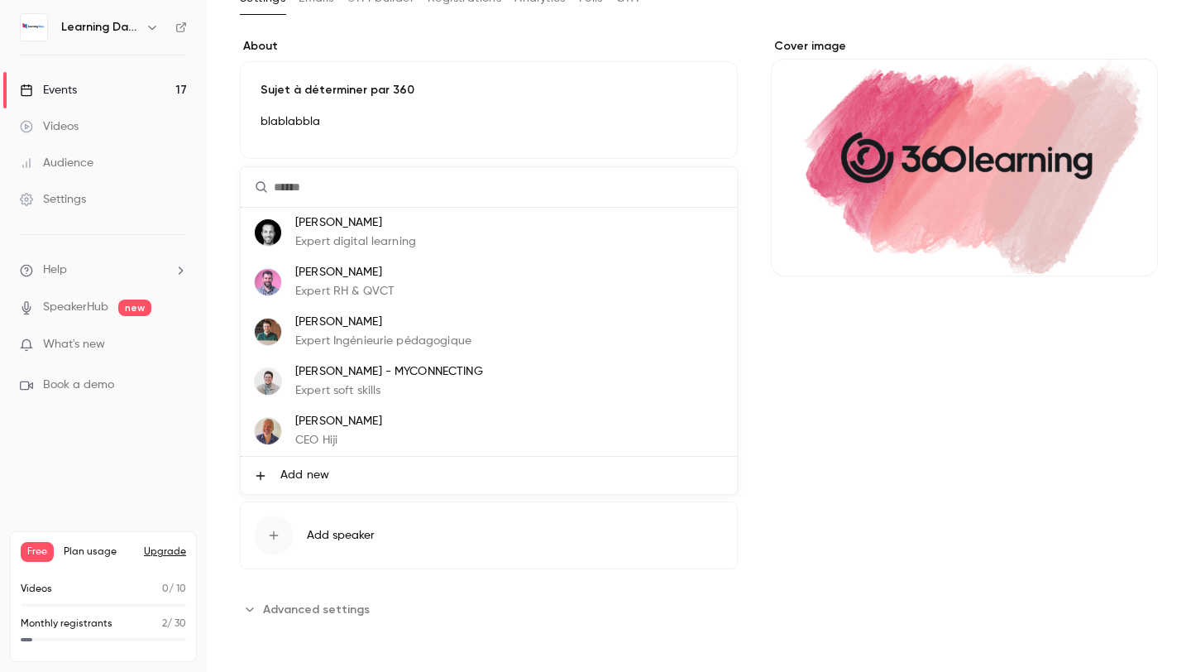
drag, startPoint x: 632, startPoint y: 486, endPoint x: 869, endPoint y: 467, distance: 238.2
click at [869, 467] on div "[PERSON_NAME] Expert digital learning [PERSON_NAME] Expert RH & QVCT [PERSON_NA…" at bounding box center [595, 336] width 1191 height 672
click at [869, 467] on div at bounding box center [595, 336] width 1191 height 672
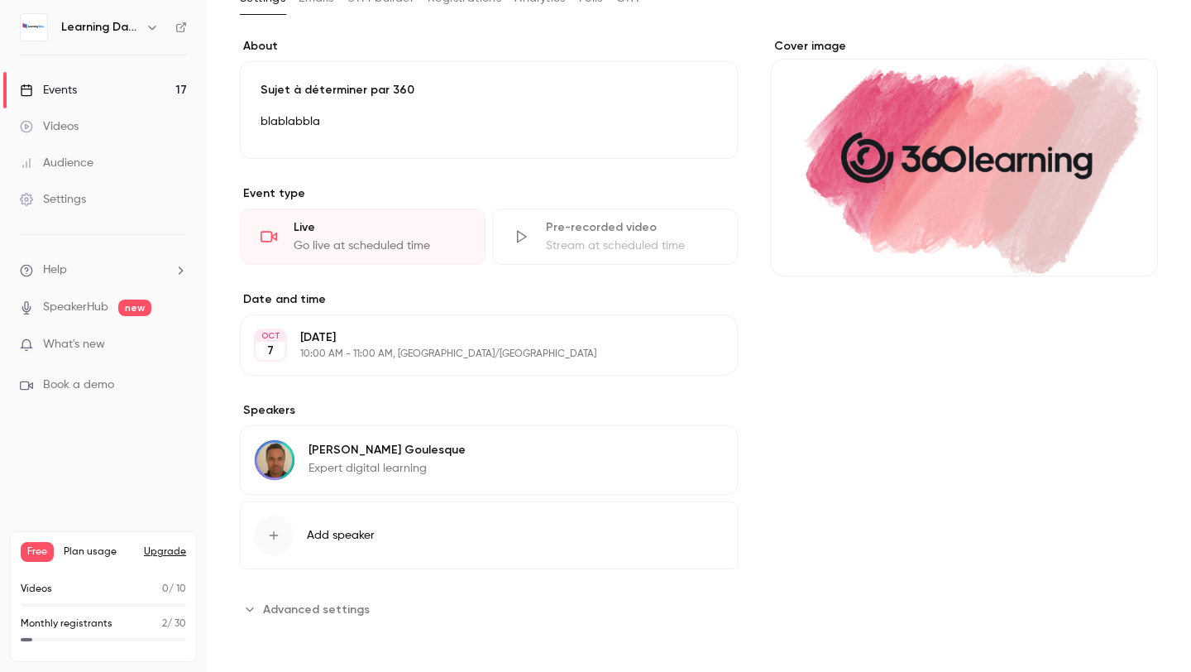
click at [711, 452] on button "Edit" at bounding box center [693, 452] width 60 height 26
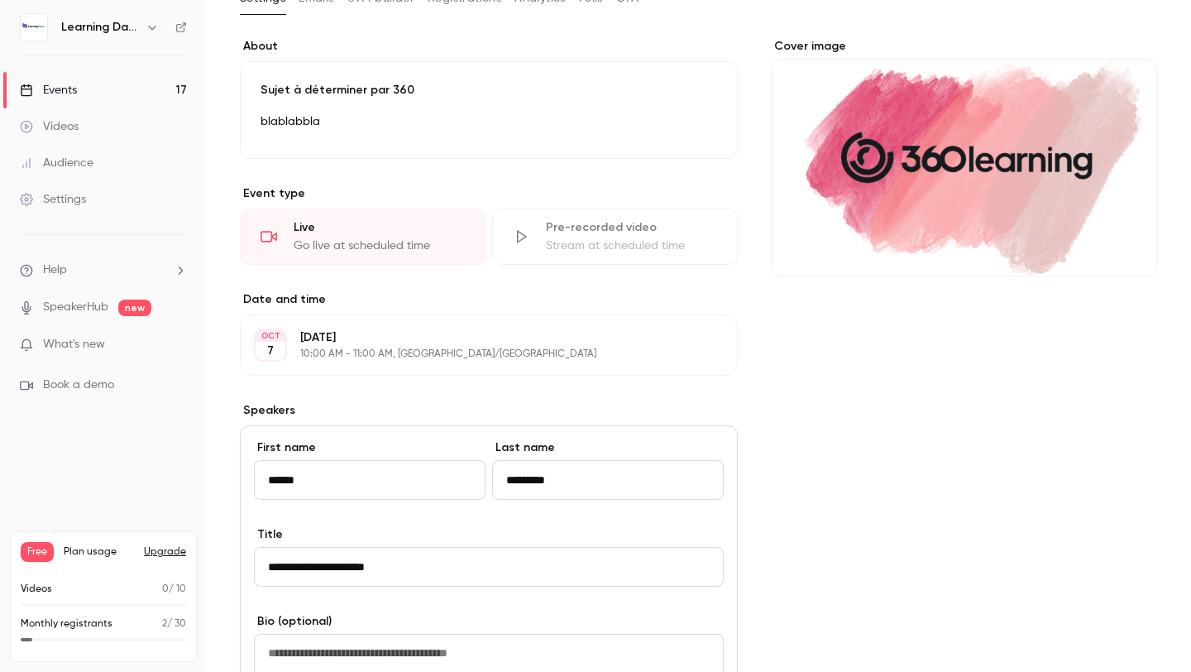
drag, startPoint x: 640, startPoint y: 486, endPoint x: 493, endPoint y: 478, distance: 147.5
click at [493, 478] on input "*********" at bounding box center [608, 480] width 232 height 40
type input "*"
type input "*********"
click at [826, 479] on div "Cover image" at bounding box center [964, 534] width 387 height 993
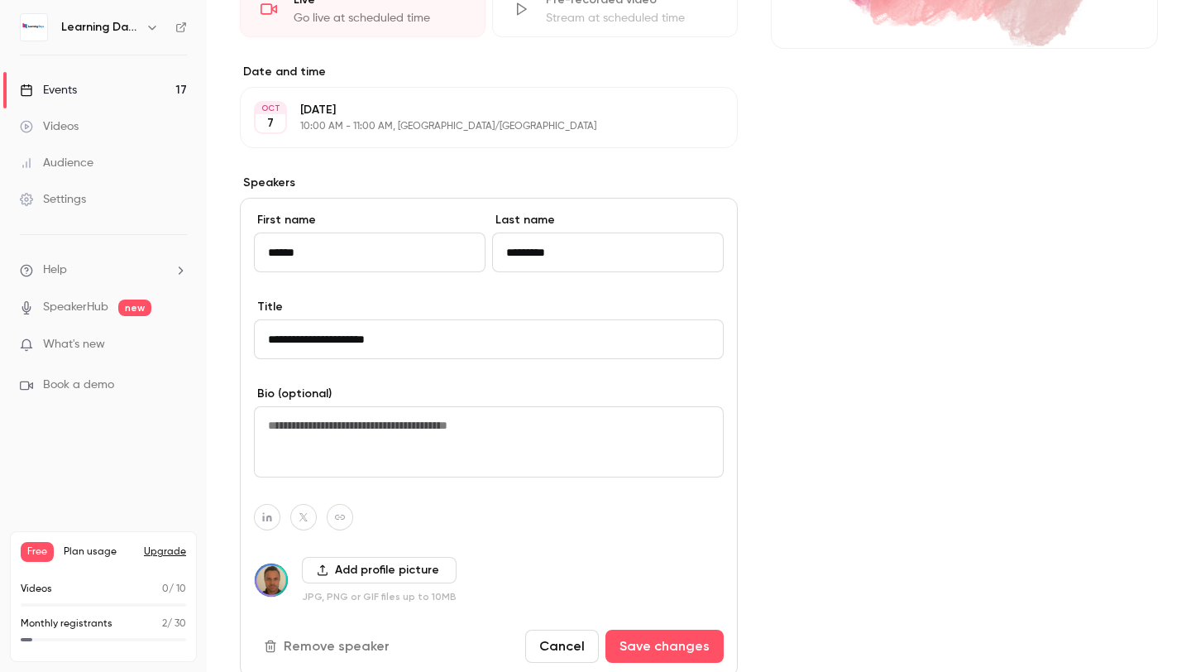
scroll to position [366, 0]
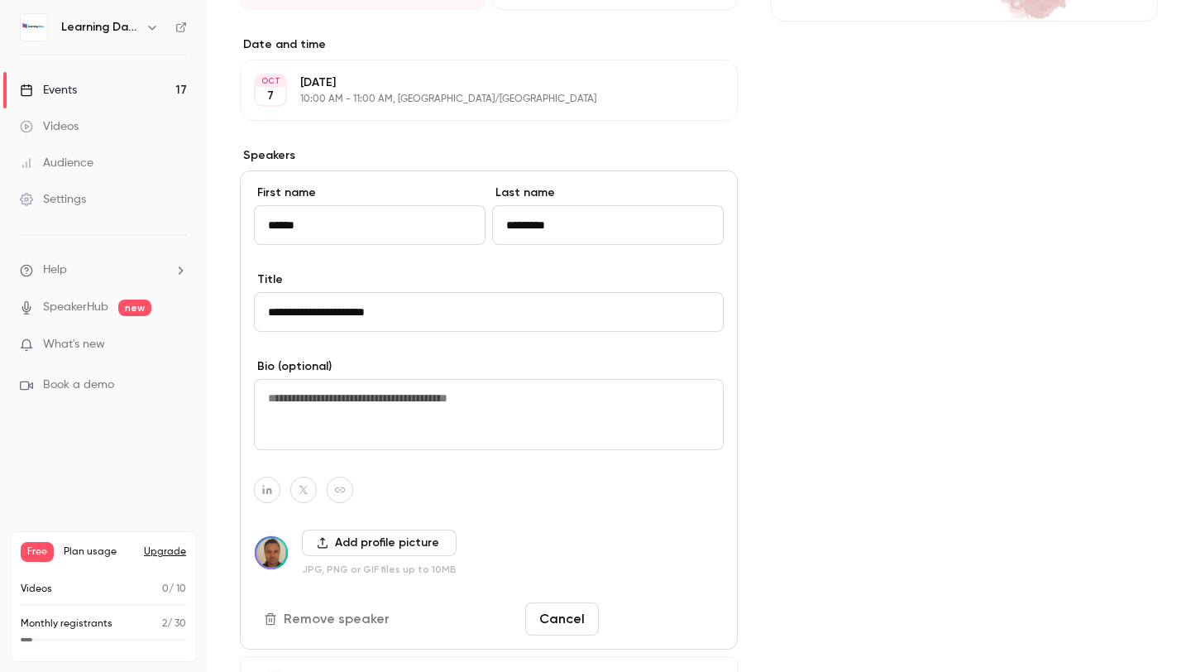
click at [648, 611] on button "Save changes" at bounding box center [664, 618] width 118 height 33
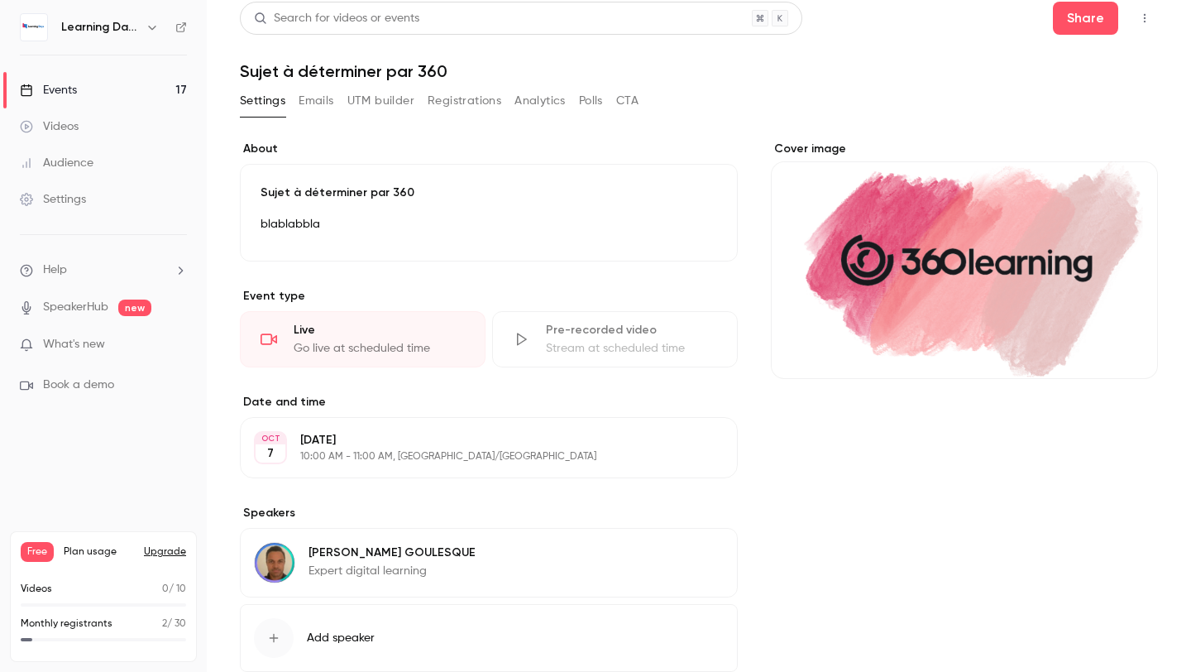
scroll to position [0, 0]
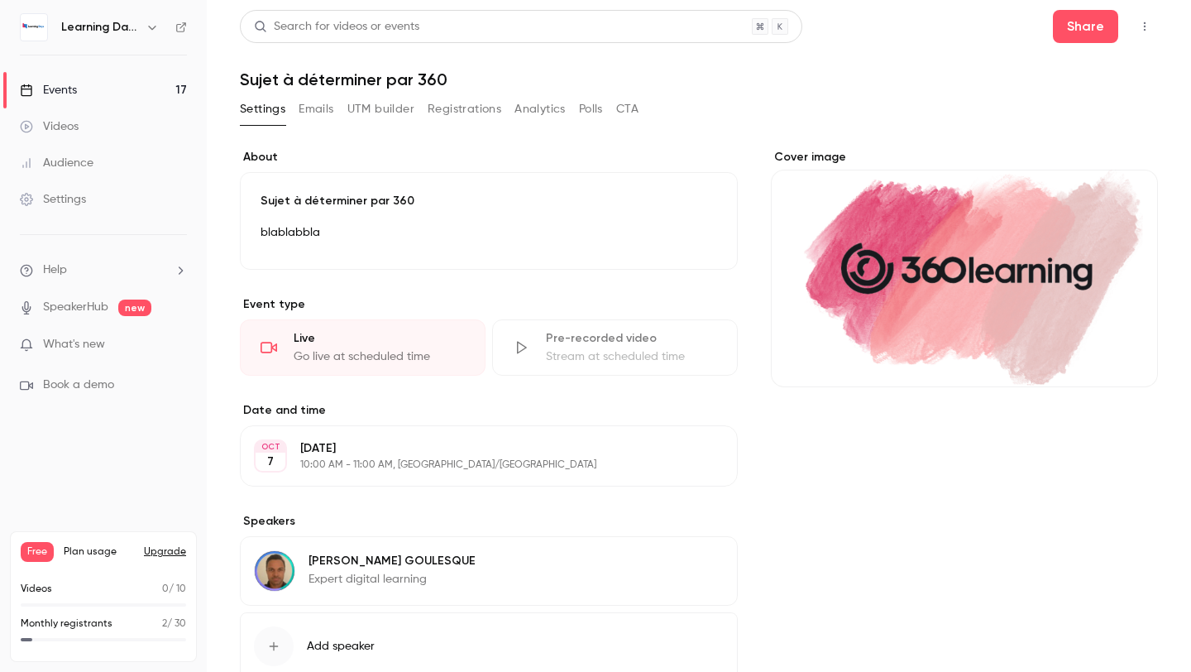
click at [156, 93] on link "Events 17" at bounding box center [103, 90] width 207 height 36
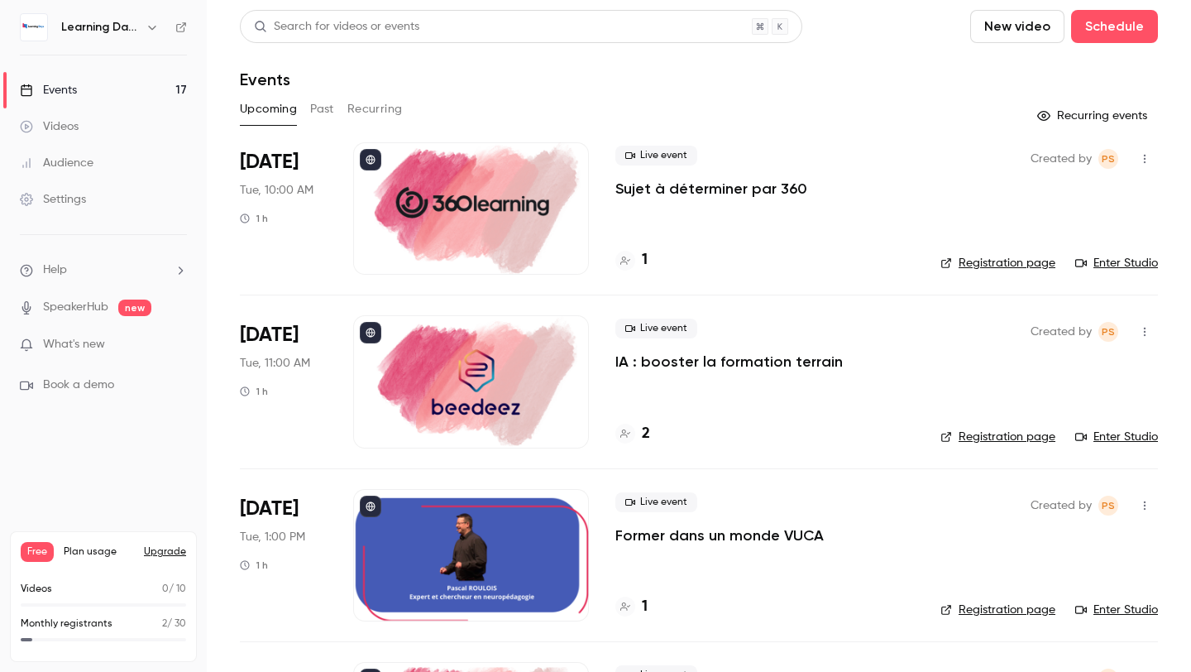
click at [550, 374] on div at bounding box center [471, 381] width 236 height 132
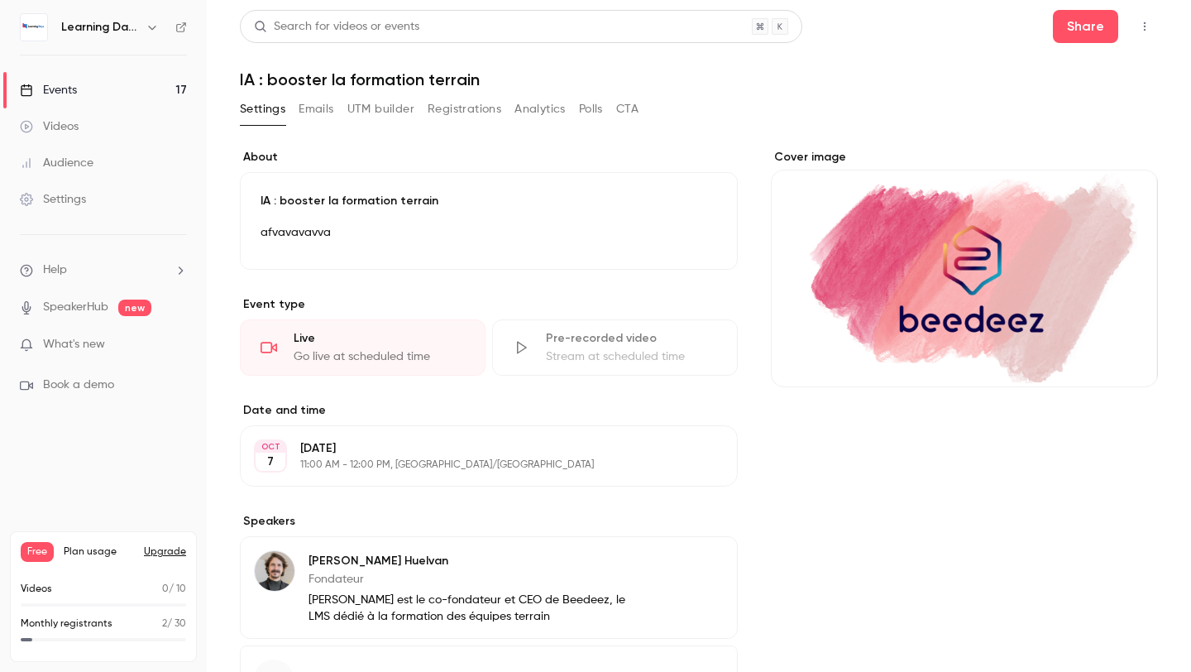
click at [691, 562] on button "Edit" at bounding box center [693, 563] width 60 height 26
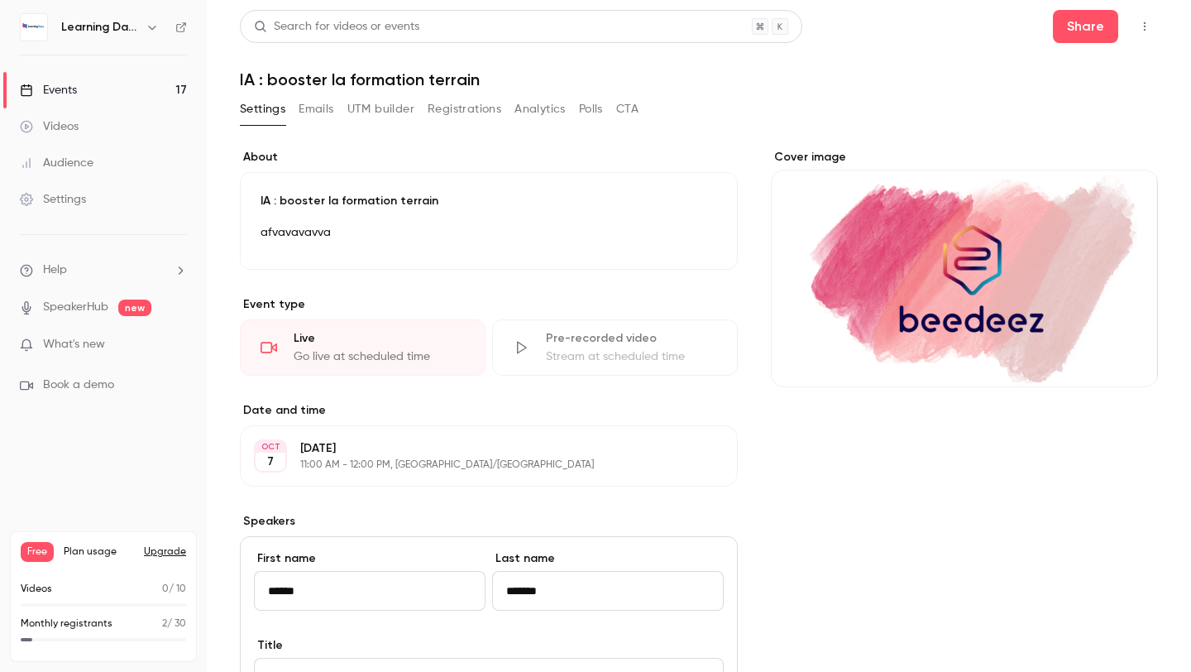
click at [549, 594] on input "*******" at bounding box center [608, 591] width 232 height 40
click at [513, 593] on input "*******" at bounding box center [608, 591] width 232 height 40
click at [619, 596] on input "**********" at bounding box center [608, 591] width 232 height 40
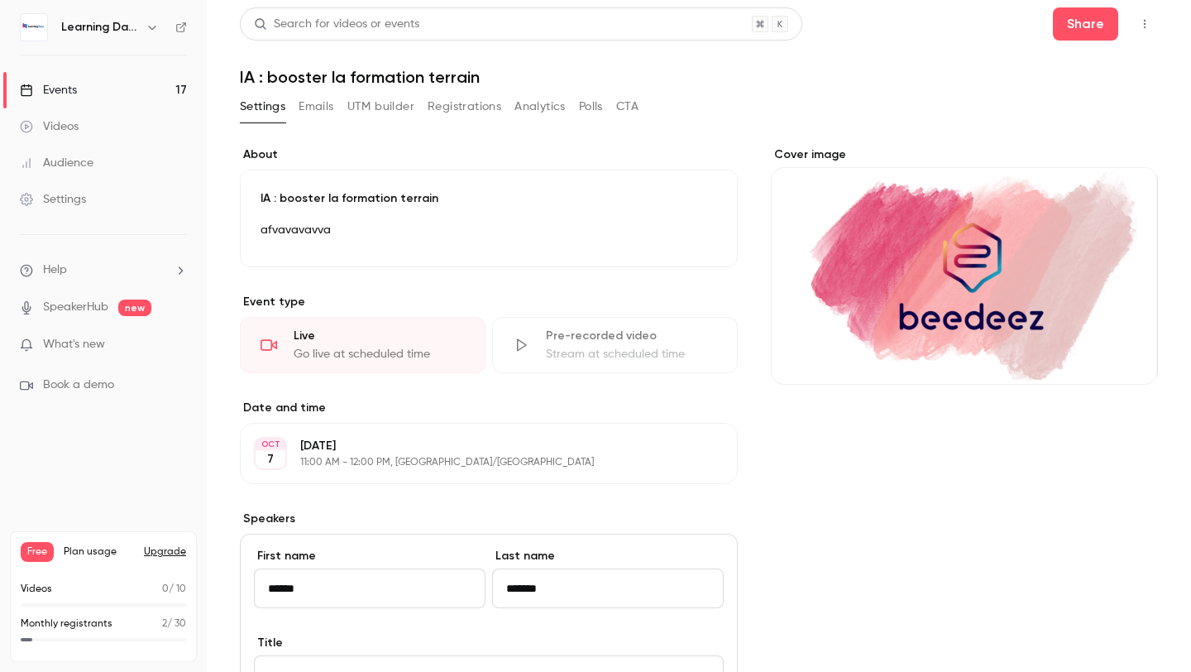
type input "*******"
click at [799, 478] on div "Cover image" at bounding box center [964, 642] width 387 height 993
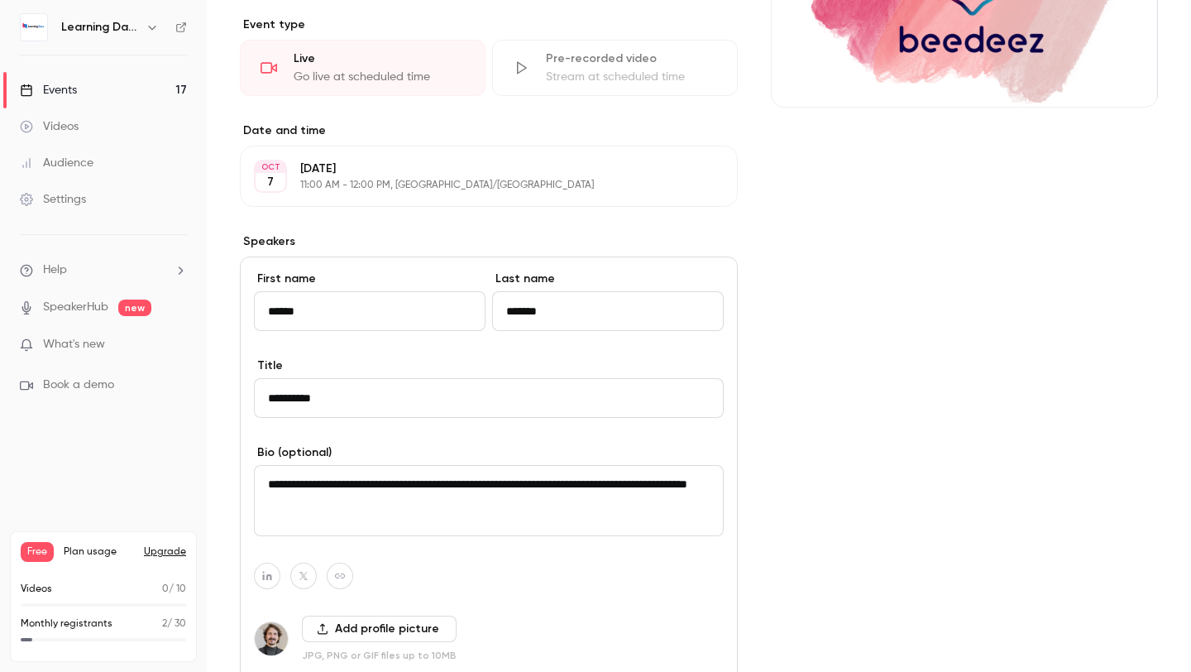
scroll to position [371, 0]
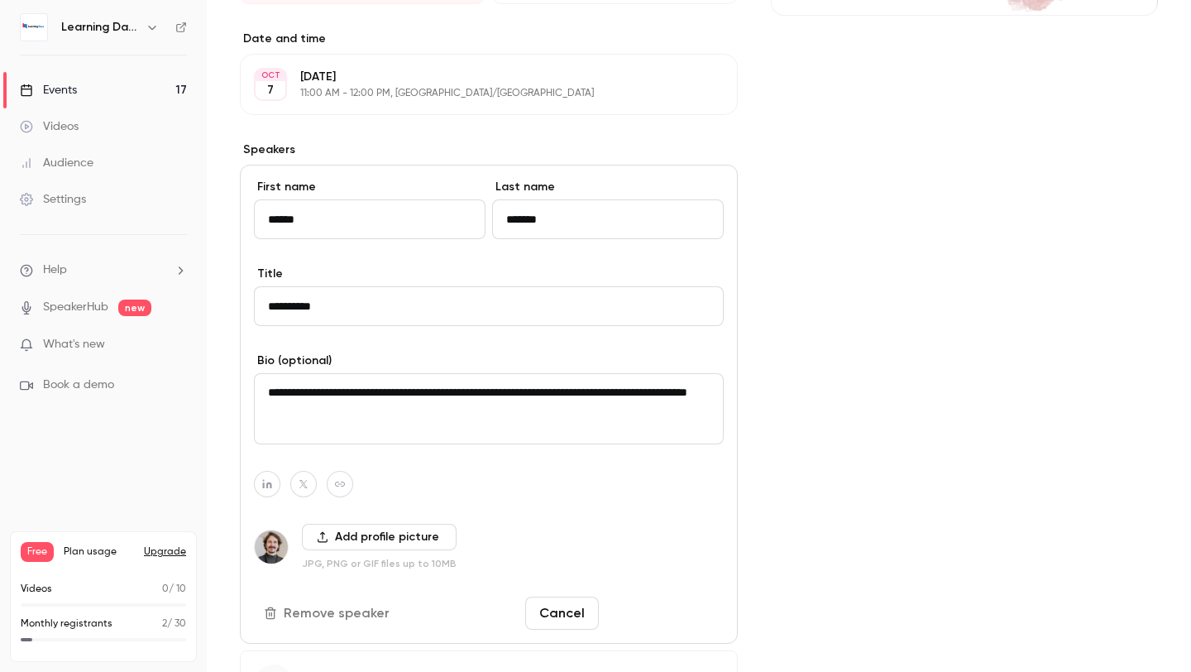
click at [656, 615] on button "Save changes" at bounding box center [664, 612] width 118 height 33
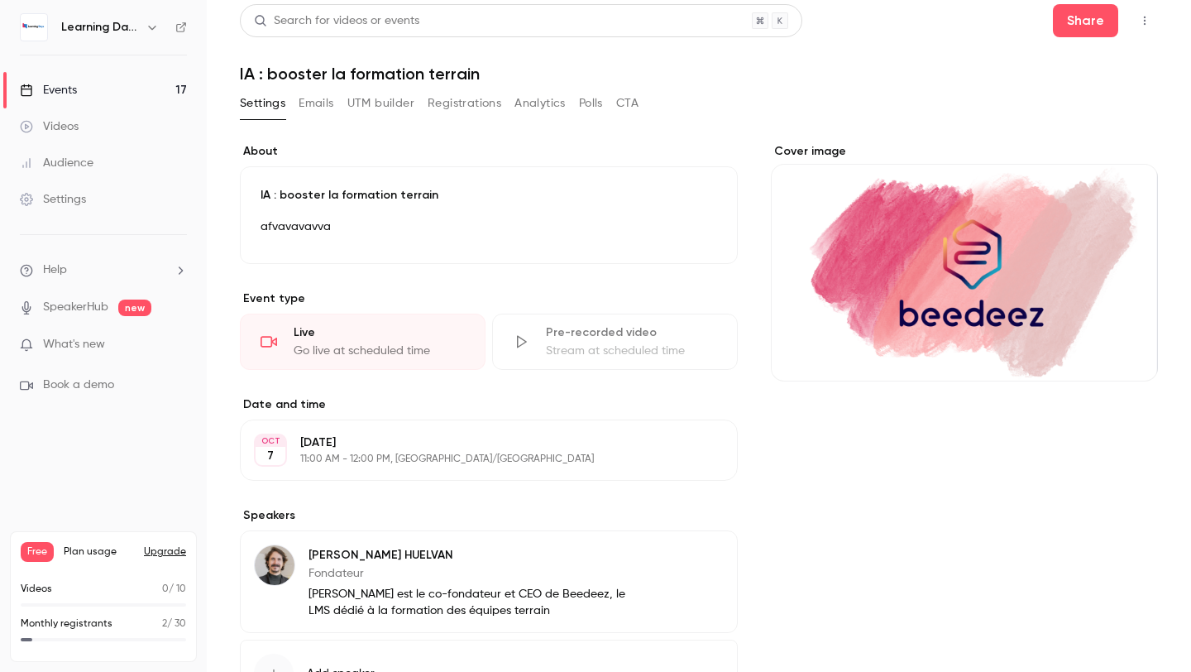
scroll to position [0, 0]
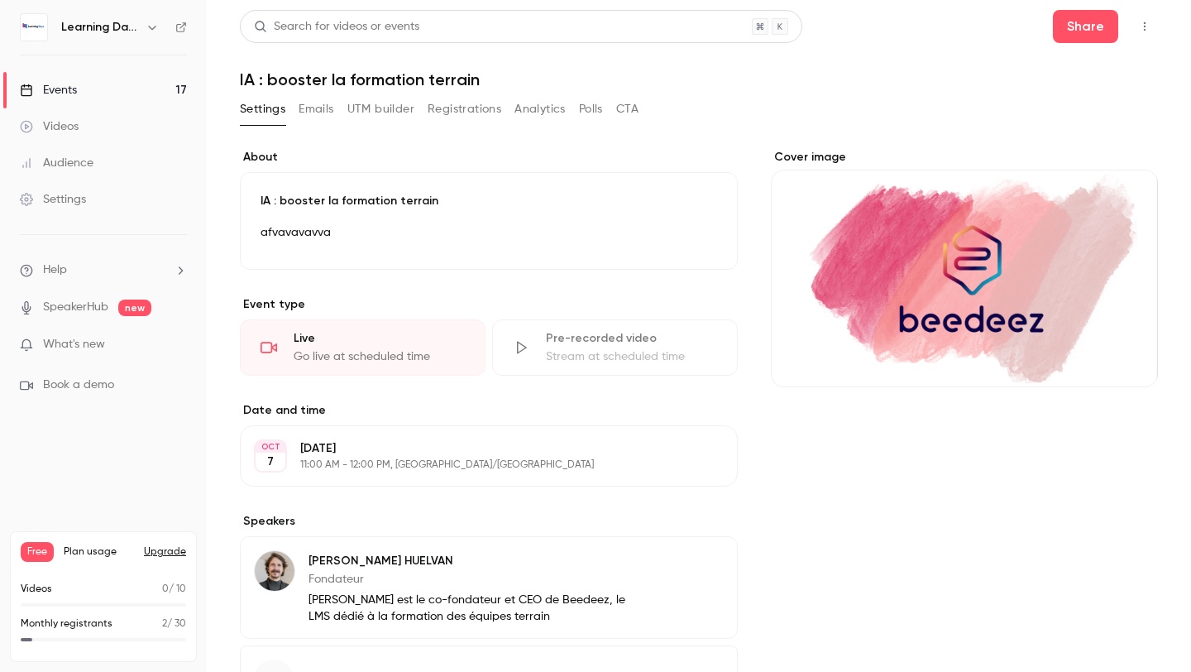
click at [122, 95] on link "Events 17" at bounding box center [103, 90] width 207 height 36
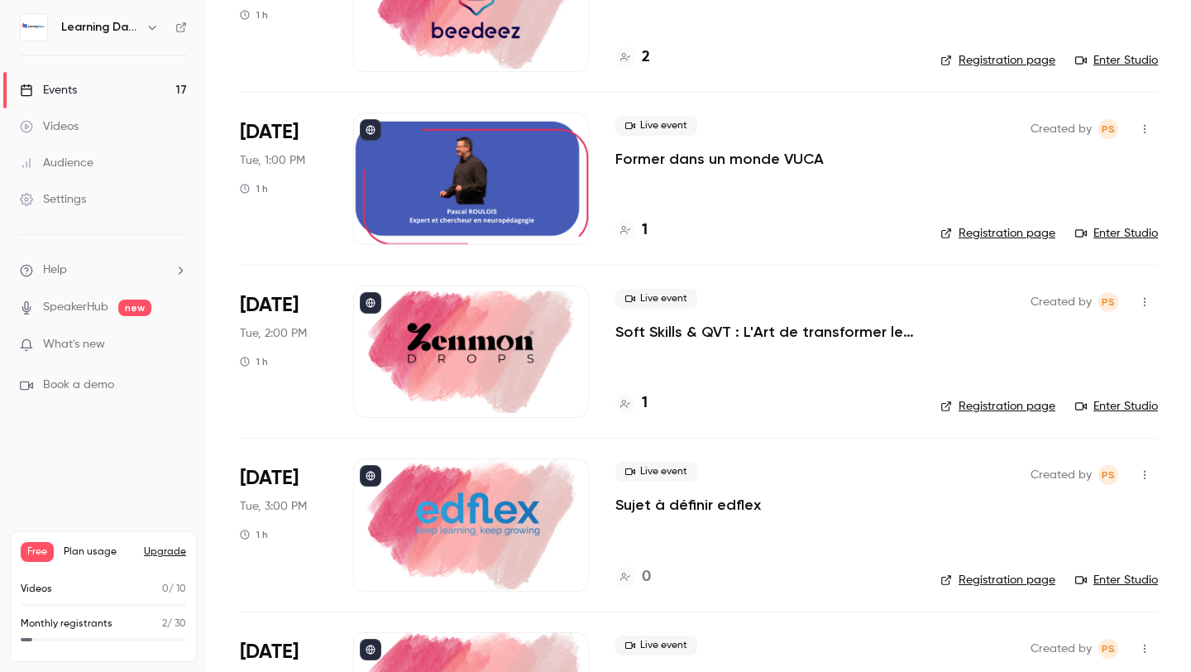
scroll to position [383, 0]
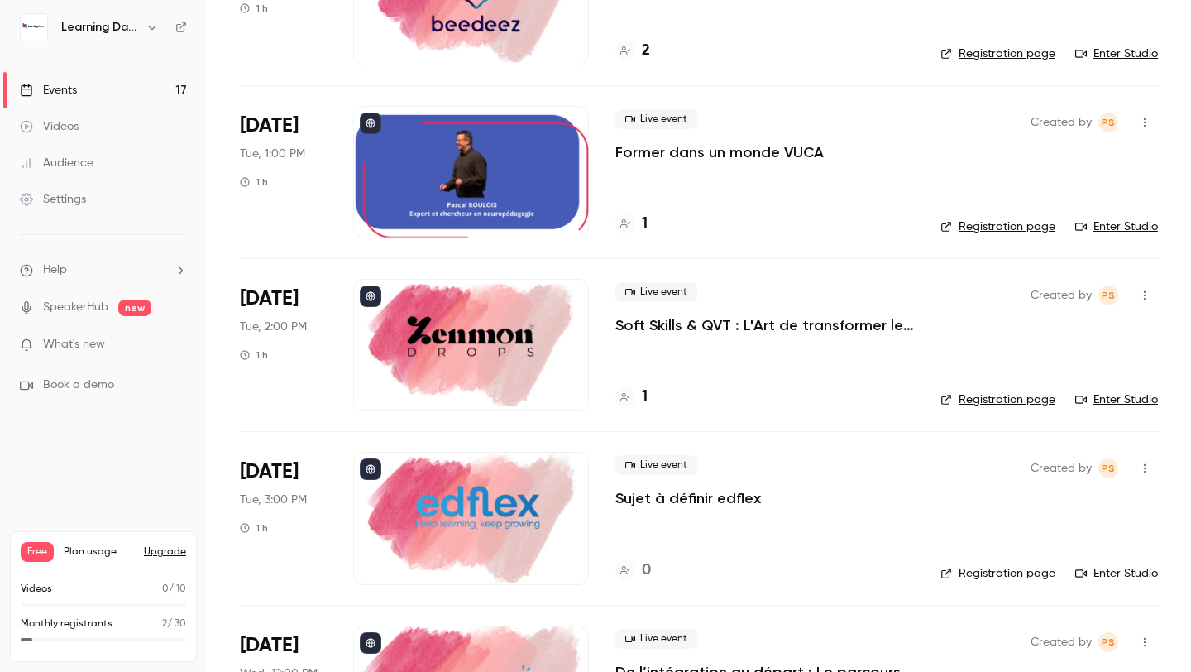
click at [482, 388] on div at bounding box center [471, 345] width 236 height 132
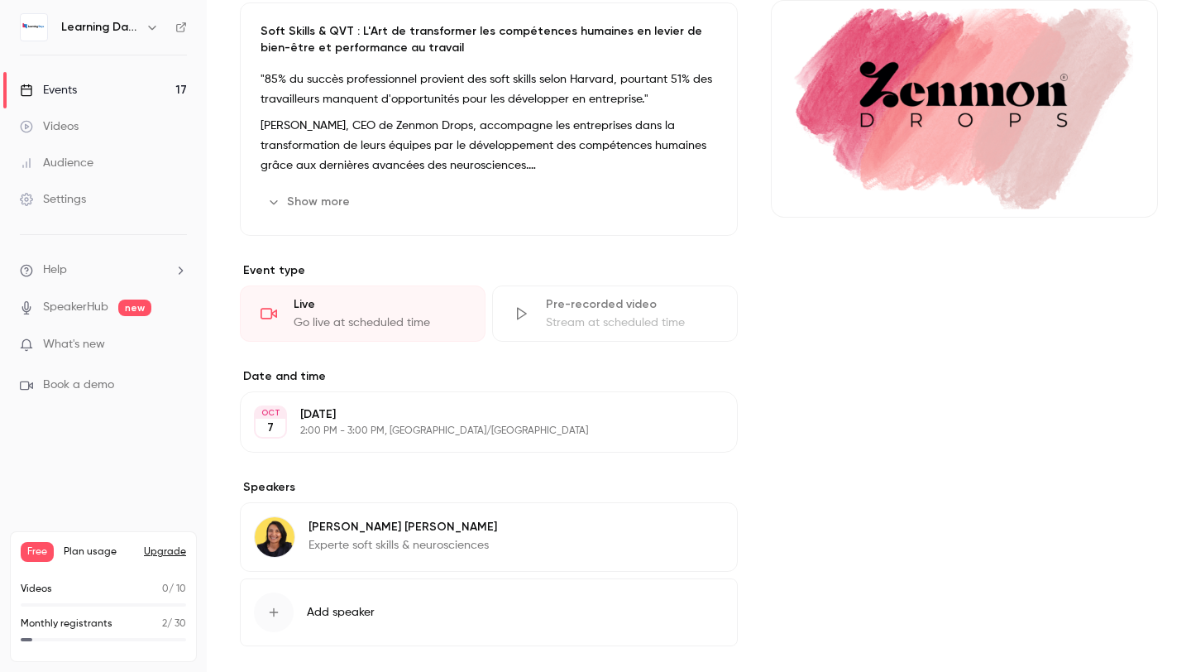
scroll to position [246, 0]
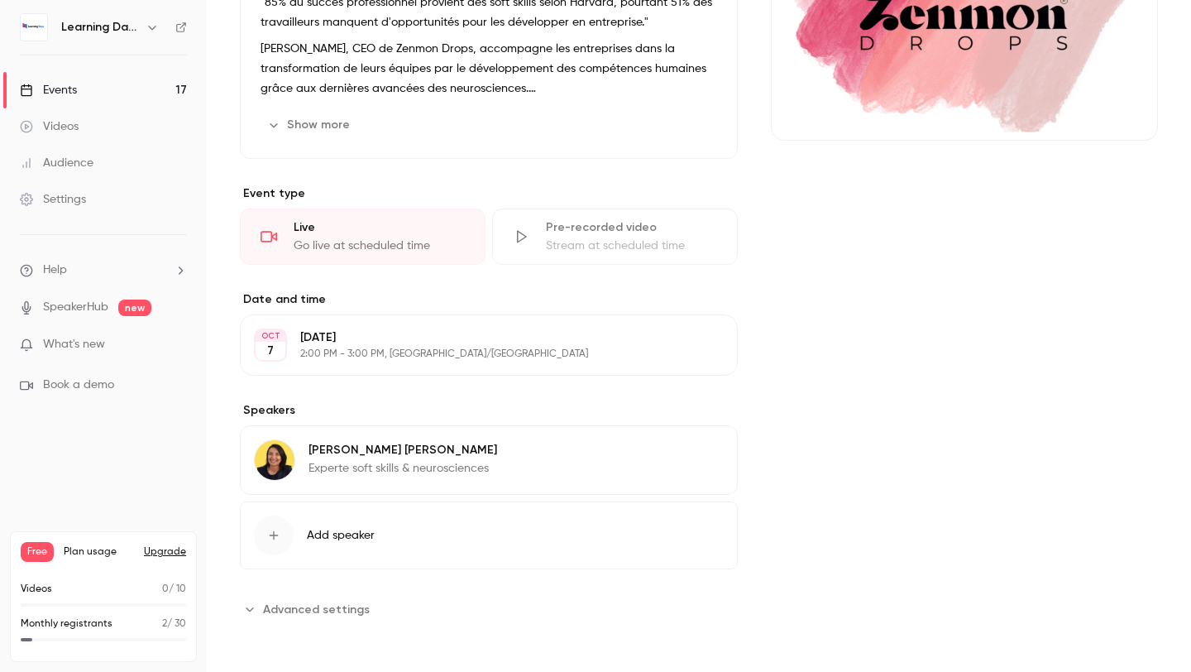
click at [495, 469] on div "[PERSON_NAME] Experte soft skills & neurosciences Edit" at bounding box center [489, 459] width 498 height 69
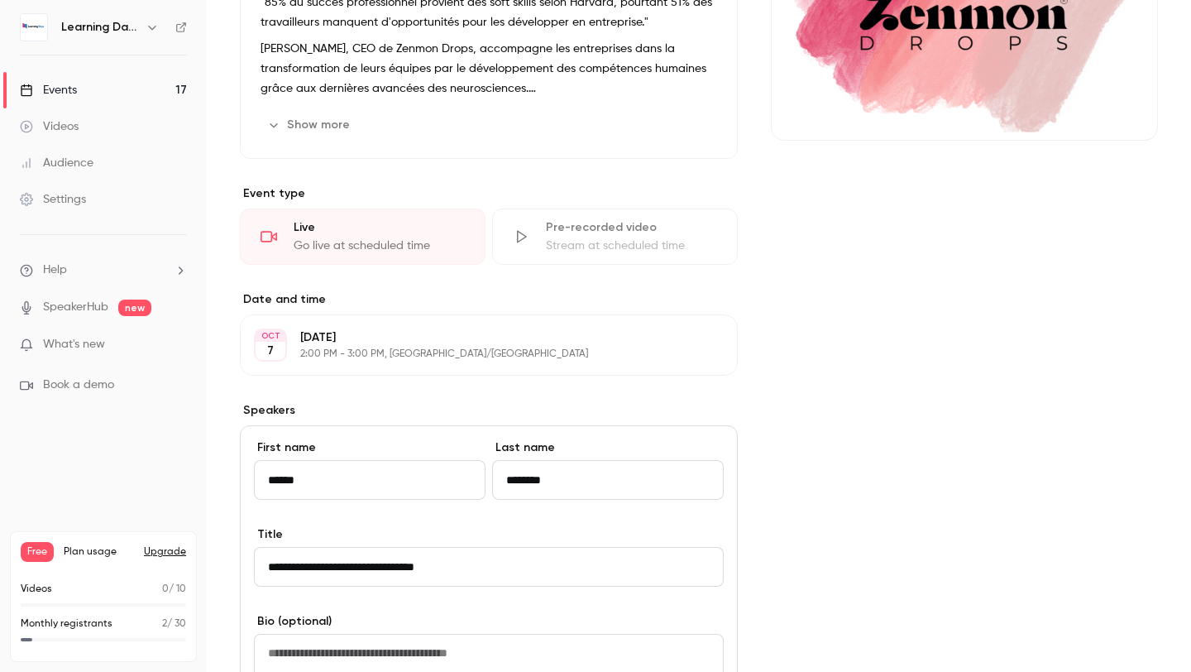
drag, startPoint x: 620, startPoint y: 471, endPoint x: 530, endPoint y: 468, distance: 89.4
click at [530, 468] on input "********" at bounding box center [608, 480] width 232 height 40
click at [515, 480] on input "********" at bounding box center [608, 480] width 232 height 40
click at [599, 473] on input "**********" at bounding box center [608, 480] width 232 height 40
type input "********"
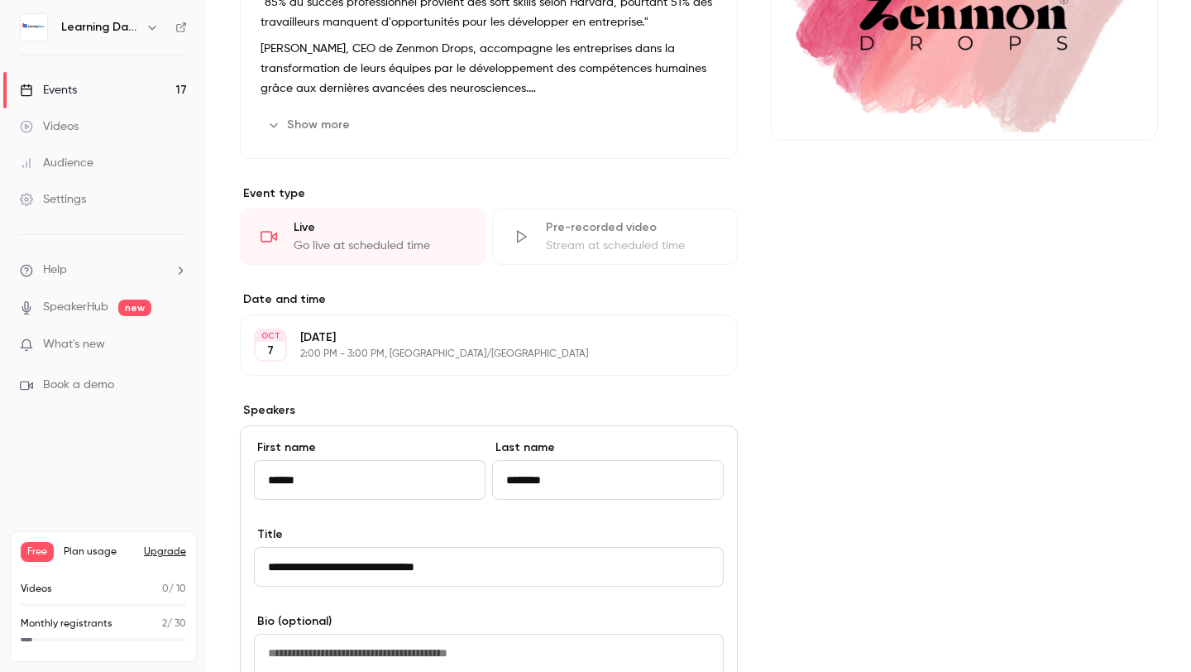
click at [845, 508] on div "Cover image" at bounding box center [964, 466] width 387 height 1129
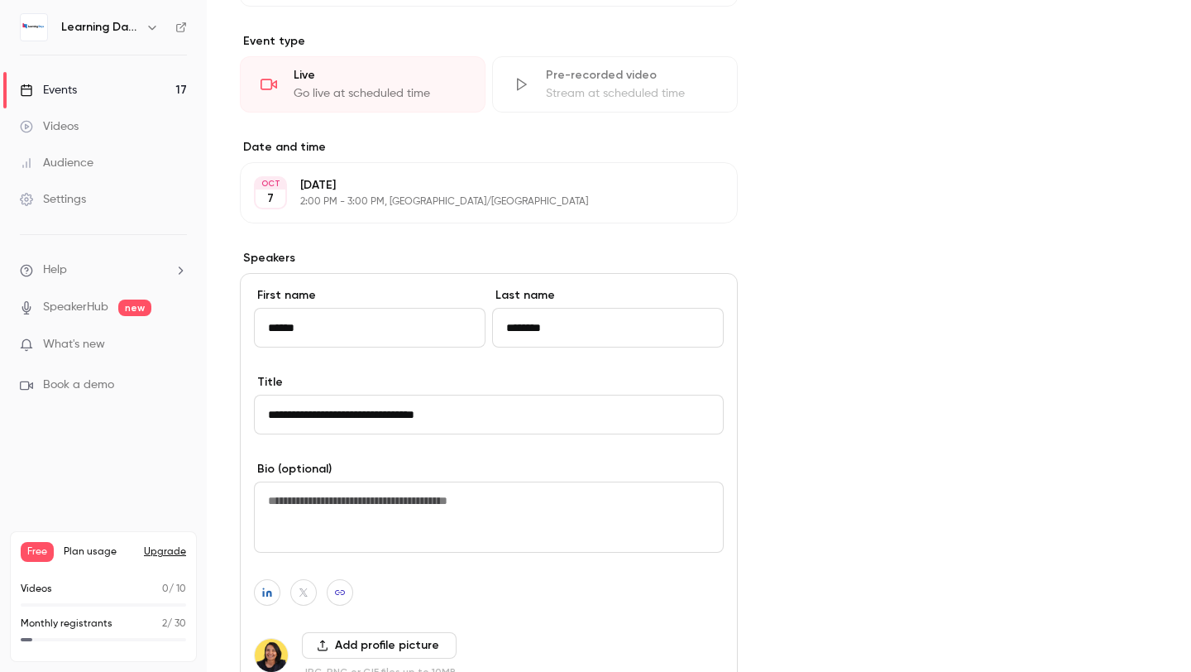
scroll to position [492, 0]
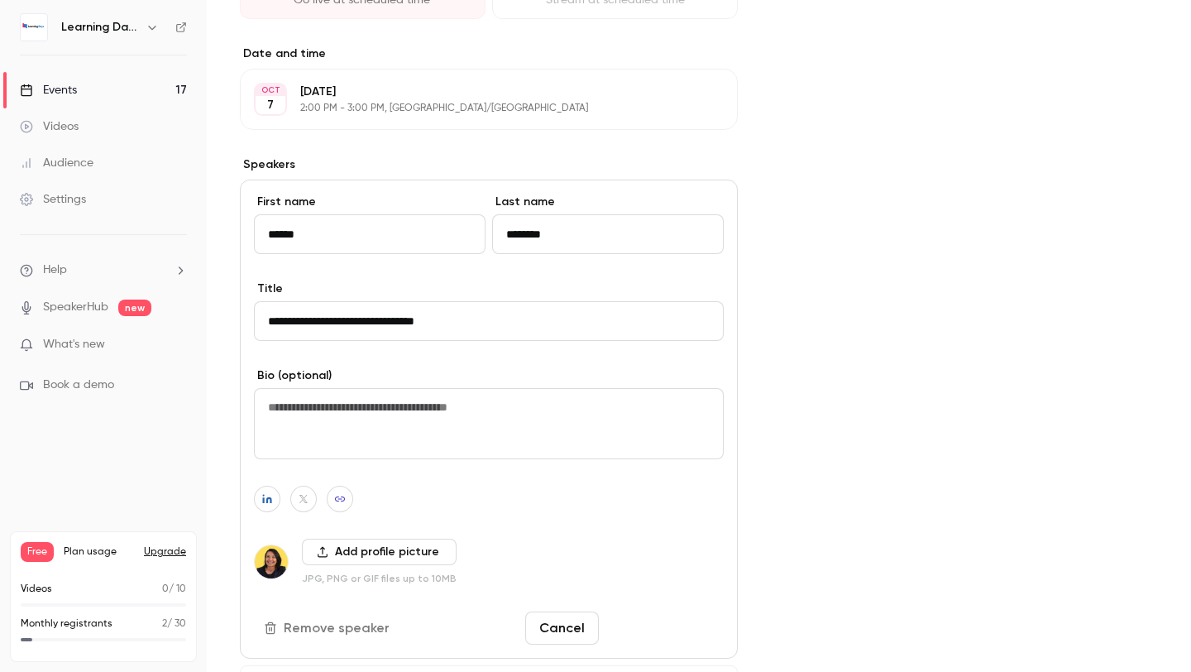
click at [672, 620] on button "Save changes" at bounding box center [664, 627] width 118 height 33
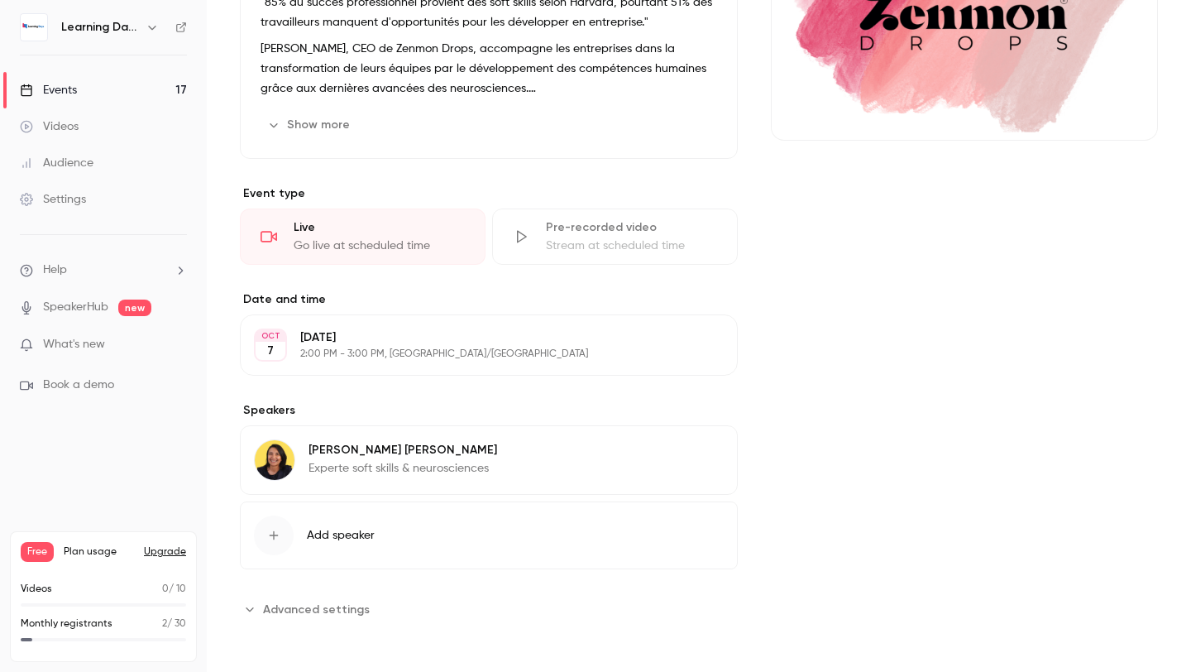
scroll to position [0, 0]
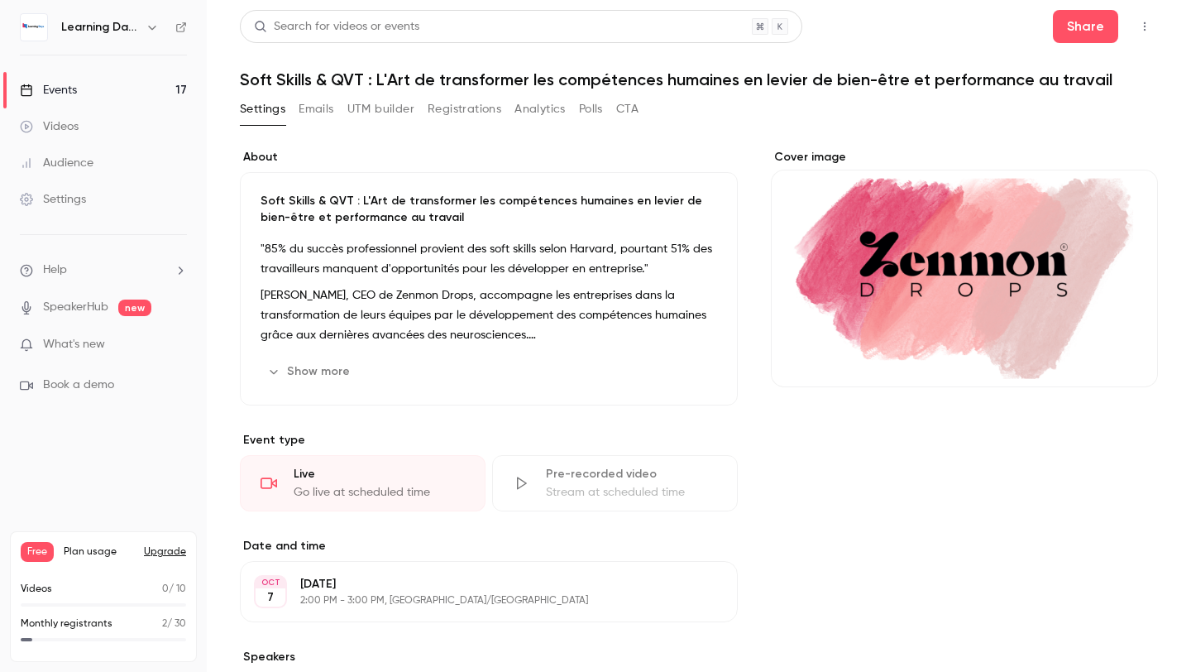
click at [146, 84] on link "Events 17" at bounding box center [103, 90] width 207 height 36
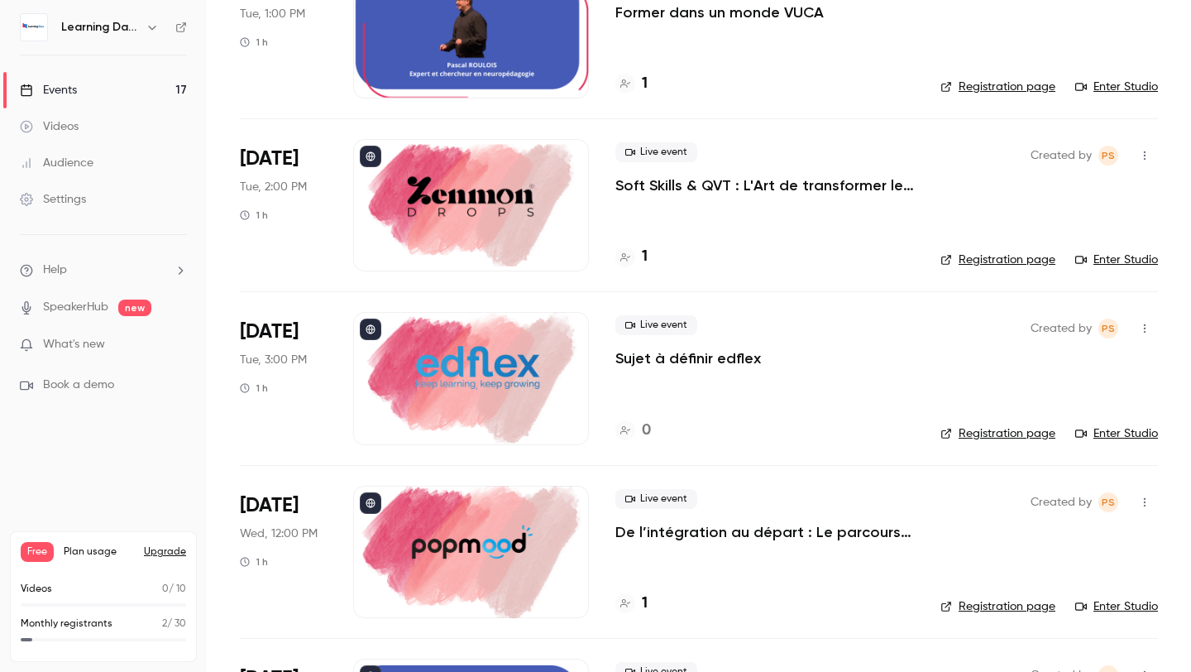
scroll to position [571, 0]
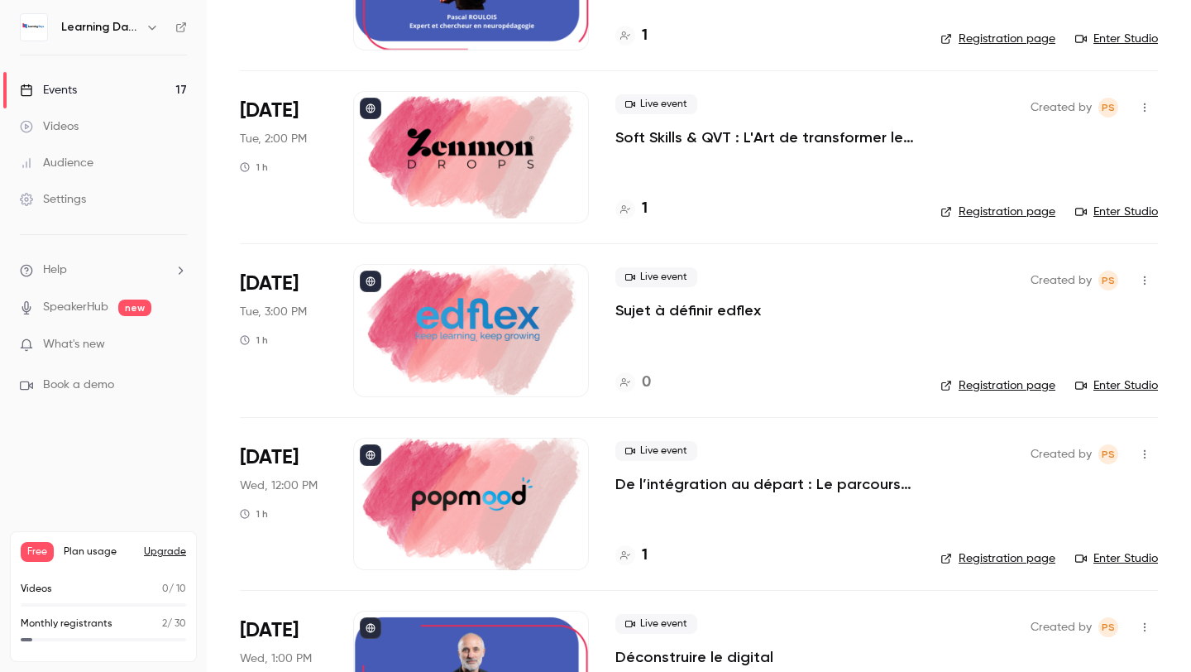
click at [489, 571] on li "[DATE] Wed, 12:00 PM 1 h Live event De l’intégration au départ : Le parcours co…" at bounding box center [699, 503] width 918 height 173
click at [491, 537] on div at bounding box center [471, 504] width 236 height 132
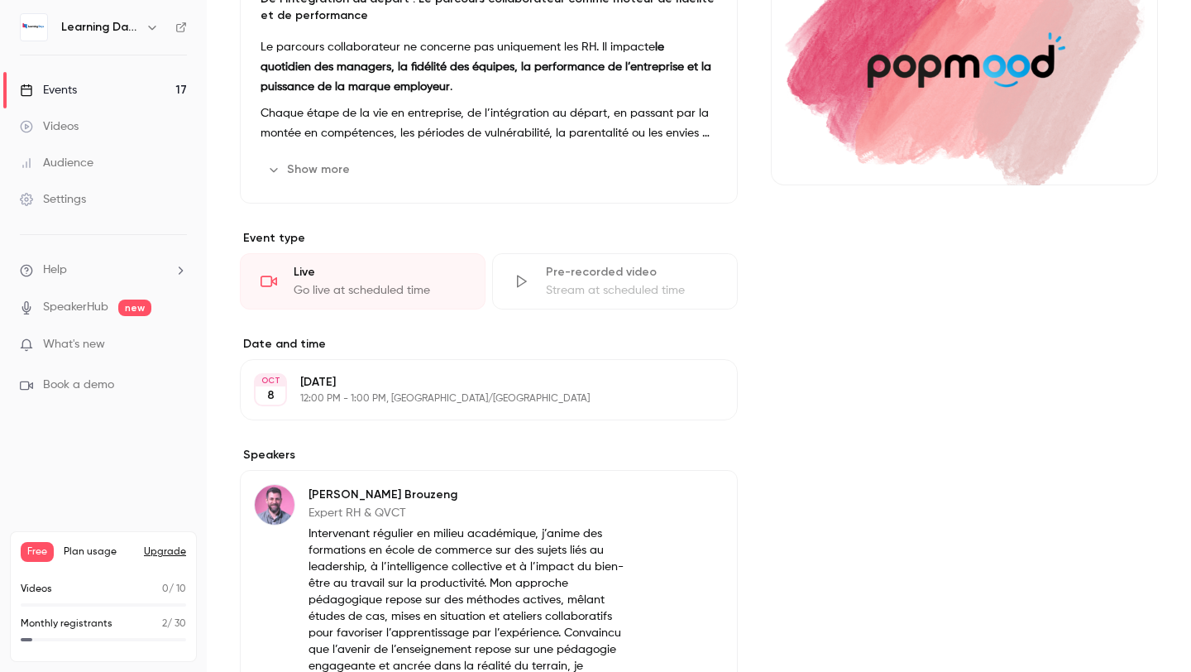
scroll to position [355, 0]
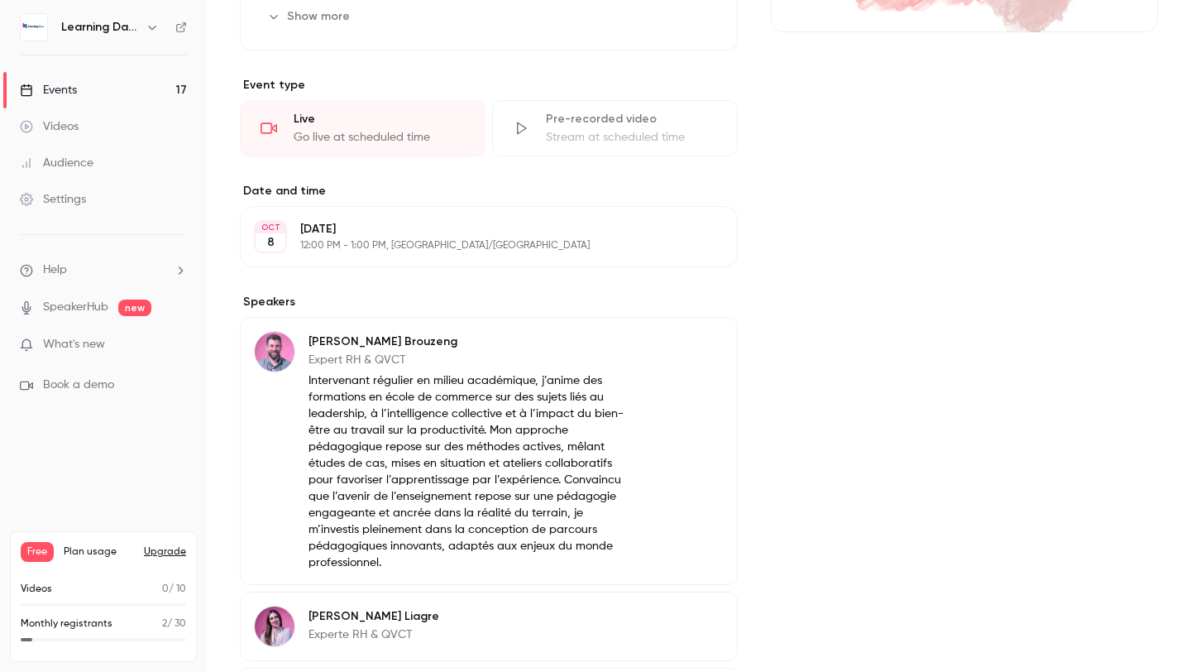
click at [685, 335] on button "Edit" at bounding box center [693, 344] width 60 height 26
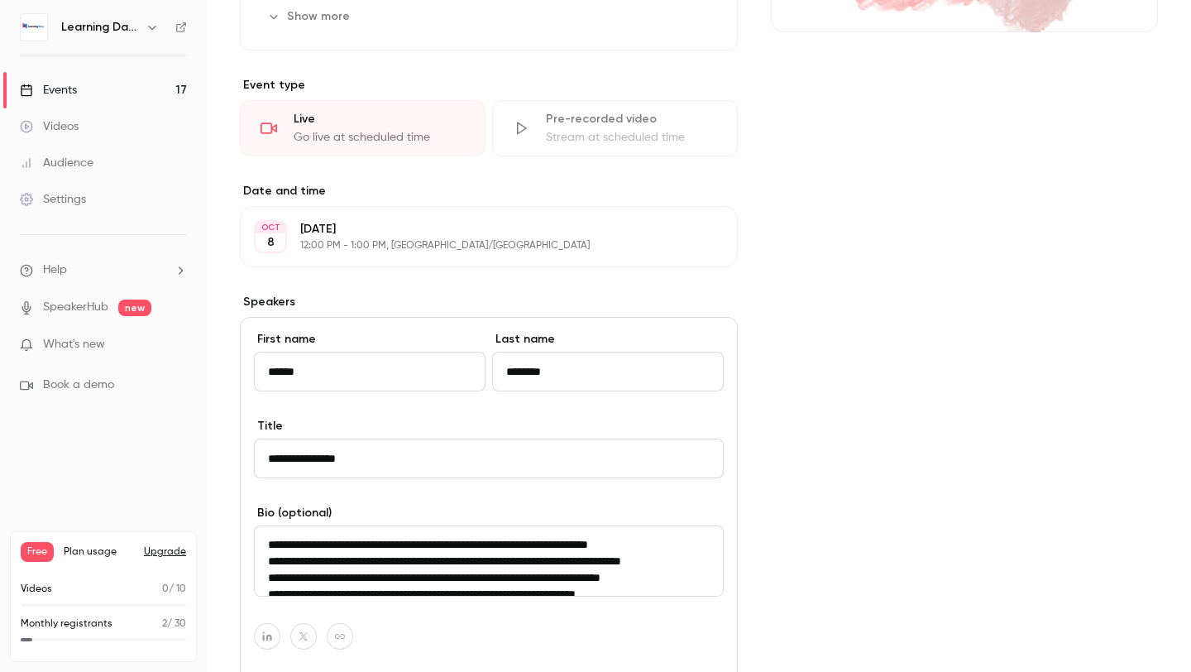
click at [513, 373] on input "********" at bounding box center [608, 372] width 232 height 40
click at [654, 368] on input "**********" at bounding box center [608, 372] width 232 height 40
type input "********"
click at [860, 454] on div "Cover image" at bounding box center [964, 396] width 387 height 1205
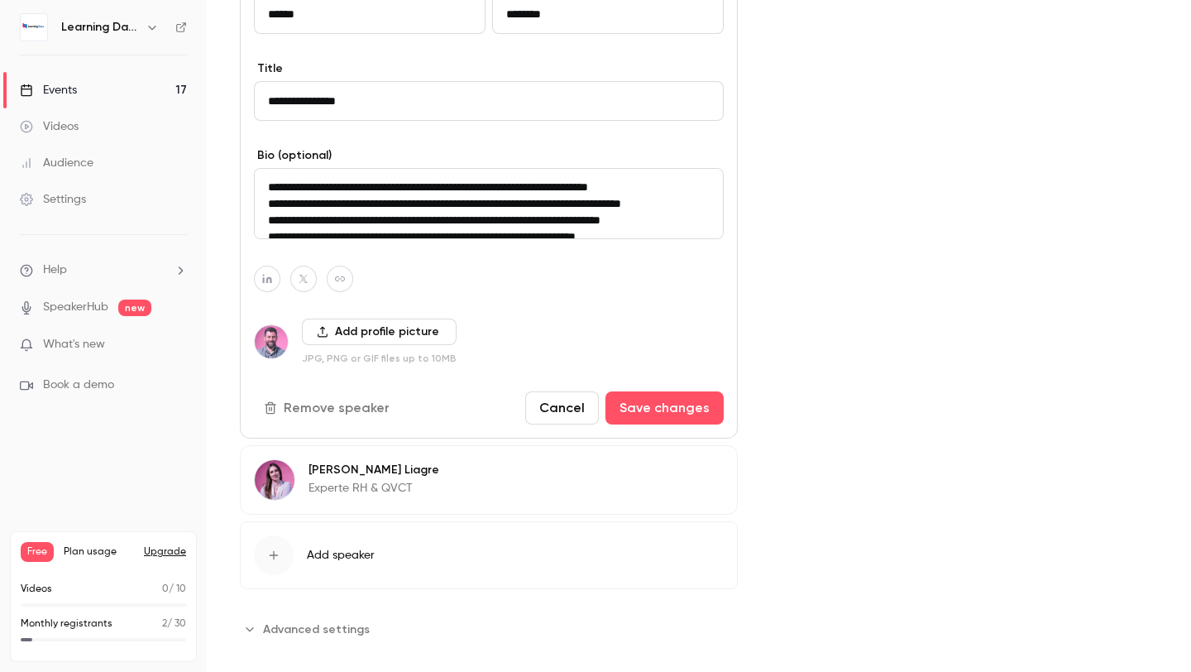
scroll to position [725, 0]
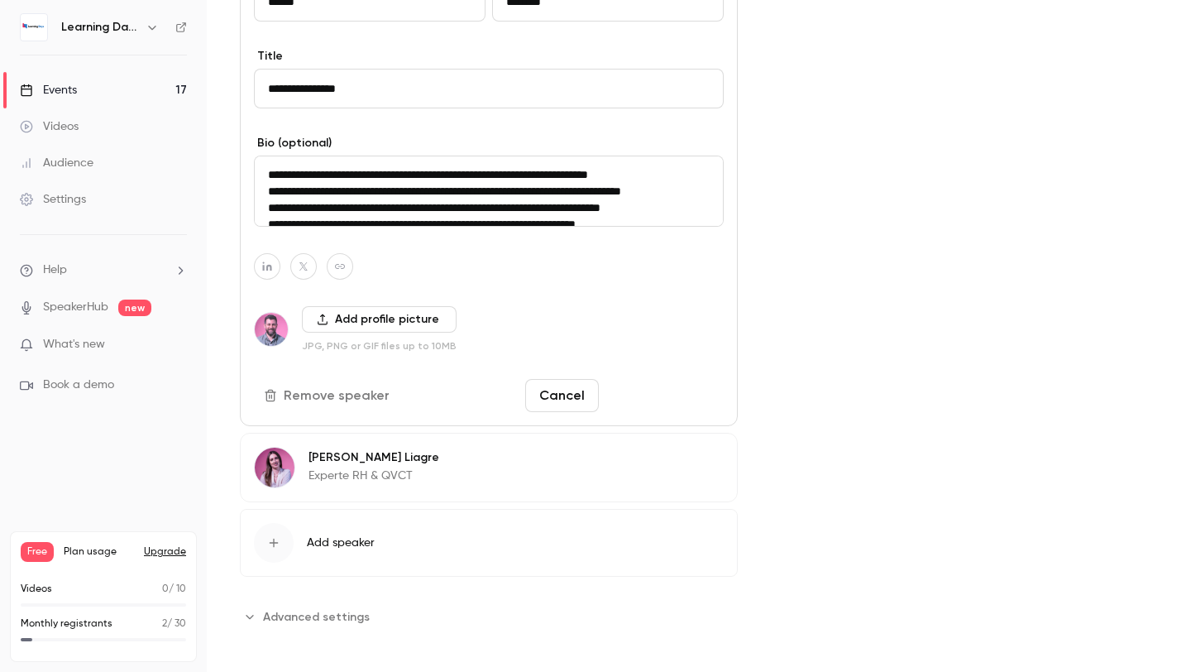
click at [676, 400] on button "Save changes" at bounding box center [664, 395] width 118 height 33
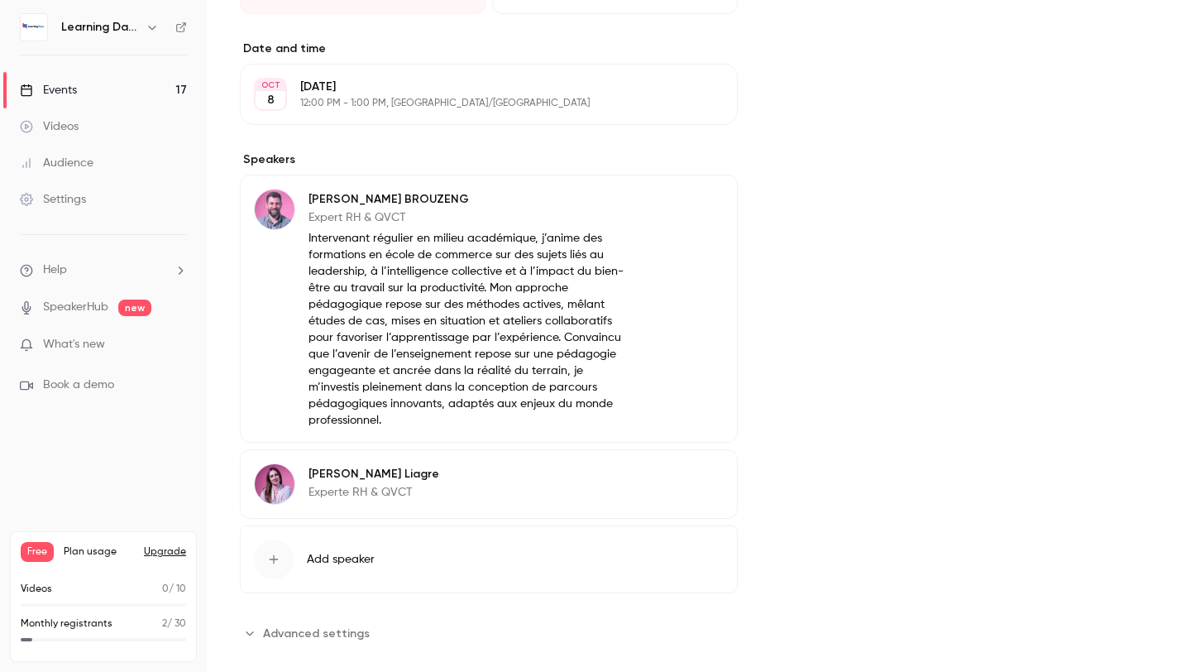
click at [696, 463] on button "Edit" at bounding box center [693, 476] width 60 height 26
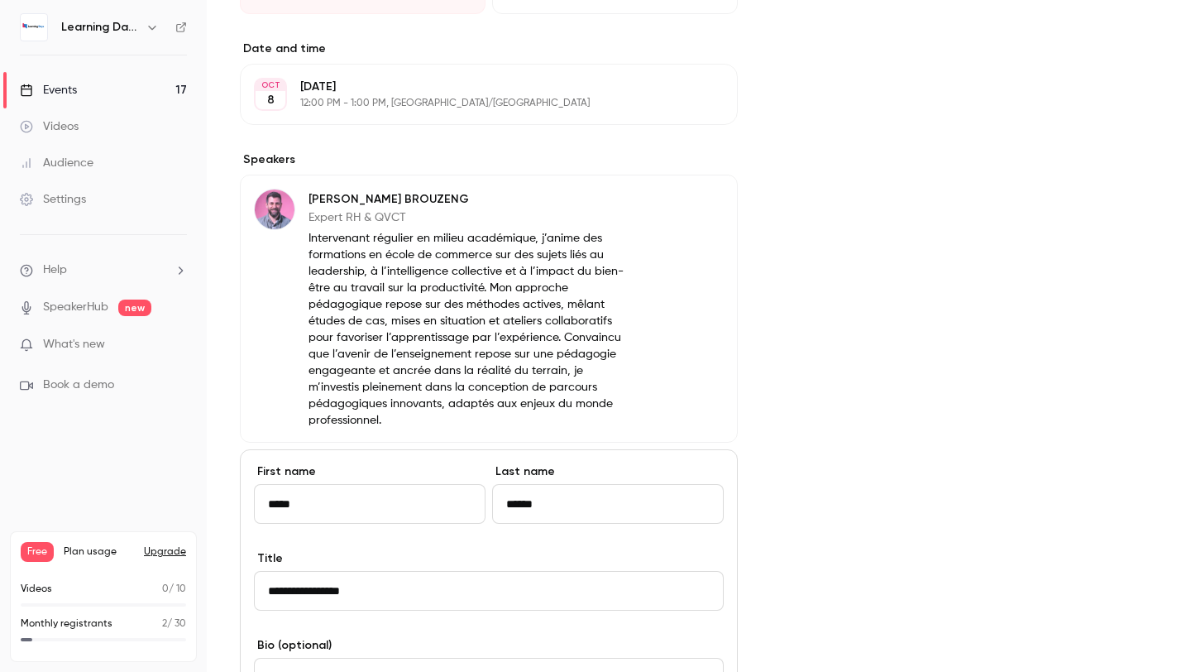
drag, startPoint x: 587, startPoint y: 486, endPoint x: 496, endPoint y: 483, distance: 91.0
click at [496, 484] on input "******" at bounding box center [608, 504] width 232 height 40
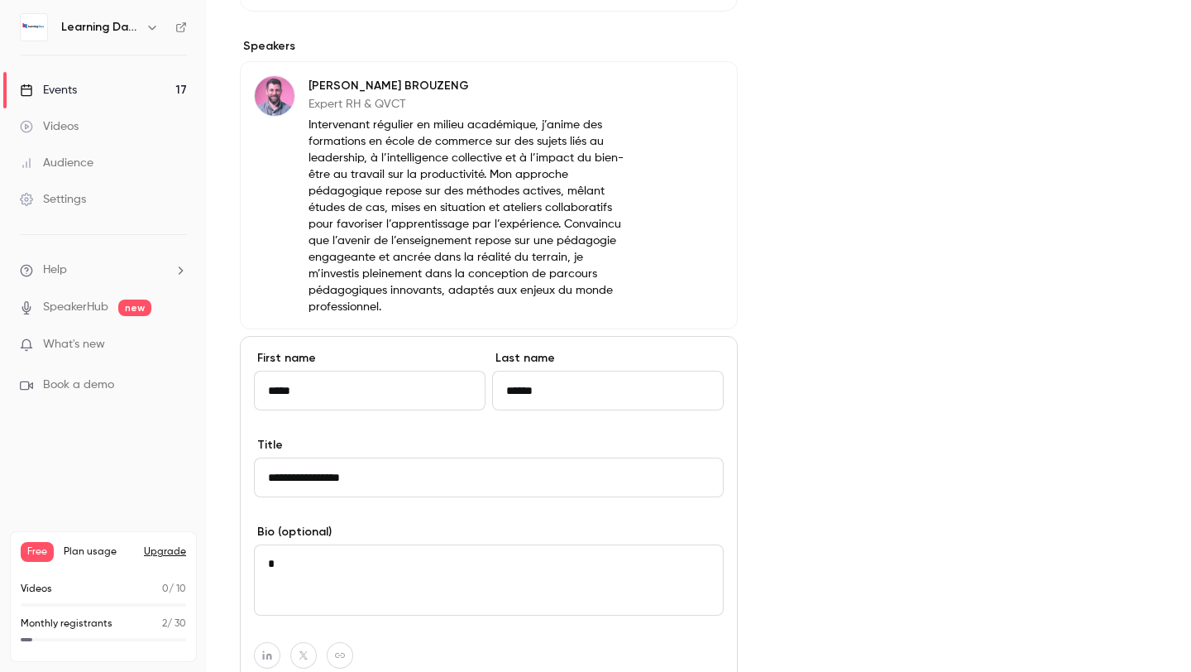
scroll to position [753, 0]
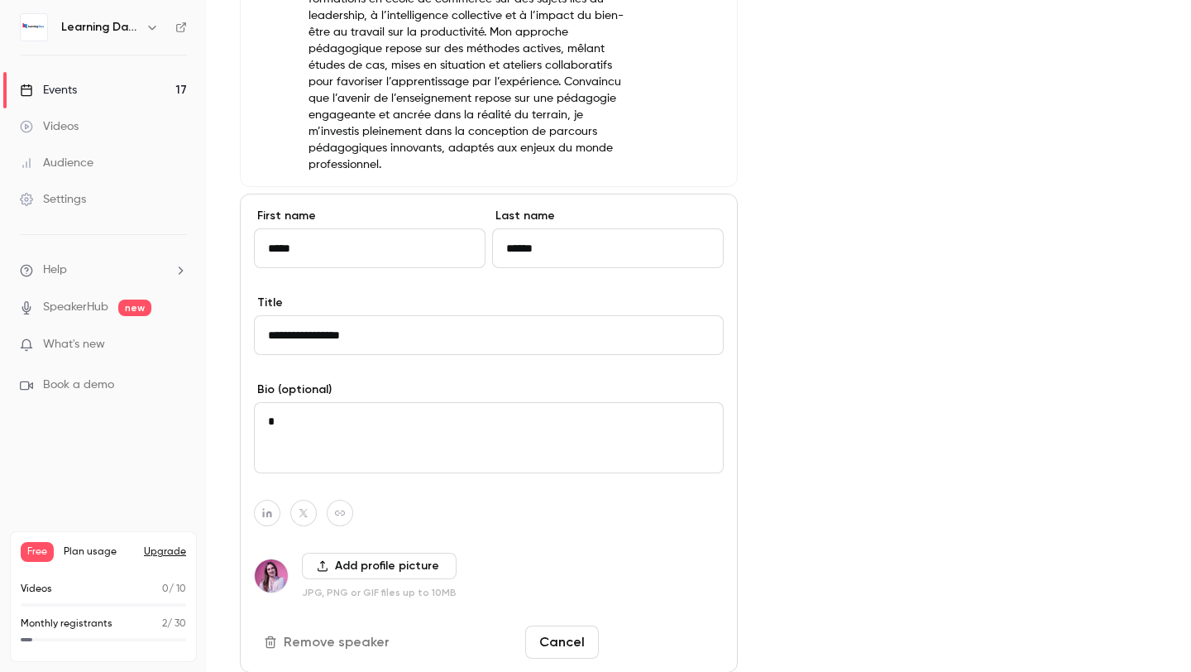
type input "******"
click at [636, 625] on button "Save changes" at bounding box center [664, 641] width 118 height 33
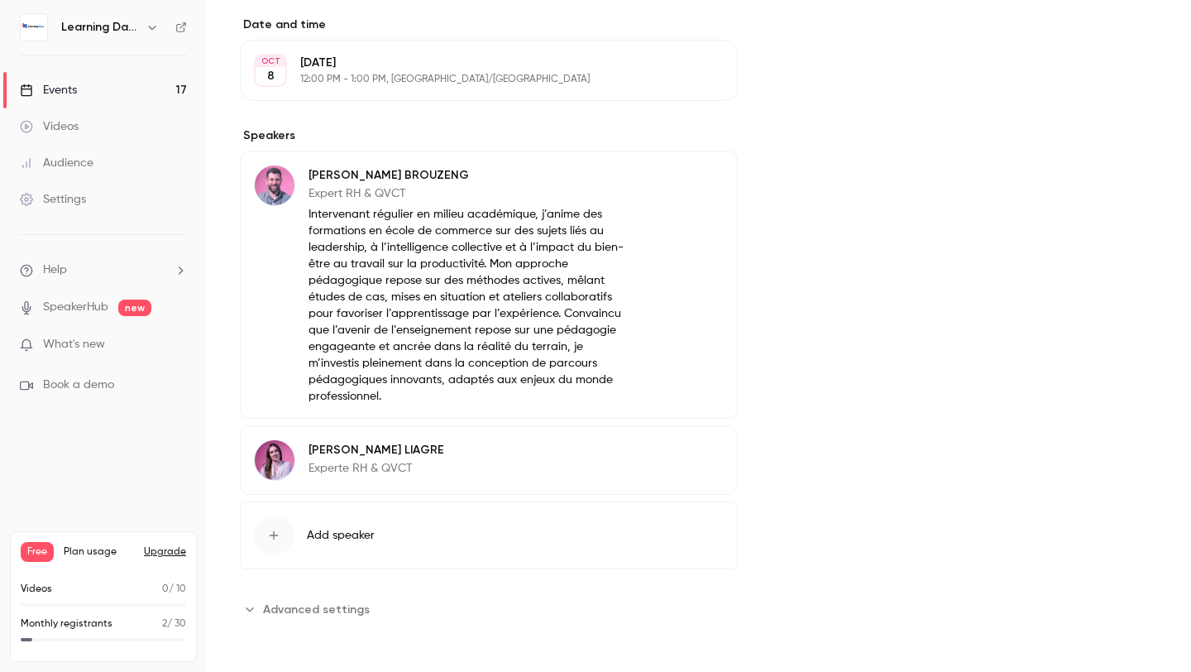
scroll to position [505, 0]
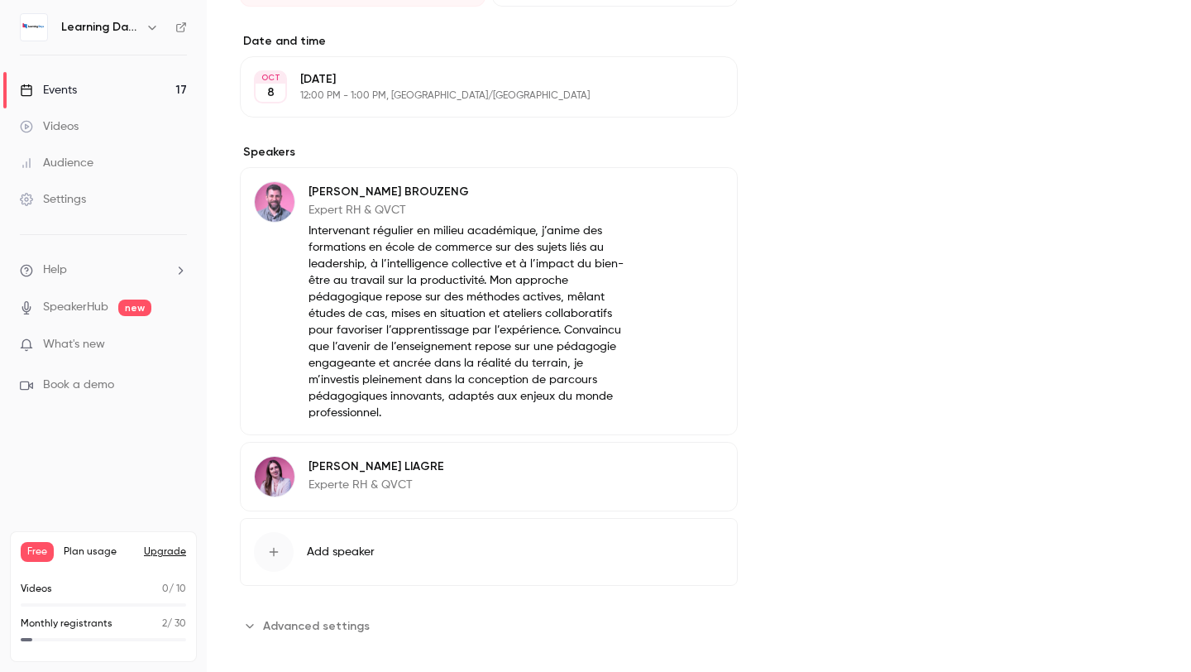
click at [97, 96] on link "Events 17" at bounding box center [103, 90] width 207 height 36
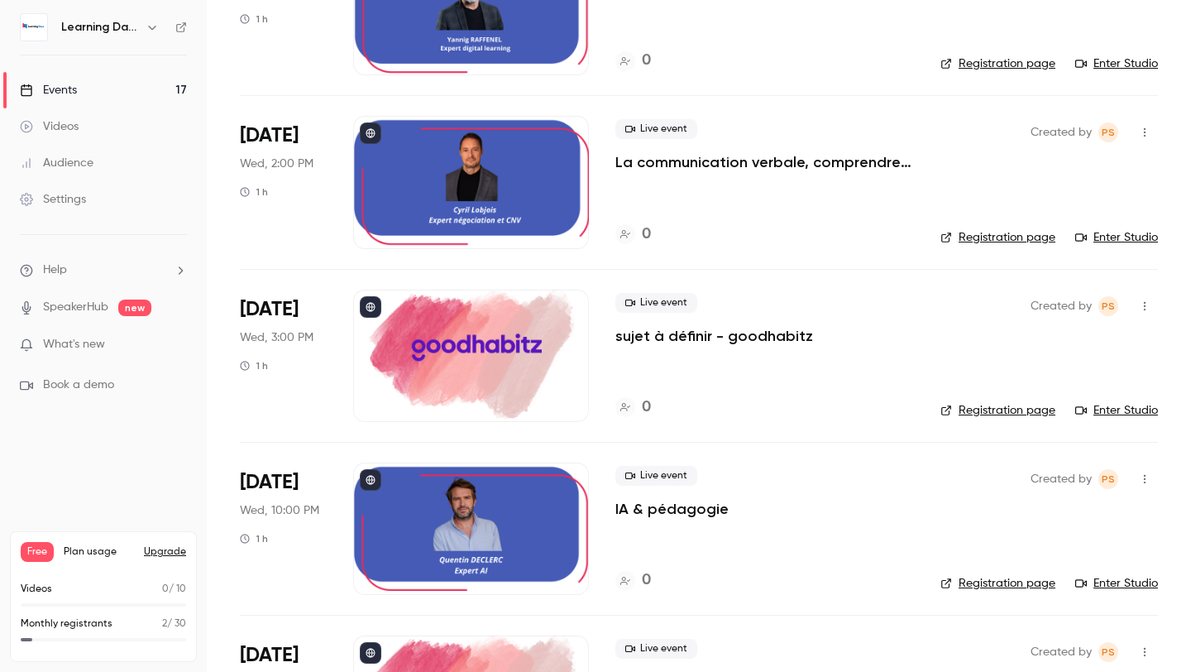
scroll to position [1278, 0]
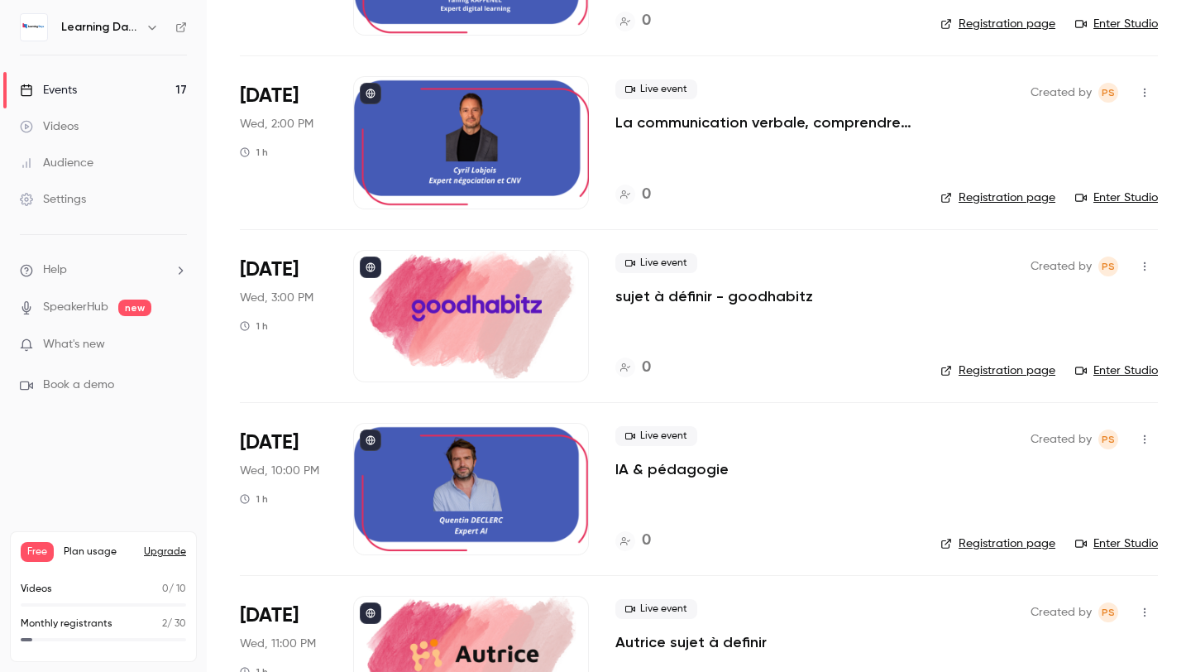
click at [430, 324] on div at bounding box center [471, 316] width 236 height 132
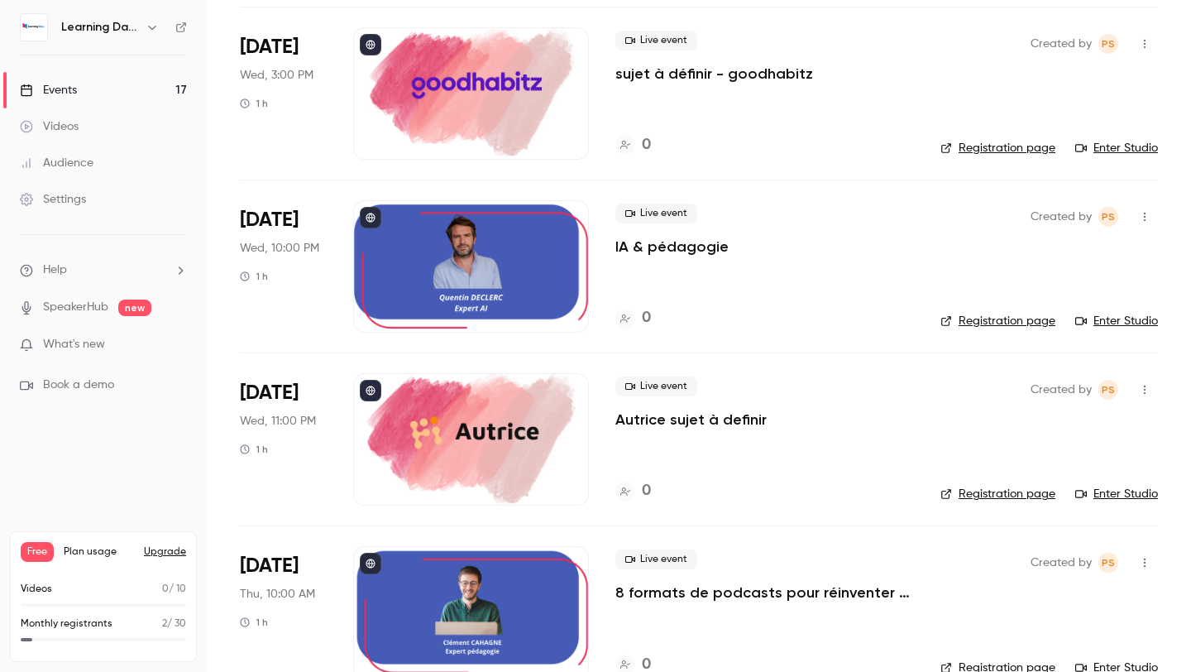
scroll to position [1533, 0]
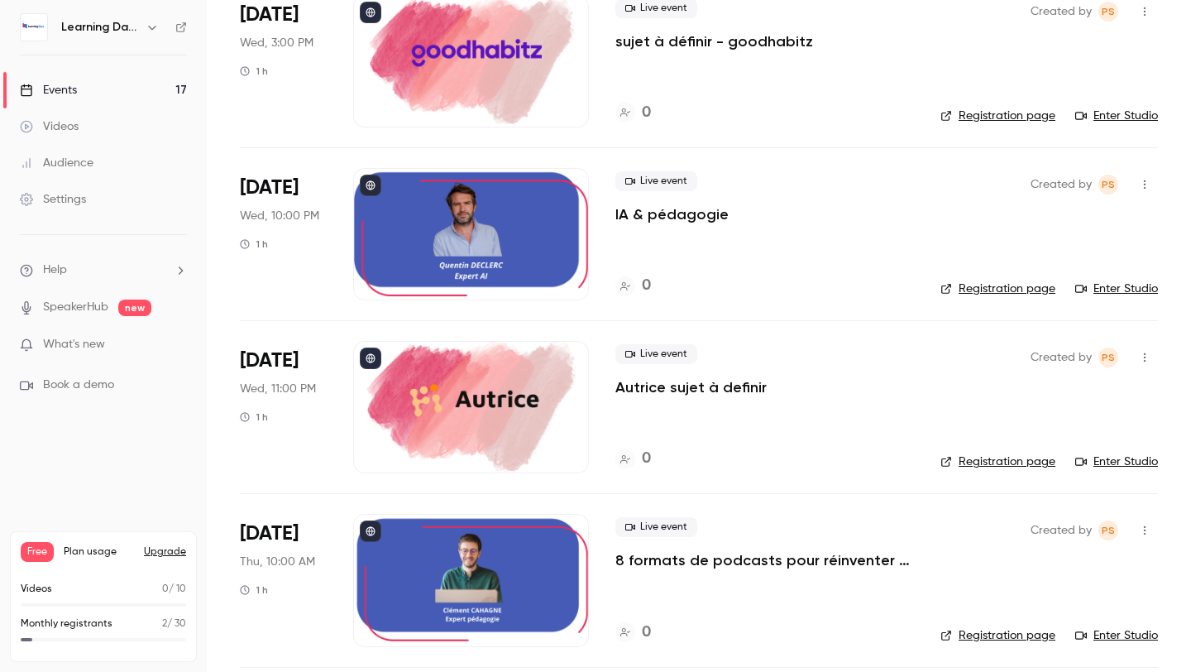
click at [525, 410] on div at bounding box center [471, 407] width 236 height 132
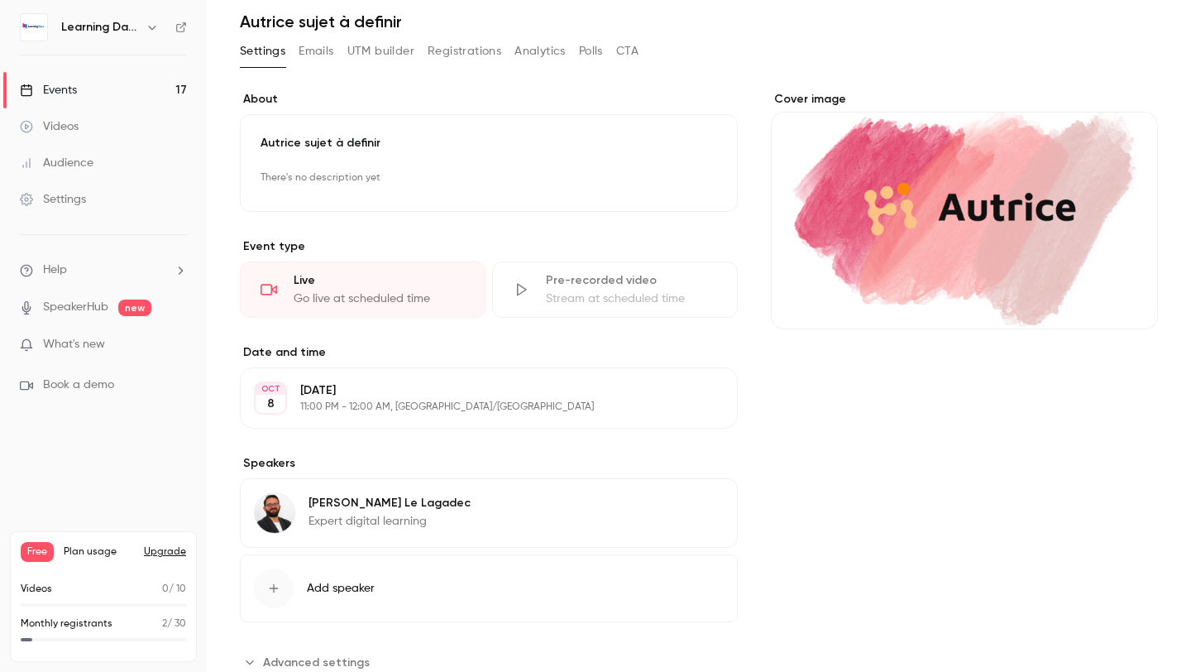
scroll to position [59, 0]
click at [514, 517] on div "[PERSON_NAME] Expert digital learning Edit" at bounding box center [489, 511] width 498 height 69
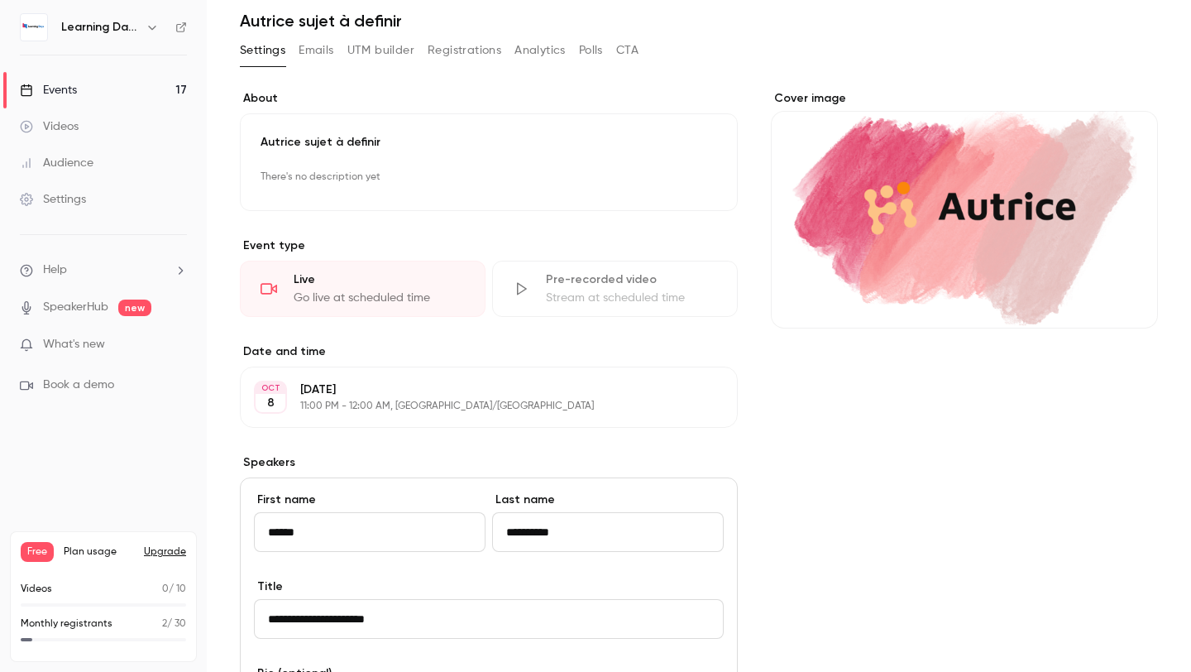
drag, startPoint x: 618, startPoint y: 533, endPoint x: 573, endPoint y: 533, distance: 44.7
click at [573, 533] on input "**********" at bounding box center [608, 532] width 232 height 40
click at [514, 529] on input "**********" at bounding box center [608, 532] width 232 height 40
drag, startPoint x: 645, startPoint y: 536, endPoint x: 586, endPoint y: 533, distance: 59.6
click at [586, 533] on input "**********" at bounding box center [608, 532] width 232 height 40
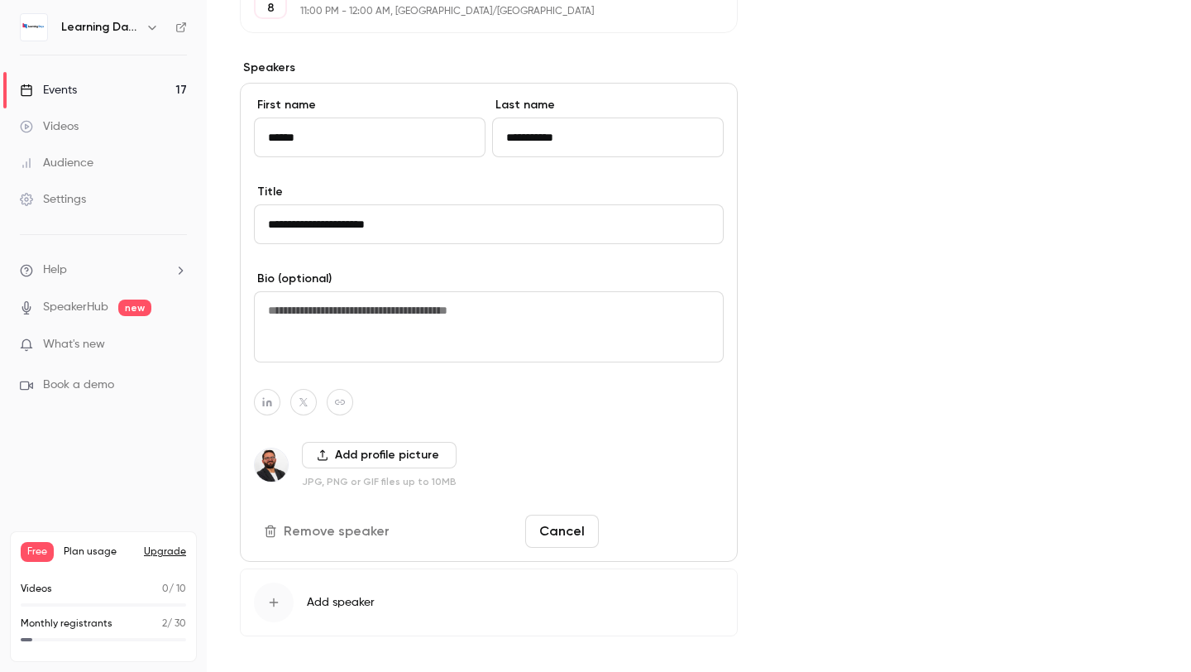
type input "**********"
click at [634, 529] on button "Save changes" at bounding box center [664, 530] width 118 height 33
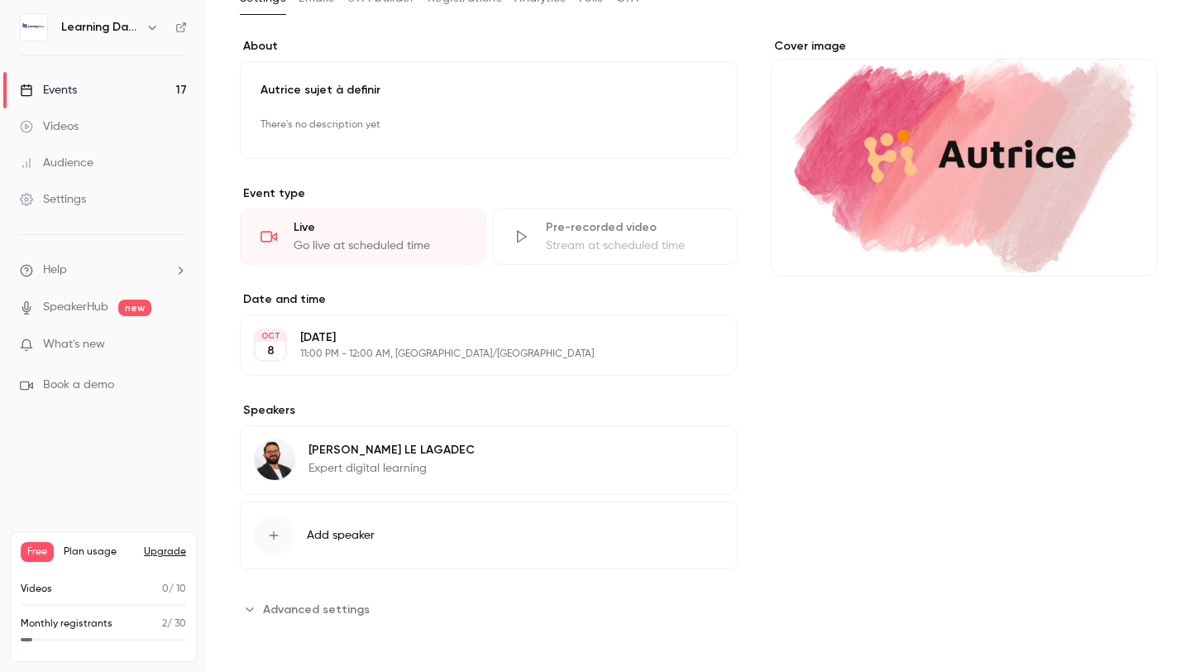
scroll to position [111, 0]
click at [71, 98] on link "Events 17" at bounding box center [103, 90] width 207 height 36
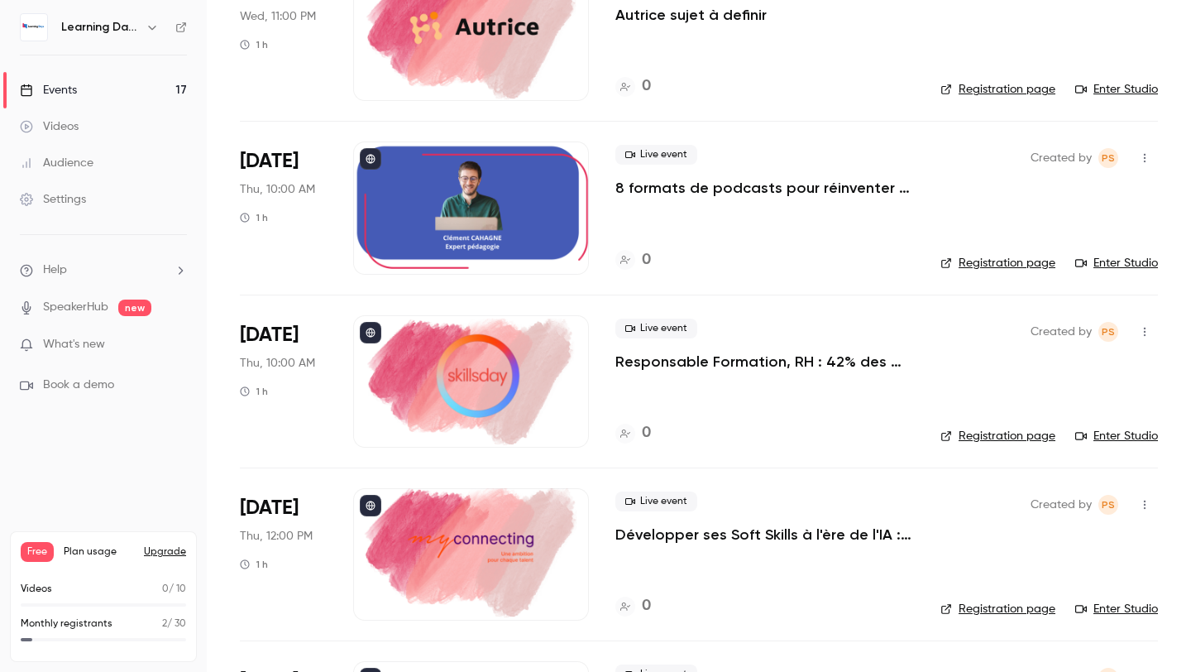
scroll to position [1922, 0]
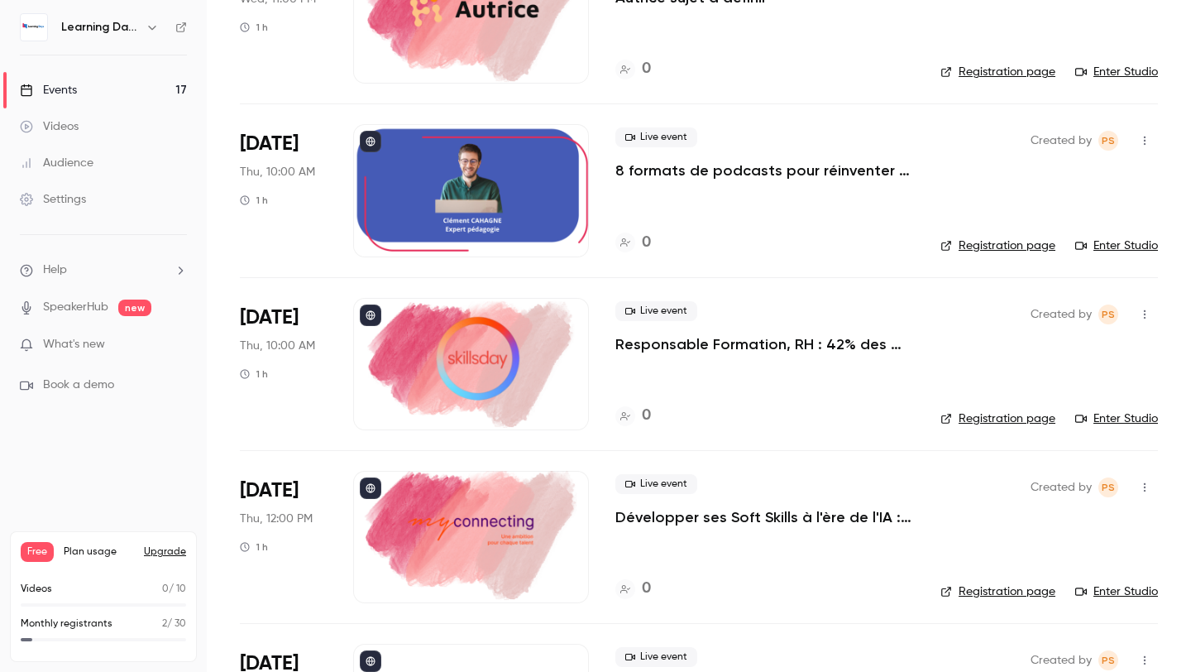
click at [467, 385] on div at bounding box center [471, 364] width 236 height 132
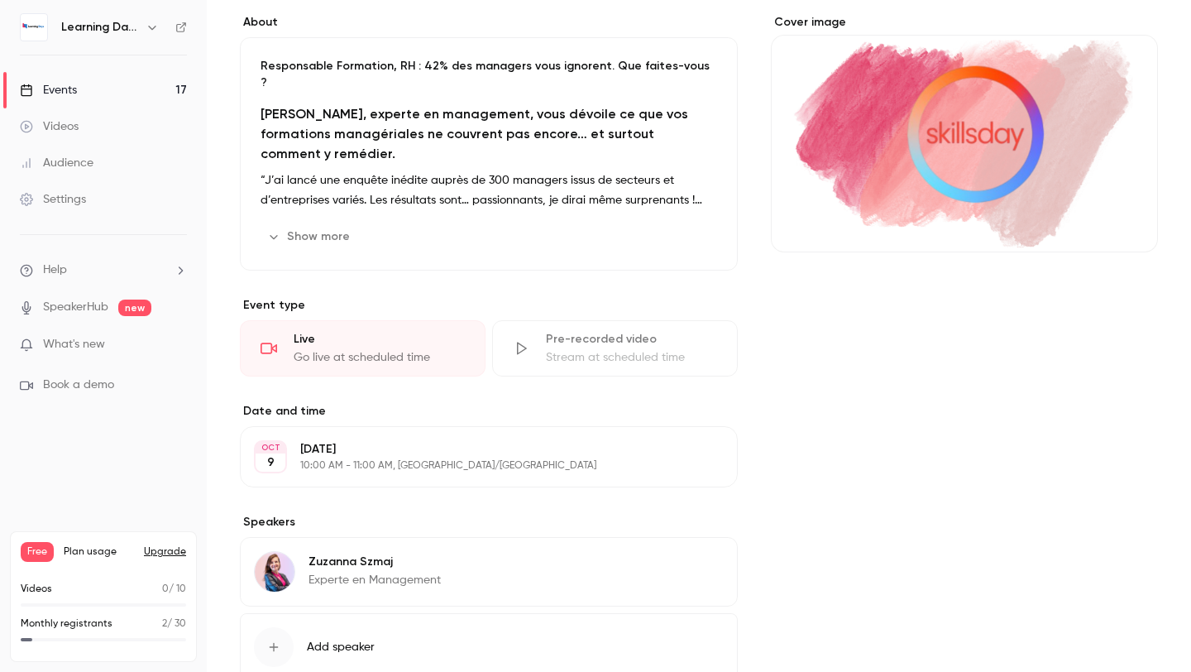
scroll to position [136, 0]
click at [704, 550] on button "Edit" at bounding box center [693, 563] width 60 height 26
click at [513, 573] on input "*****" at bounding box center [608, 591] width 232 height 40
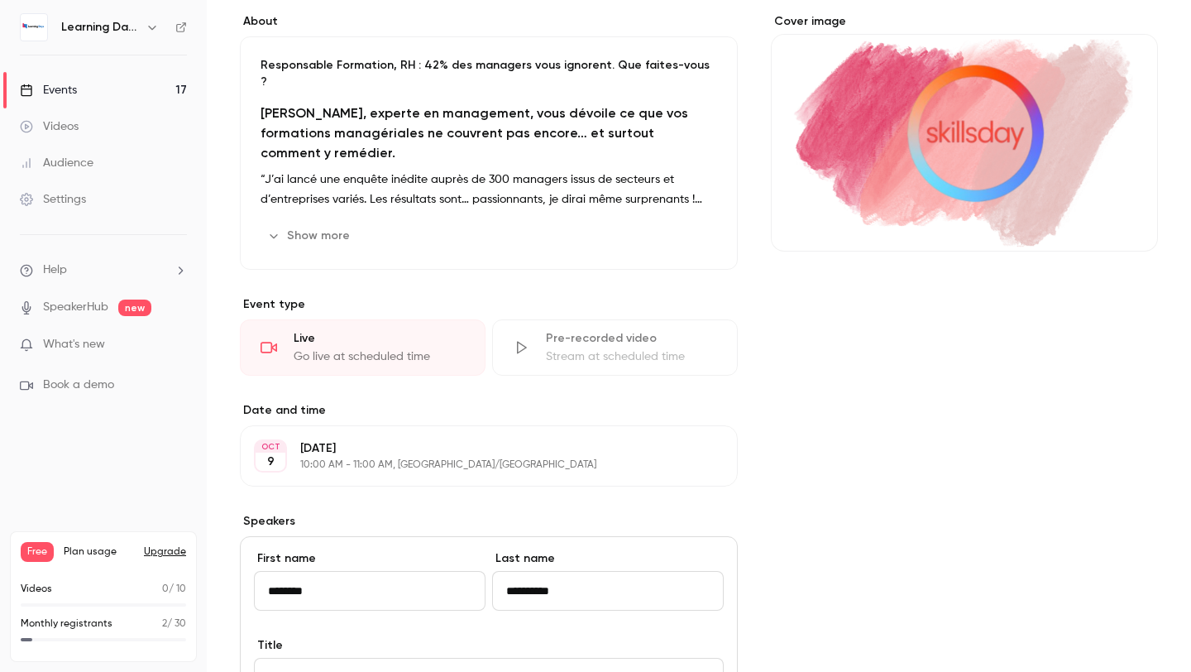
click at [632, 576] on input "**********" at bounding box center [608, 591] width 232 height 40
type input "*****"
click at [829, 549] on div "Cover image" at bounding box center [964, 577] width 387 height 1129
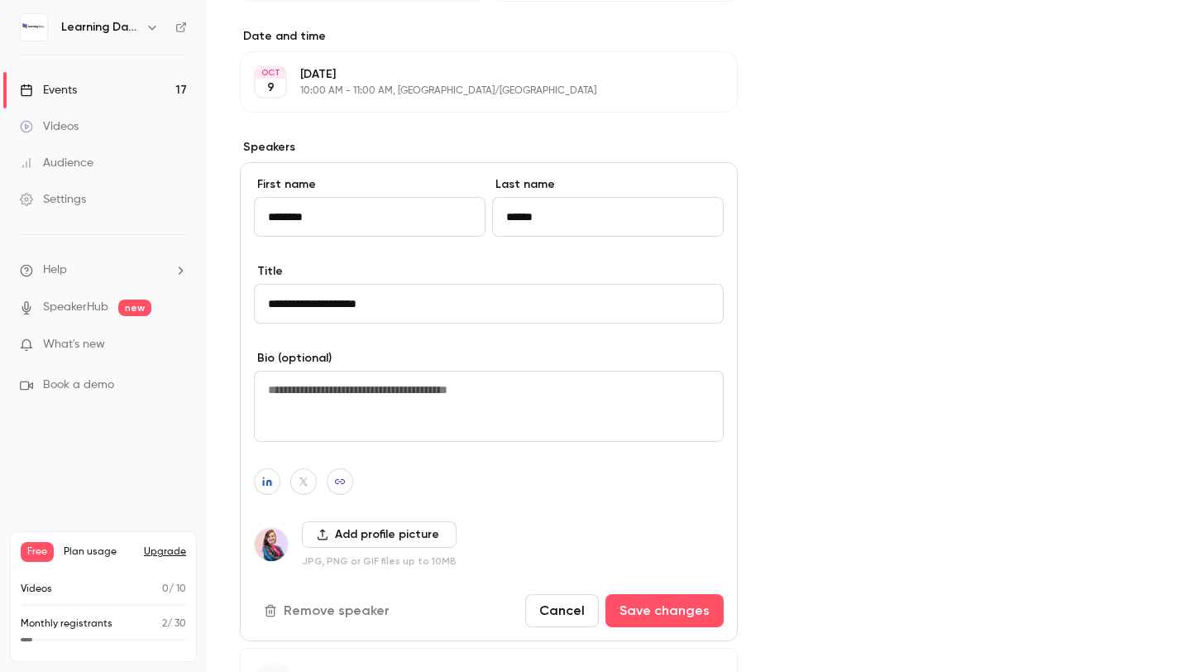
scroll to position [604, 0]
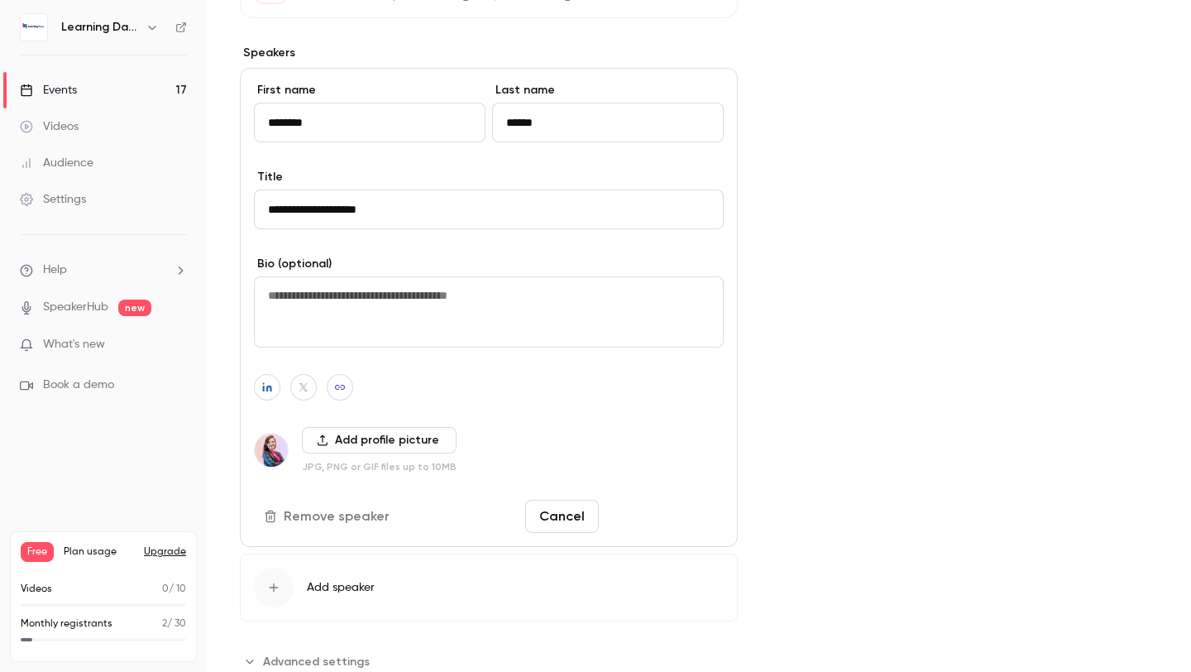
click at [668, 500] on button "Save changes" at bounding box center [664, 516] width 118 height 33
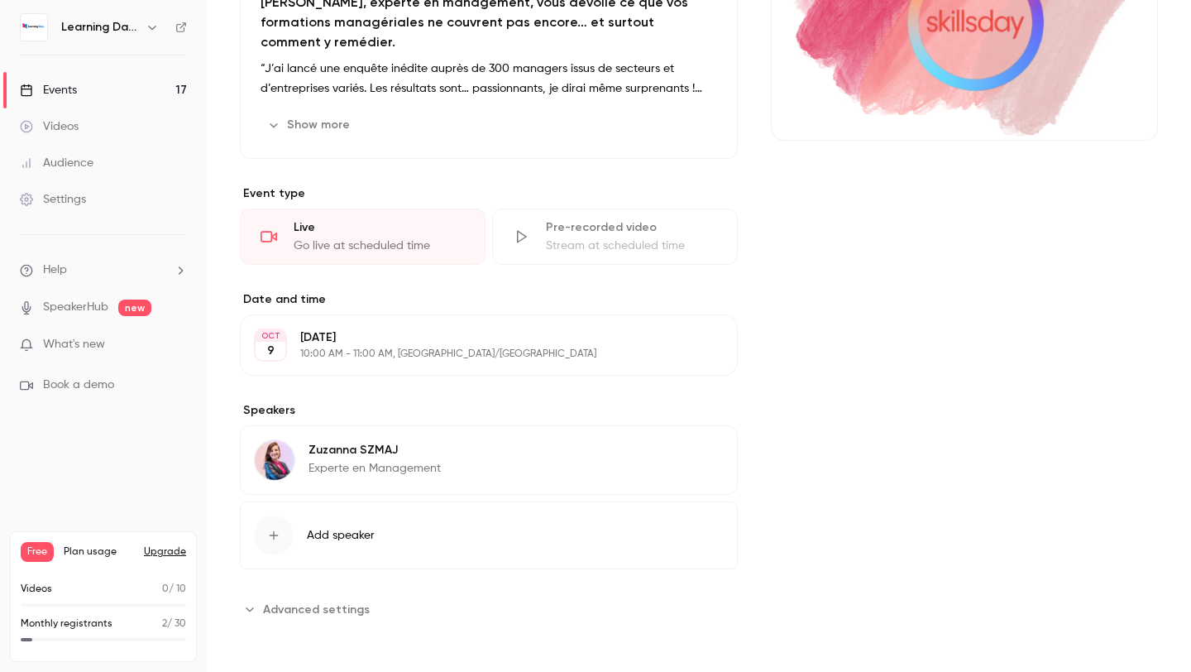
scroll to position [230, 0]
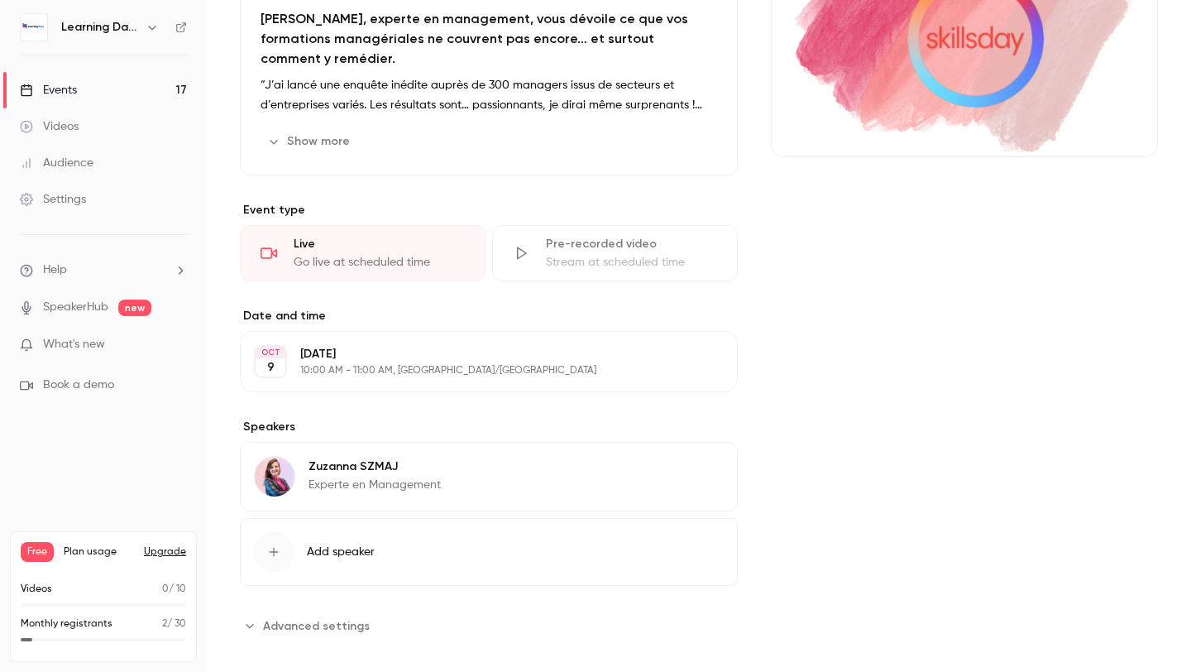
click at [93, 94] on link "Events 17" at bounding box center [103, 90] width 207 height 36
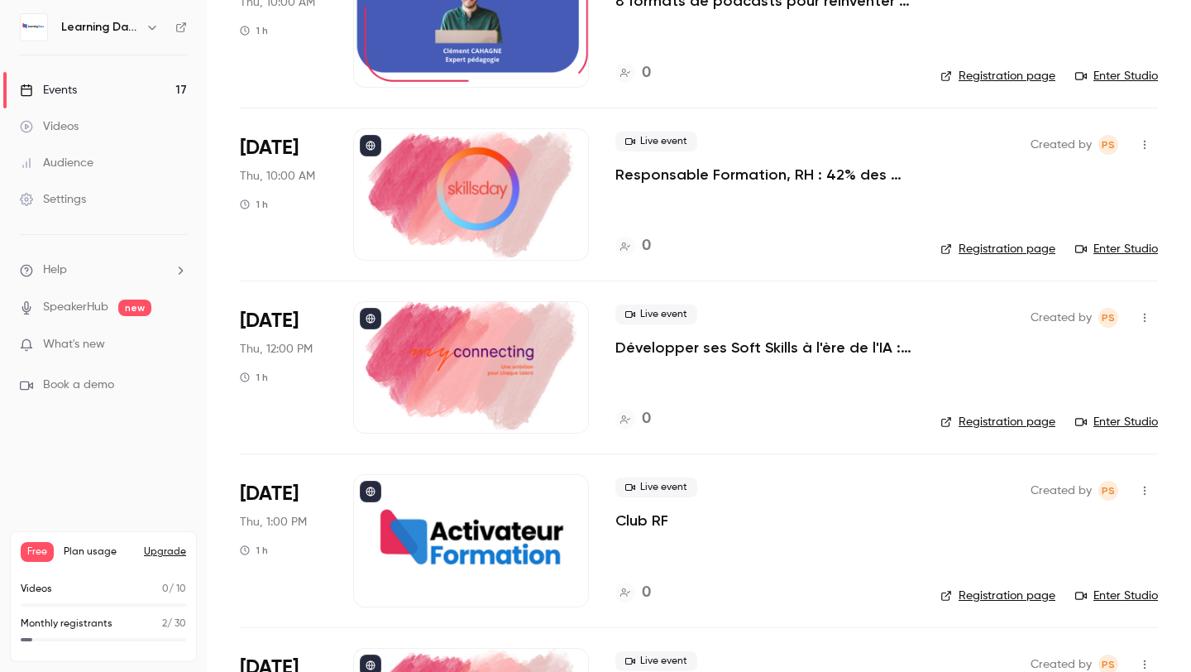
scroll to position [2060, 0]
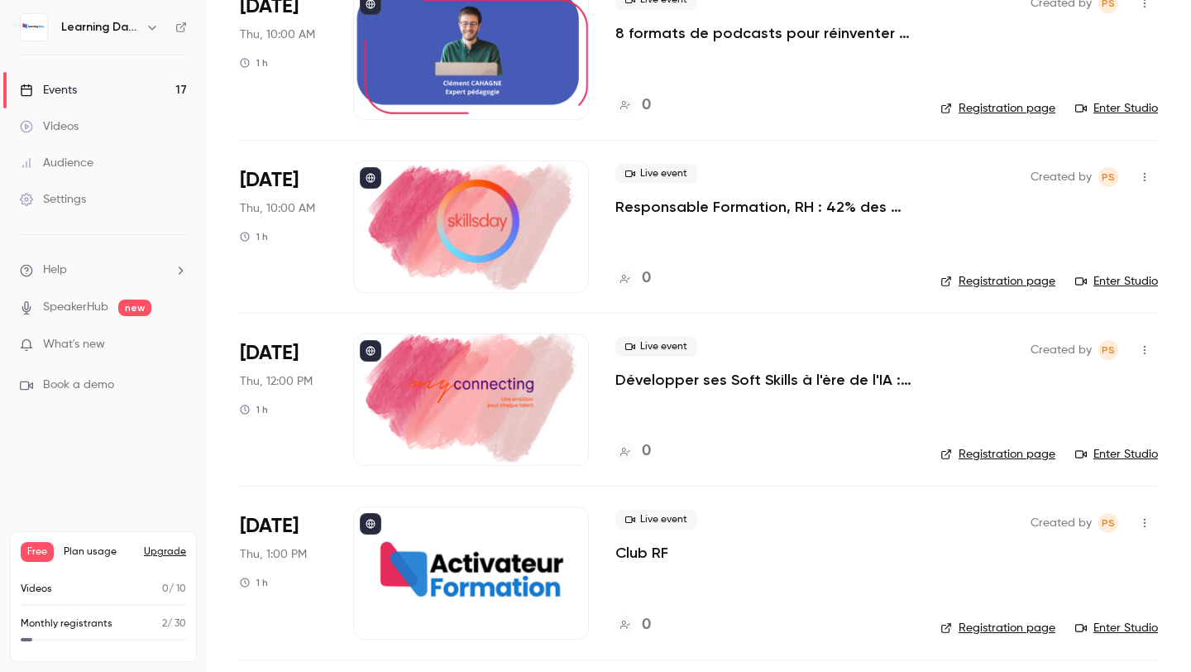
click at [440, 180] on div at bounding box center [471, 226] width 236 height 132
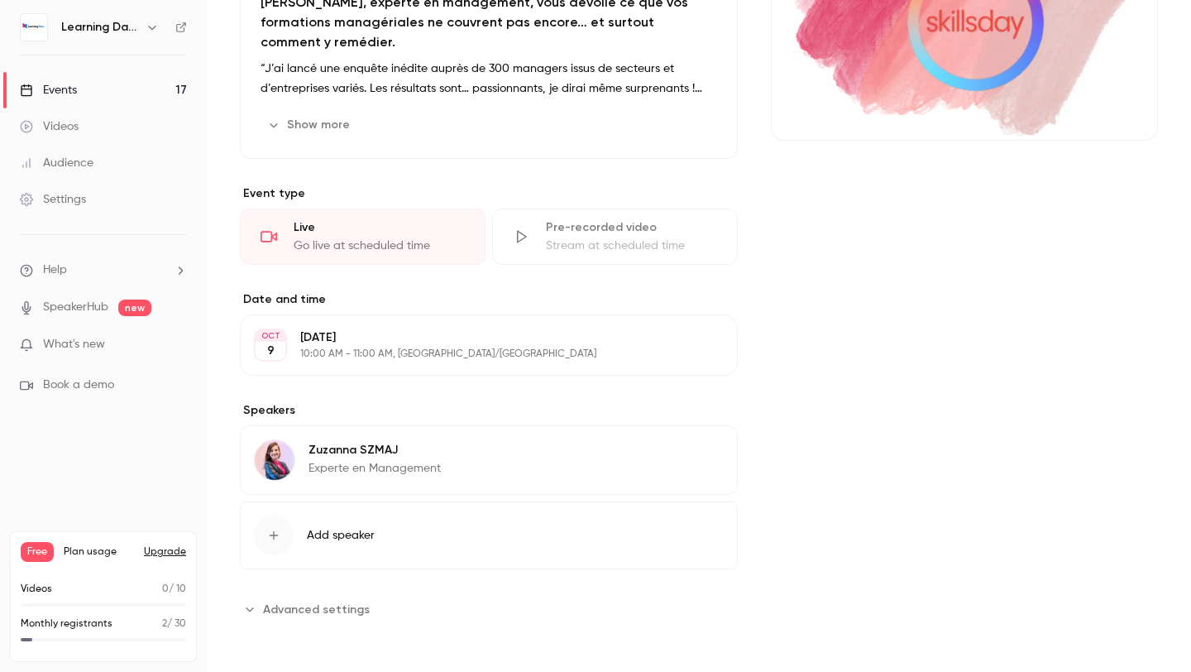
scroll to position [190, 0]
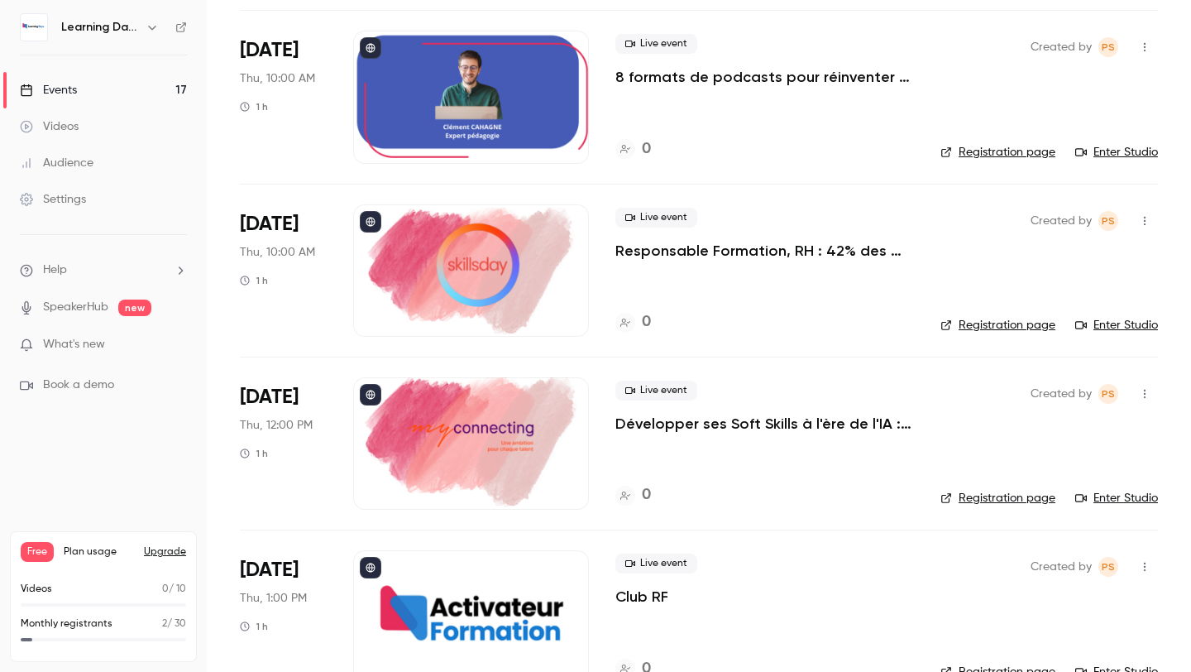
scroll to position [2029, 0]
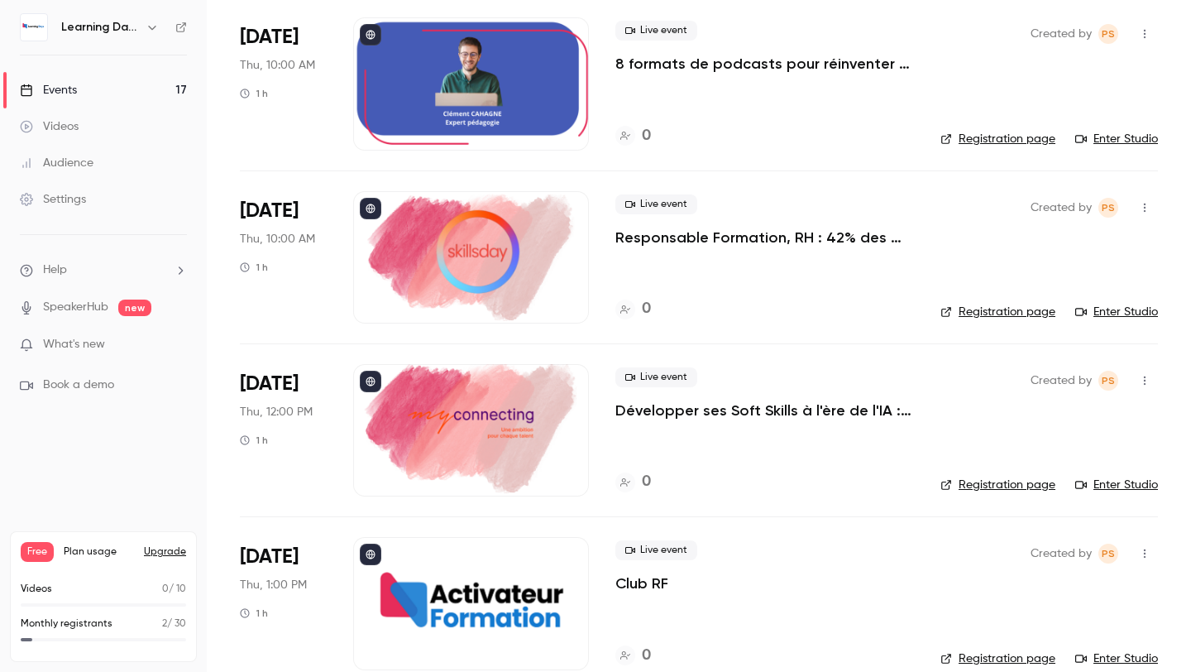
click at [457, 414] on div at bounding box center [471, 430] width 236 height 132
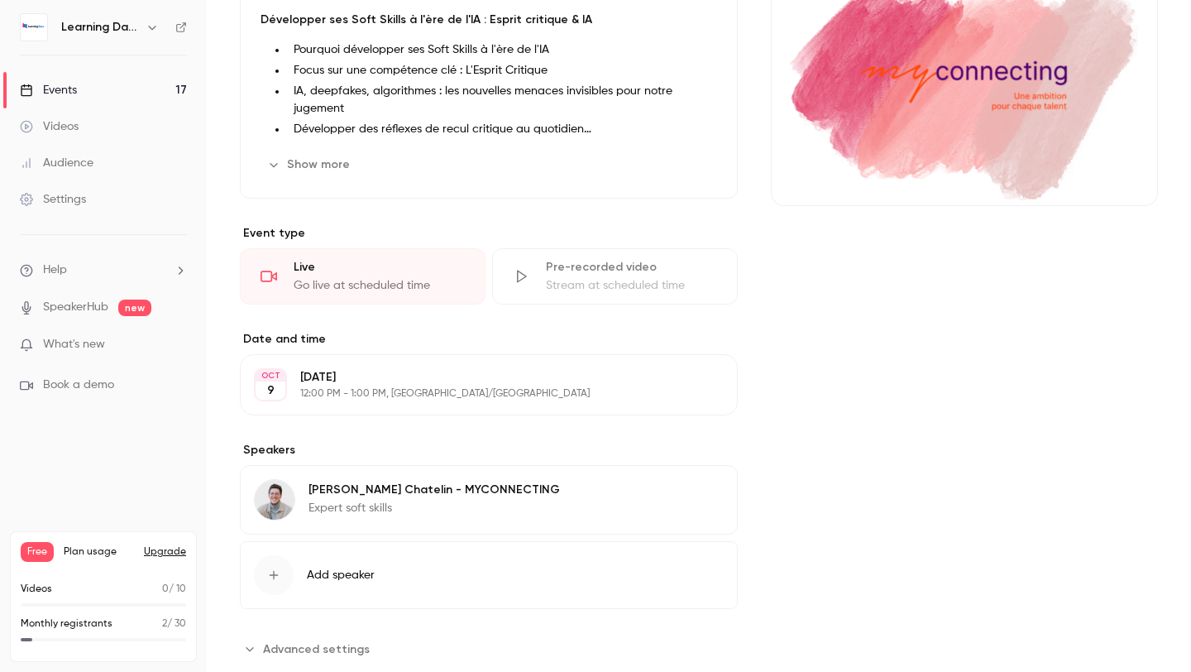
scroll to position [221, 0]
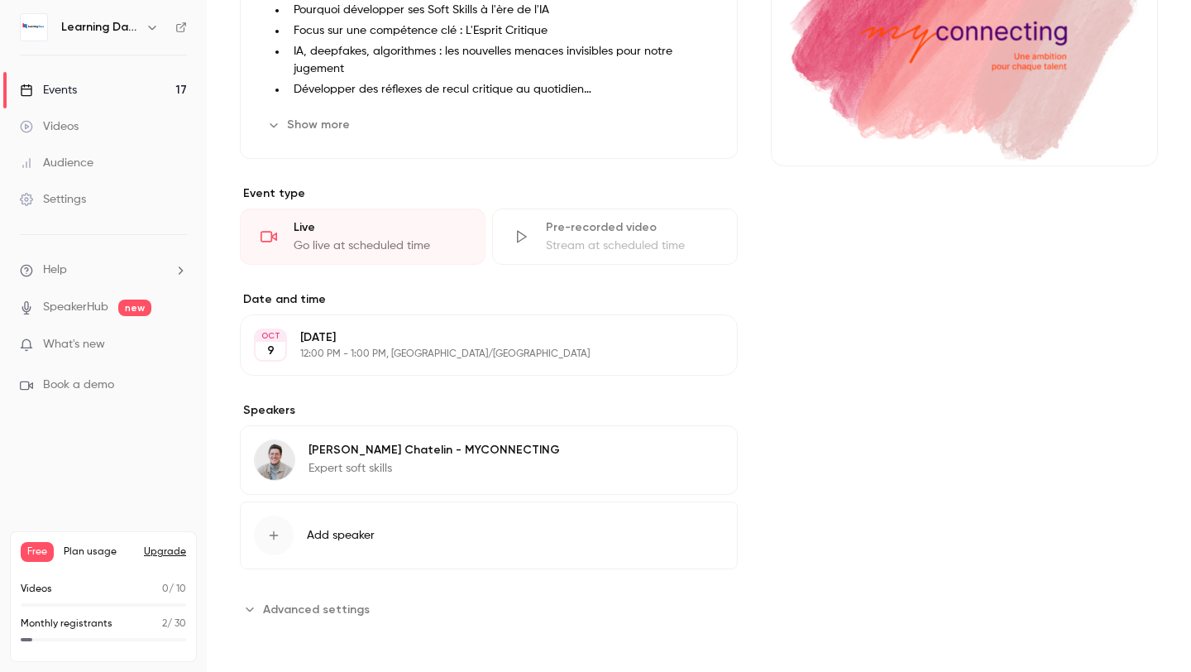
click at [457, 441] on div "[PERSON_NAME] - MYCONNECTING Expert soft skills" at bounding box center [434, 459] width 251 height 40
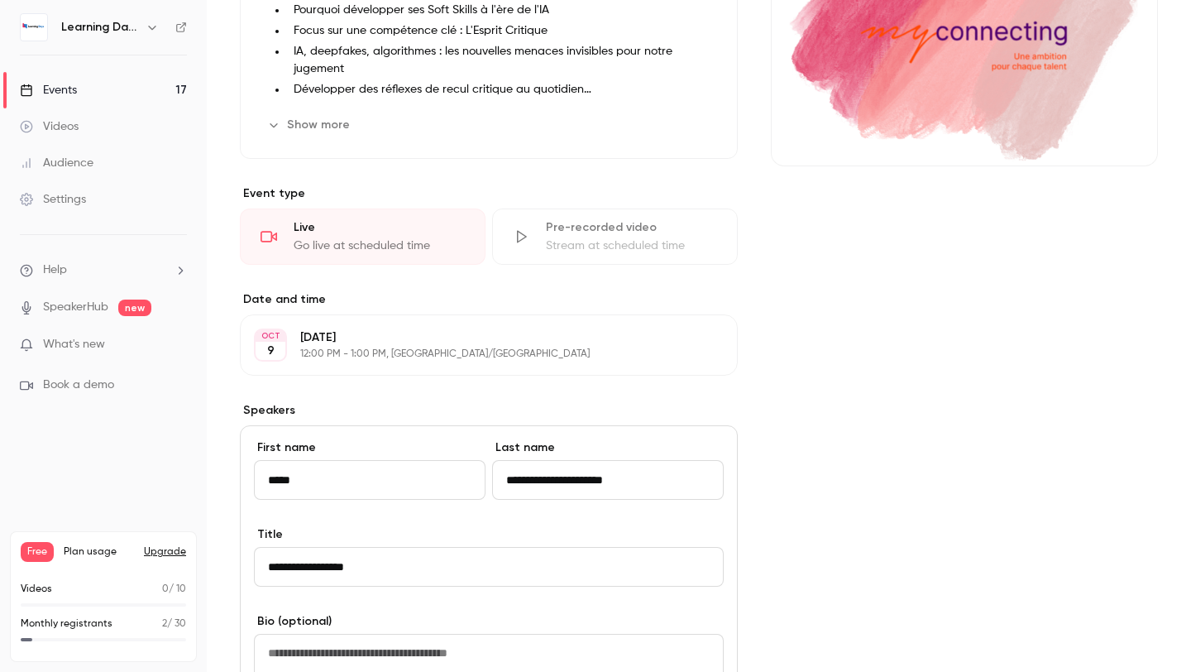
drag, startPoint x: 658, startPoint y: 478, endPoint x: 553, endPoint y: 481, distance: 105.1
click at [553, 481] on input "**********" at bounding box center [608, 480] width 232 height 40
click at [551, 479] on input "********" at bounding box center [608, 480] width 232 height 40
type input "*********"
click at [854, 549] on div "Cover image" at bounding box center [964, 479] width 387 height 1103
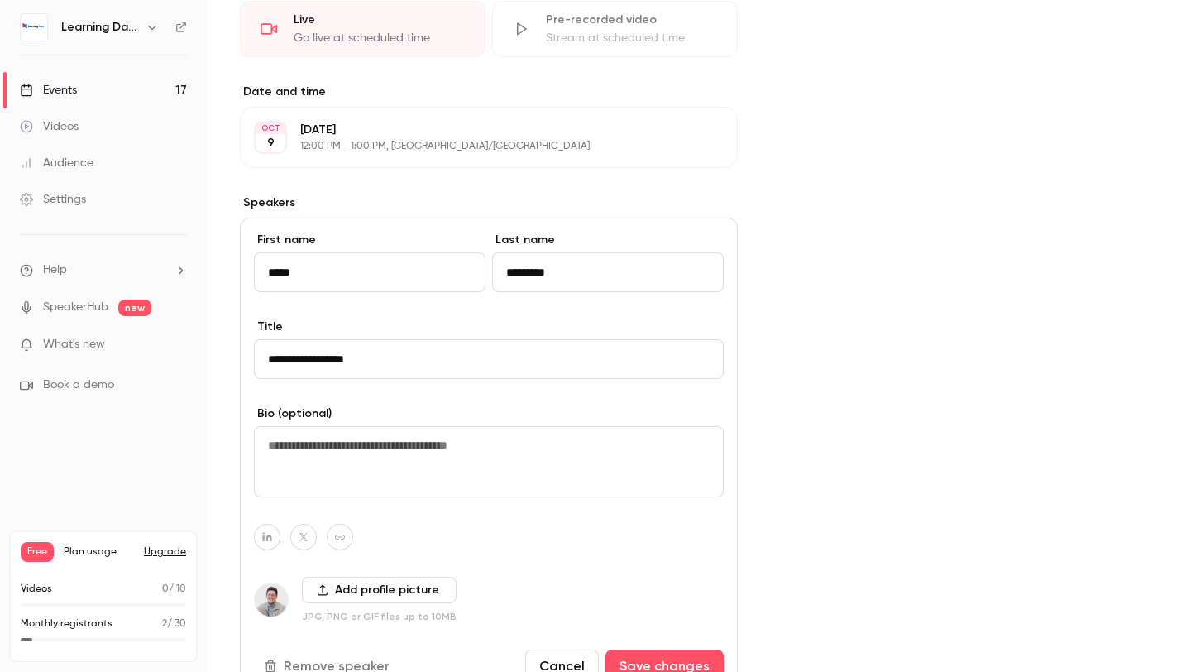
scroll to position [529, 0]
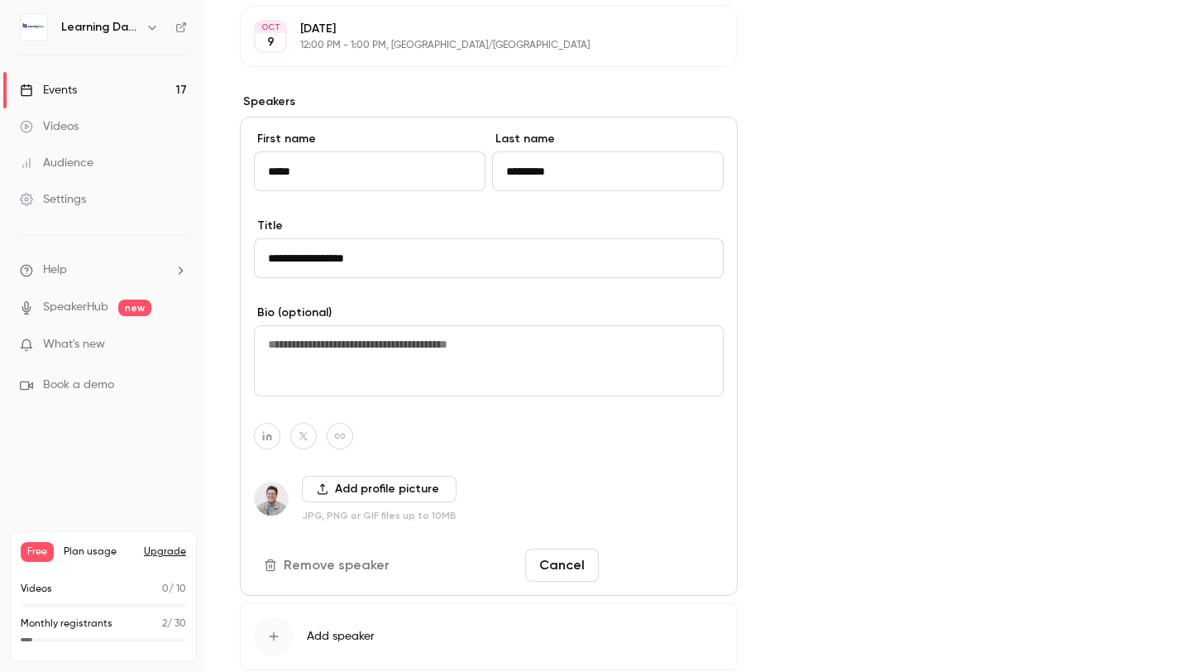
click at [651, 562] on button "Save changes" at bounding box center [664, 564] width 118 height 33
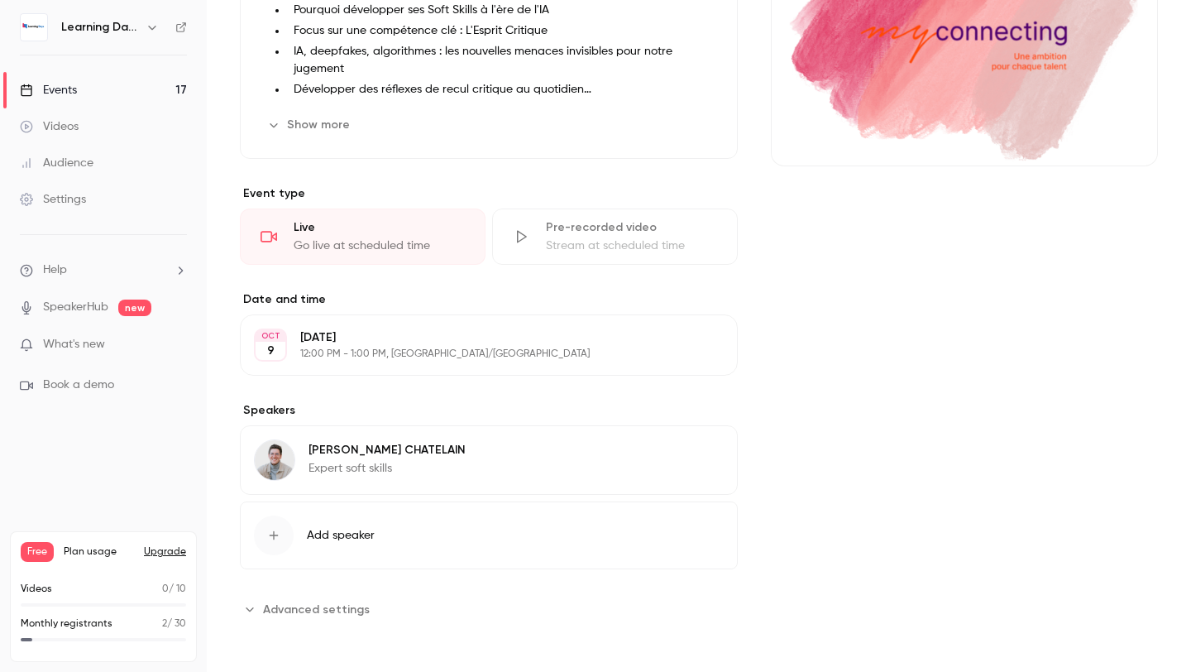
click at [93, 83] on link "Events 17" at bounding box center [103, 90] width 207 height 36
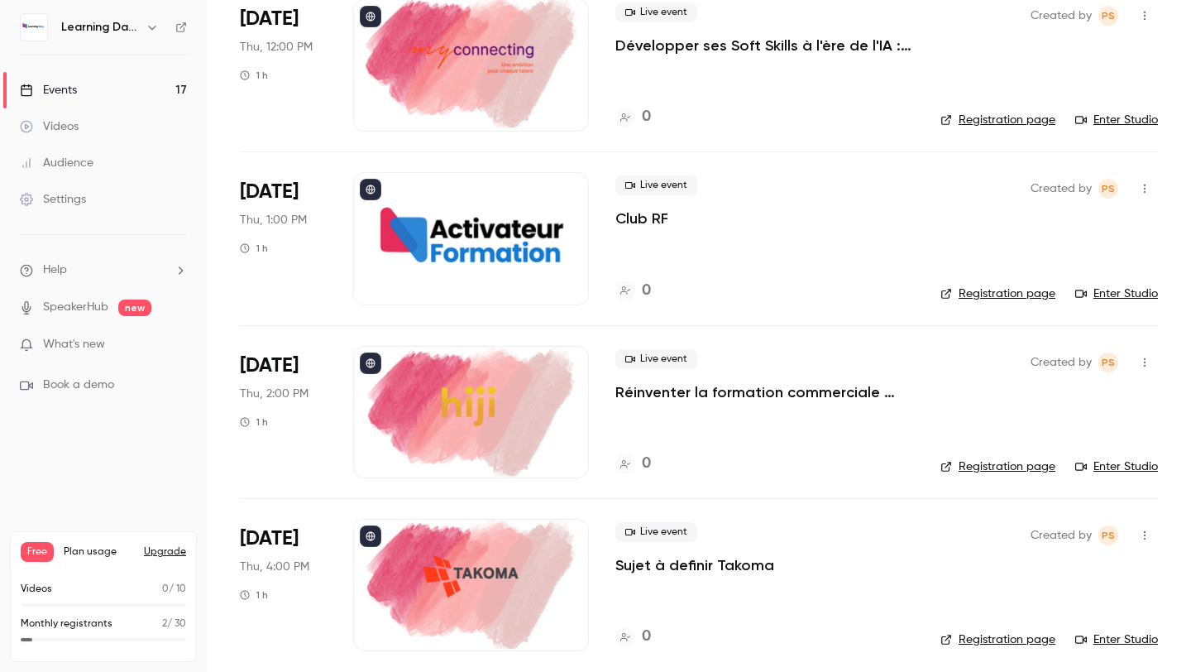
scroll to position [2403, 0]
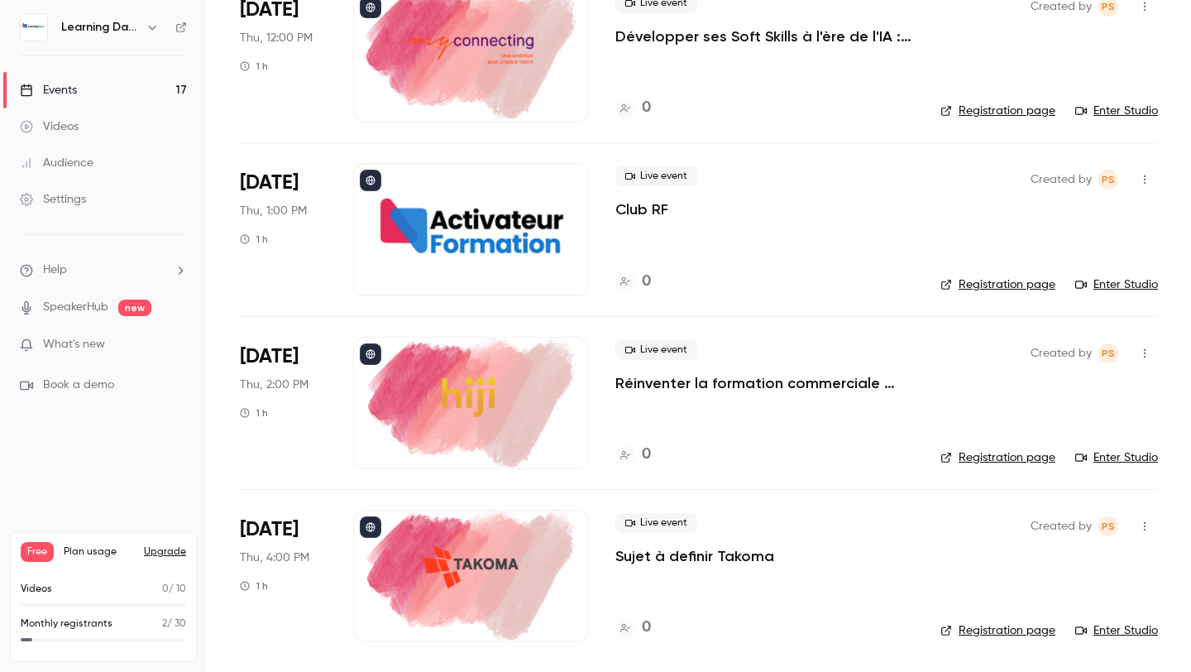
click at [460, 420] on div at bounding box center [471, 403] width 236 height 132
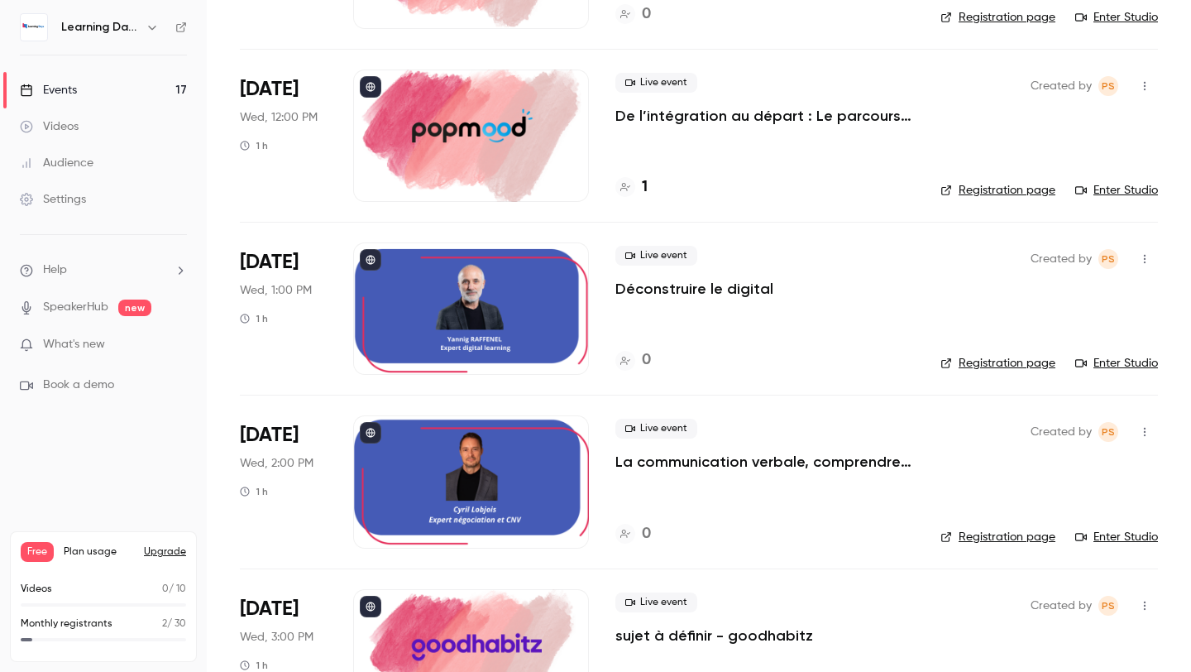
scroll to position [749, 0]
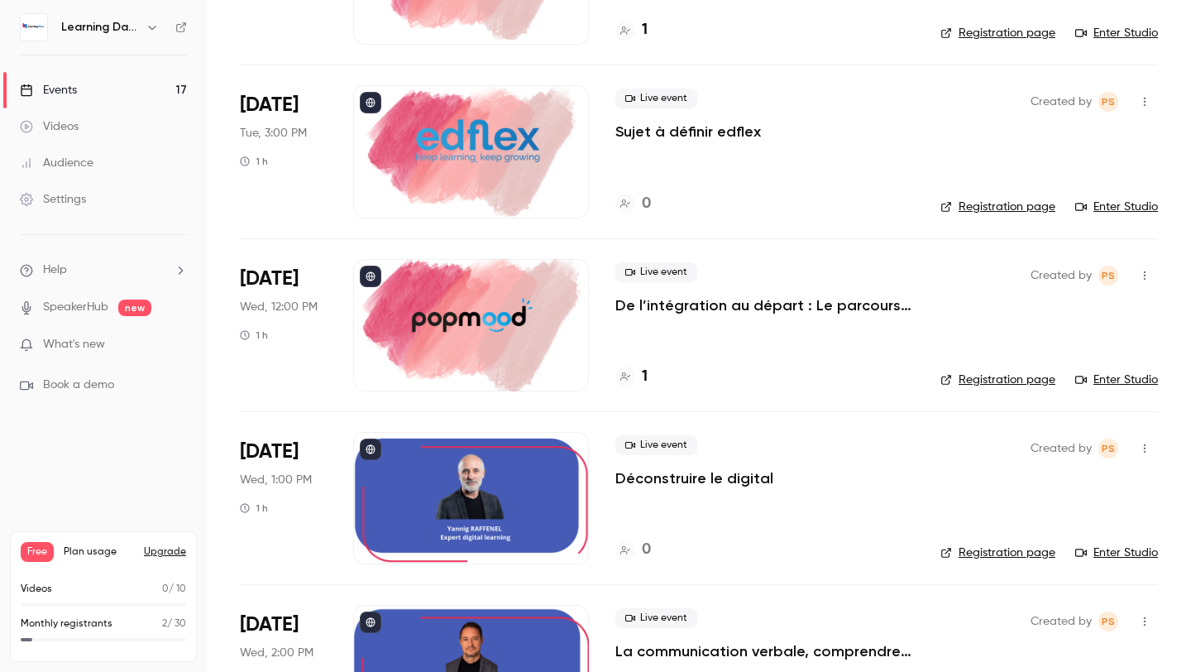
click at [89, 103] on link "Events 17" at bounding box center [103, 90] width 207 height 36
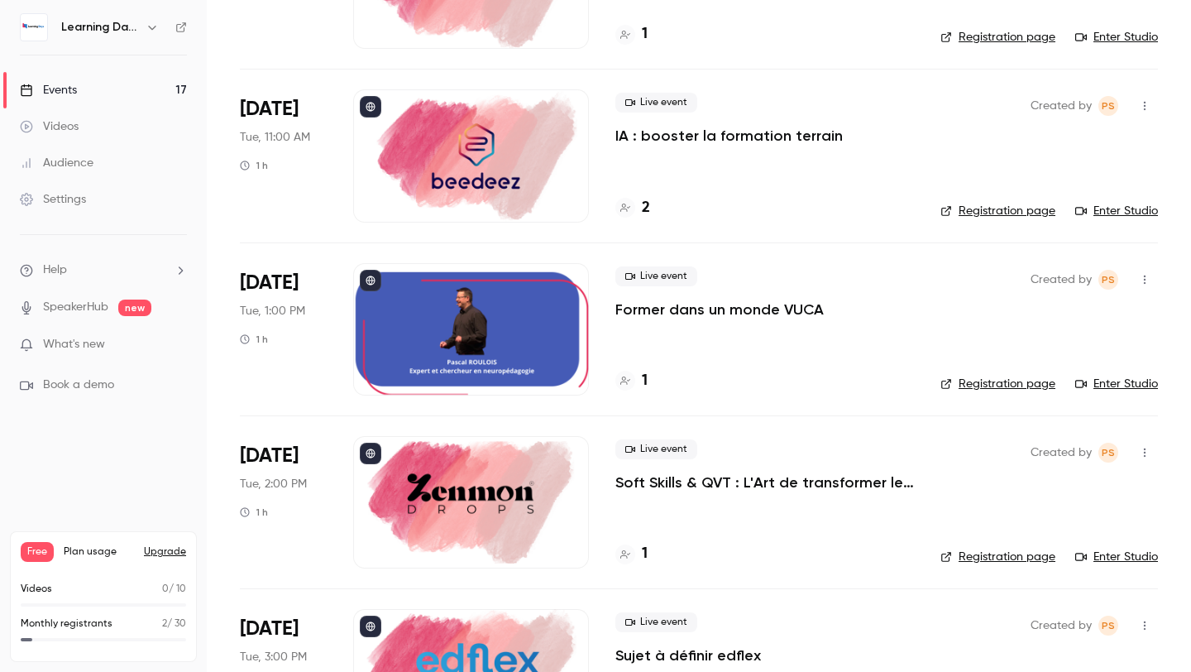
scroll to position [432, 0]
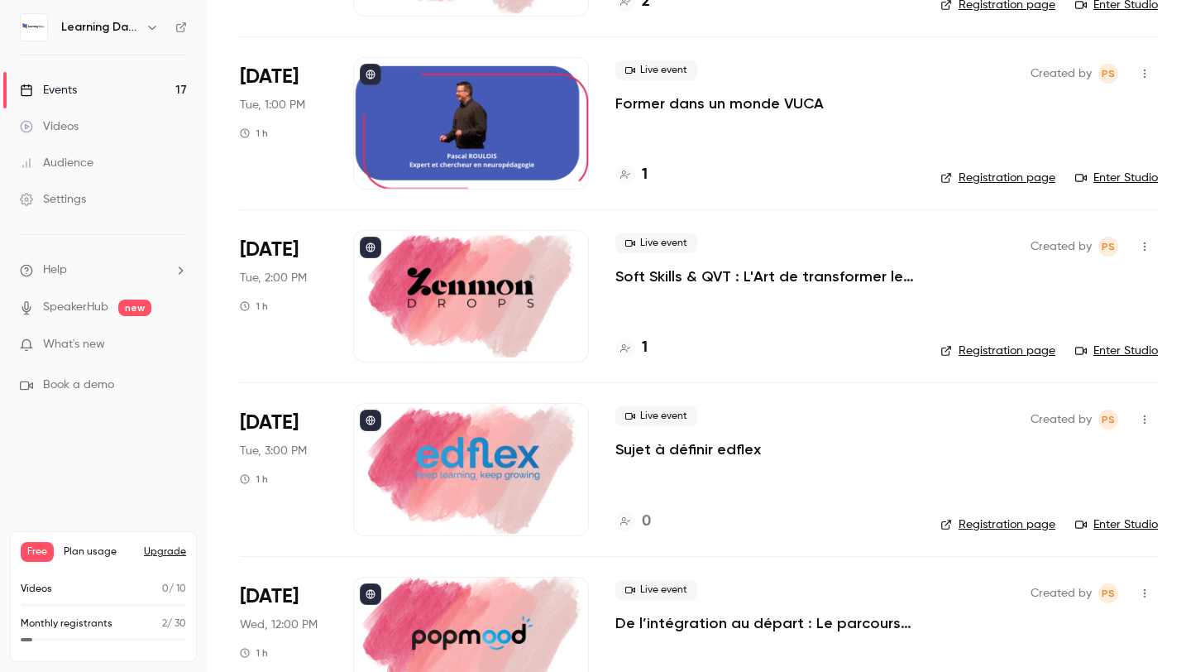
click at [519, 164] on div at bounding box center [471, 123] width 236 height 132
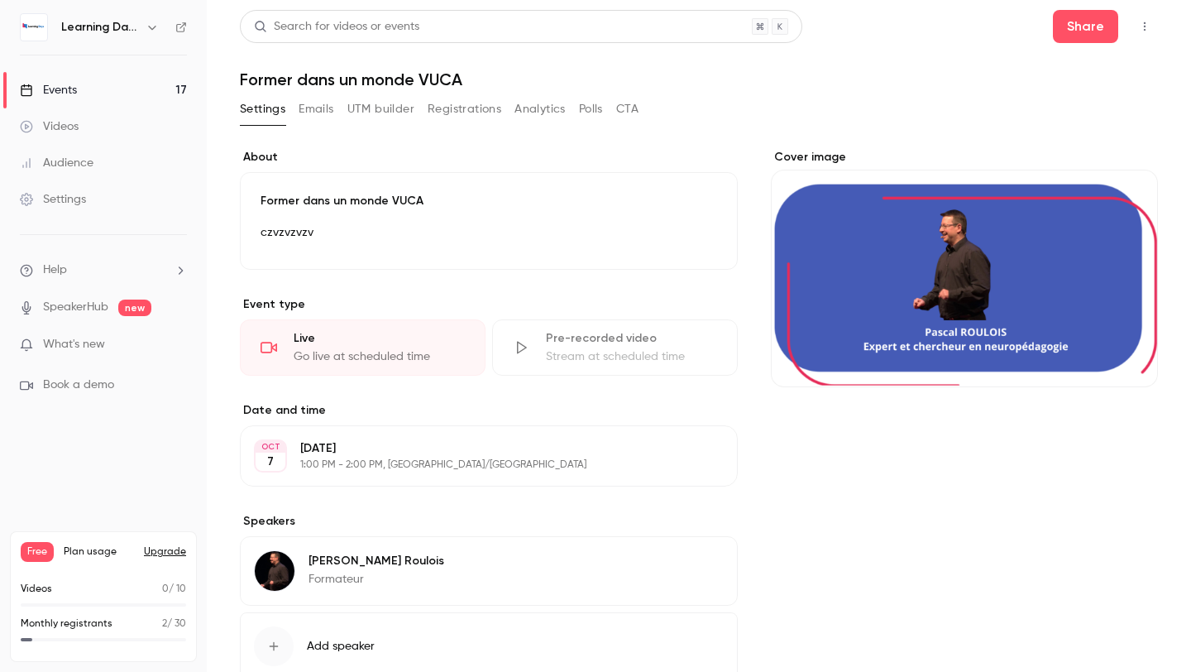
scroll to position [29, 0]
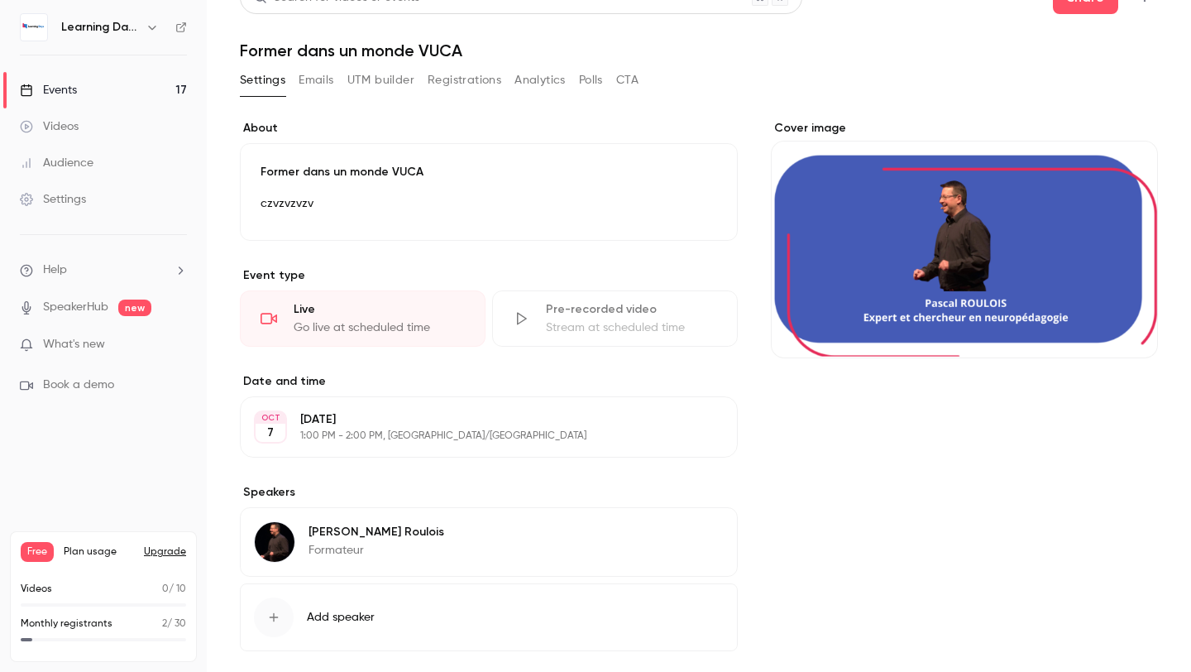
click at [696, 532] on button "Edit" at bounding box center [693, 534] width 60 height 26
drag, startPoint x: 569, startPoint y: 557, endPoint x: 503, endPoint y: 556, distance: 66.2
click at [503, 556] on input "*******" at bounding box center [608, 562] width 232 height 40
type input "*"
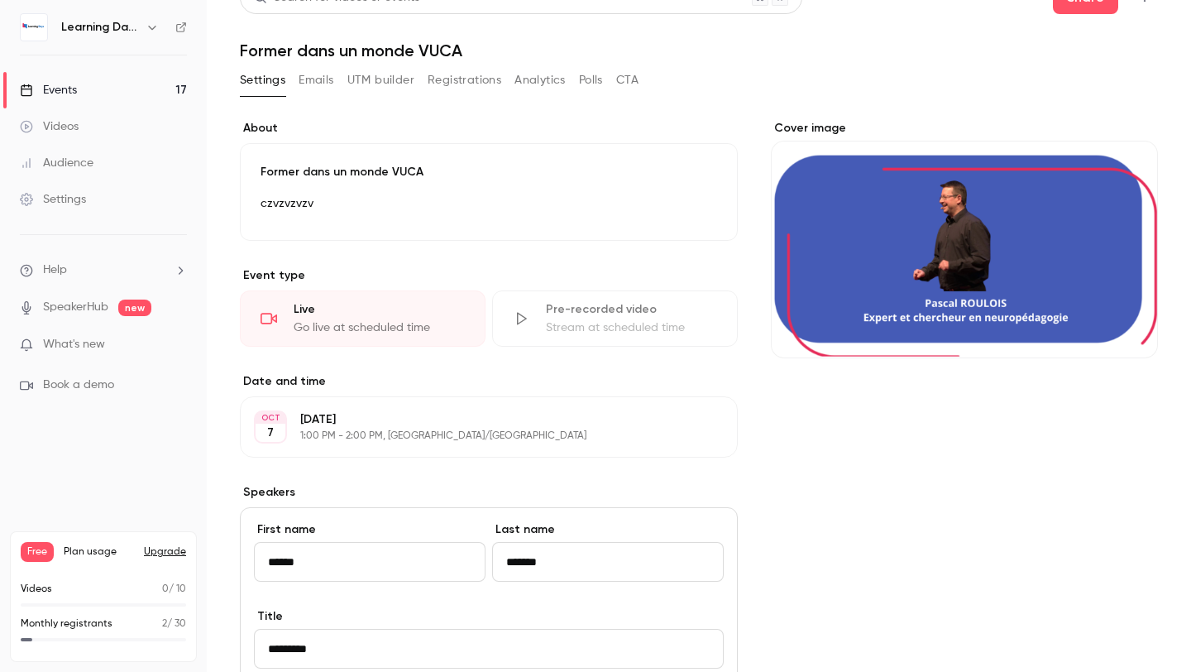
type input "*******"
click at [831, 569] on div "Cover image" at bounding box center [964, 616] width 387 height 993
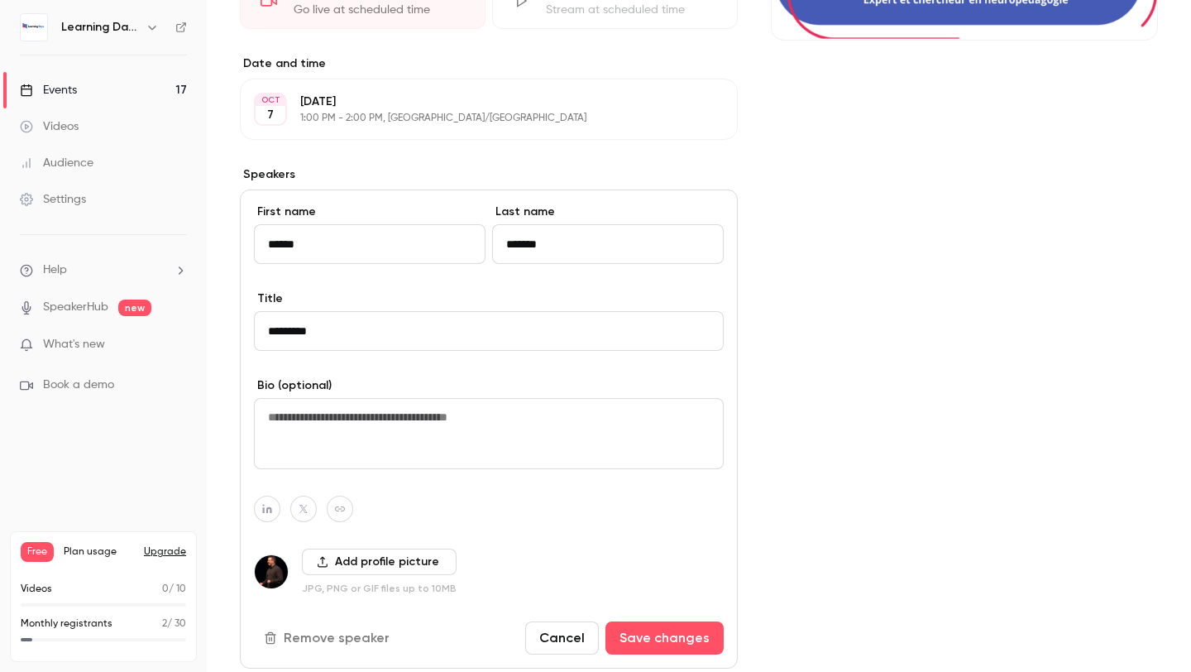
scroll to position [353, 0]
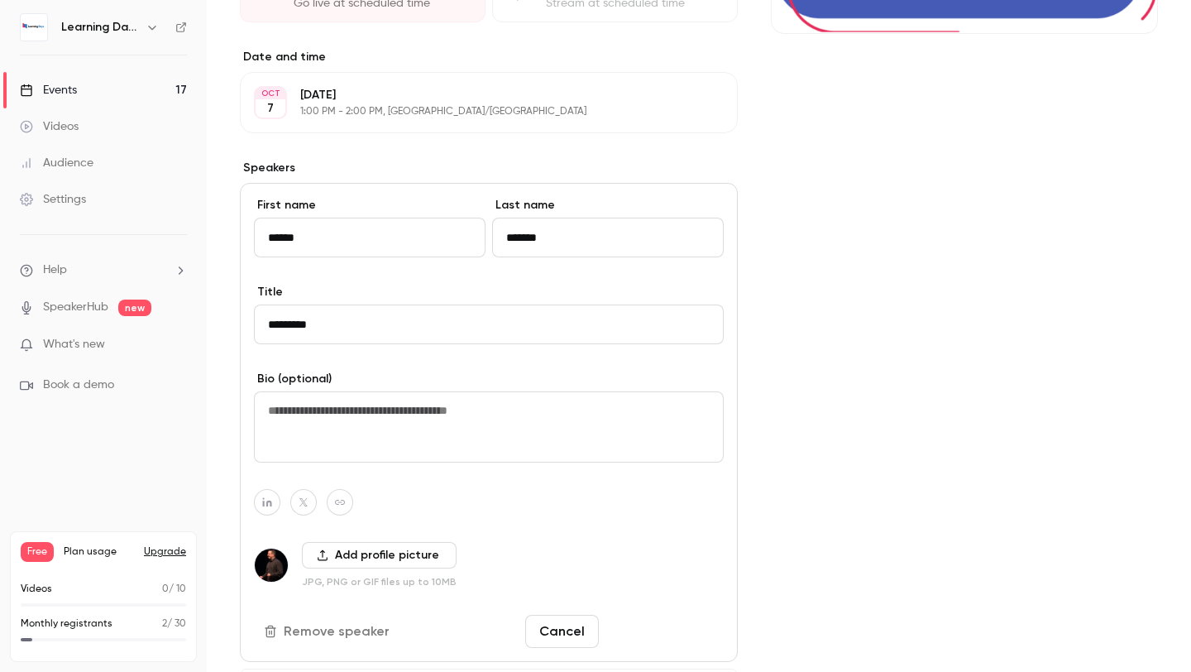
click at [653, 621] on button "Save changes" at bounding box center [664, 631] width 118 height 33
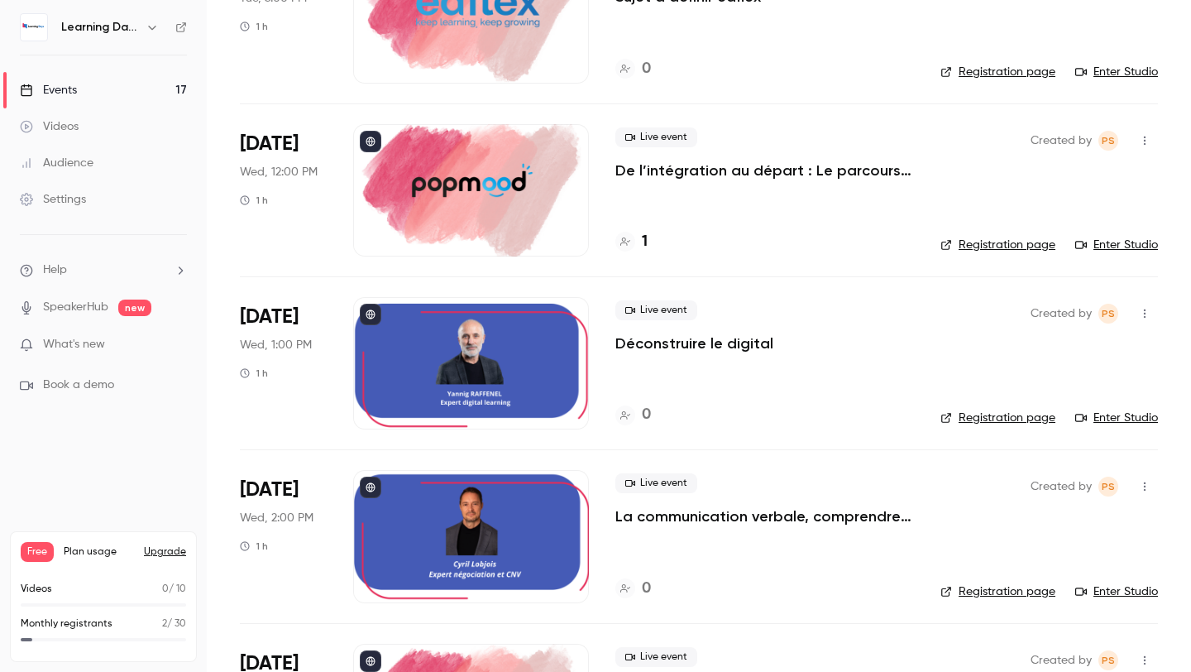
scroll to position [912, 0]
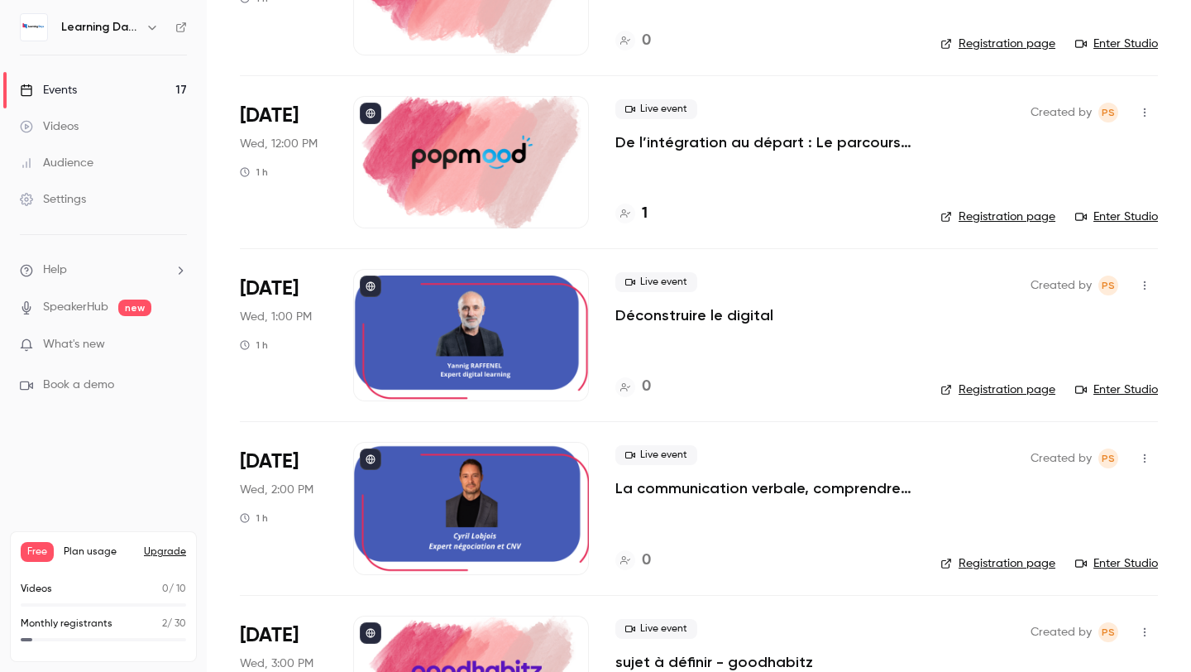
click at [546, 357] on div at bounding box center [471, 335] width 236 height 132
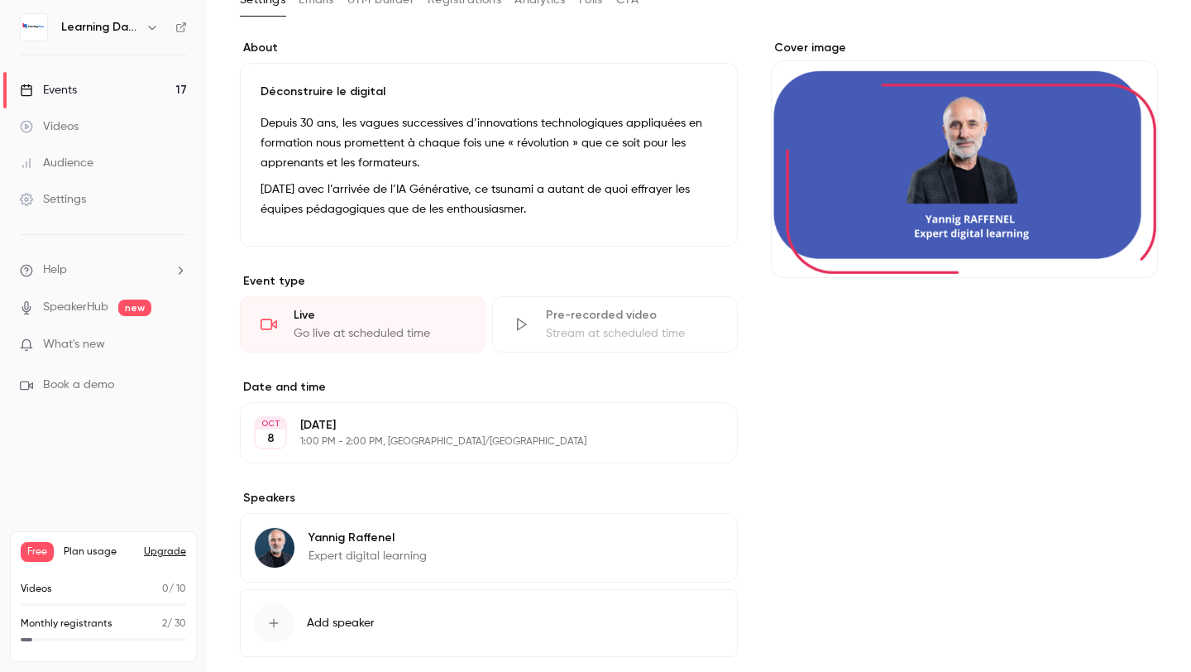
scroll to position [142, 0]
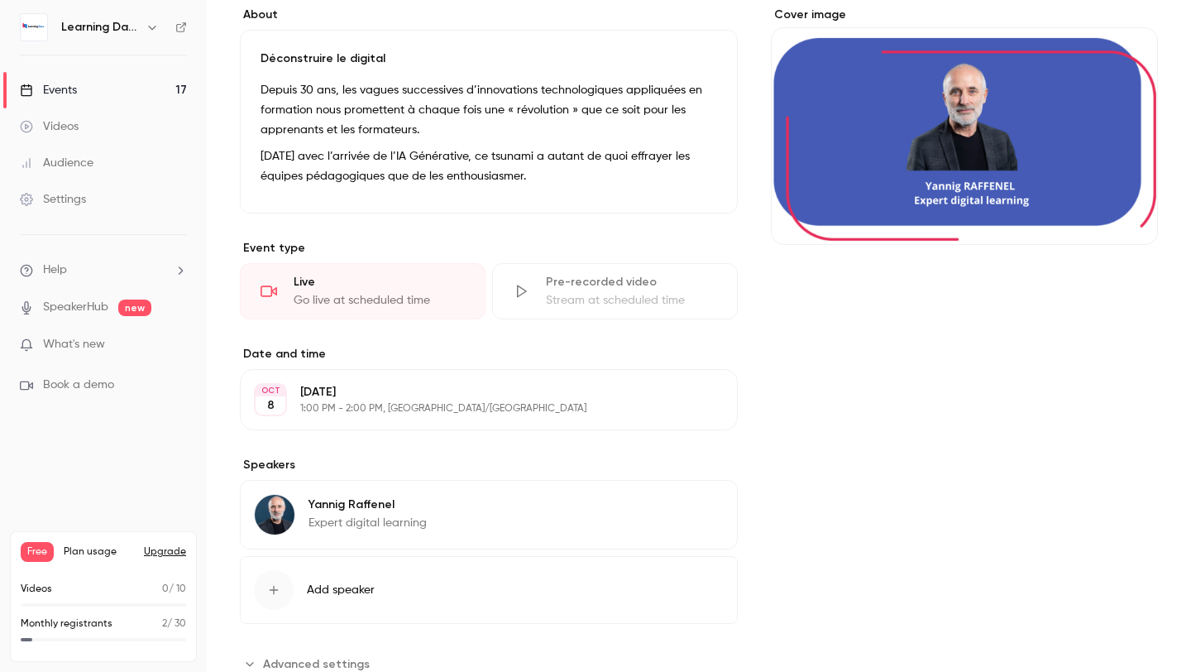
click at [513, 524] on div "[PERSON_NAME] Expert digital learning Edit" at bounding box center [489, 514] width 498 height 69
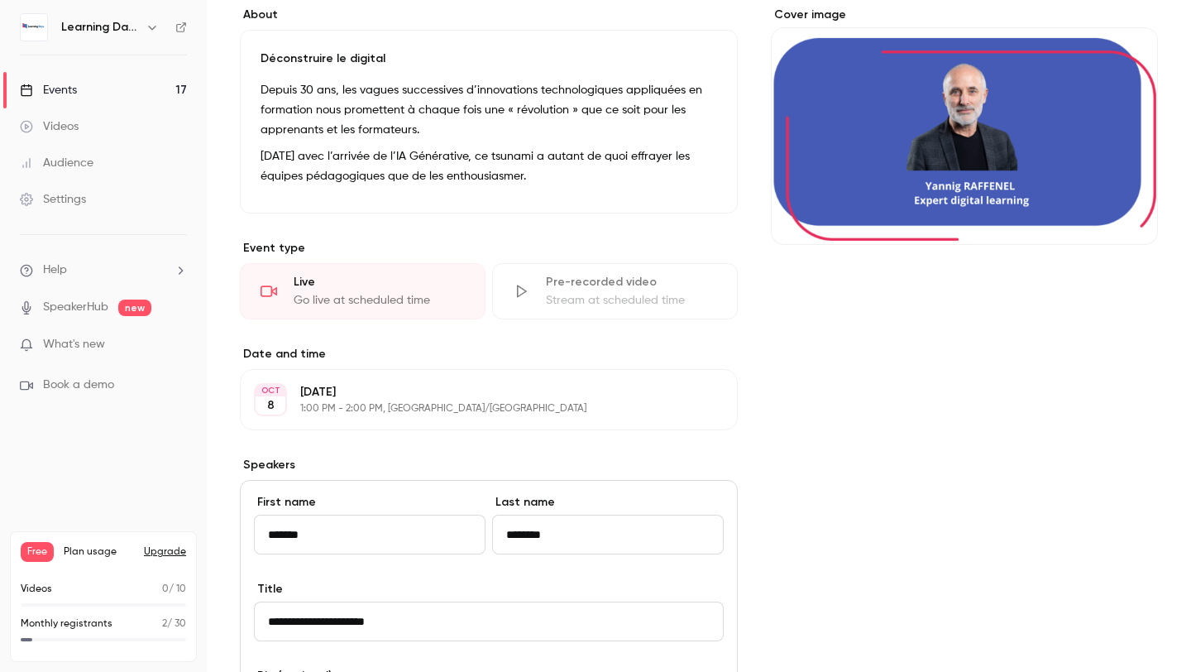
drag, startPoint x: 566, startPoint y: 524, endPoint x: 510, endPoint y: 530, distance: 55.8
click at [510, 530] on input "********" at bounding box center [608, 534] width 232 height 40
drag, startPoint x: 551, startPoint y: 533, endPoint x: 510, endPoint y: 538, distance: 40.9
click at [510, 538] on input "********" at bounding box center [608, 534] width 232 height 40
type input "********"
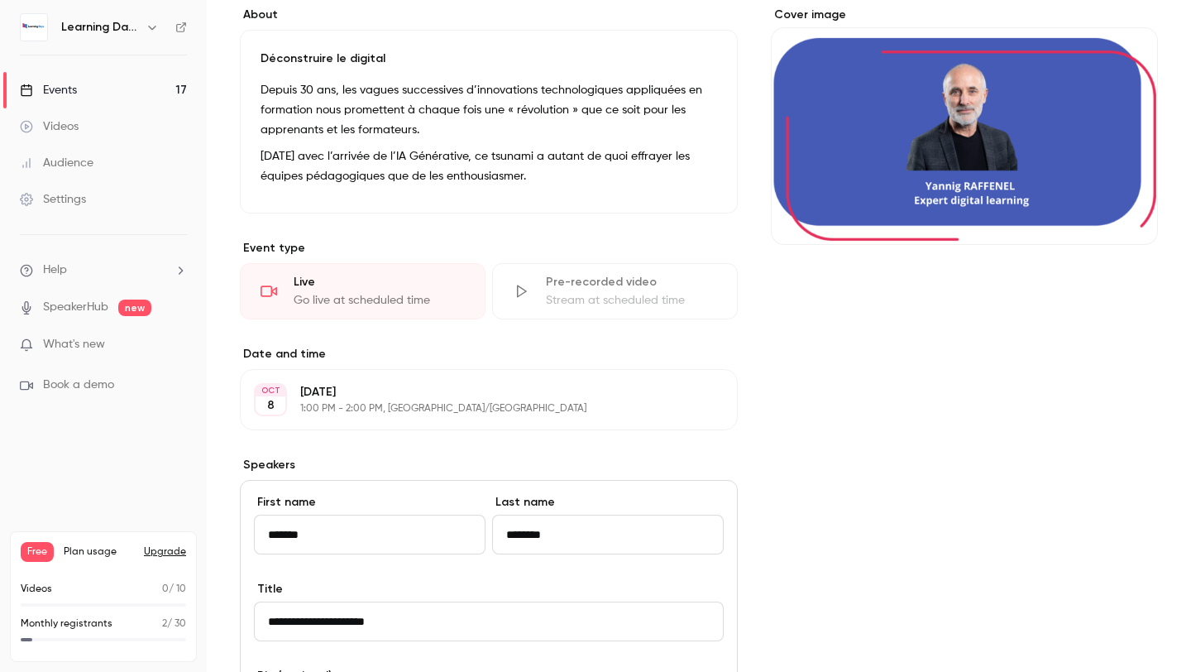
click at [864, 558] on div "Cover image" at bounding box center [964, 546] width 387 height 1079
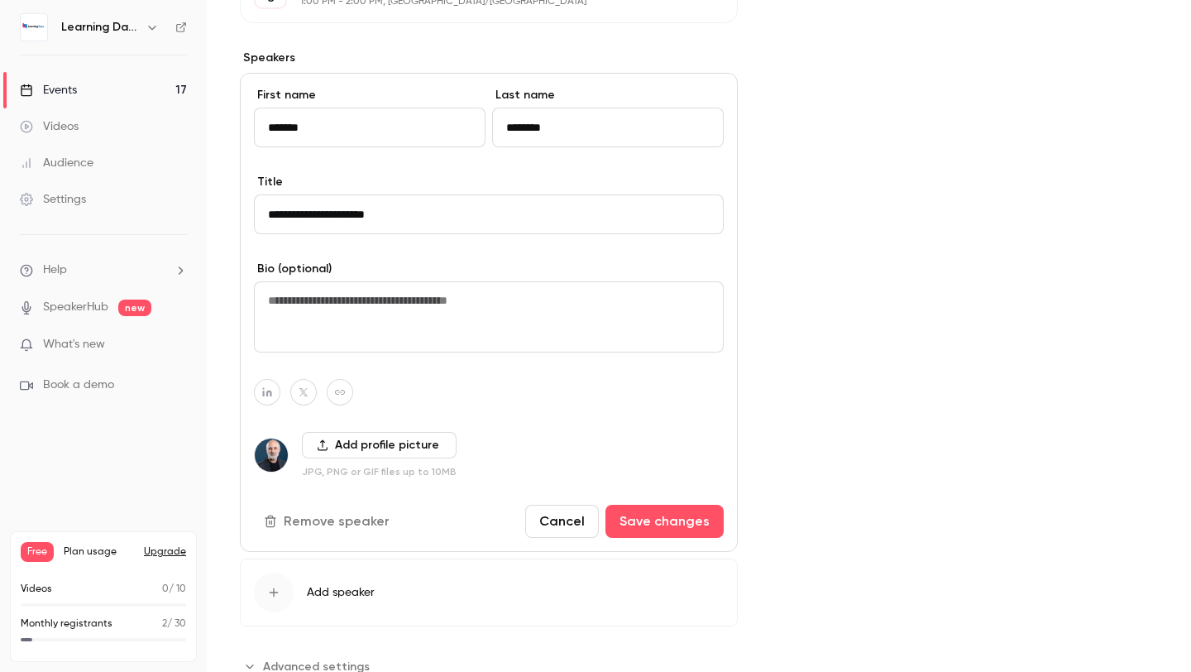
scroll to position [576, 0]
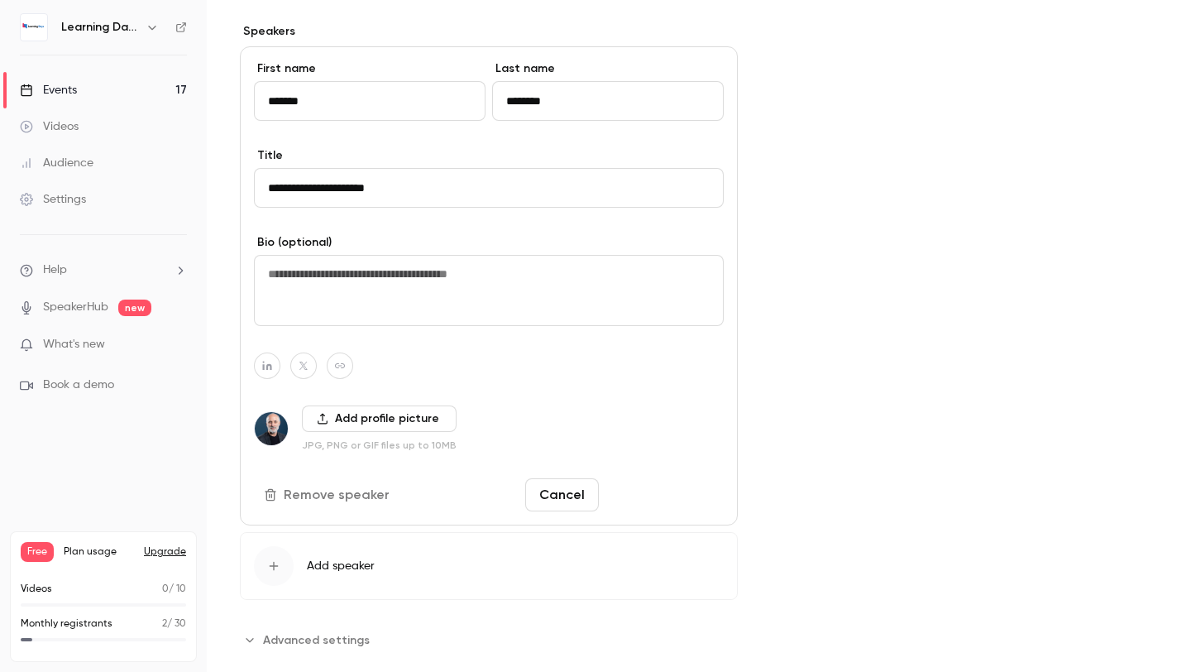
click at [638, 502] on button "Save changes" at bounding box center [664, 494] width 118 height 33
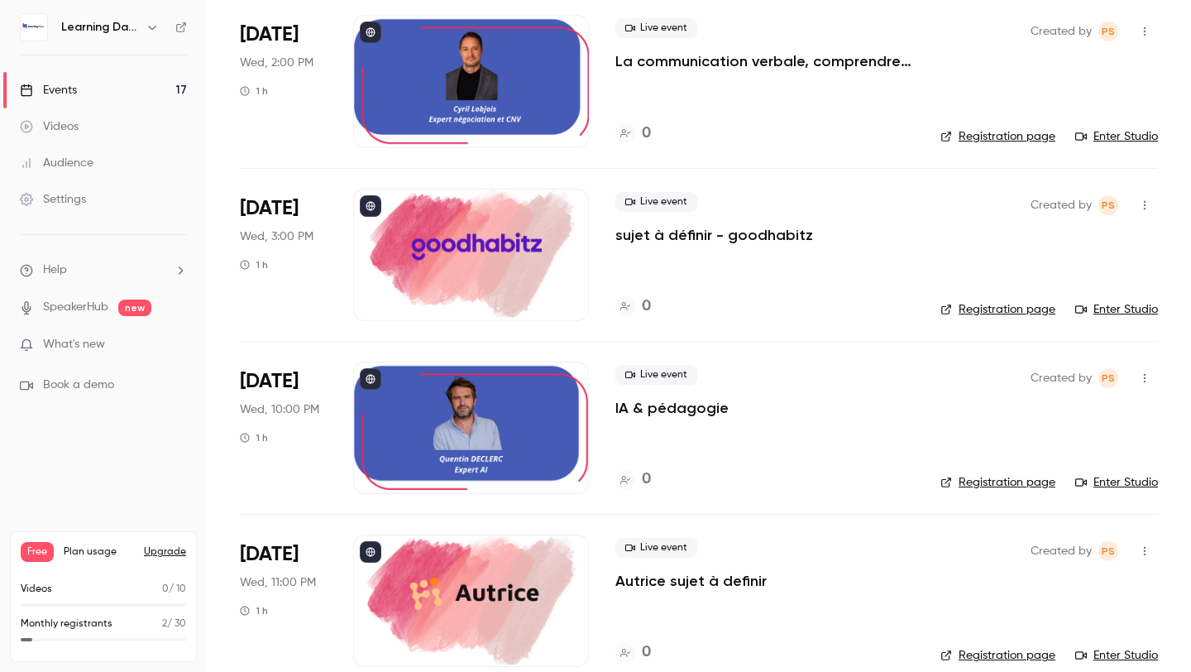
scroll to position [1340, 0]
click at [517, 102] on div at bounding box center [471, 80] width 236 height 132
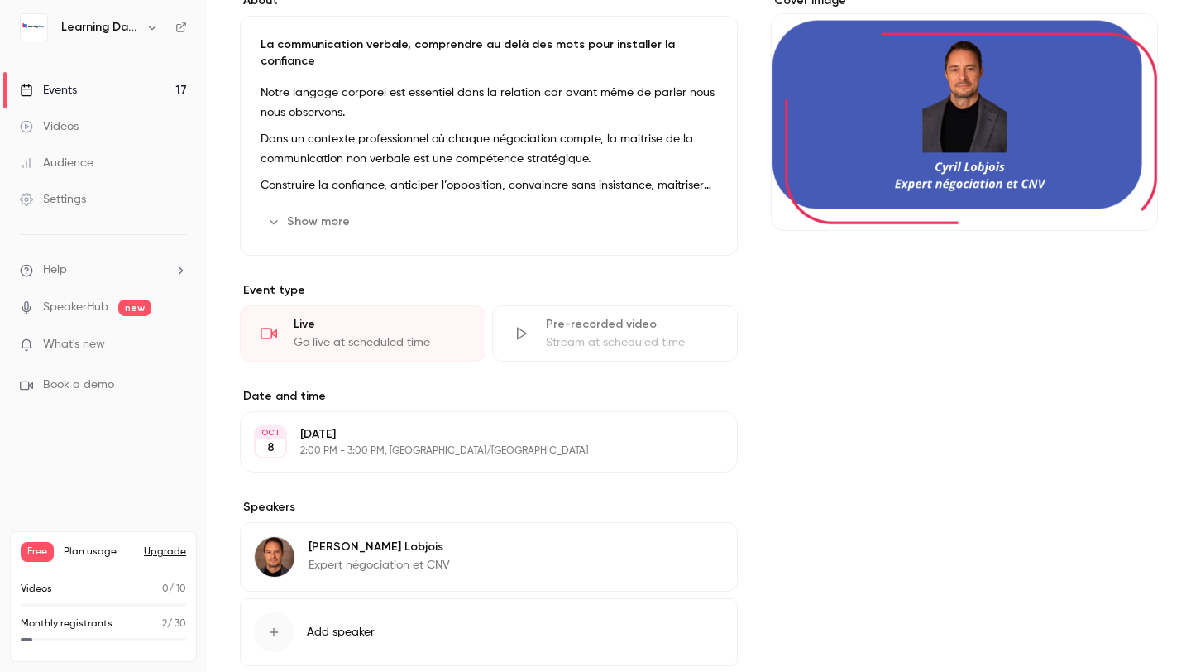
scroll to position [237, 0]
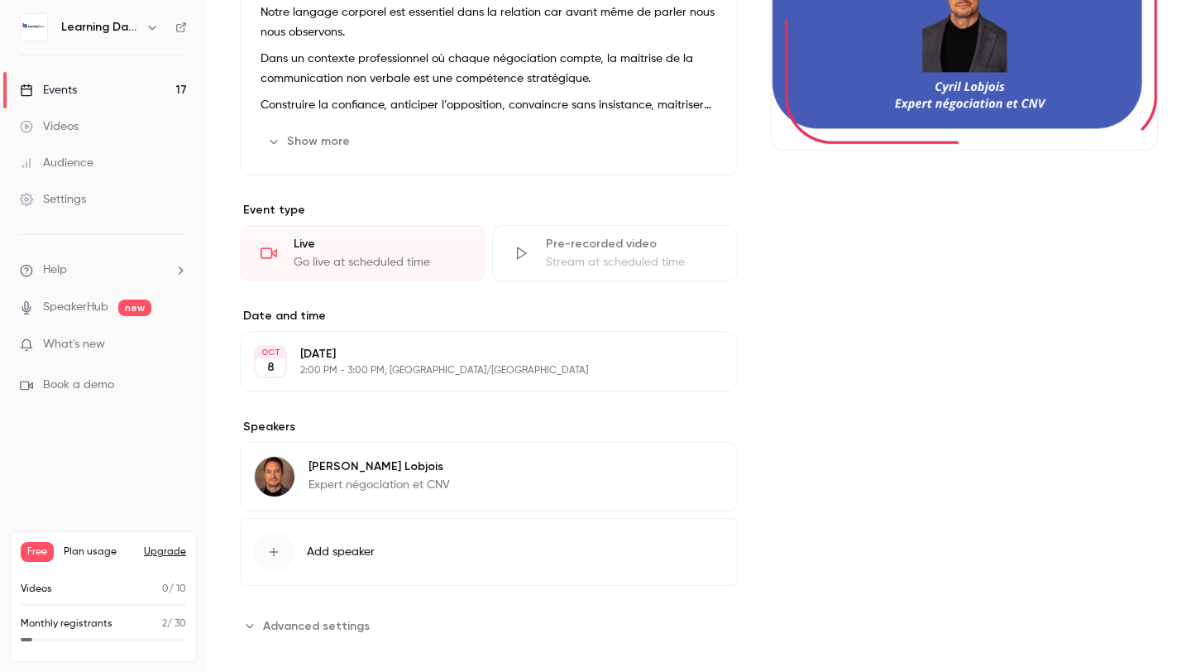
click at [639, 461] on div "[PERSON_NAME] Expert négociation et CNV Edit" at bounding box center [489, 476] width 498 height 69
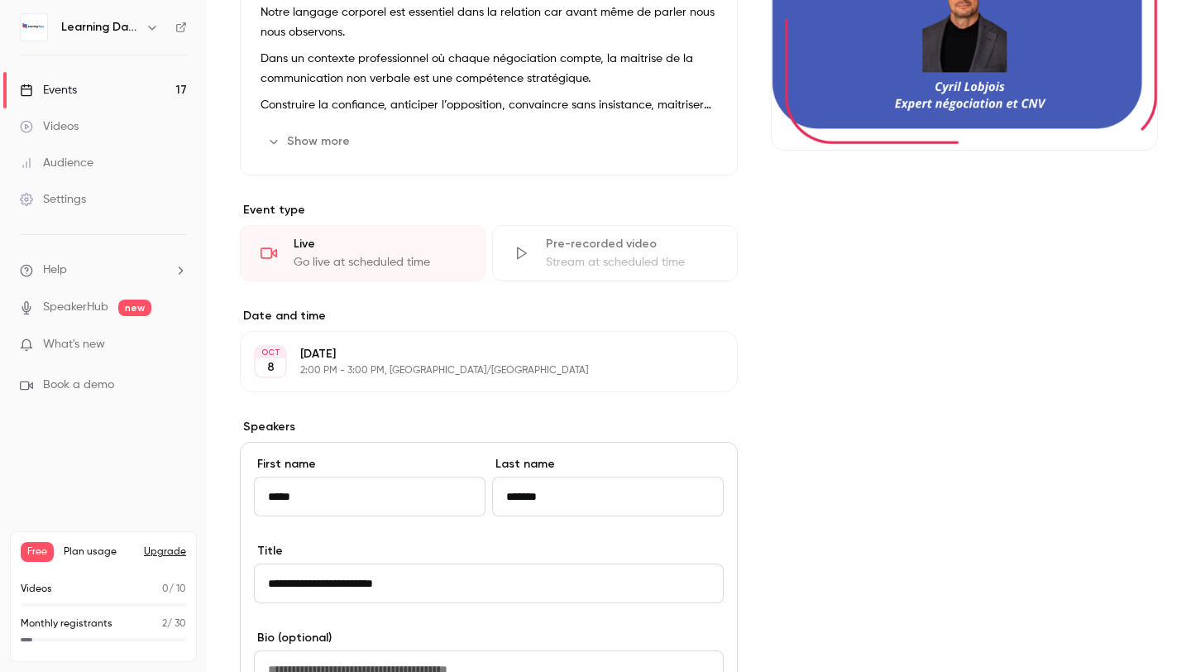
drag, startPoint x: 639, startPoint y: 471, endPoint x: 489, endPoint y: 479, distance: 150.7
click at [489, 479] on div "First name ***** Last name *******" at bounding box center [489, 499] width 470 height 87
drag, startPoint x: 569, startPoint y: 483, endPoint x: 500, endPoint y: 480, distance: 68.7
click at [500, 480] on input "*******" at bounding box center [608, 496] width 232 height 40
type input "*******"
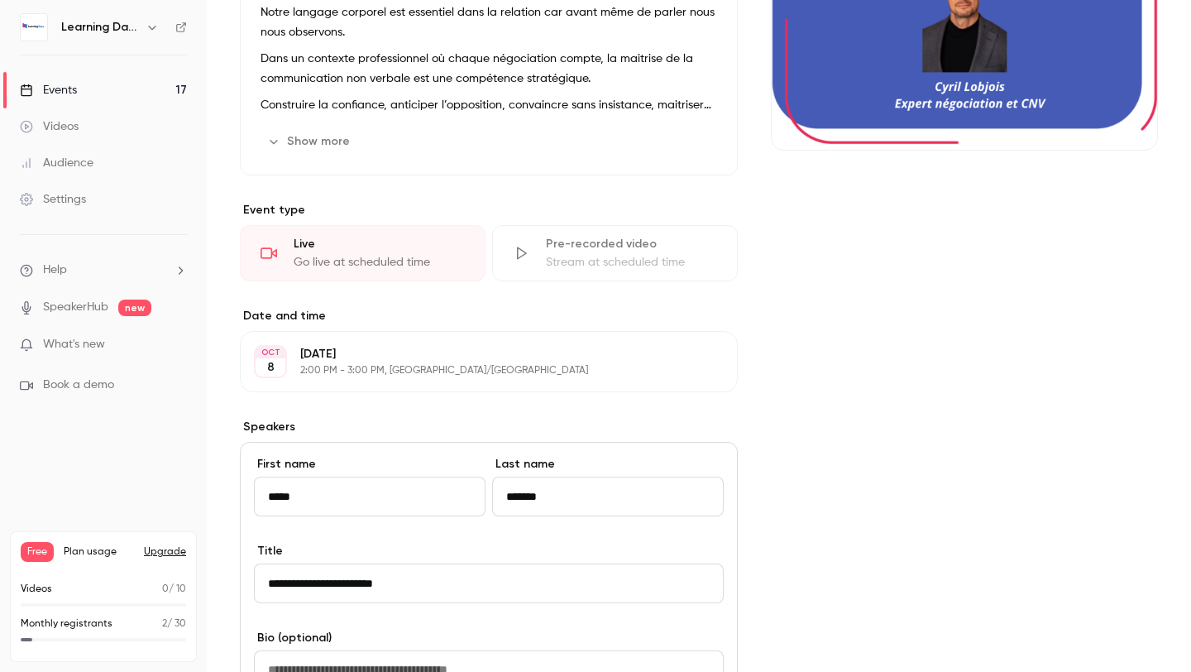
click at [911, 500] on div "Cover image" at bounding box center [964, 480] width 387 height 1136
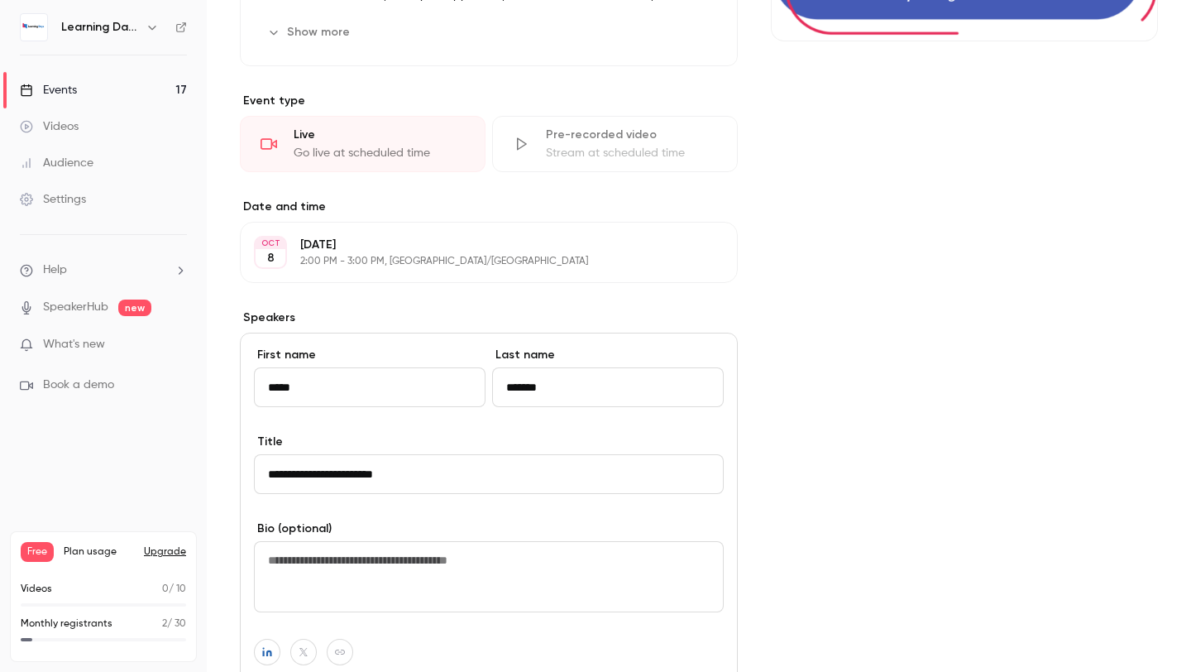
scroll to position [646, 0]
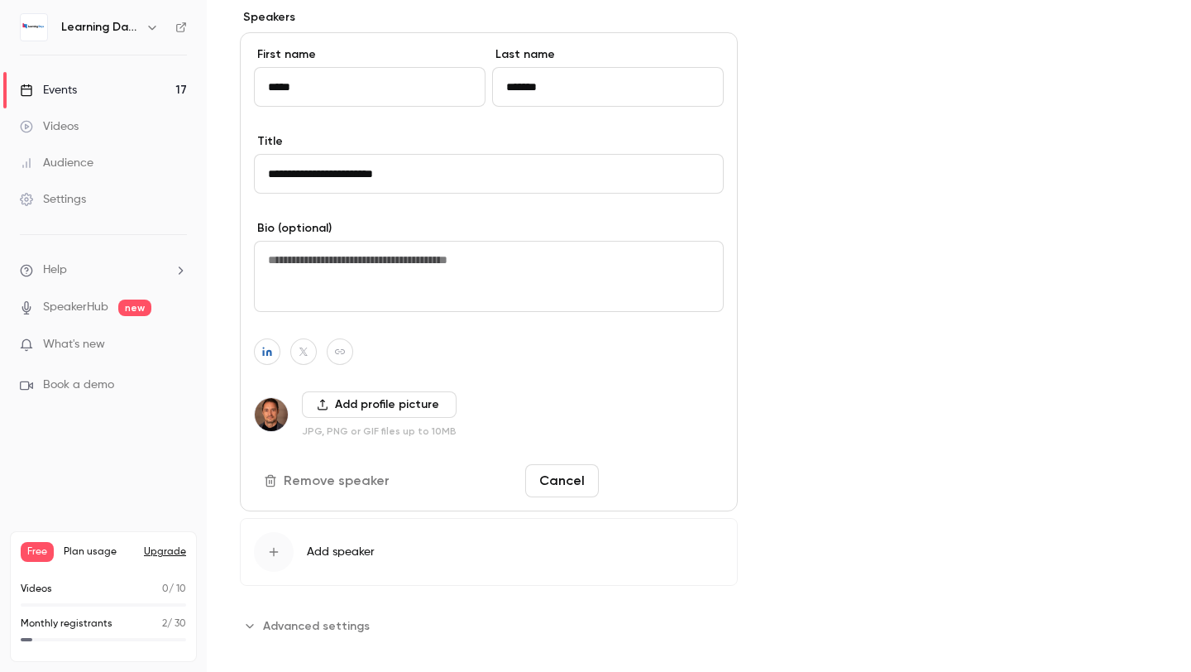
click at [635, 471] on button "Save changes" at bounding box center [664, 480] width 118 height 33
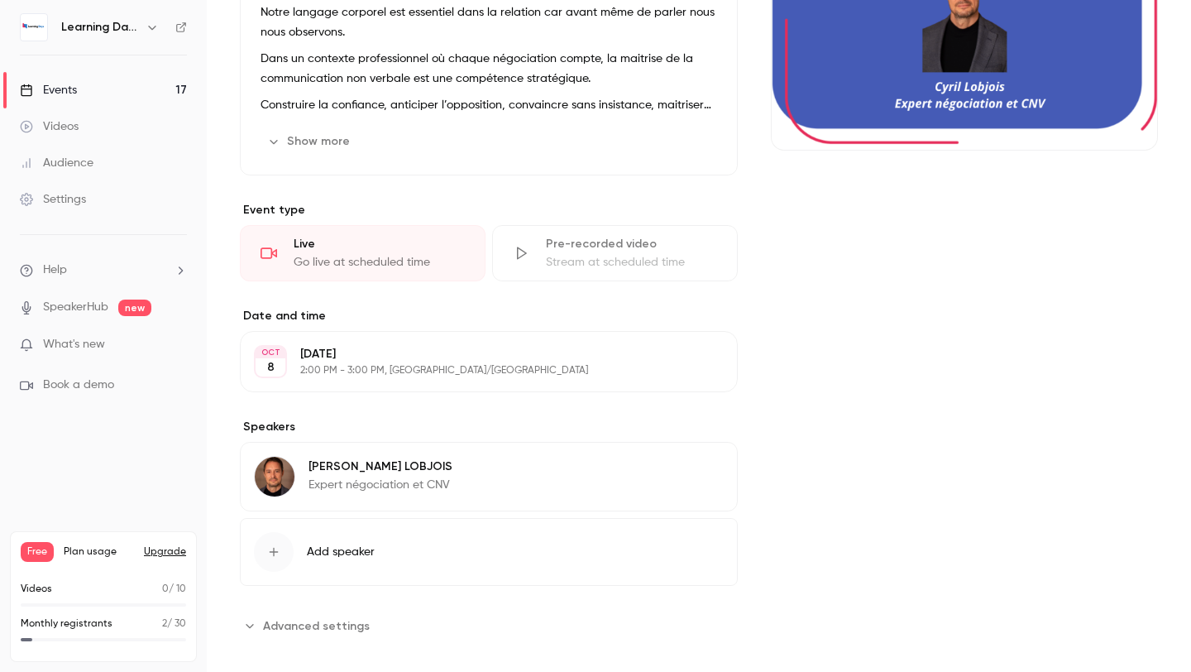
click at [85, 93] on link "Events 17" at bounding box center [103, 90] width 207 height 36
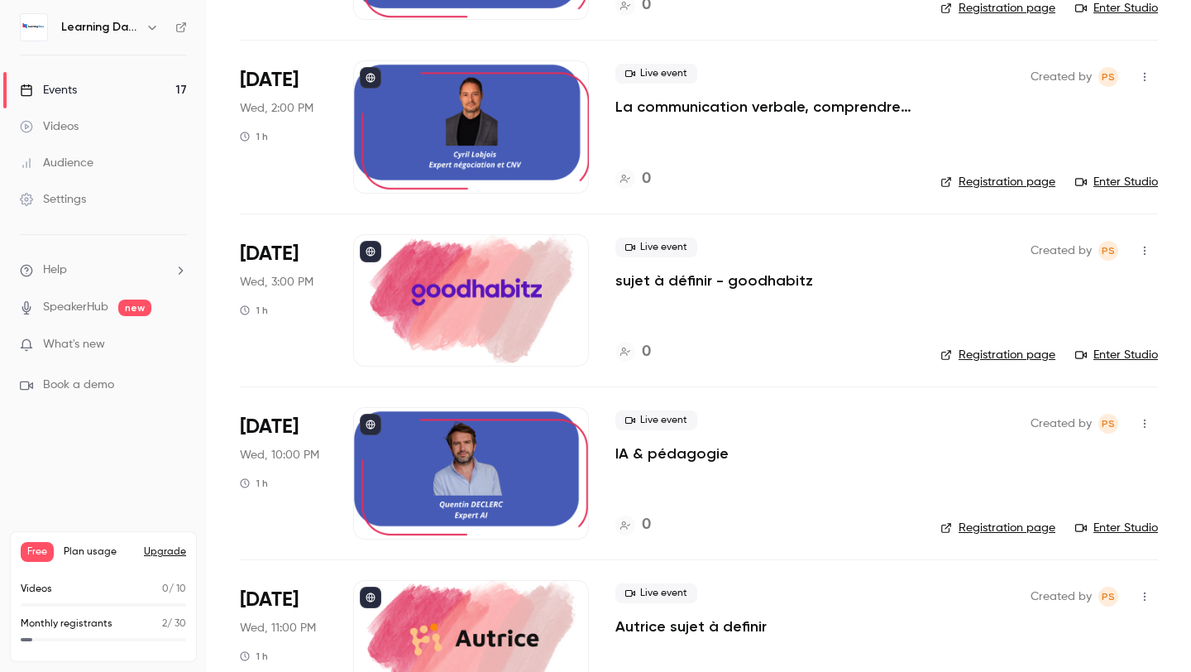
scroll to position [1409, 0]
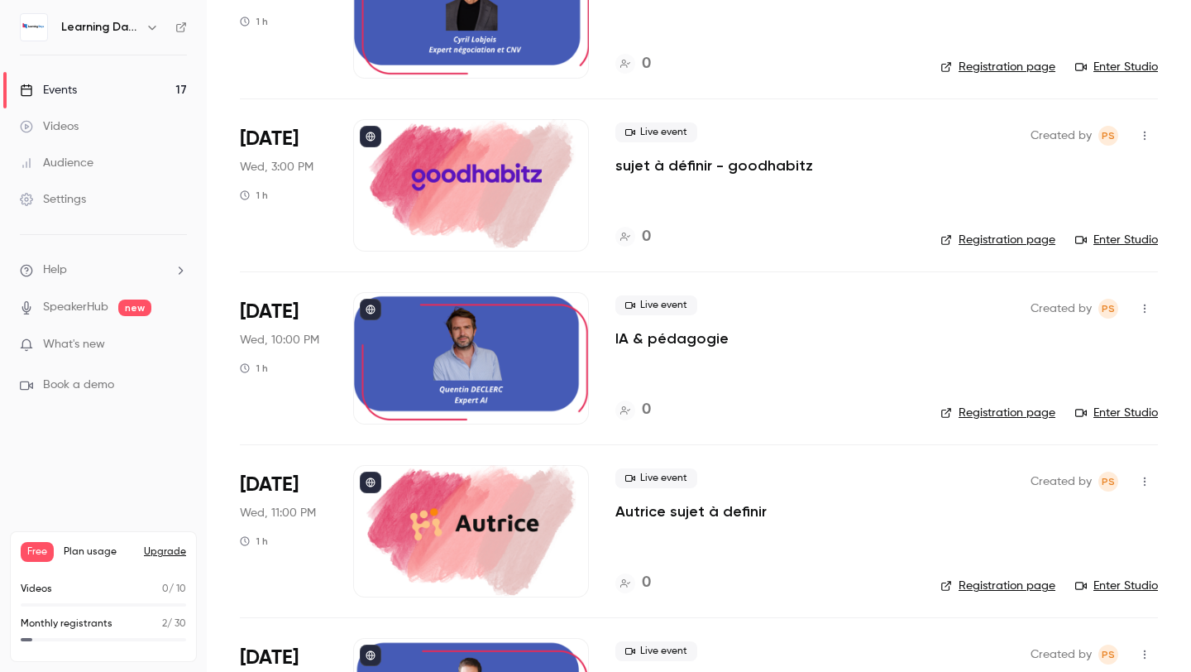
click at [481, 361] on div at bounding box center [471, 358] width 236 height 132
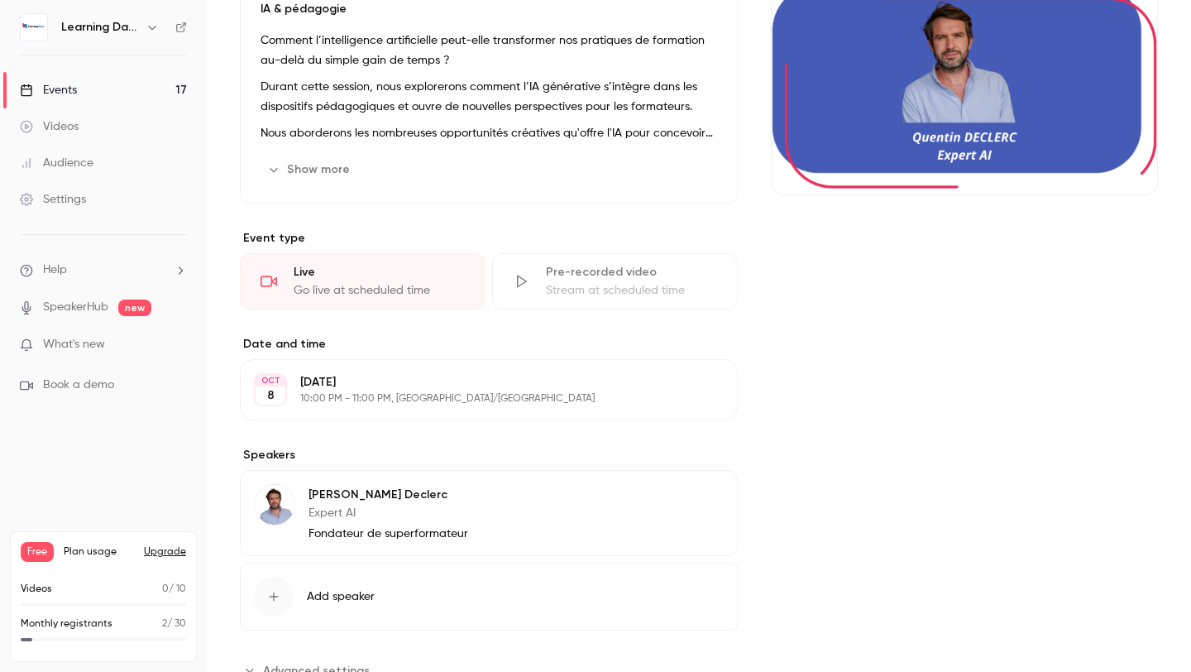
scroll to position [253, 0]
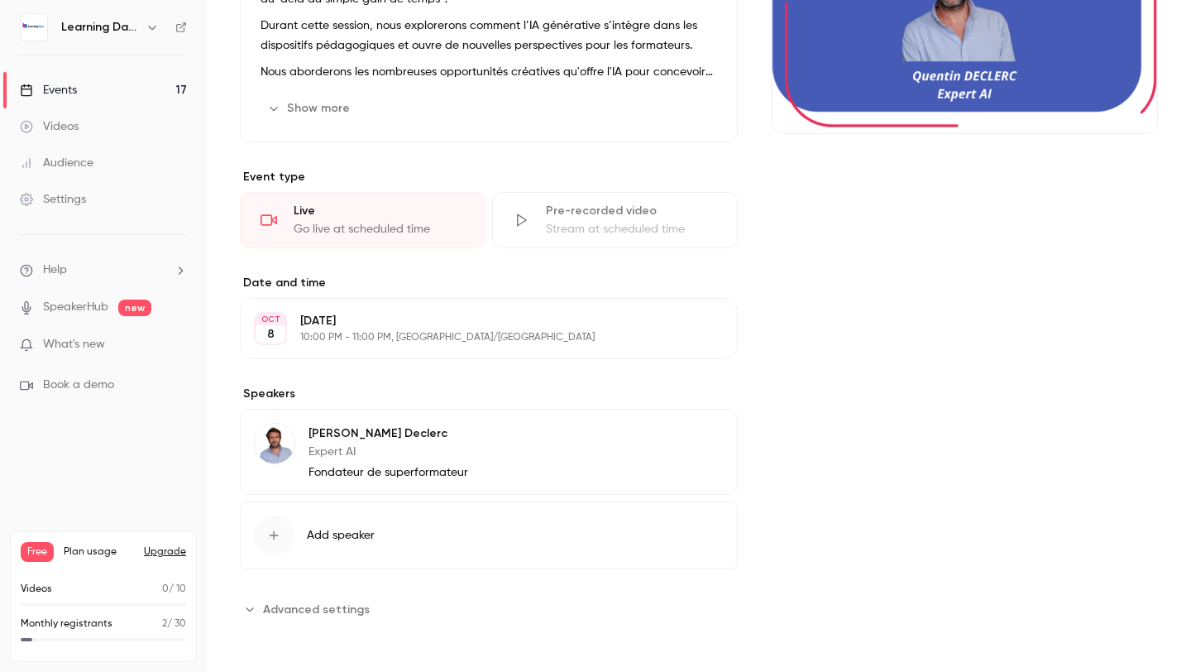
click at [485, 440] on div "[PERSON_NAME] Expert AI Fondateur de superformateur Edit" at bounding box center [489, 452] width 498 height 86
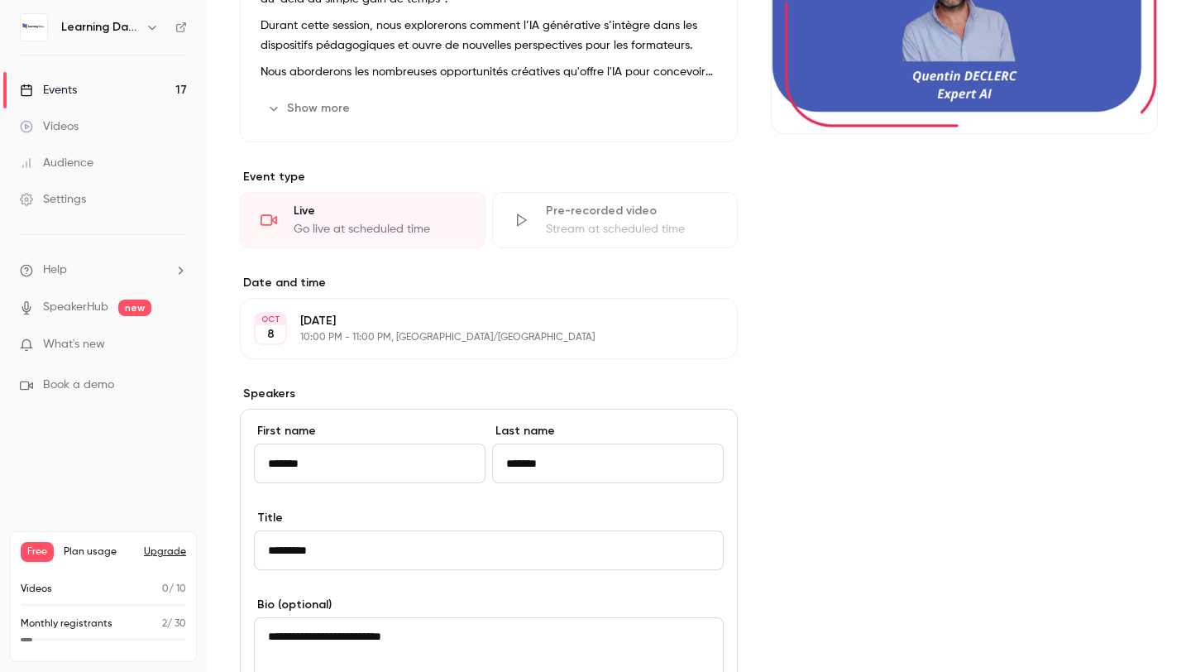
click at [563, 470] on input "*******" at bounding box center [608, 463] width 232 height 40
type input "********"
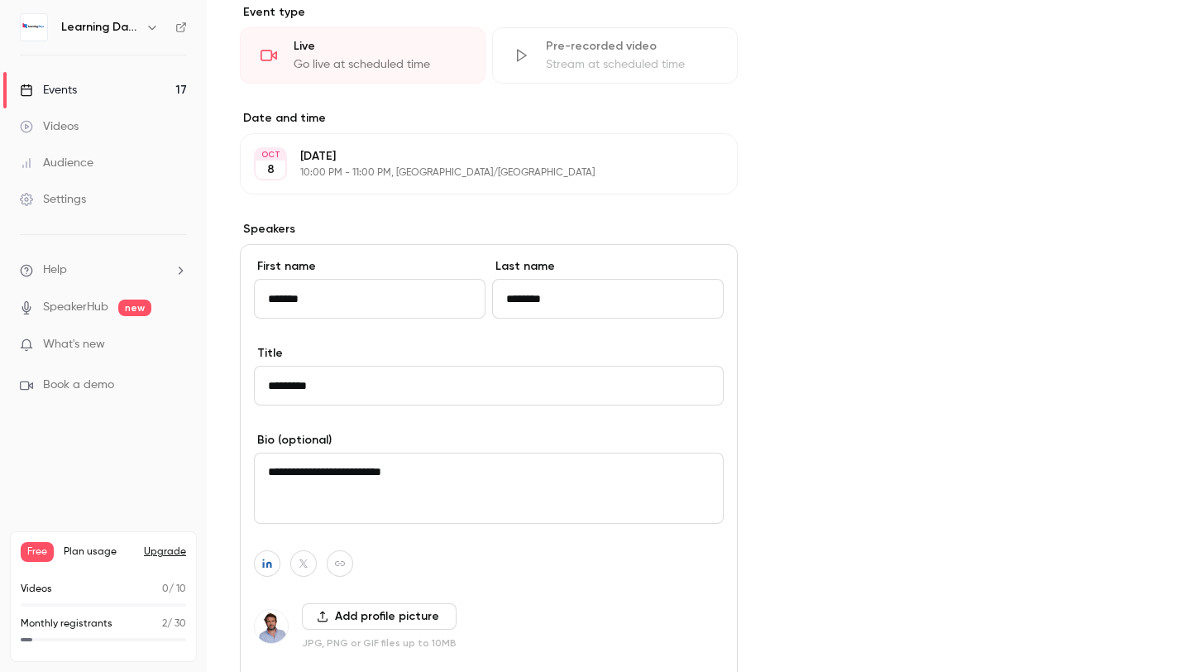
scroll to position [520, 0]
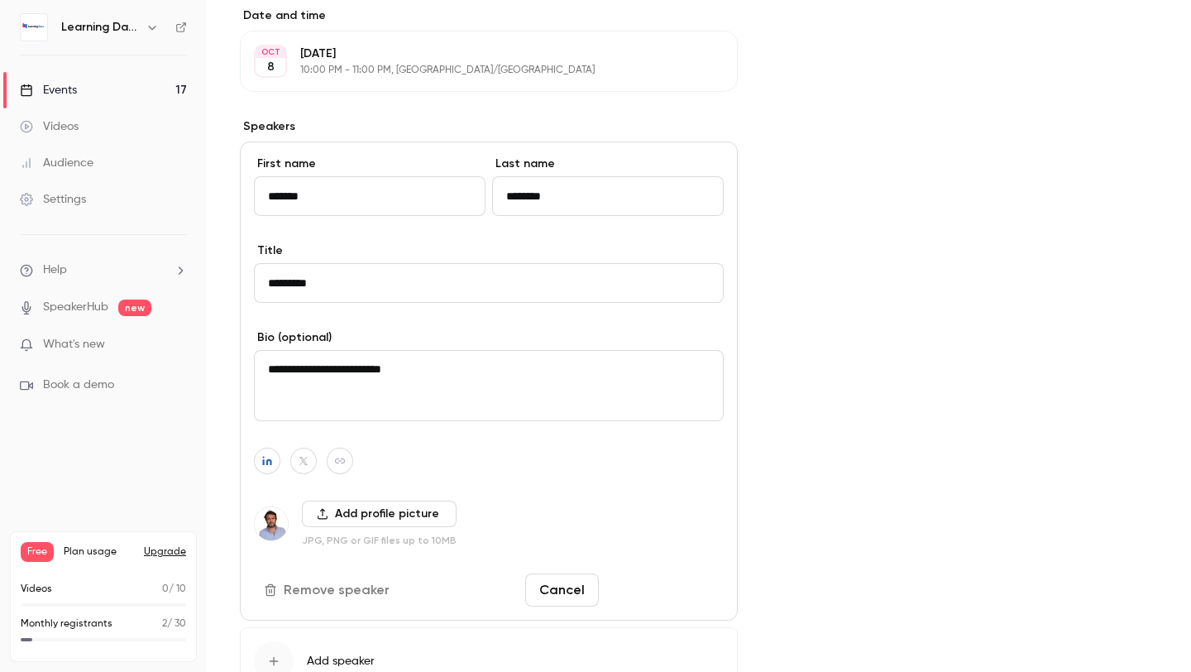
click at [692, 592] on button "Save changes" at bounding box center [664, 589] width 118 height 33
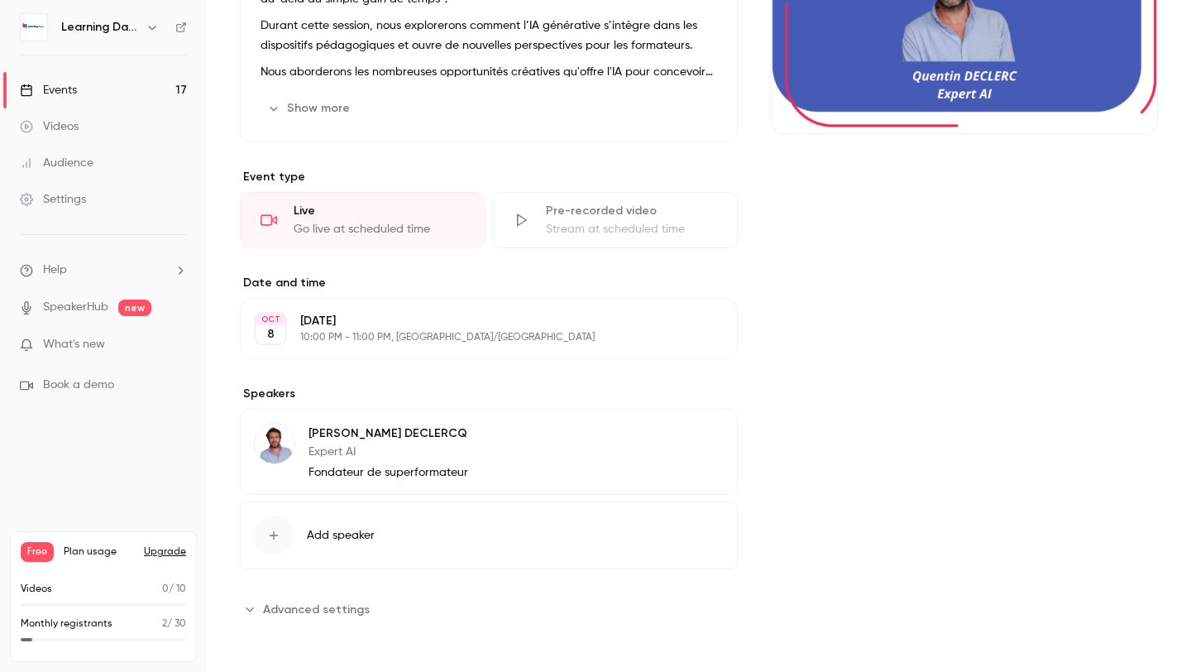
scroll to position [253, 0]
click at [73, 82] on div "Events" at bounding box center [48, 90] width 57 height 17
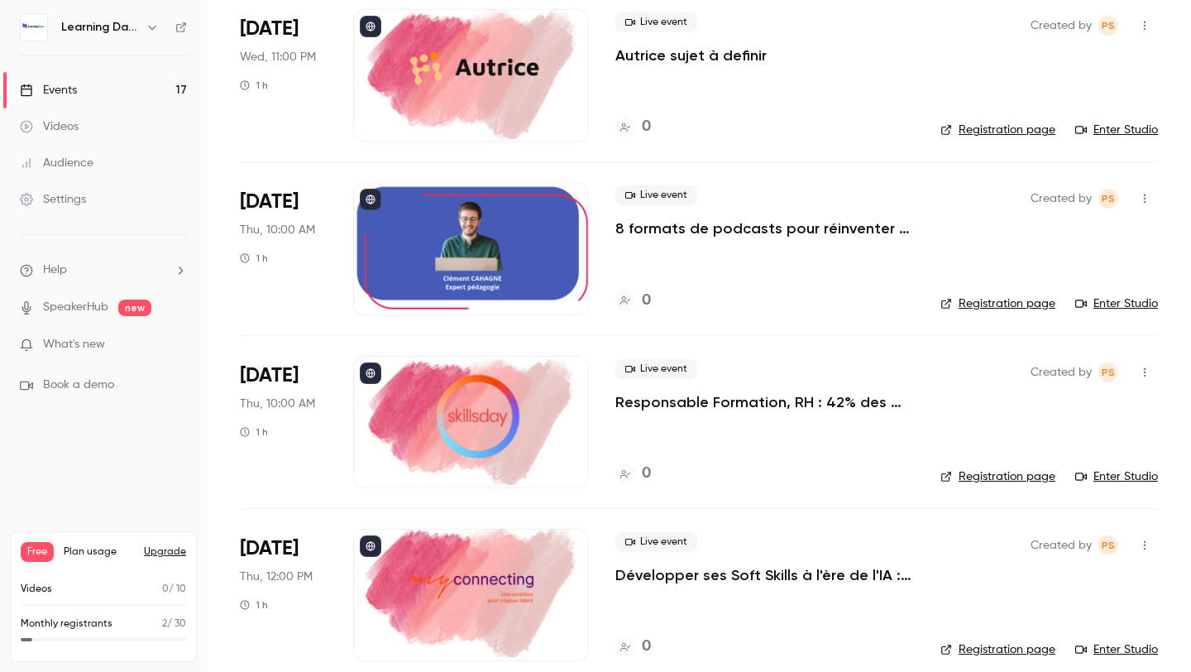
scroll to position [1934, 0]
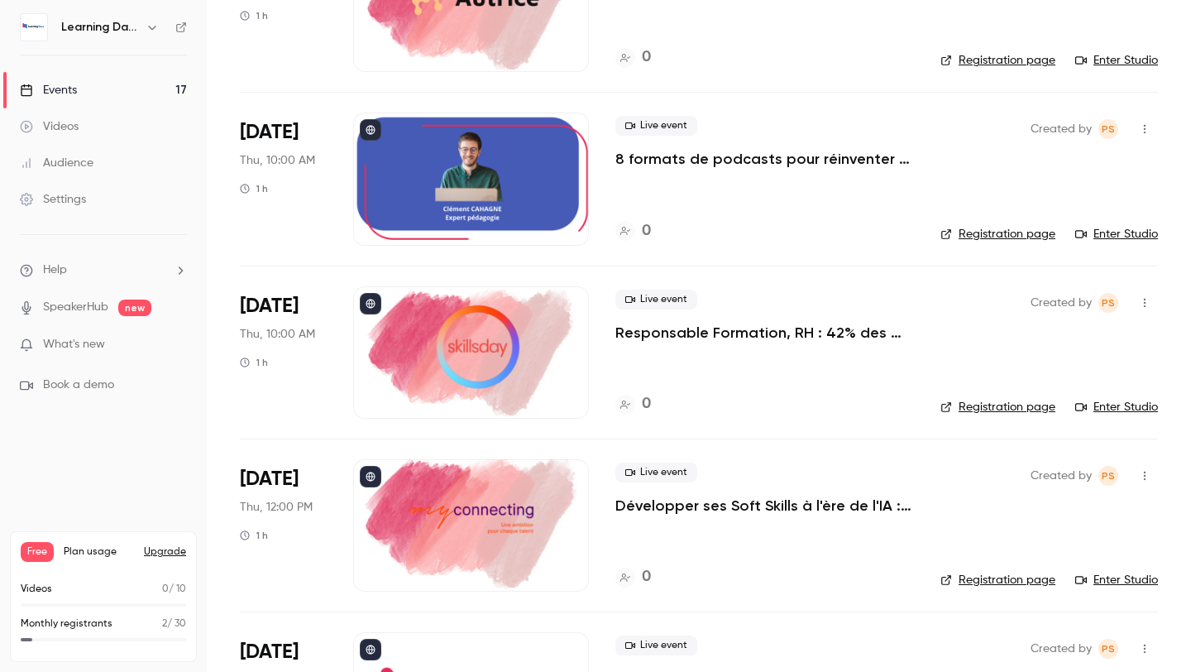
click at [545, 192] on div at bounding box center [471, 178] width 236 height 132
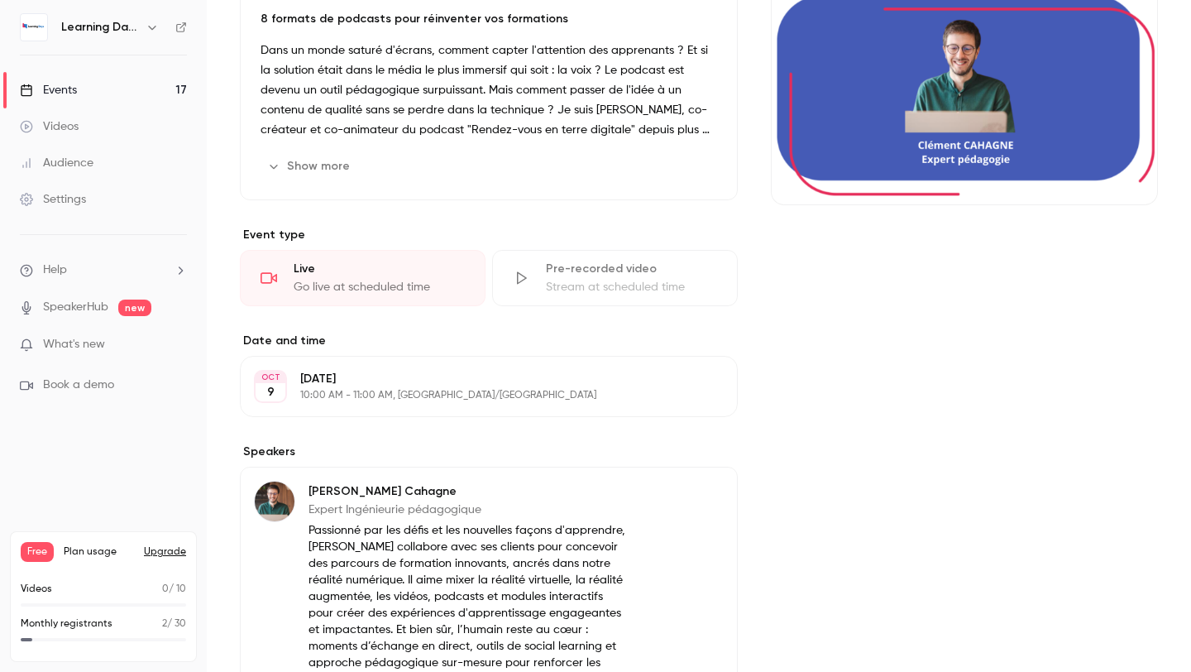
scroll to position [256, 0]
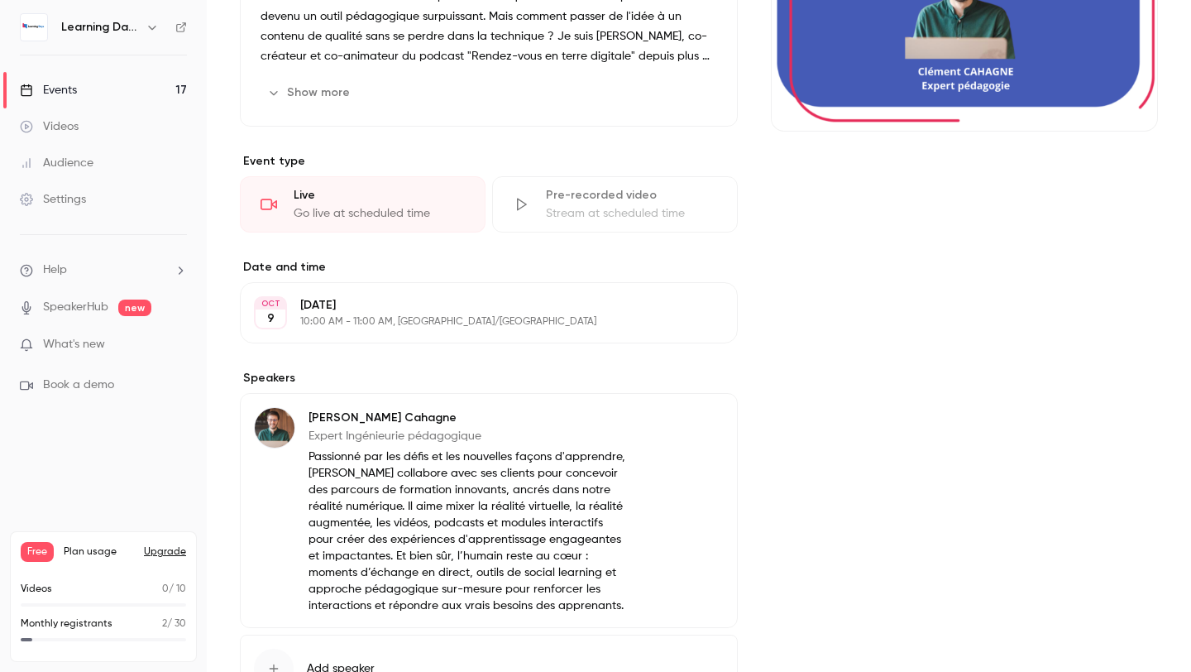
click at [712, 430] on button "Edit" at bounding box center [693, 420] width 60 height 26
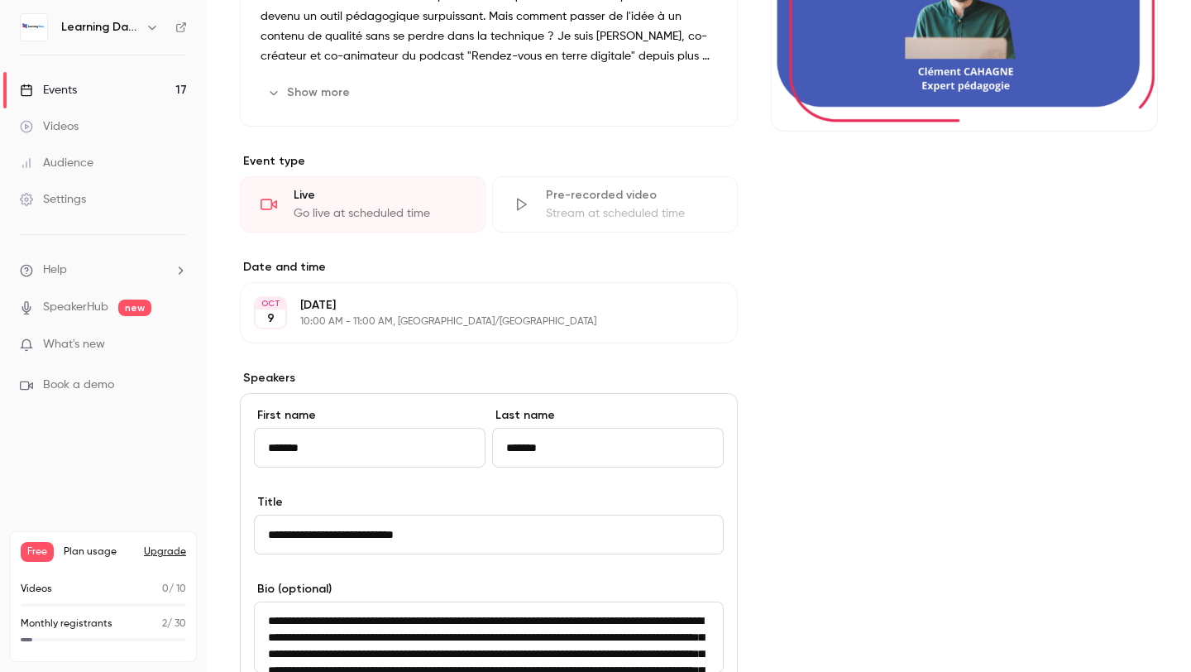
drag, startPoint x: 581, startPoint y: 444, endPoint x: 504, endPoint y: 444, distance: 77.8
click at [504, 444] on input "*******" at bounding box center [608, 448] width 232 height 40
type input "*"
type input "*******"
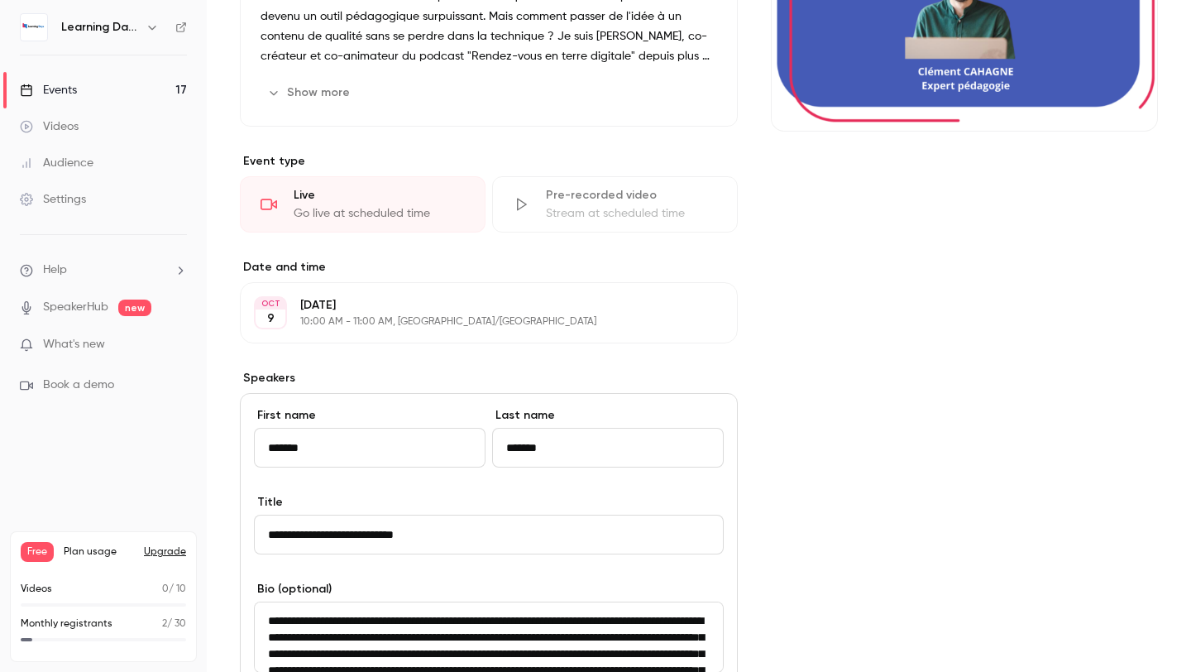
click at [841, 519] on div "Cover image" at bounding box center [964, 446] width 387 height 1106
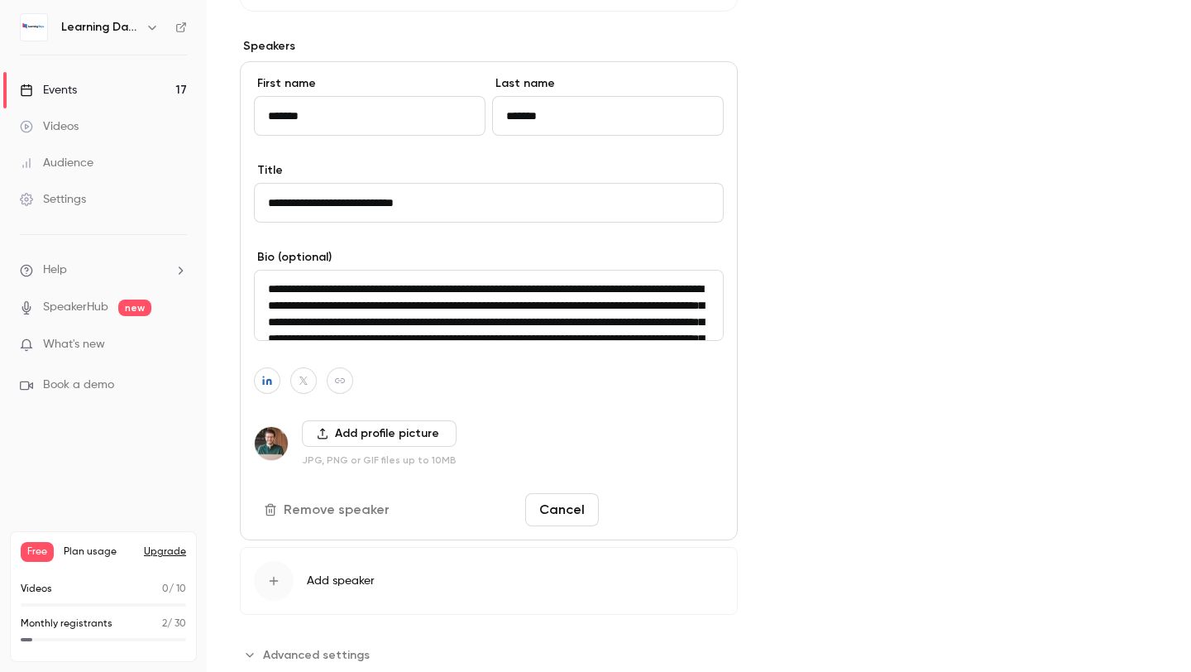
click at [666, 495] on button "Save changes" at bounding box center [664, 509] width 118 height 33
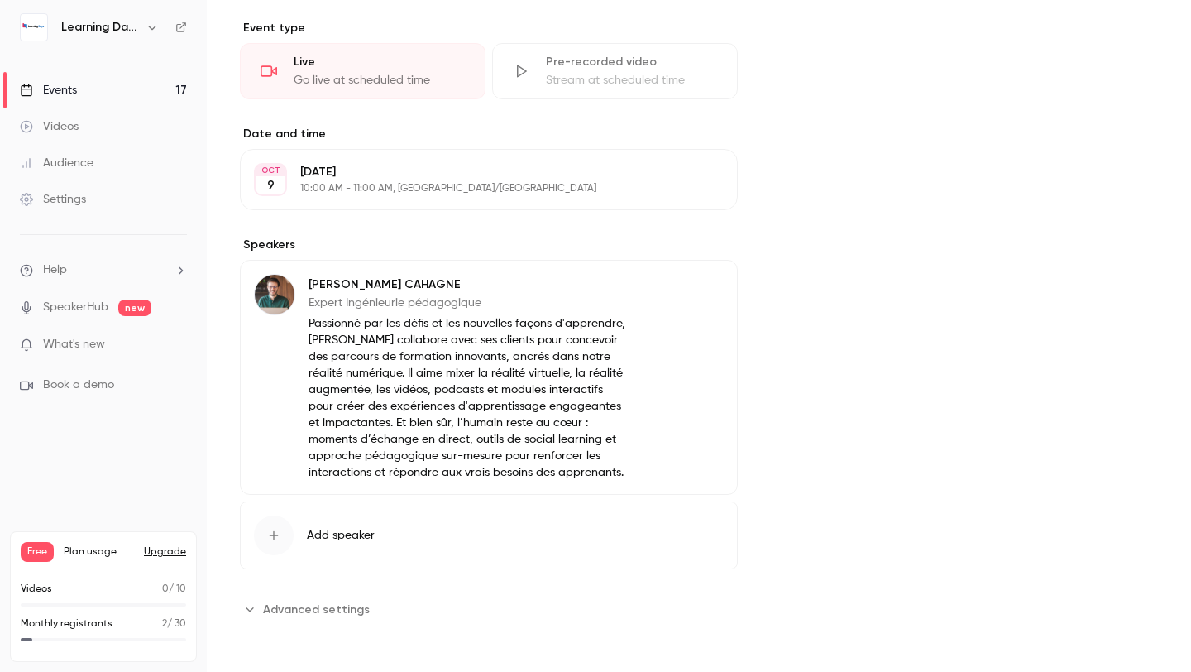
scroll to position [389, 0]
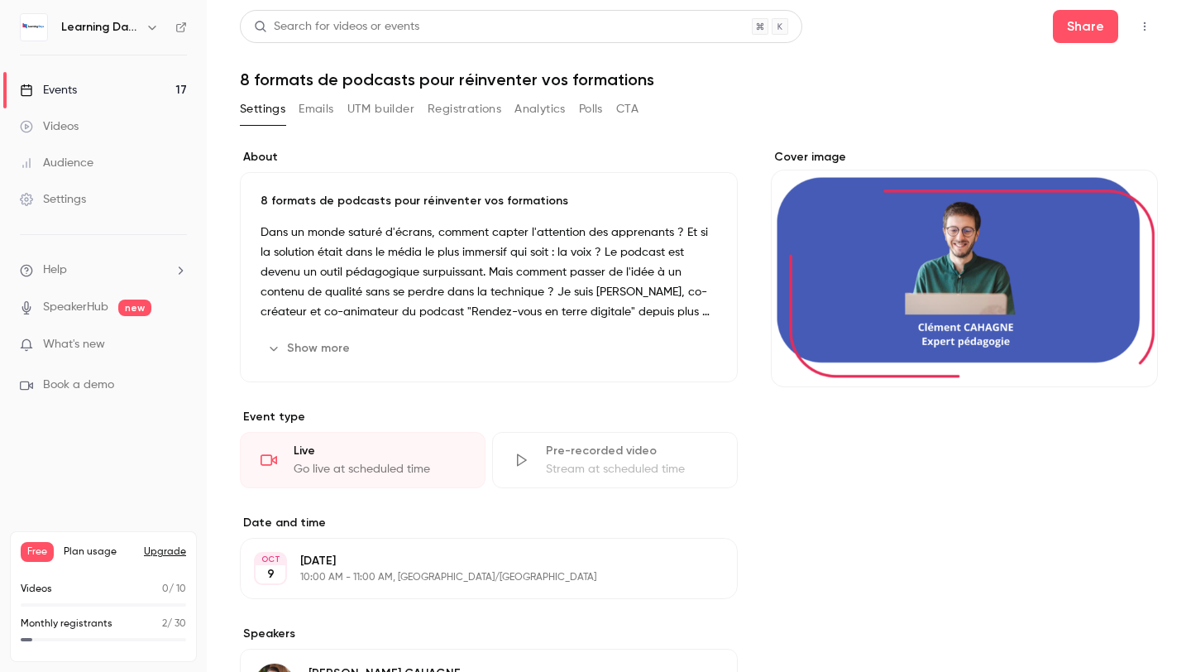
click at [129, 92] on link "Events 17" at bounding box center [103, 90] width 207 height 36
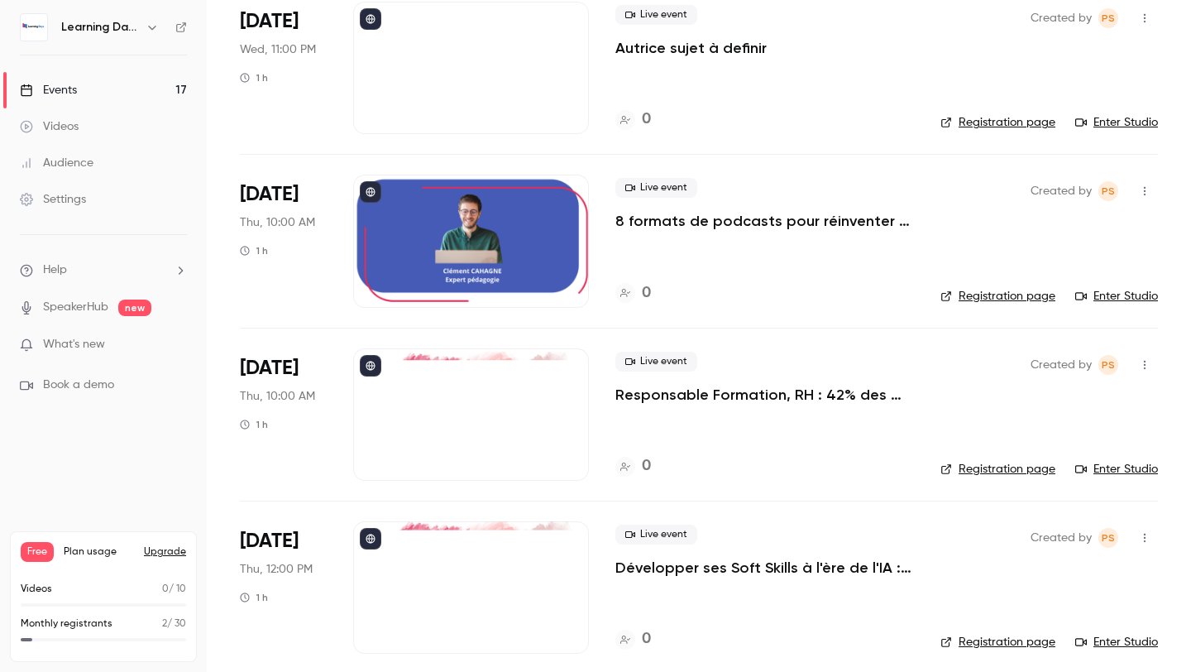
scroll to position [1816, 0]
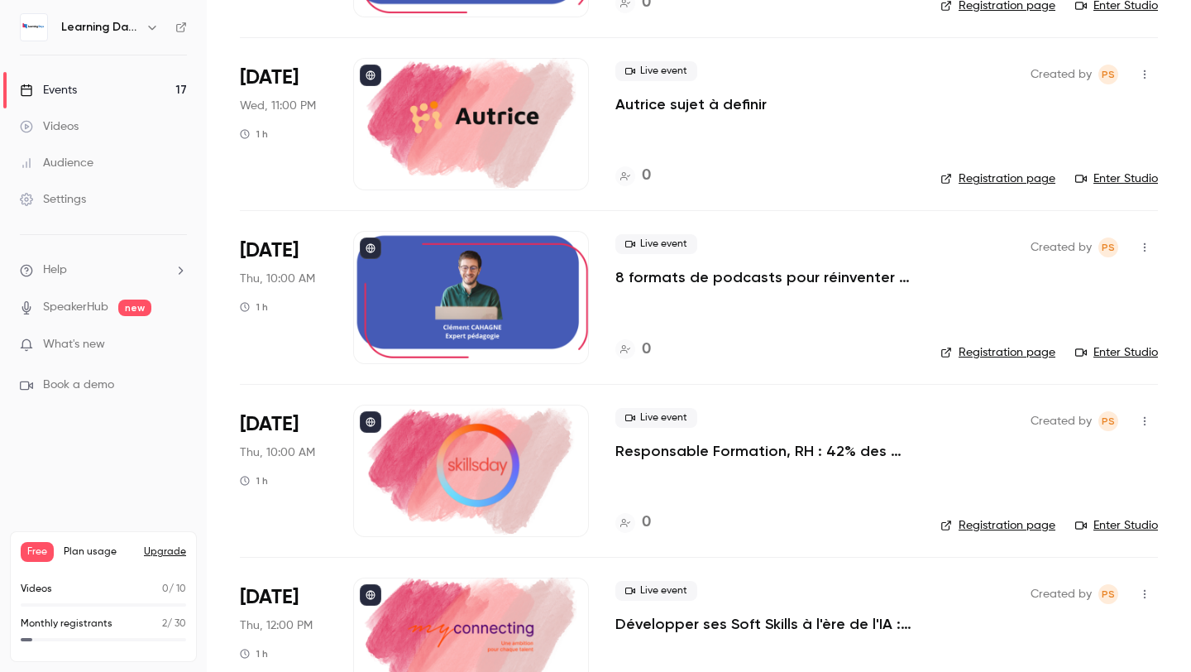
click at [446, 313] on div at bounding box center [471, 297] width 236 height 132
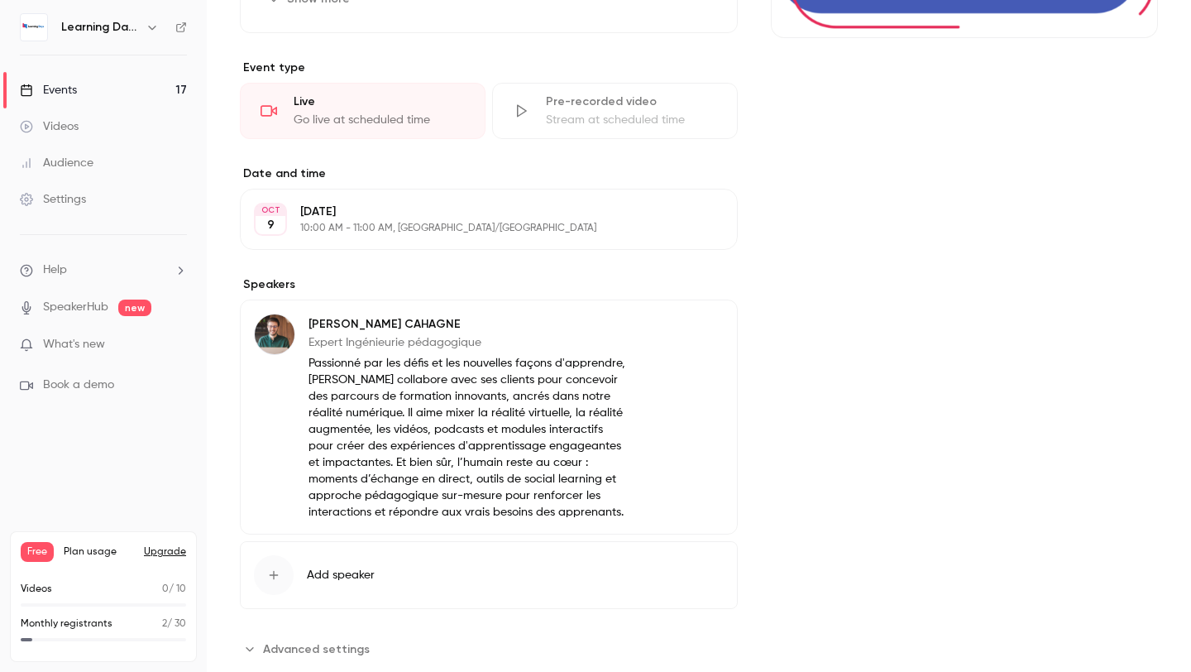
scroll to position [389, 0]
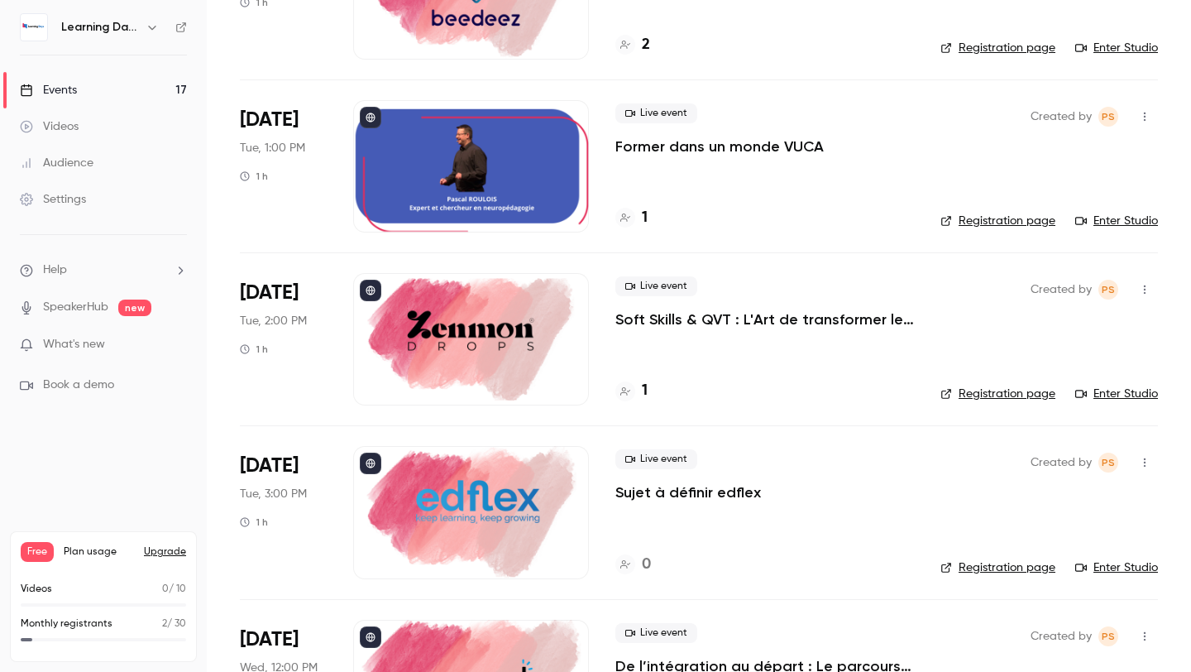
click at [526, 186] on div at bounding box center [471, 166] width 236 height 132
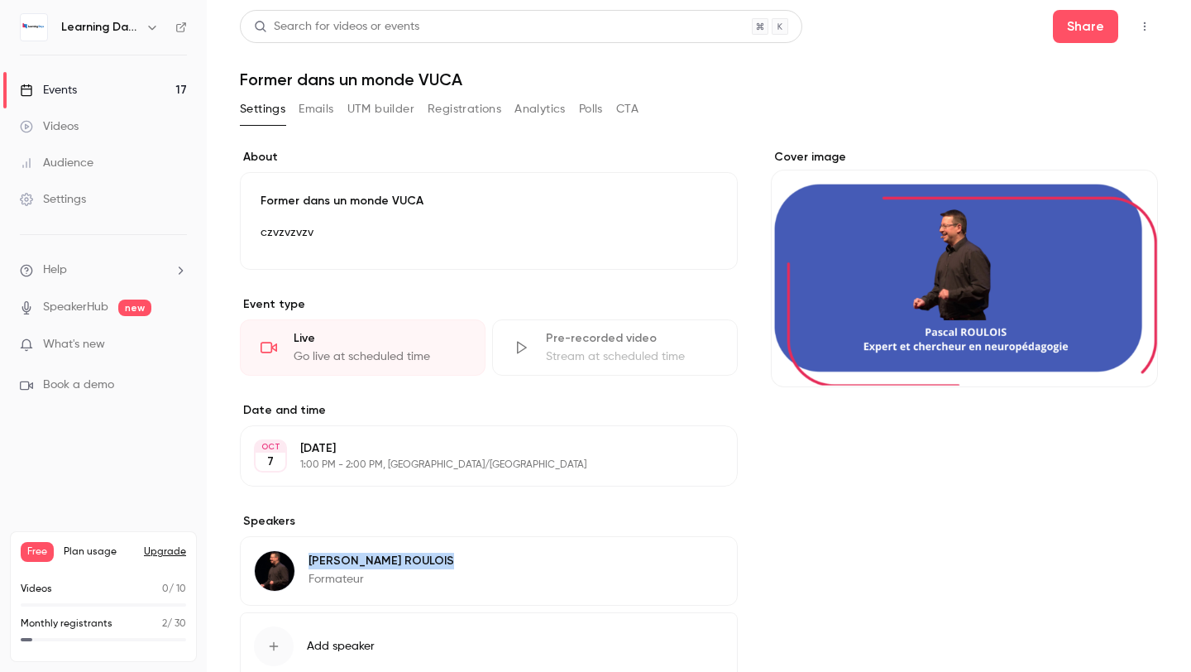
drag, startPoint x: 309, startPoint y: 559, endPoint x: 400, endPoint y: 559, distance: 91.0
click at [400, 559] on div "Pascal ROULOIS Formateur Edit" at bounding box center [489, 570] width 498 height 69
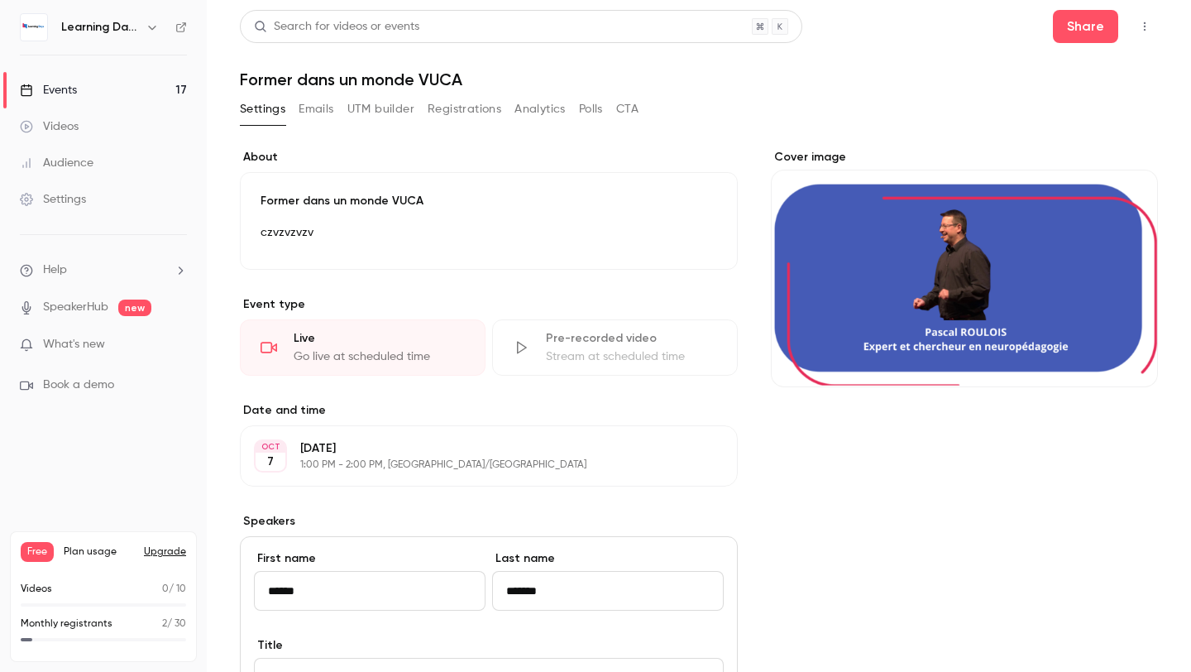
click at [776, 532] on div "Cover image" at bounding box center [964, 645] width 387 height 993
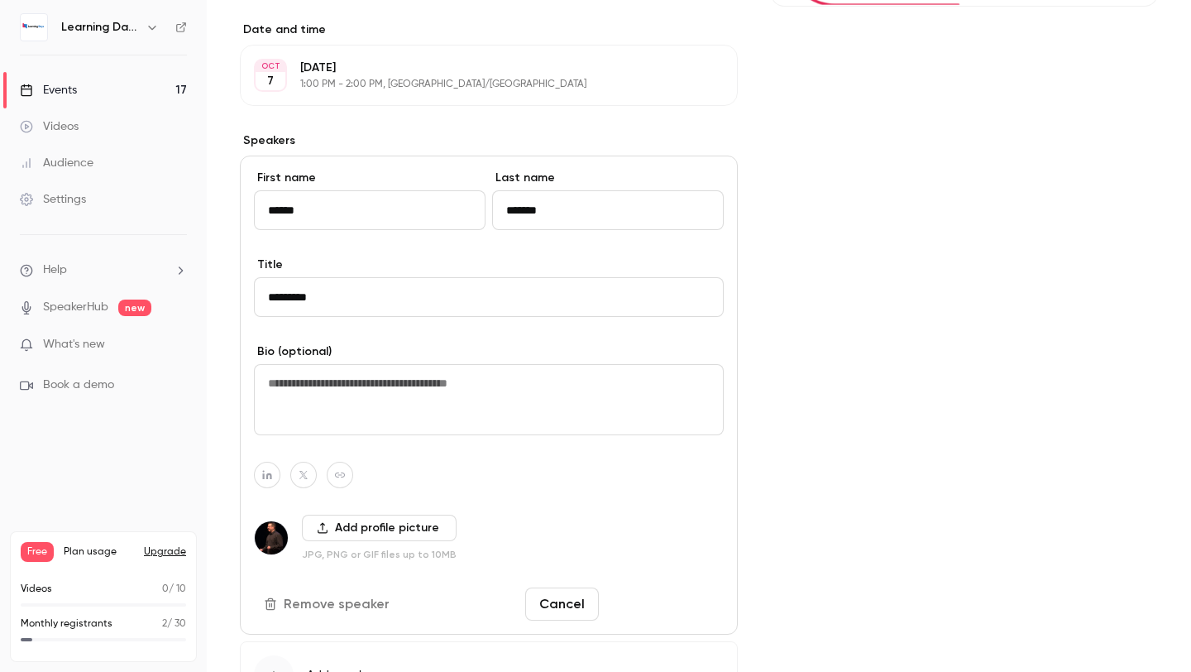
click at [629, 605] on button "Save changes" at bounding box center [664, 603] width 118 height 33
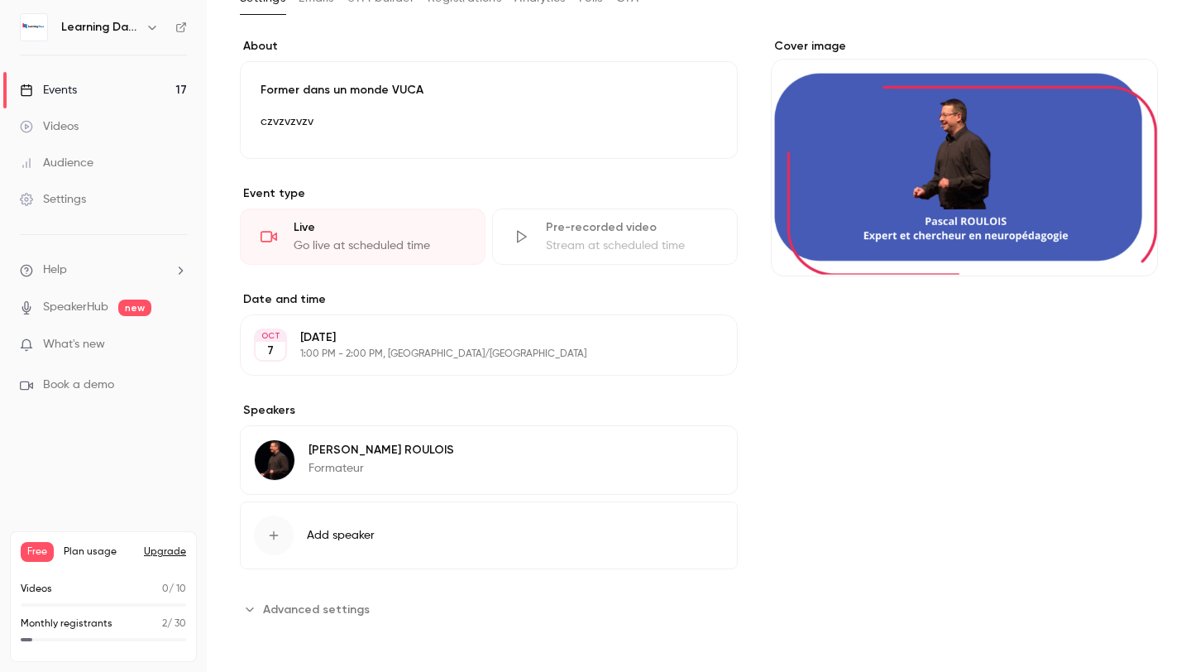
scroll to position [111, 0]
copy div "Pascal ROULOIS Formateur"
drag, startPoint x: 381, startPoint y: 469, endPoint x: 304, endPoint y: 446, distance: 80.3
click at [304, 446] on div "Pascal ROULOIS Formateur" at bounding box center [354, 459] width 200 height 41
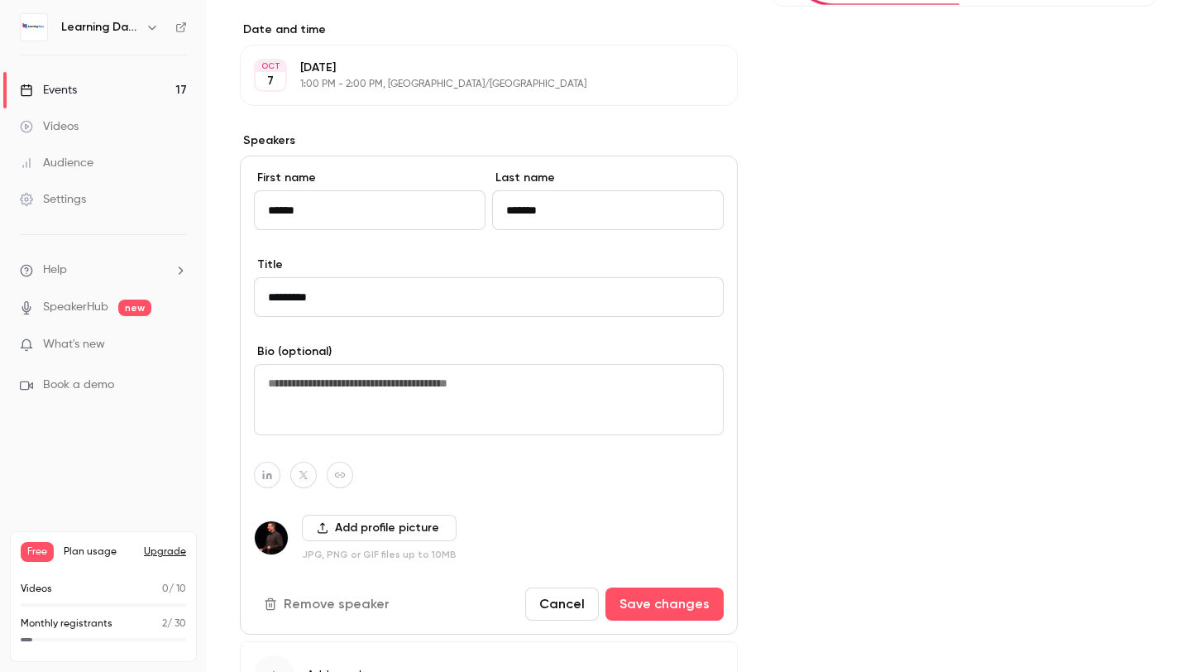
click at [963, 178] on div "Cover image" at bounding box center [964, 264] width 387 height 993
click at [667, 594] on button "Save changes" at bounding box center [664, 603] width 118 height 33
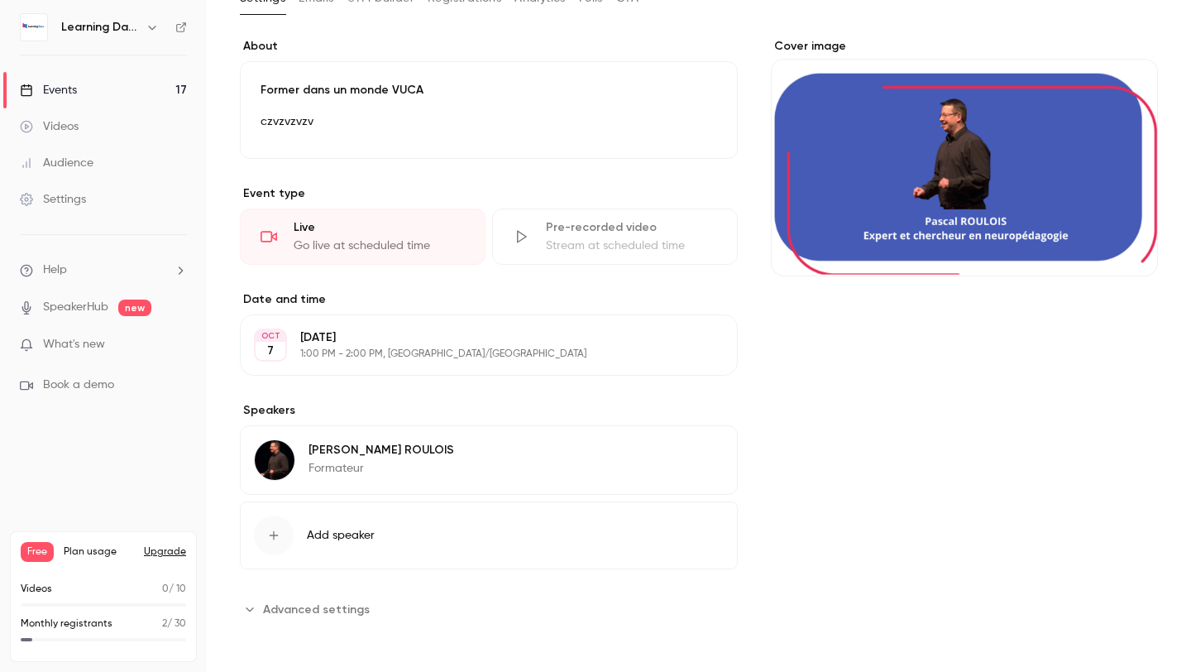
scroll to position [111, 0]
click at [107, 95] on link "Events 17" at bounding box center [103, 90] width 207 height 36
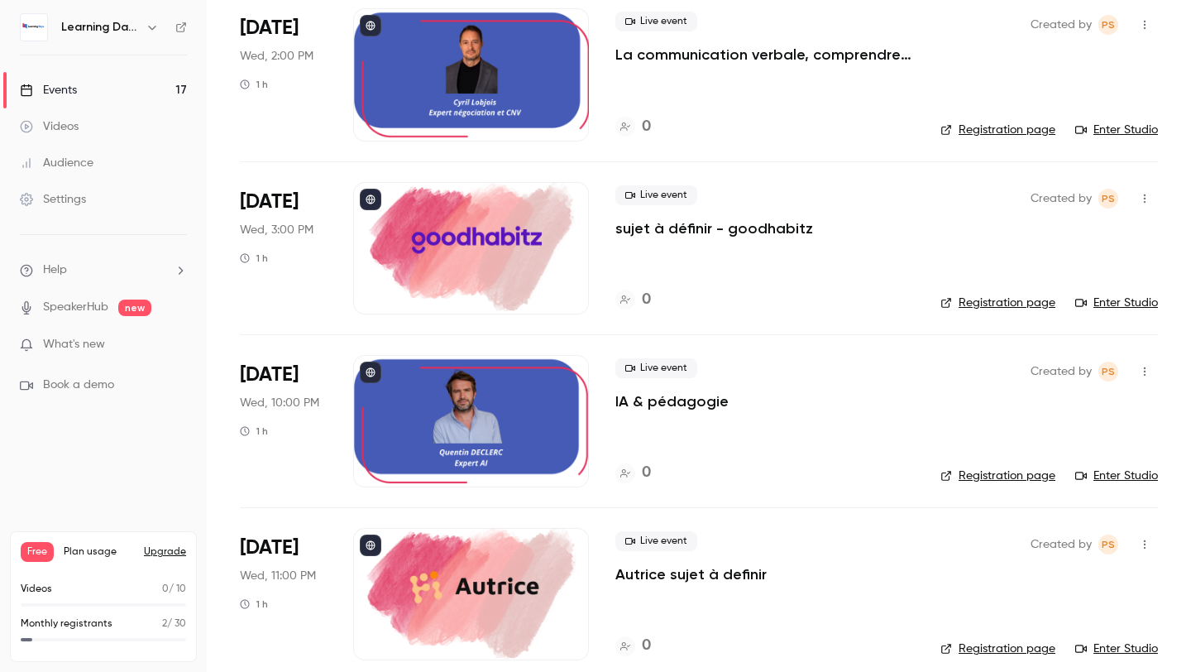
scroll to position [1204, 0]
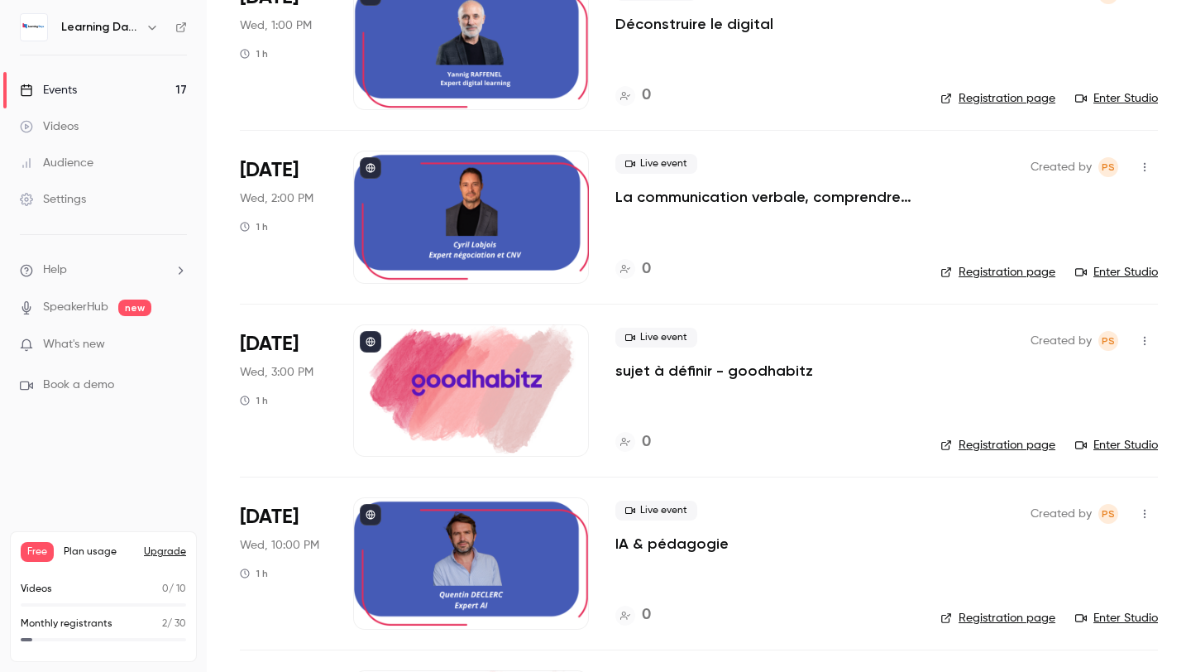
click at [479, 235] on div at bounding box center [471, 217] width 236 height 132
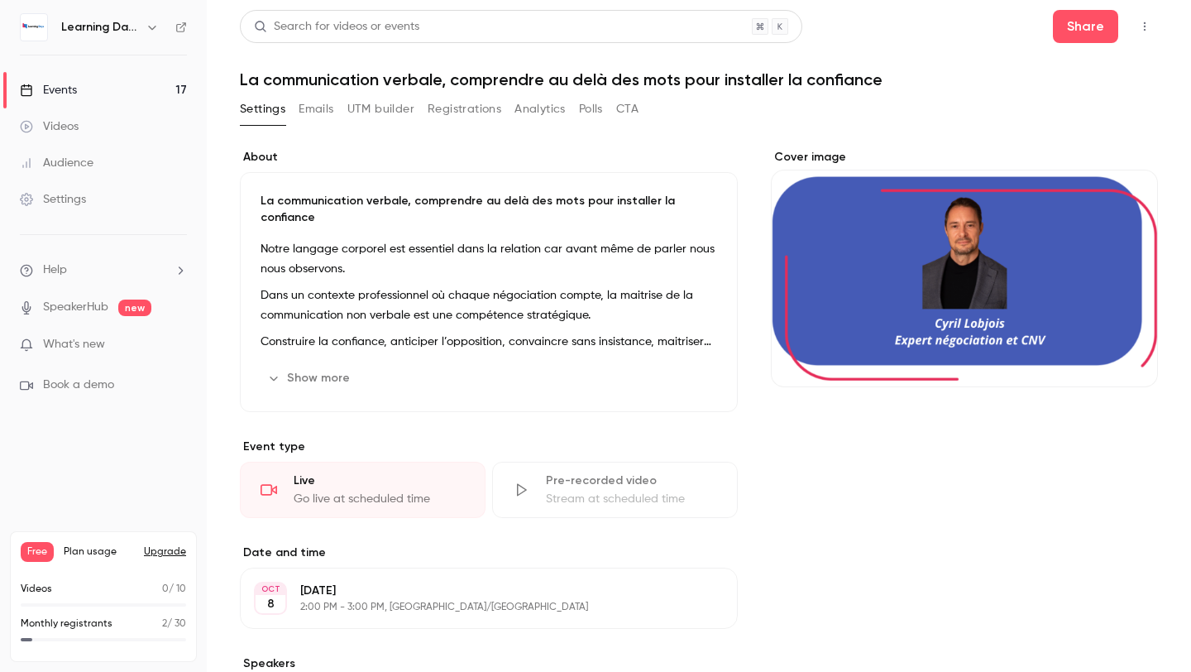
click at [856, 272] on div "Cover image" at bounding box center [964, 268] width 387 height 238
click at [0, 0] on input "Cover image" at bounding box center [0, 0] width 0 height 0
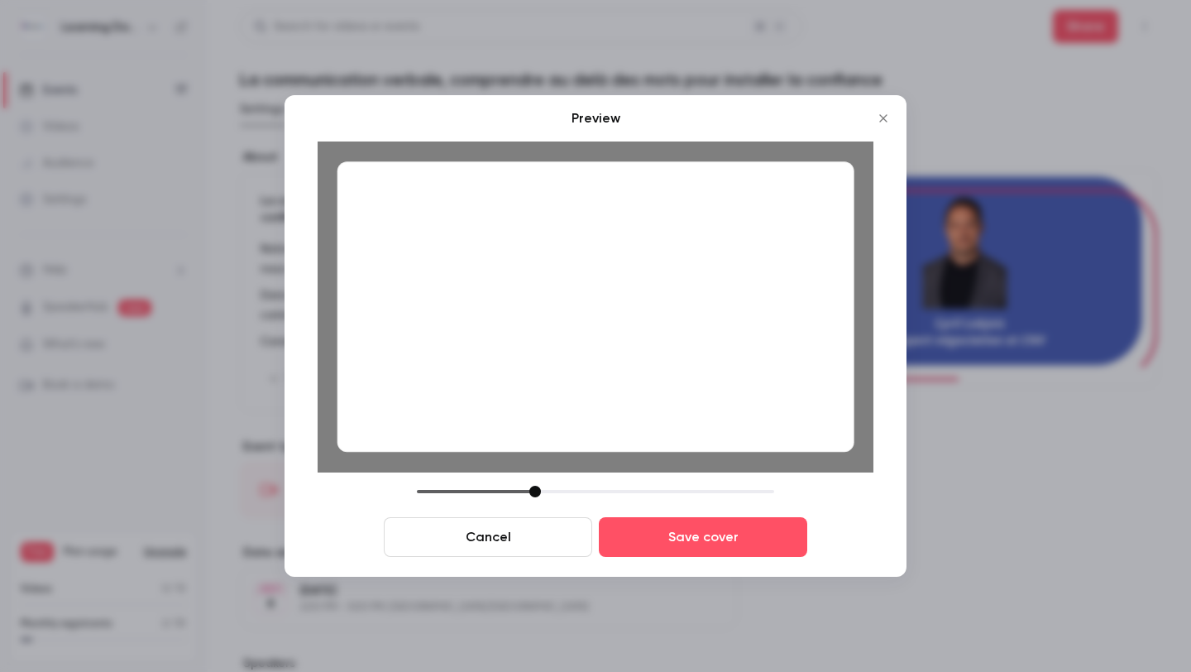
click at [705, 360] on div at bounding box center [595, 306] width 517 height 290
click at [528, 497] on div "Cancel Save cover" at bounding box center [596, 521] width 556 height 71
click at [528, 493] on div at bounding box center [530, 492] width 12 height 12
click at [629, 352] on div at bounding box center [595, 306] width 517 height 290
click at [533, 488] on div at bounding box center [532, 492] width 12 height 12
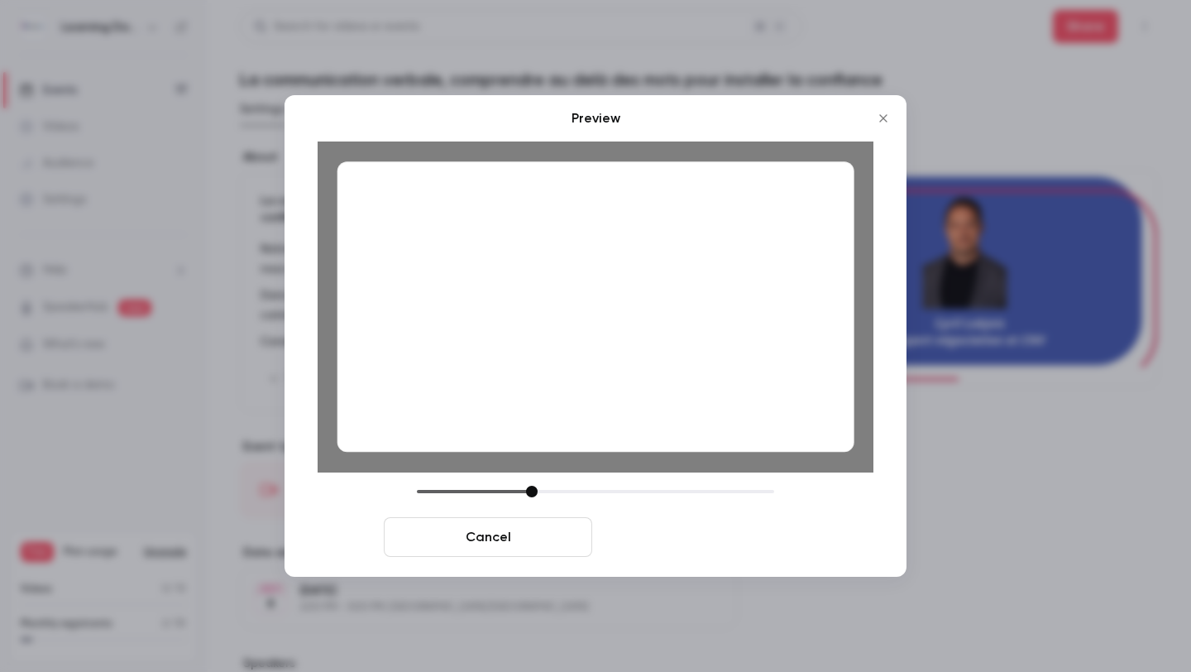
click at [652, 555] on button "Save cover" at bounding box center [703, 537] width 208 height 40
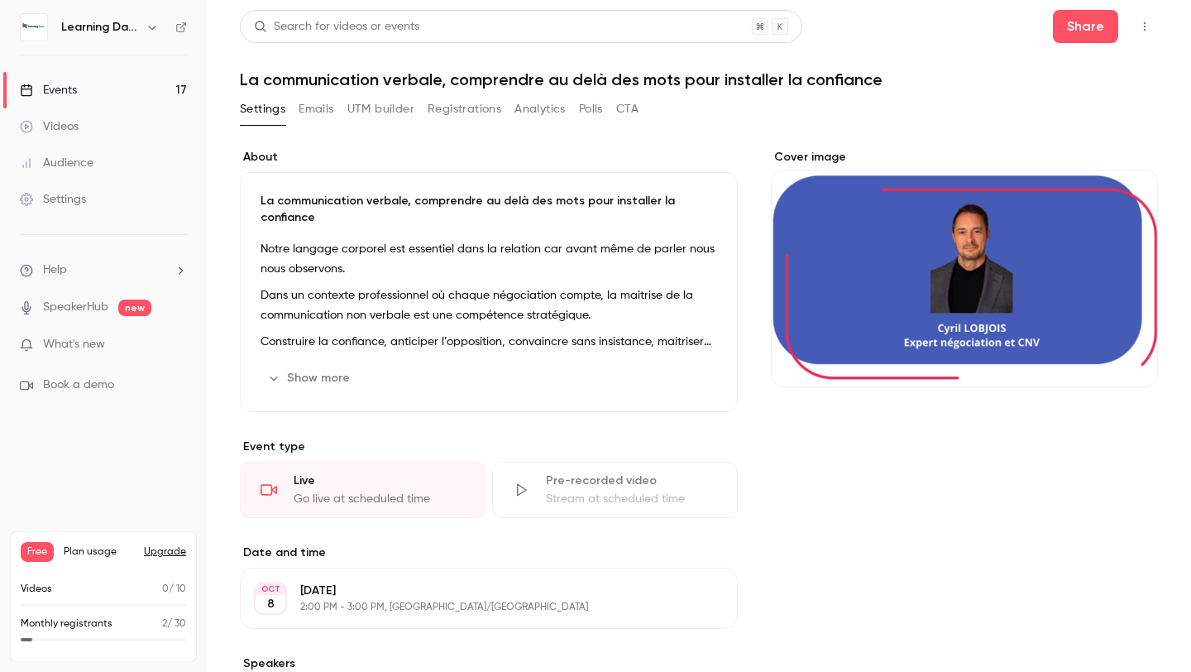
click at [832, 438] on div "Cover image" at bounding box center [964, 512] width 387 height 726
click at [122, 94] on link "Events 17" at bounding box center [103, 90] width 207 height 36
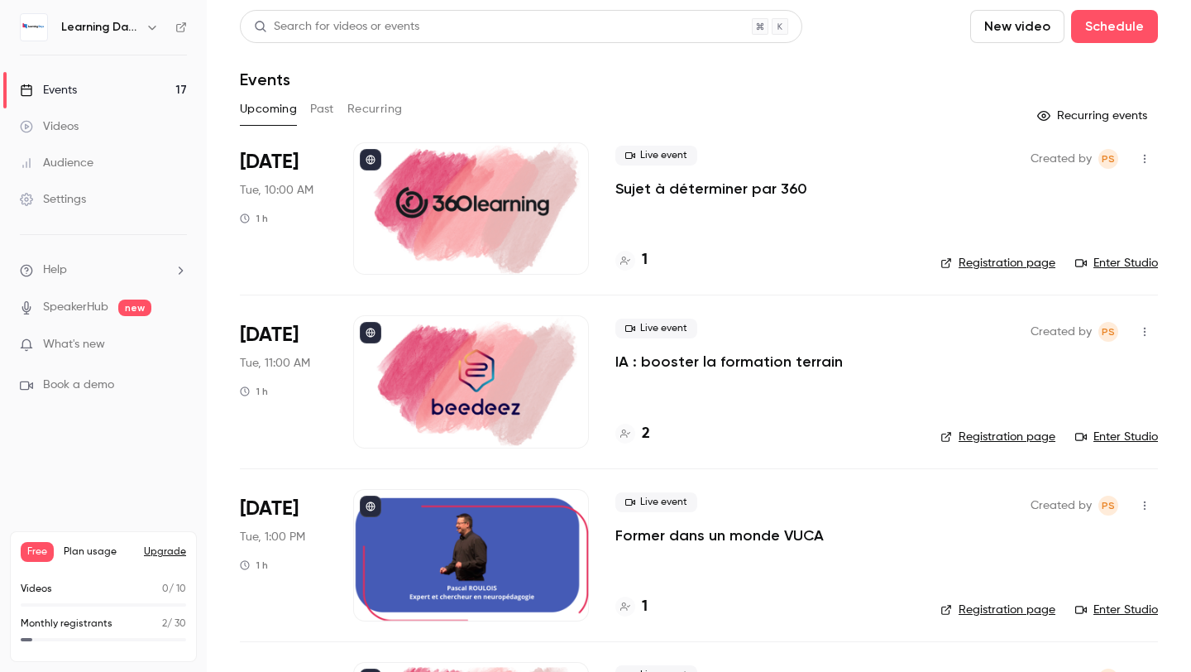
scroll to position [84, 0]
